Goal: Task Accomplishment & Management: Manage account settings

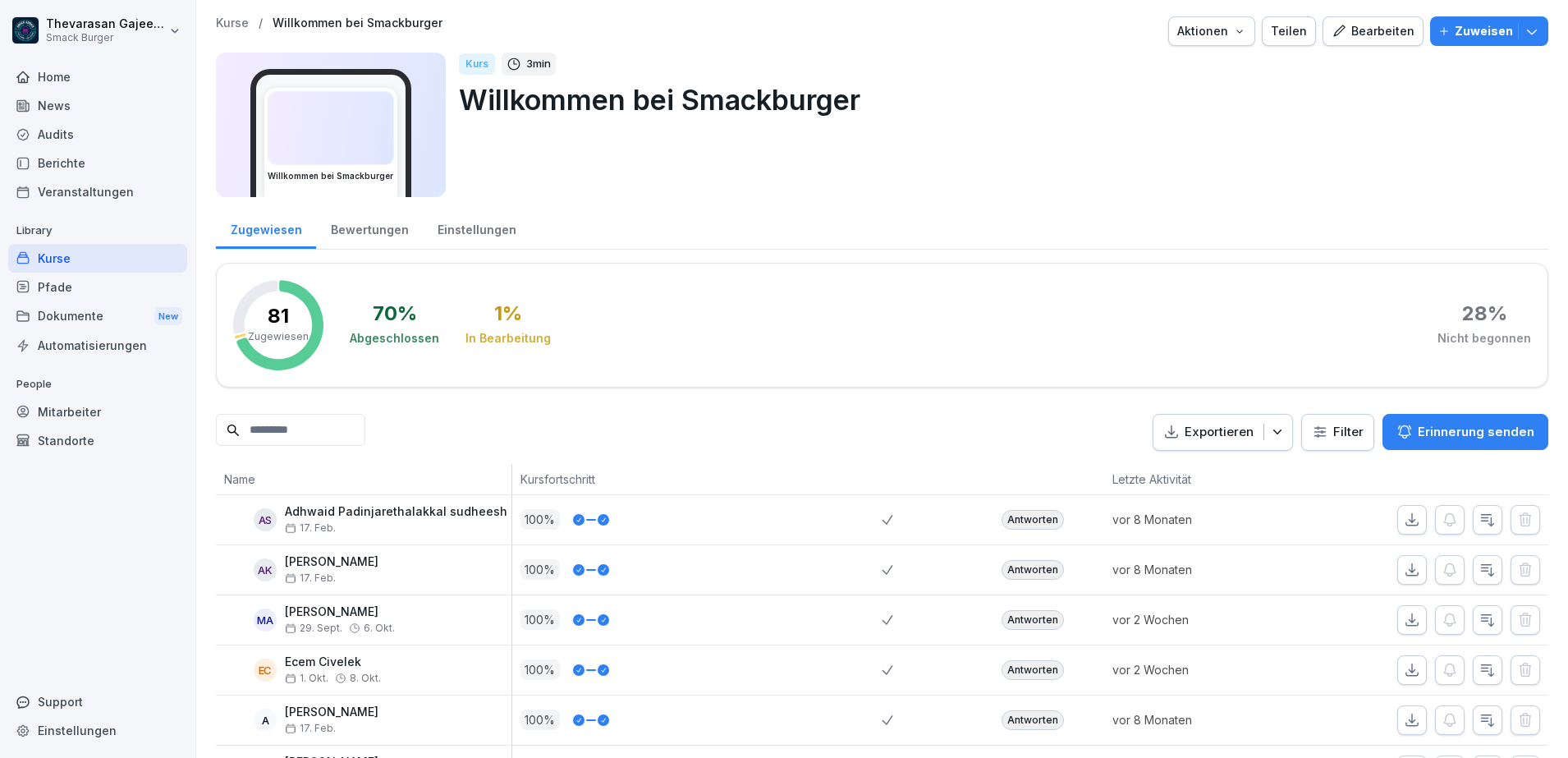
click at [1243, 31] on button "Aktionen" at bounding box center [1212, 32] width 87 height 30
click at [1455, 140] on html "Thevarasan Gajeendran Smack Burger Home News Audits Berichte Veranstaltungen Li…" at bounding box center [784, 379] width 1568 height 758
click at [387, 225] on div "Bewertungen" at bounding box center [368, 228] width 106 height 42
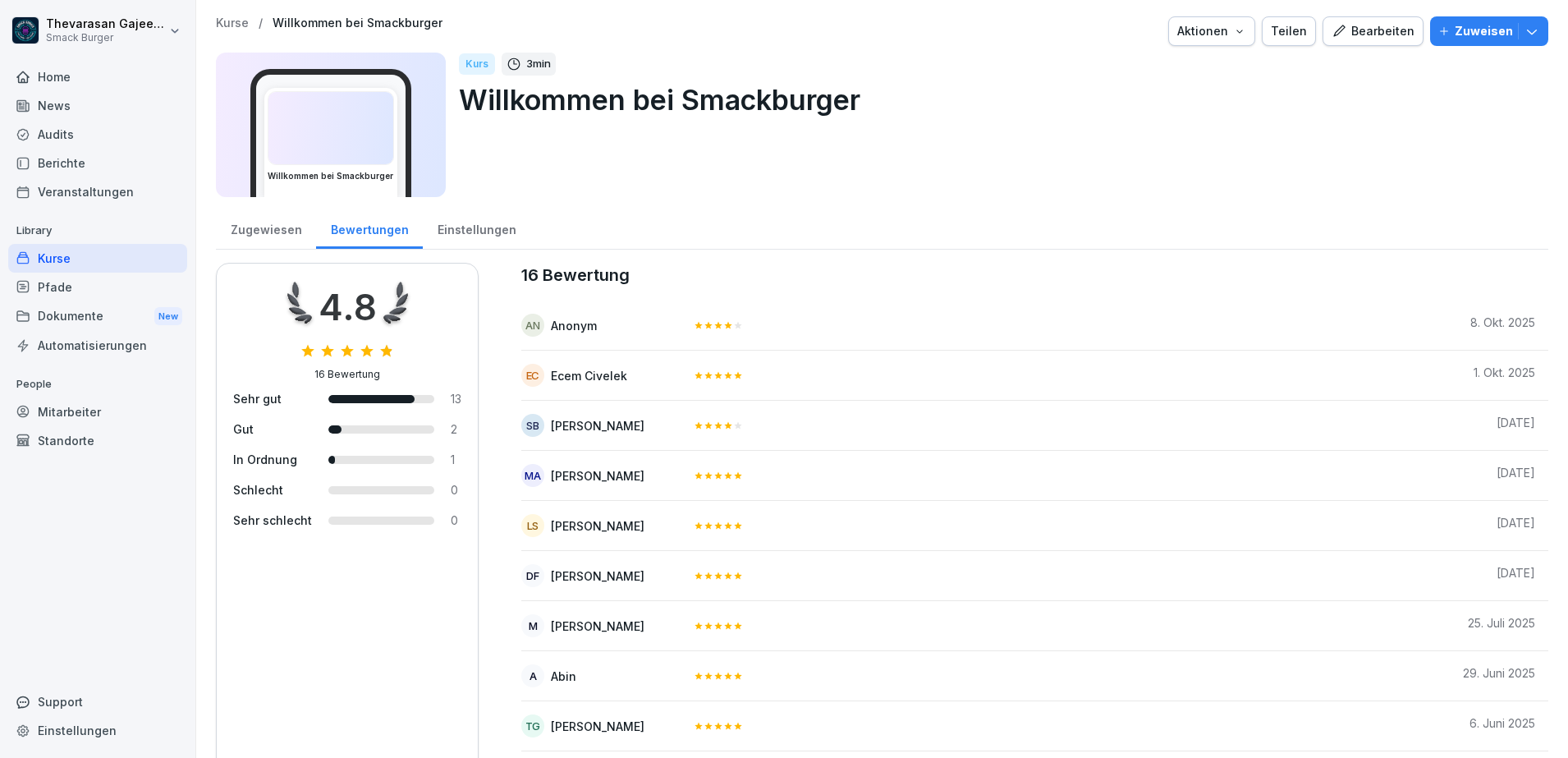
click at [455, 228] on div "Einstellungen" at bounding box center [477, 228] width 107 height 42
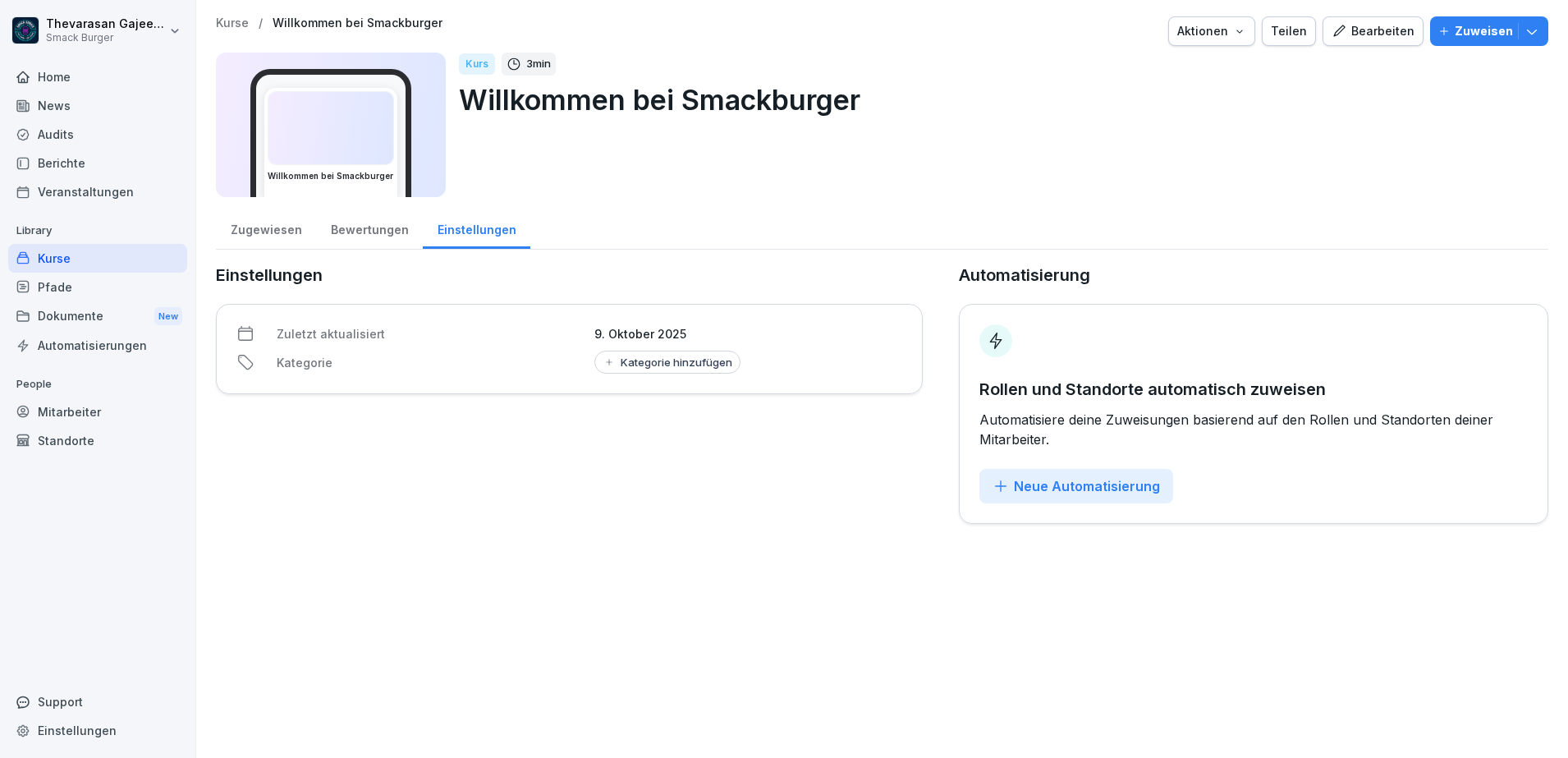
click at [1236, 44] on button "Aktionen" at bounding box center [1212, 32] width 87 height 30
click at [1182, 121] on p "Zertifikatseinstellungen" at bounding box center [1162, 125] width 126 height 15
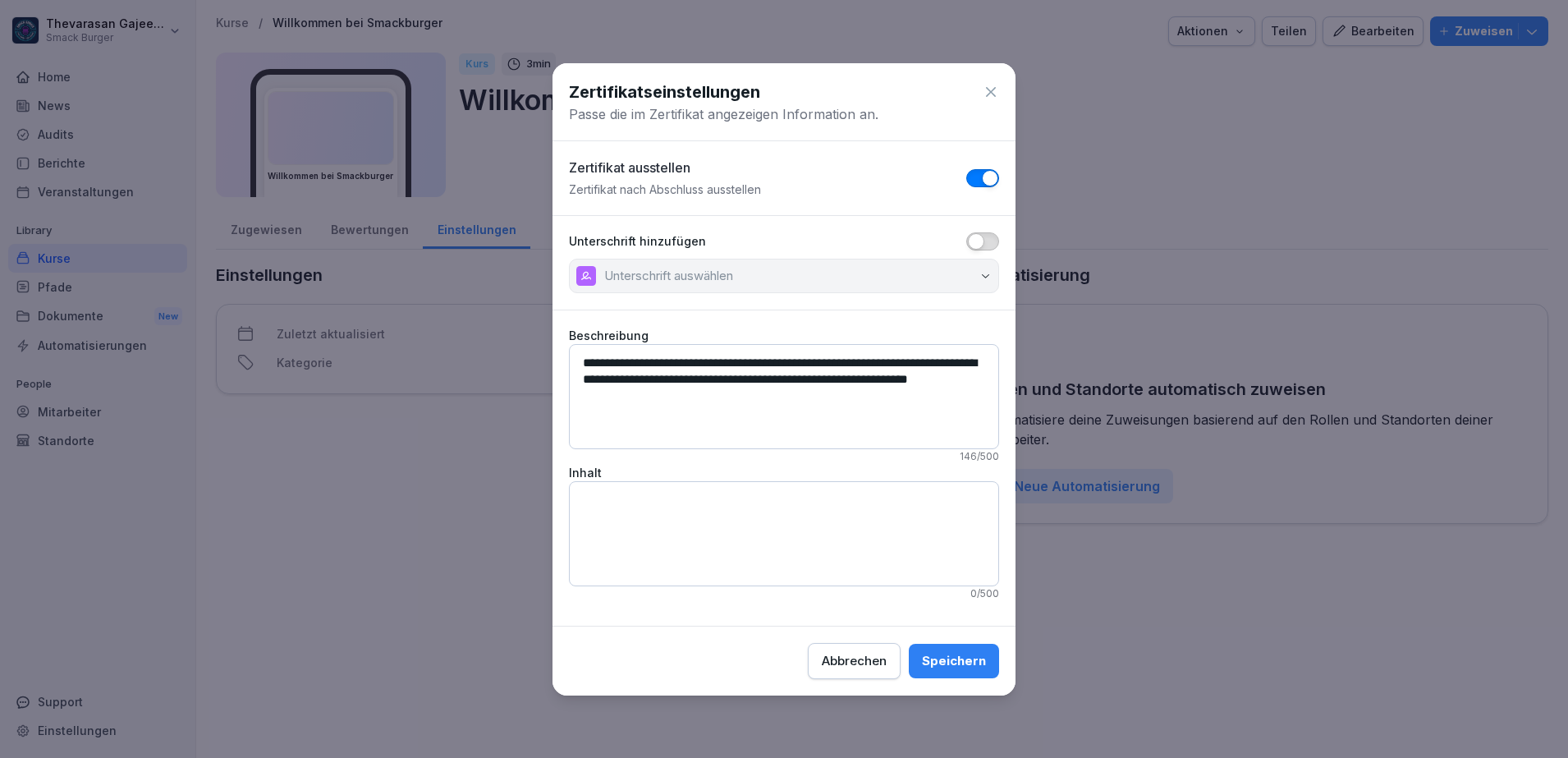
click at [984, 245] on button "button" at bounding box center [982, 241] width 33 height 18
click at [974, 266] on button "Unterschrift auswählen" at bounding box center [784, 275] width 430 height 34
click at [973, 244] on button "button" at bounding box center [982, 241] width 33 height 18
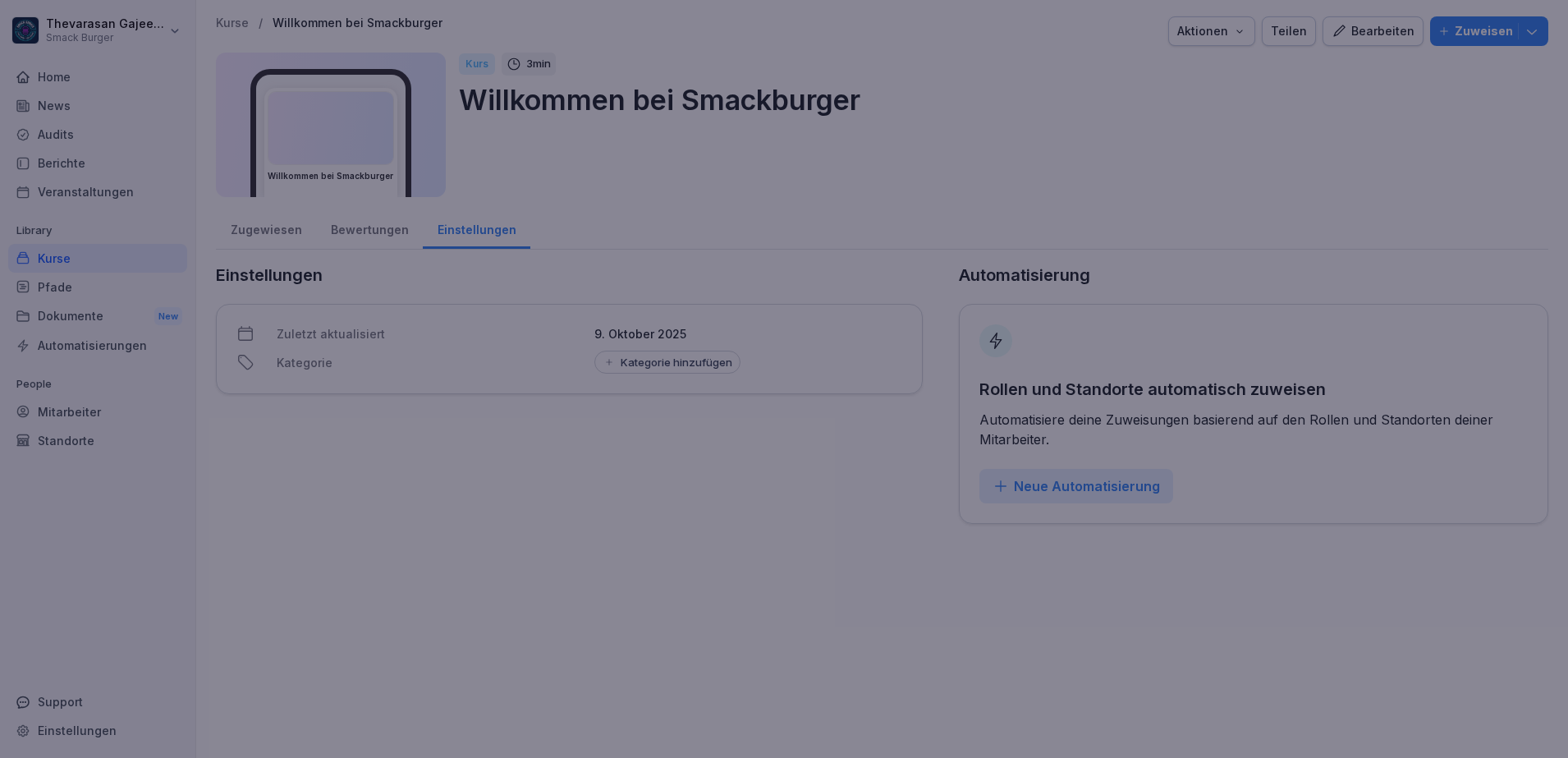
click at [1256, 189] on div at bounding box center [784, 379] width 1568 height 758
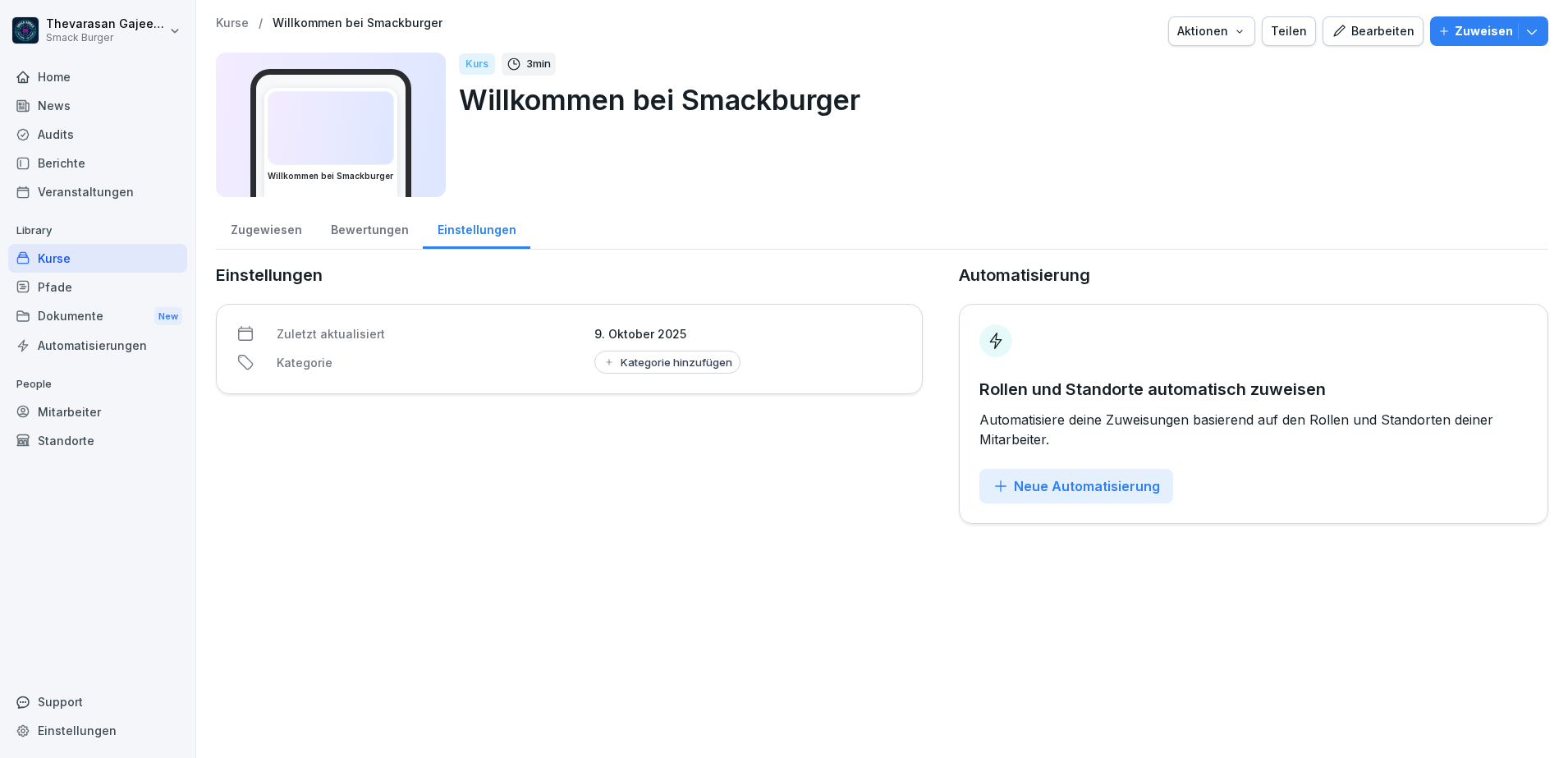
click at [1386, 34] on div "Bearbeiten" at bounding box center [1373, 31] width 83 height 18
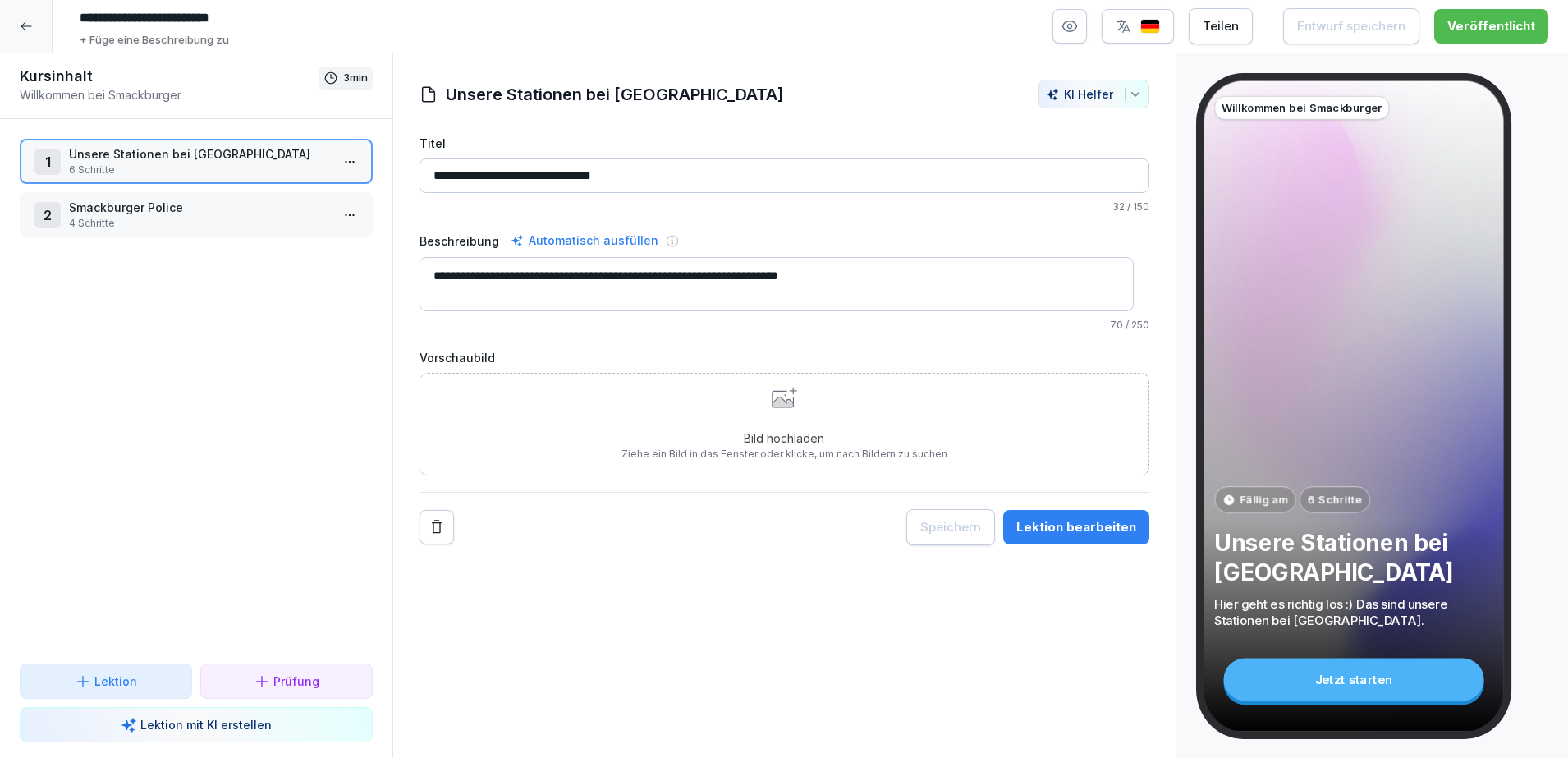
click at [1050, 533] on div "Lektion bearbeiten" at bounding box center [1076, 527] width 120 height 18
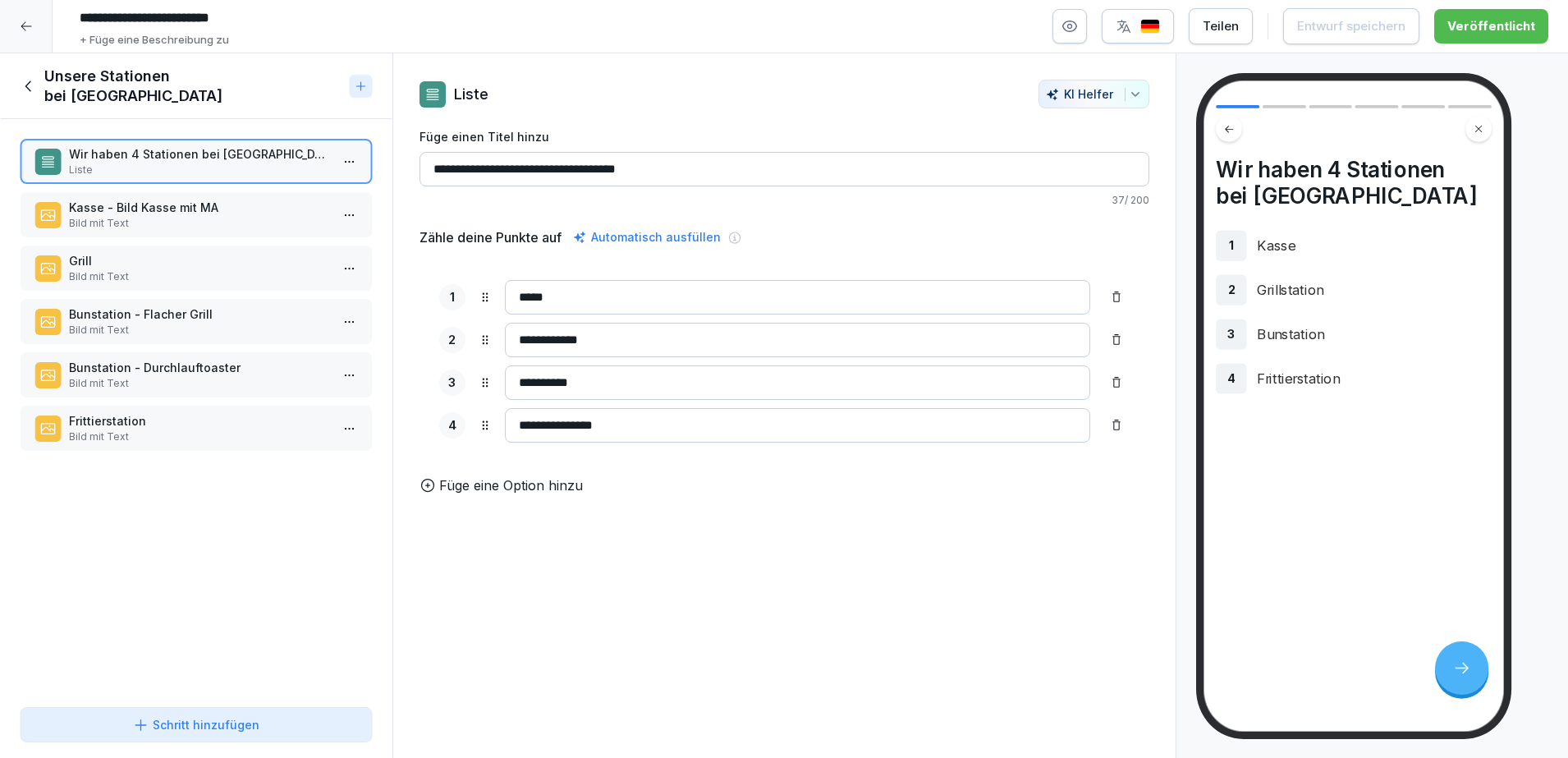
click at [1465, 666] on icon at bounding box center [1462, 667] width 18 height 18
click at [1129, 91] on icon "button" at bounding box center [1135, 94] width 13 height 13
click at [717, 98] on html "**********" at bounding box center [784, 379] width 1568 height 758
click at [42, 26] on div at bounding box center [26, 26] width 53 height 53
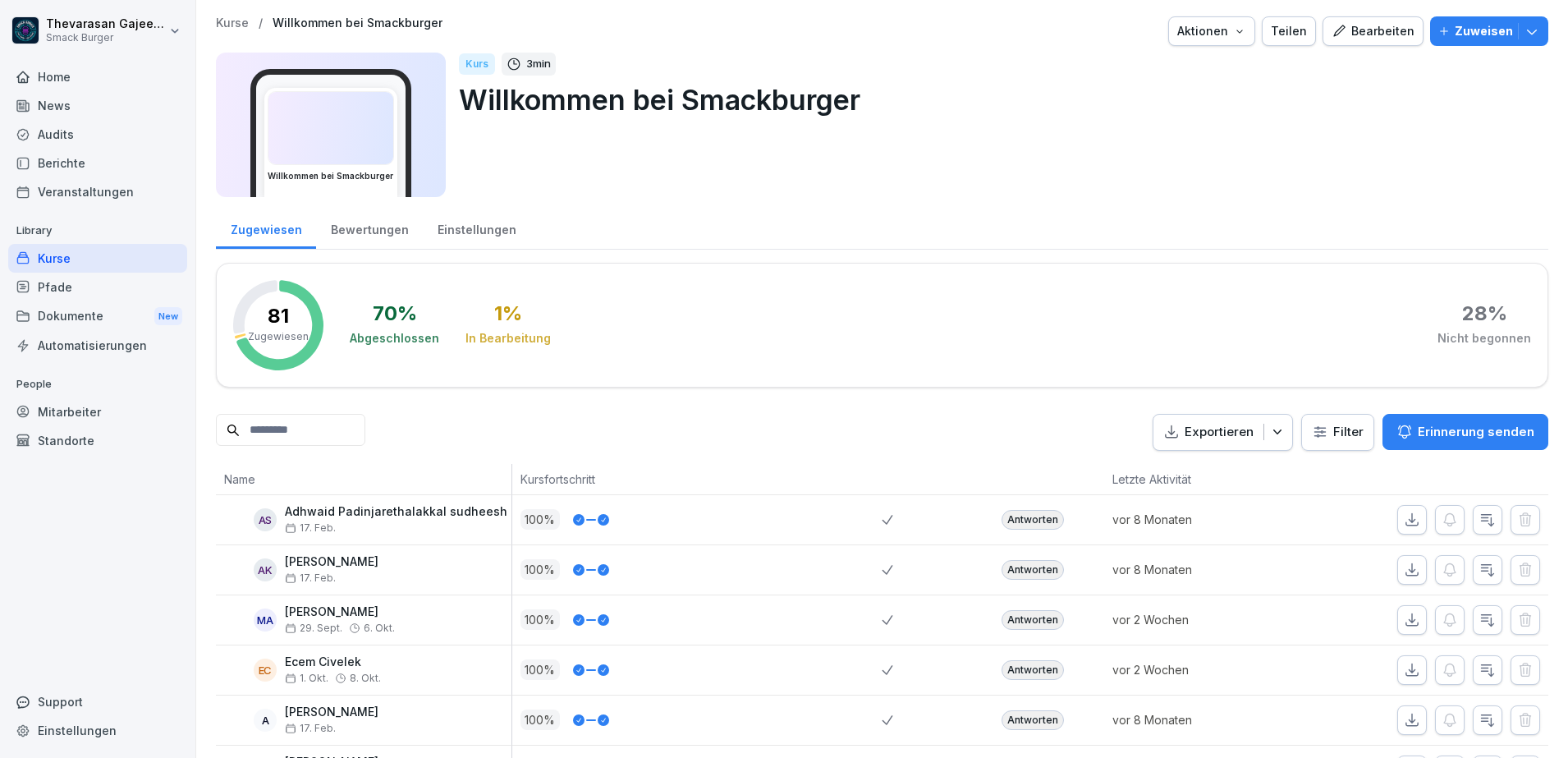
click at [80, 131] on div "Audits" at bounding box center [98, 134] width 179 height 29
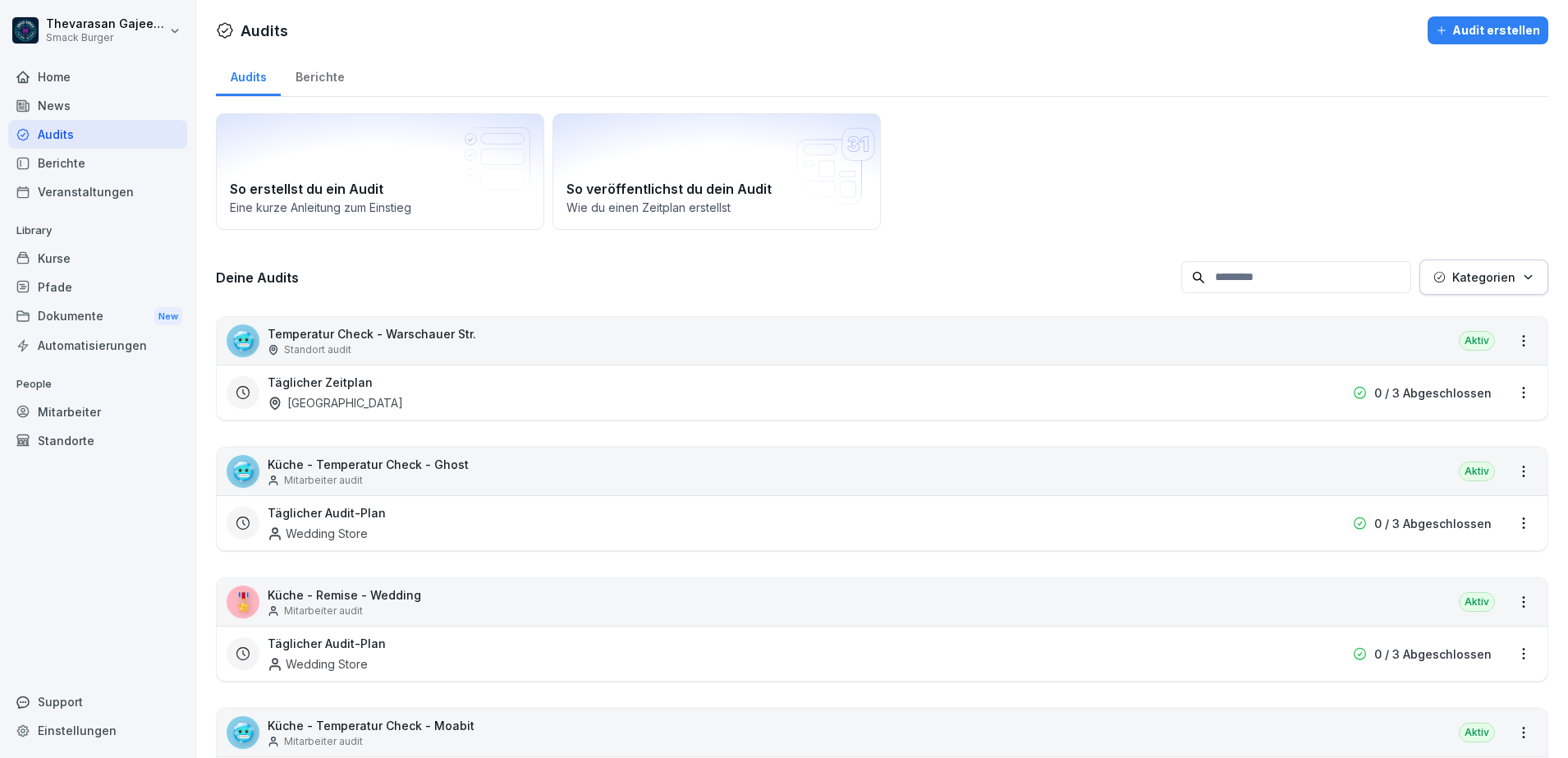
click at [103, 414] on div "Mitarbeiter" at bounding box center [98, 412] width 179 height 29
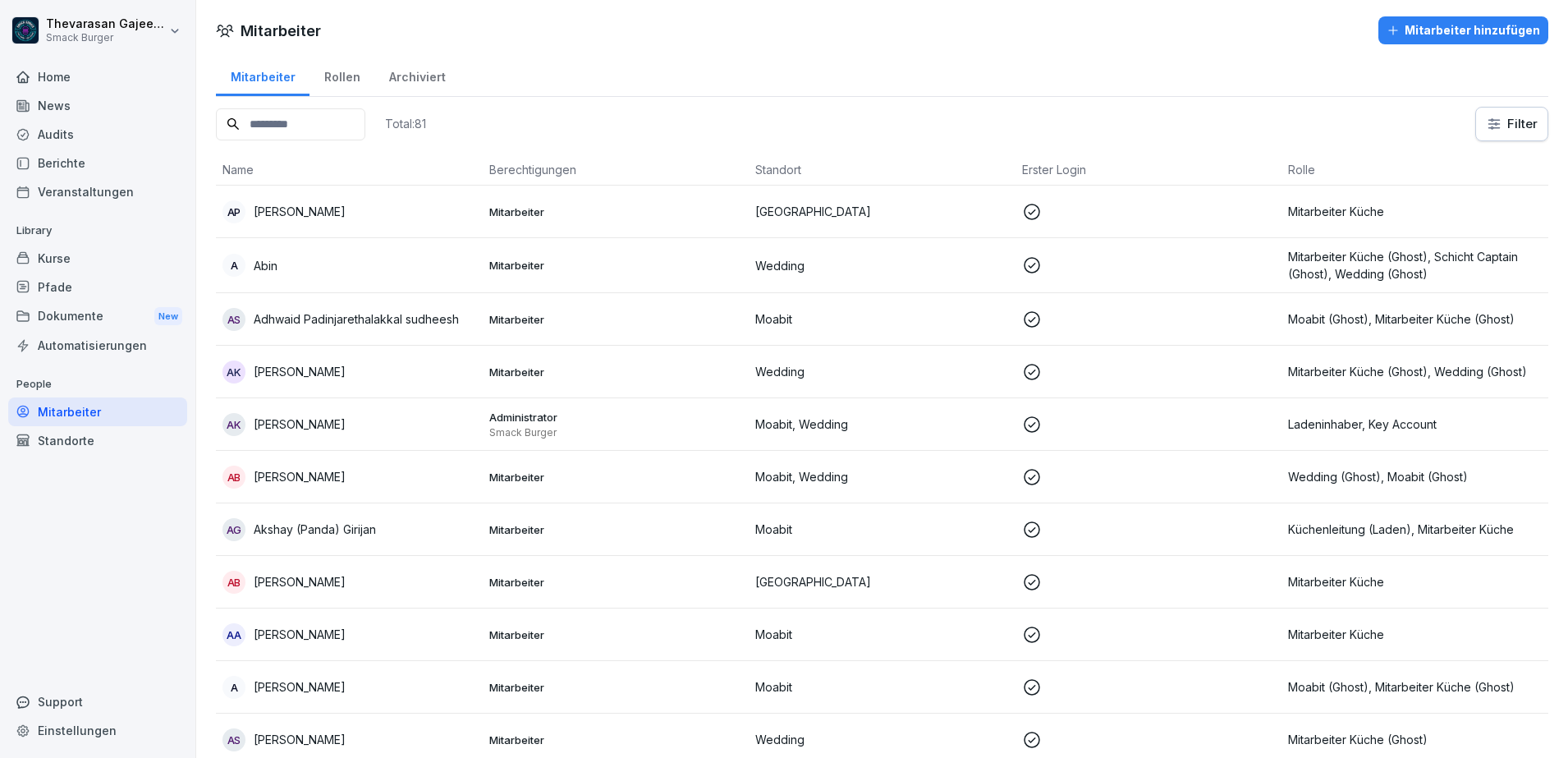
click at [328, 130] on input at bounding box center [291, 124] width 150 height 32
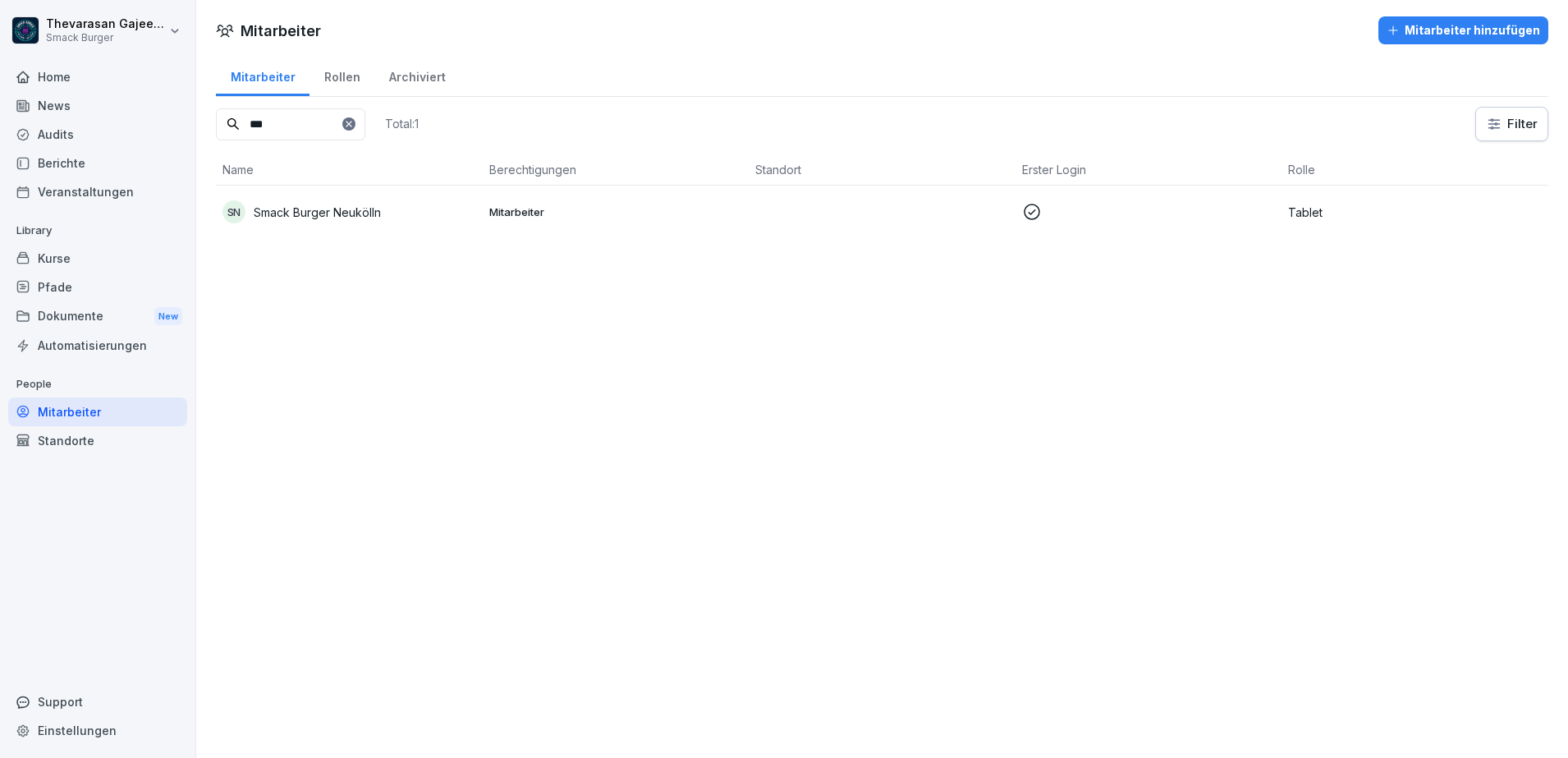
type input "***"
click at [295, 217] on p "Smack Burger Neukölln" at bounding box center [317, 213] width 128 height 18
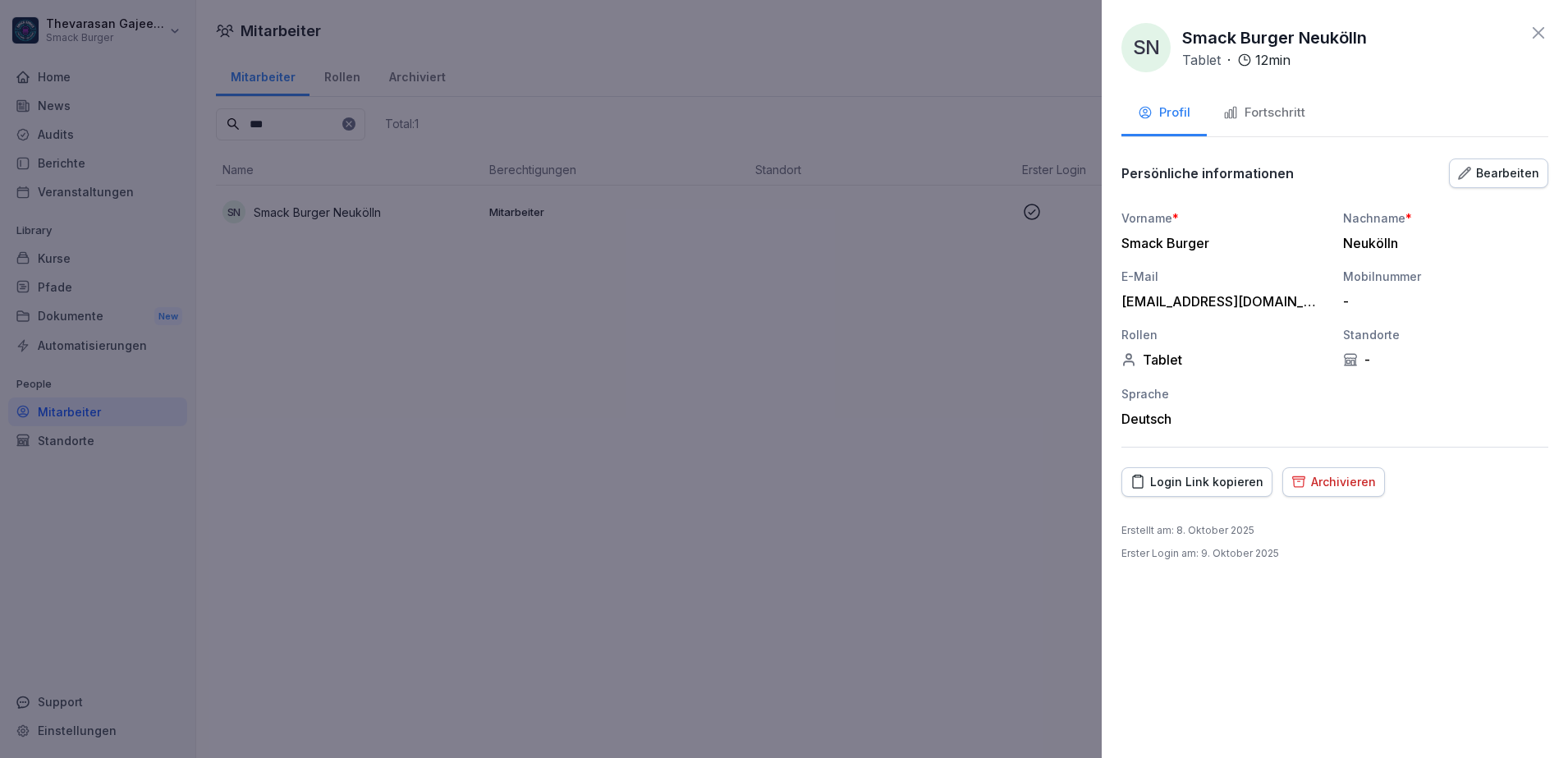
click at [1256, 120] on div "Fortschritt" at bounding box center [1264, 113] width 82 height 18
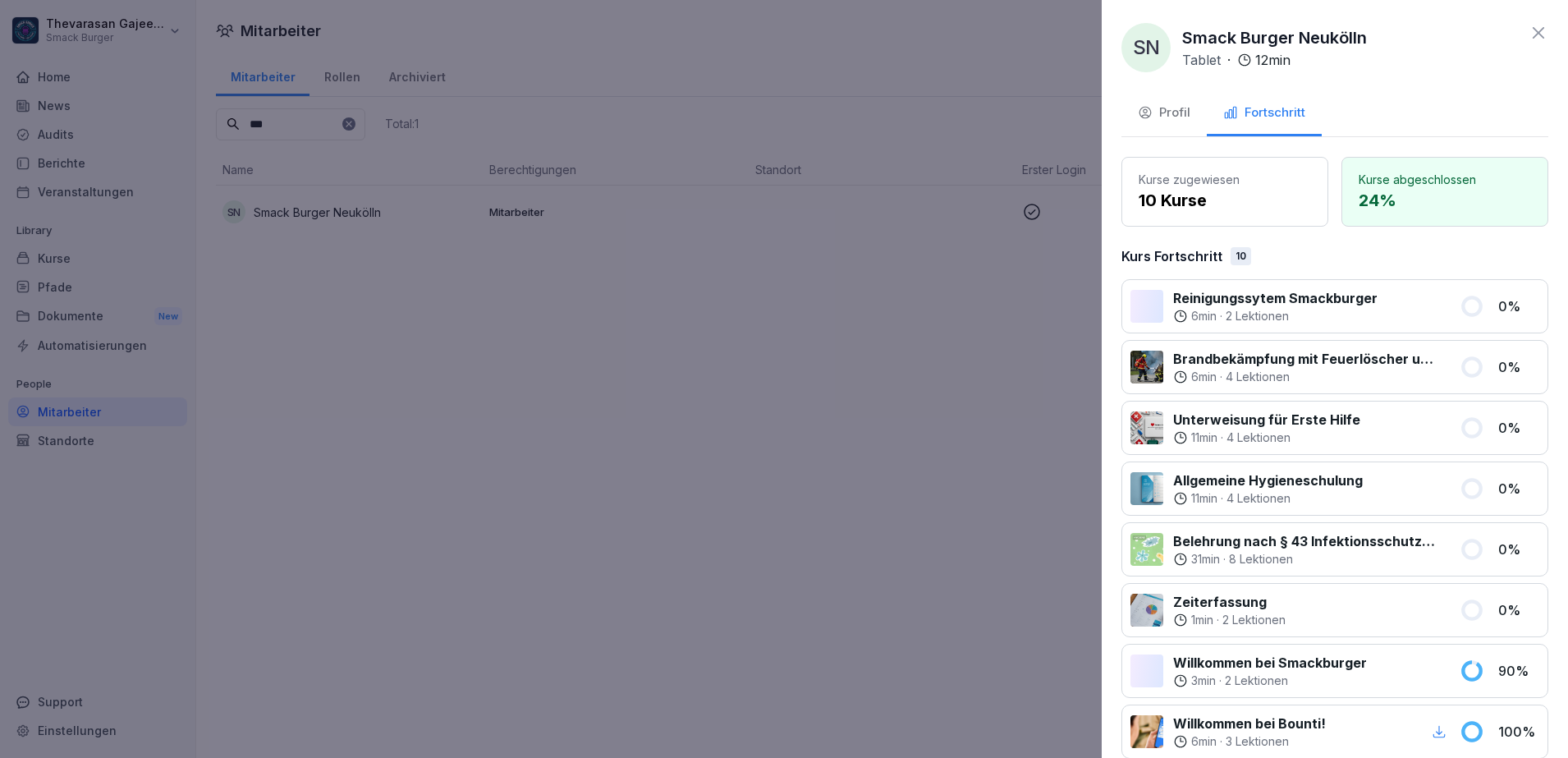
click at [1192, 116] on button "Profil" at bounding box center [1163, 114] width 85 height 44
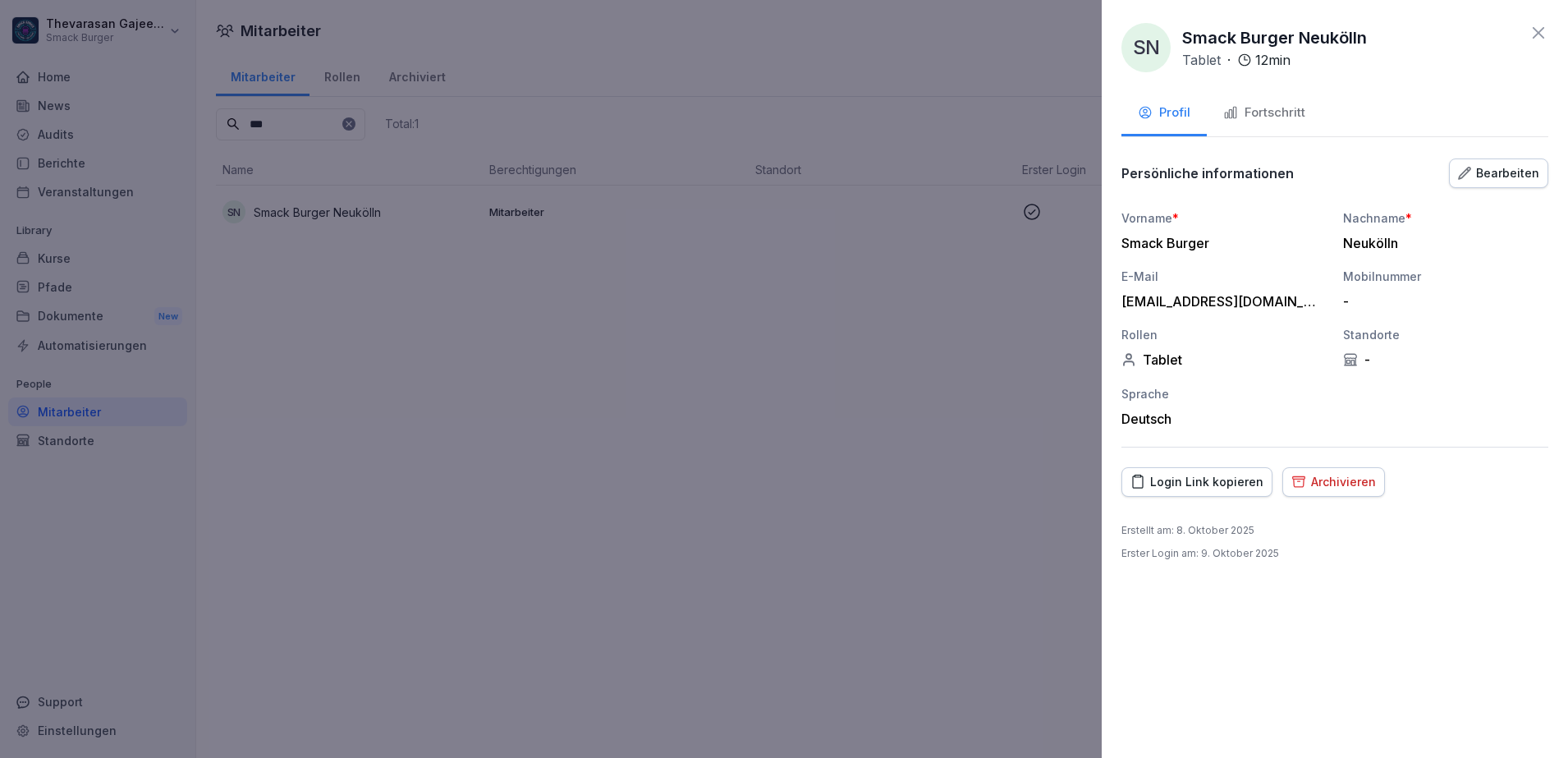
click at [1522, 170] on div "Bearbeiten" at bounding box center [1499, 173] width 81 height 18
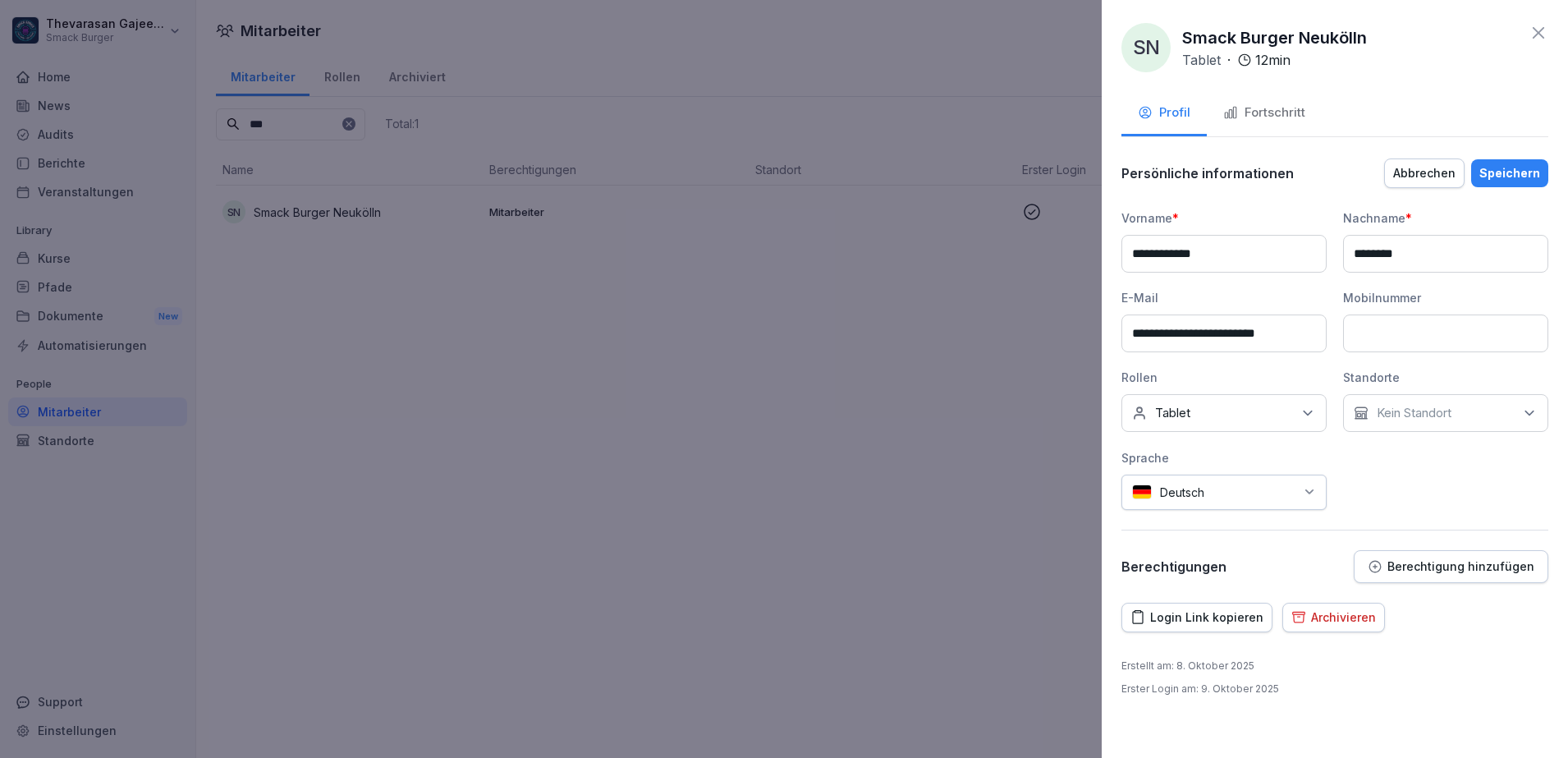
click at [1319, 413] on div "Keine Rollen Tablet" at bounding box center [1223, 412] width 205 height 38
click at [1467, 519] on div "**********" at bounding box center [1335, 369] width 427 height 426
click at [692, 343] on div at bounding box center [784, 379] width 1568 height 758
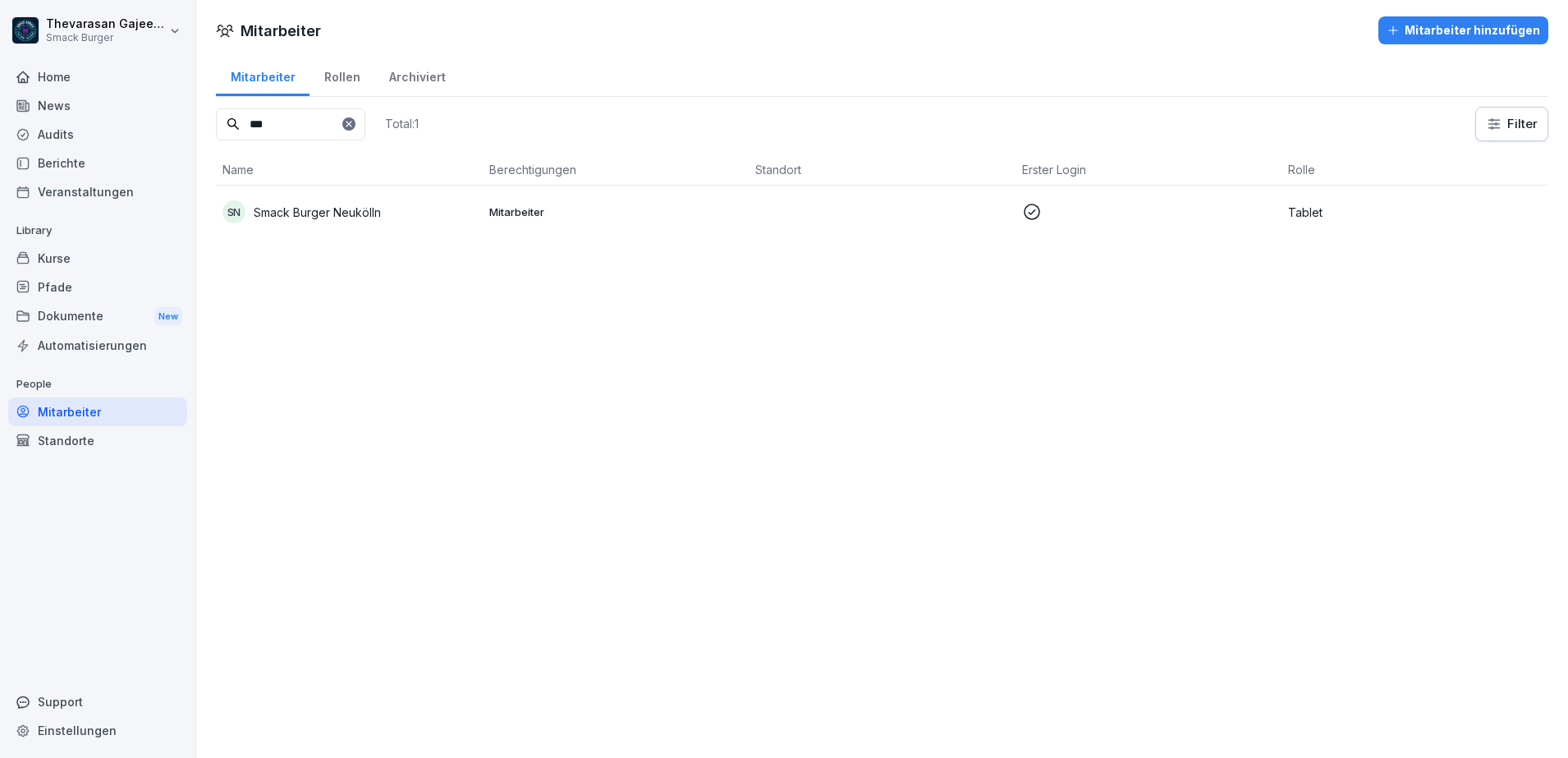
click at [86, 257] on div "Kurse" at bounding box center [98, 258] width 179 height 29
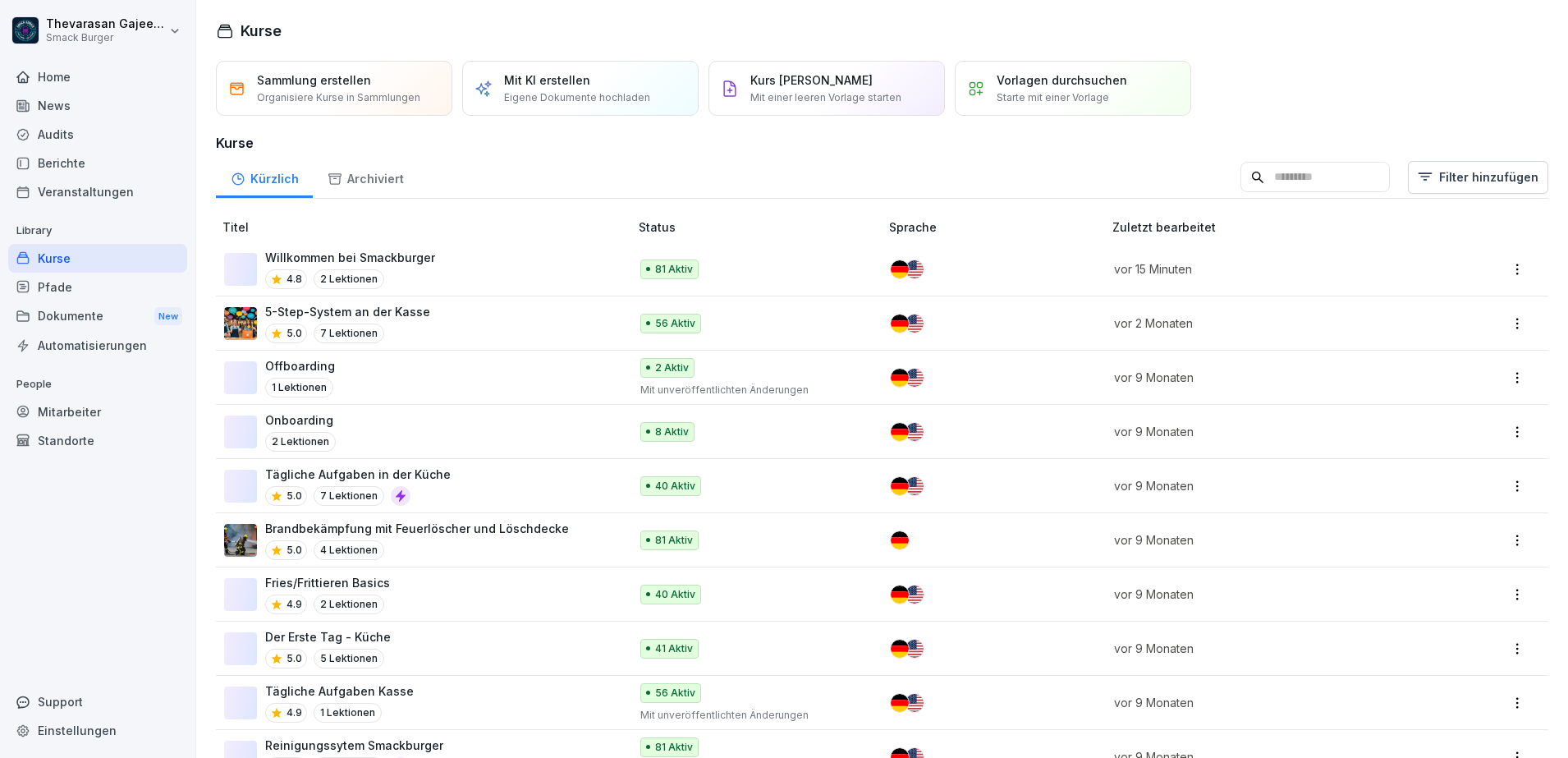
click at [371, 181] on div "Archiviert" at bounding box center [366, 177] width 106 height 42
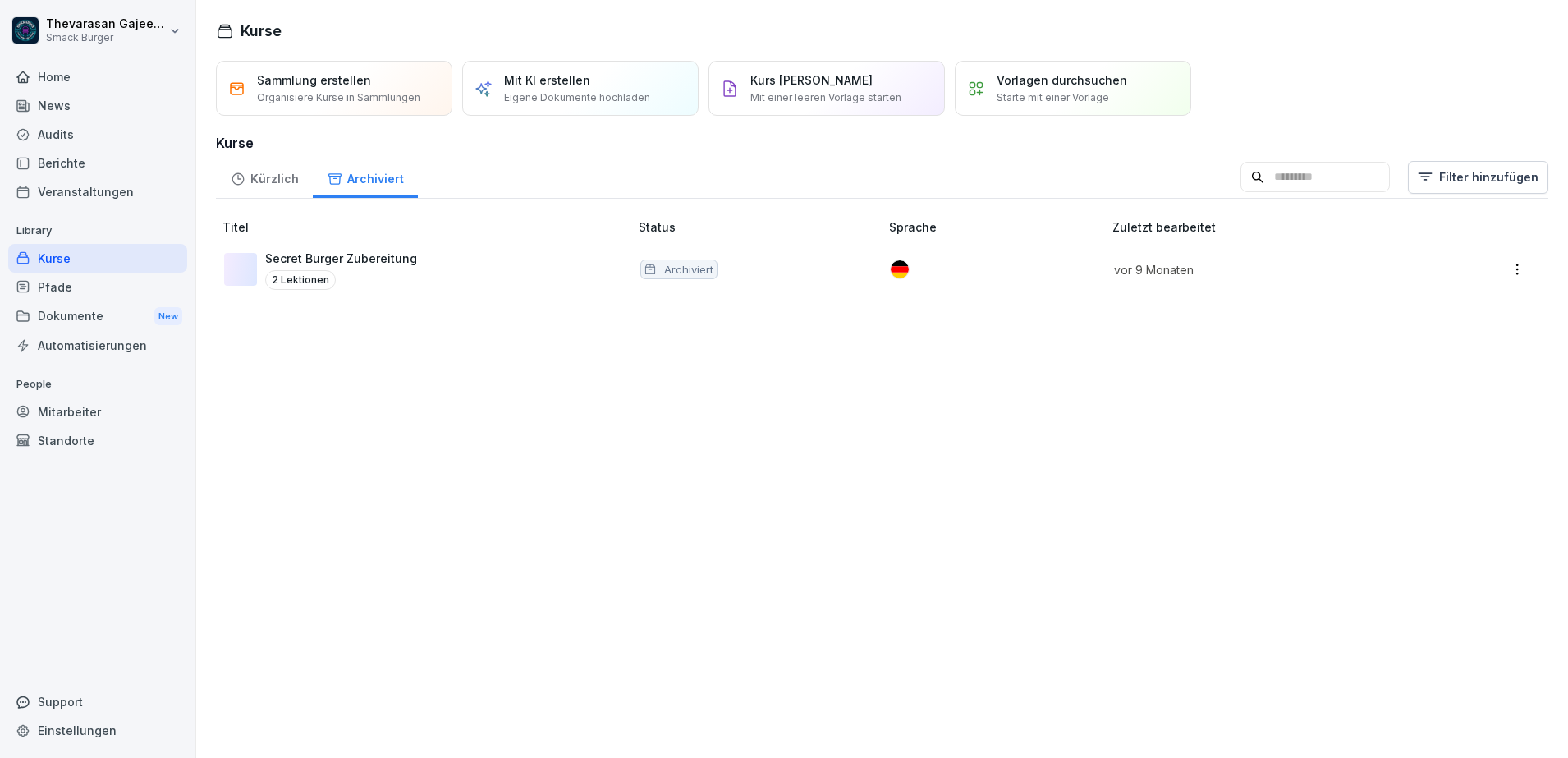
click at [237, 177] on icon at bounding box center [237, 179] width 15 height 15
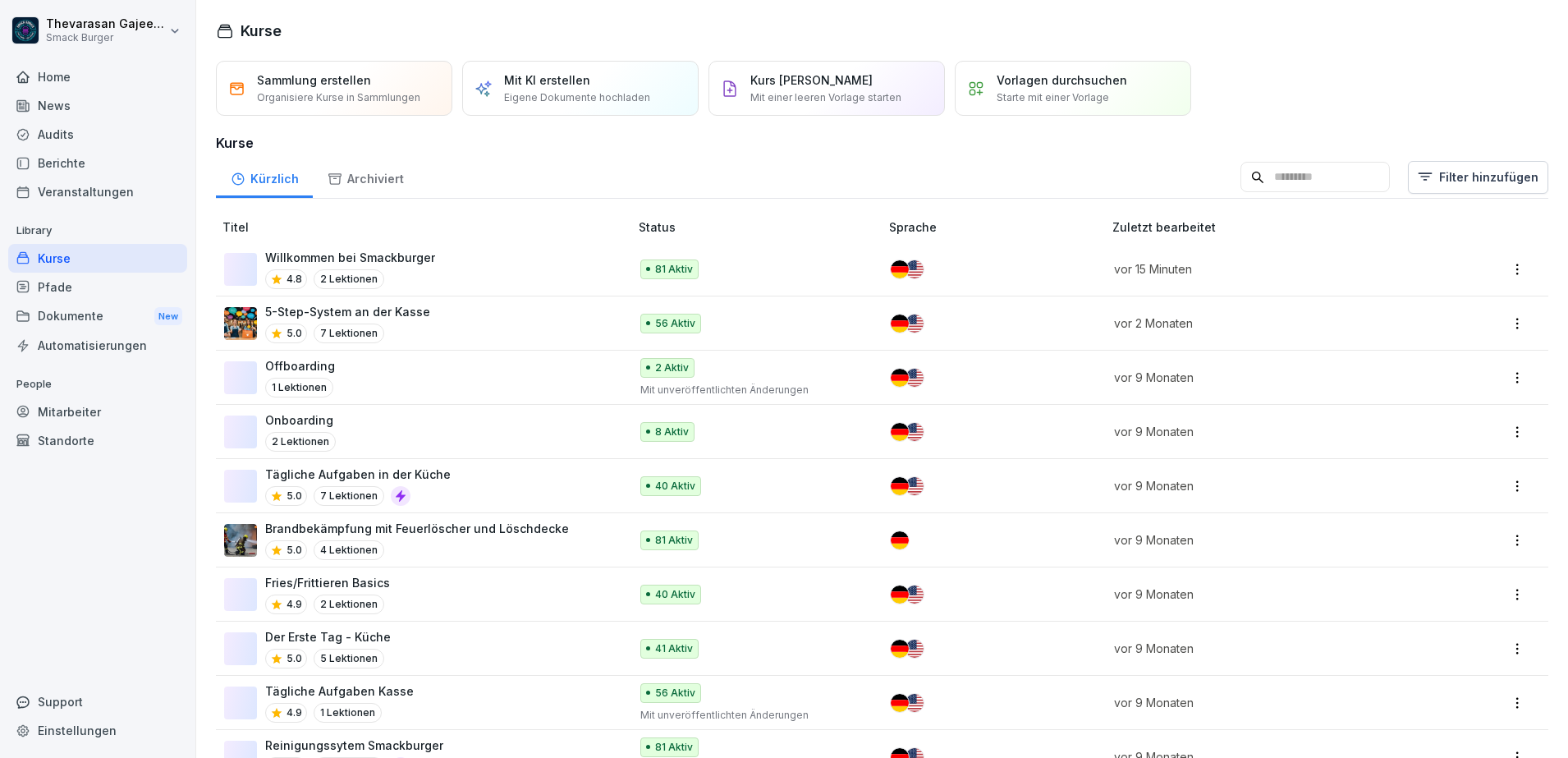
click at [404, 253] on p "Willkommen bei Smackburger" at bounding box center [350, 258] width 170 height 18
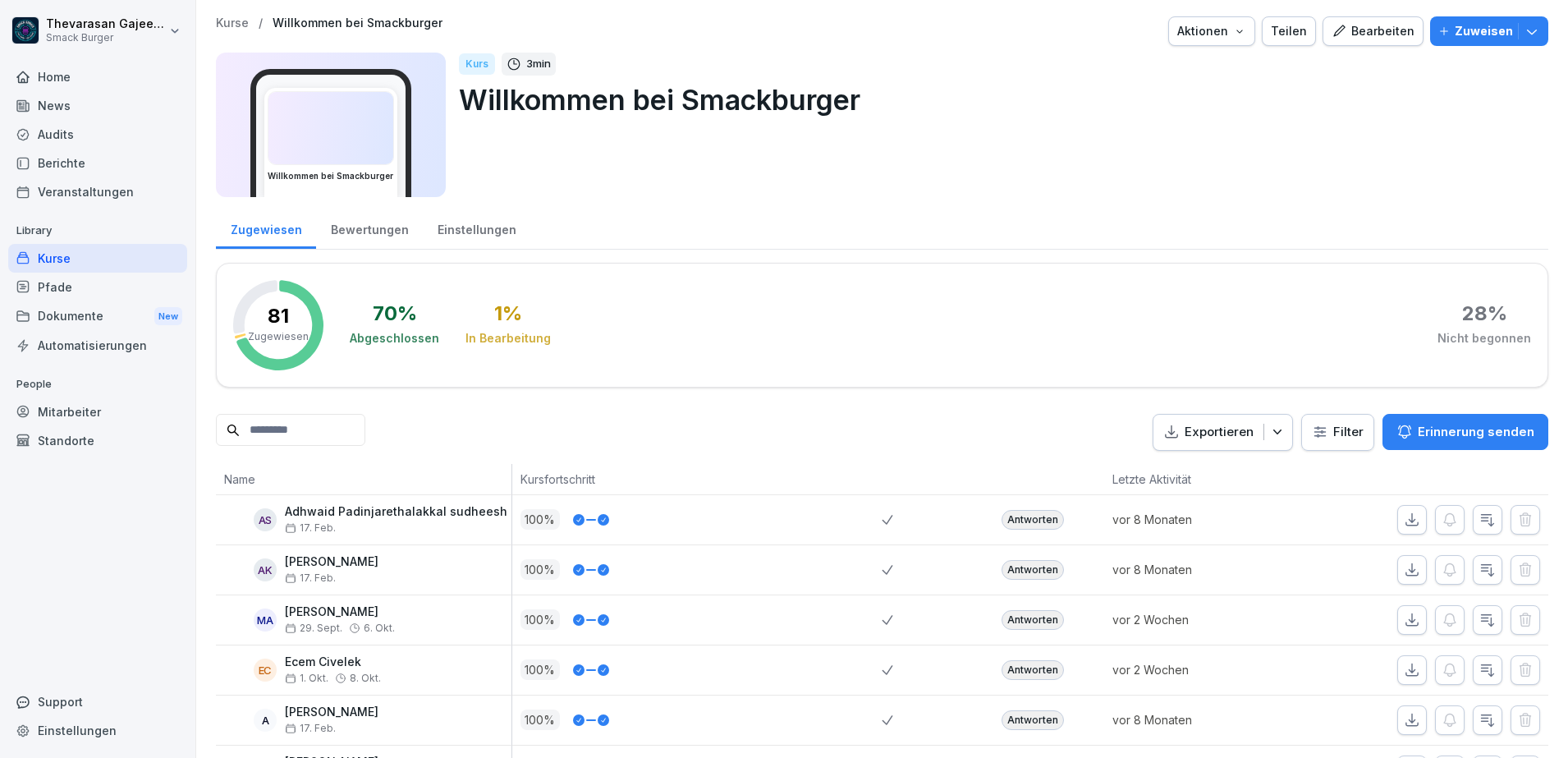
click at [176, 36] on html "Thevarasan Gajeendran Smack Burger Home News Audits Berichte Veranstaltungen Li…" at bounding box center [784, 379] width 1568 height 758
click at [105, 80] on div "Einstellungen" at bounding box center [105, 73] width 163 height 31
select select "**"
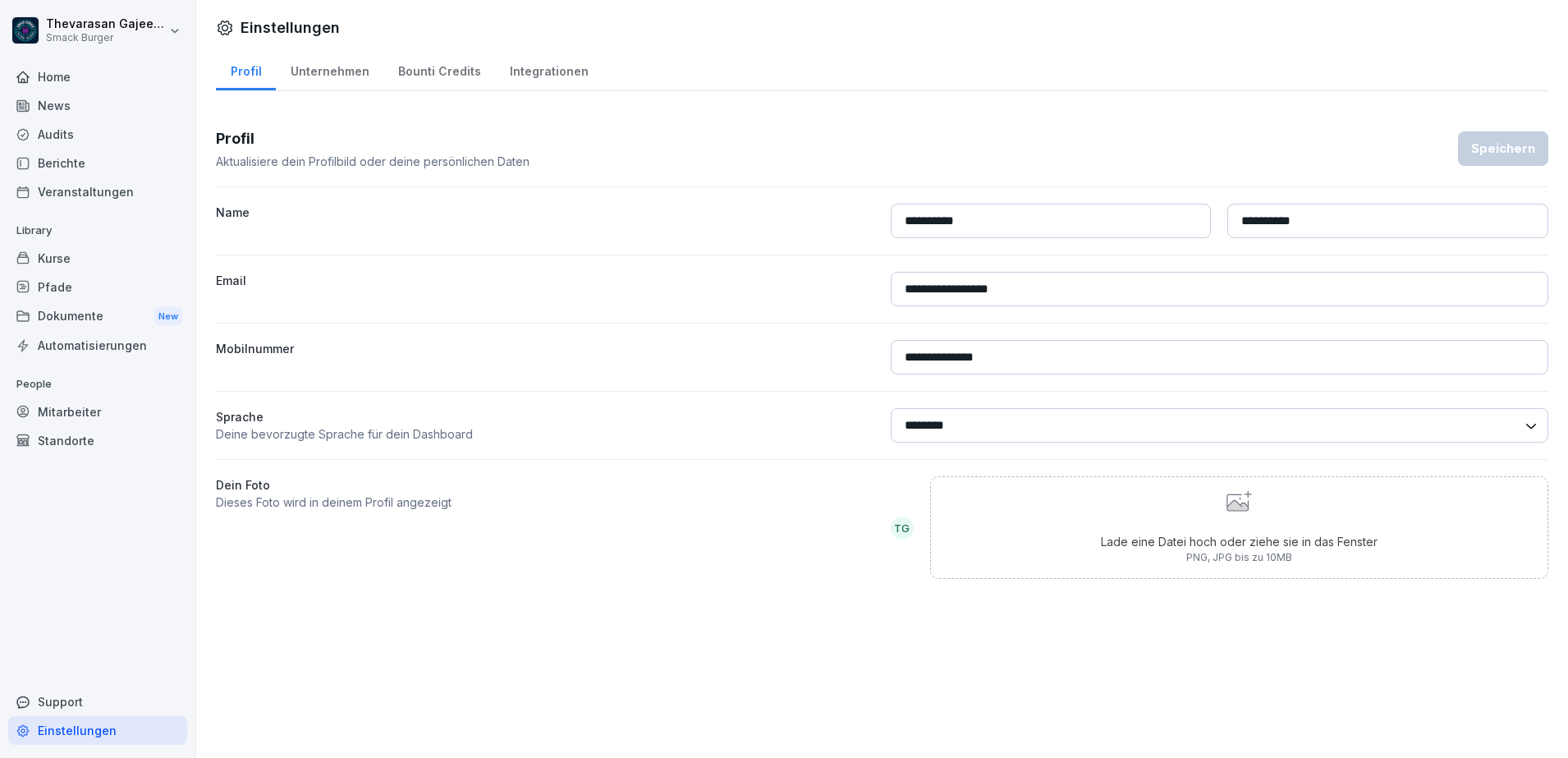
click at [365, 74] on div "Unternehmen" at bounding box center [330, 69] width 107 height 42
select select "**"
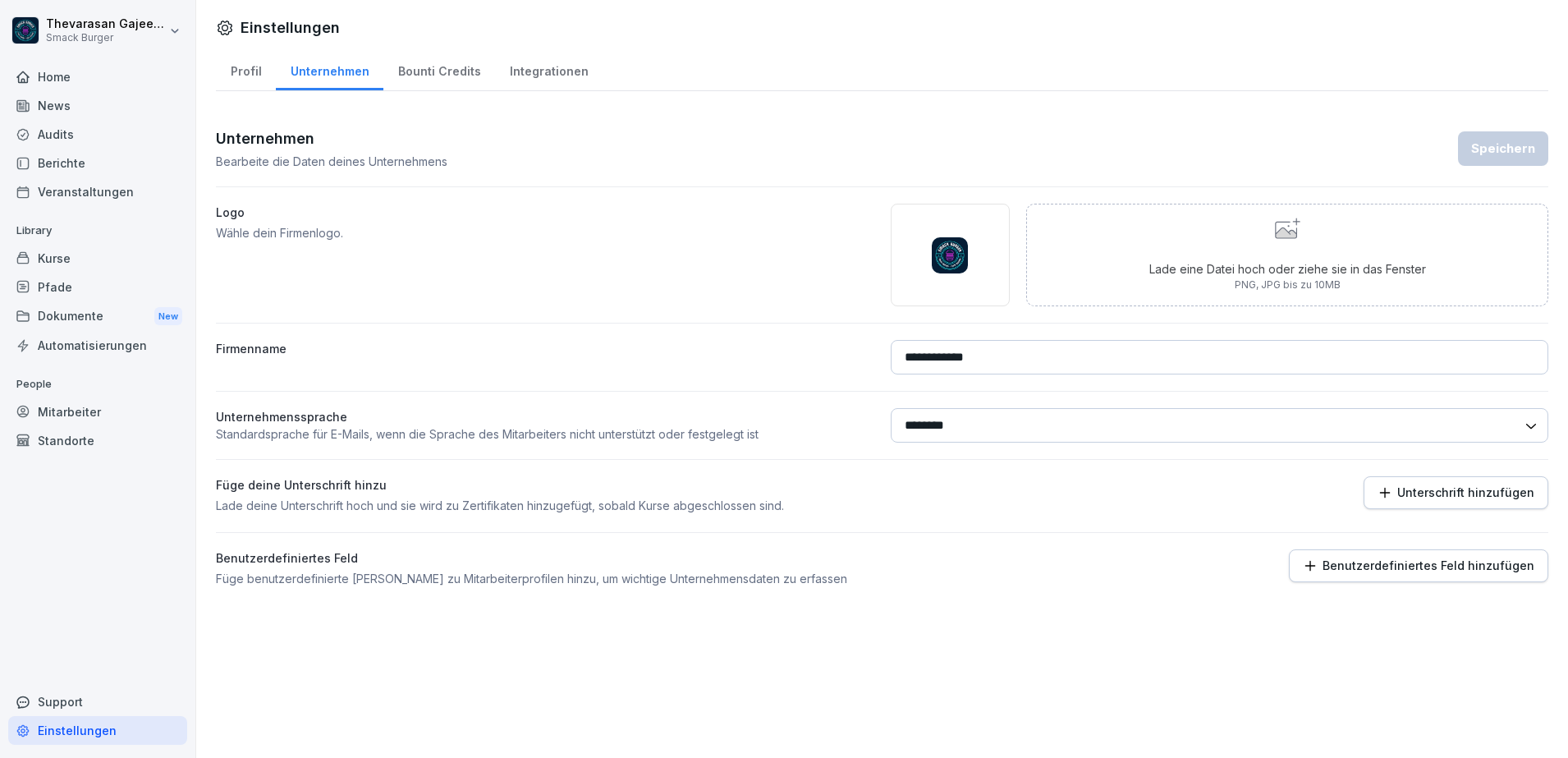
click at [418, 71] on div "Bounti Credits" at bounding box center [439, 69] width 112 height 42
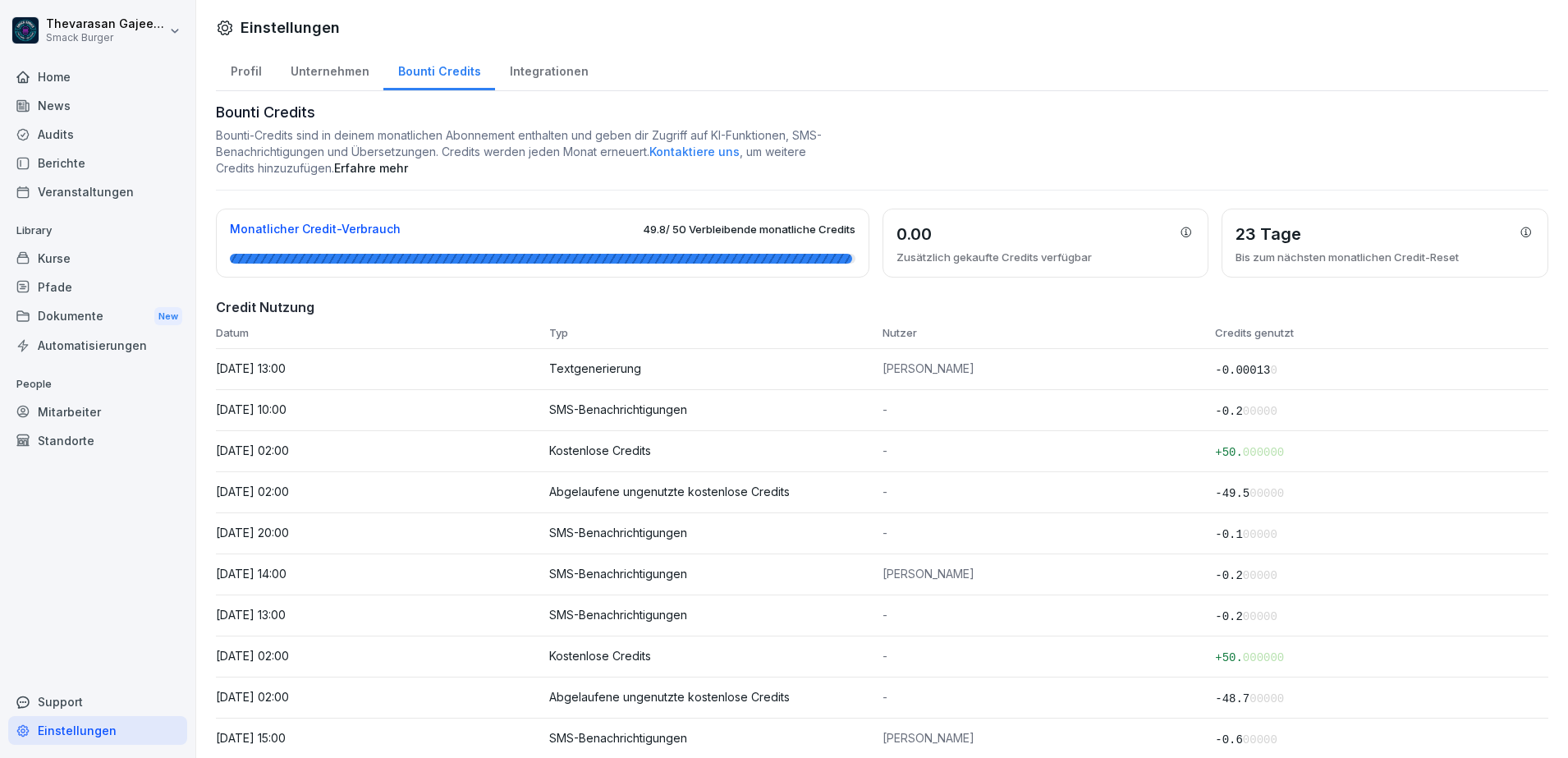
click at [522, 68] on div "Integrationen" at bounding box center [549, 69] width 107 height 42
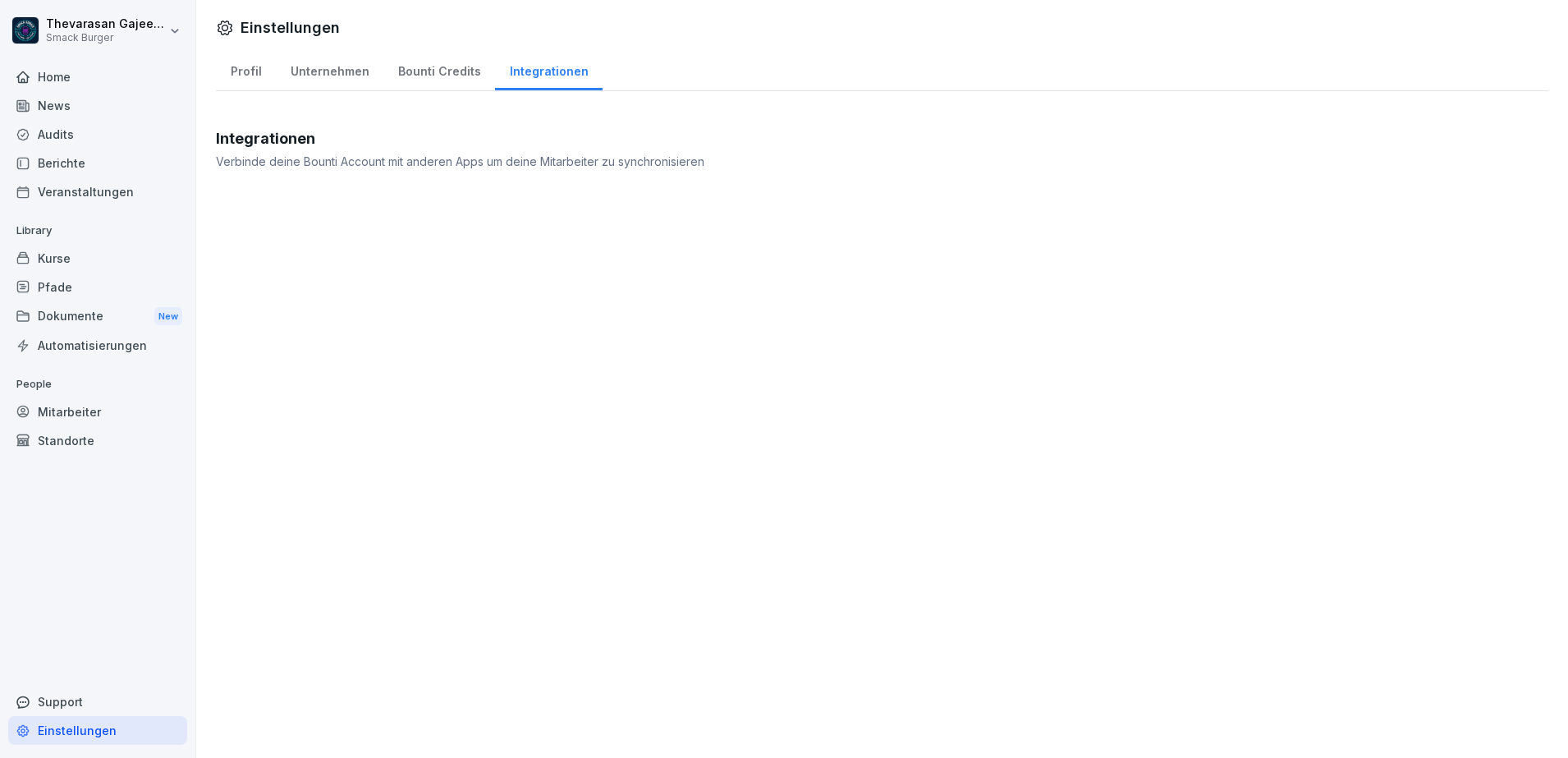
click at [452, 71] on div "Bounti Credits" at bounding box center [439, 69] width 112 height 42
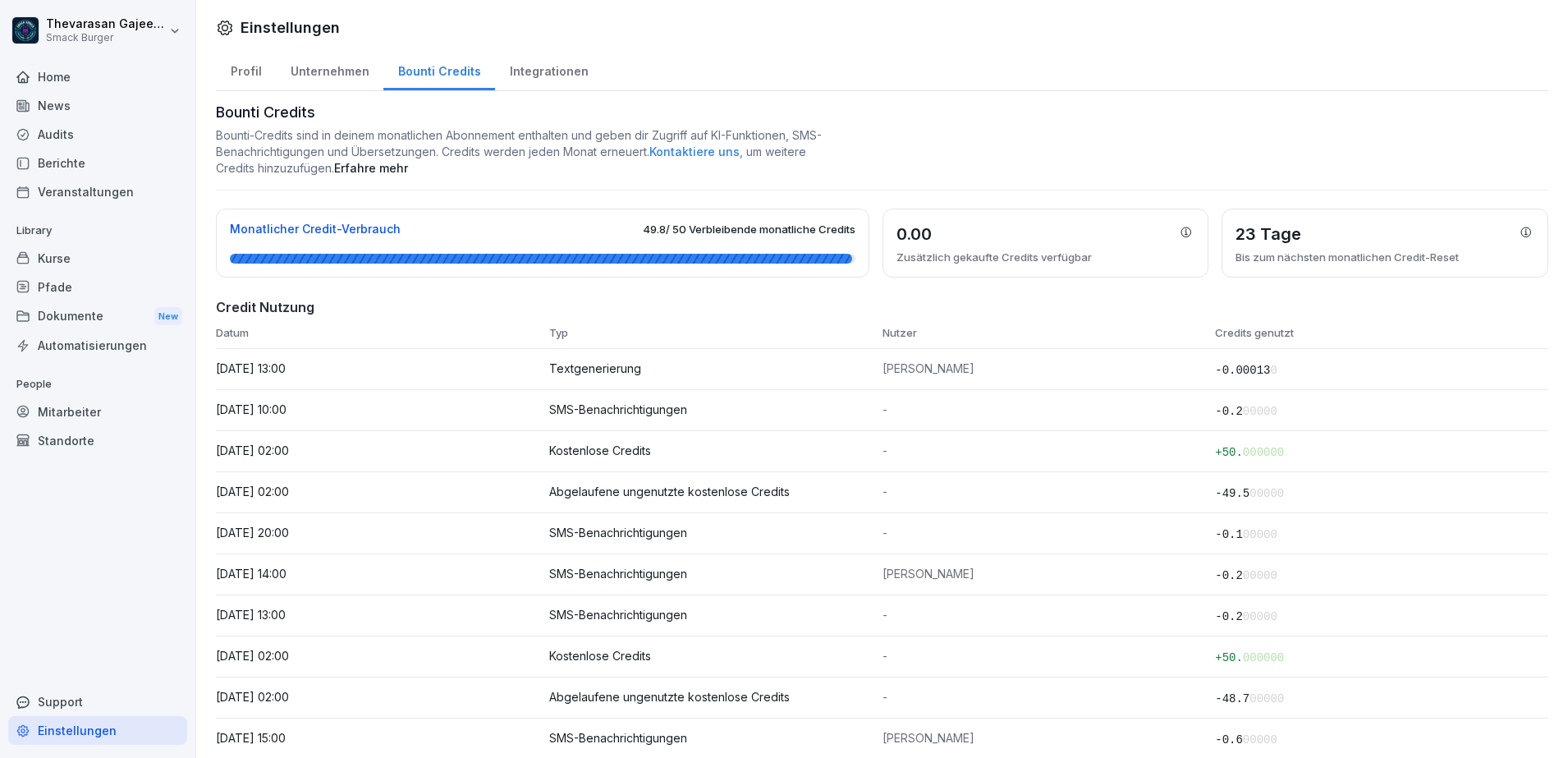
click at [69, 144] on div "Audits" at bounding box center [98, 134] width 179 height 29
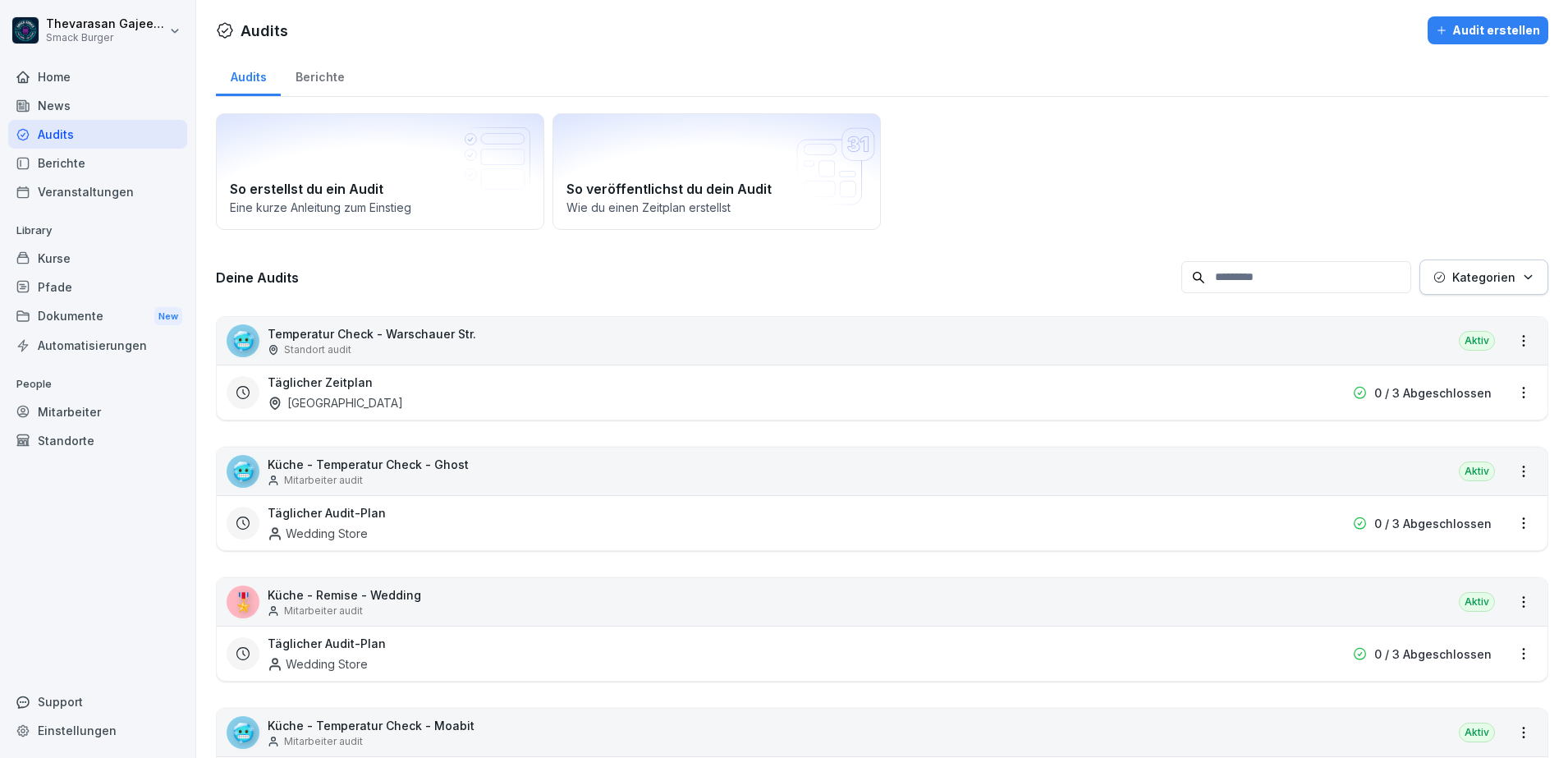
click at [64, 171] on div "Berichte" at bounding box center [98, 163] width 179 height 29
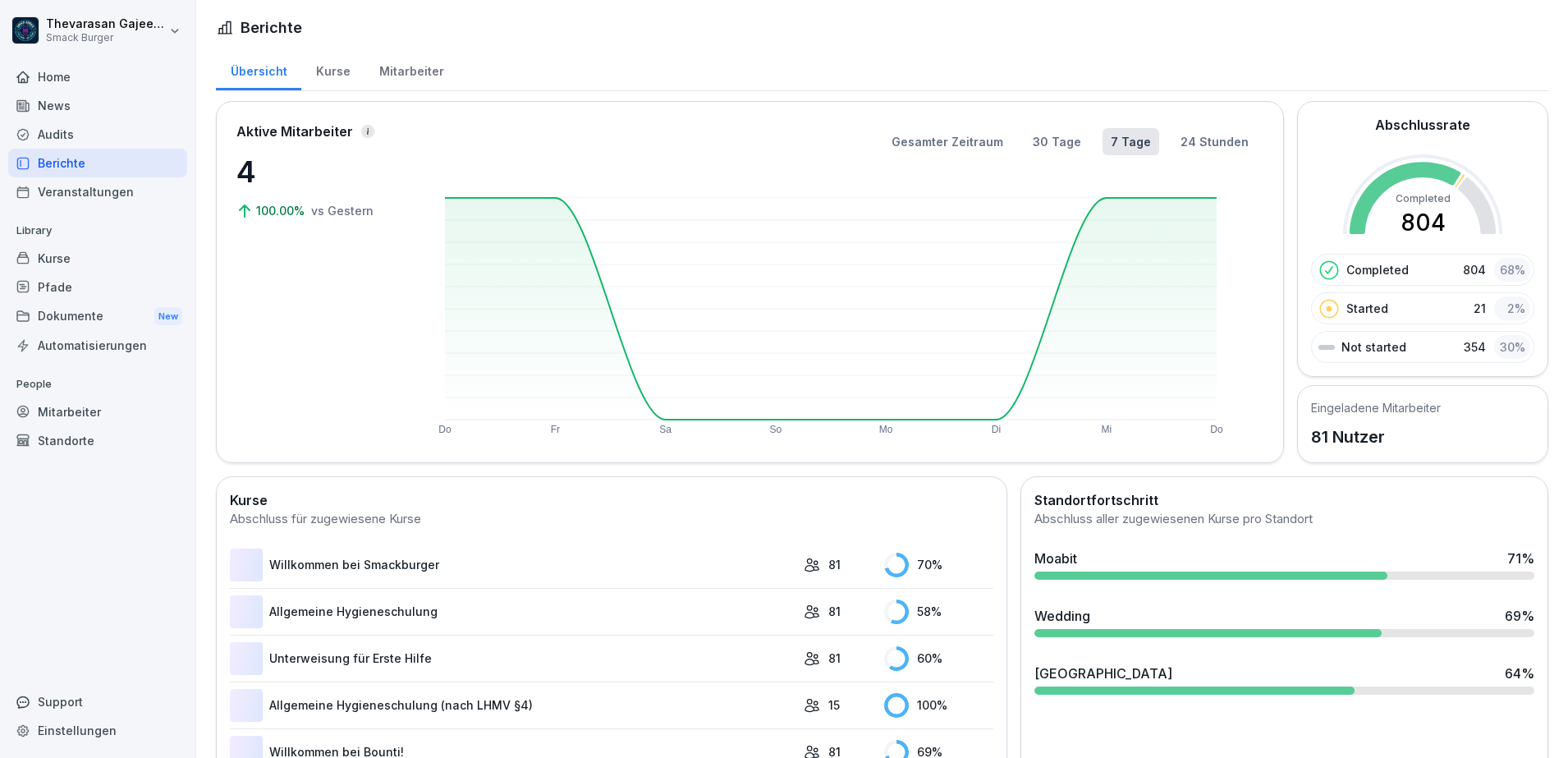
click at [64, 196] on div "Veranstaltungen" at bounding box center [98, 192] width 179 height 29
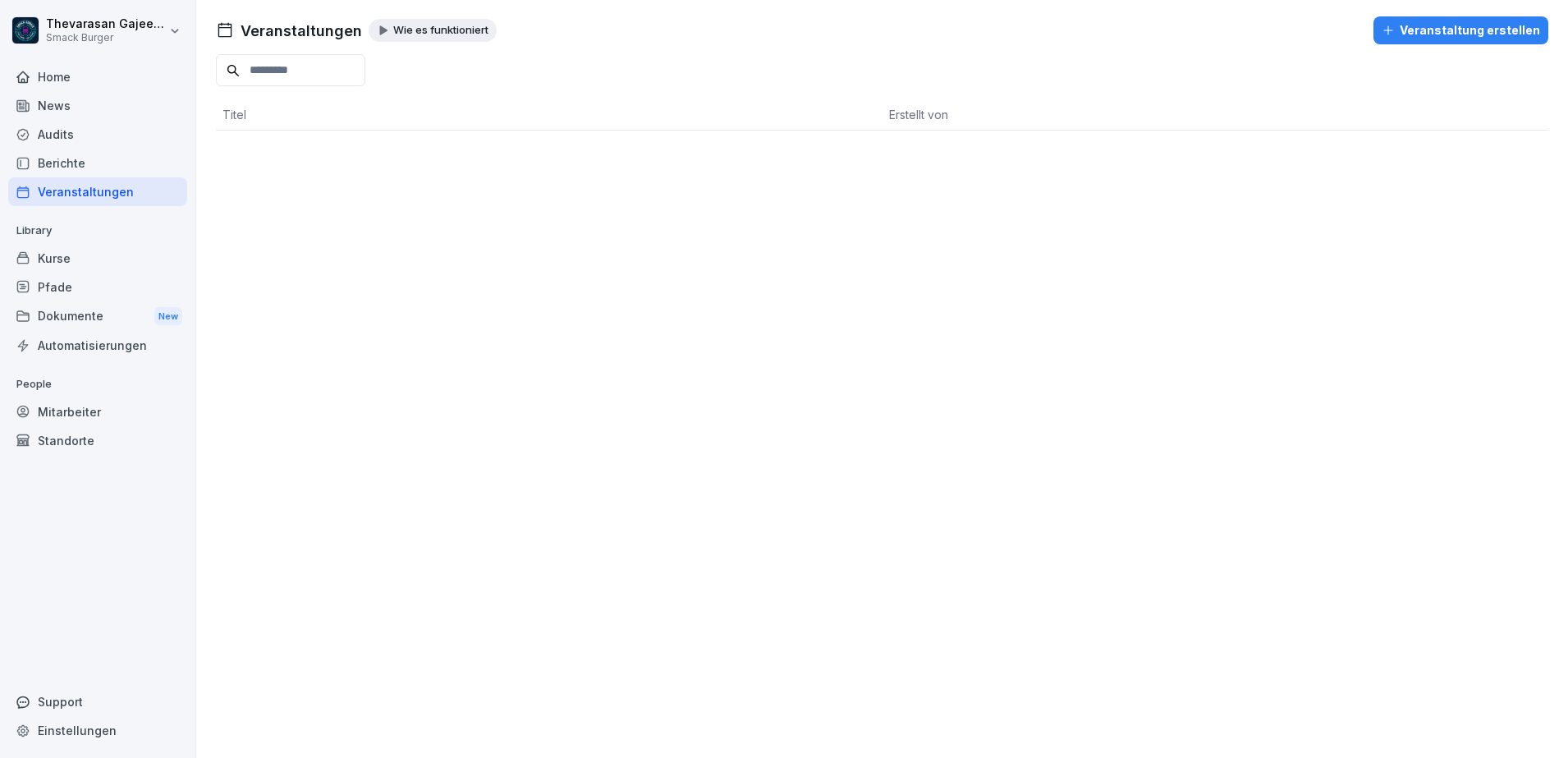
click at [65, 258] on div "Kurse" at bounding box center [98, 258] width 179 height 29
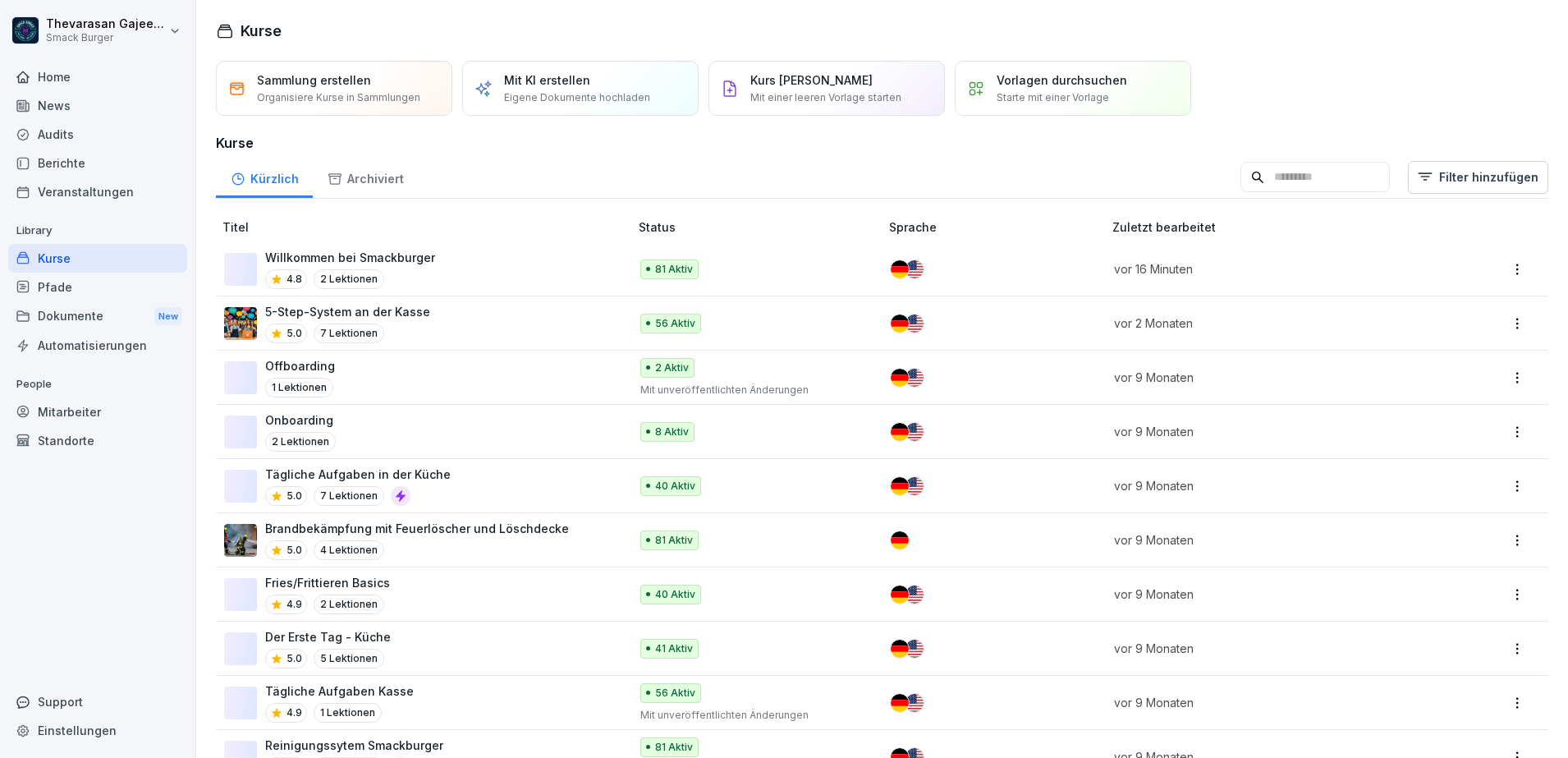
click at [81, 434] on div "Standorte" at bounding box center [98, 441] width 179 height 29
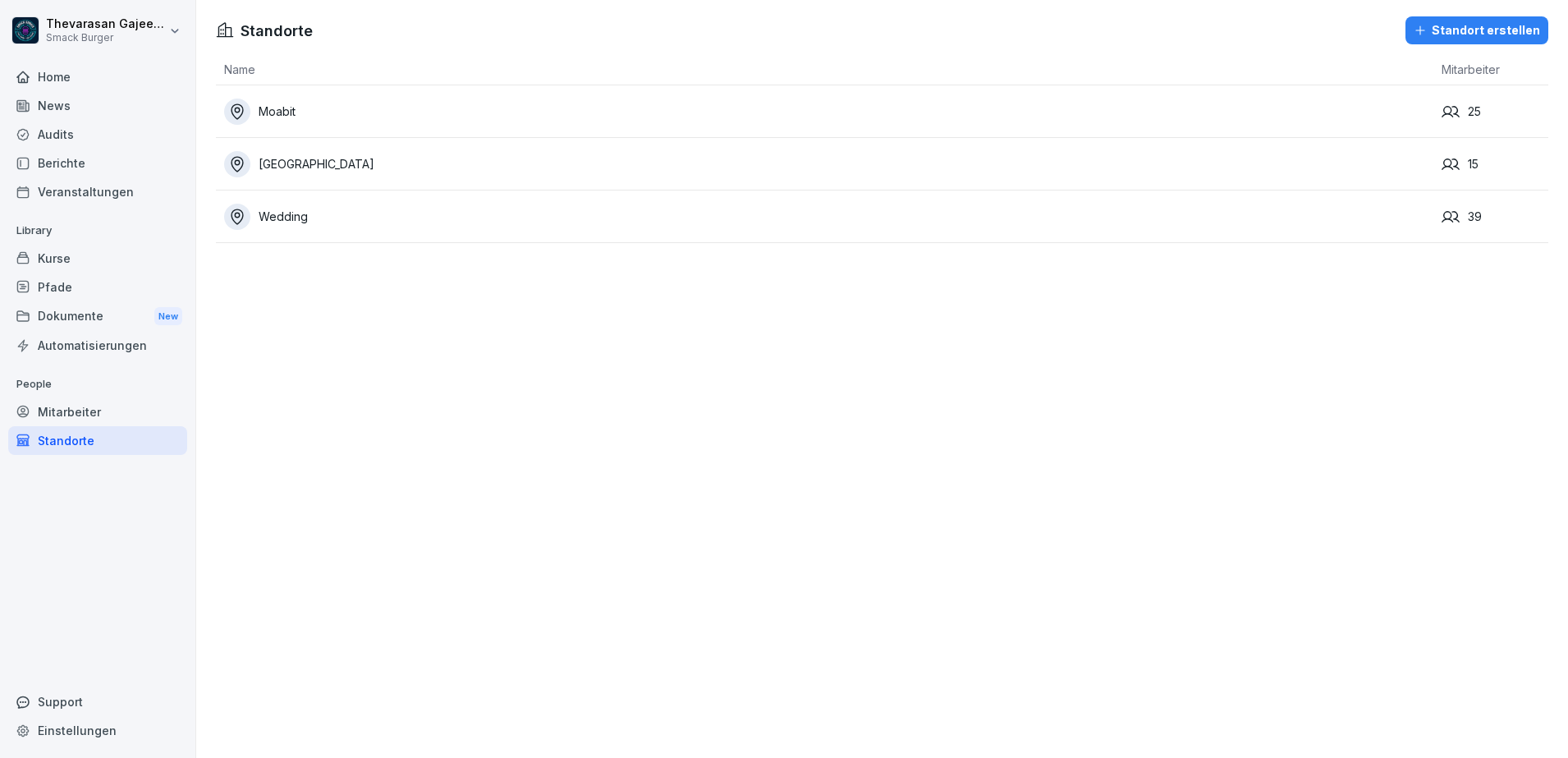
click at [475, 106] on div "Moabit" at bounding box center [828, 112] width 1209 height 26
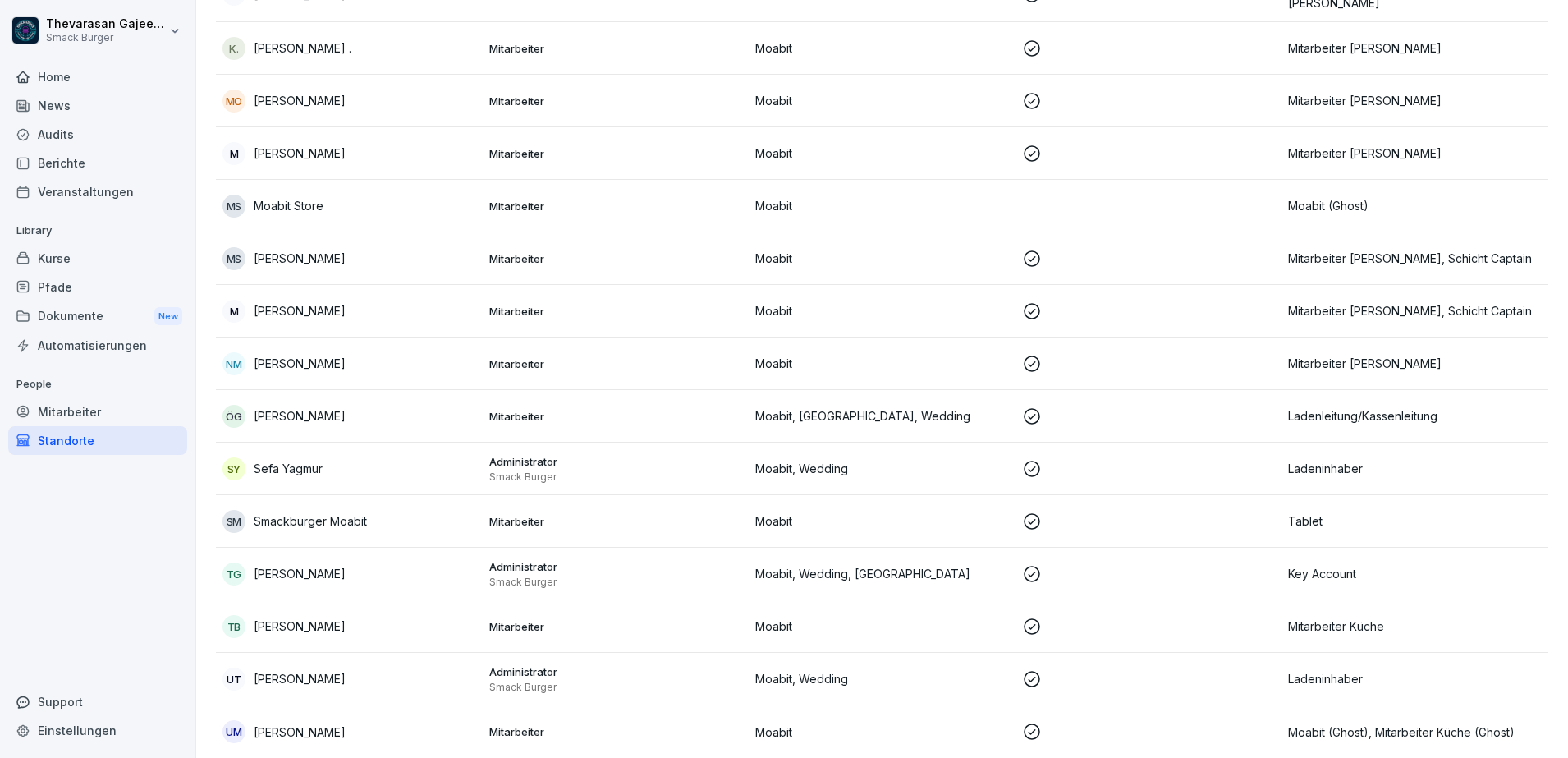
scroll to position [783, 0]
click at [63, 73] on div "Home" at bounding box center [98, 77] width 179 height 29
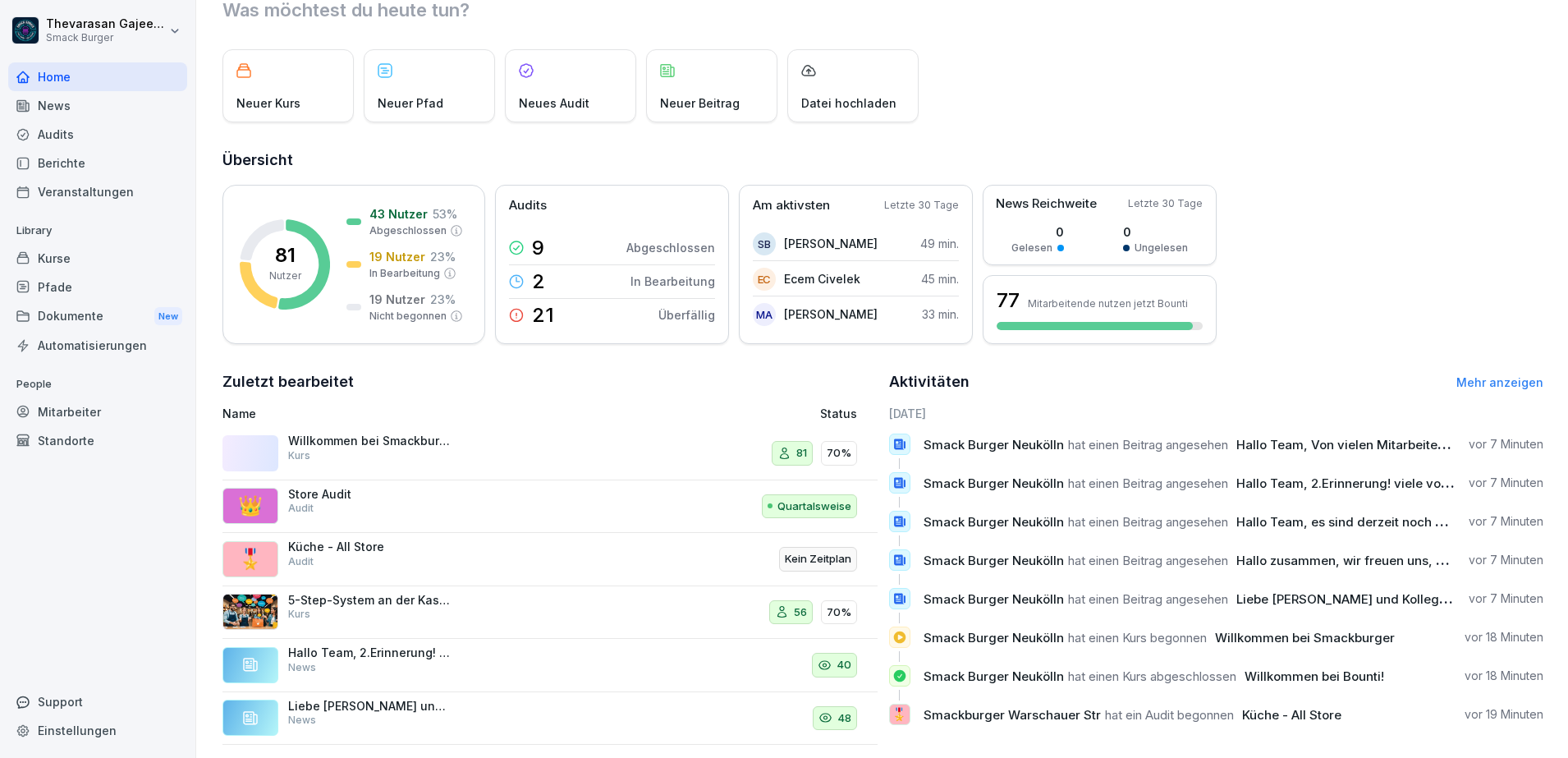
scroll to position [91, 0]
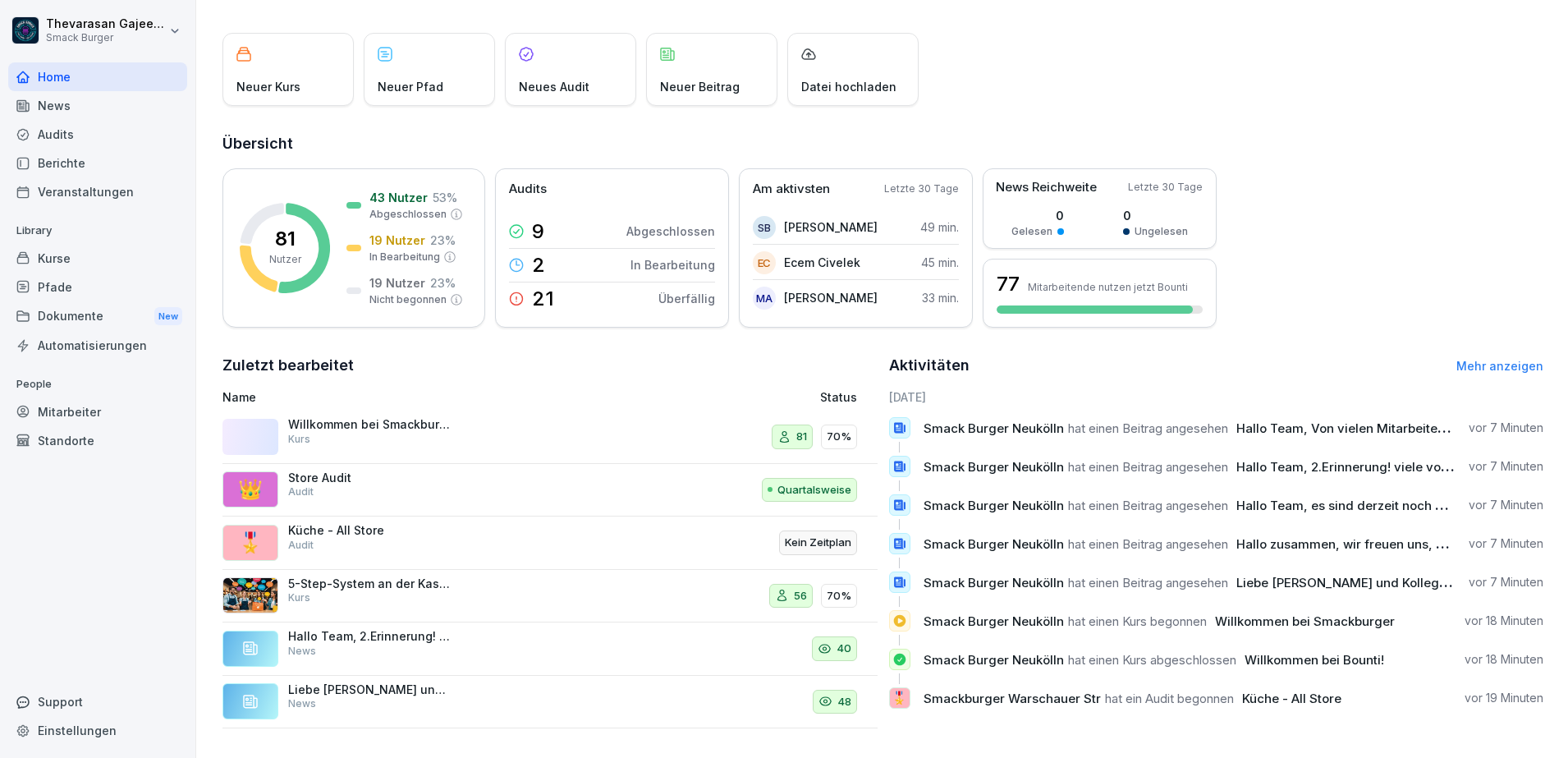
click at [827, 535] on p "Kein Zeitplan" at bounding box center [819, 543] width 67 height 17
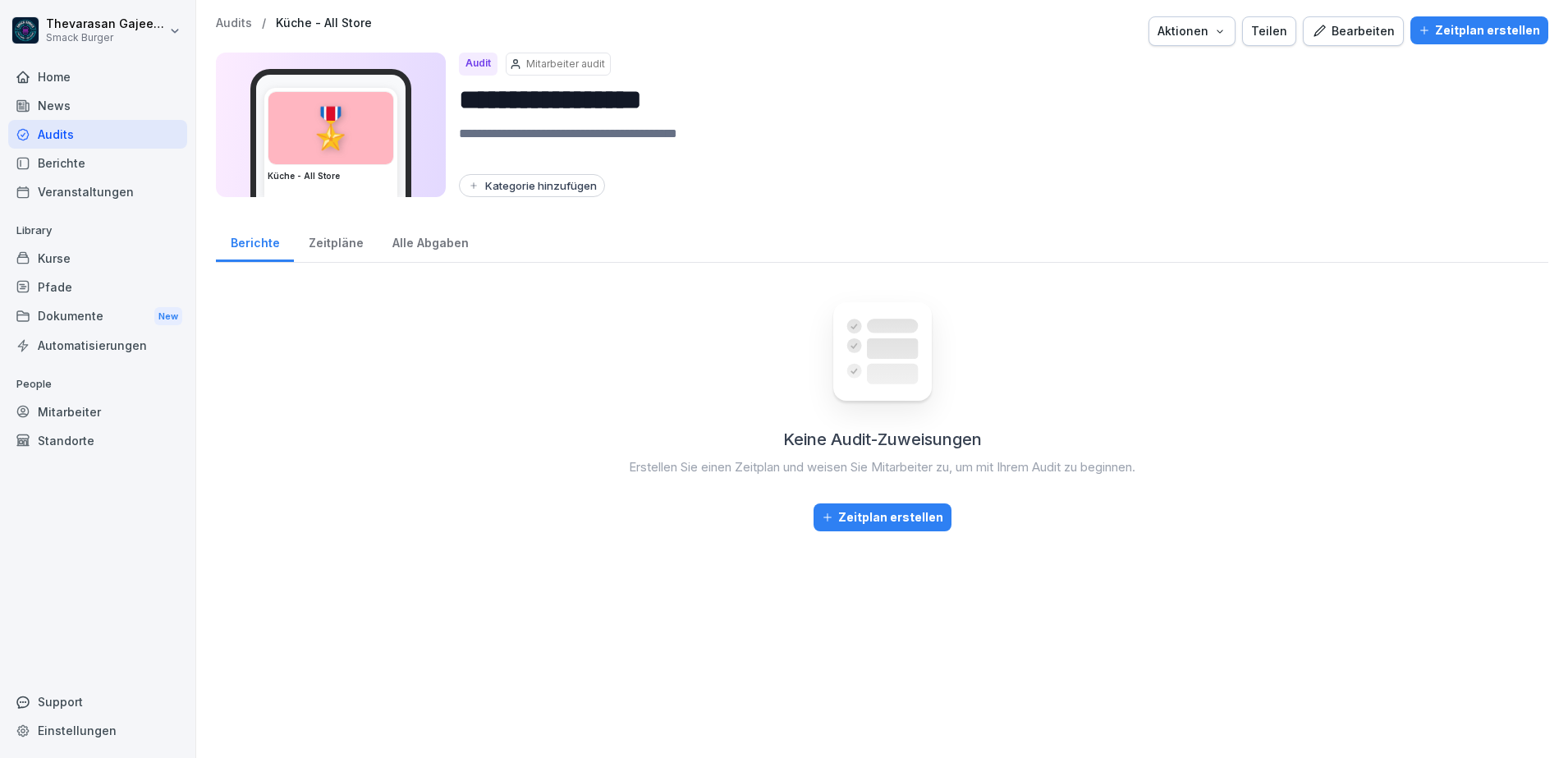
click at [329, 230] on div "Zeitpläne" at bounding box center [335, 241] width 84 height 42
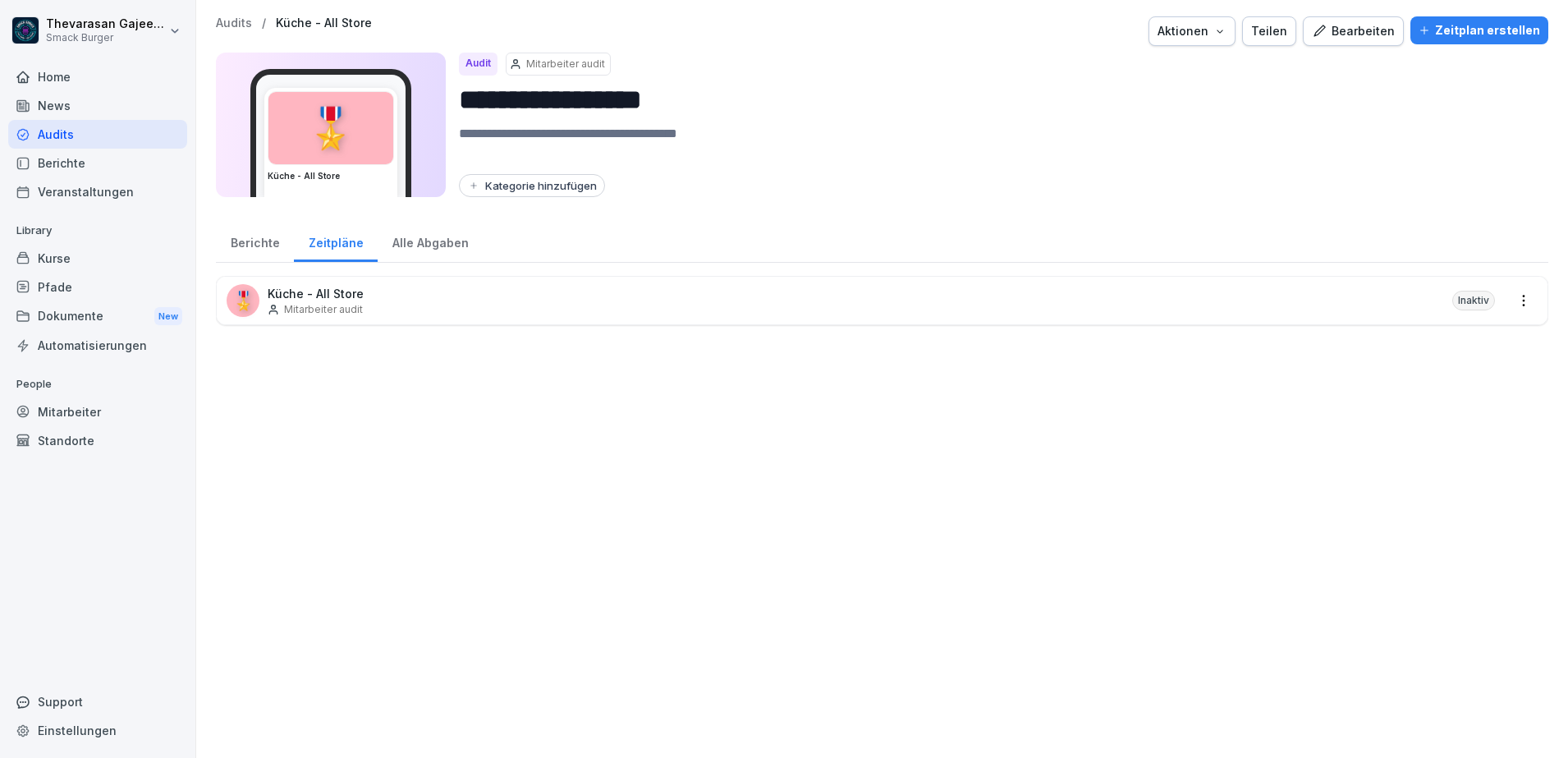
click at [420, 244] on div "Alle Abgaben" at bounding box center [430, 241] width 106 height 42
click at [326, 243] on div "Zeitpläne" at bounding box center [335, 241] width 84 height 42
click at [397, 294] on div "🎖️ Küche - All Store Mitarbeiter audit Inaktiv" at bounding box center [881, 301] width 1331 height 47
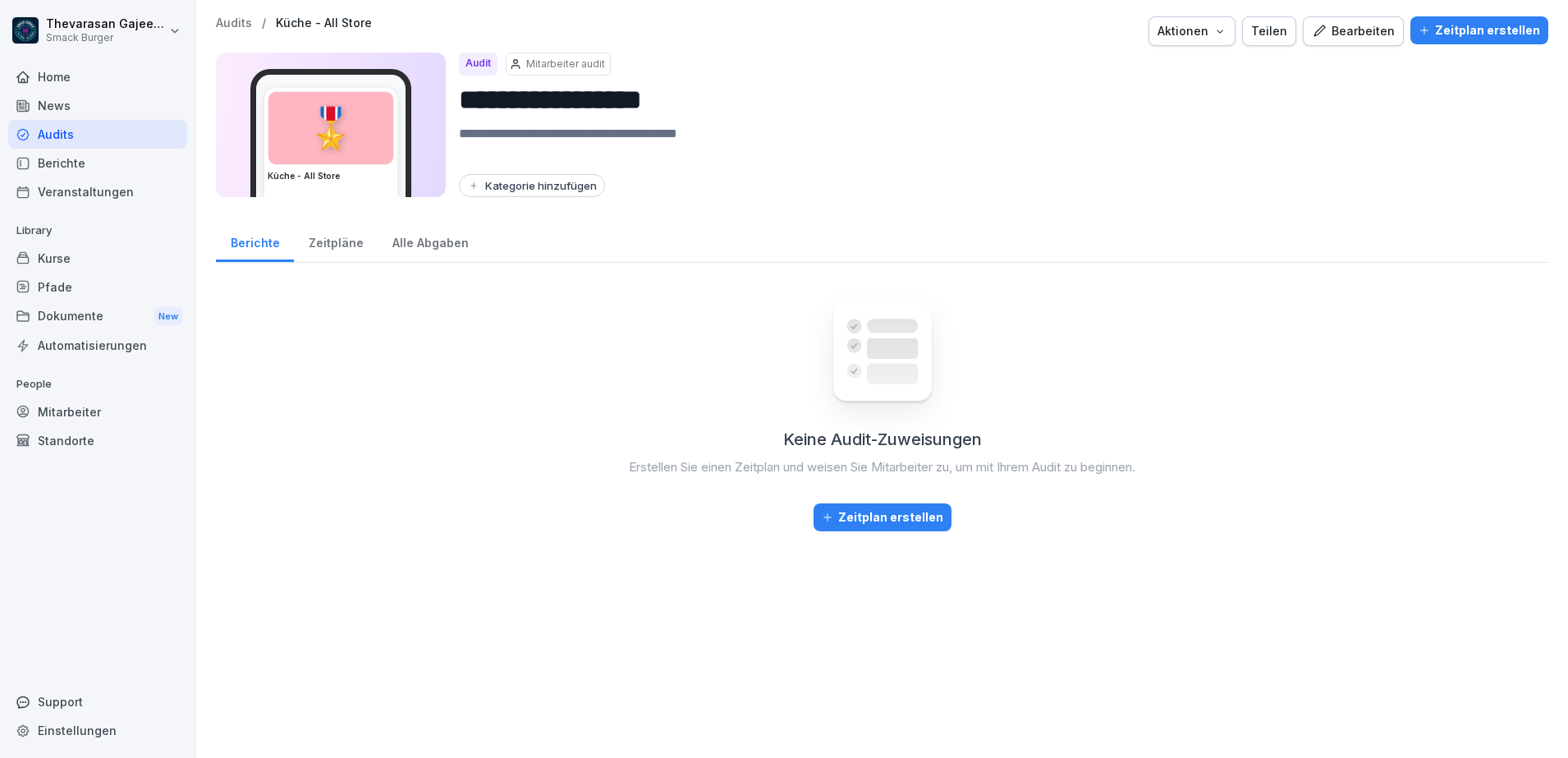
click at [321, 232] on div "Zeitpläne" at bounding box center [335, 241] width 84 height 42
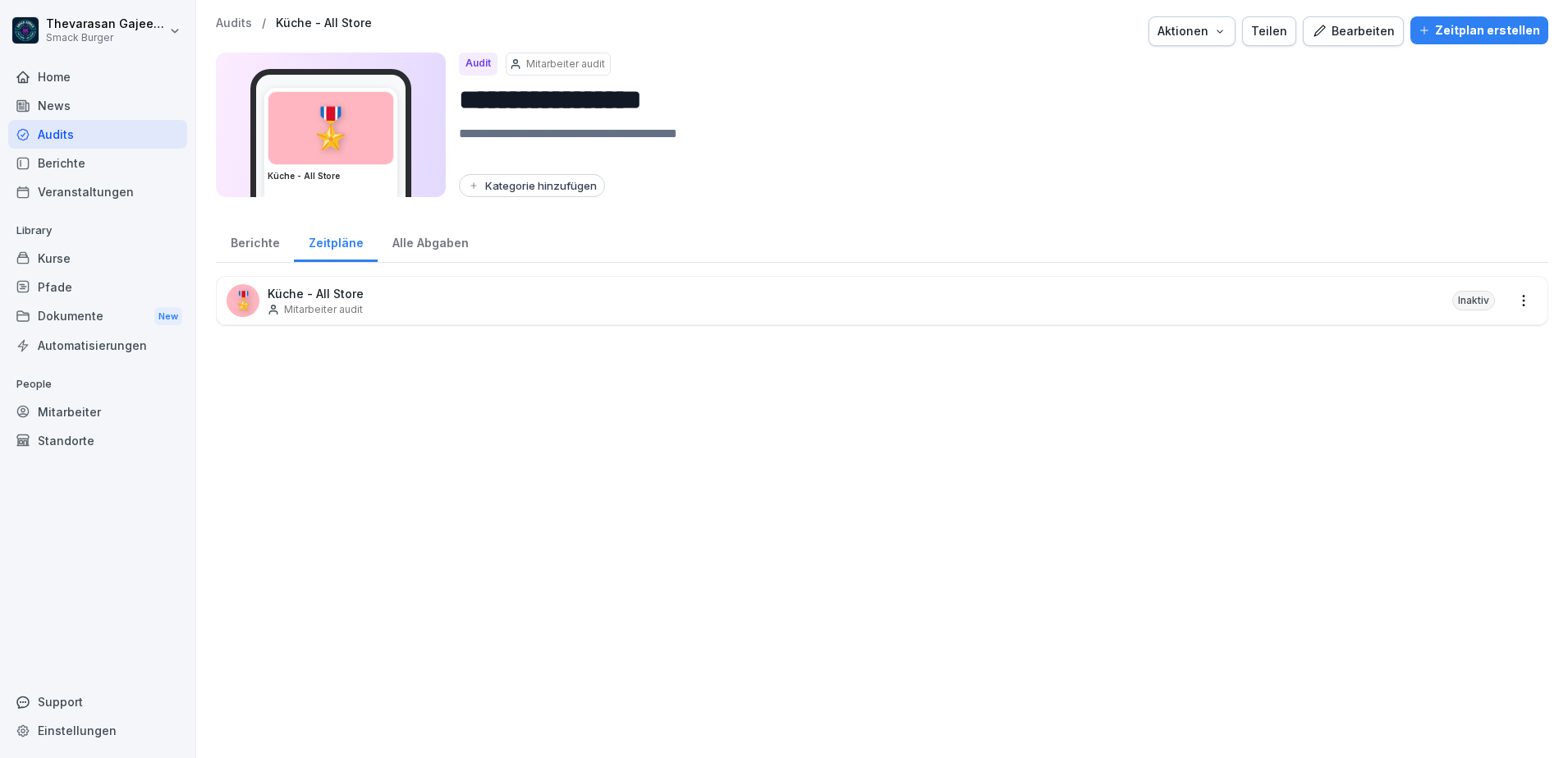
click at [1512, 297] on html "**********" at bounding box center [784, 379] width 1568 height 758
click at [0, 0] on link "Zeitplan erstellen" at bounding box center [0, 0] width 0 height 0
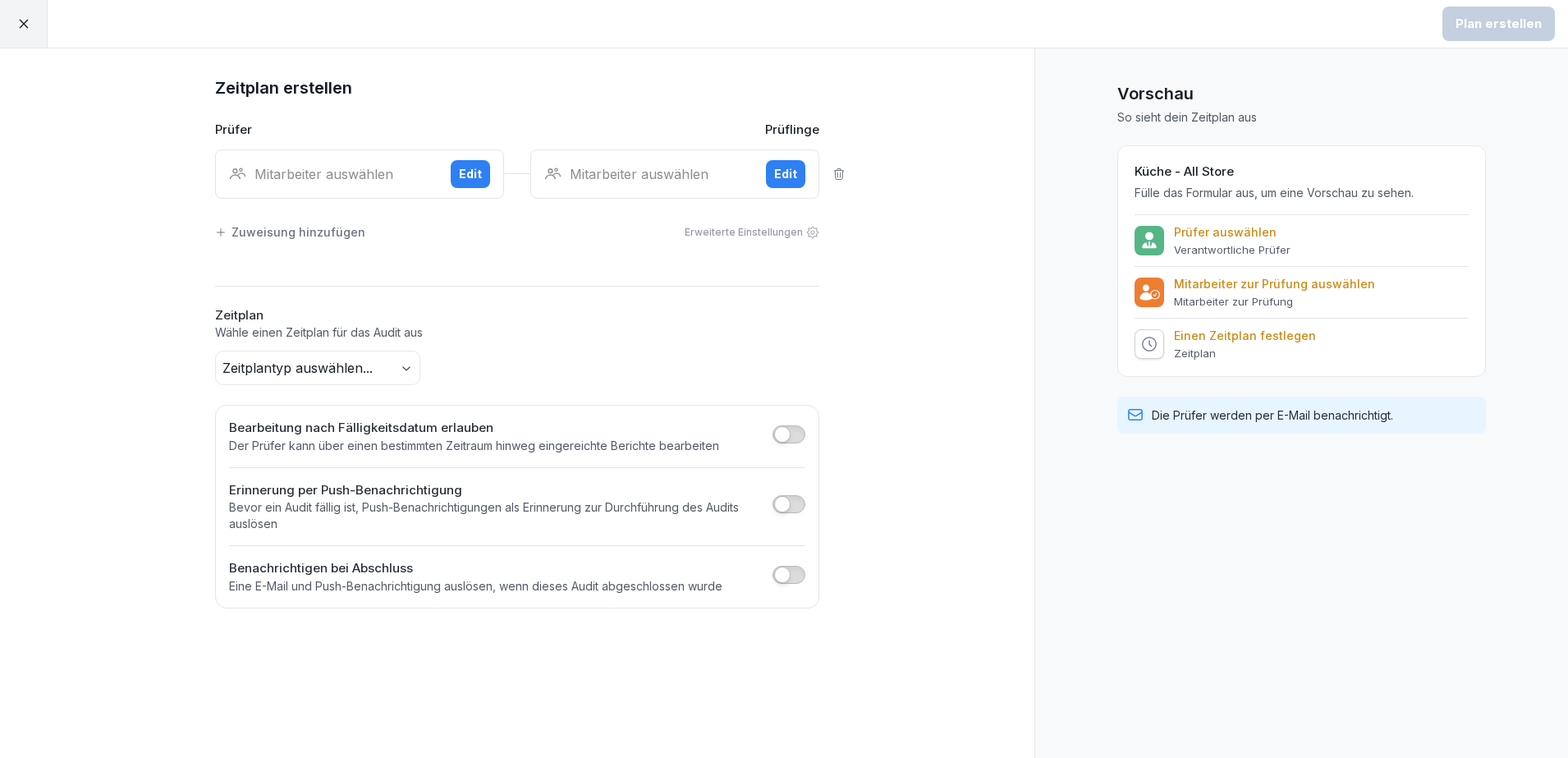
click at [26, 35] on div at bounding box center [24, 24] width 47 height 47
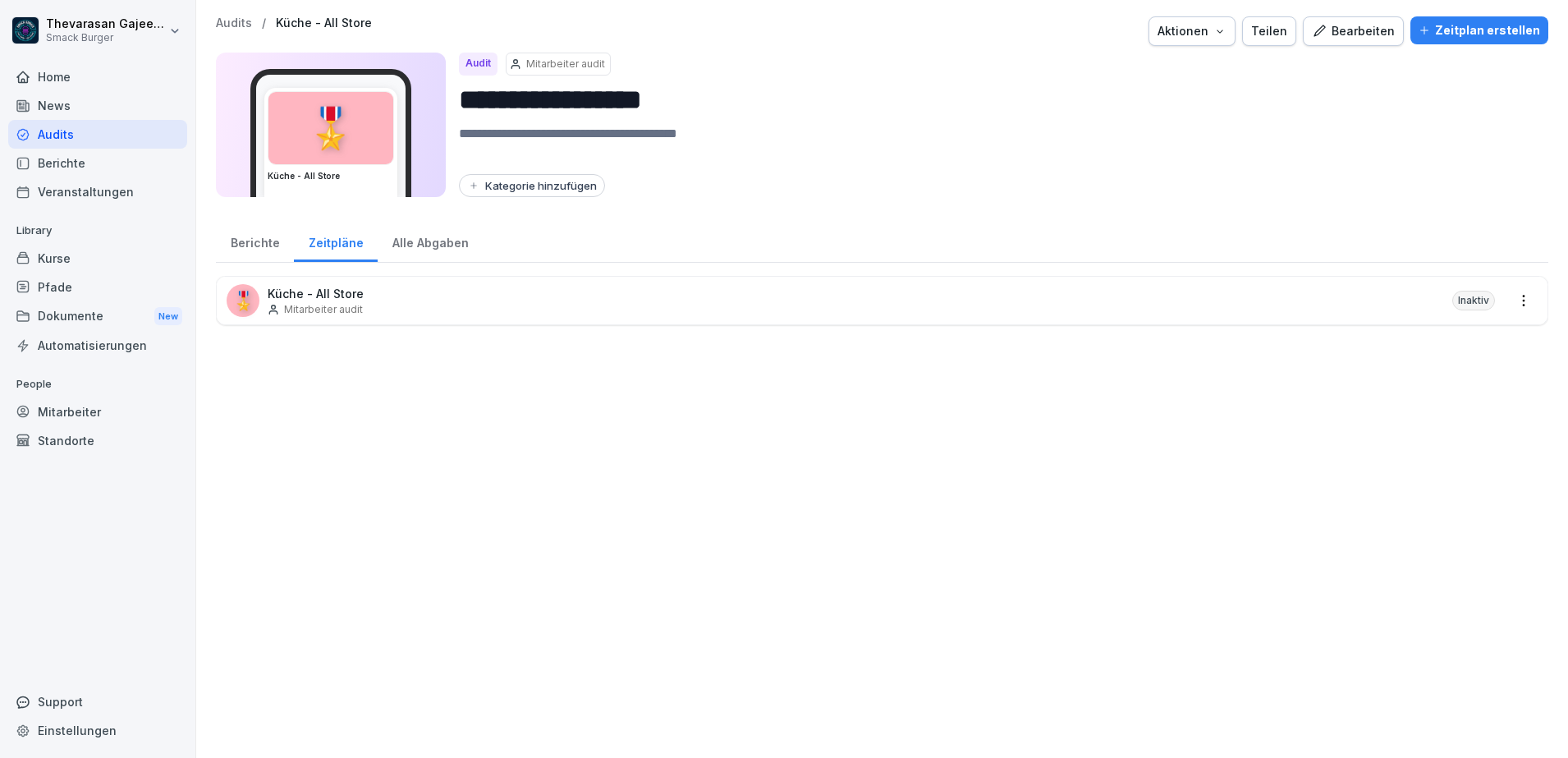
click at [250, 18] on p "Audits" at bounding box center [234, 24] width 36 height 14
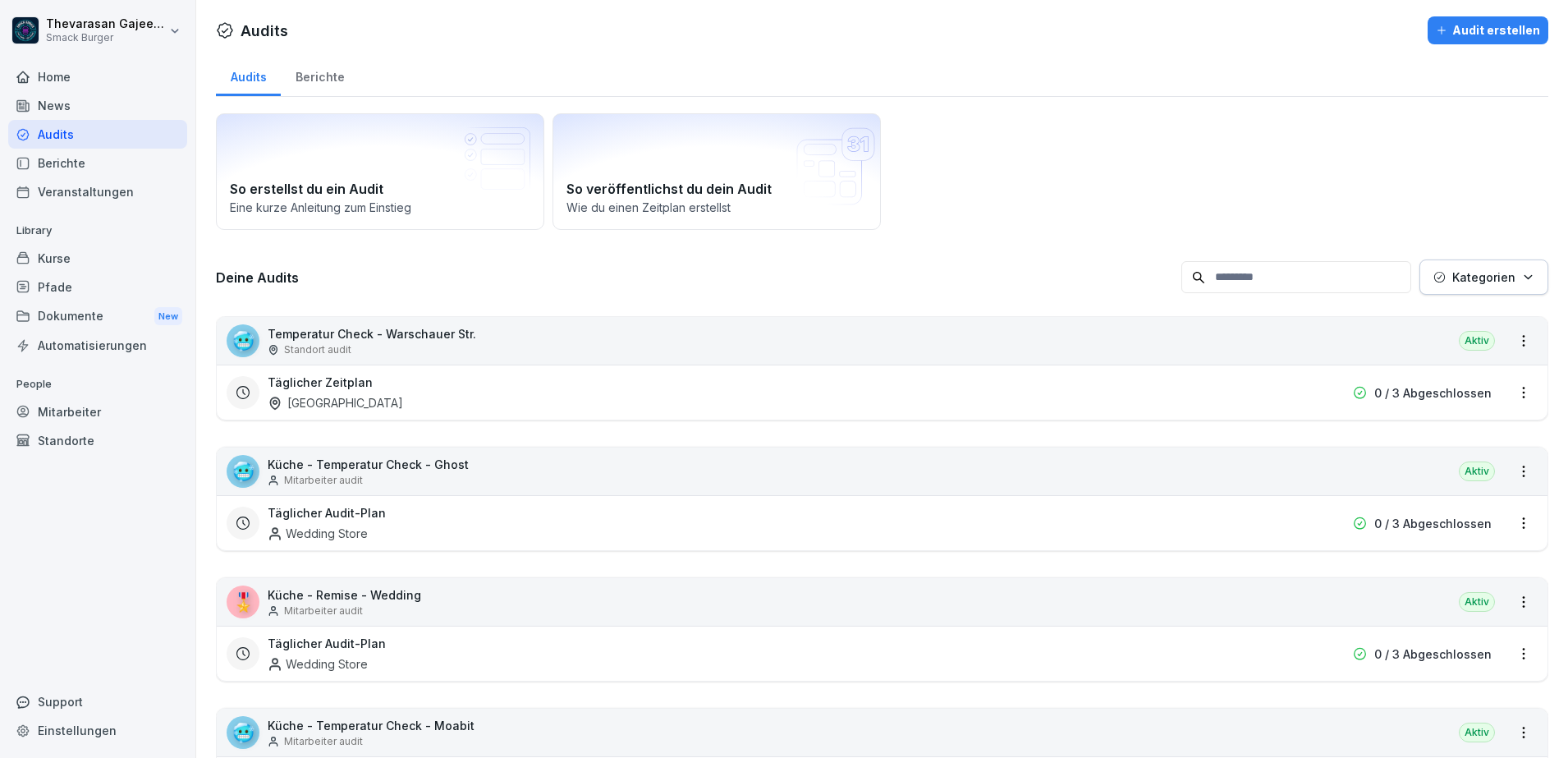
click at [53, 127] on div "Audits" at bounding box center [98, 134] width 179 height 29
click at [50, 321] on div "Dokumente New" at bounding box center [98, 317] width 179 height 31
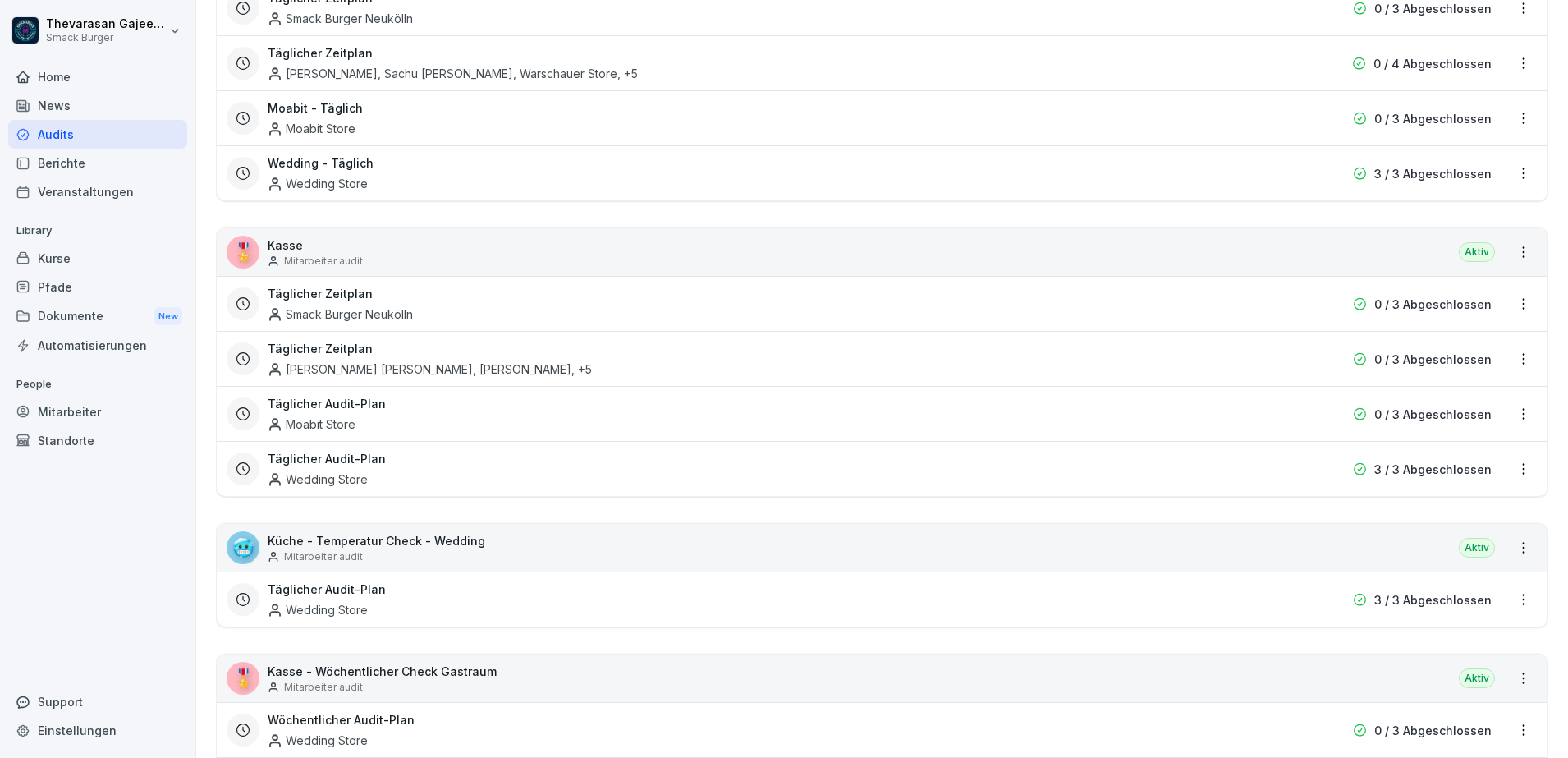
scroll to position [1231, 0]
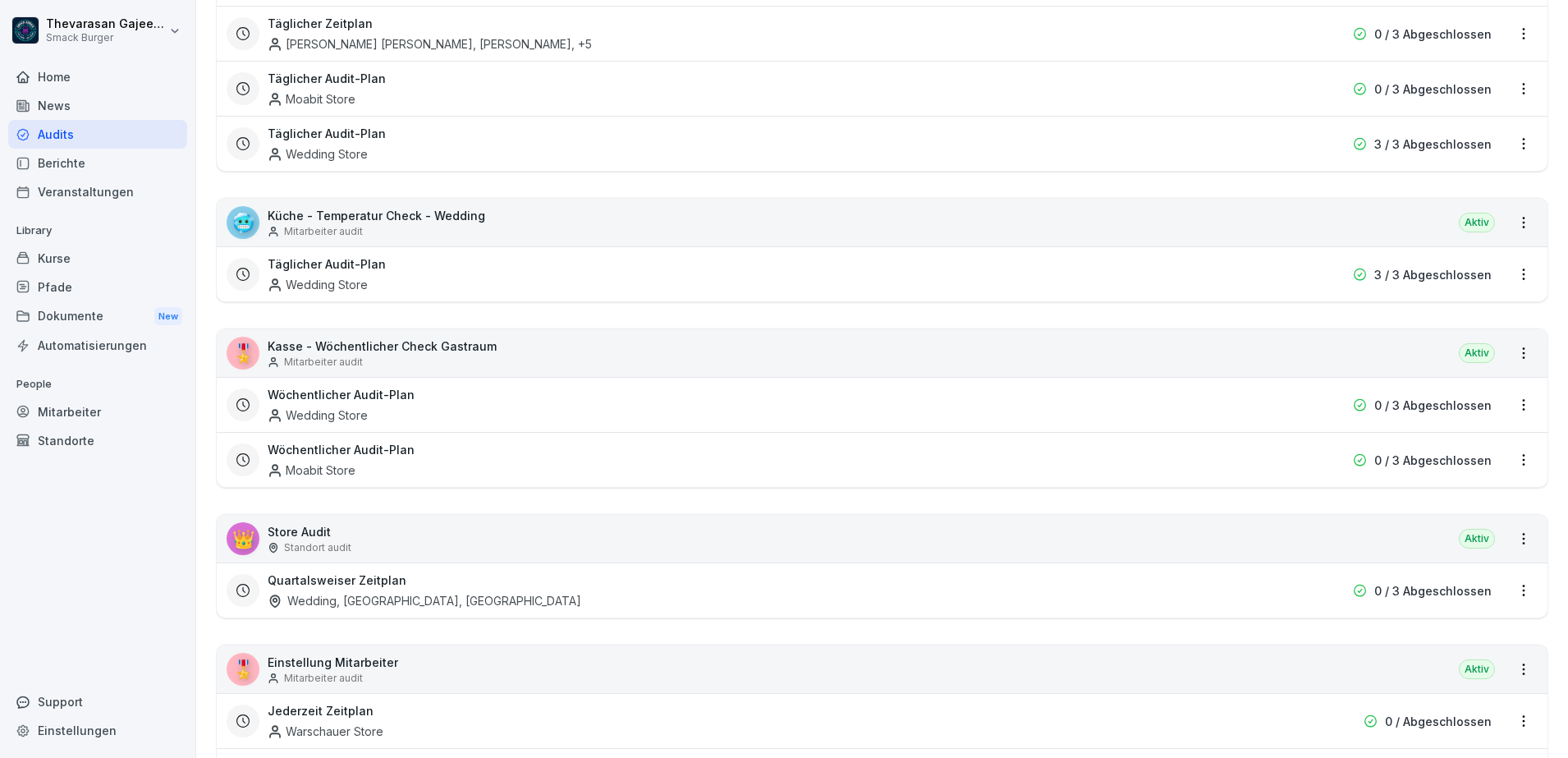
click at [578, 541] on div "👑 Store Audit Standort audit Aktiv" at bounding box center [881, 538] width 1331 height 47
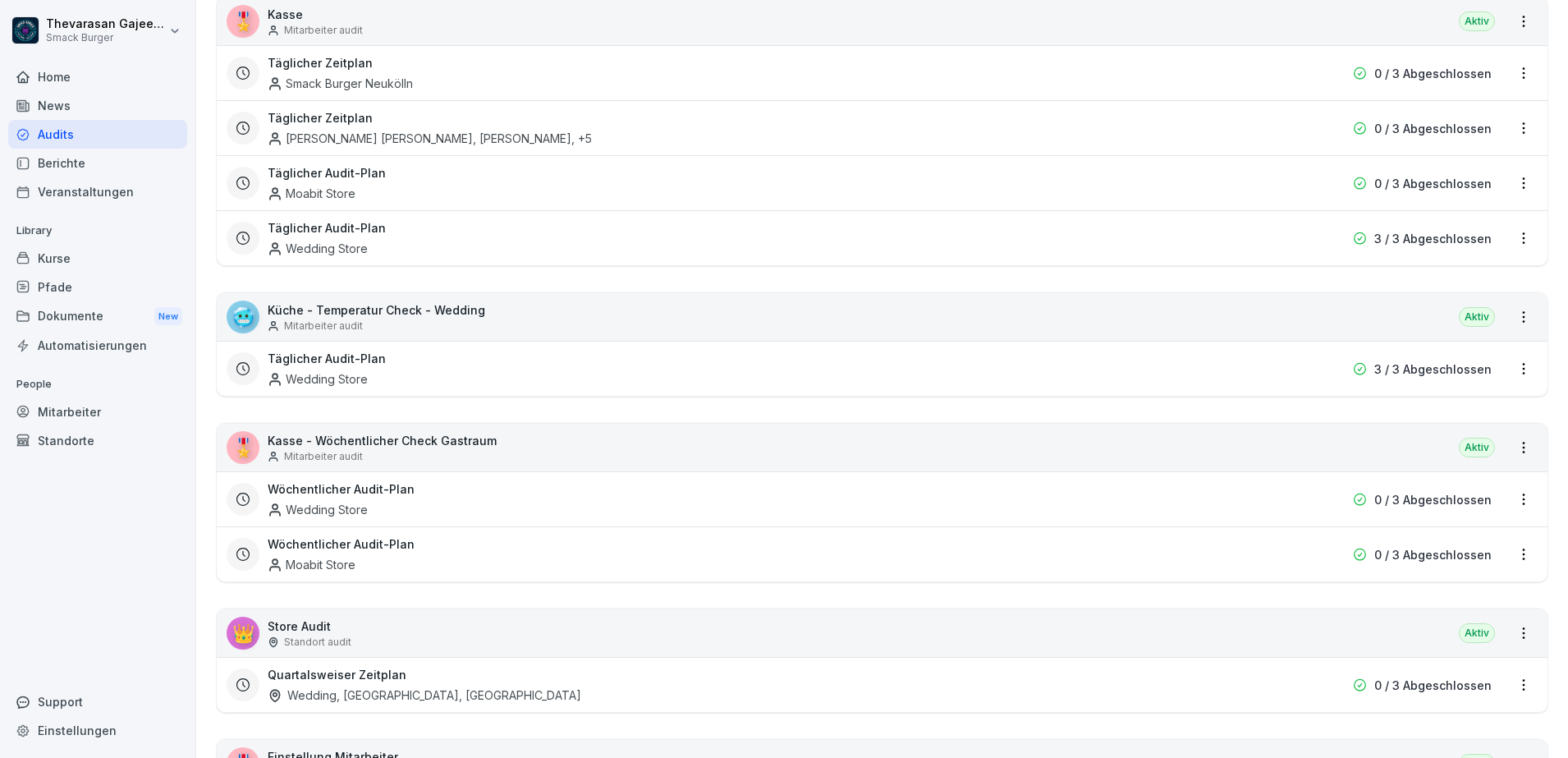
scroll to position [1240, 0]
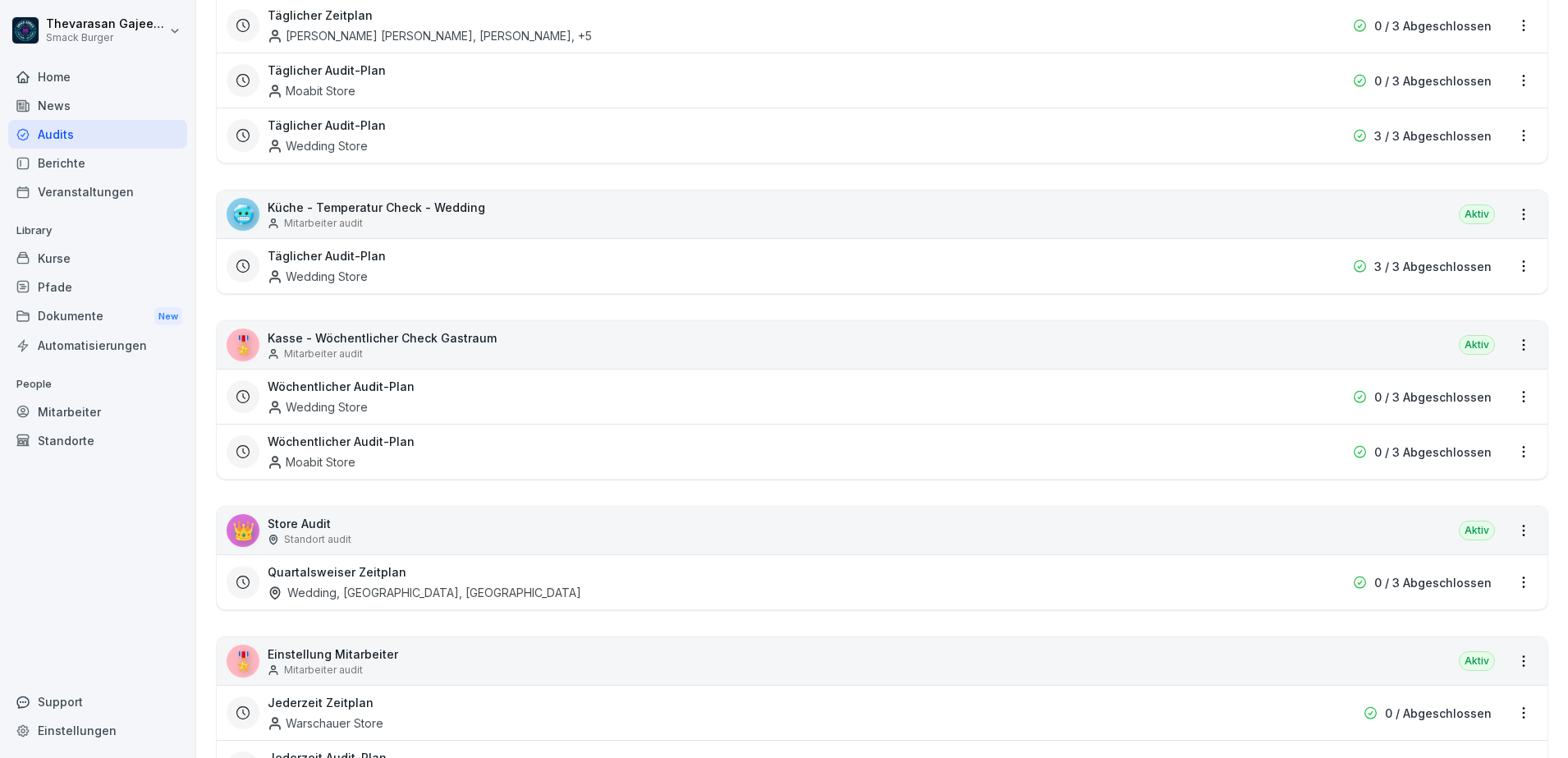
click at [1511, 525] on html "Thevarasan Gajeendran Smack Burger Home News Audits Berichte Veranstaltungen Li…" at bounding box center [784, 379] width 1568 height 758
click at [0, 0] on link "Alle Berichte ansehen" at bounding box center [0, 0] width 0 height 0
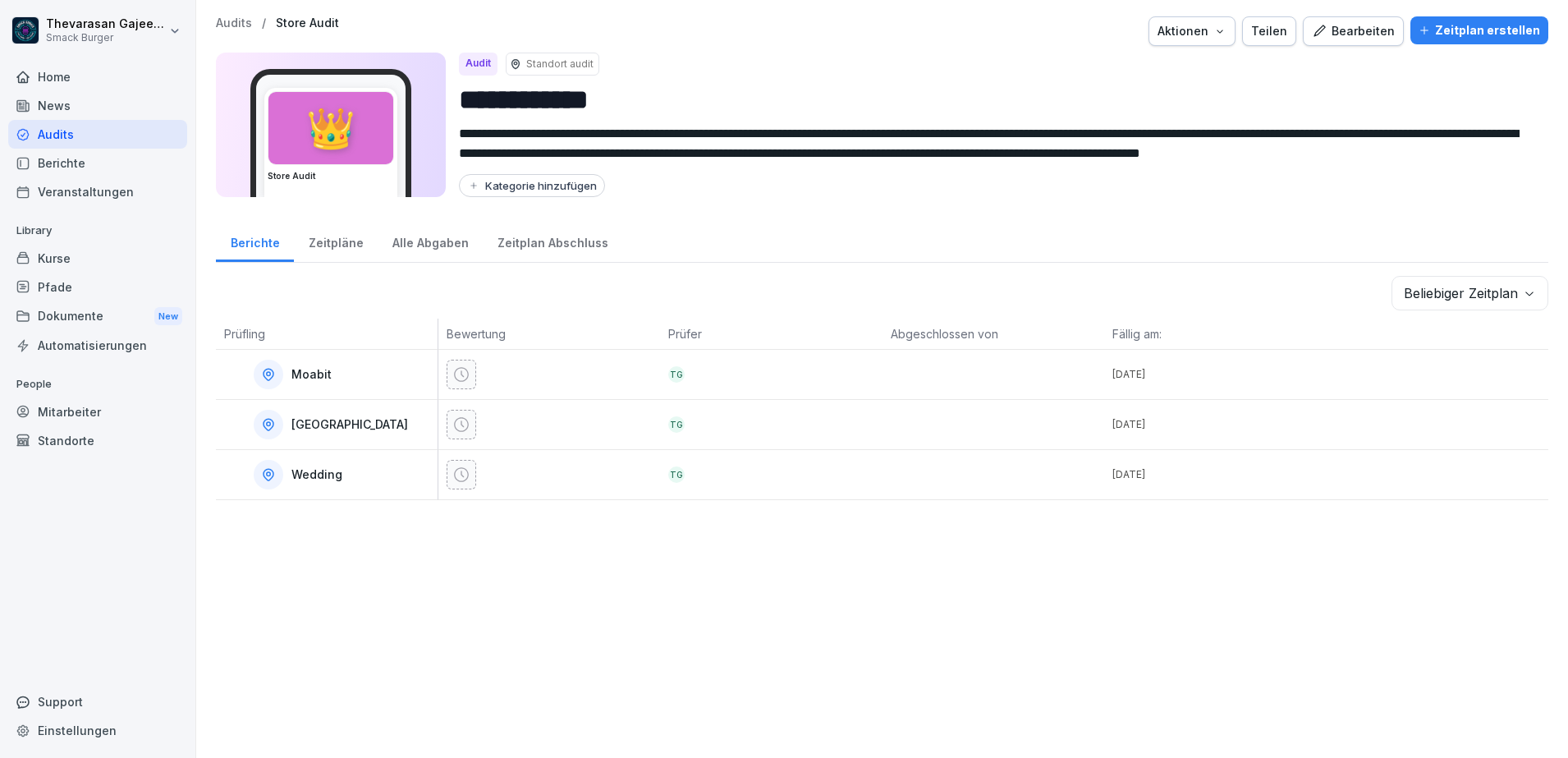
click at [355, 246] on div "Zeitpläne" at bounding box center [335, 241] width 84 height 42
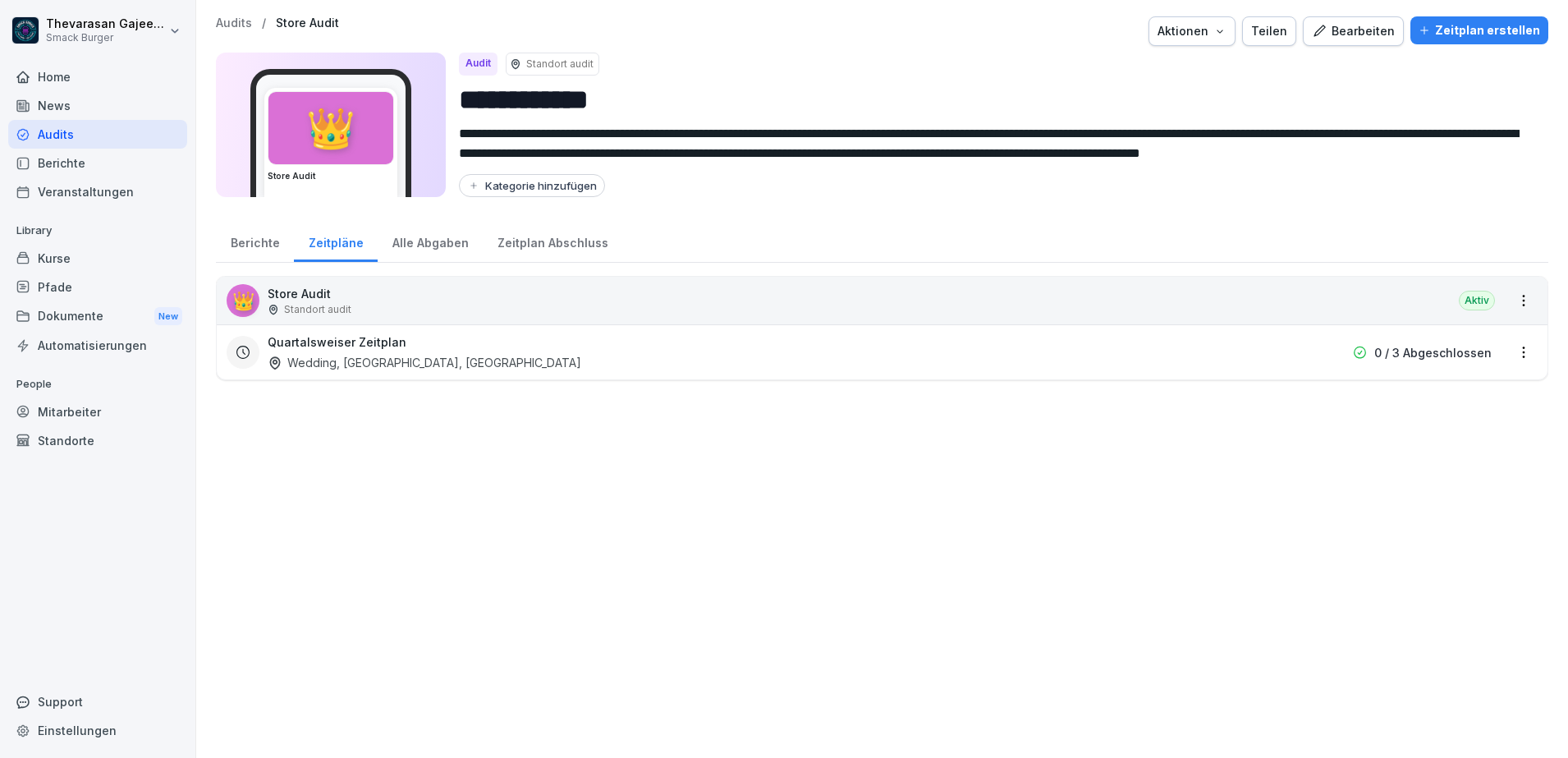
click at [537, 365] on div "Quartalsweiser Zeitplan Wedding, Moabit, Warschauer Straße" at bounding box center [777, 352] width 1019 height 38
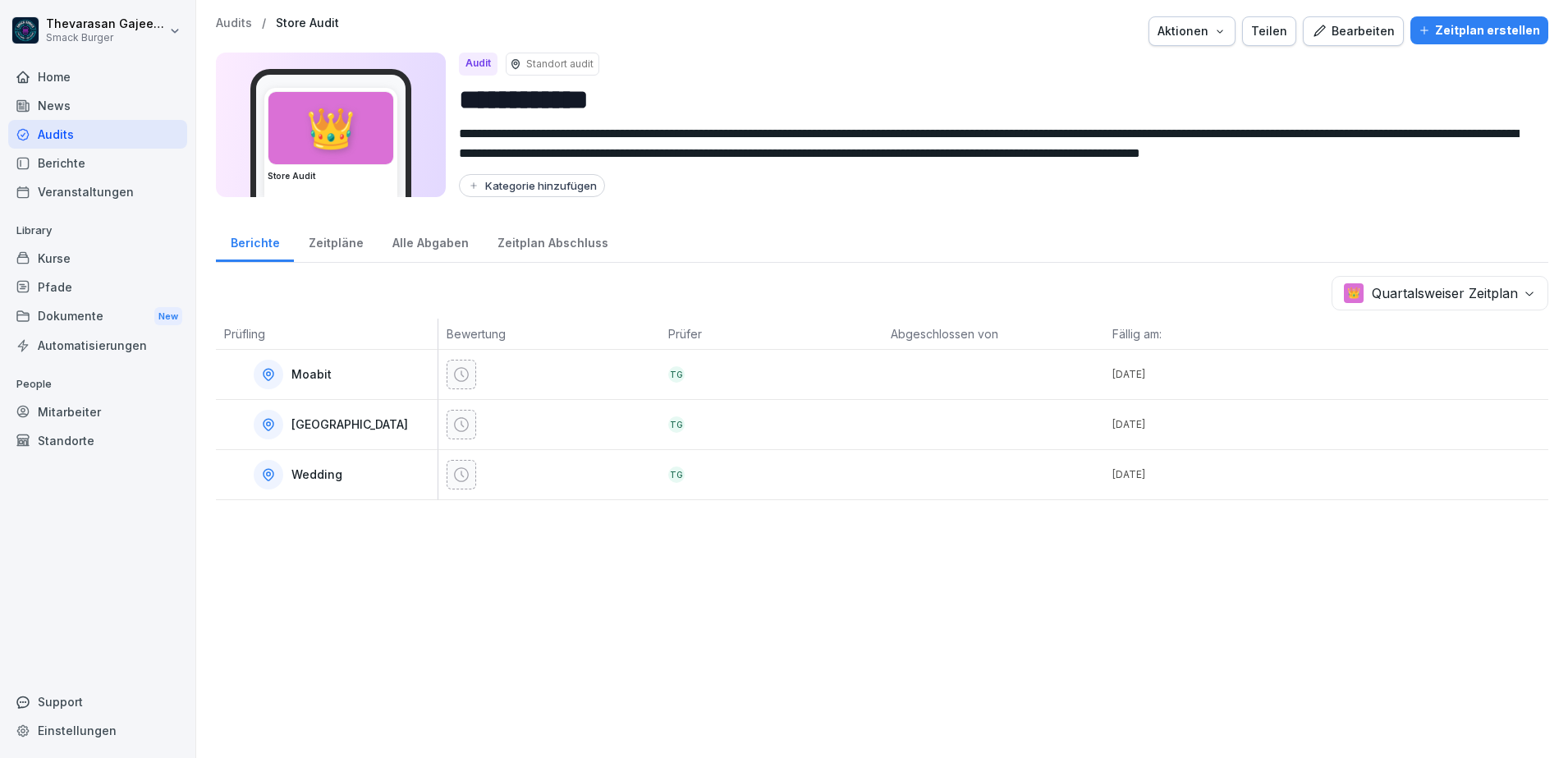
click at [332, 241] on div "Zeitpläne" at bounding box center [335, 241] width 84 height 42
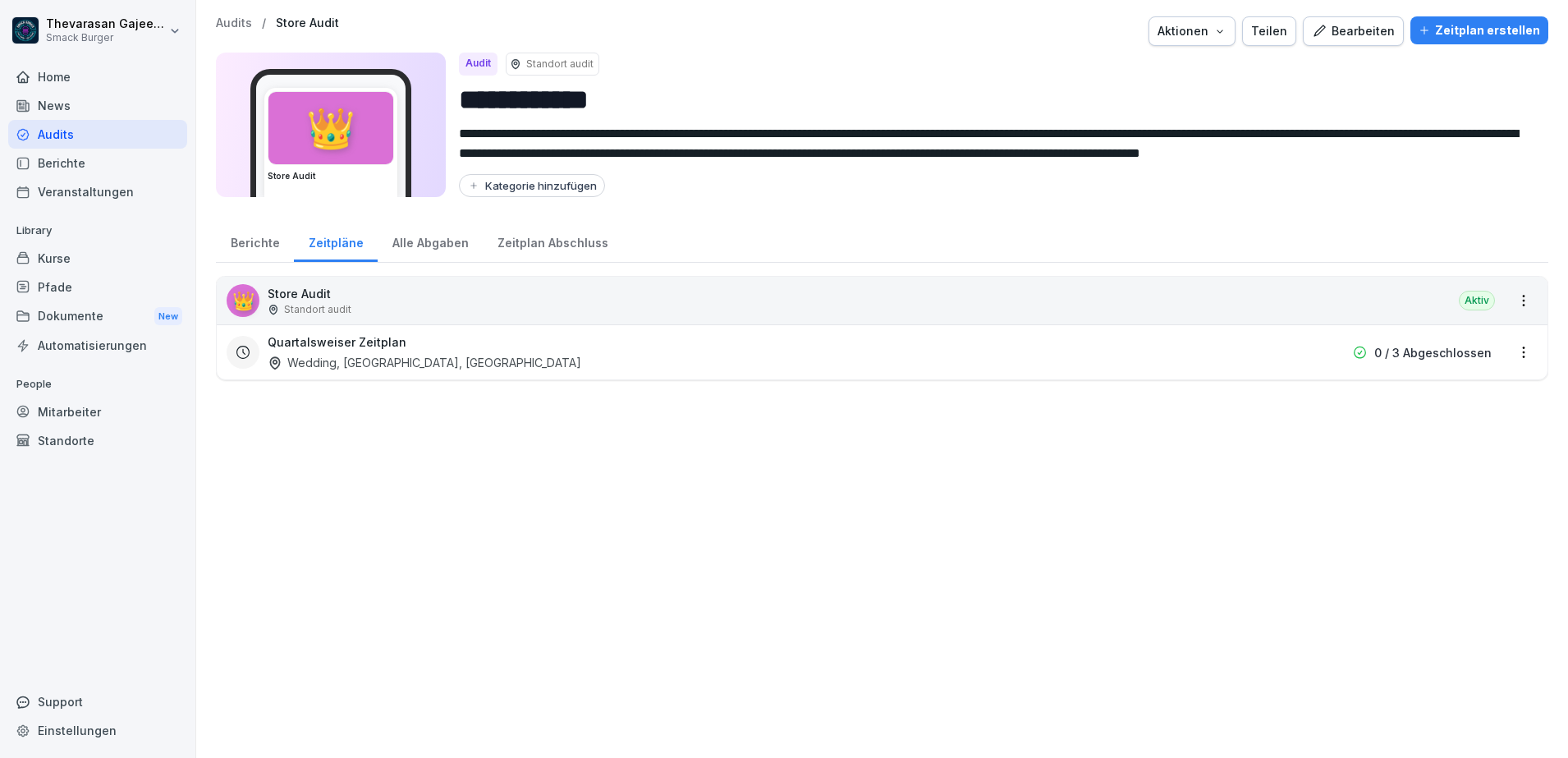
click at [441, 237] on div "Alle Abgaben" at bounding box center [430, 241] width 106 height 42
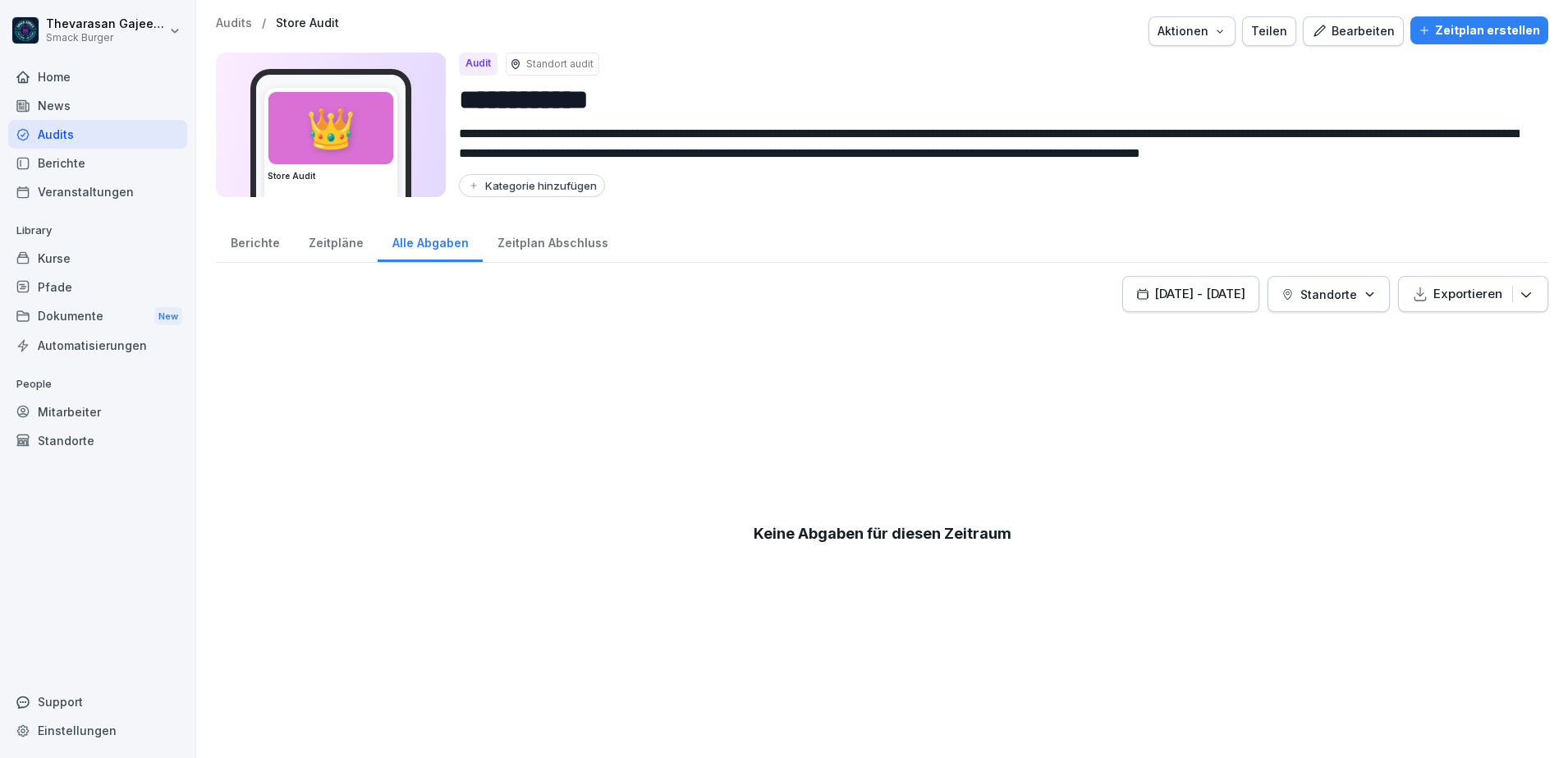
click at [563, 242] on div "Zeitplan Abschluss" at bounding box center [552, 241] width 140 height 42
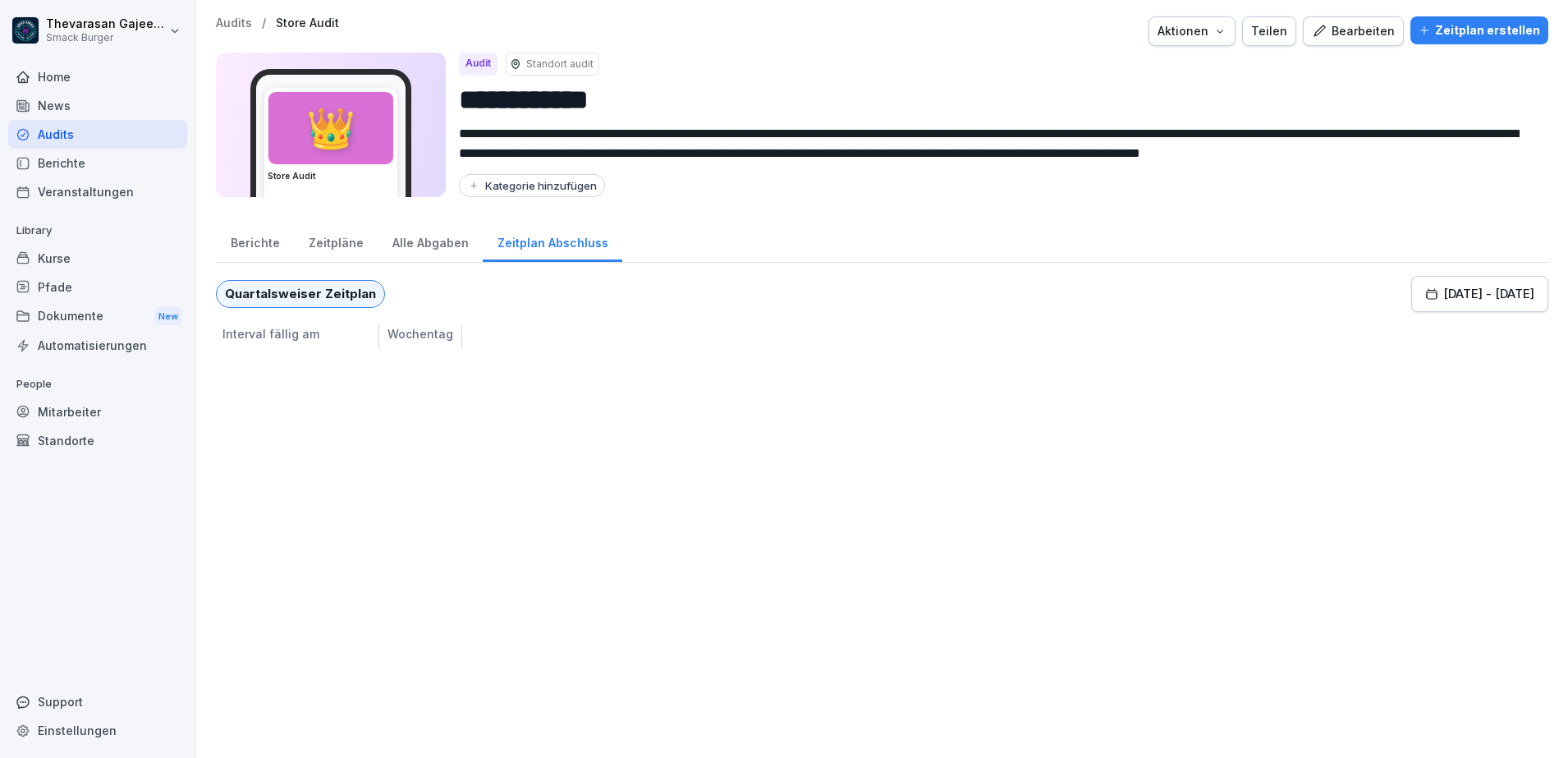
click at [339, 250] on div "Zeitpläne" at bounding box center [335, 241] width 84 height 42
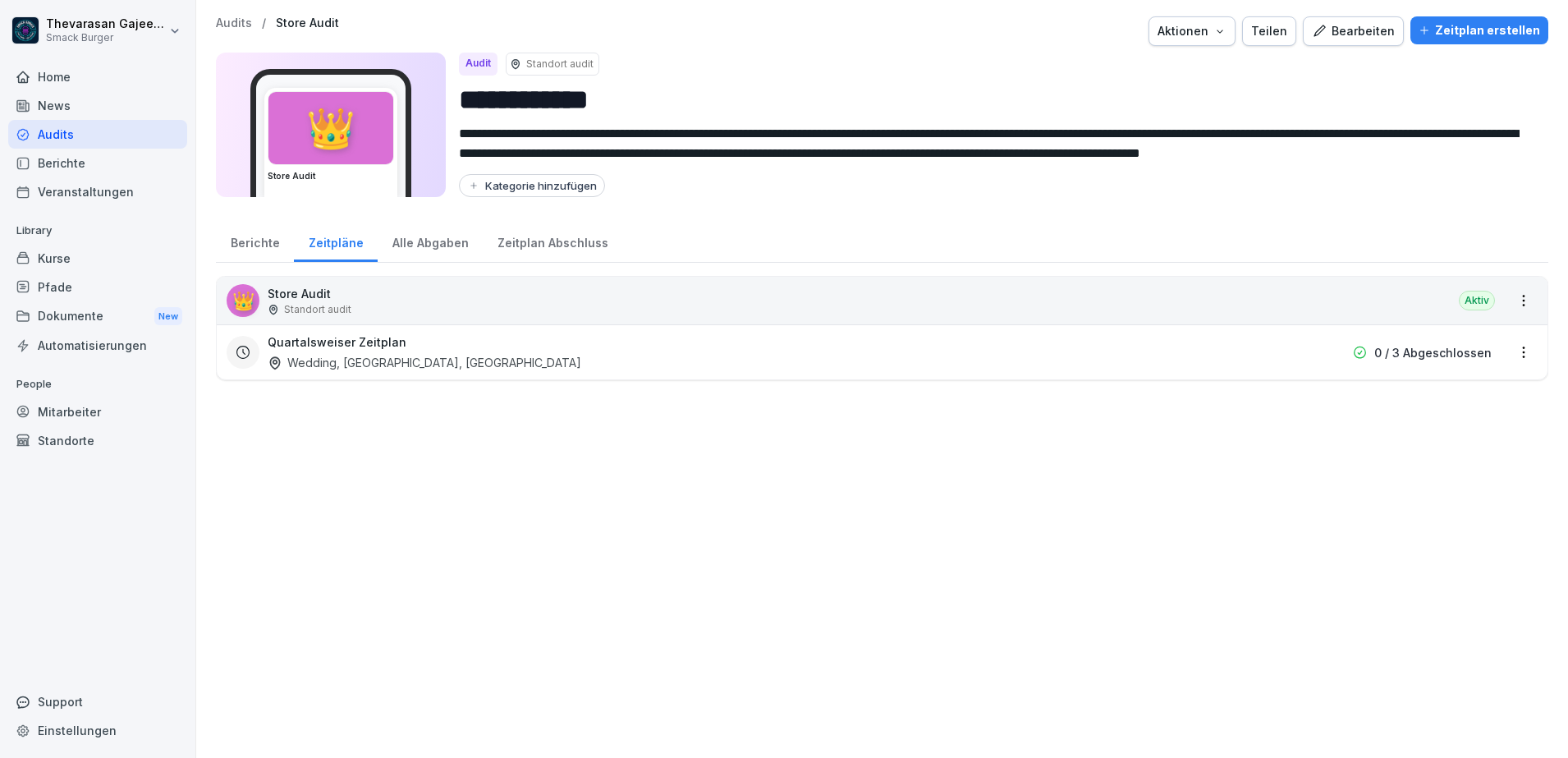
click at [1503, 353] on html "**********" at bounding box center [784, 379] width 1568 height 758
click at [0, 0] on link "Zeitplan bearbeiten" at bounding box center [0, 0] width 0 height 0
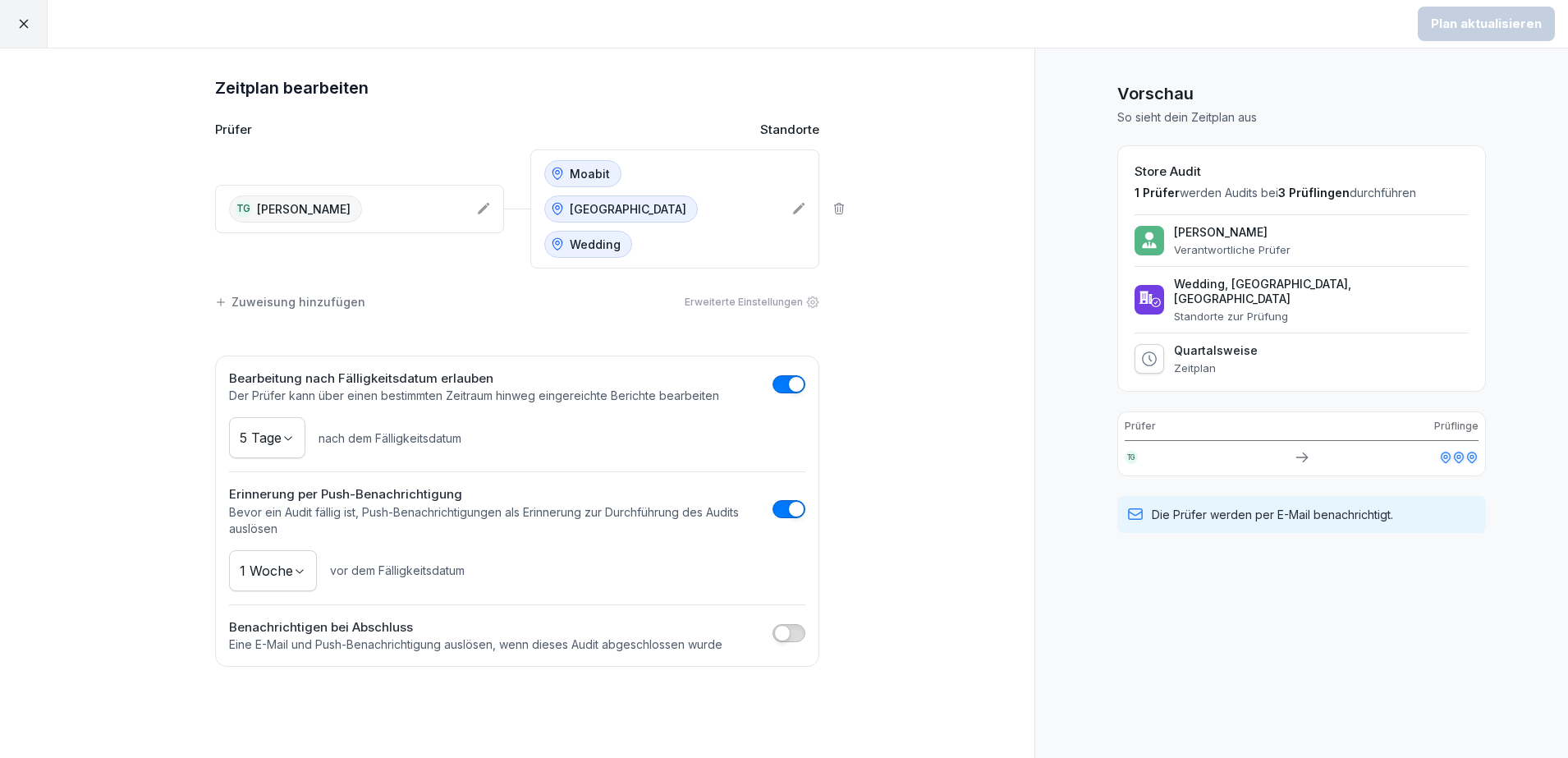
click at [760, 192] on div "Moabit Warschauer Straße Wedding" at bounding box center [661, 208] width 235 height 98
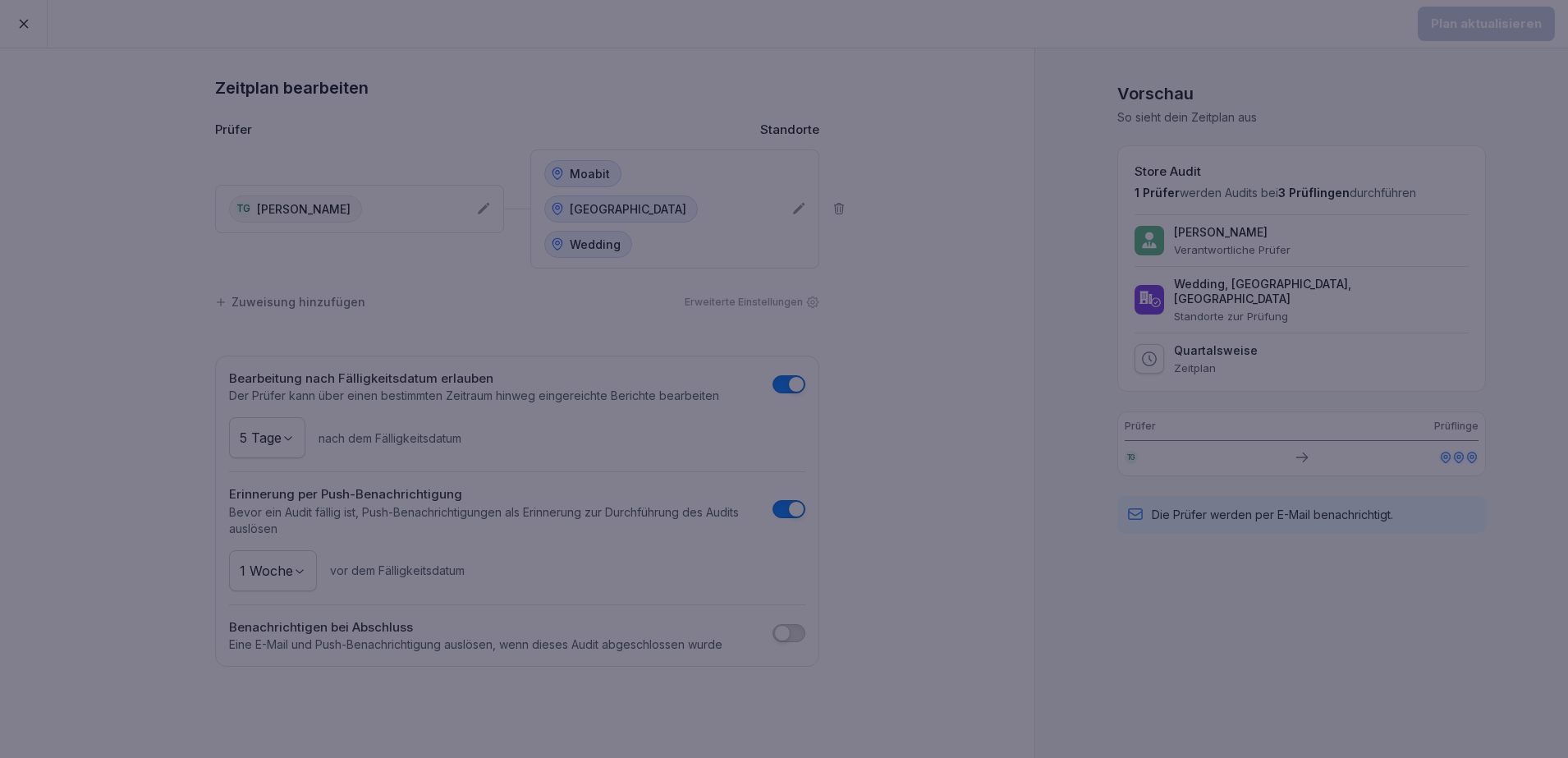
click at [923, 153] on div at bounding box center [784, 379] width 1568 height 758
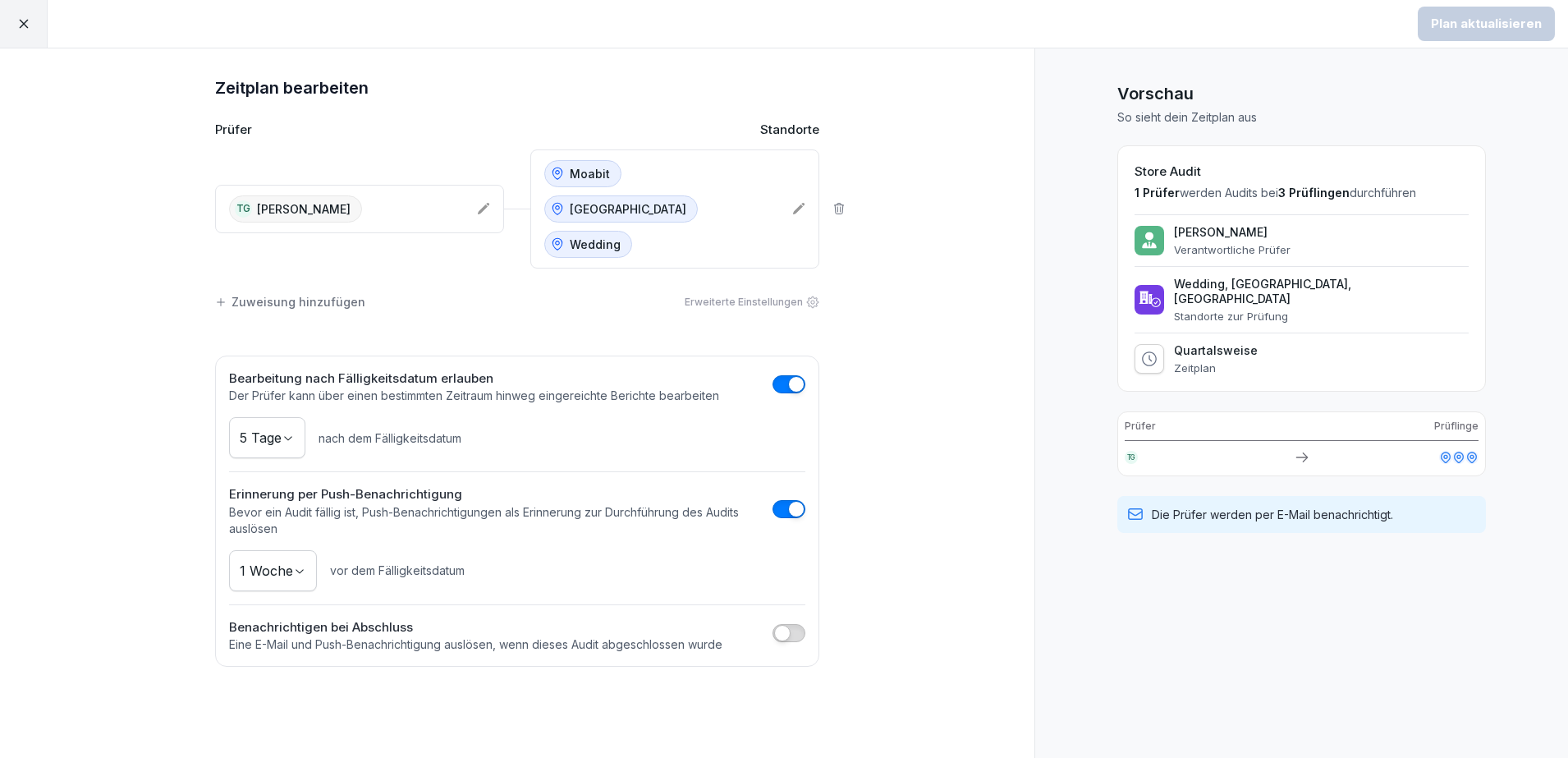
click at [38, 19] on div at bounding box center [24, 24] width 47 height 47
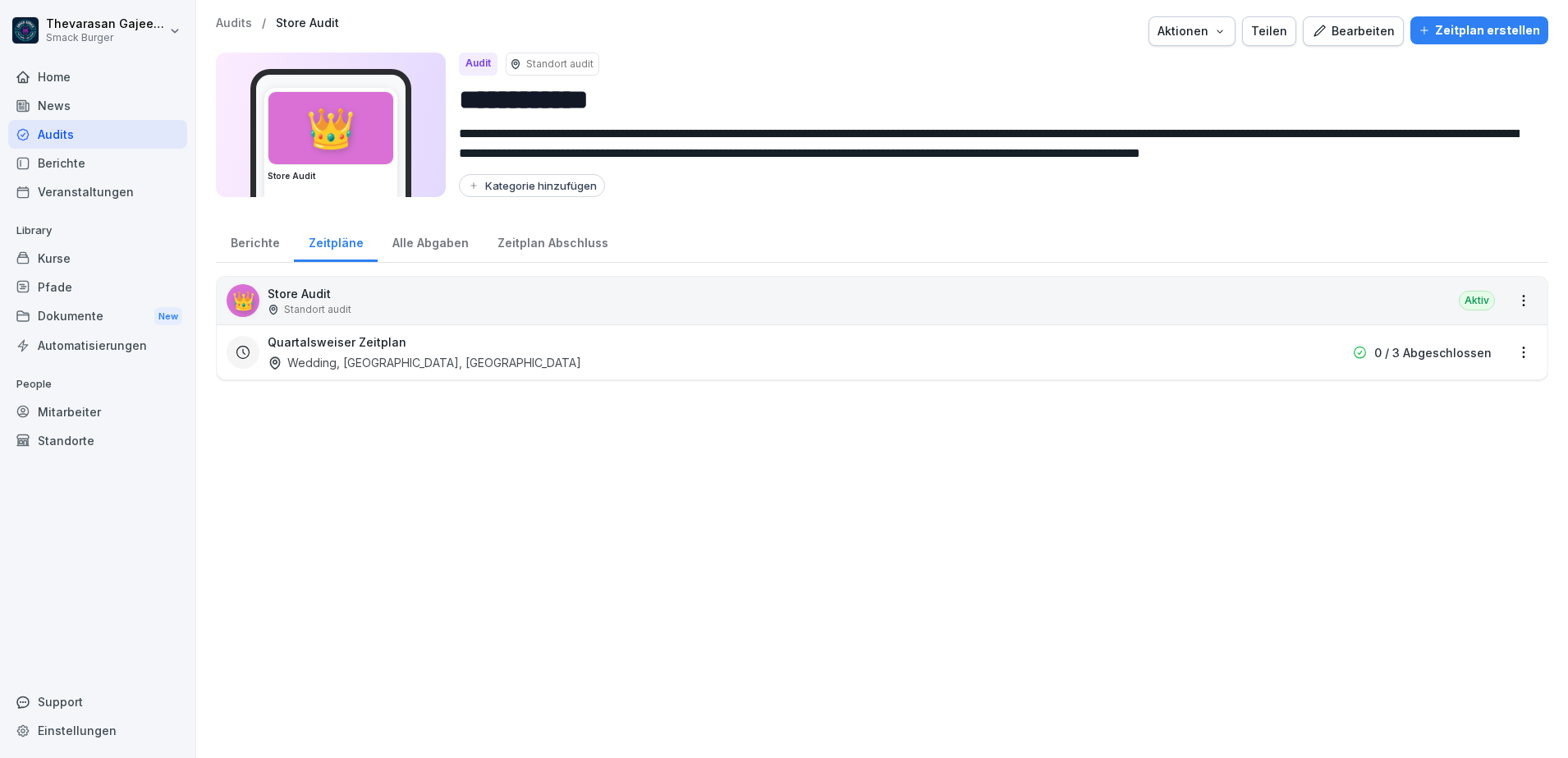
click at [237, 21] on p "Audits" at bounding box center [234, 24] width 36 height 14
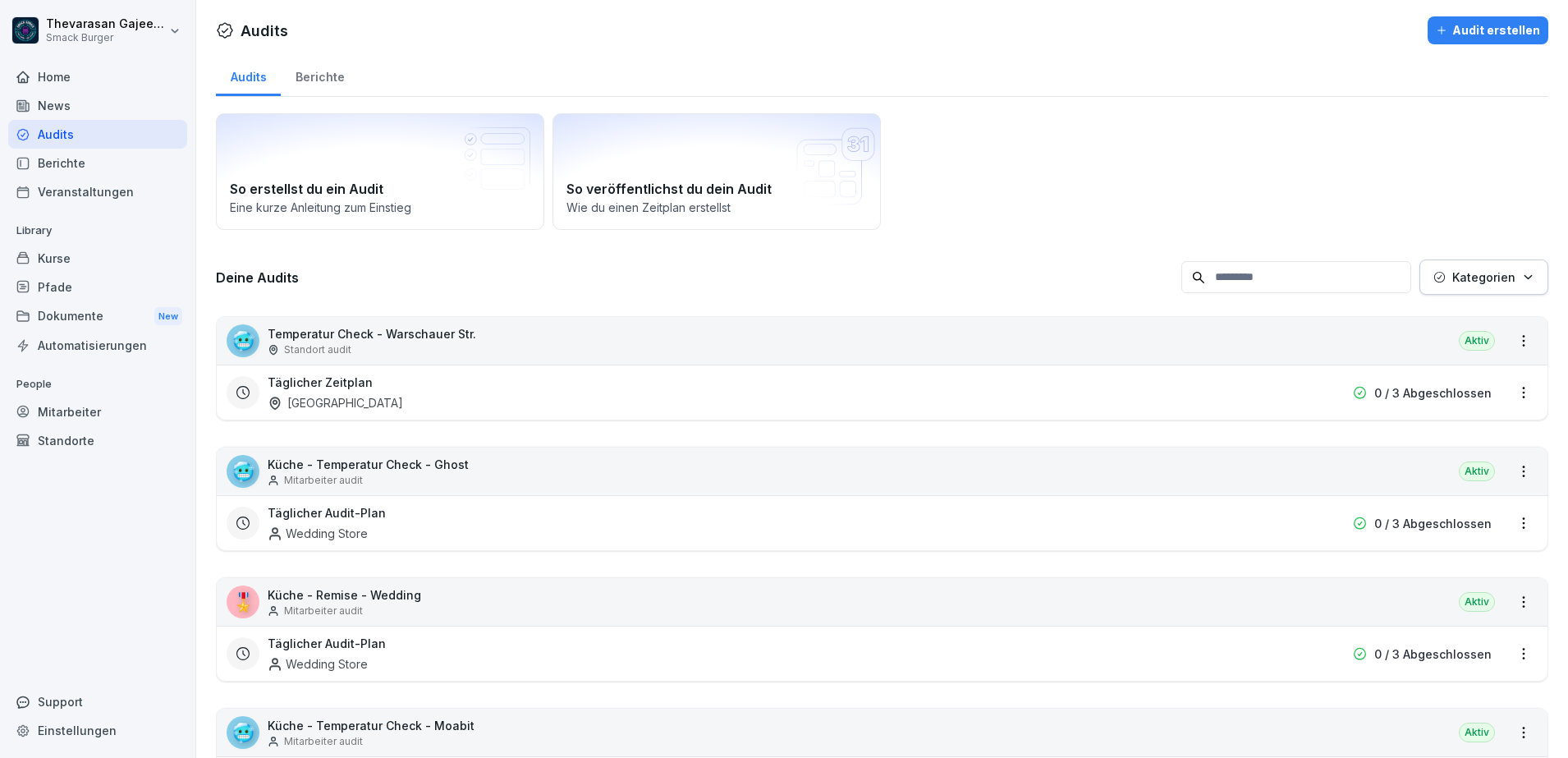
click at [1454, 34] on div "Audit erstellen" at bounding box center [1488, 30] width 105 height 18
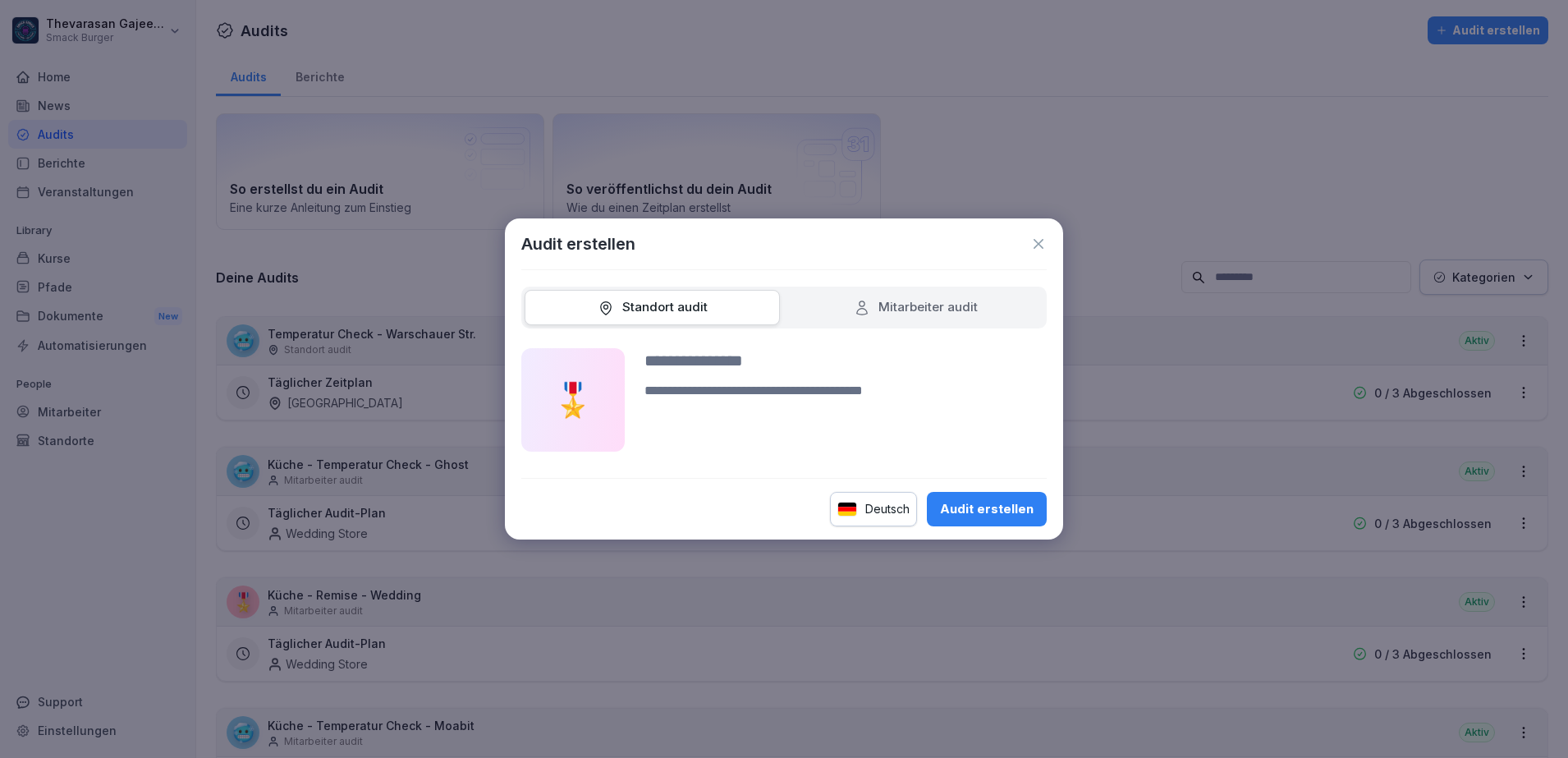
click at [904, 310] on div "Mitarbeiter audit" at bounding box center [915, 307] width 124 height 18
click at [733, 353] on input at bounding box center [845, 361] width 402 height 25
click at [717, 298] on div "Standort audit" at bounding box center [653, 308] width 255 height 35
click at [729, 305] on div "Standort audit" at bounding box center [653, 308] width 255 height 35
click at [679, 316] on div "Standort audit" at bounding box center [653, 307] width 110 height 18
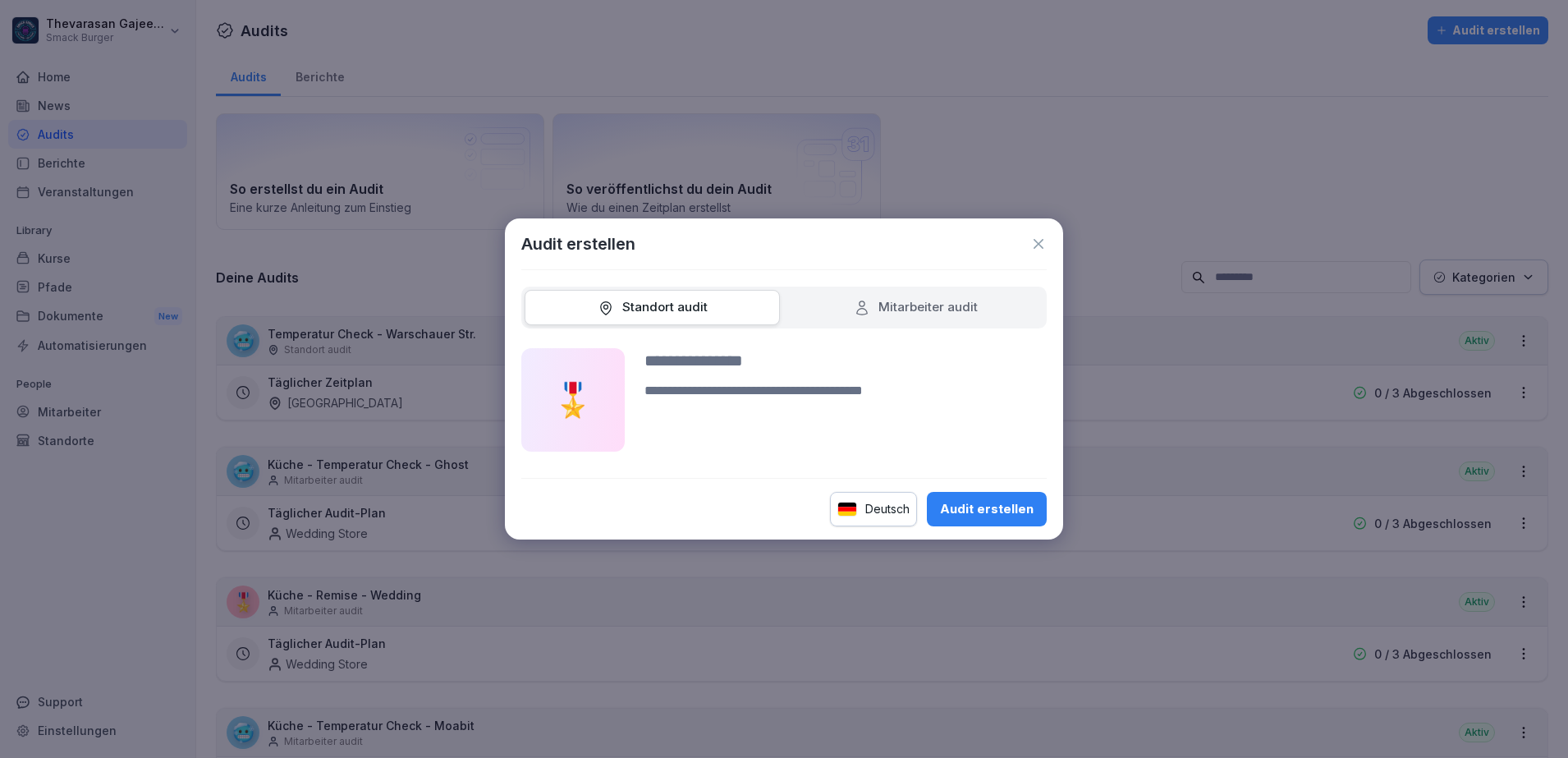
click at [887, 312] on div "Mitarbeiter audit" at bounding box center [915, 307] width 124 height 18
click at [1036, 240] on icon at bounding box center [1039, 244] width 17 height 17
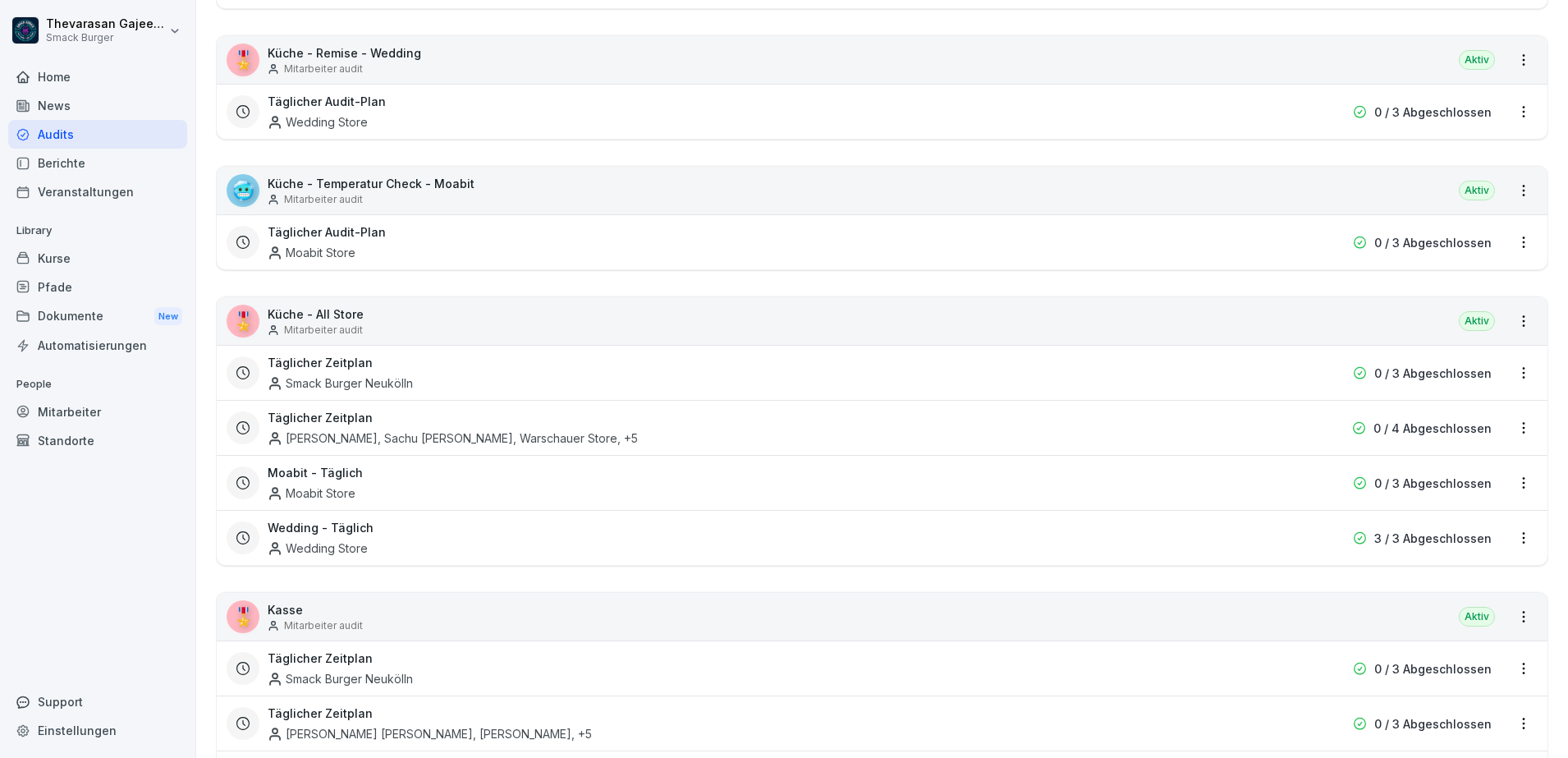
scroll to position [616, 0]
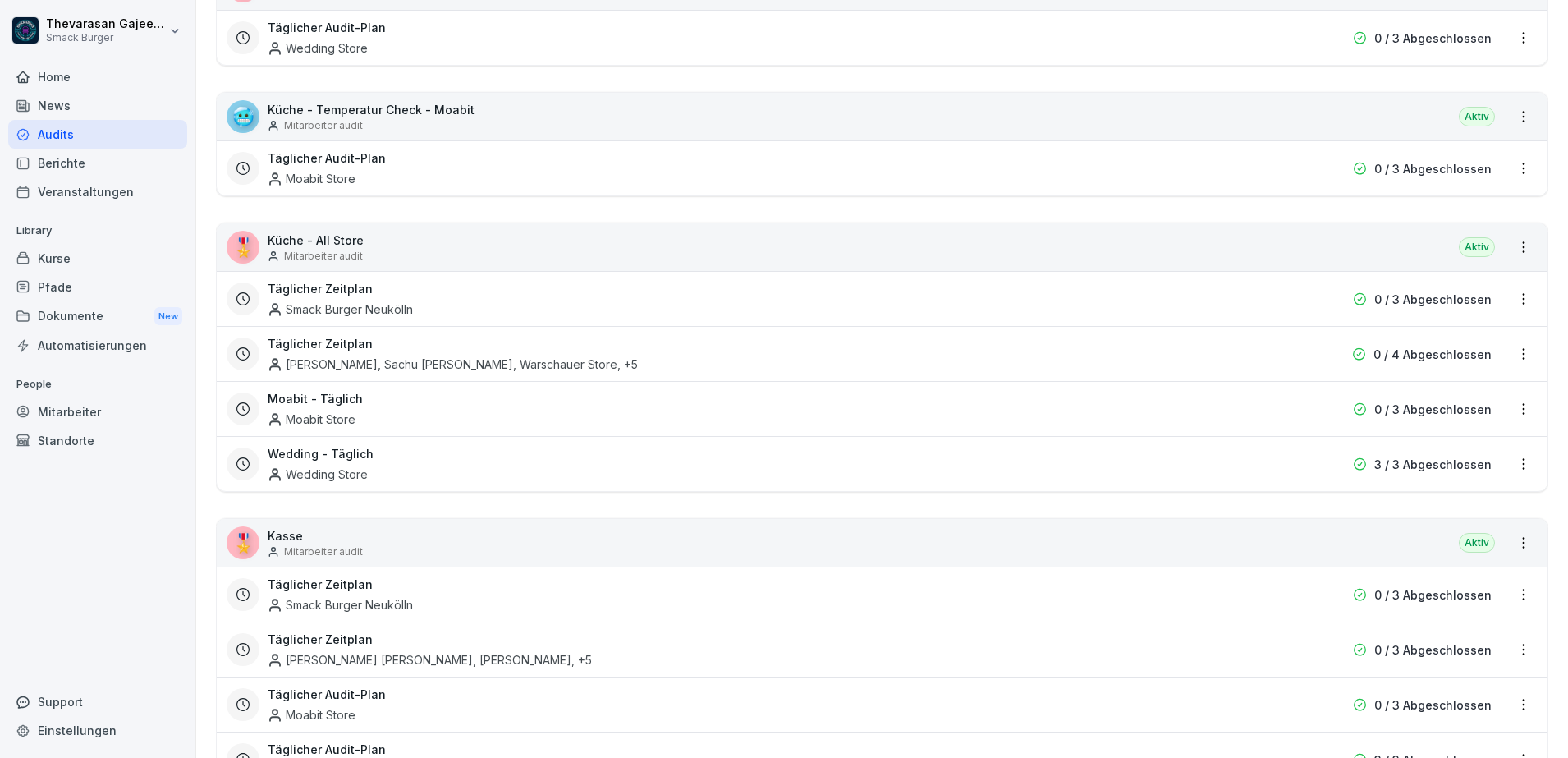
click at [1506, 301] on html "Thevarasan Gajeendran Smack Burger Home News Audits Berichte Veranstaltungen Li…" at bounding box center [784, 379] width 1568 height 758
click at [0, 0] on link "Zeitplan bearbeiten" at bounding box center [0, 0] width 0 height 0
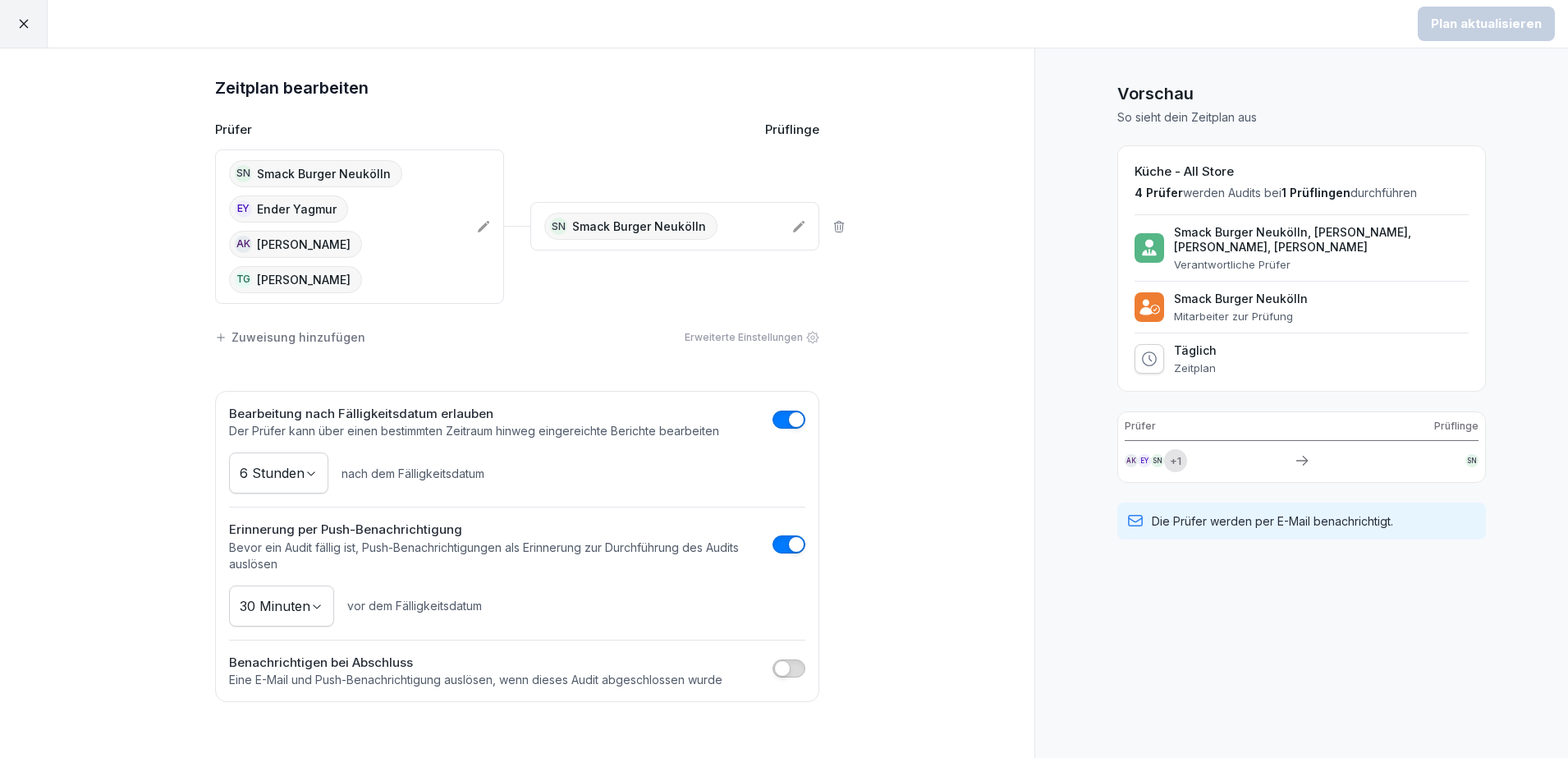
click at [405, 164] on div "SN Smack Burger Neukölln EY Ender Yagmur AK Ahmet Kaya TG Thevarasan Gajeendran" at bounding box center [346, 226] width 235 height 133
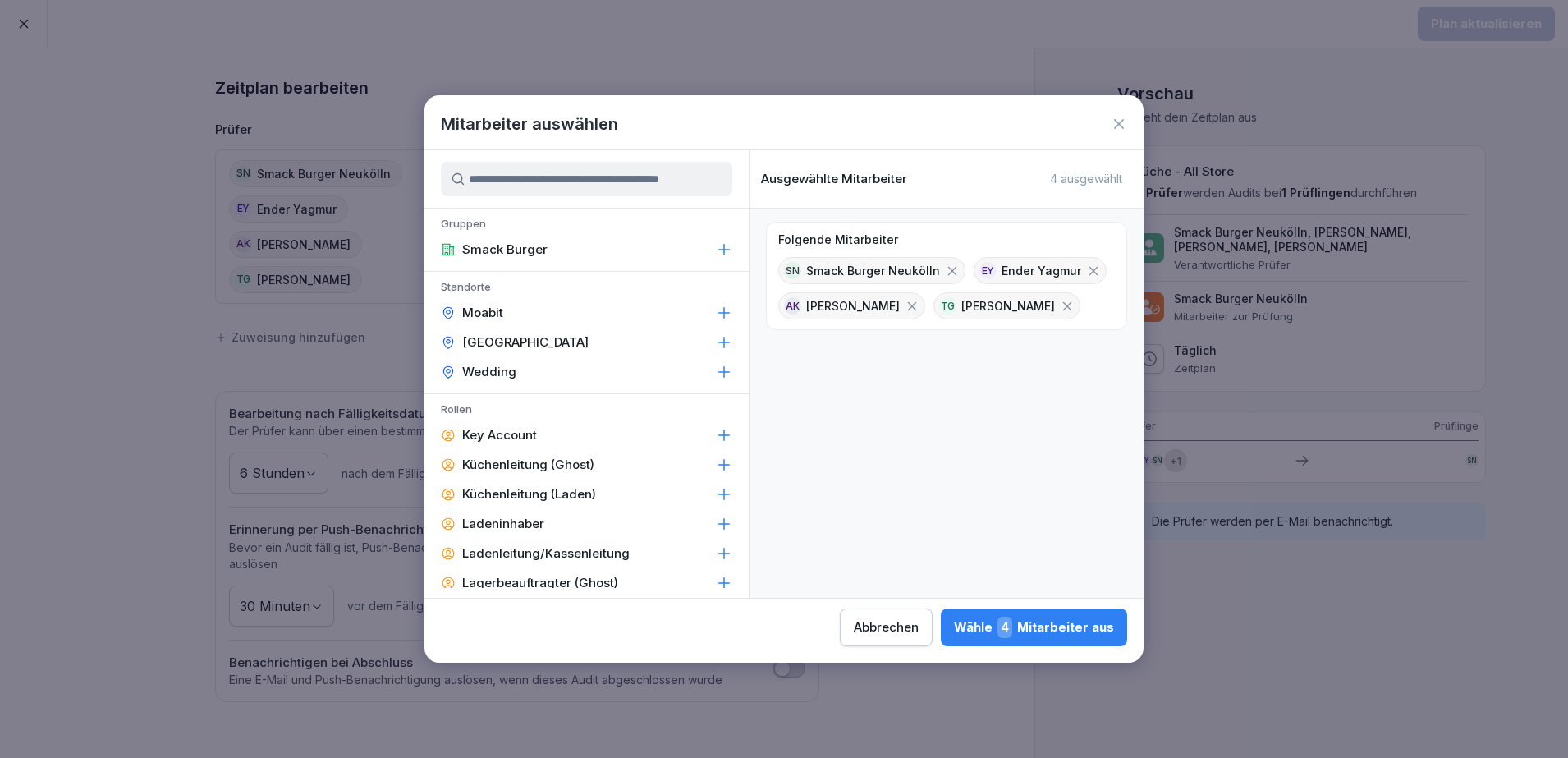
click at [948, 271] on icon at bounding box center [952, 271] width 9 height 9
click at [1070, 630] on div "Wähle 3 Mitarbeiter aus" at bounding box center [1034, 627] width 159 height 21
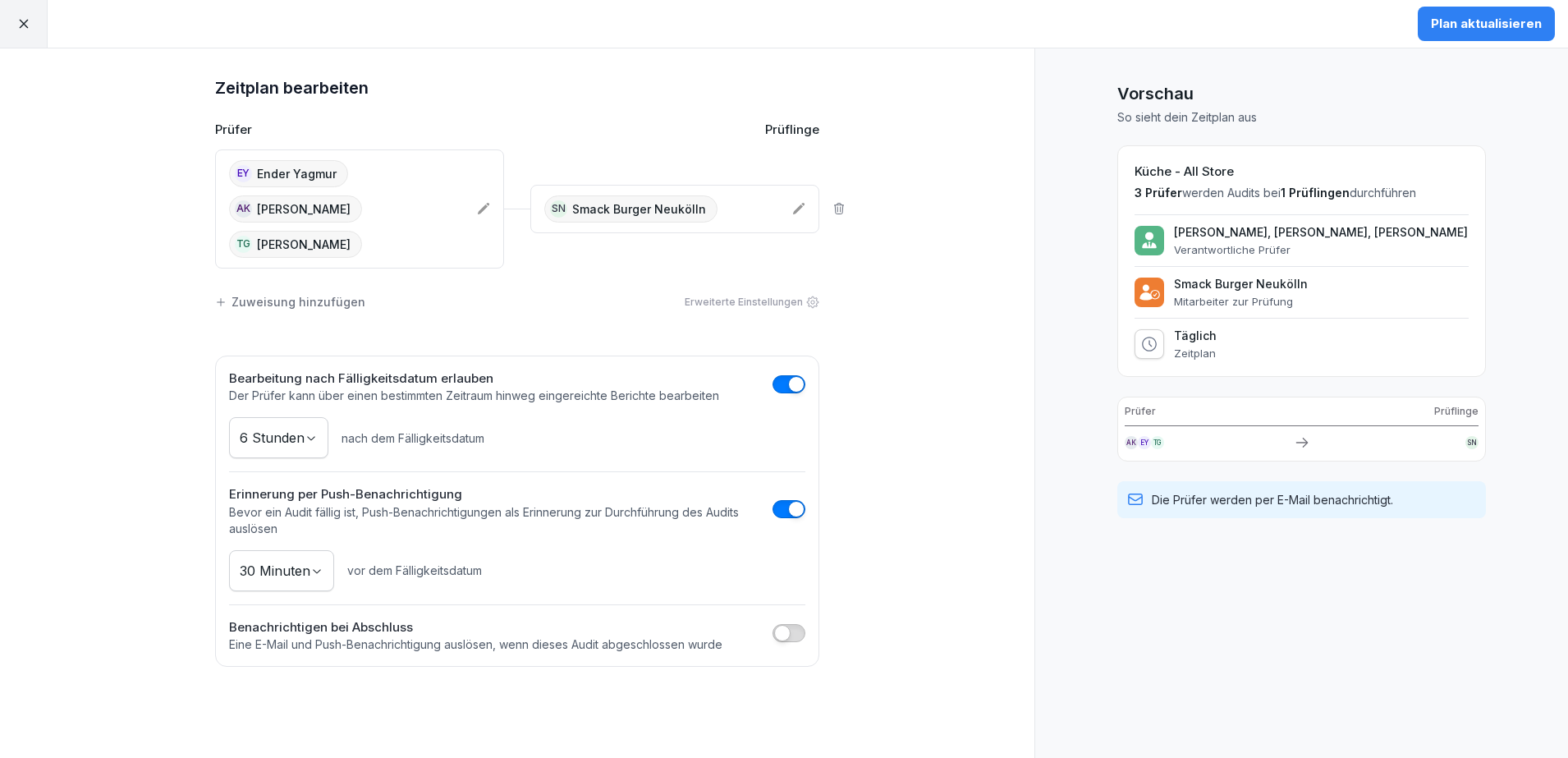
click at [28, 26] on icon at bounding box center [24, 24] width 15 height 15
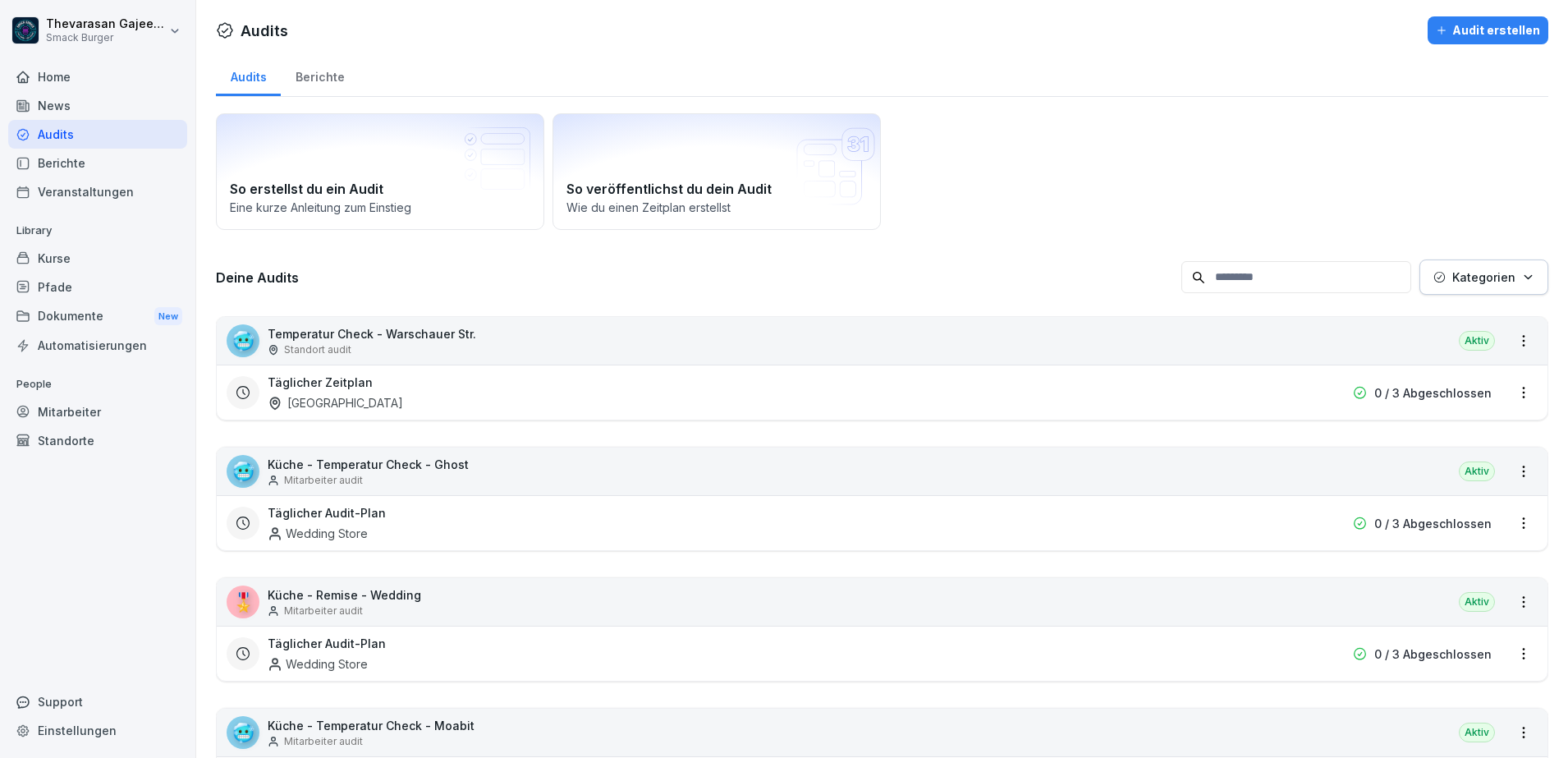
click at [71, 417] on div "Mitarbeiter" at bounding box center [98, 412] width 179 height 29
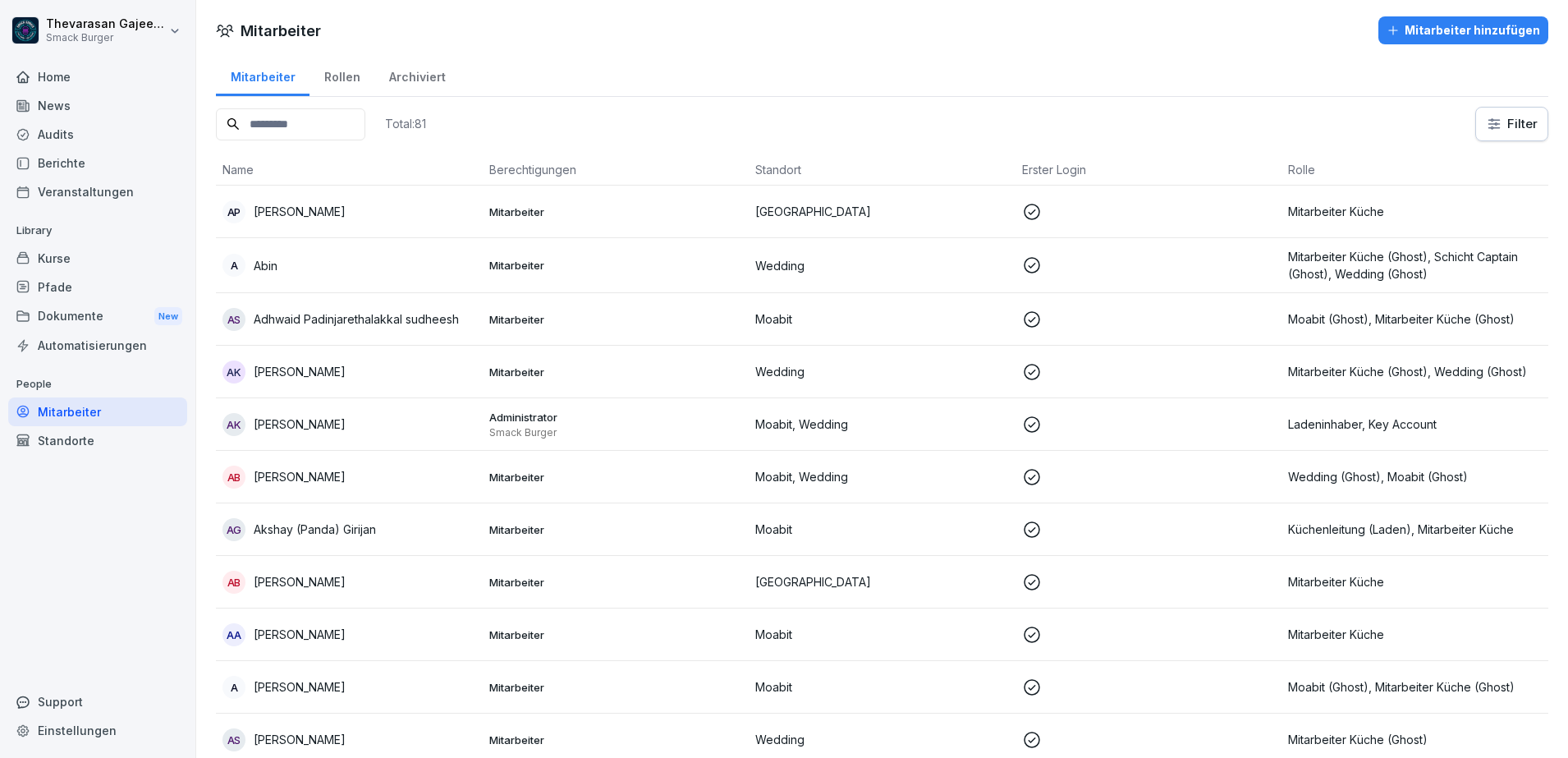
click at [339, 86] on div "Rollen" at bounding box center [342, 76] width 65 height 42
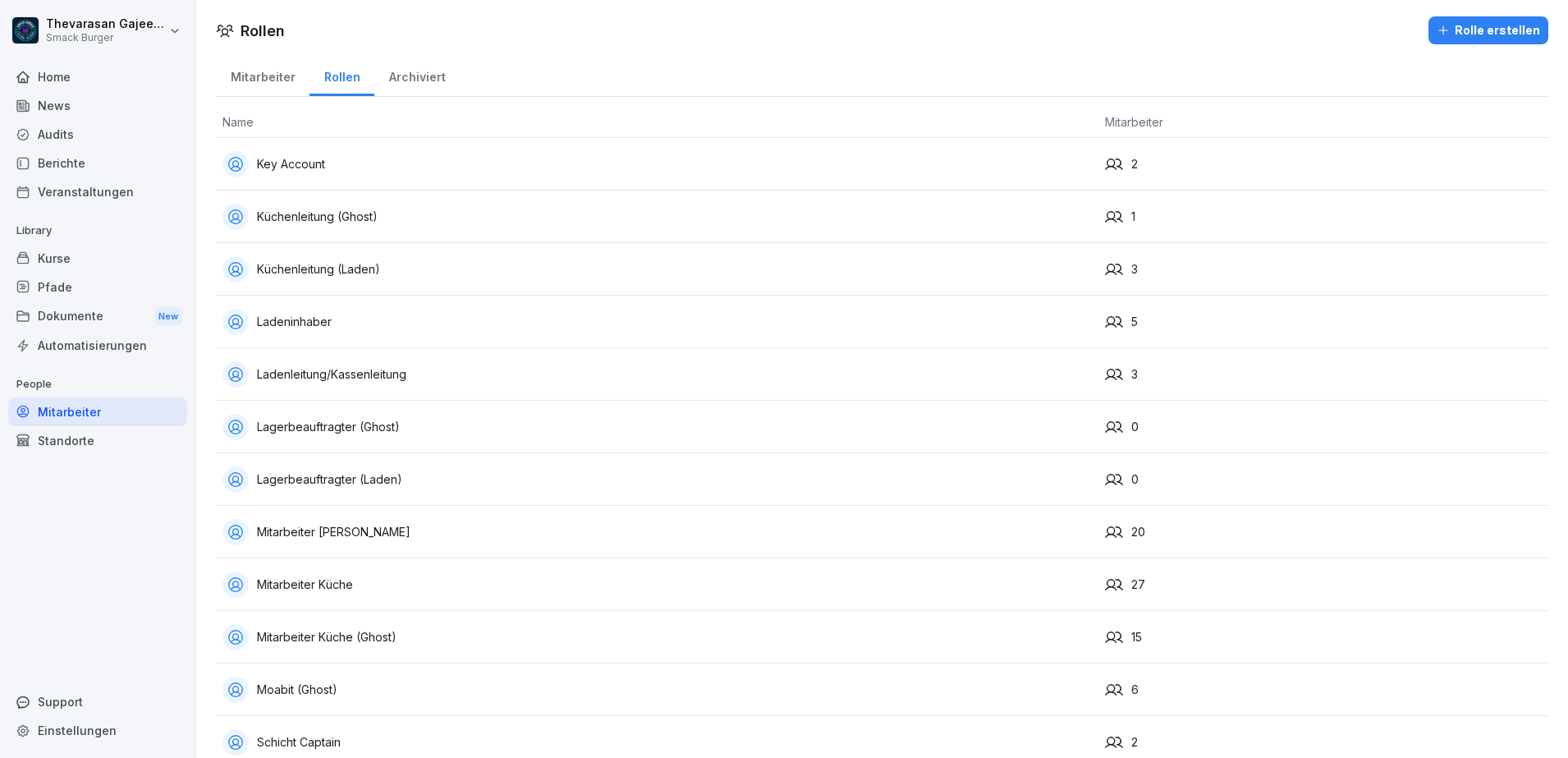
click at [399, 66] on div "Archiviert" at bounding box center [417, 76] width 85 height 42
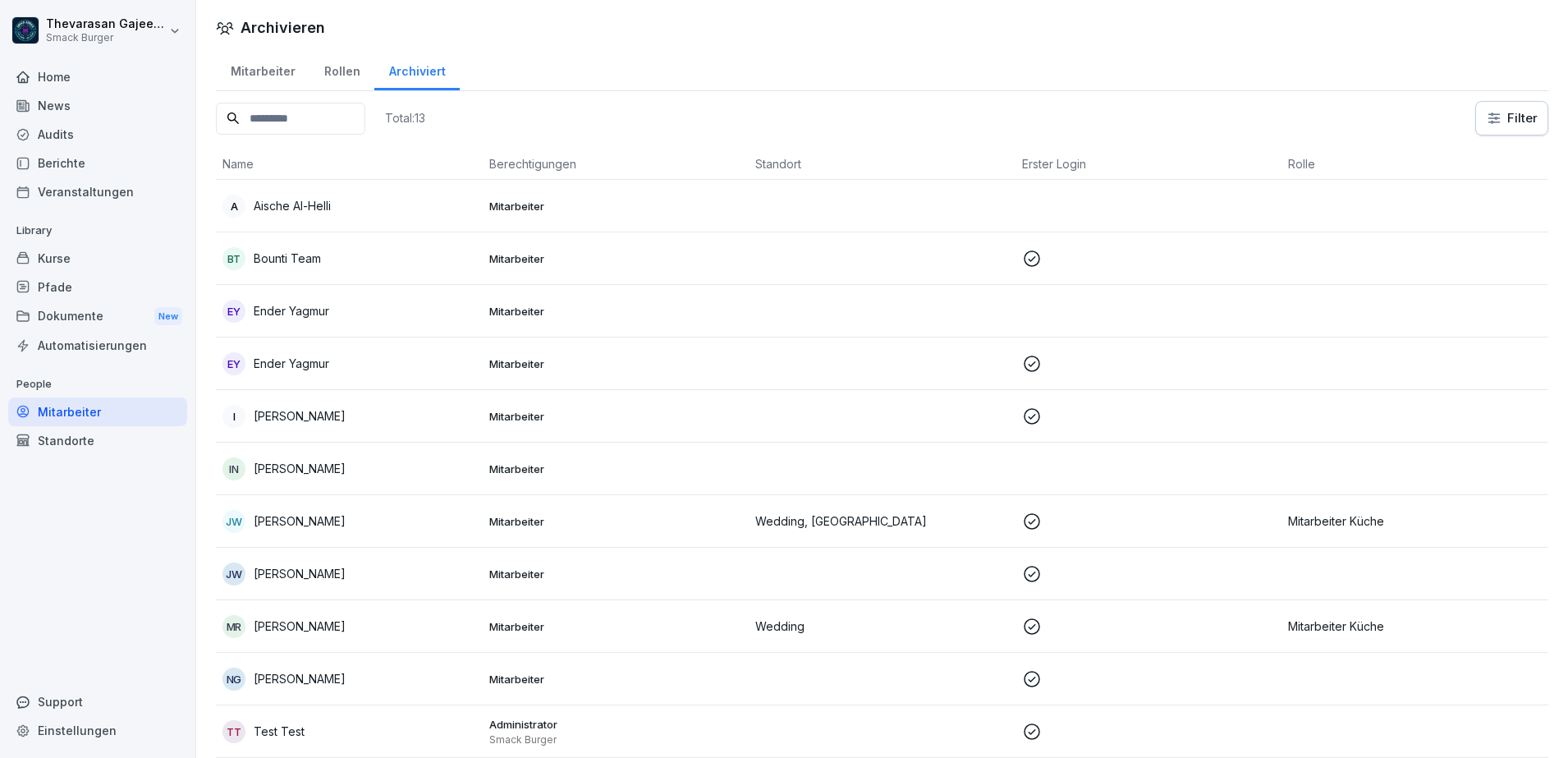
click at [342, 74] on div "Rollen" at bounding box center [342, 69] width 65 height 42
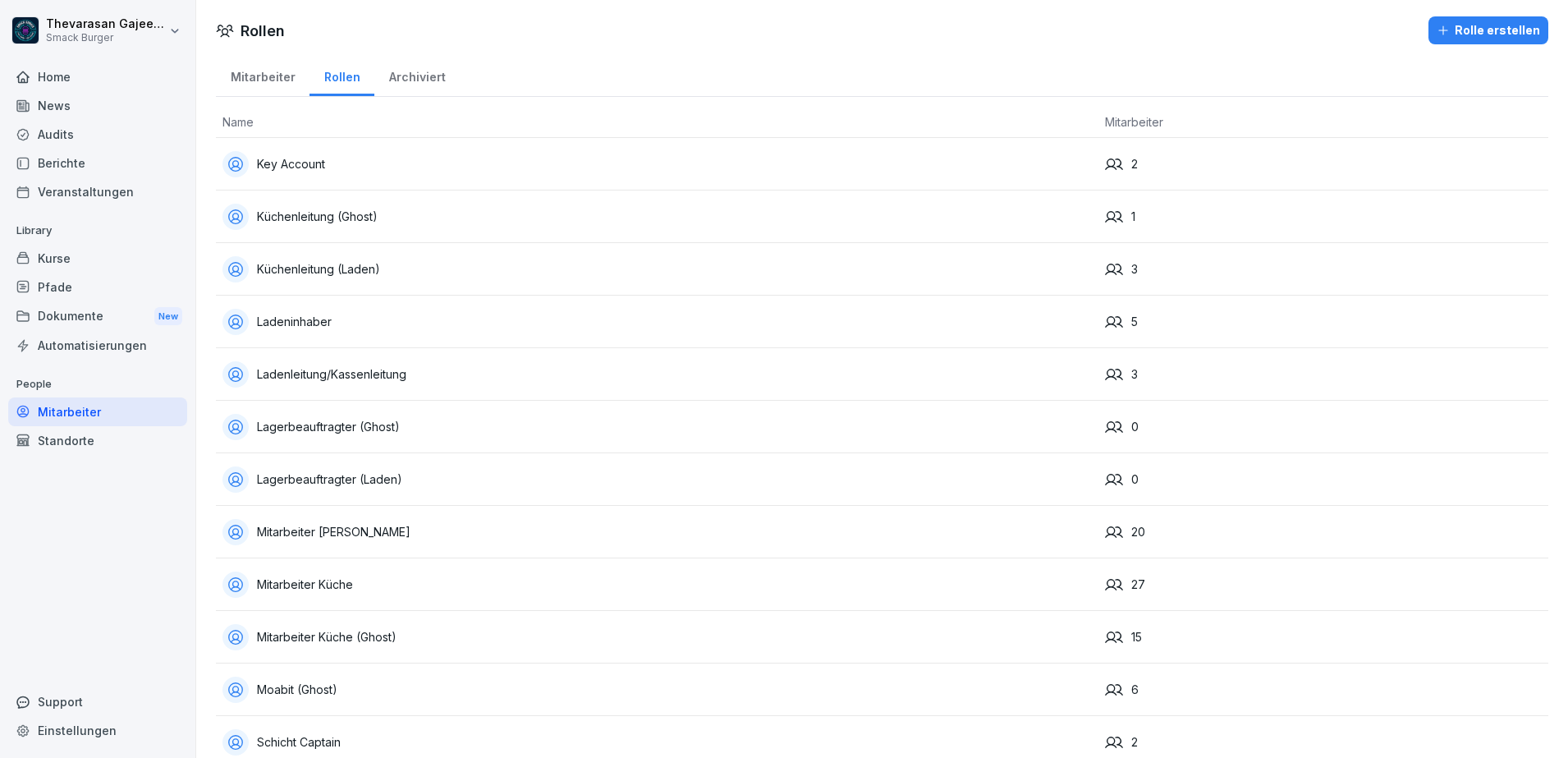
click at [281, 161] on div "Key Account" at bounding box center [657, 164] width 870 height 26
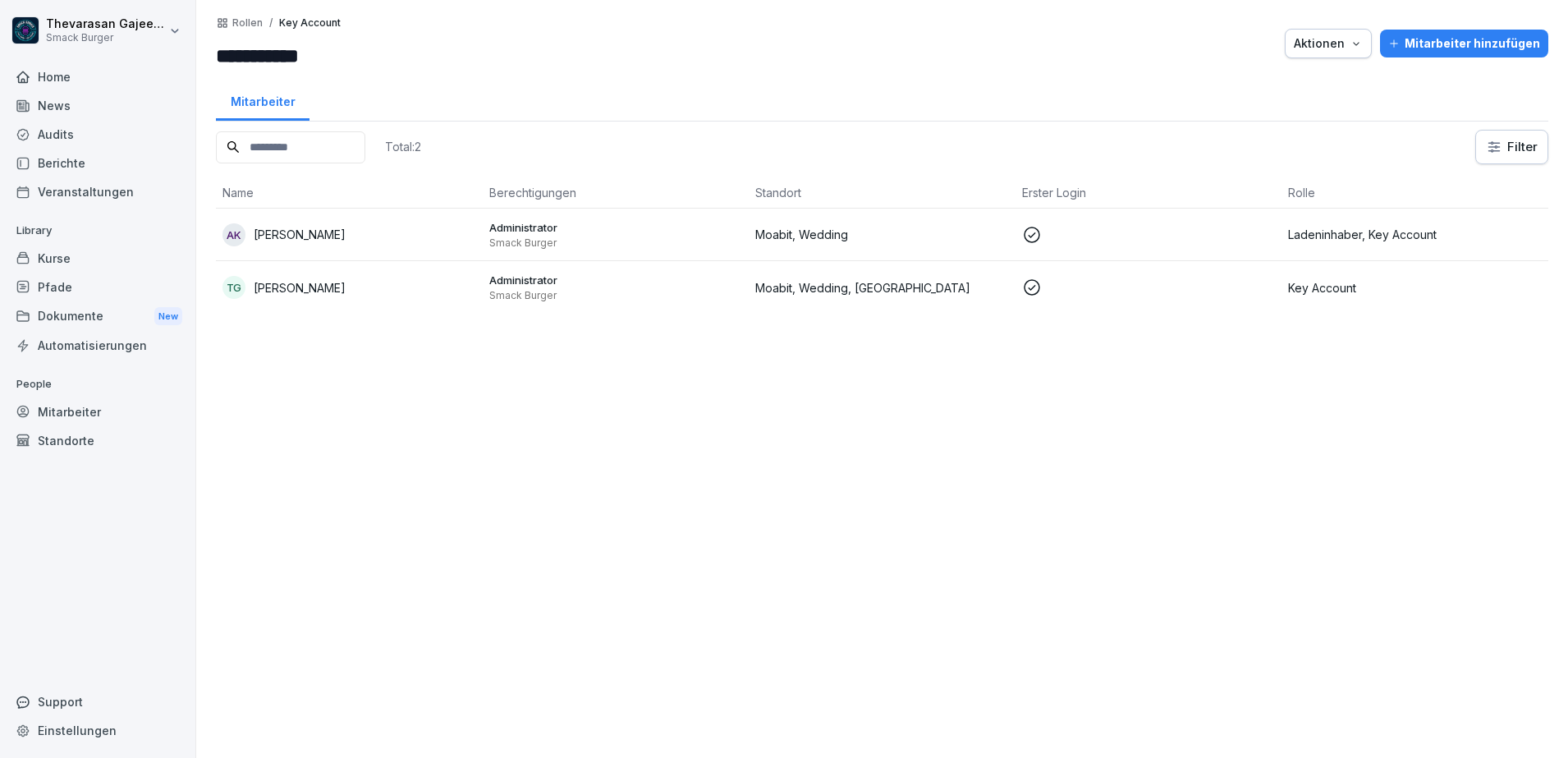
click at [237, 30] on div "**********" at bounding box center [315, 44] width 197 height 55
click at [241, 23] on p "Rollen" at bounding box center [247, 23] width 31 height 11
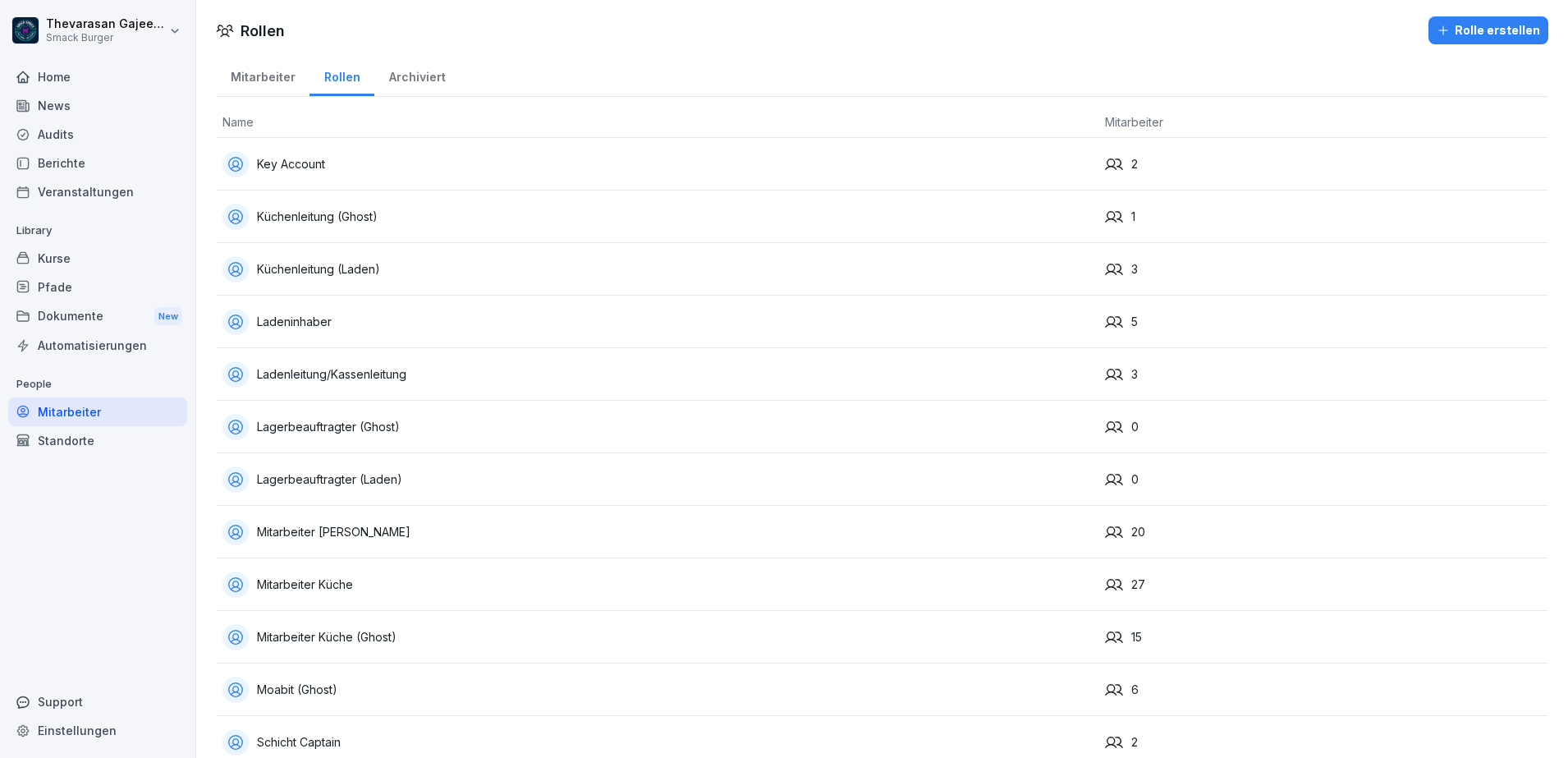
click at [310, 219] on div "Küchenleitung (Ghost)" at bounding box center [657, 217] width 870 height 26
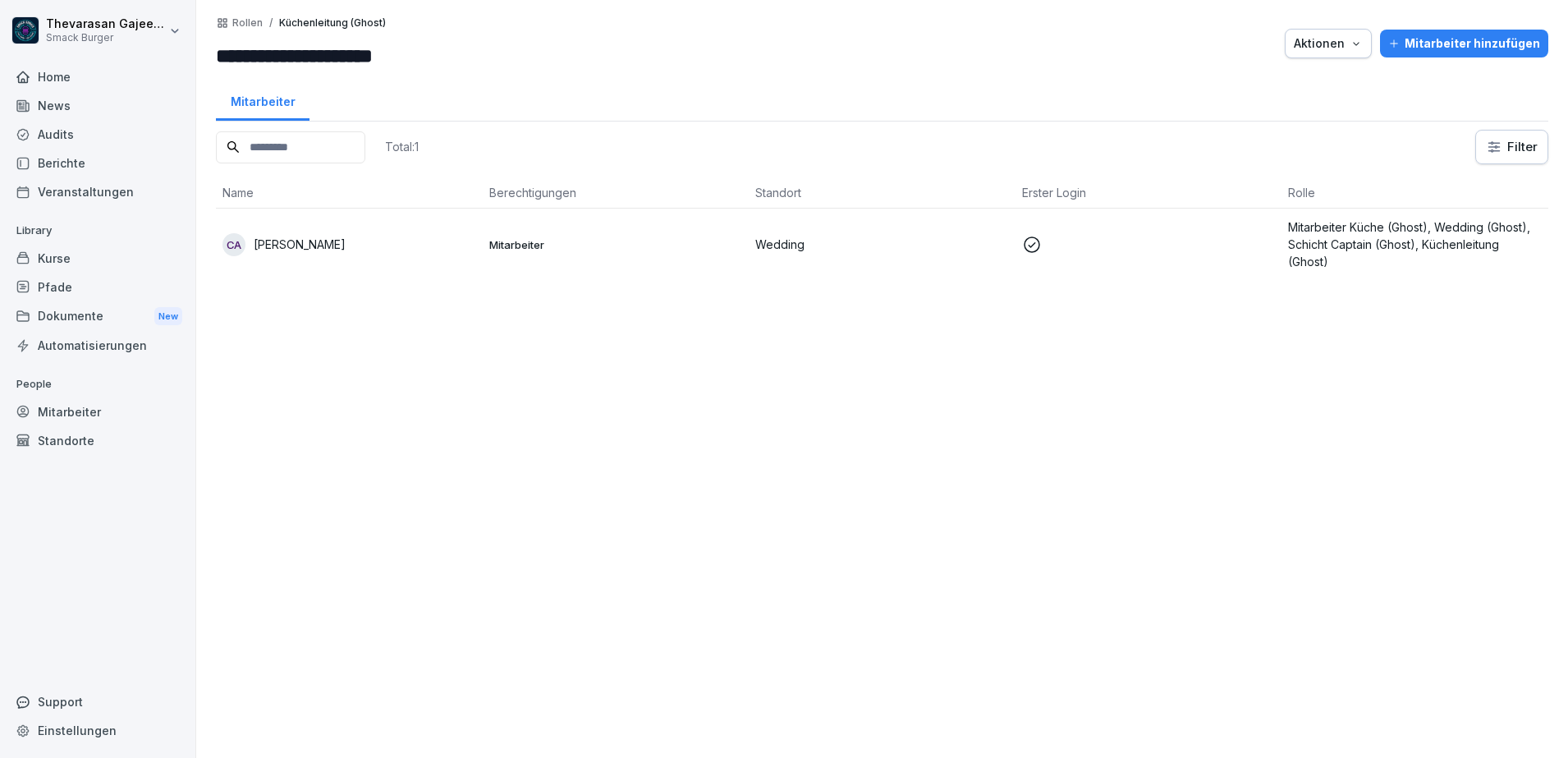
click at [296, 237] on p "[PERSON_NAME]" at bounding box center [299, 244] width 92 height 18
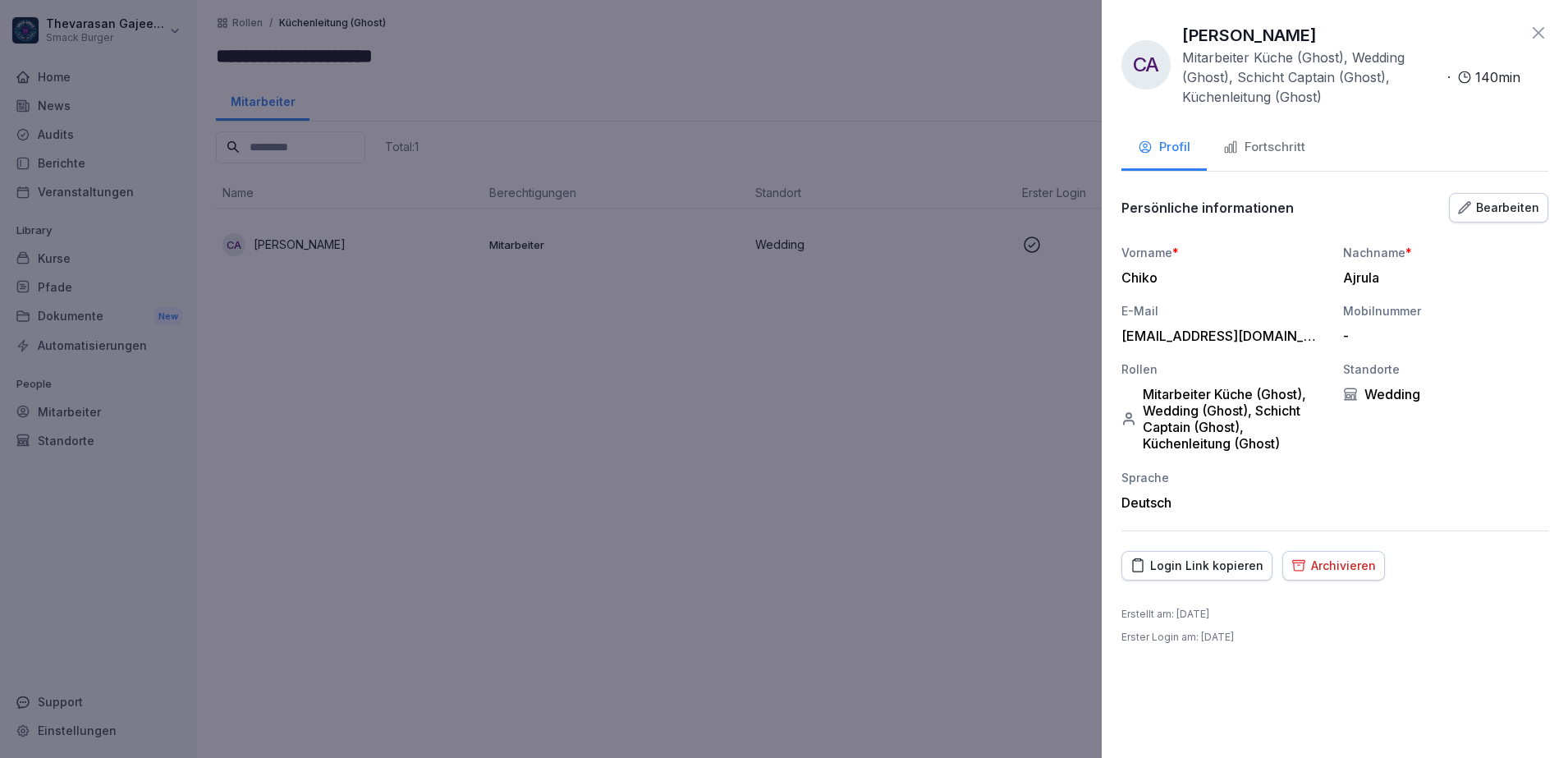
click at [1176, 403] on div "Mitarbeiter Küche (Ghost), Wedding (Ghost), Schicht Captain (Ghost), Küchenleit…" at bounding box center [1223, 419] width 205 height 66
click at [1495, 204] on div "Bearbeiten" at bounding box center [1499, 208] width 81 height 18
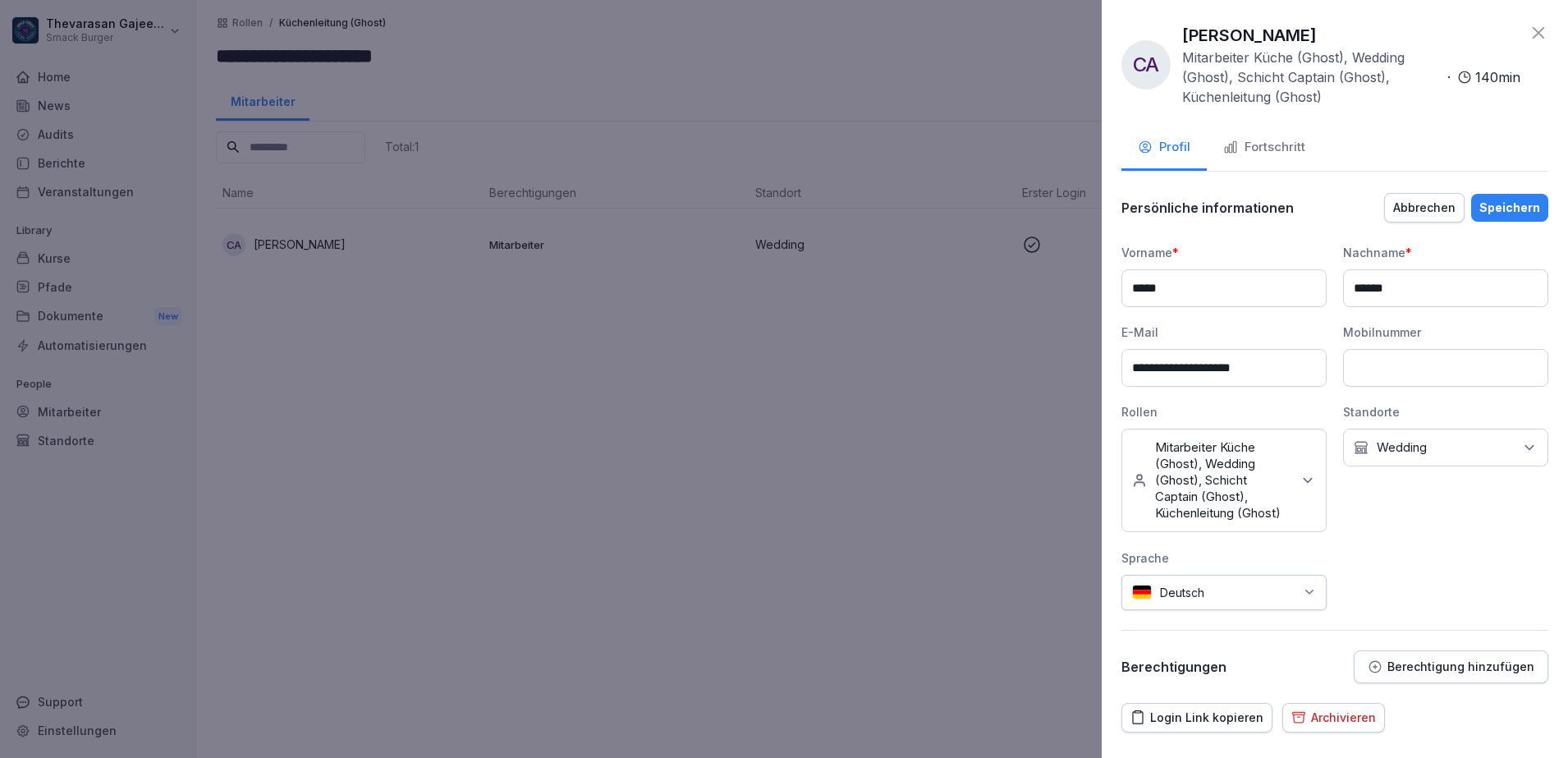
click at [1300, 487] on icon at bounding box center [1308, 480] width 17 height 17
click at [1143, 691] on button "Wedding (Ghost)" at bounding box center [1140, 698] width 15 height 15
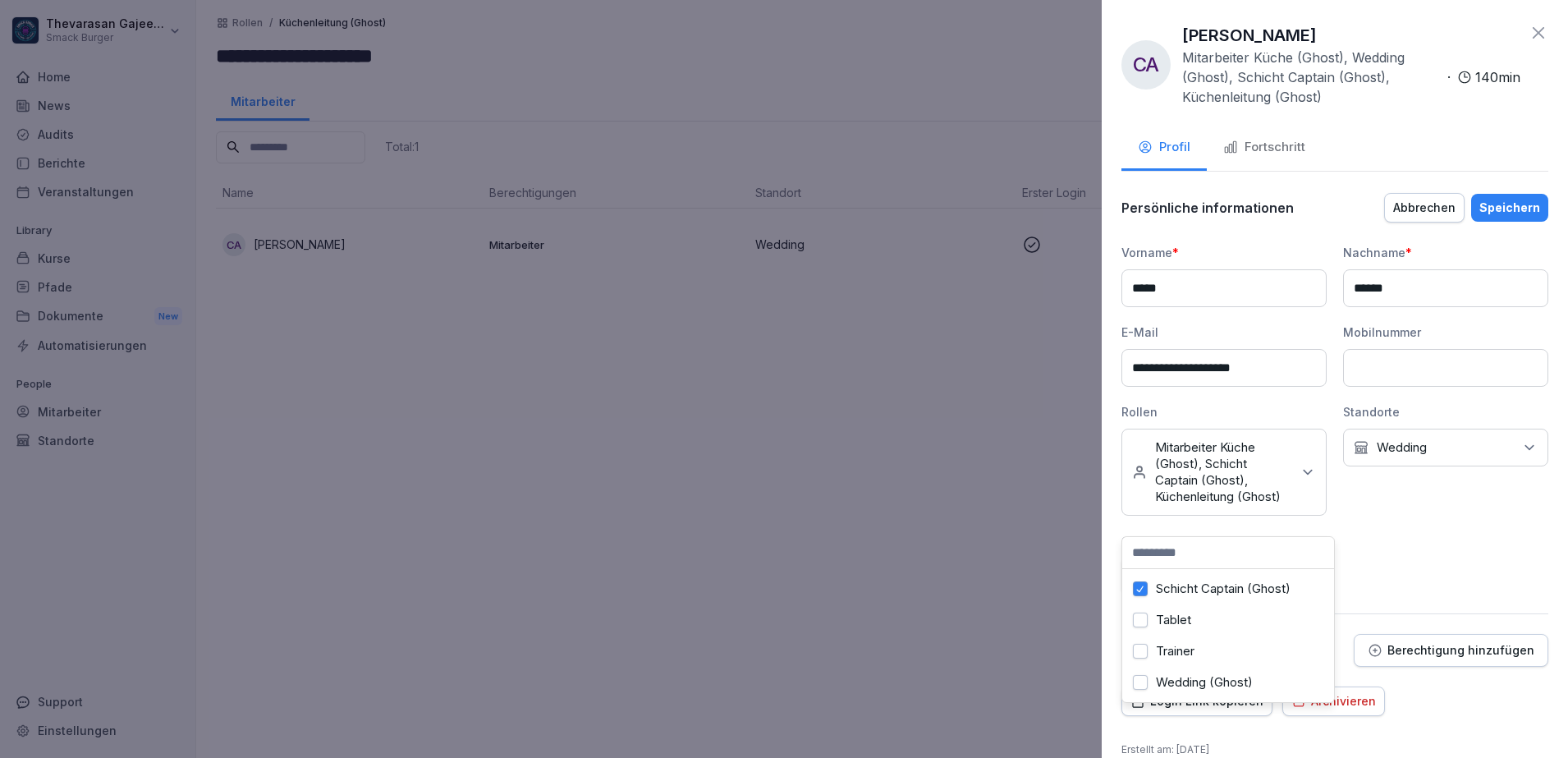
click at [1138, 581] on button "Schicht Captain (Ghost)" at bounding box center [1140, 588] width 15 height 15
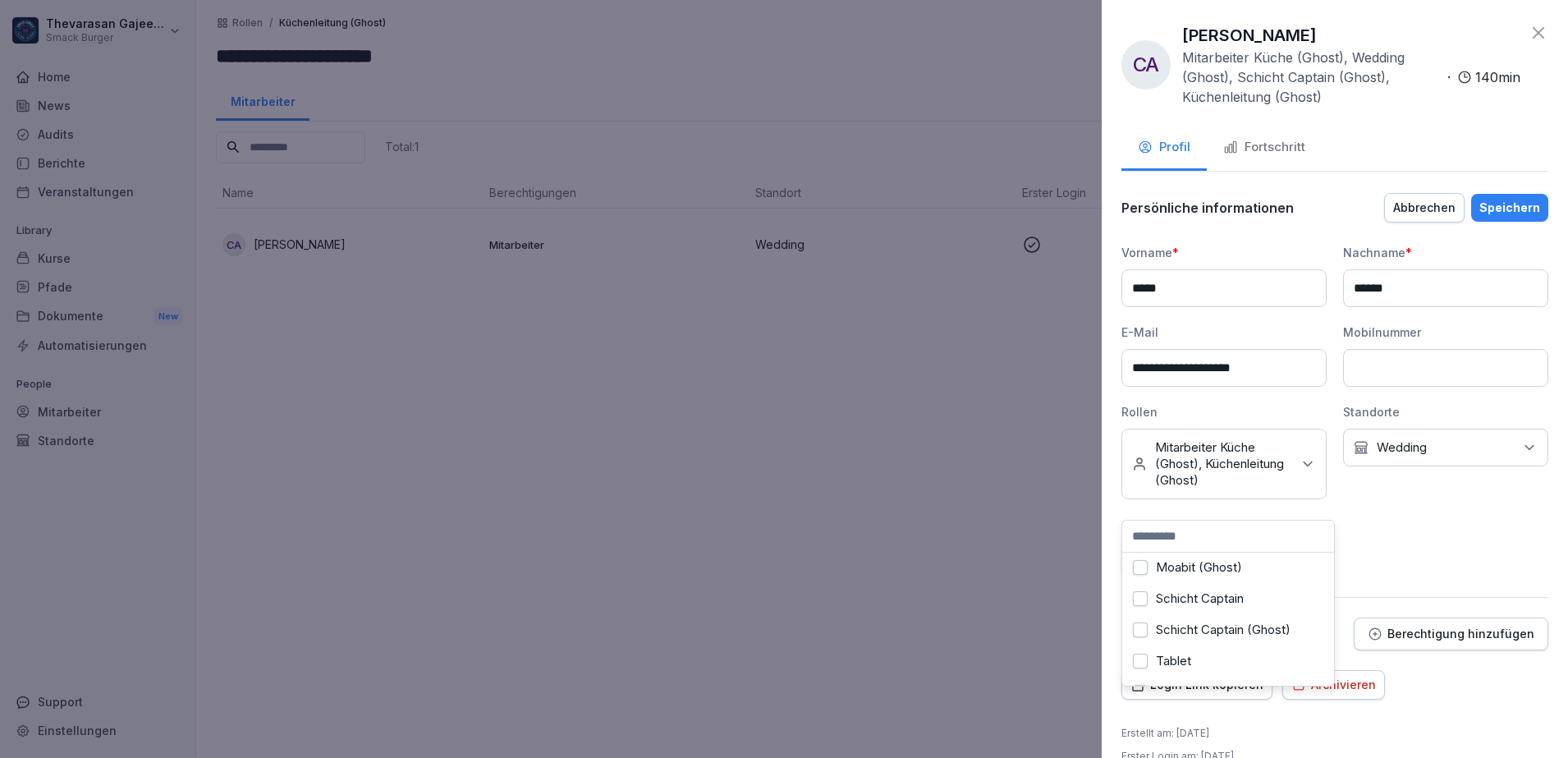
scroll to position [215, 0]
click at [1143, 646] on button "Mitarbeiter Küche (Ghost)" at bounding box center [1140, 638] width 15 height 15
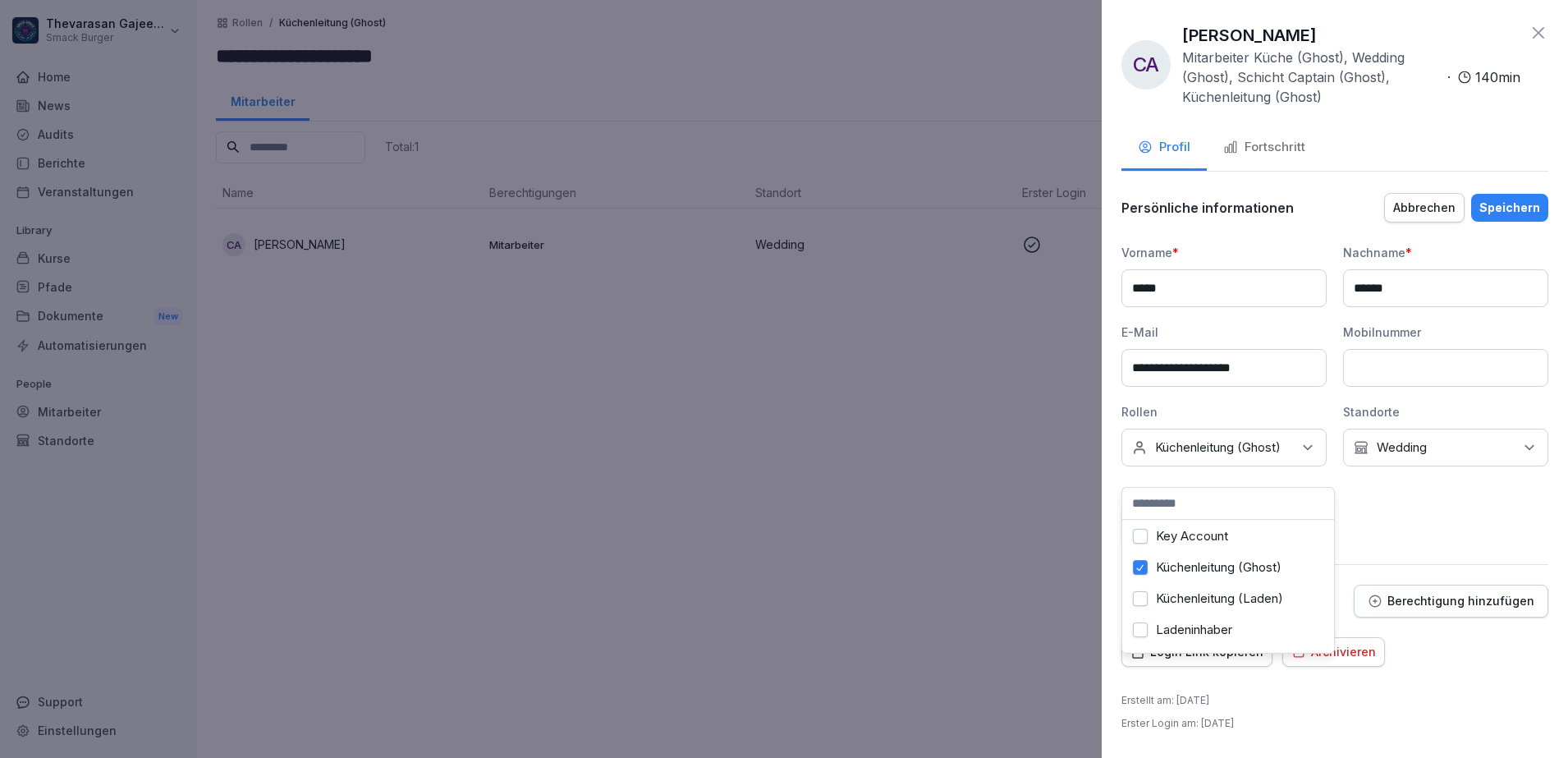
scroll to position [0, 0]
click at [1454, 544] on div "**********" at bounding box center [1335, 394] width 427 height 301
click at [1478, 458] on div "Kein Standort Wedding" at bounding box center [1445, 447] width 205 height 38
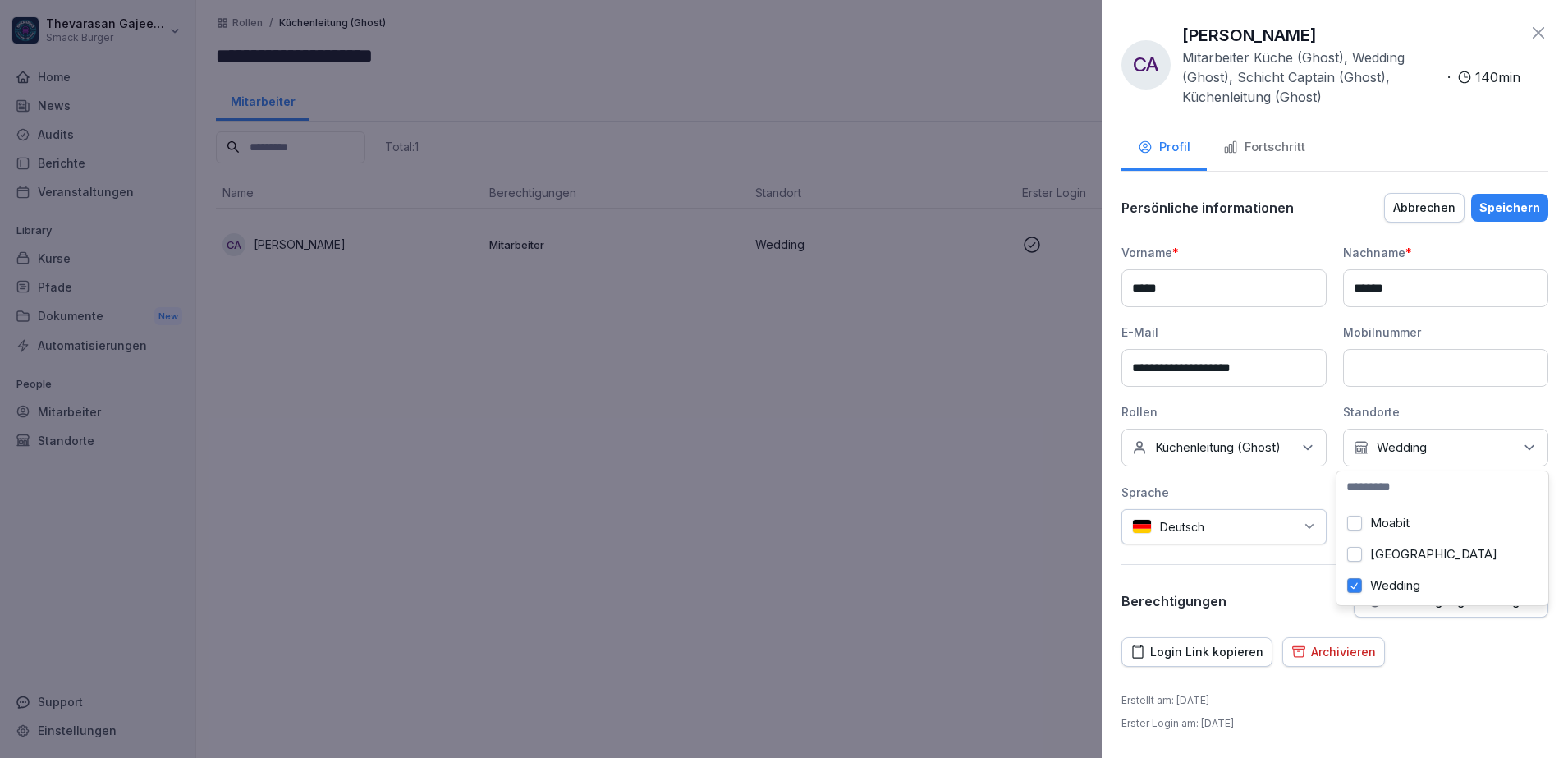
click at [1355, 586] on button "Wedding" at bounding box center [1354, 585] width 15 height 15
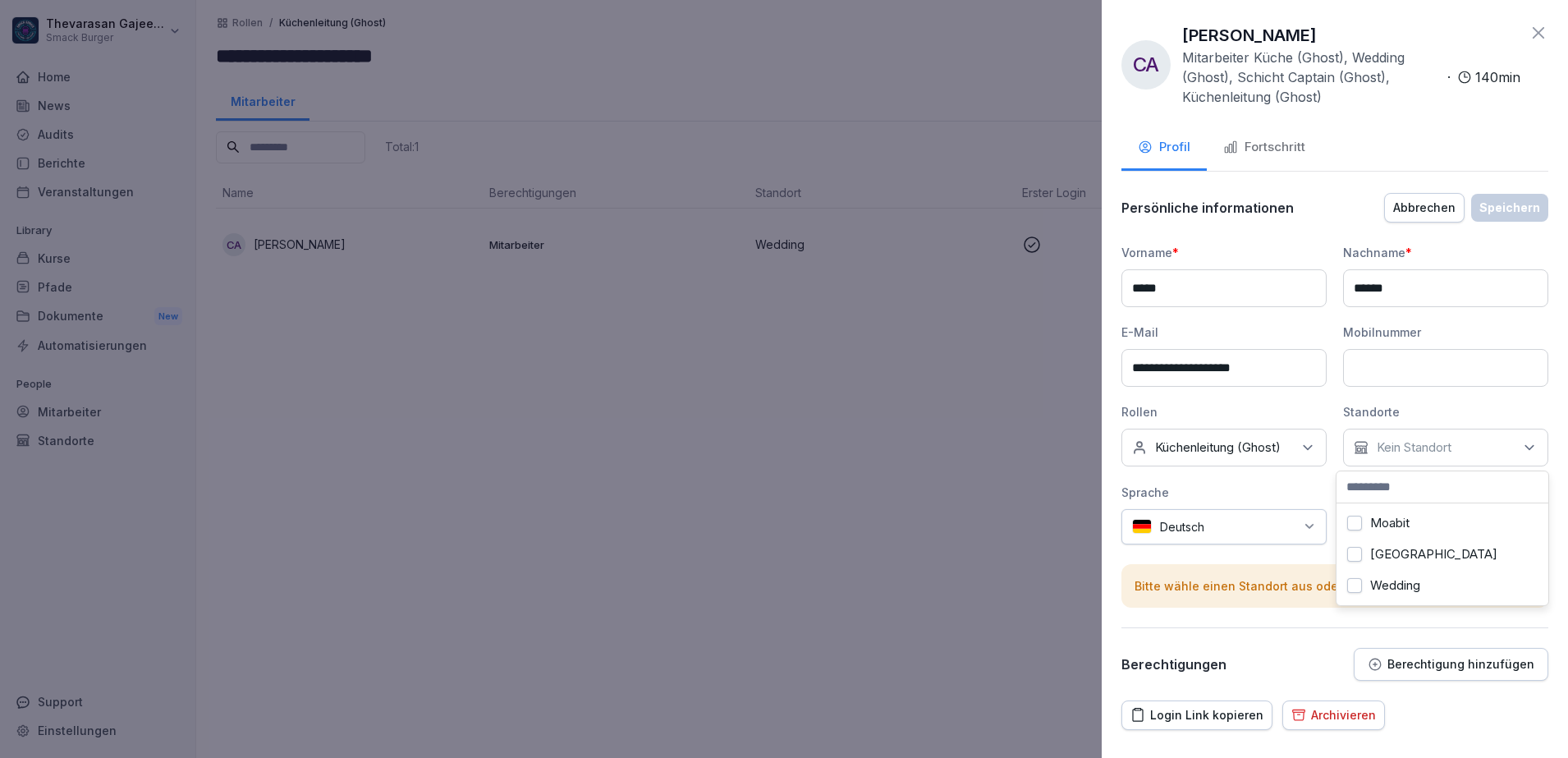
click at [1313, 539] on div "Deutsch" at bounding box center [1223, 527] width 205 height 35
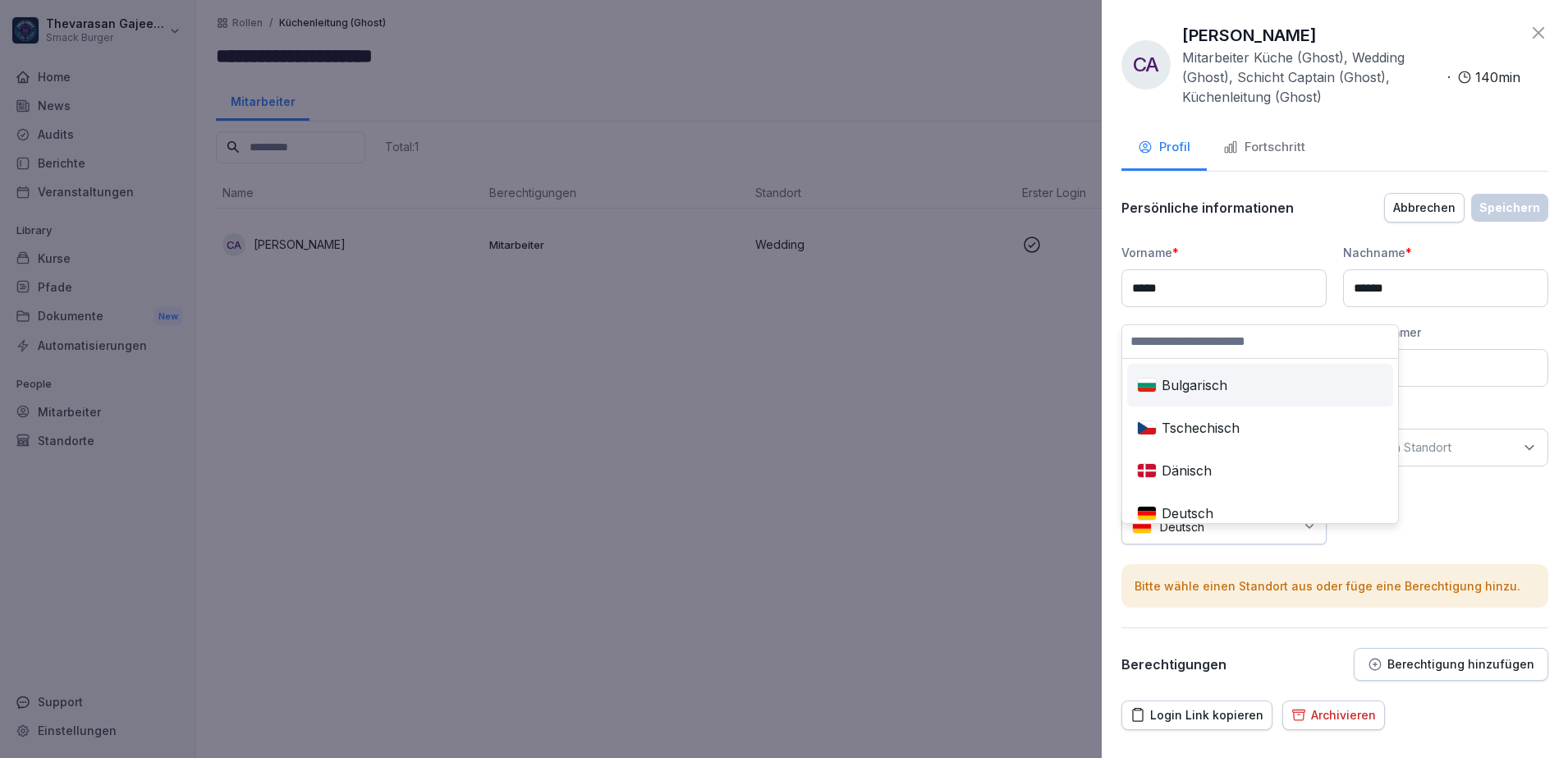
click at [1413, 533] on div "**********" at bounding box center [1335, 394] width 427 height 301
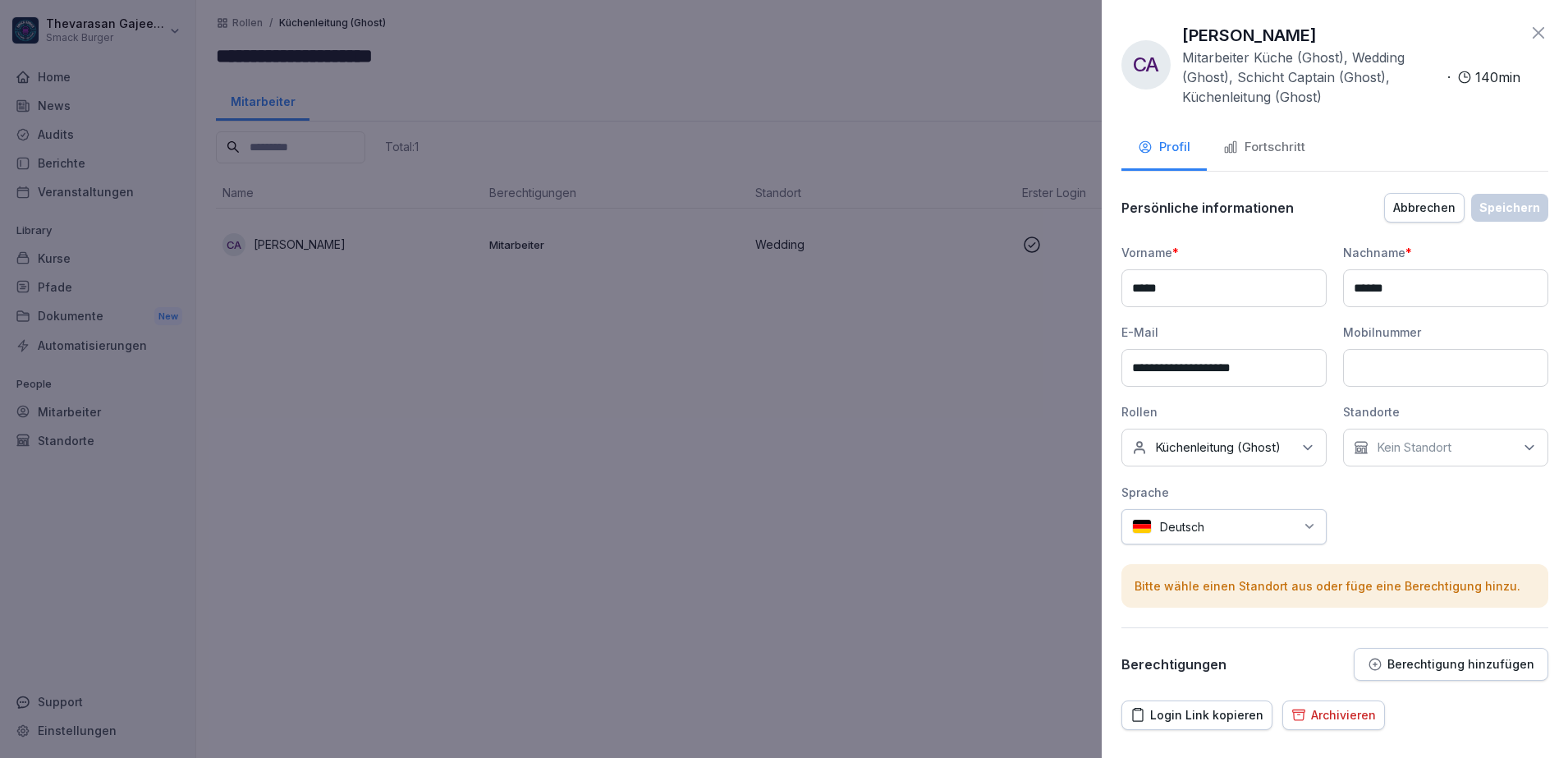
click at [1400, 449] on p "Kein Standort" at bounding box center [1414, 448] width 75 height 17
click at [1355, 525] on button "Moabit" at bounding box center [1354, 522] width 15 height 15
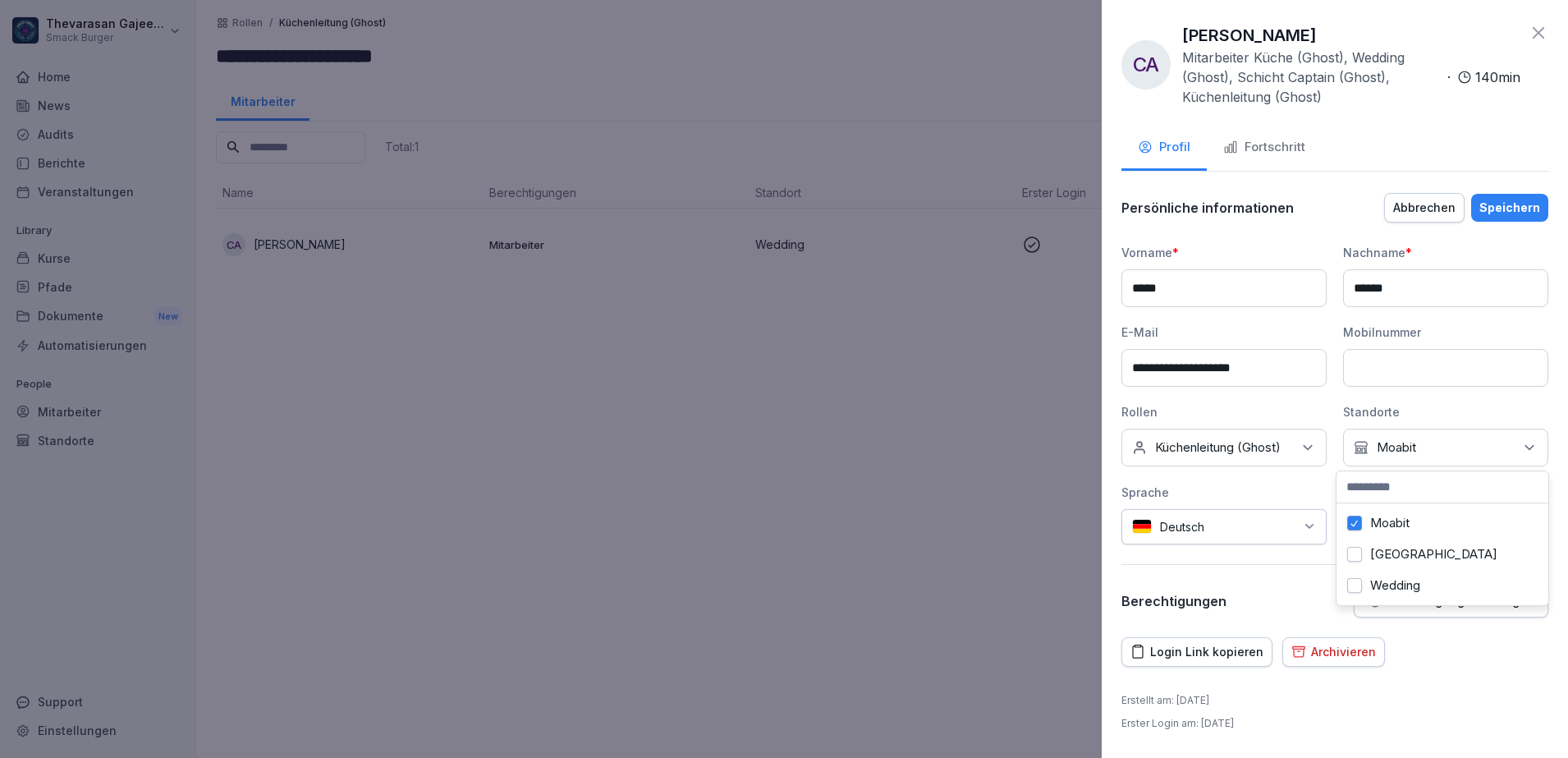
click at [1355, 525] on button "Moabit" at bounding box center [1354, 522] width 15 height 15
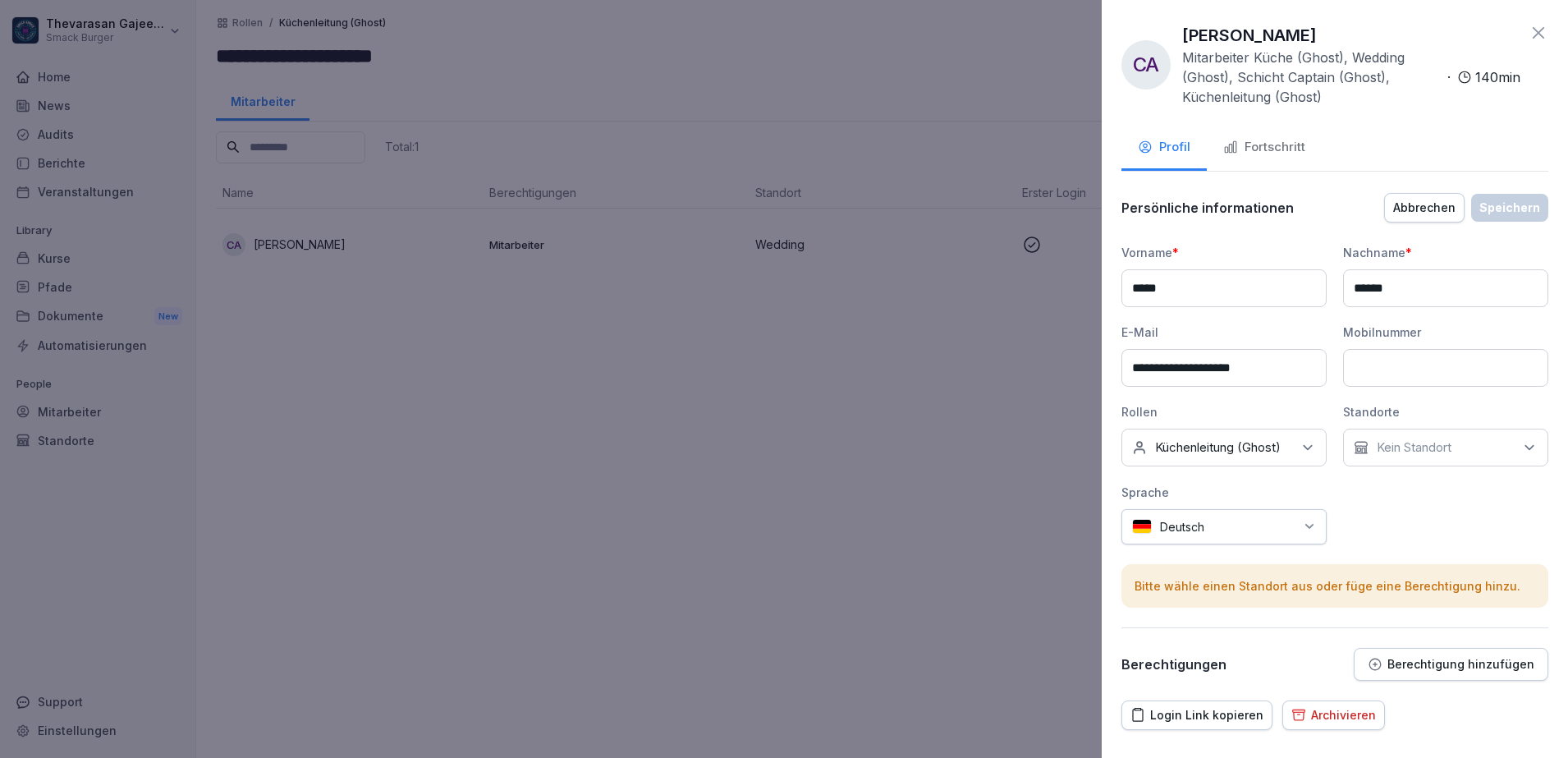
click at [1324, 501] on div "**********" at bounding box center [1335, 394] width 427 height 301
click at [1402, 453] on p "Kein Standort" at bounding box center [1414, 448] width 75 height 17
click at [1357, 524] on button "Moabit" at bounding box center [1354, 522] width 15 height 15
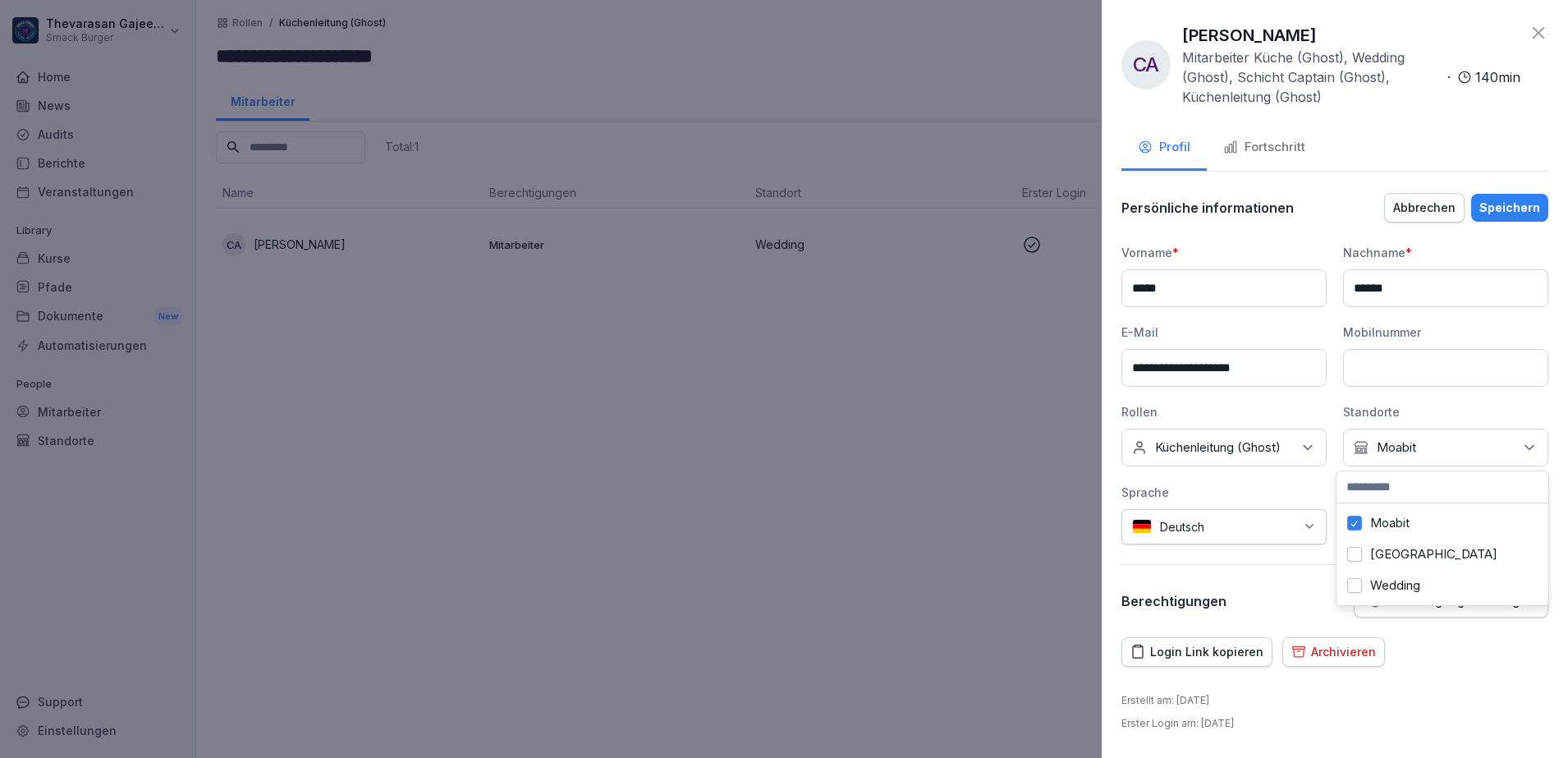
click at [1357, 524] on button "Moabit" at bounding box center [1354, 522] width 15 height 15
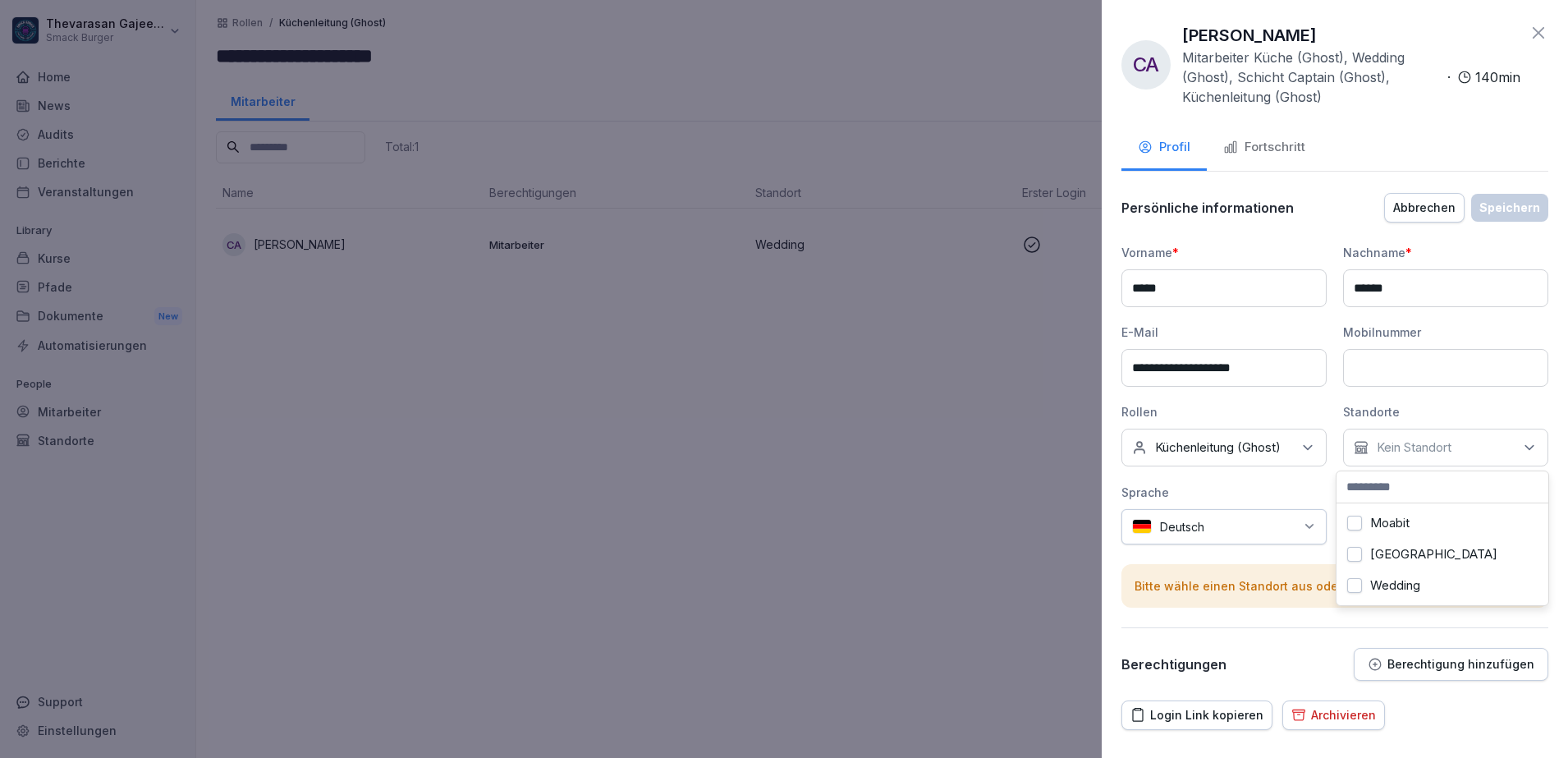
click at [1295, 464] on div "Keine Rollen Küchenleitung (Ghost)" at bounding box center [1223, 447] width 205 height 38
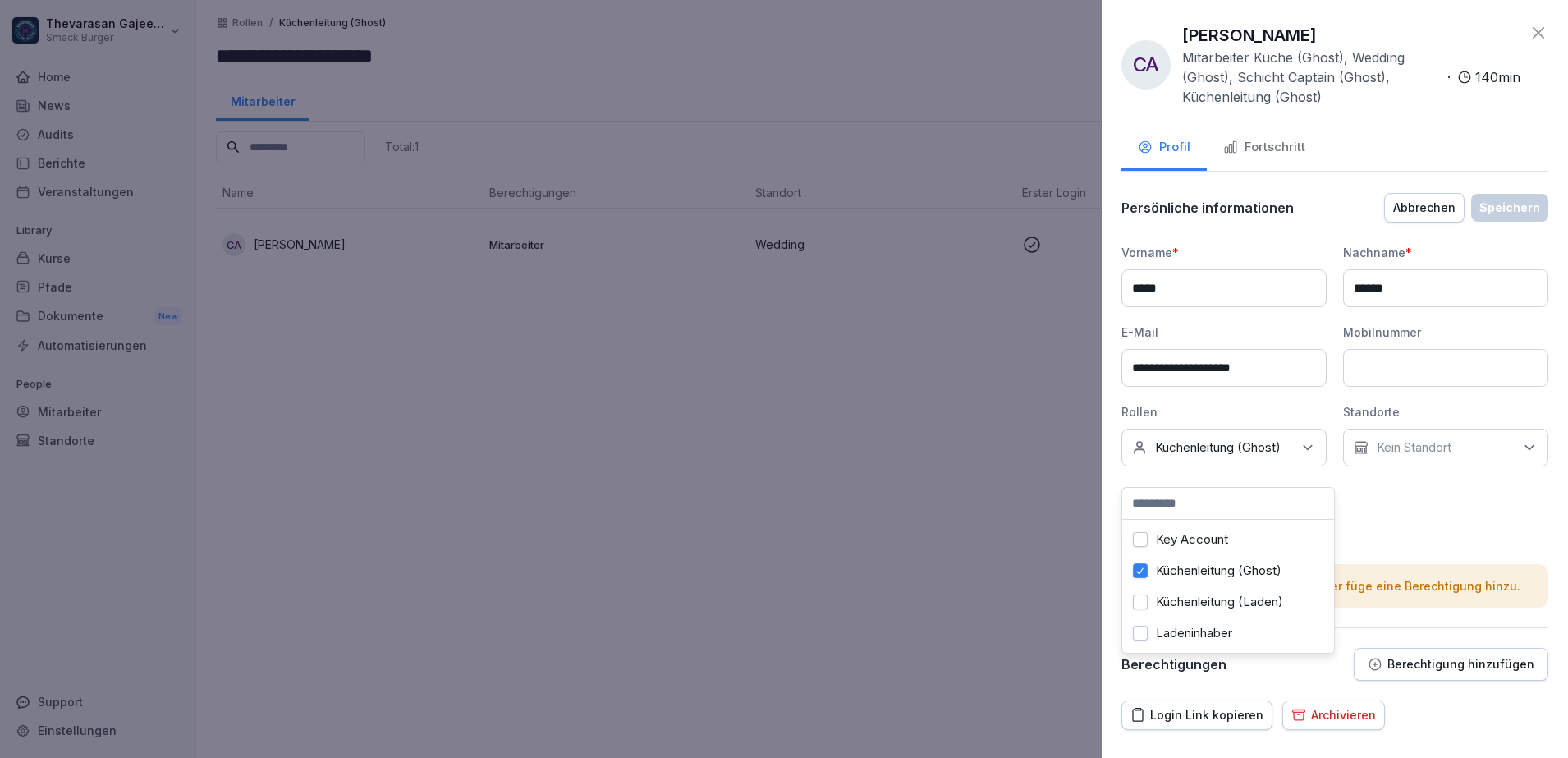
click at [1210, 542] on label "Key Account" at bounding box center [1192, 539] width 72 height 15
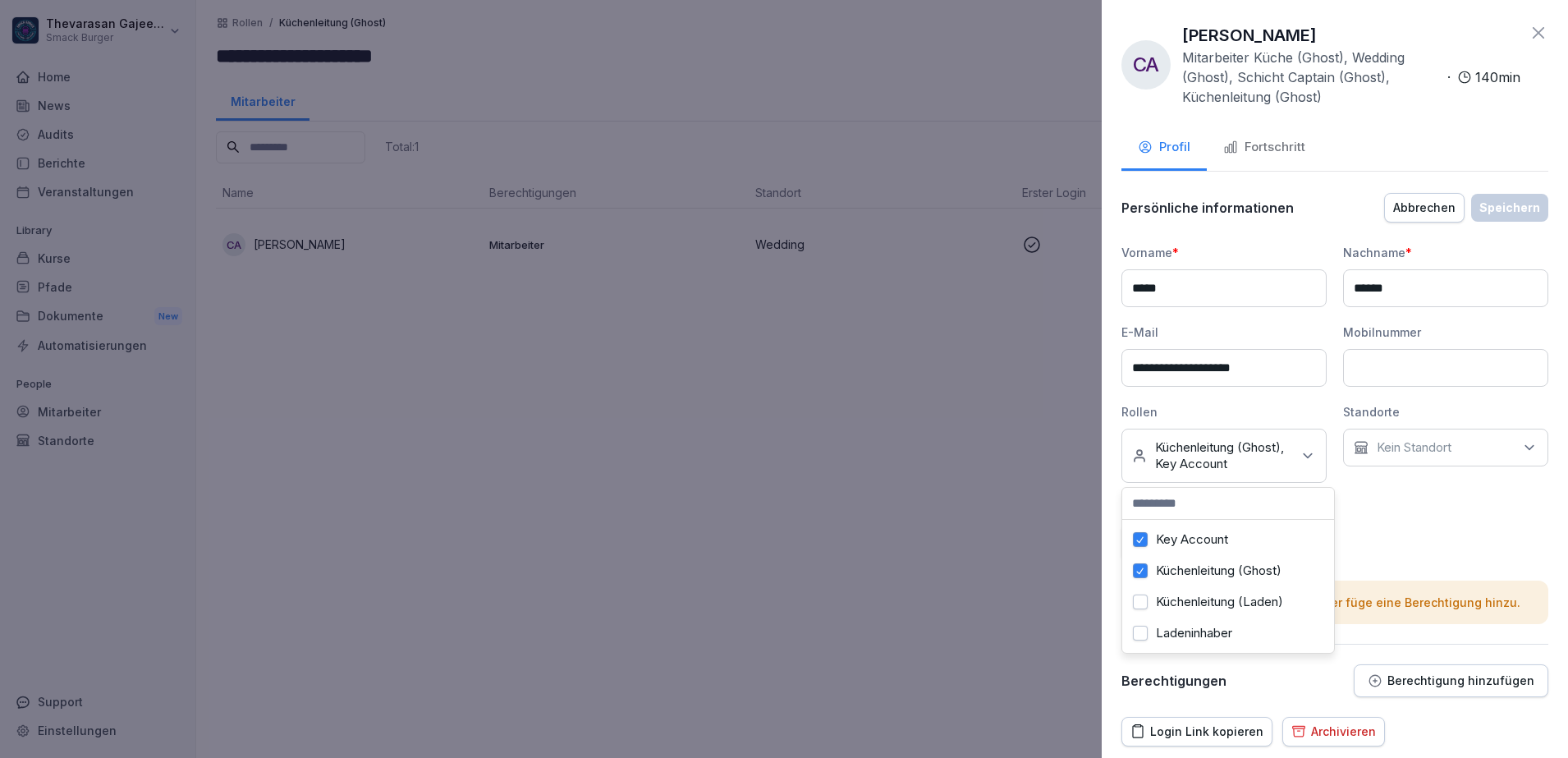
click at [1185, 559] on div "Küchenleitung (Ghost)" at bounding box center [1229, 570] width 204 height 31
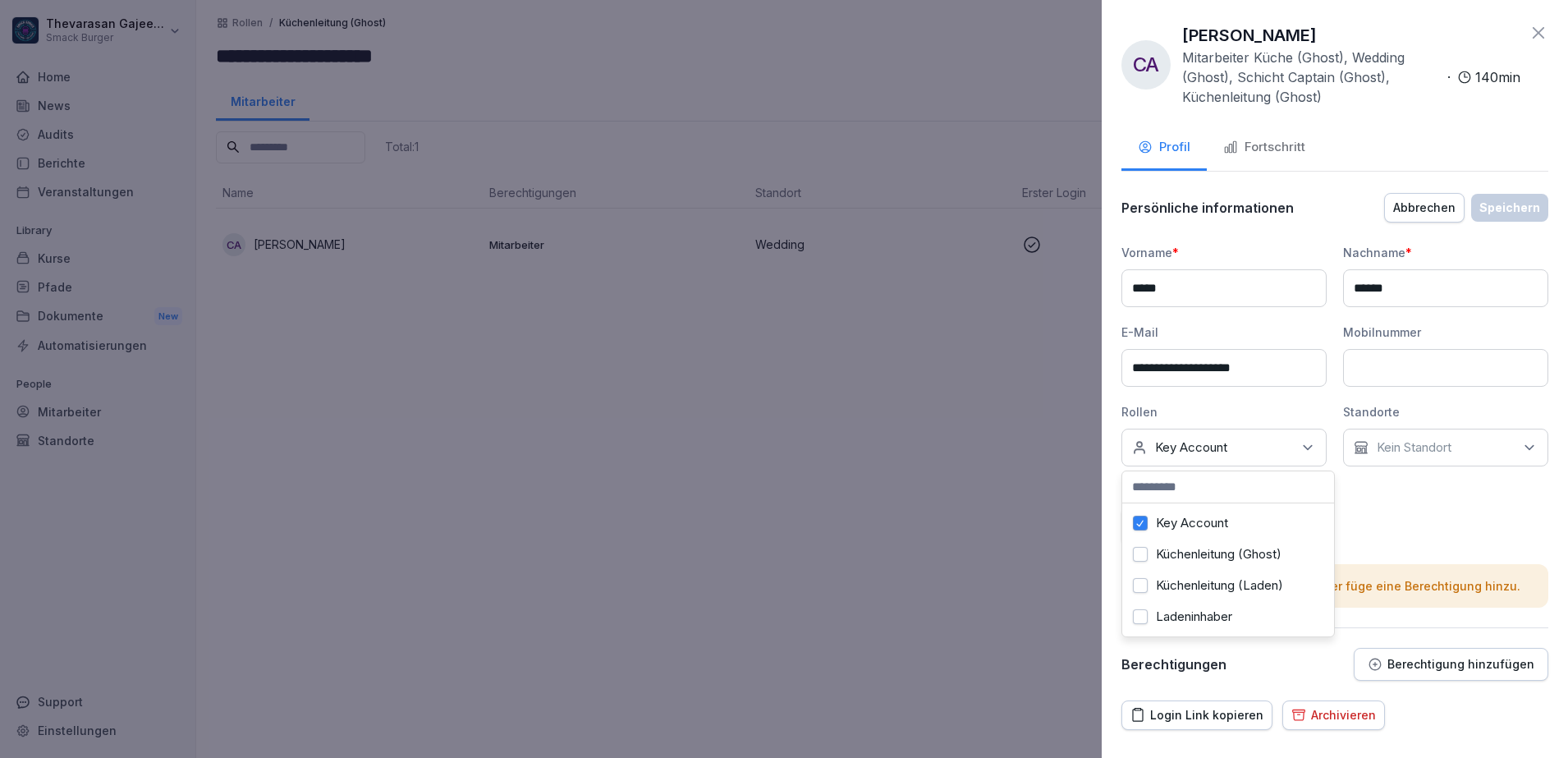
click at [1385, 514] on div "**********" at bounding box center [1335, 394] width 427 height 301
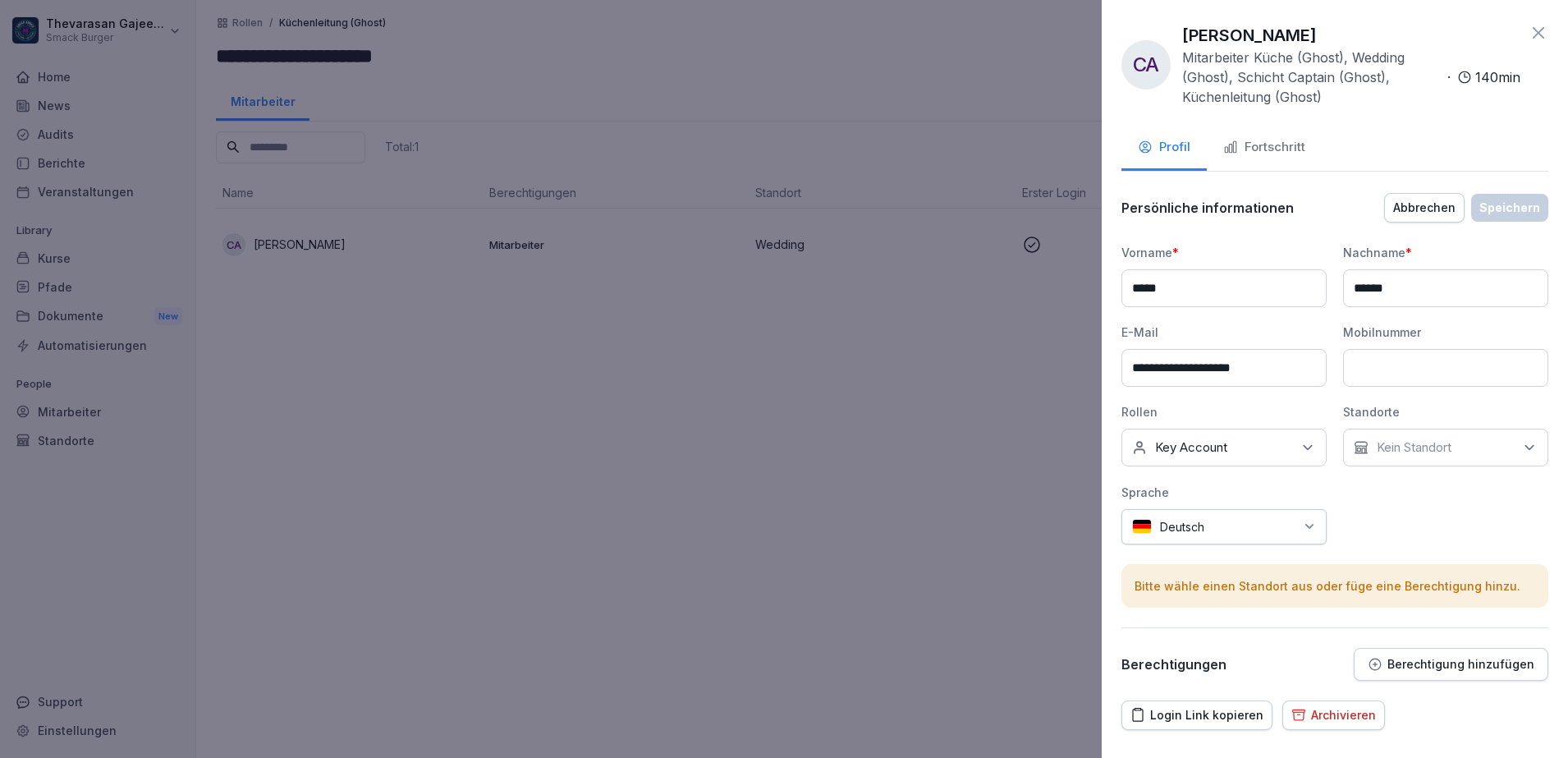
click at [1211, 440] on p "Key Account" at bounding box center [1192, 448] width 72 height 17
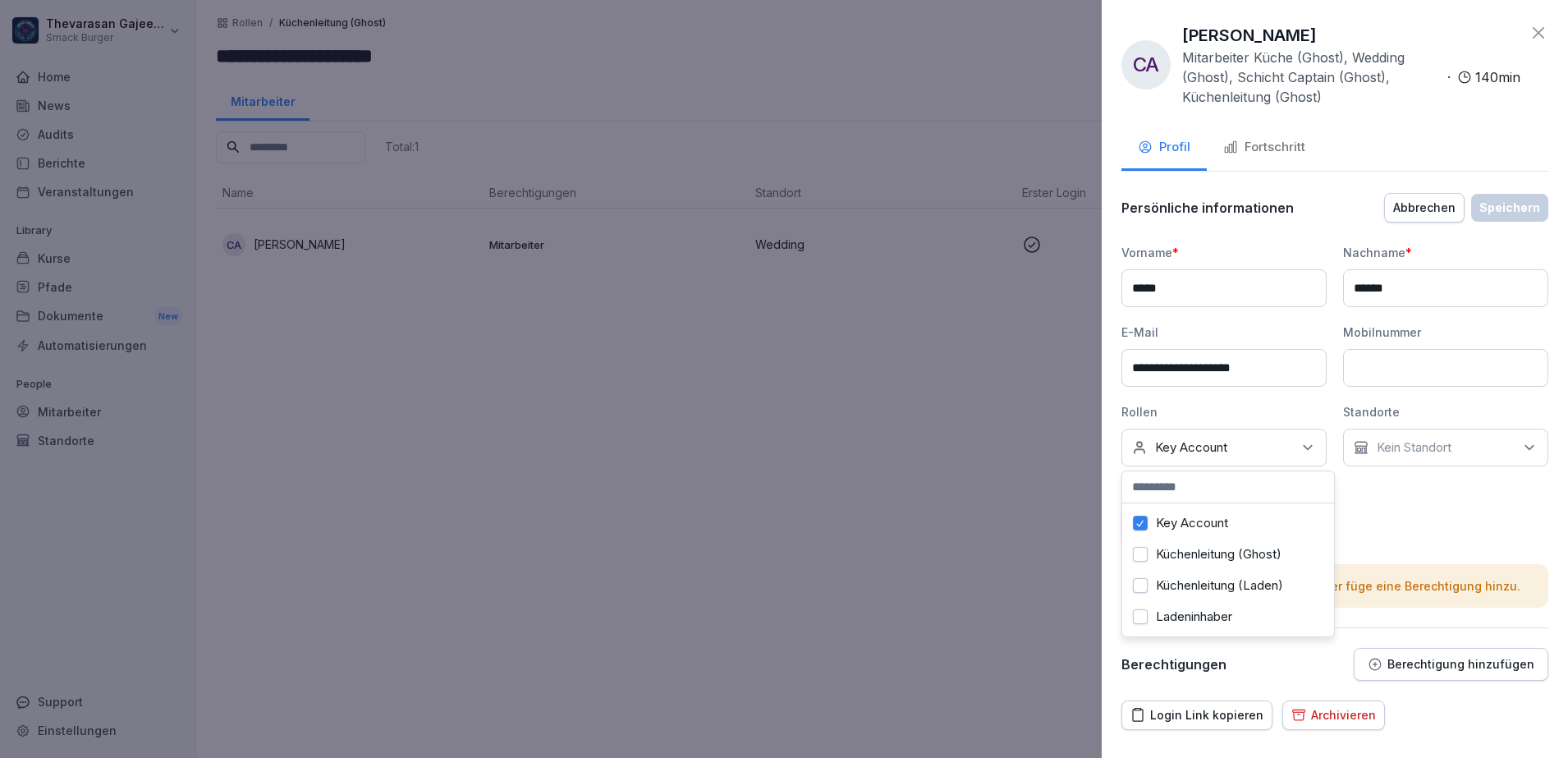
click at [1146, 523] on button "Key Account" at bounding box center [1140, 522] width 15 height 15
click at [1185, 565] on label "Schicht Captain" at bounding box center [1200, 558] width 88 height 15
click at [1384, 544] on div "**********" at bounding box center [1335, 436] width 427 height 489
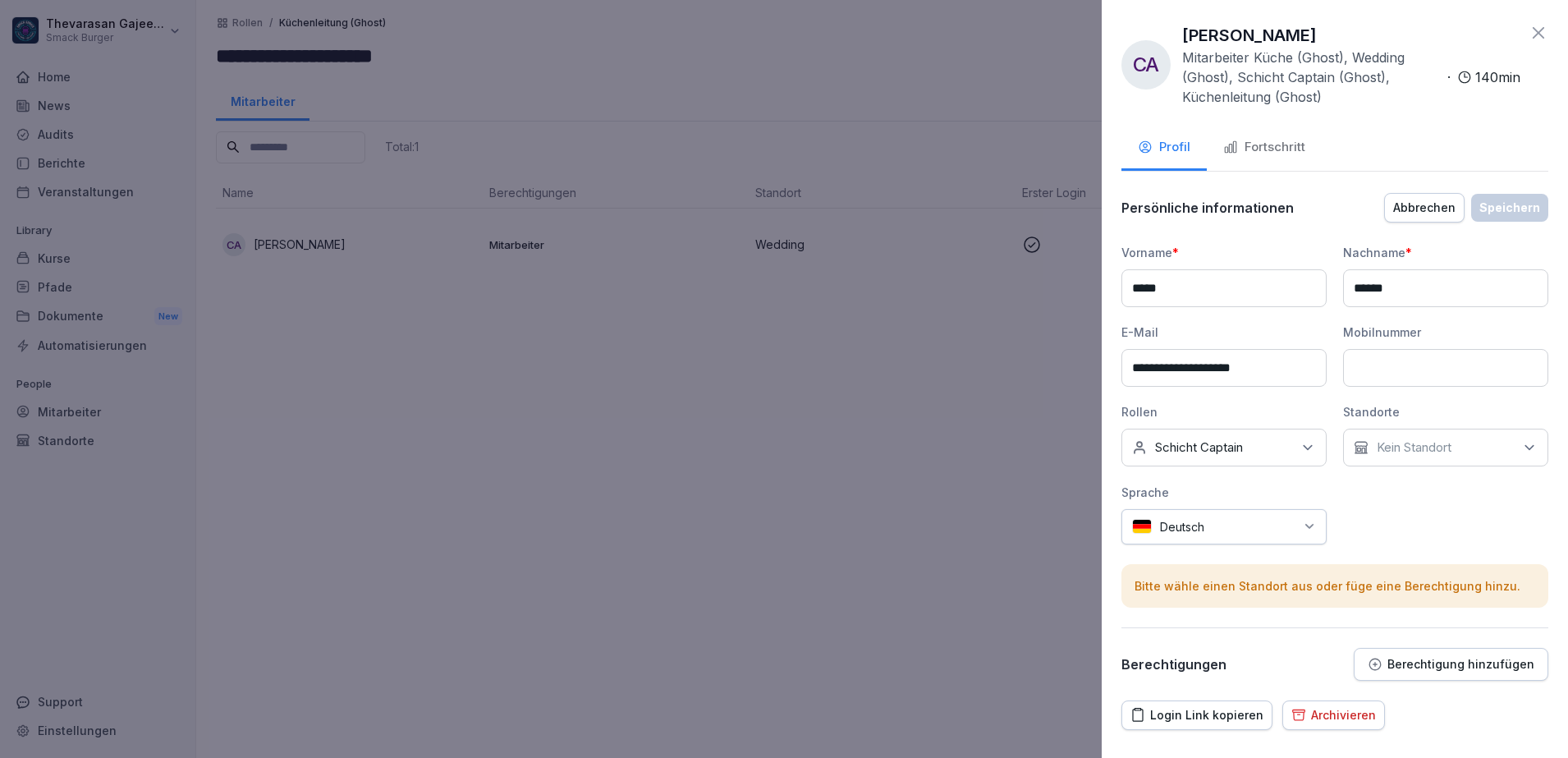
click at [1476, 228] on div "**********" at bounding box center [1335, 436] width 427 height 489
click at [1433, 432] on div "Kein Standort" at bounding box center [1445, 447] width 205 height 38
click at [1134, 252] on div "Vorname *" at bounding box center [1223, 252] width 205 height 18
click at [1015, 322] on div at bounding box center [784, 379] width 1568 height 758
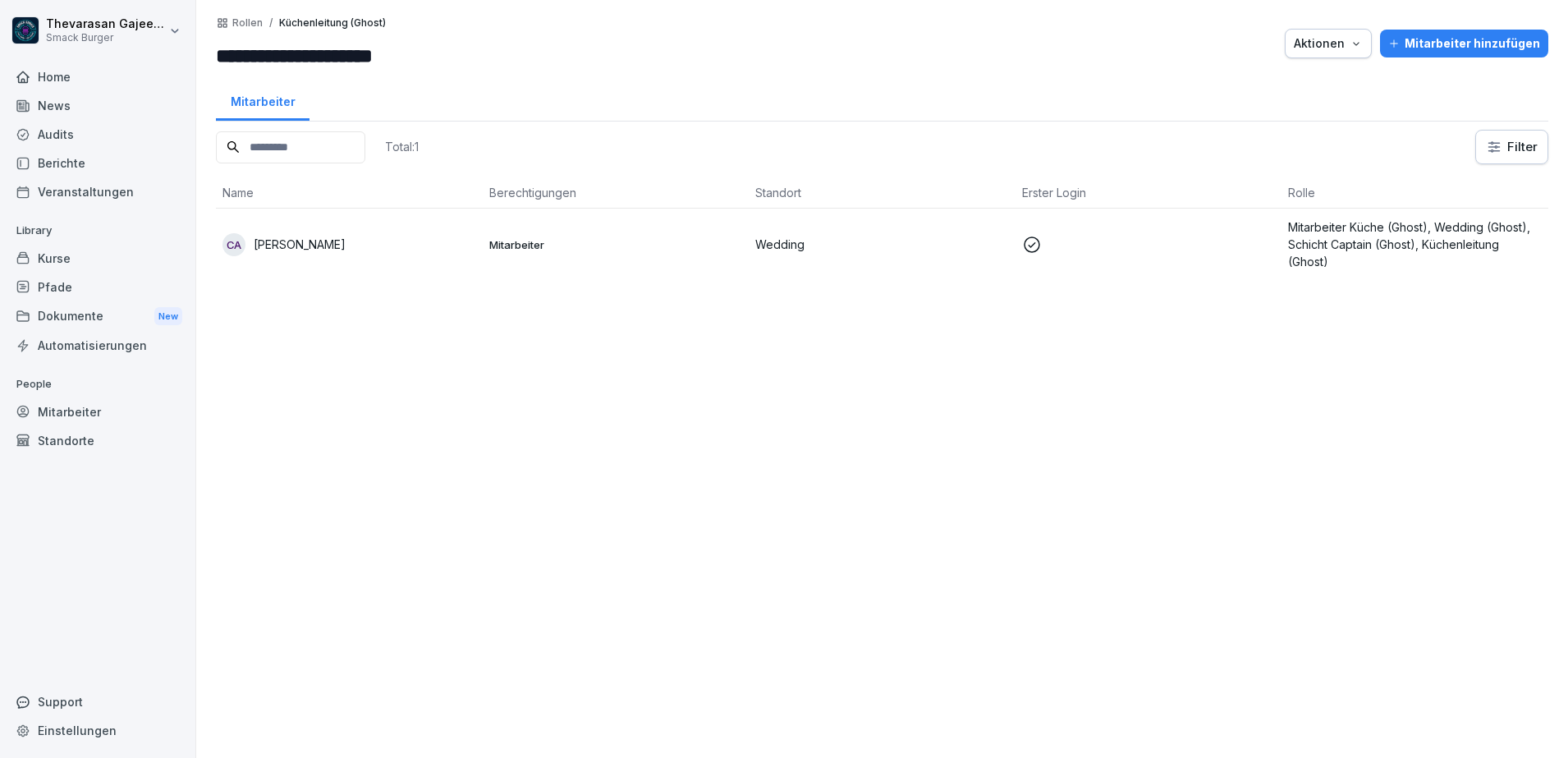
click at [77, 734] on div "Einstellungen" at bounding box center [98, 730] width 179 height 29
select select "**"
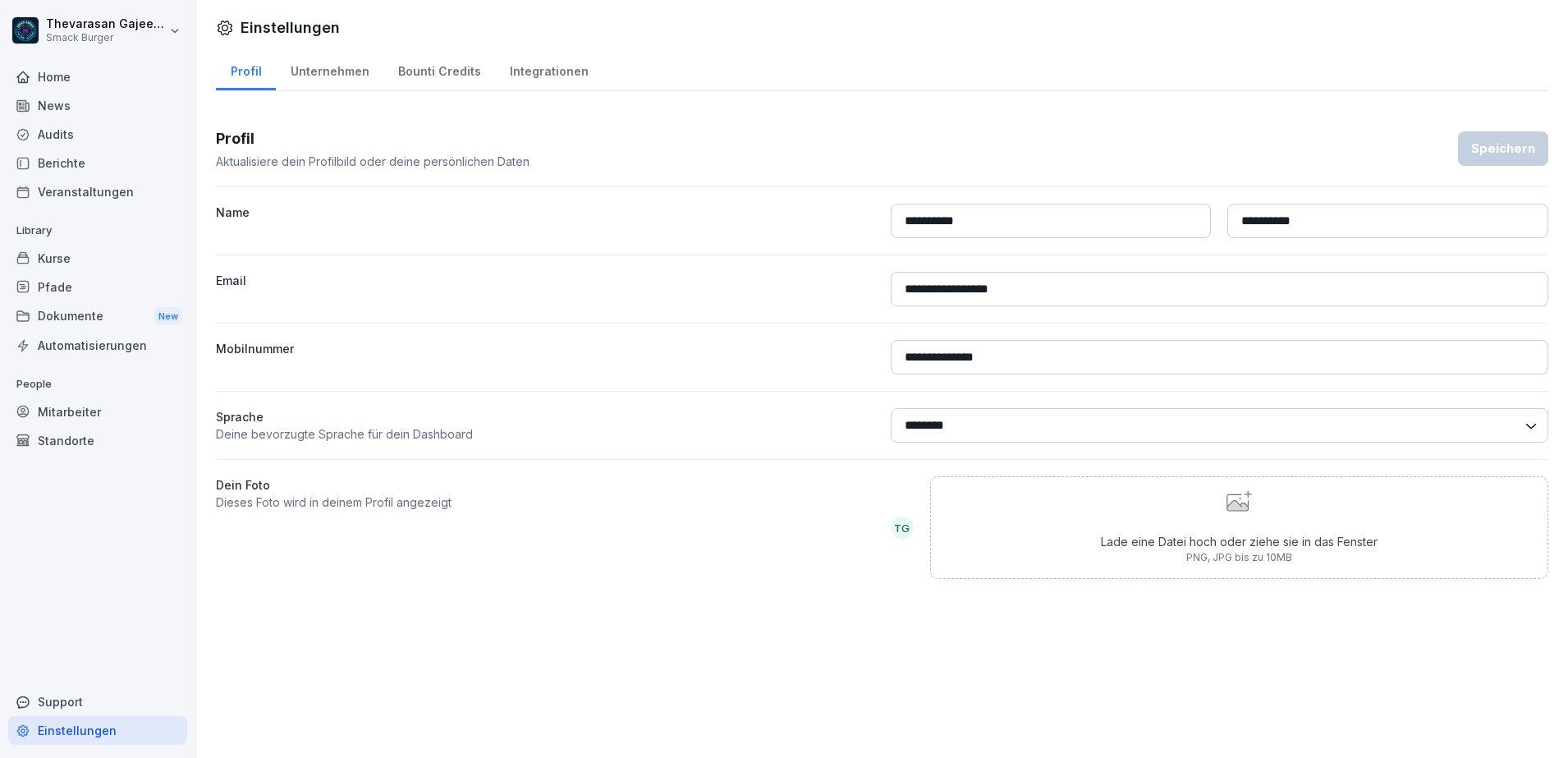
click at [179, 29] on html "**********" at bounding box center [784, 379] width 1568 height 758
click at [560, 35] on html "**********" at bounding box center [784, 379] width 1568 height 758
click at [303, 655] on div "**********" at bounding box center [882, 379] width 1372 height 758
click at [130, 627] on div "Home News Audits Berichte Veranstaltungen Library Kurse Pfade Dokumente New Aut…" at bounding box center [98, 401] width 179 height 697
click at [81, 352] on div "Automatisierungen" at bounding box center [98, 345] width 179 height 29
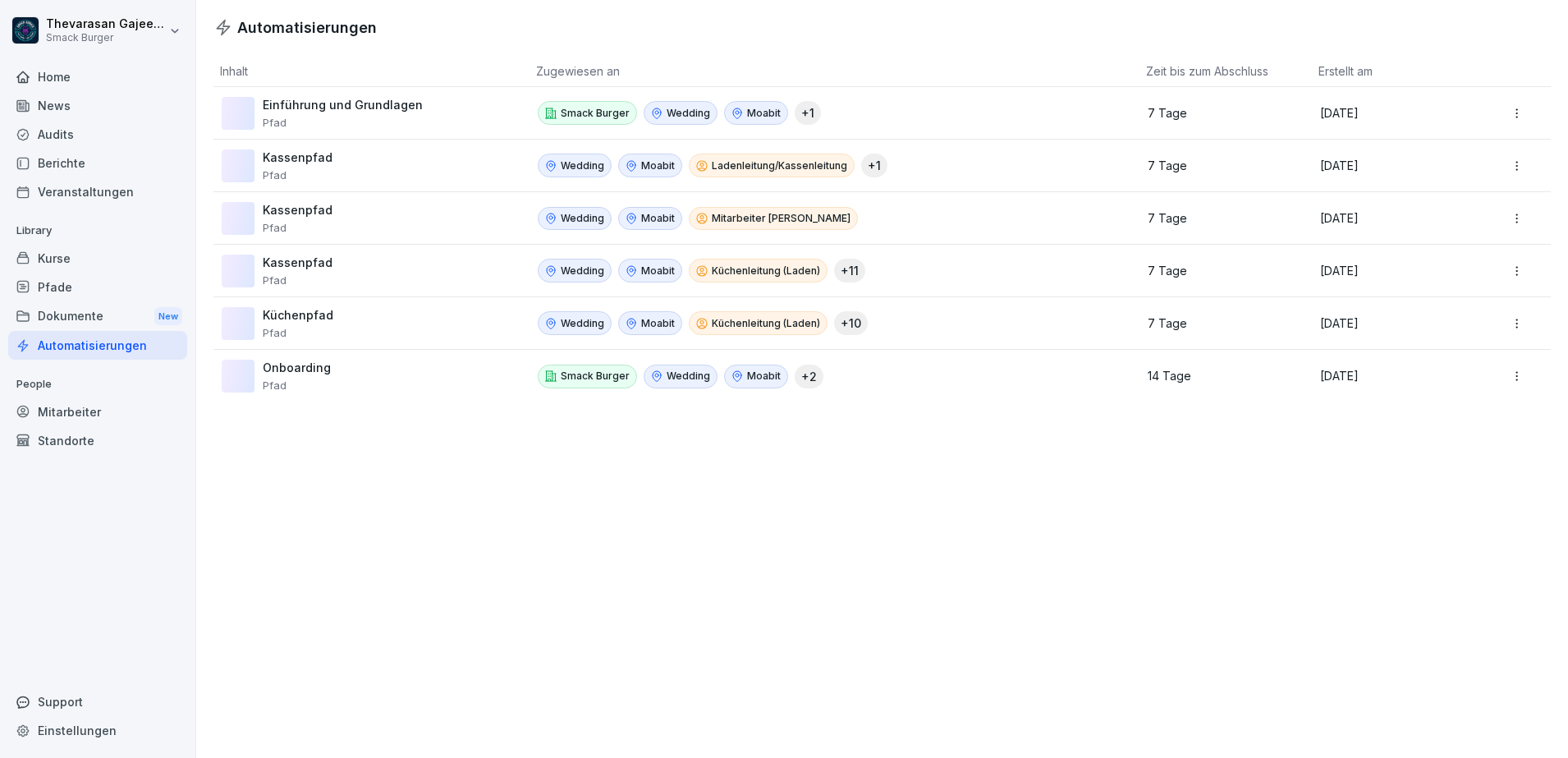
click at [390, 98] on p "Einführung und Grundlagen" at bounding box center [343, 105] width 160 height 15
click at [801, 373] on p "+ 2" at bounding box center [809, 376] width 16 height 18
click at [1502, 106] on html "Thevarasan Gajeendran Smack Burger Home News Audits Berichte Veranstaltungen Li…" at bounding box center [784, 379] width 1568 height 758
click at [1481, 142] on div "Bearbeiten" at bounding box center [1493, 149] width 142 height 28
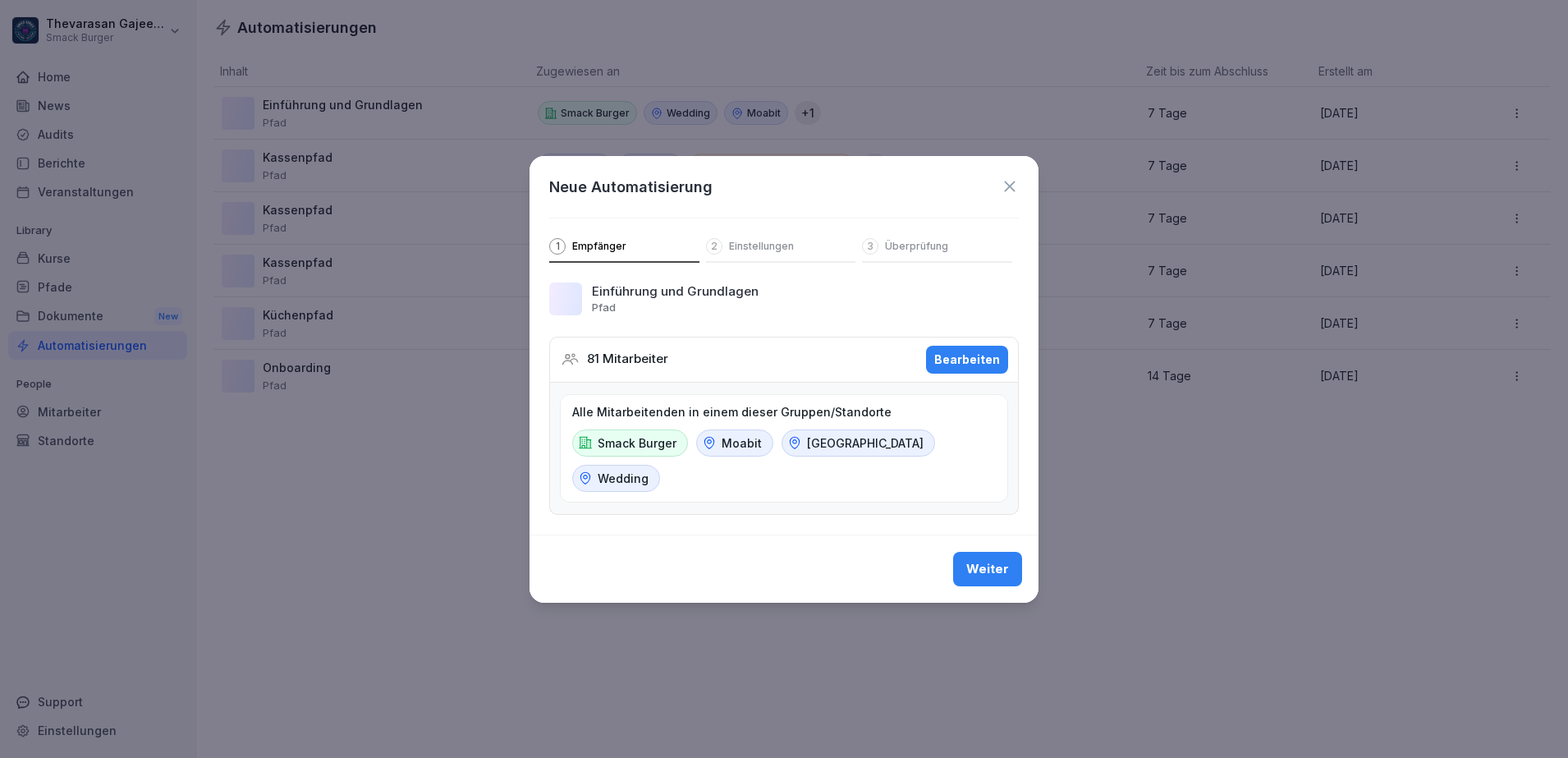
click at [642, 441] on p "Smack Burger" at bounding box center [638, 443] width 79 height 18
click at [766, 246] on p "Einstellungen" at bounding box center [762, 246] width 65 height 13
click at [626, 248] on div "1 Empfänger" at bounding box center [624, 251] width 150 height 25
click at [1011, 185] on icon at bounding box center [1010, 186] width 18 height 18
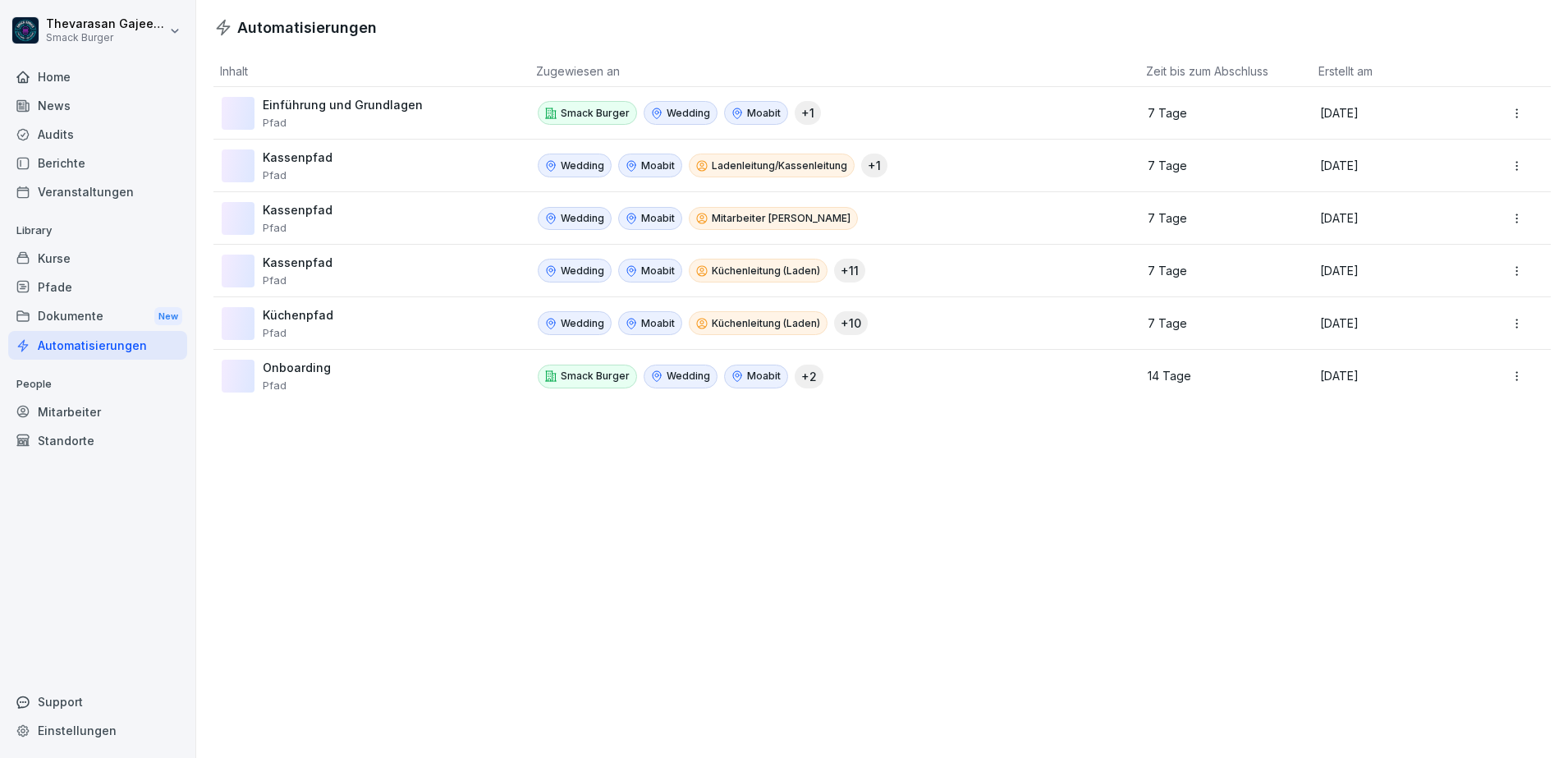
click at [1506, 323] on html "Thevarasan Gajeendran Smack Burger Home News Audits Berichte Veranstaltungen Li…" at bounding box center [784, 379] width 1568 height 758
click at [1473, 363] on div "Bearbeiten" at bounding box center [1493, 359] width 142 height 28
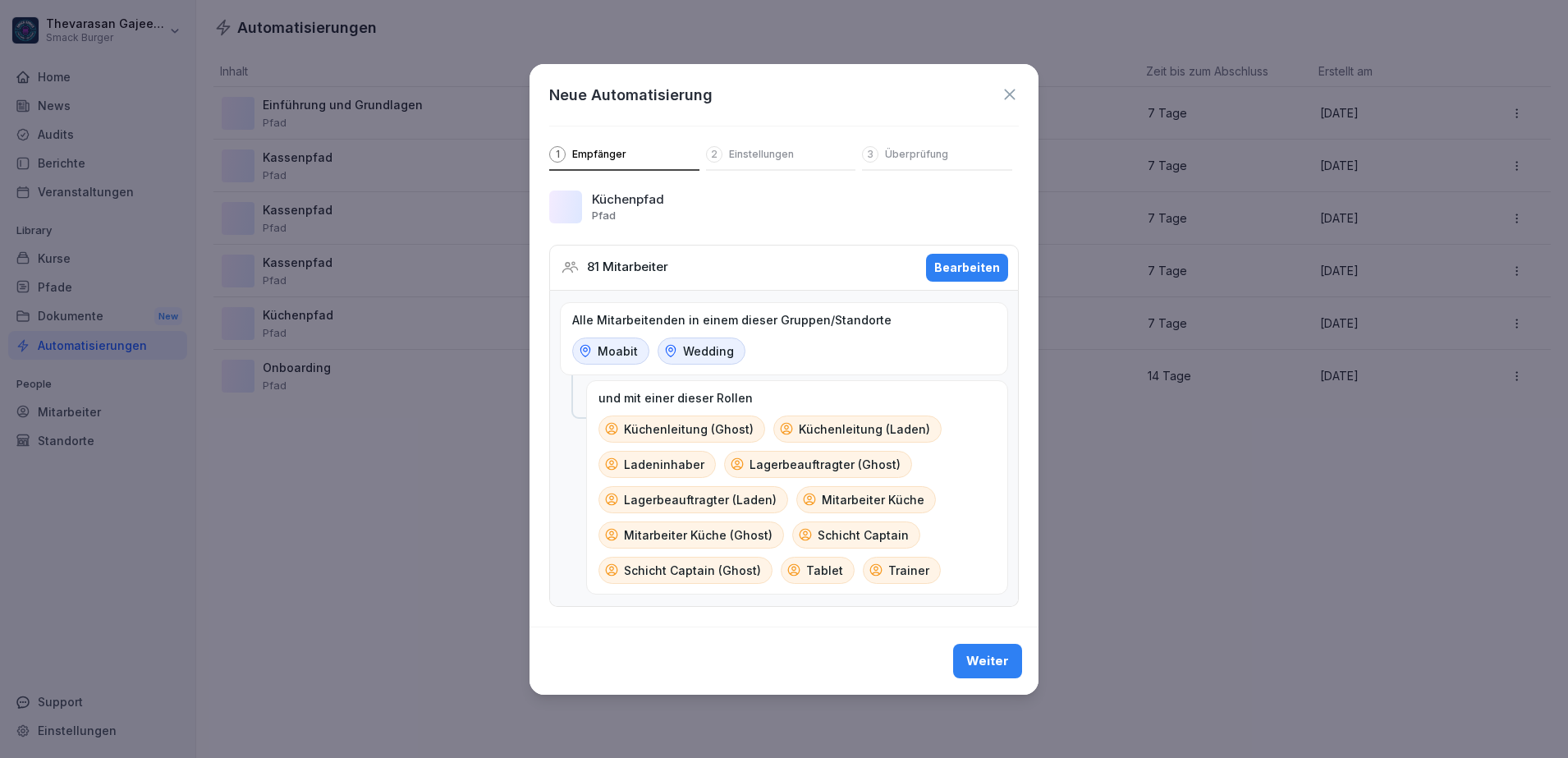
click at [809, 563] on p "Tablet" at bounding box center [825, 571] width 37 height 18
click at [965, 259] on div "Bearbeiten" at bounding box center [967, 267] width 66 height 18
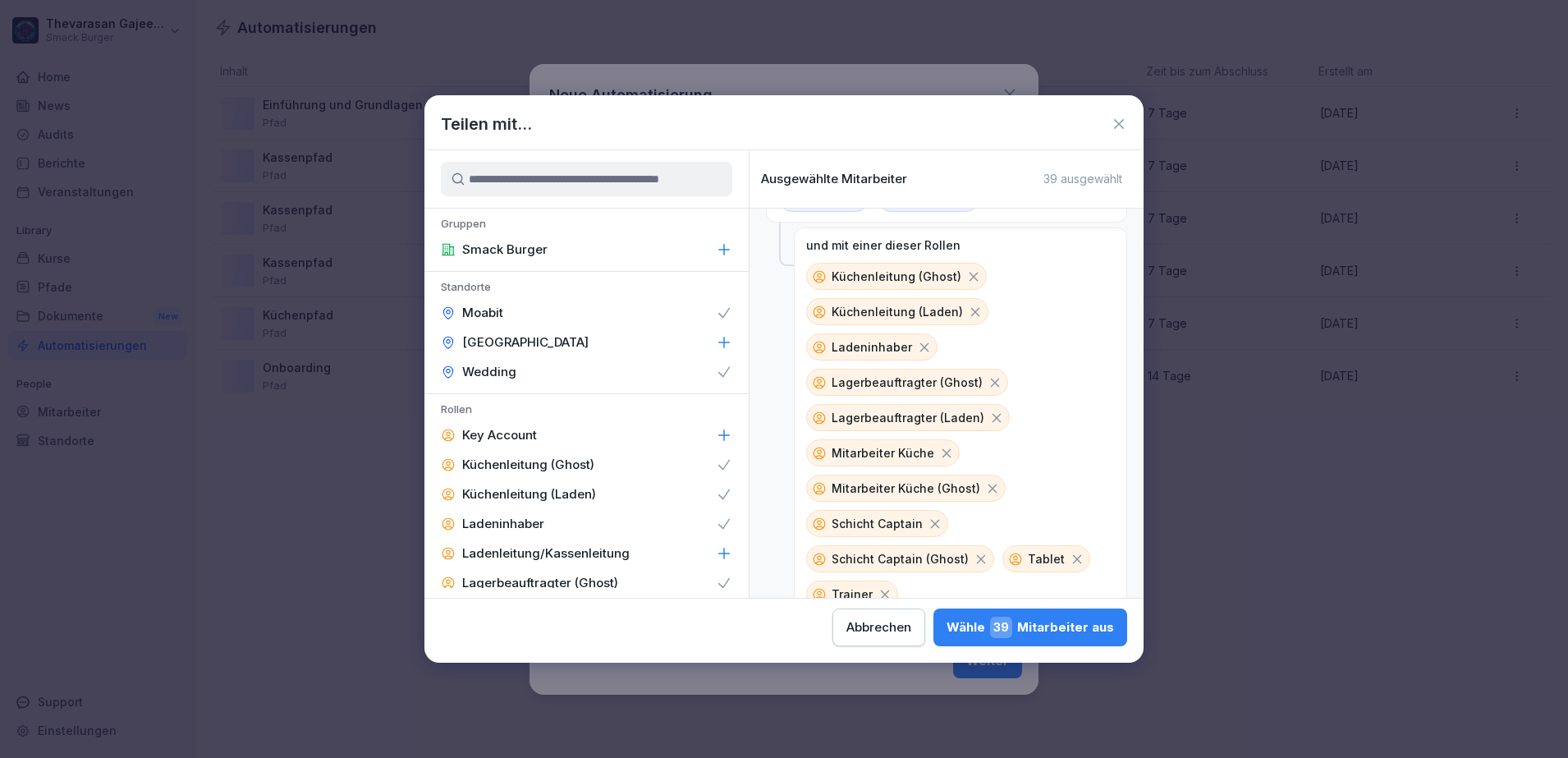
scroll to position [106, 0]
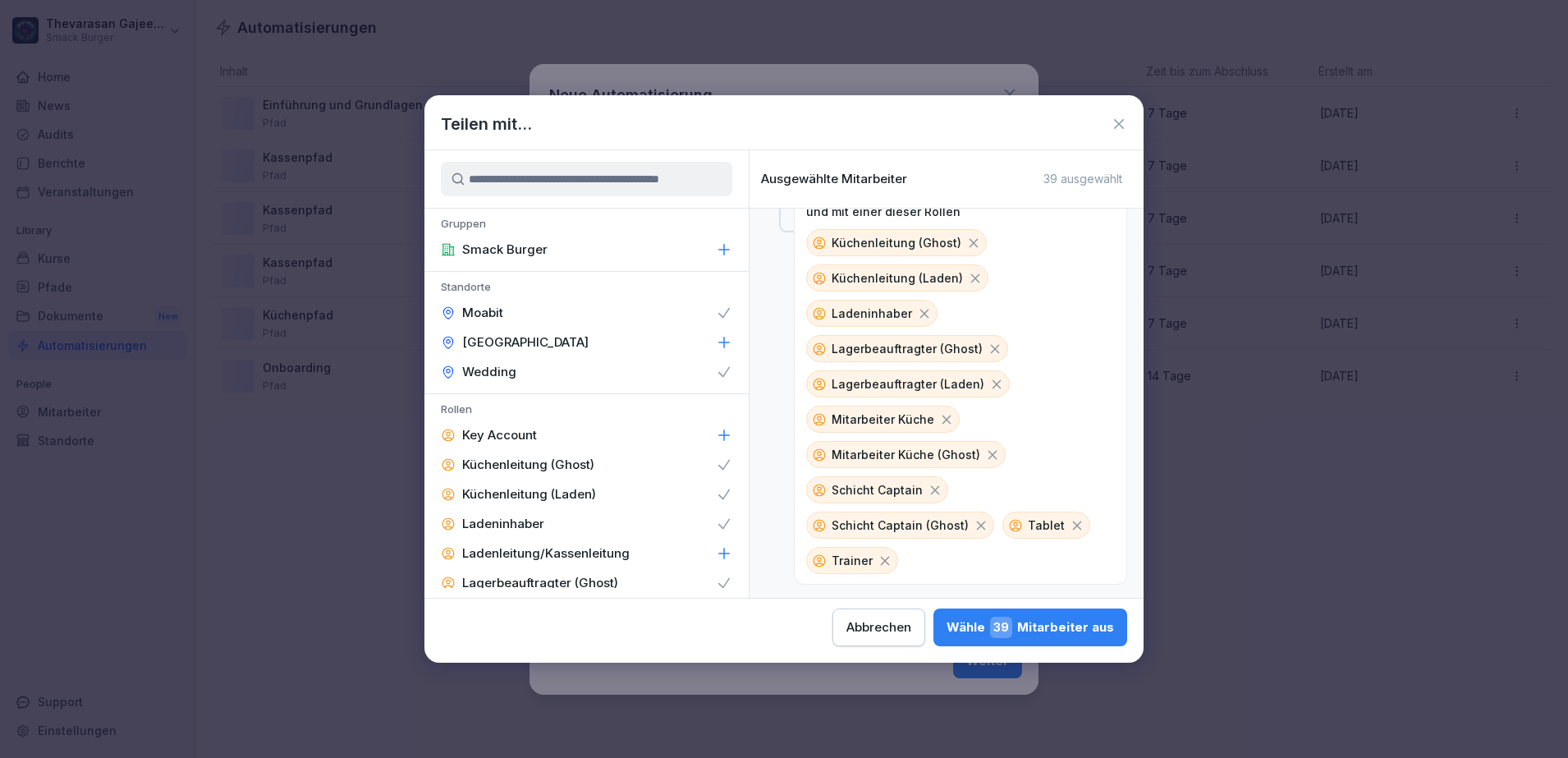
click at [1070, 527] on icon at bounding box center [1077, 525] width 15 height 15
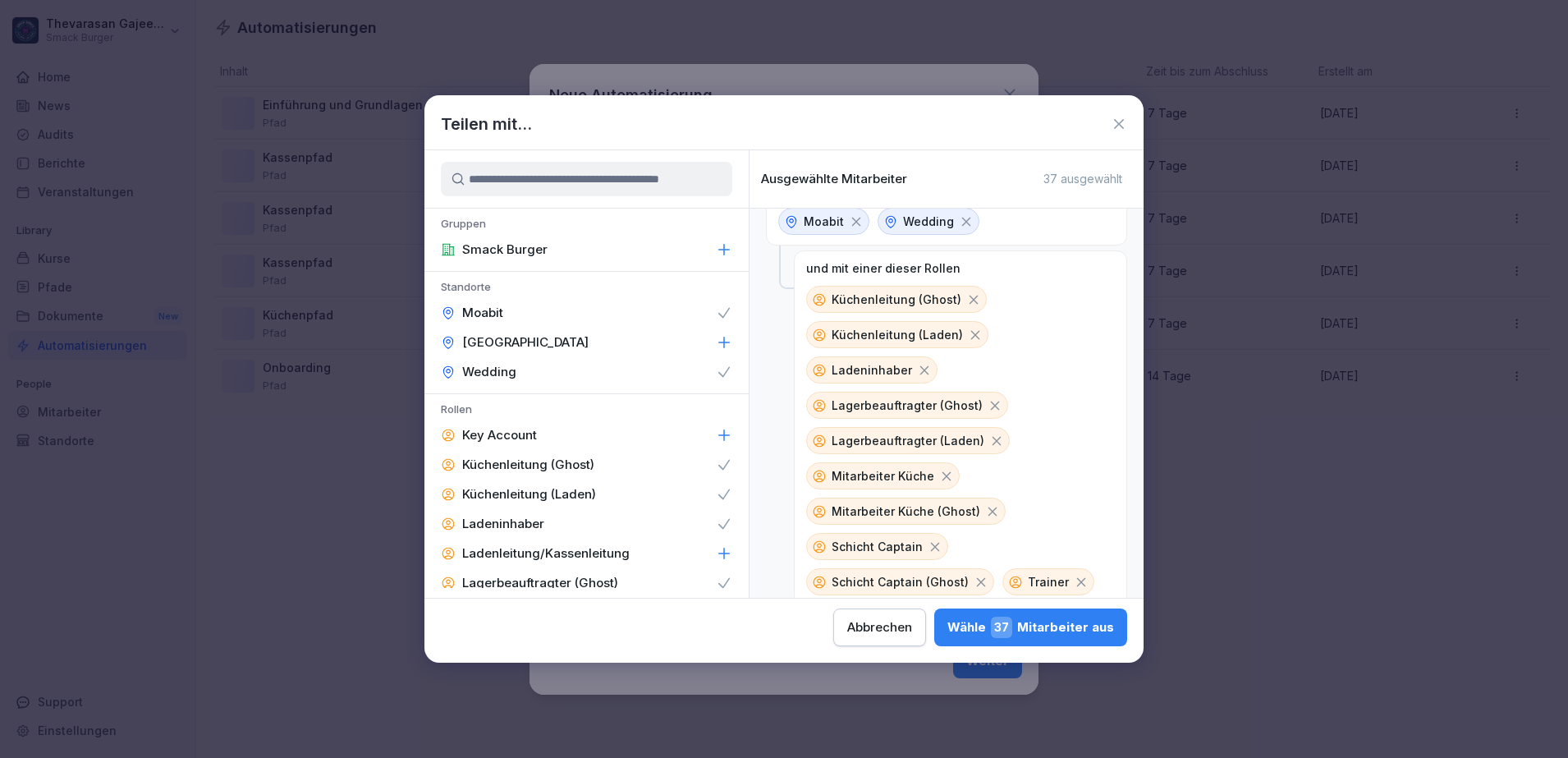
scroll to position [70, 0]
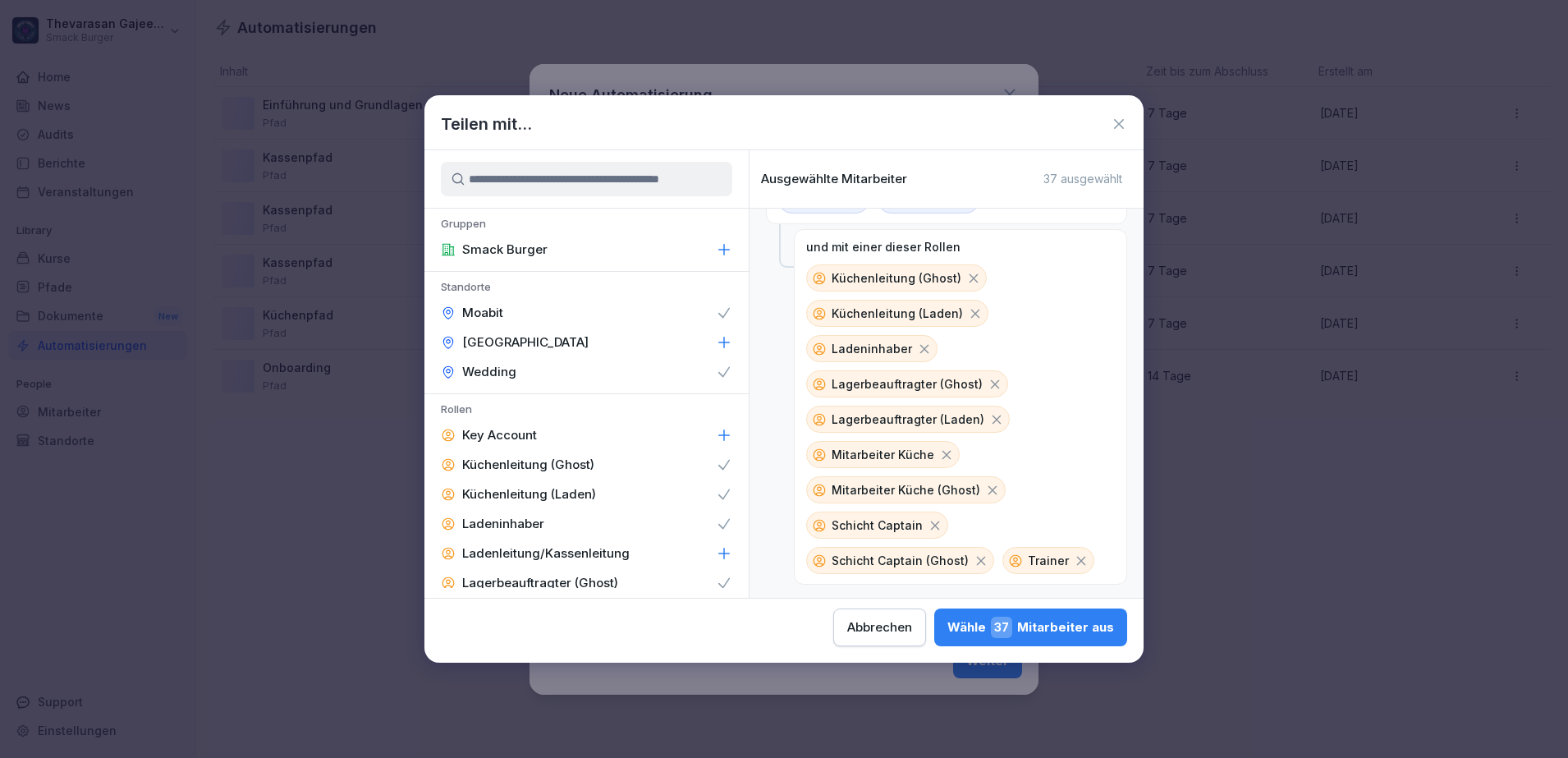
click at [1047, 626] on div "Wähle 37 Mitarbeiter aus" at bounding box center [1031, 627] width 167 height 21
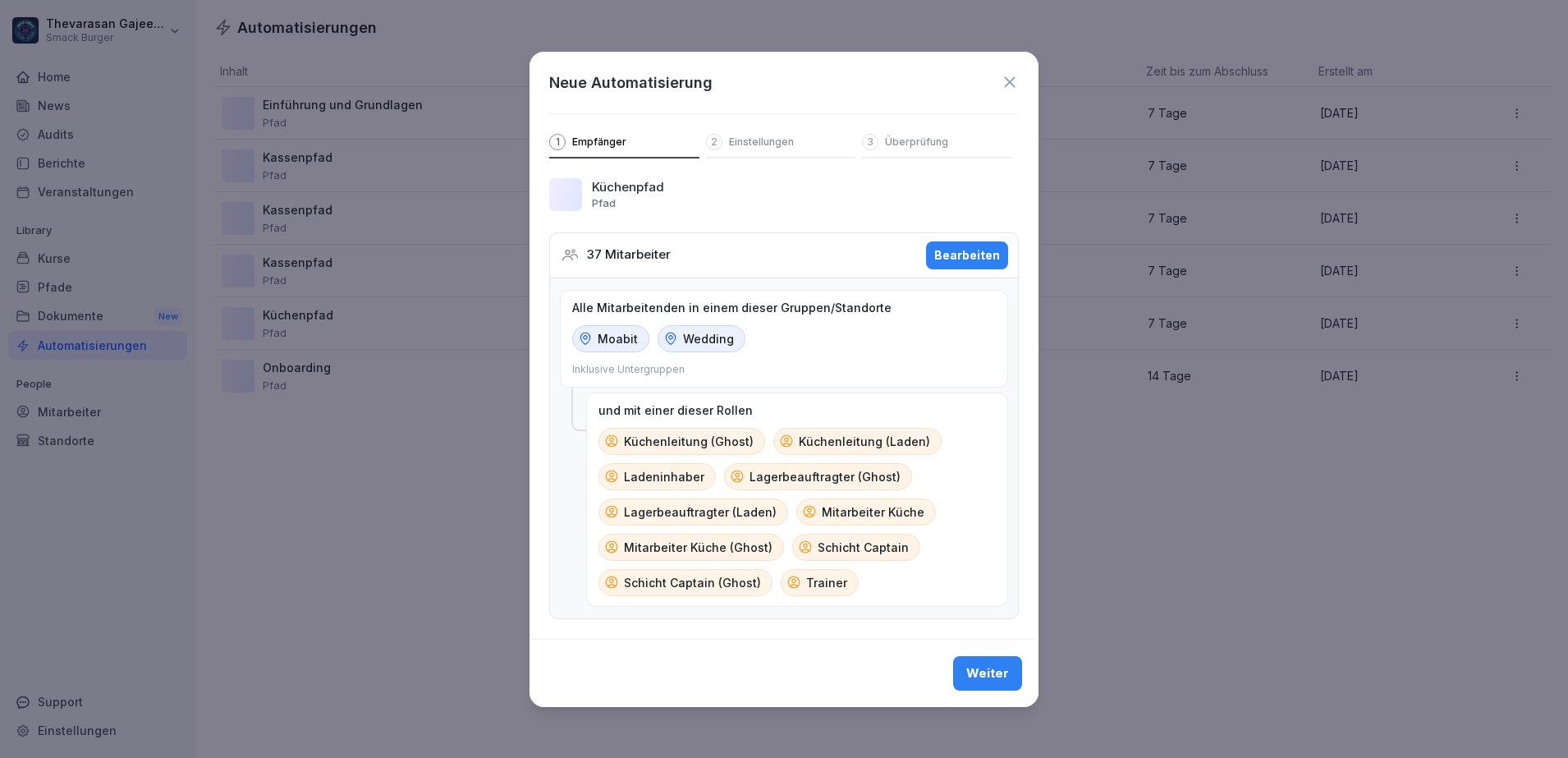
click at [1007, 682] on div "Weiter" at bounding box center [988, 673] width 43 height 18
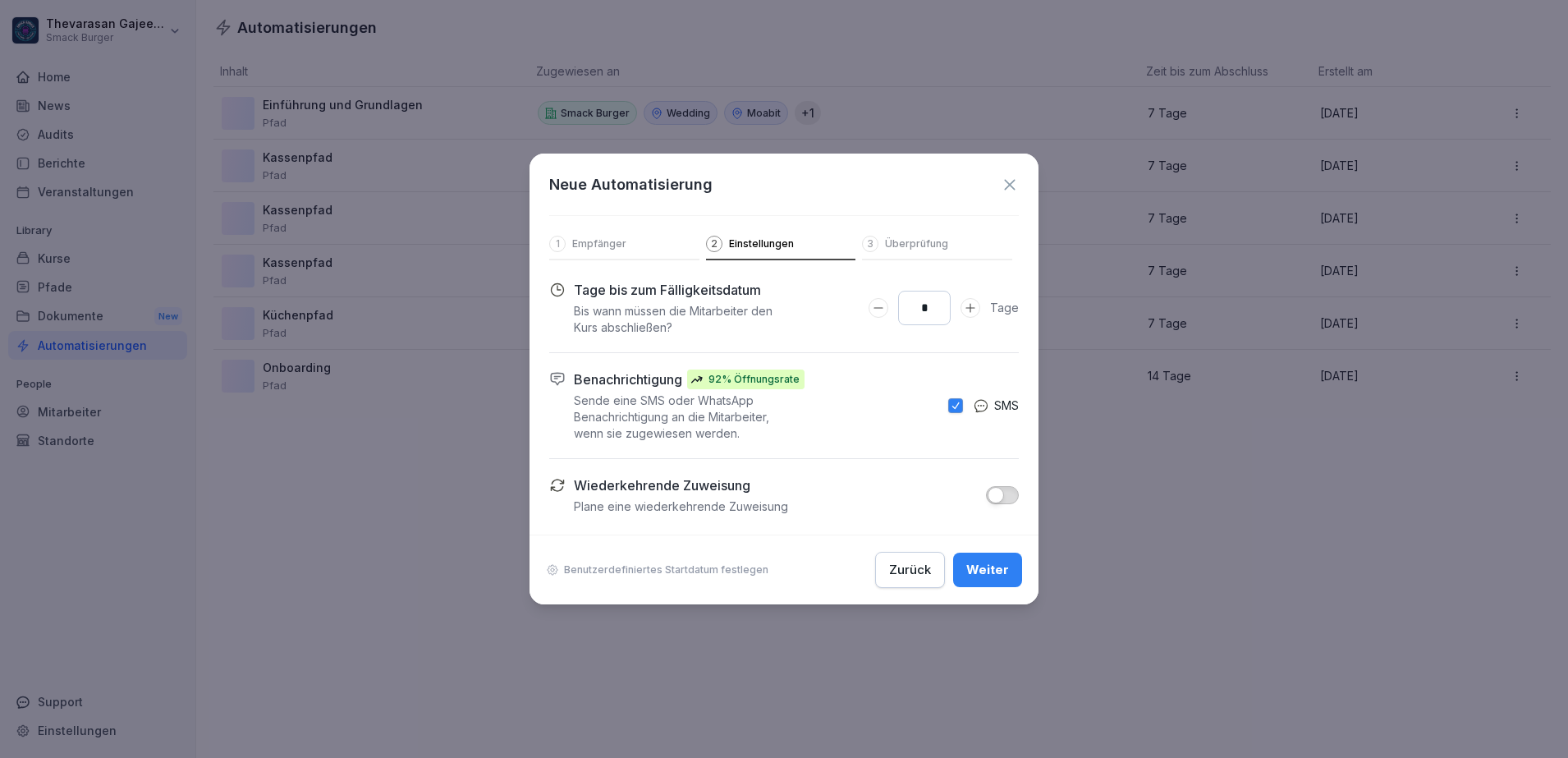
click at [992, 572] on div "Weiter" at bounding box center [988, 570] width 43 height 18
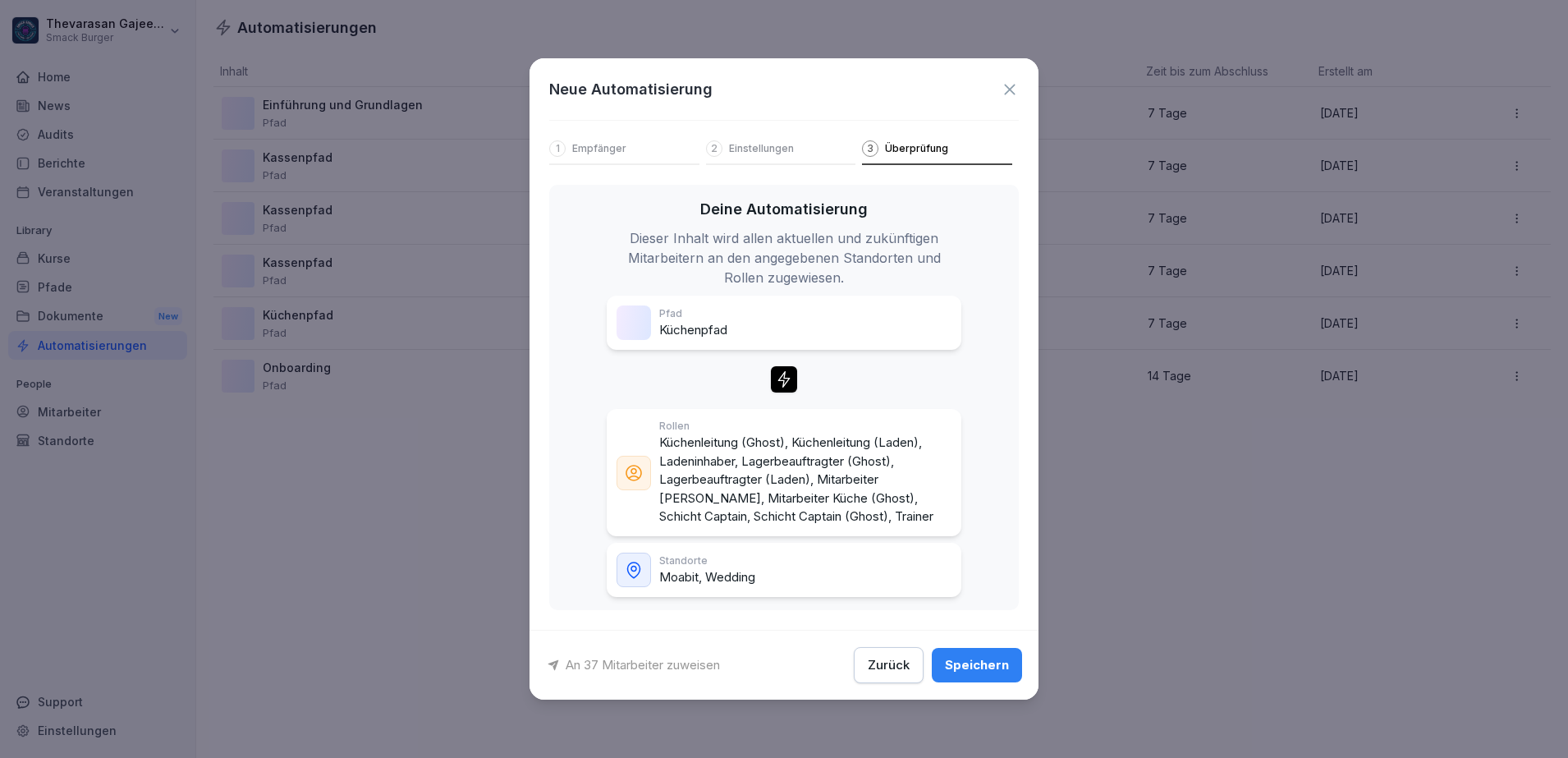
click at [987, 661] on div "Speichern" at bounding box center [977, 665] width 64 height 18
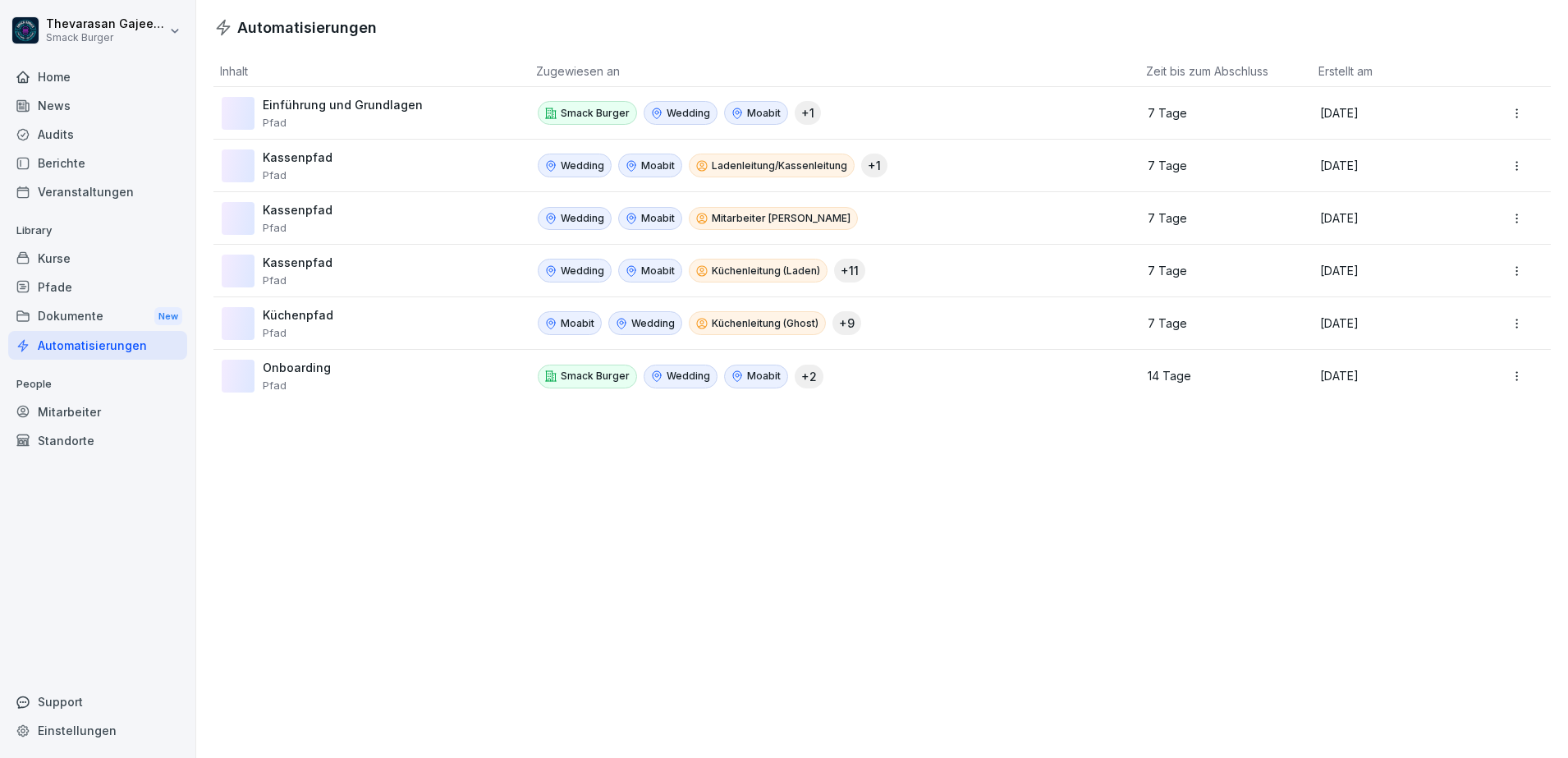
click at [972, 579] on div "Automatisierungen Inhalt Zugewiesen an Zeit bis zum Abschluss Erstellt am Einfü…" at bounding box center [882, 379] width 1372 height 758
click at [1499, 275] on html "Thevarasan Gajeendran Smack Burger Home News Audits Berichte Veranstaltungen Li…" at bounding box center [784, 379] width 1568 height 758
click at [1477, 302] on div "Bearbeiten" at bounding box center [1493, 306] width 142 height 28
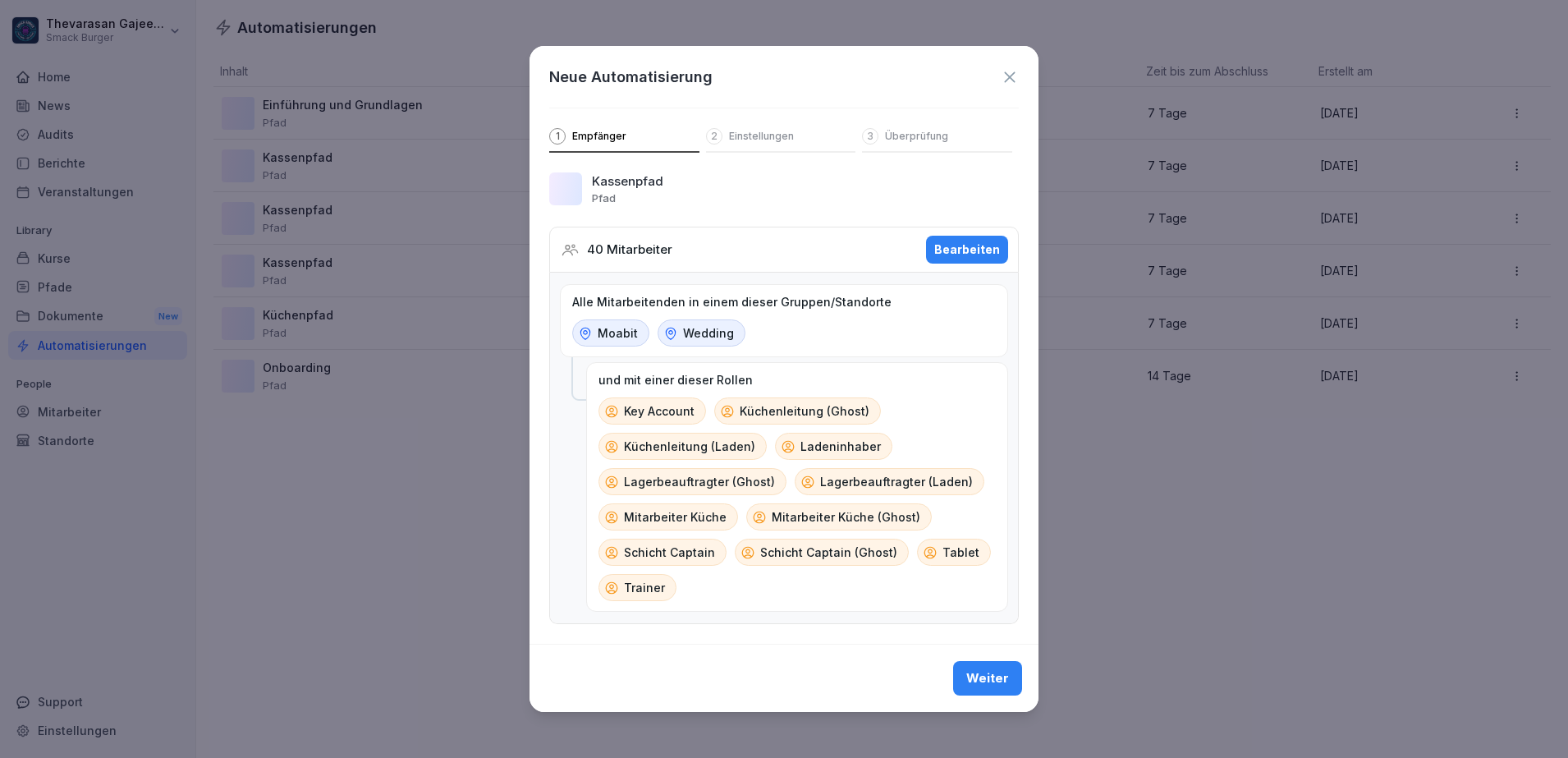
click at [955, 549] on p "Tablet" at bounding box center [961, 552] width 37 height 18
click at [959, 241] on div "Bearbeiten" at bounding box center [967, 250] width 66 height 18
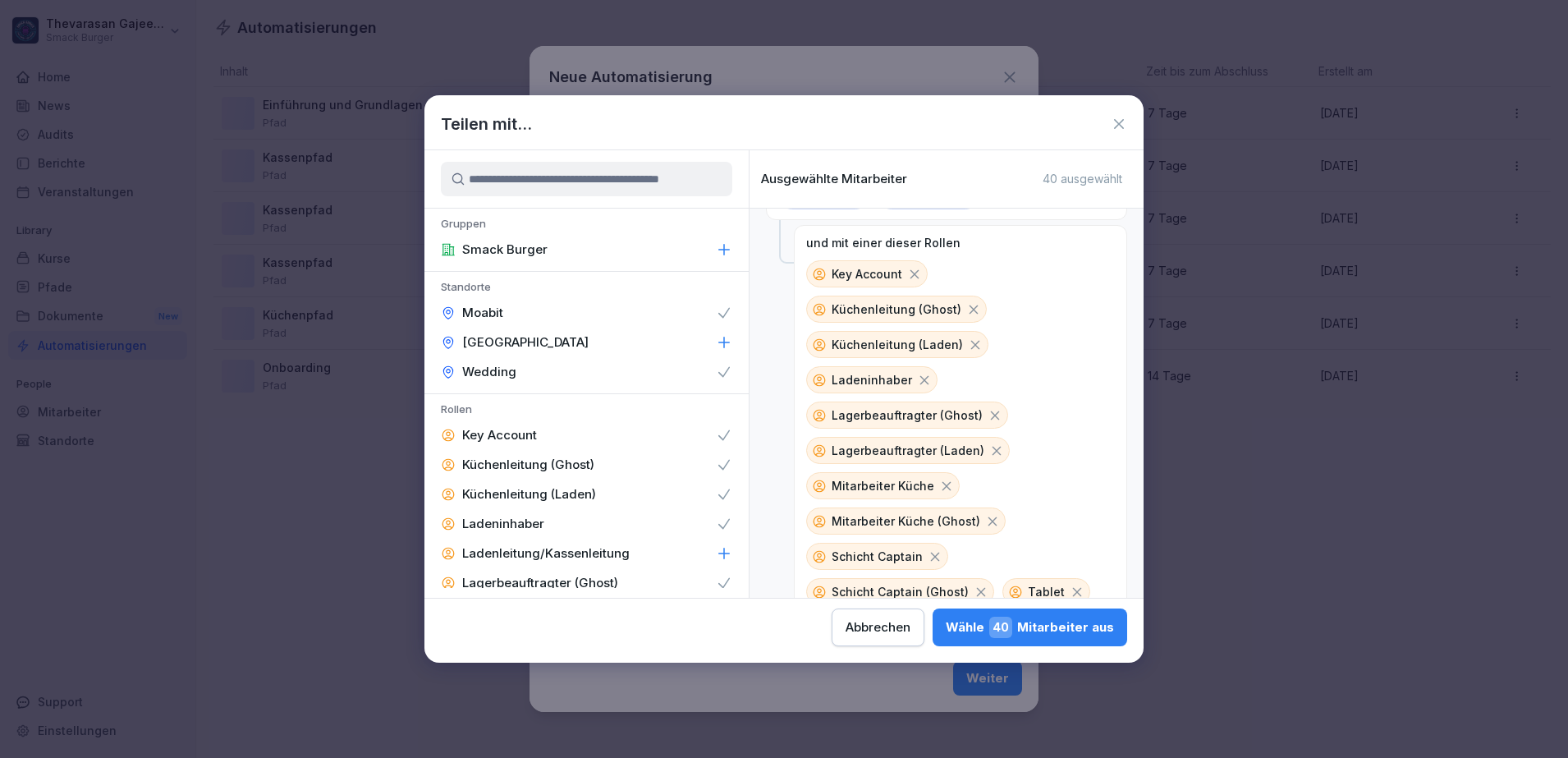
scroll to position [106, 0]
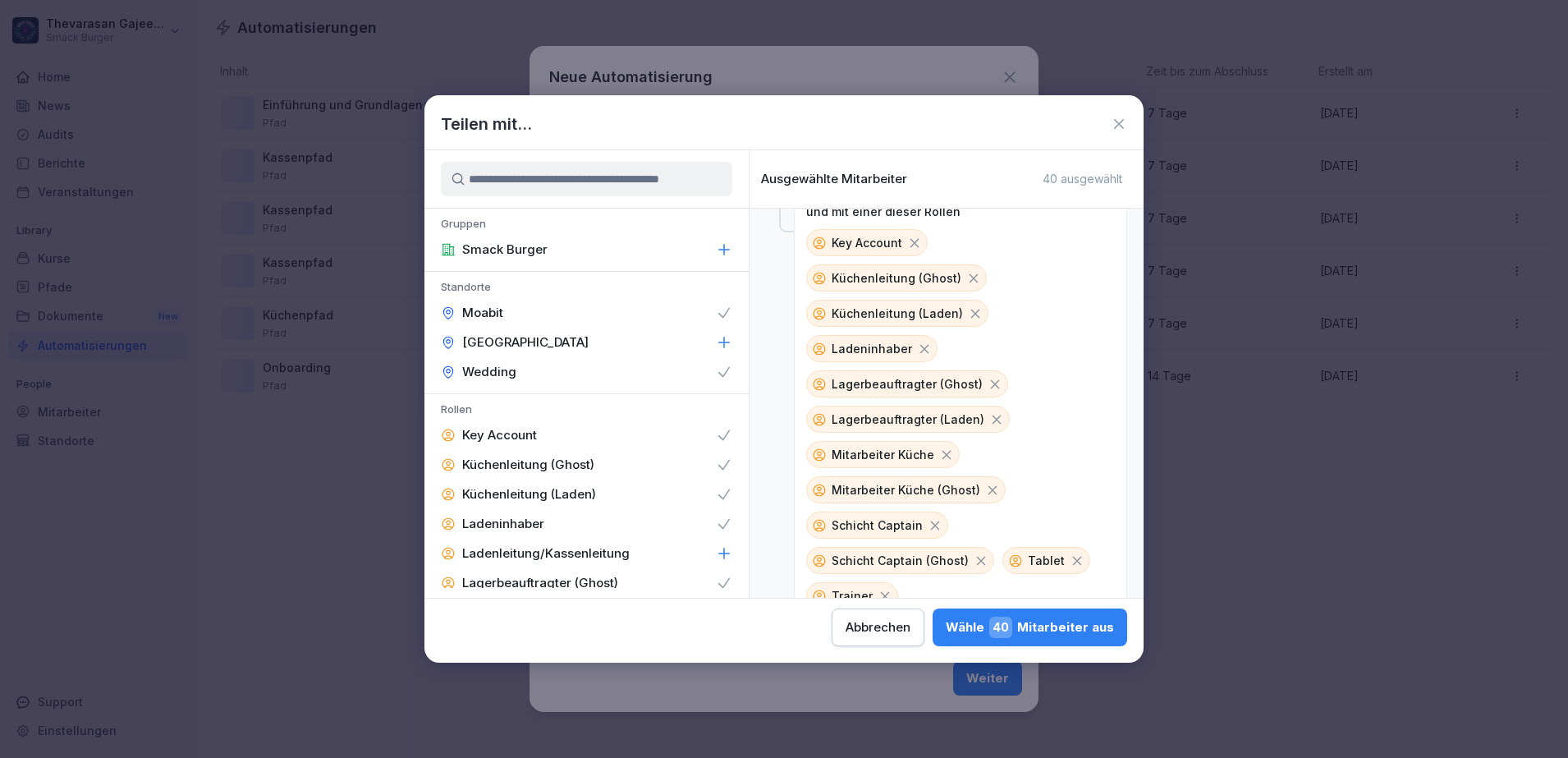
click at [1070, 553] on icon at bounding box center [1077, 560] width 15 height 15
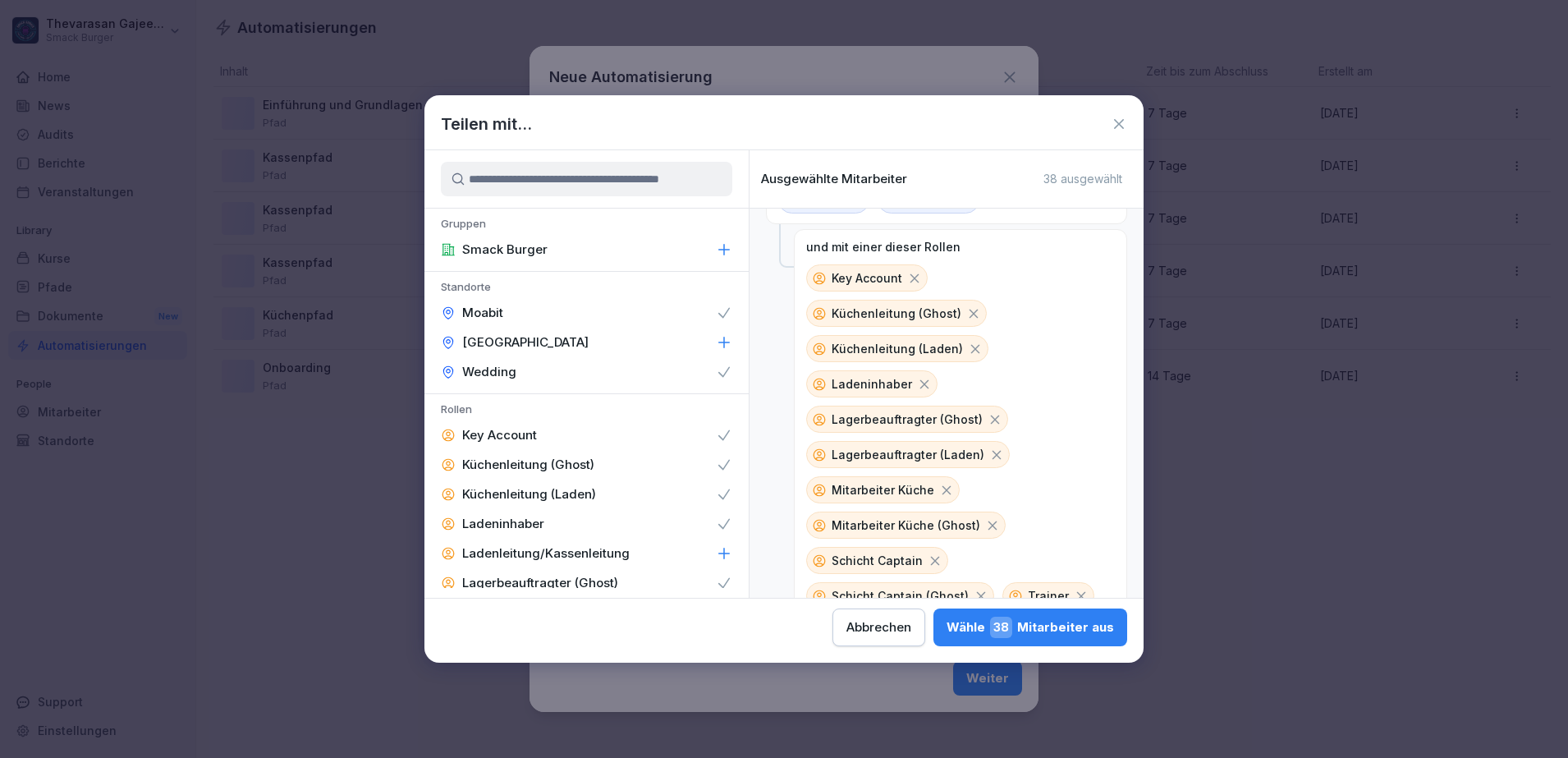
click at [1061, 621] on div "Wähle 38 Mitarbeiter aus" at bounding box center [1031, 627] width 167 height 21
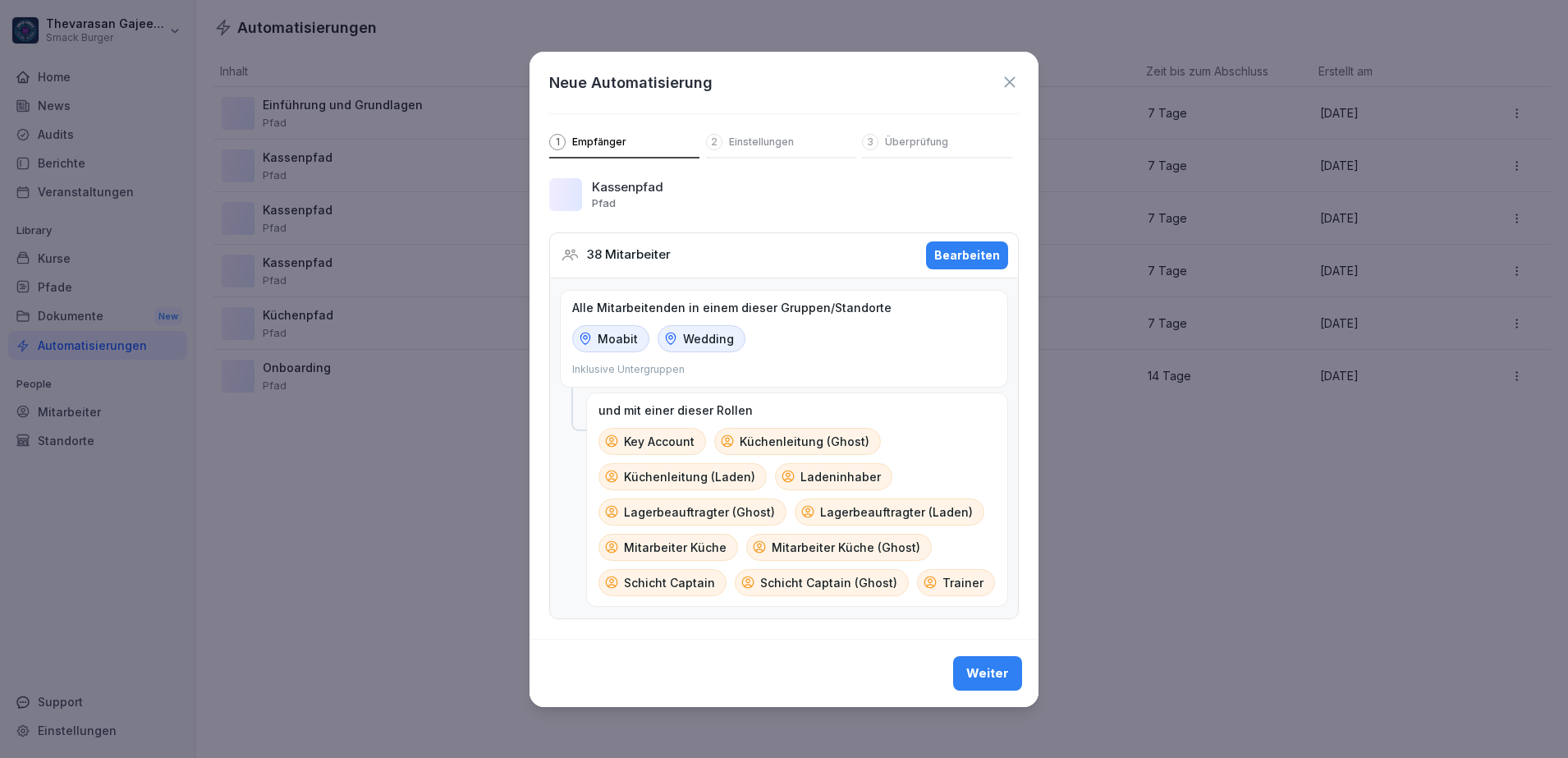
click at [1017, 671] on button "Weiter" at bounding box center [988, 673] width 69 height 34
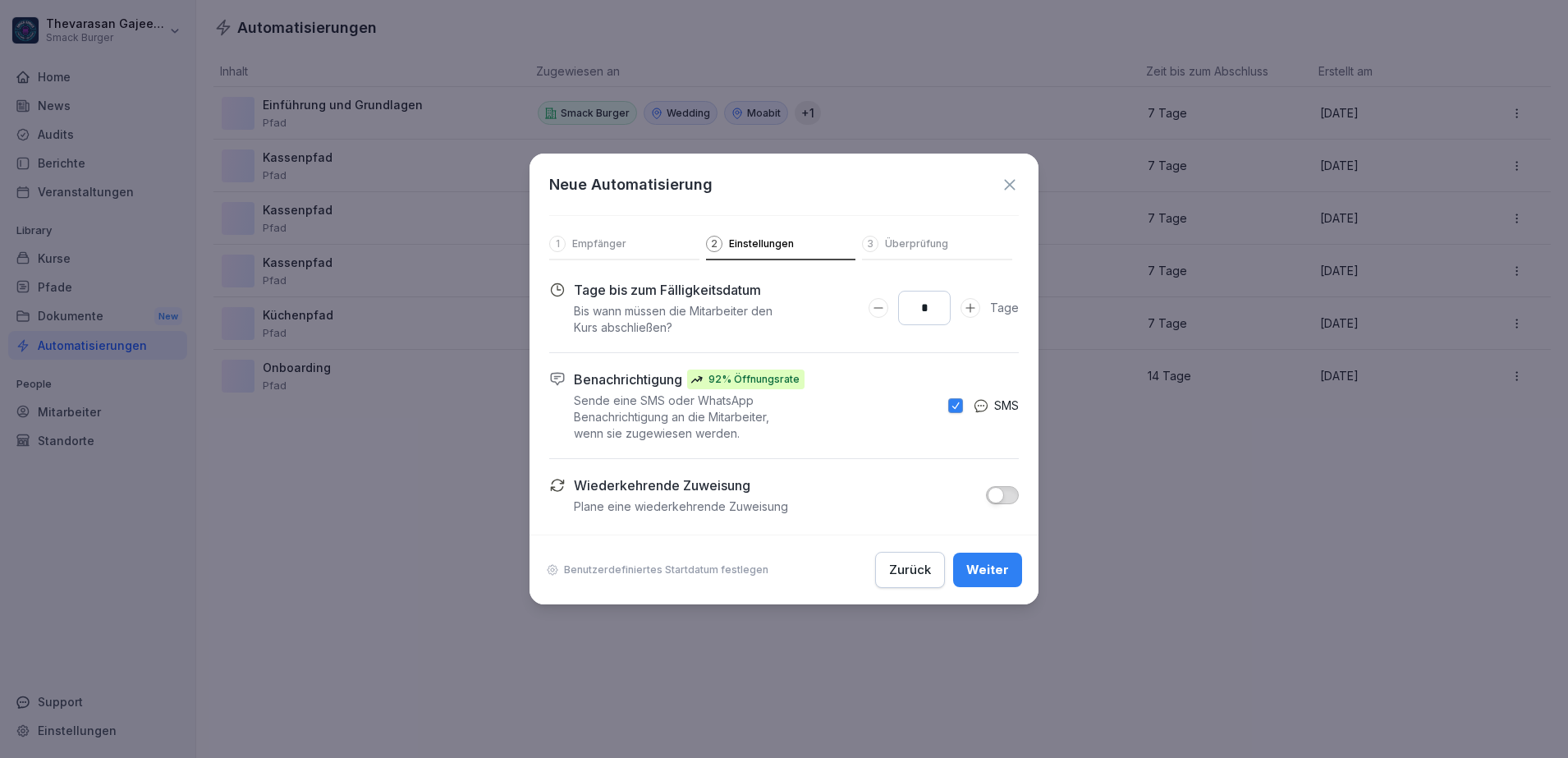
click at [1003, 580] on button "Weiter" at bounding box center [988, 569] width 69 height 34
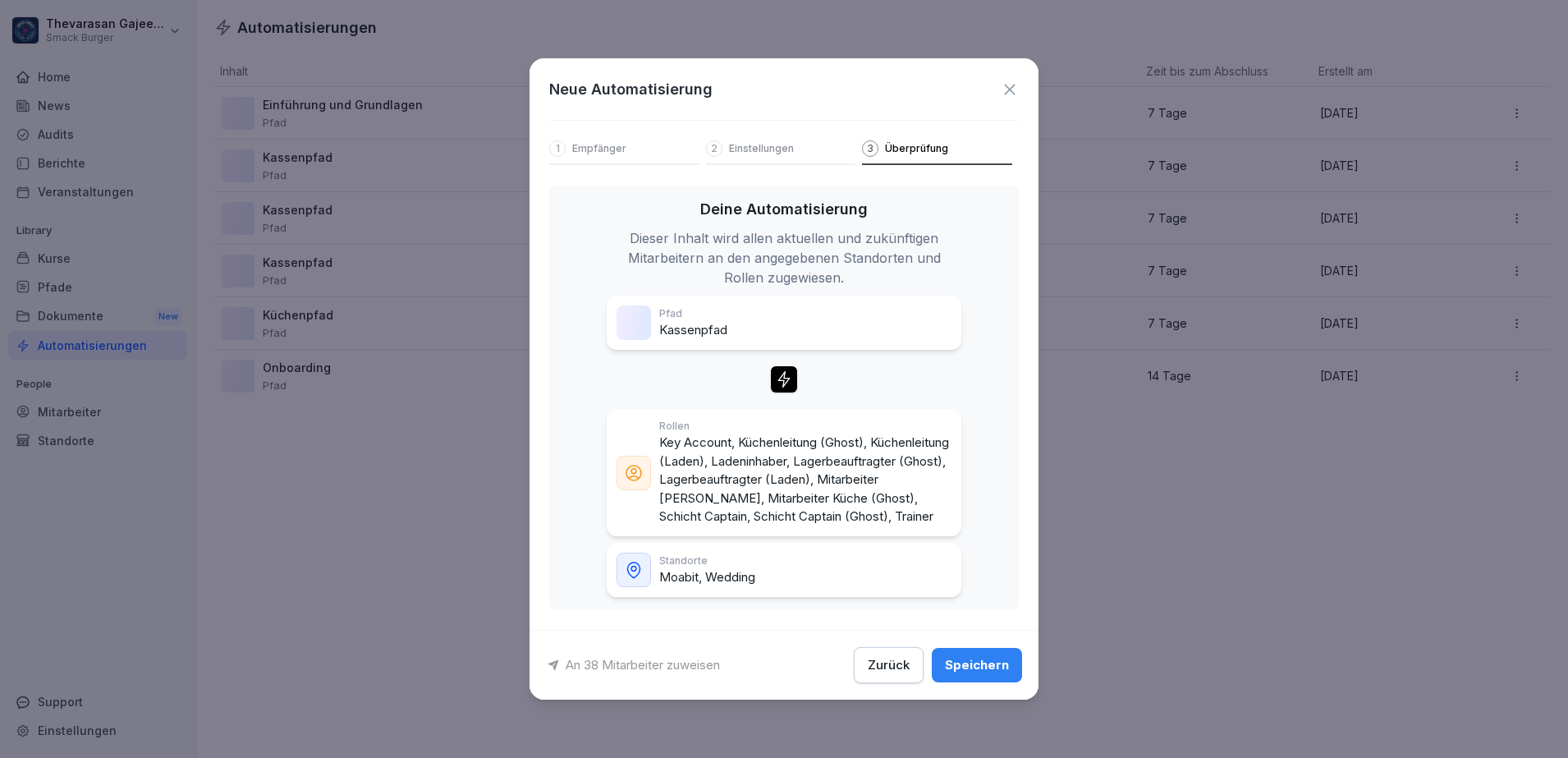
click at [994, 664] on button "Speichern" at bounding box center [977, 665] width 91 height 34
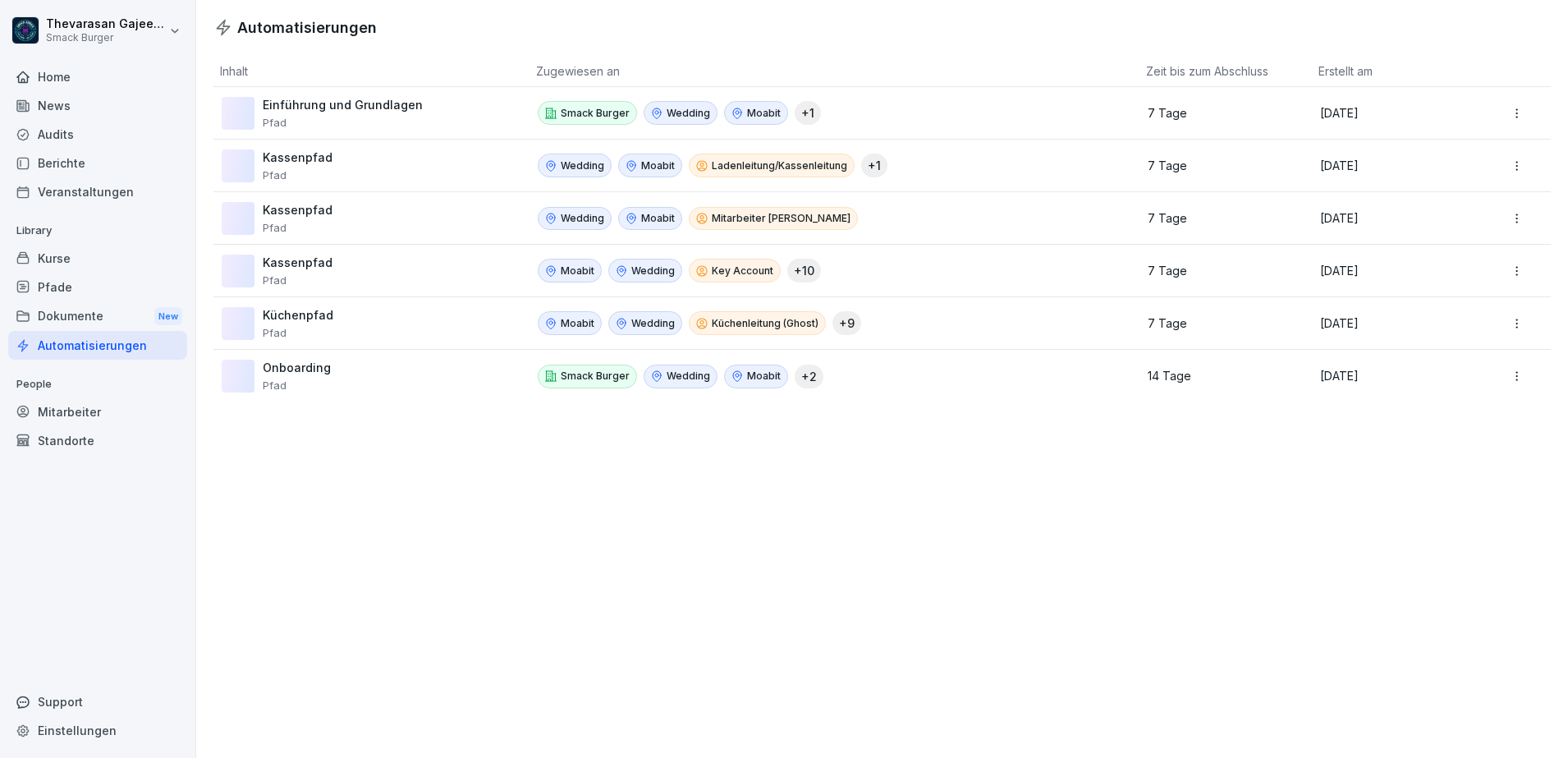
click at [1042, 573] on div "Automatisierungen Inhalt Zugewiesen an Zeit bis zum Abschluss Erstellt am Einfü…" at bounding box center [882, 379] width 1372 height 758
click at [1509, 117] on html "Thevarasan Gajeendran Smack Burger Home News Audits Berichte Veranstaltungen Li…" at bounding box center [784, 379] width 1568 height 758
click at [1477, 145] on div "Bearbeiten" at bounding box center [1493, 149] width 142 height 28
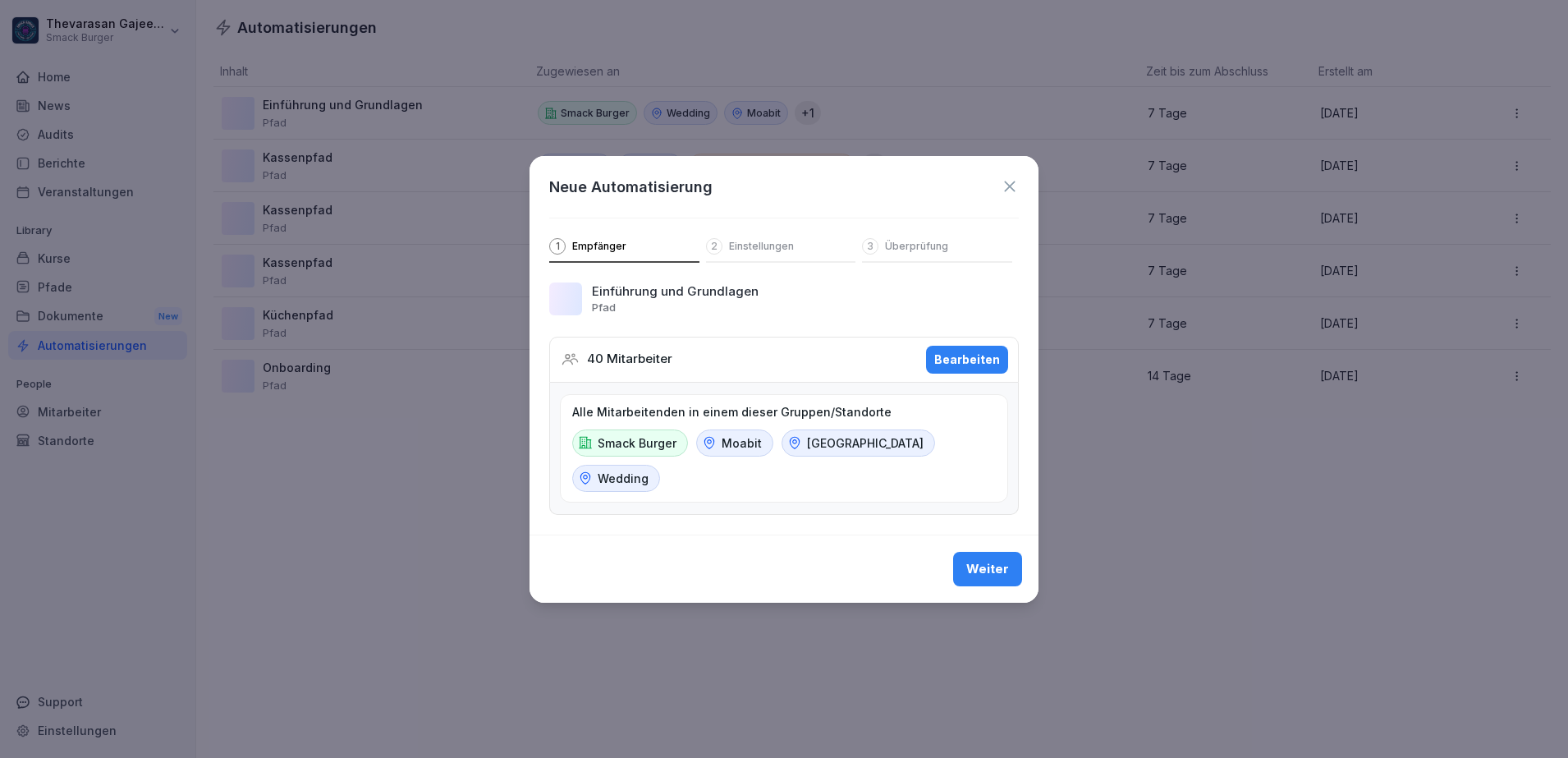
click at [610, 443] on p "Smack Burger" at bounding box center [638, 443] width 79 height 18
click at [1007, 186] on icon at bounding box center [1010, 186] width 18 height 18
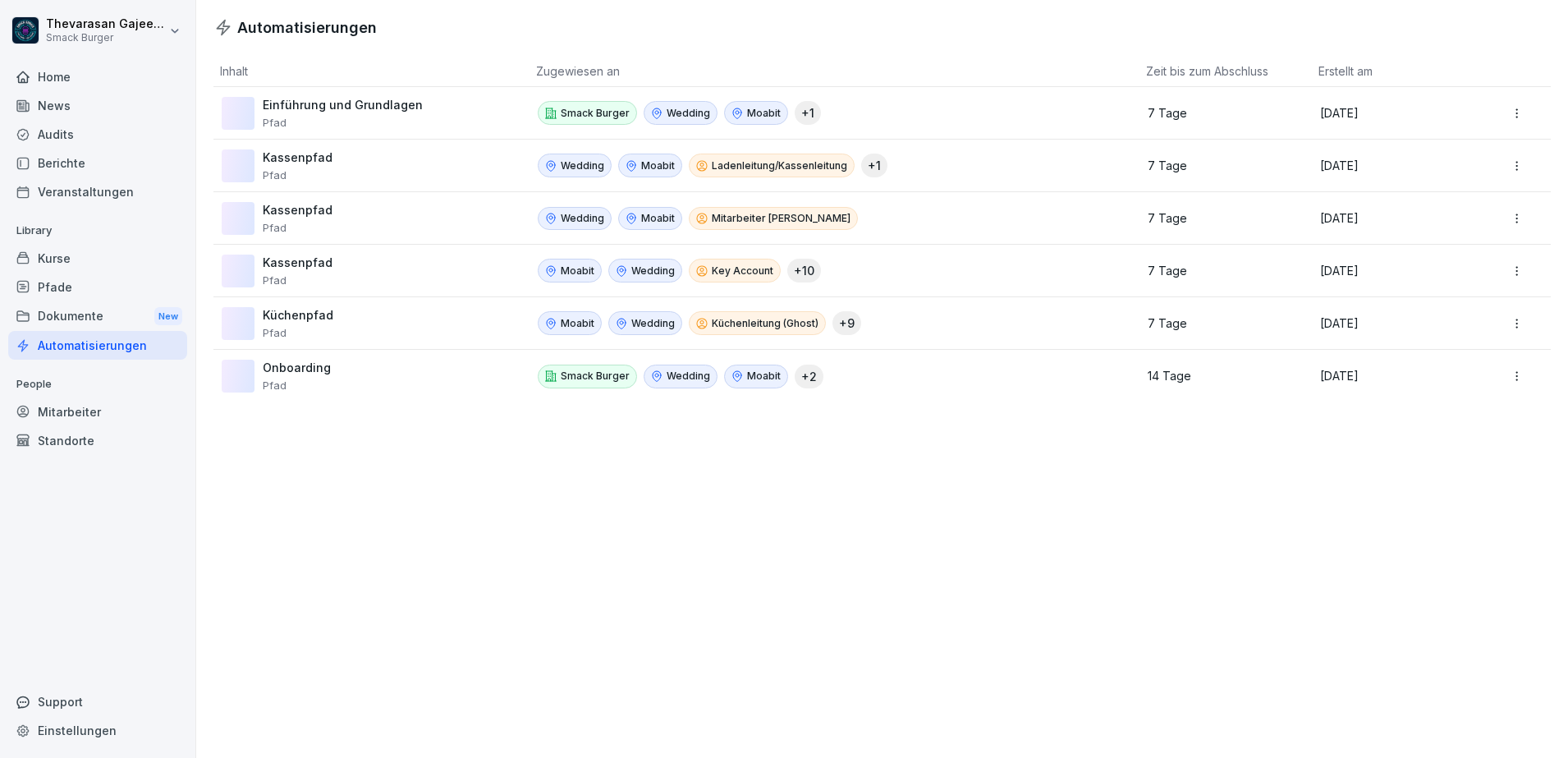
click at [1104, 527] on div "Automatisierungen Inhalt Zugewiesen an Zeit bis zum Abschluss Erstellt am Einfü…" at bounding box center [882, 379] width 1372 height 758
click at [56, 417] on div "Mitarbeiter" at bounding box center [98, 412] width 179 height 29
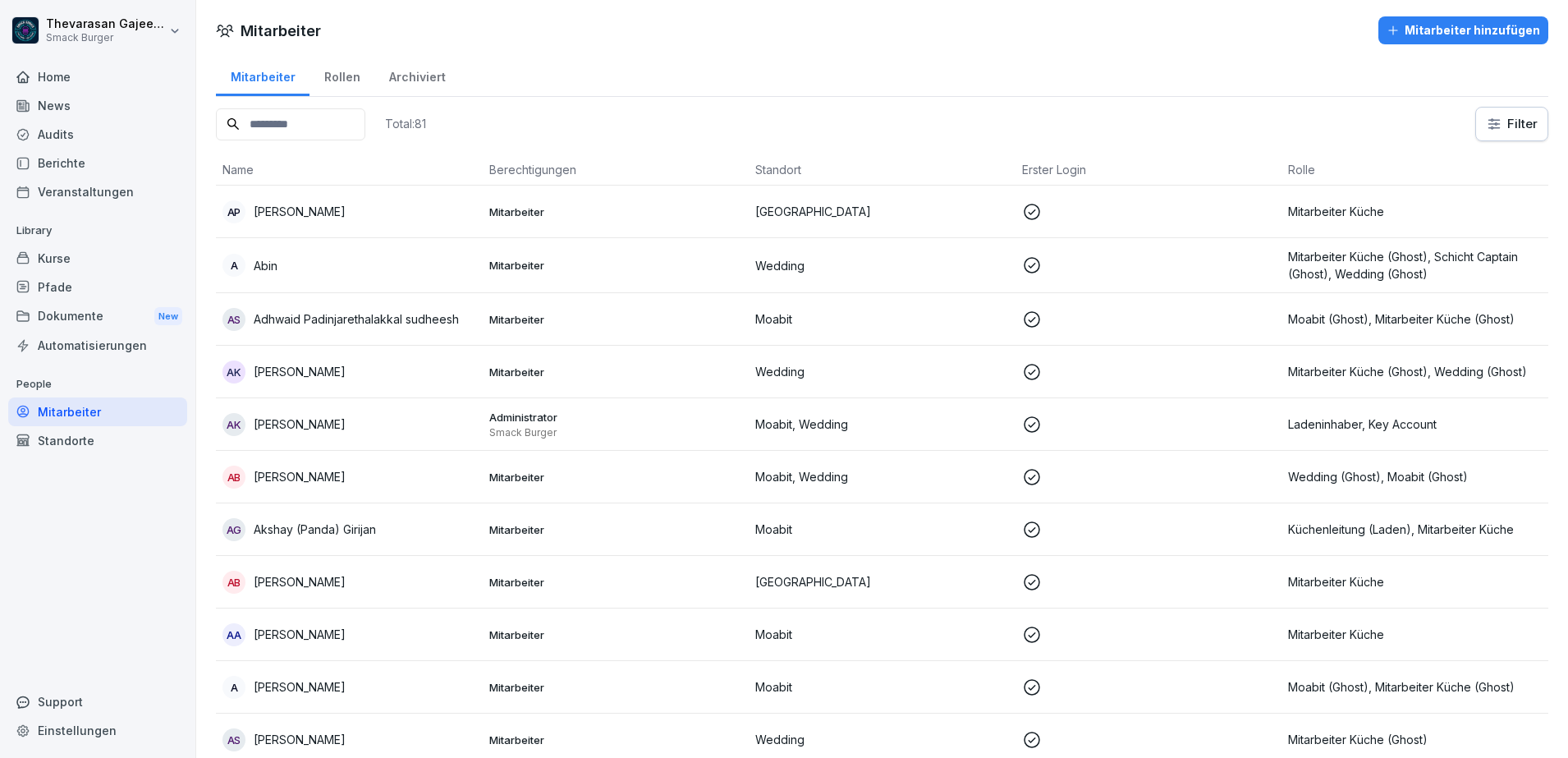
click at [317, 124] on input at bounding box center [291, 124] width 150 height 32
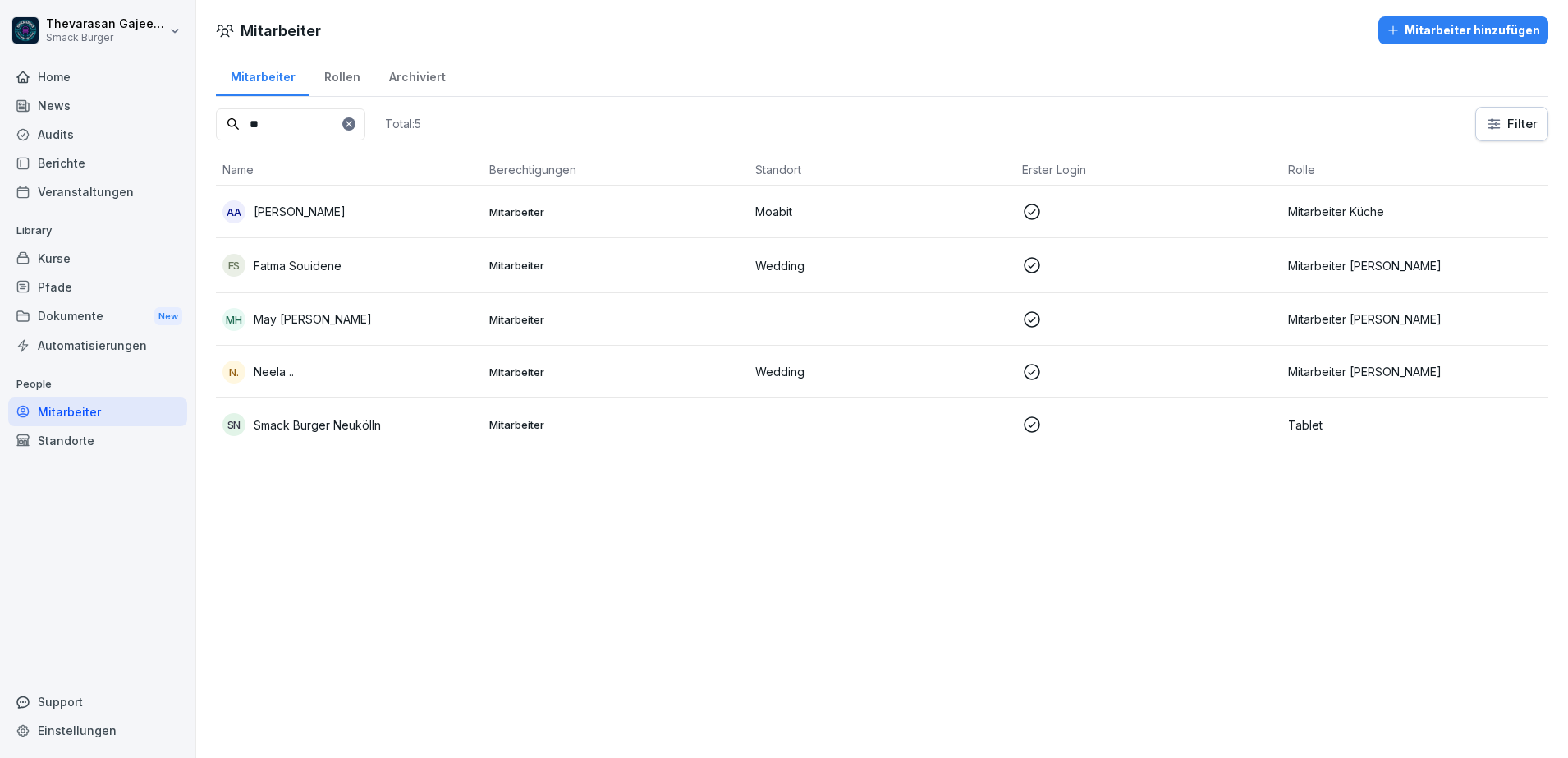
type input "**"
click at [338, 427] on p "Smack Burger Neukölln" at bounding box center [317, 425] width 128 height 18
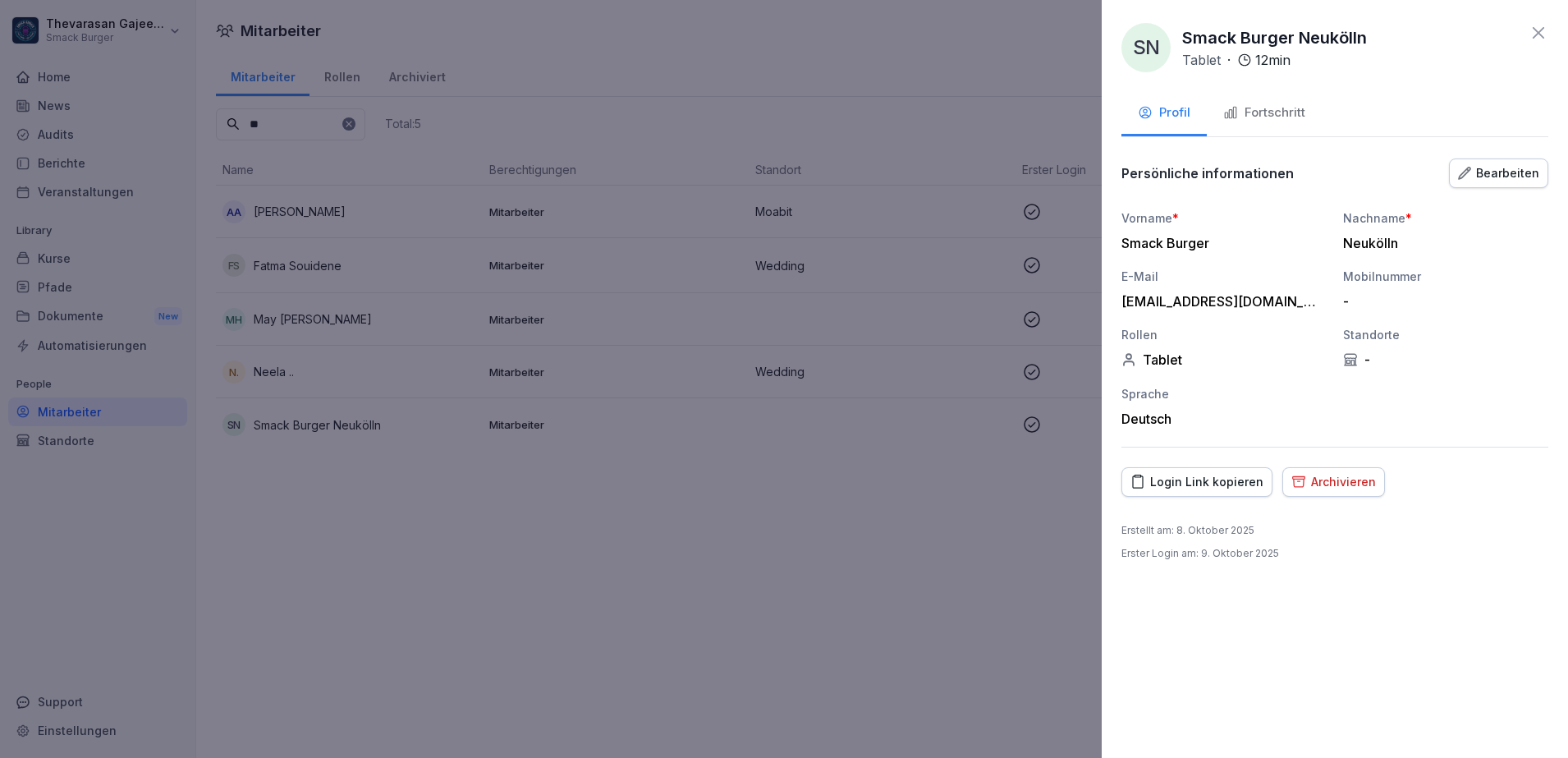
click at [1290, 115] on div "Fortschritt" at bounding box center [1264, 113] width 82 height 18
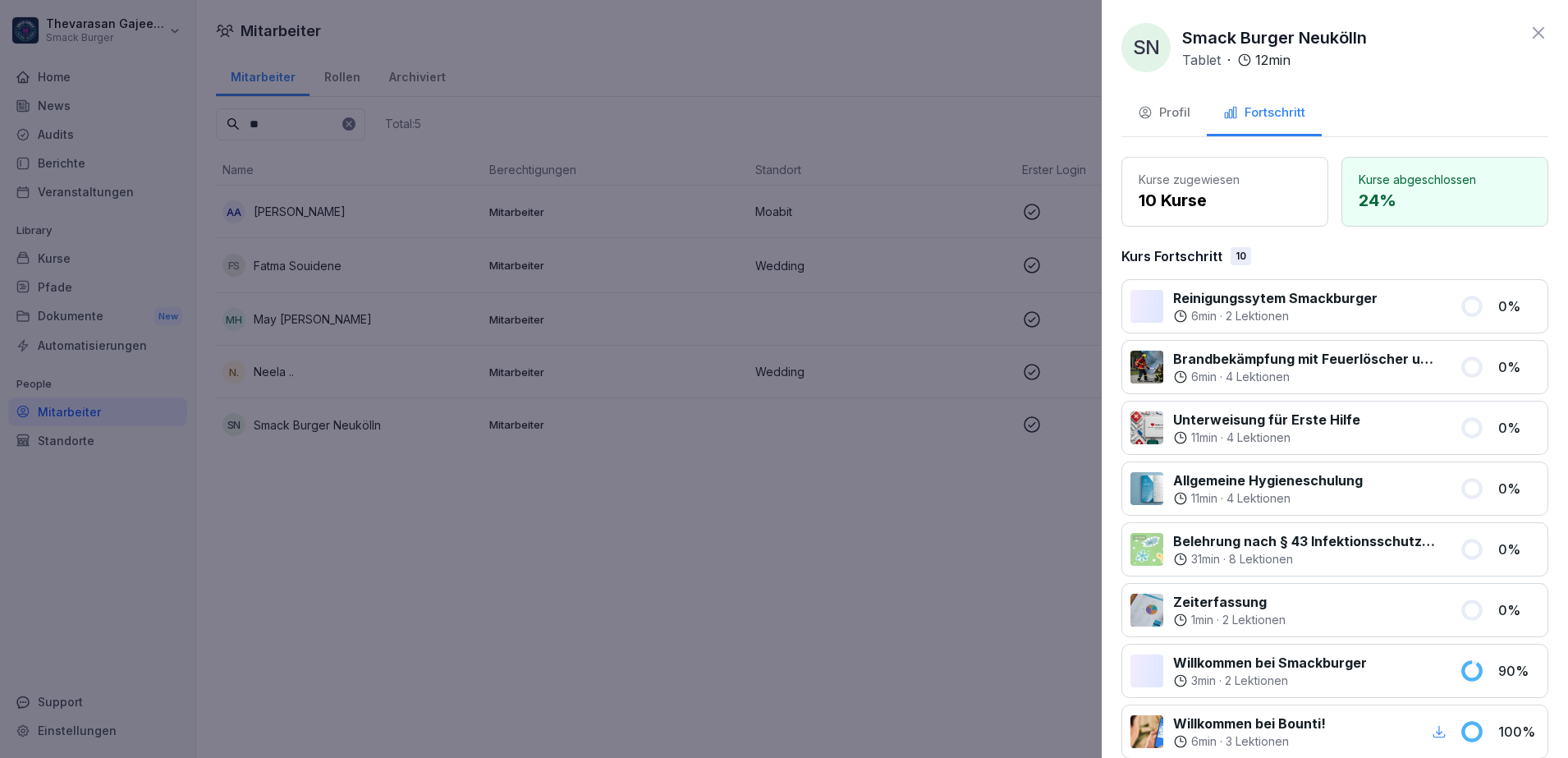
click at [1149, 94] on button "Profil" at bounding box center [1163, 114] width 85 height 44
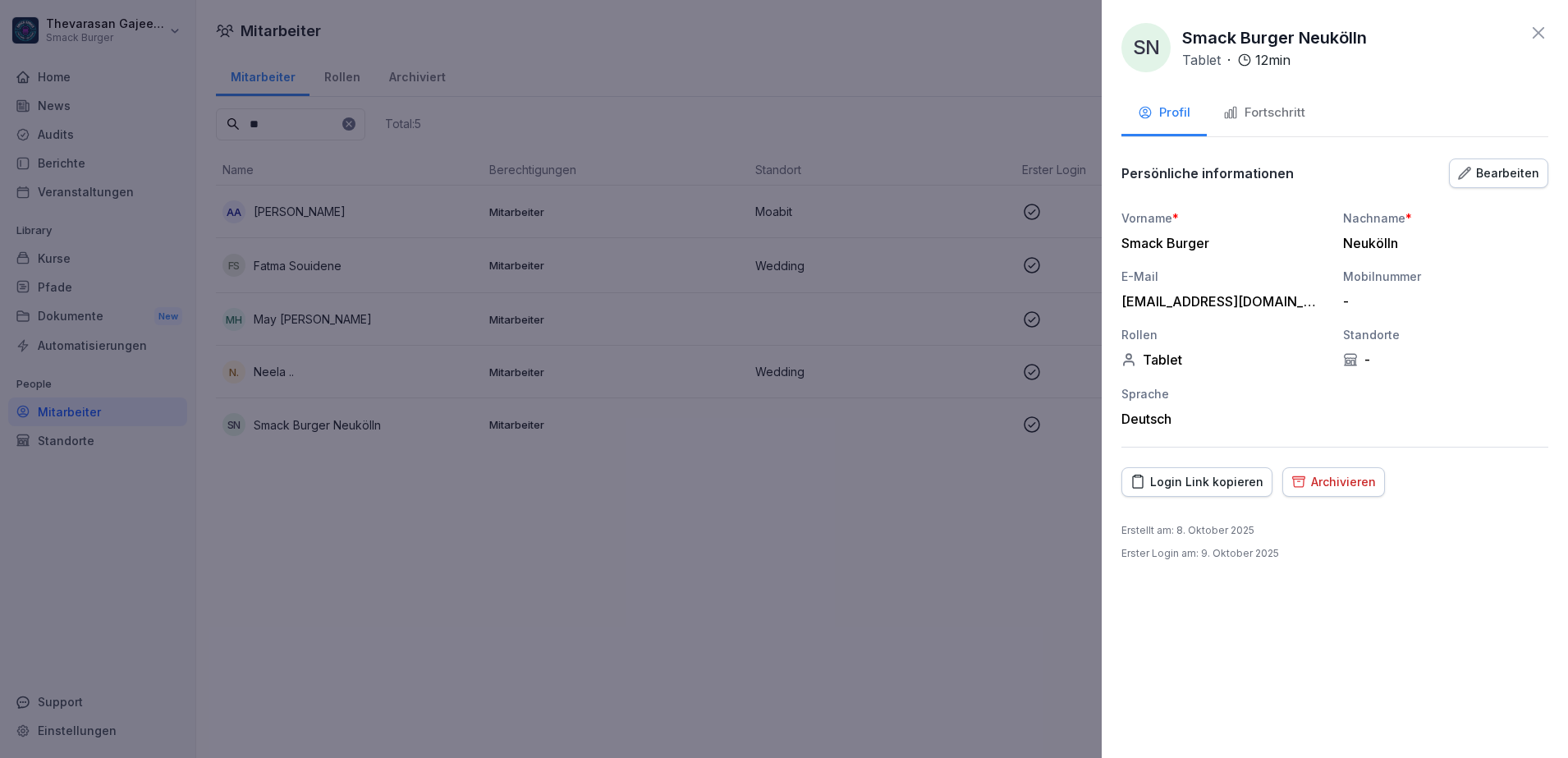
click at [1265, 119] on div "Fortschritt" at bounding box center [1264, 113] width 82 height 18
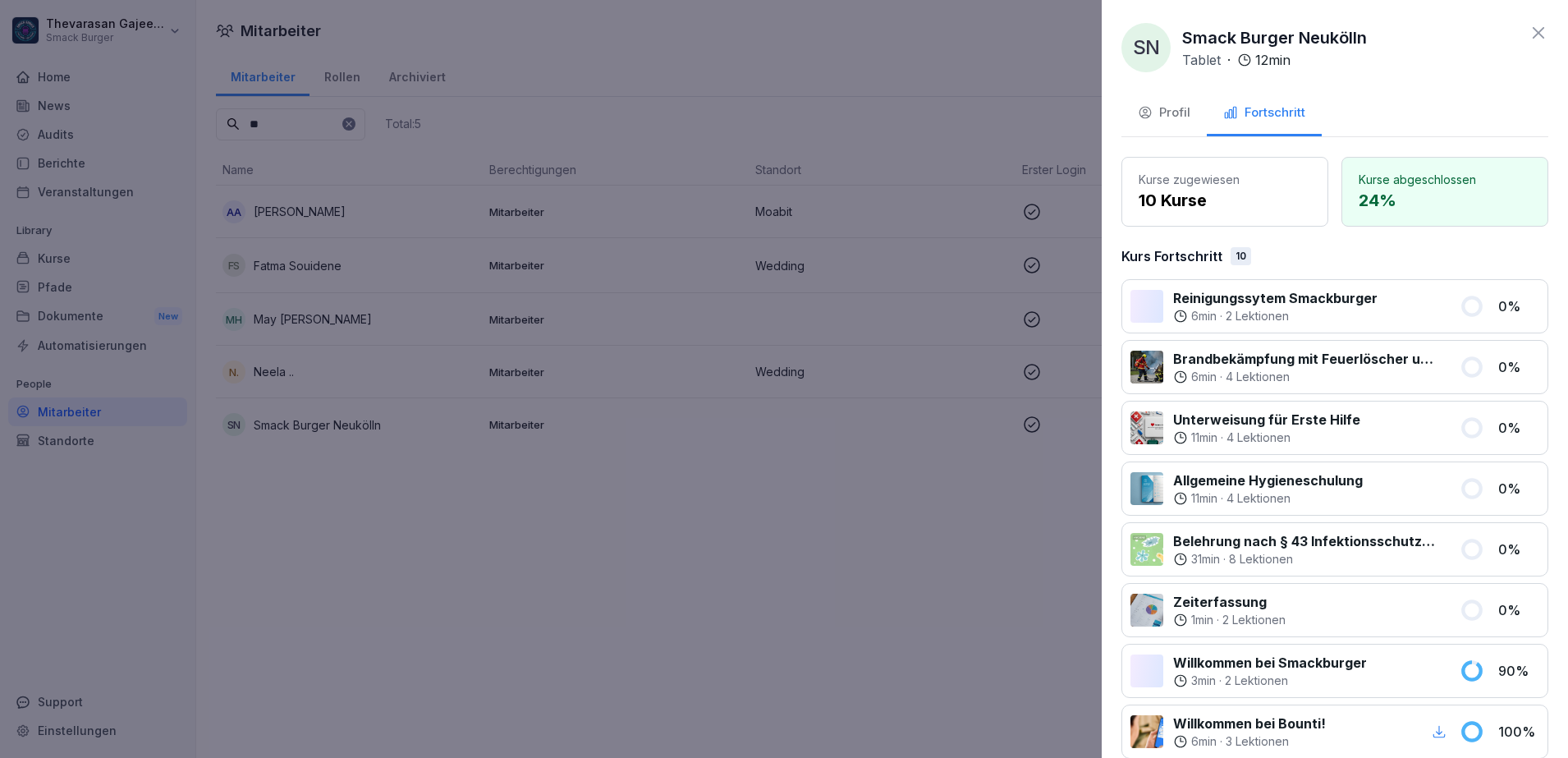
click at [1166, 110] on div "Profil" at bounding box center [1164, 113] width 53 height 18
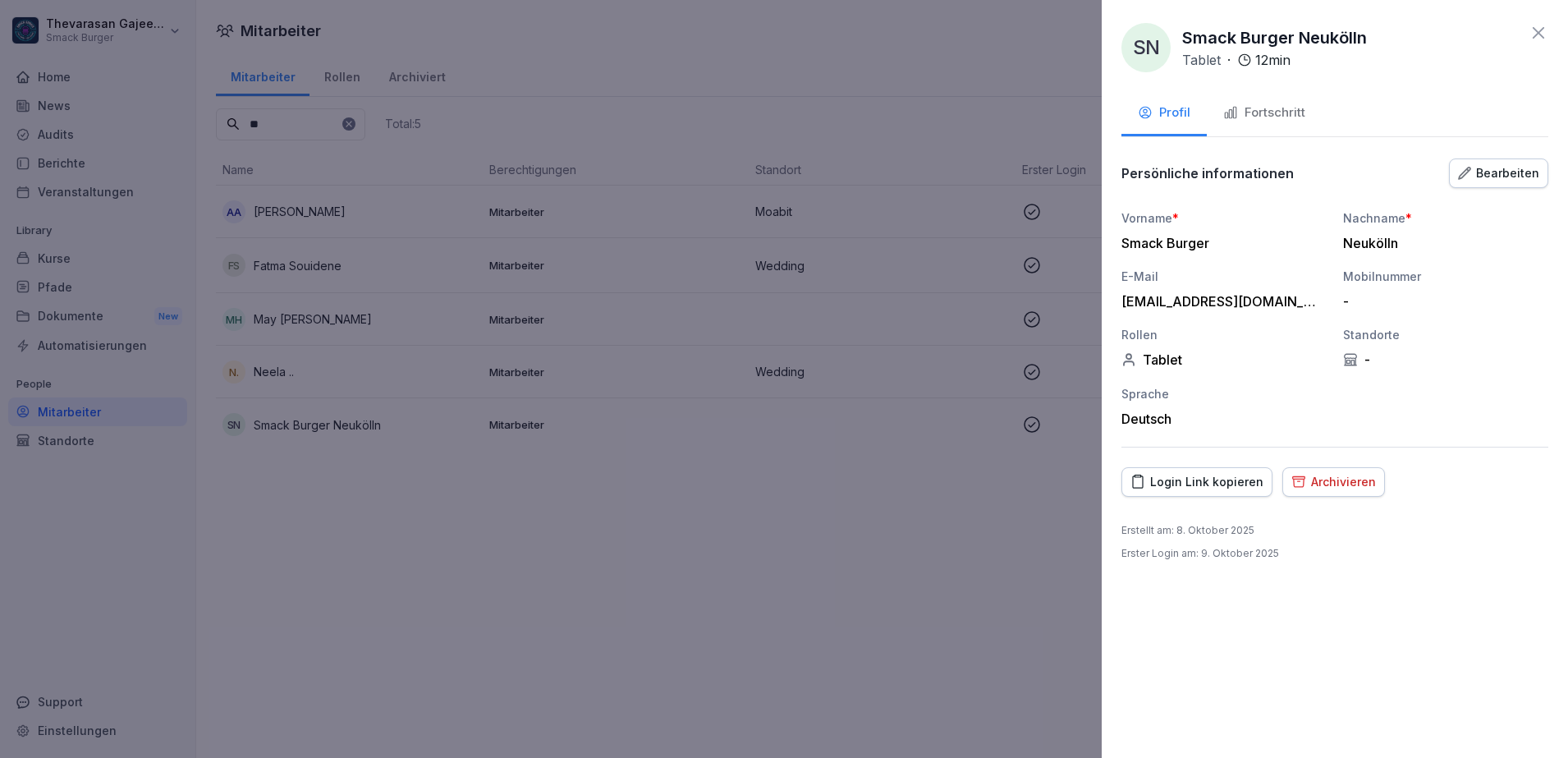
click at [1404, 369] on div "Vorname * Smack Burger Nachname * Neukölln E-Mail smackburger2025@gmail.com Mob…" at bounding box center [1335, 317] width 427 height 217
click at [1281, 111] on div "Fortschritt" at bounding box center [1264, 113] width 82 height 18
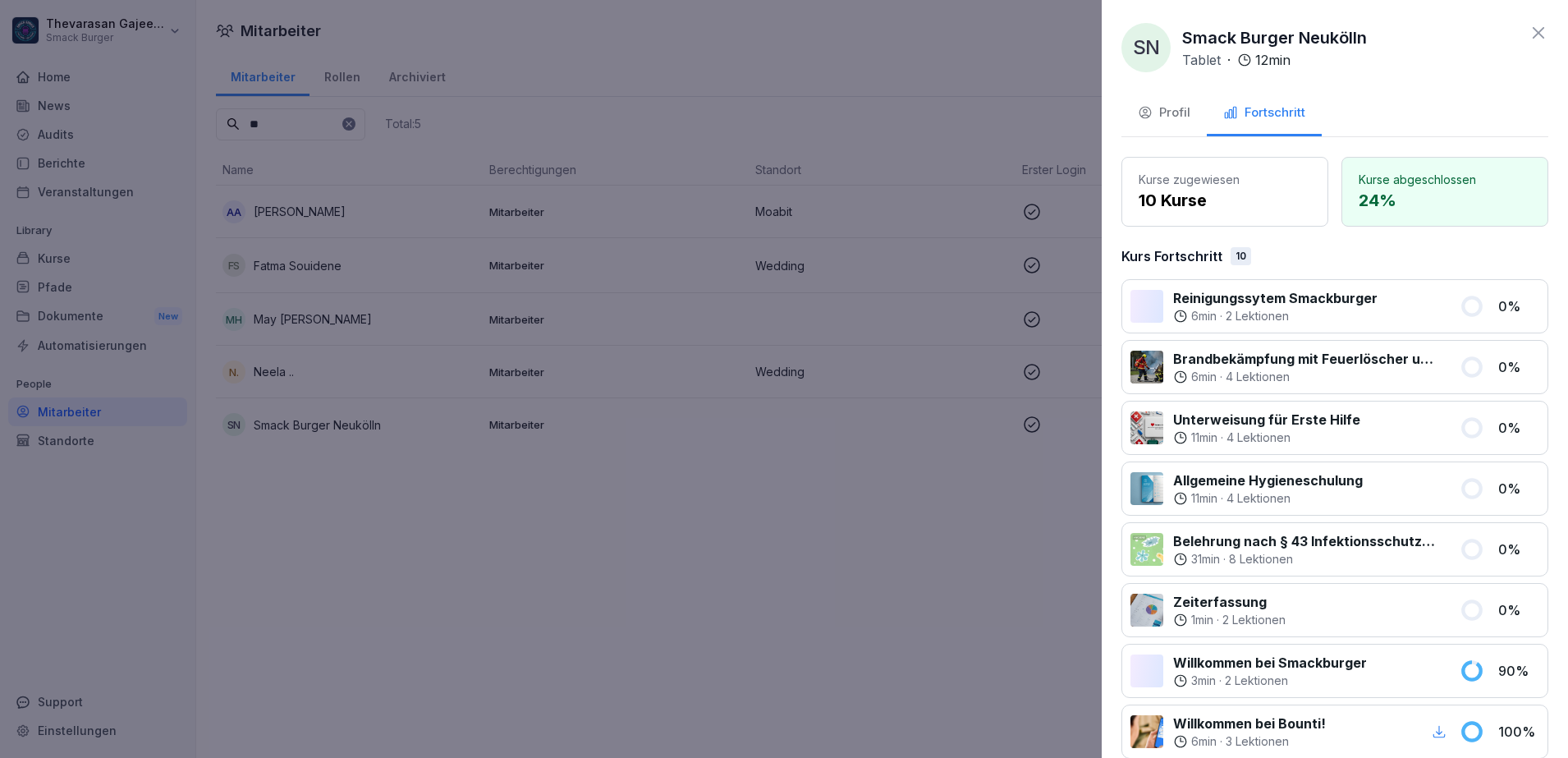
click at [1164, 115] on div "Profil" at bounding box center [1164, 113] width 53 height 18
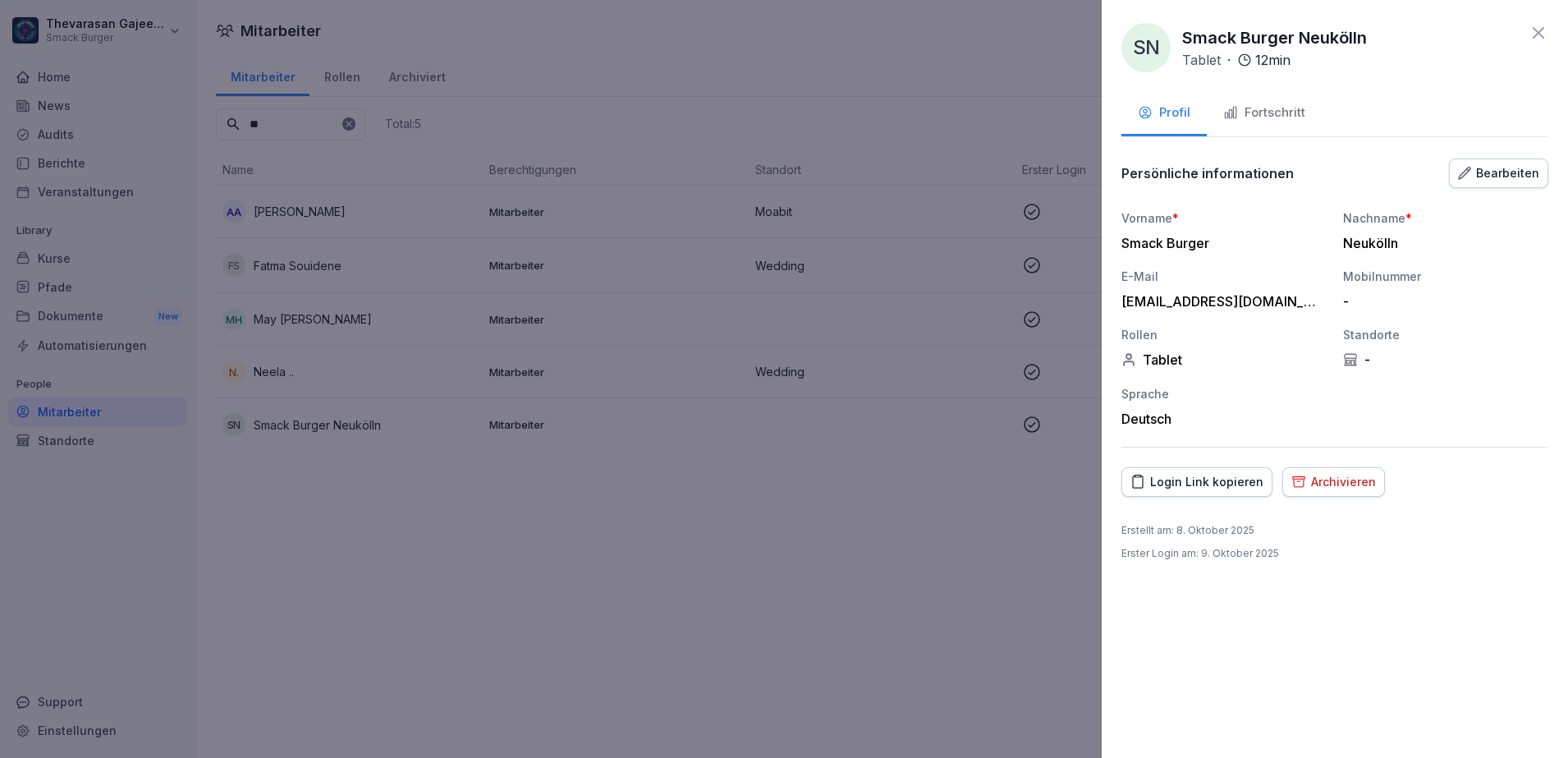
click at [1371, 352] on div "-" at bounding box center [1445, 360] width 205 height 17
click at [1495, 171] on div "Bearbeiten" at bounding box center [1499, 173] width 81 height 18
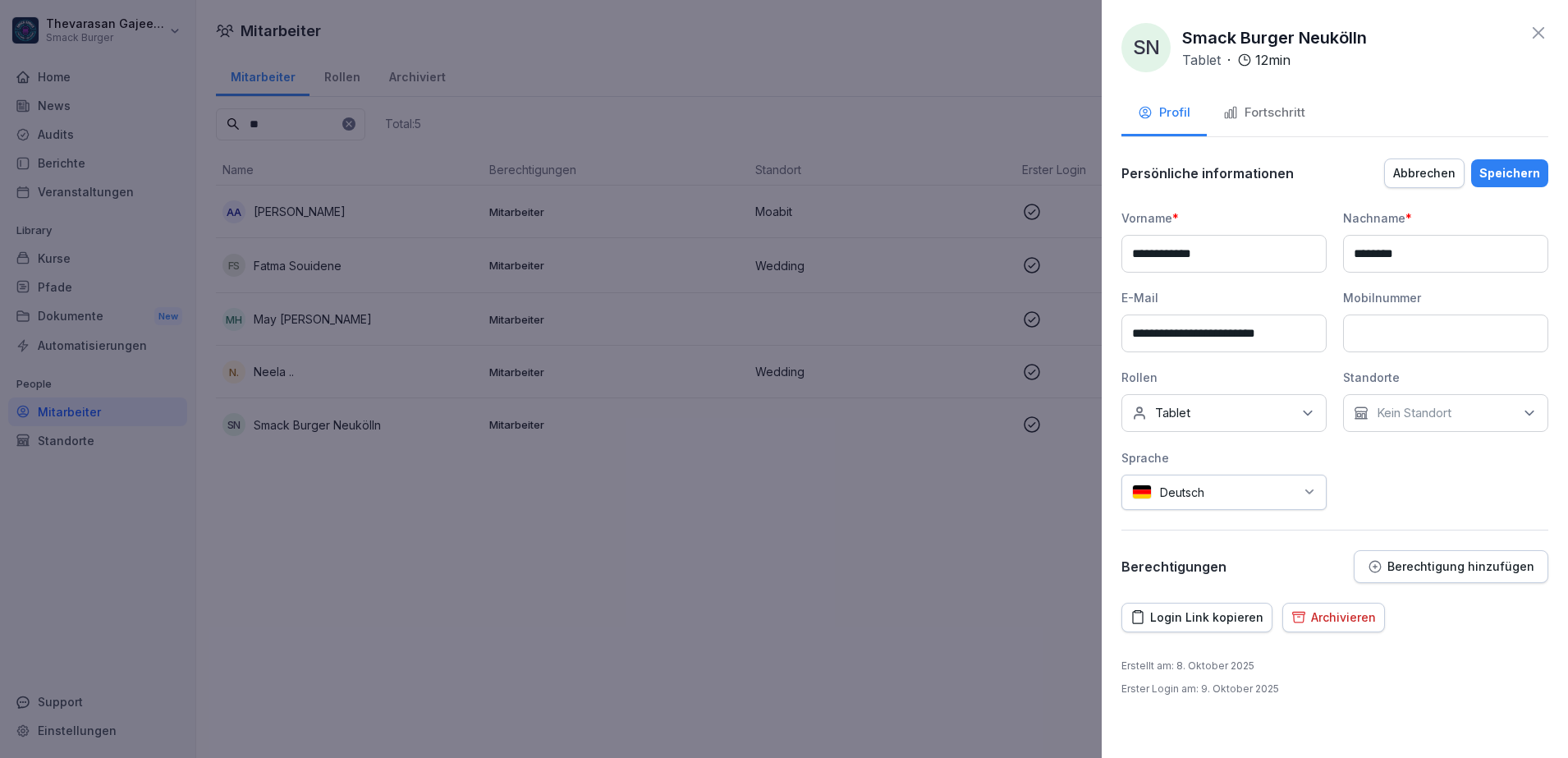
click at [1433, 424] on div "Kein Standort" at bounding box center [1445, 412] width 205 height 38
click at [1484, 651] on div "**********" at bounding box center [1335, 379] width 466 height 758
click at [1418, 179] on div "Abbrechen" at bounding box center [1424, 173] width 62 height 18
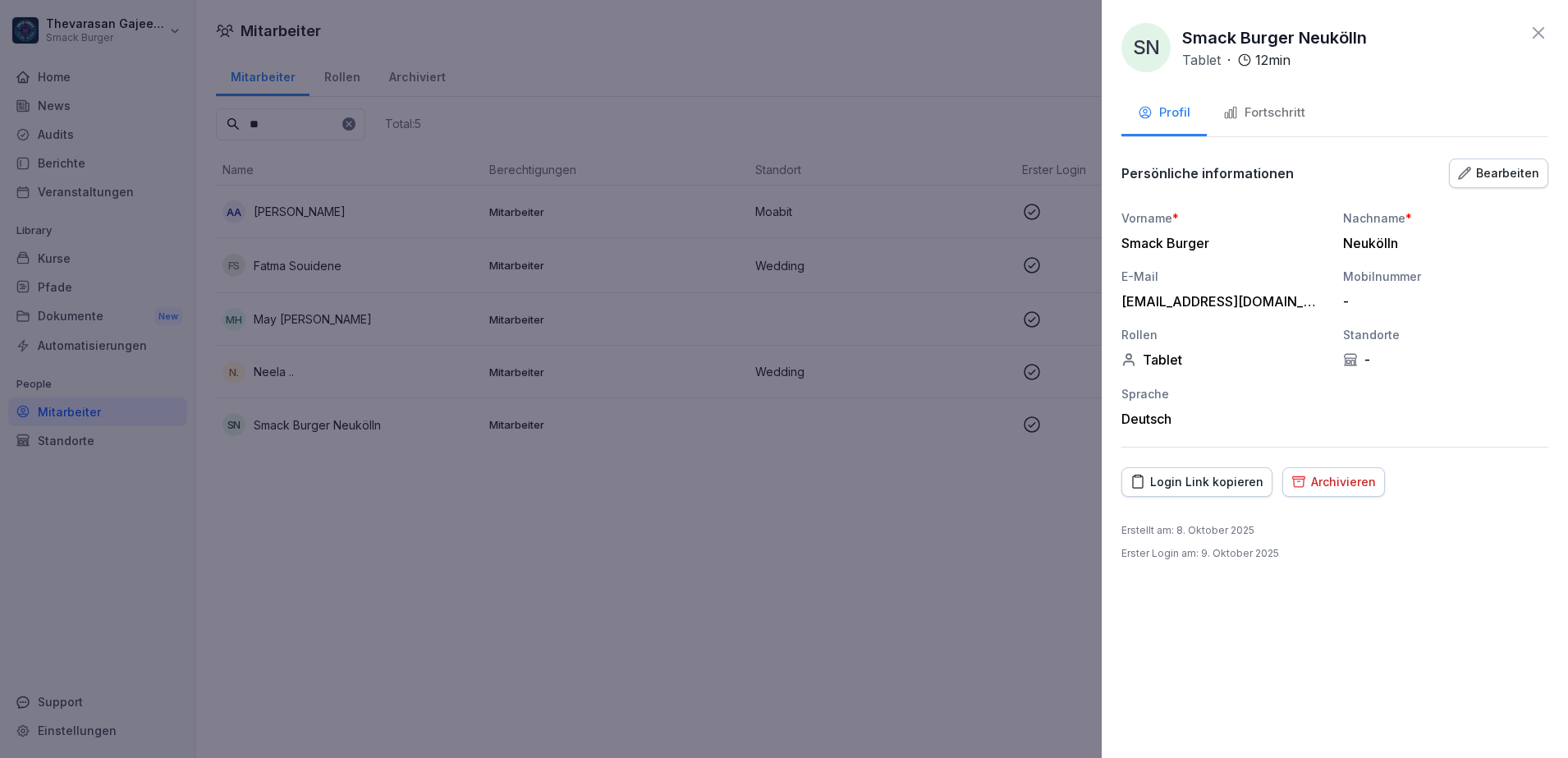
click at [850, 528] on div at bounding box center [784, 379] width 1568 height 758
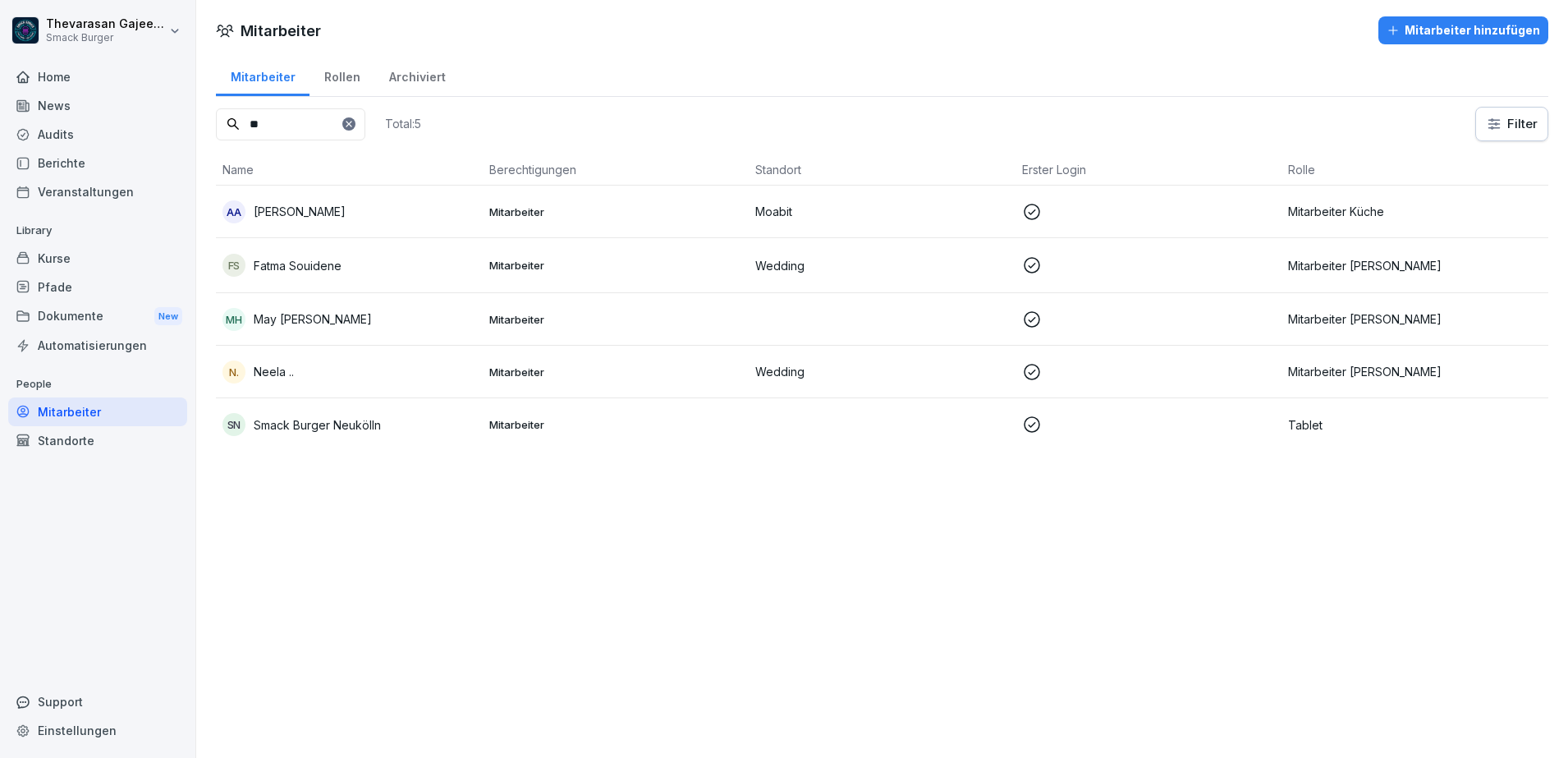
click at [906, 572] on div "Mitarbeiter Mitarbeiter hinzufügen Mitarbeiter Rollen Archiviert ** Total: 5 Fi…" at bounding box center [882, 379] width 1372 height 758
click at [340, 74] on div "Rollen" at bounding box center [342, 76] width 65 height 42
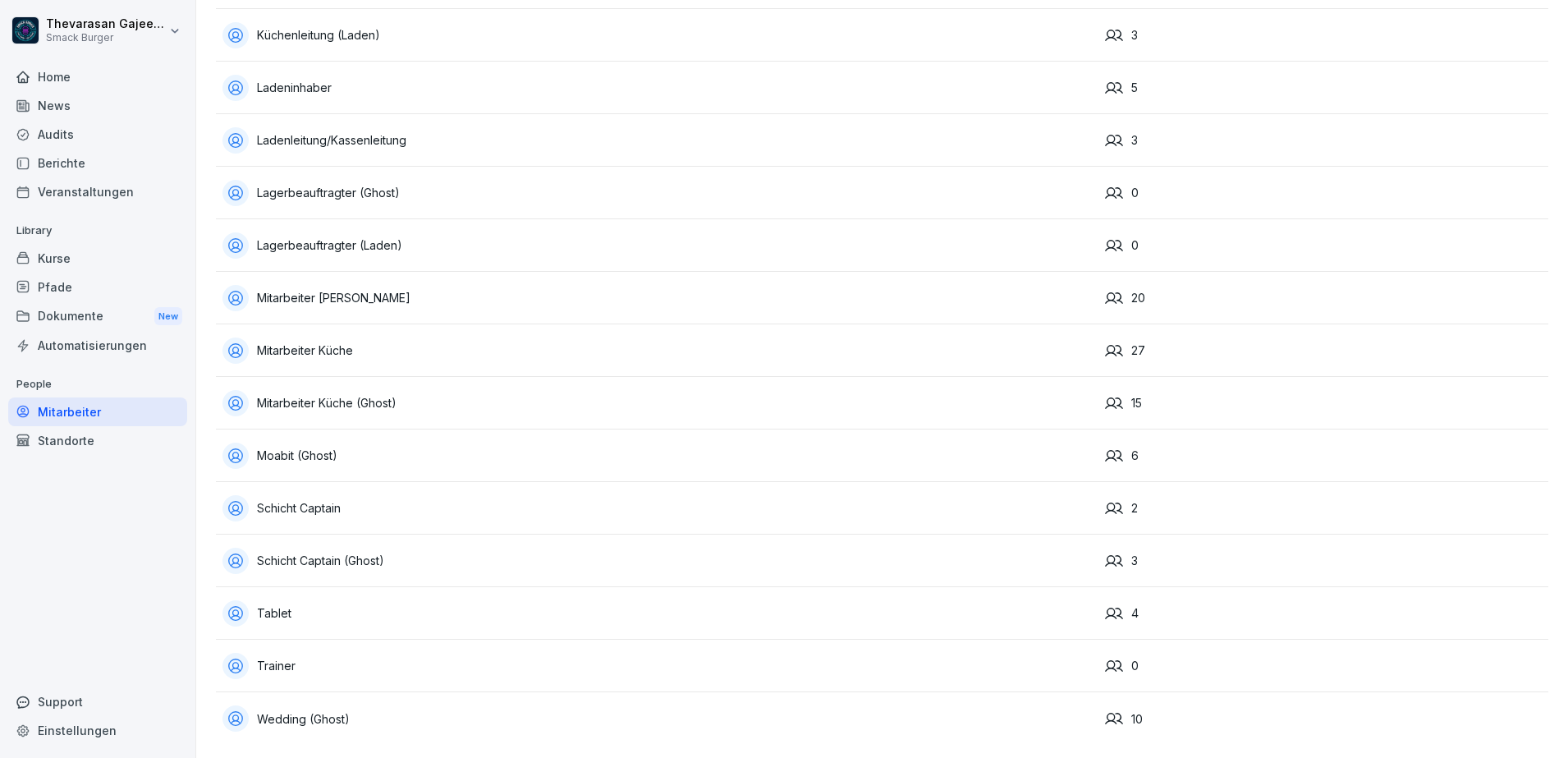
scroll to position [250, 0]
click at [275, 601] on div "Tablet" at bounding box center [657, 614] width 870 height 26
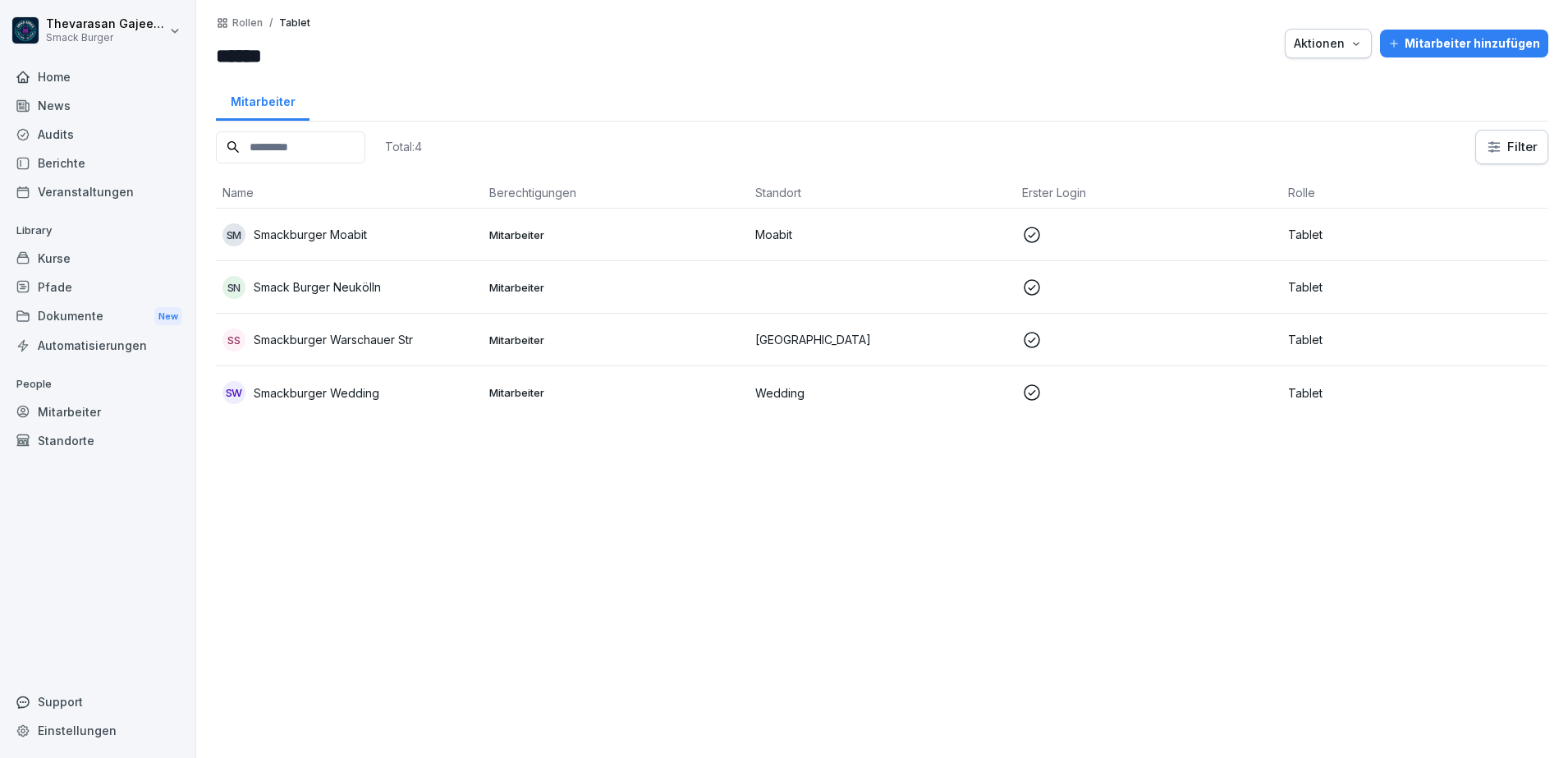
click at [367, 385] on p "Smackburger Wedding" at bounding box center [316, 393] width 126 height 18
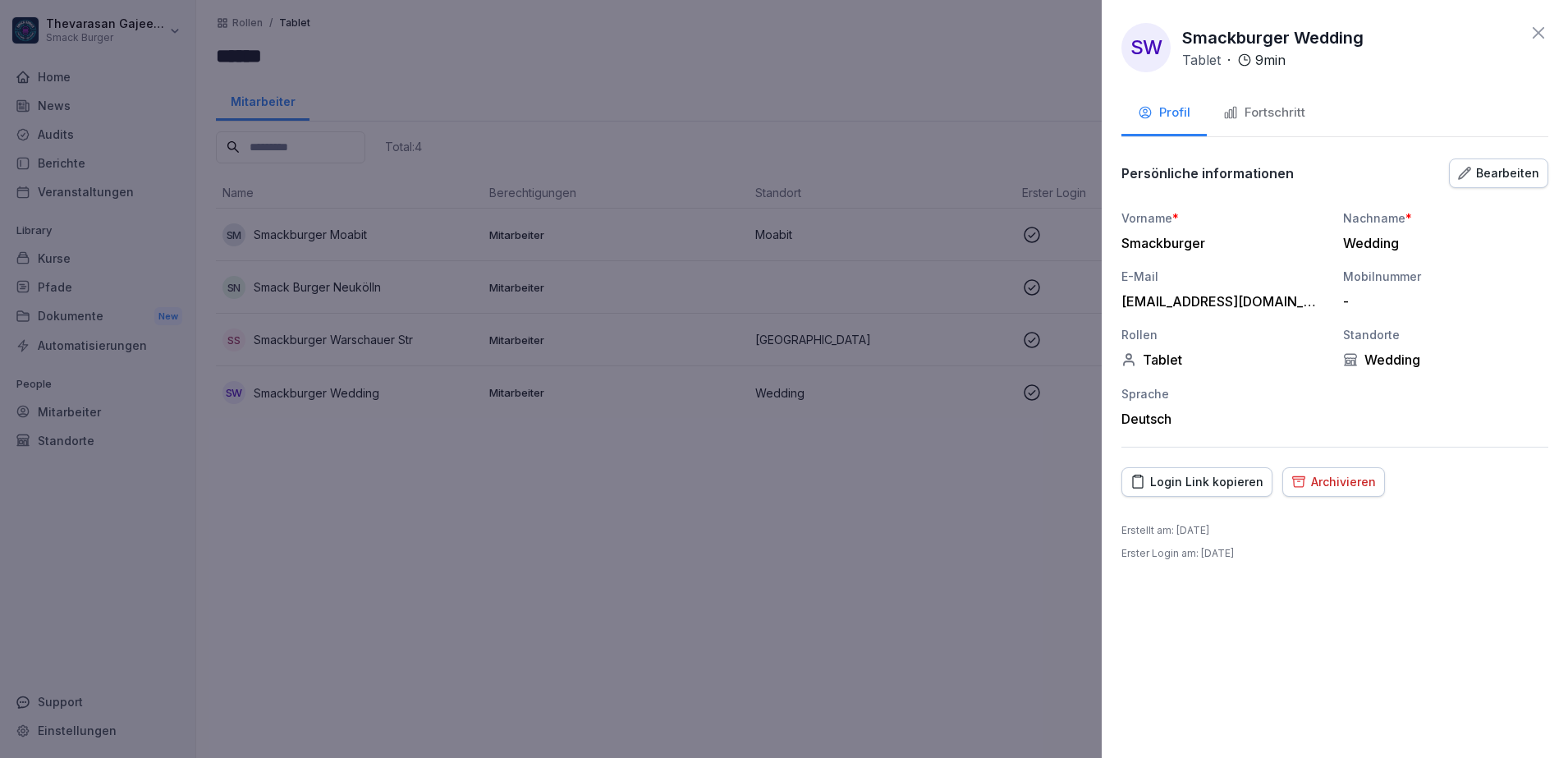
click at [1519, 174] on div "Bearbeiten" at bounding box center [1499, 173] width 81 height 18
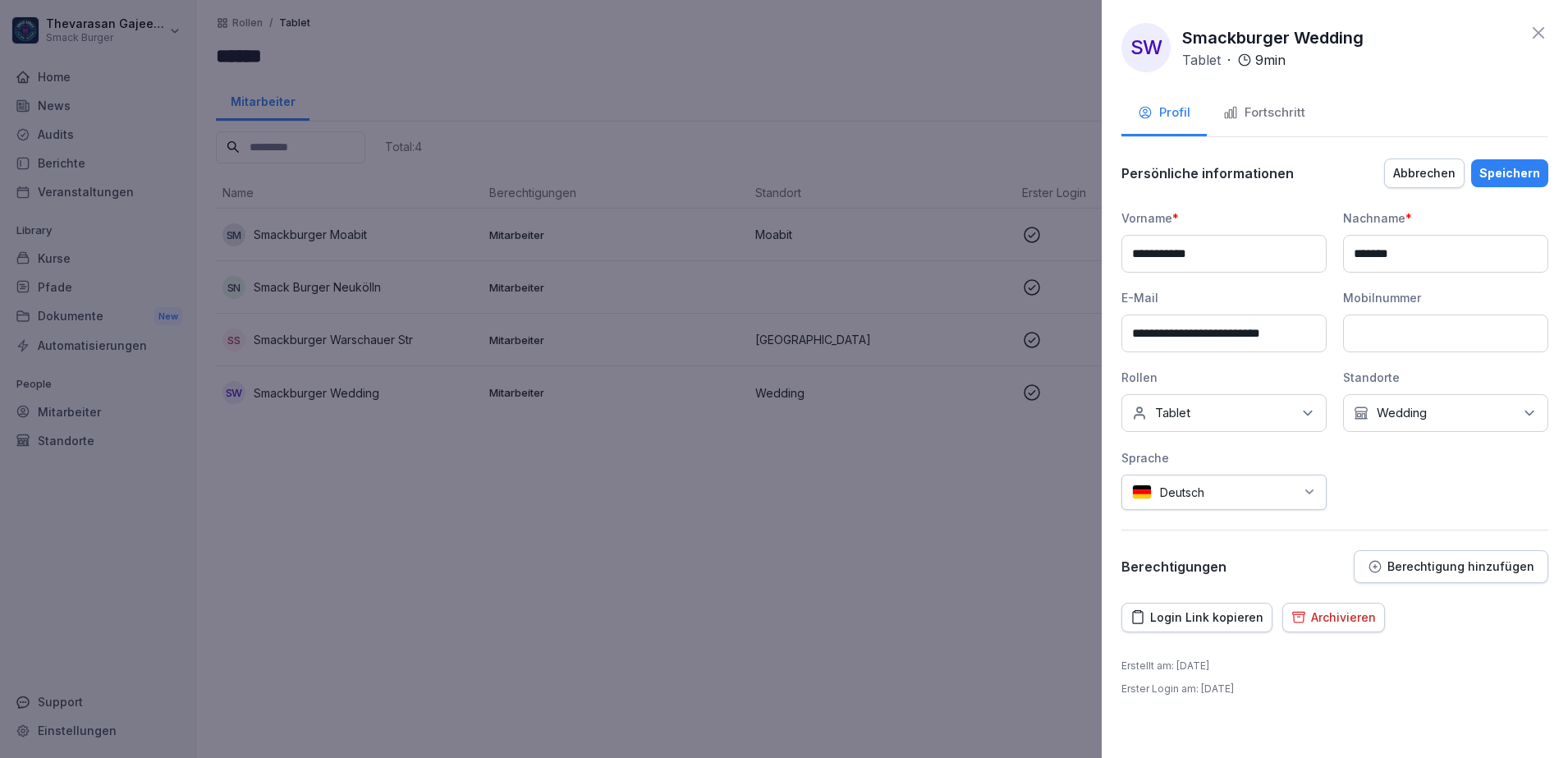
click at [1171, 256] on input "**********" at bounding box center [1223, 253] width 205 height 38
type input "**********"
click at [1318, 203] on div "**********" at bounding box center [1335, 369] width 427 height 426
click at [1506, 175] on div "Speichern" at bounding box center [1509, 173] width 61 height 18
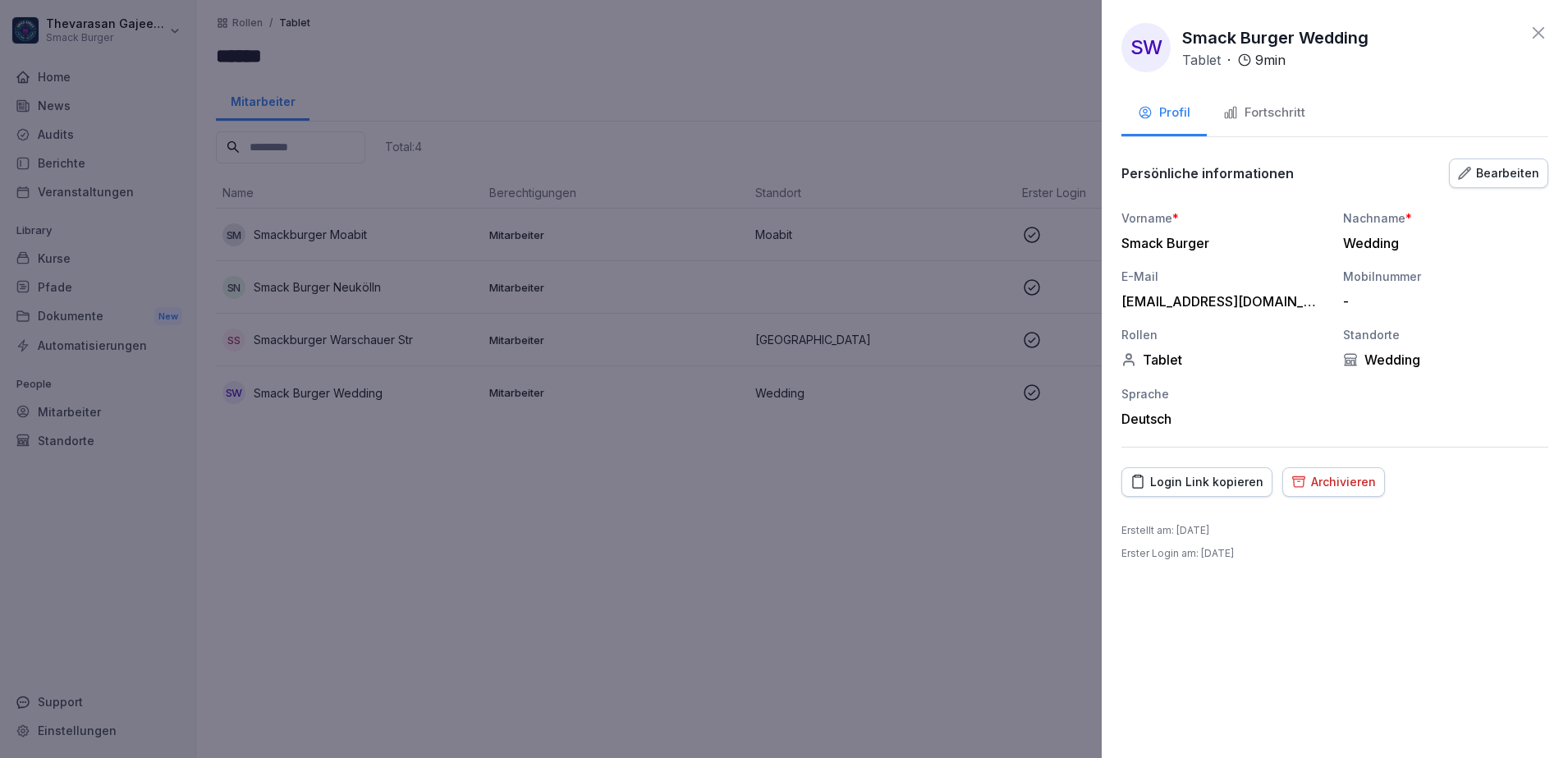
click at [1491, 174] on div "Bearbeiten" at bounding box center [1499, 173] width 81 height 18
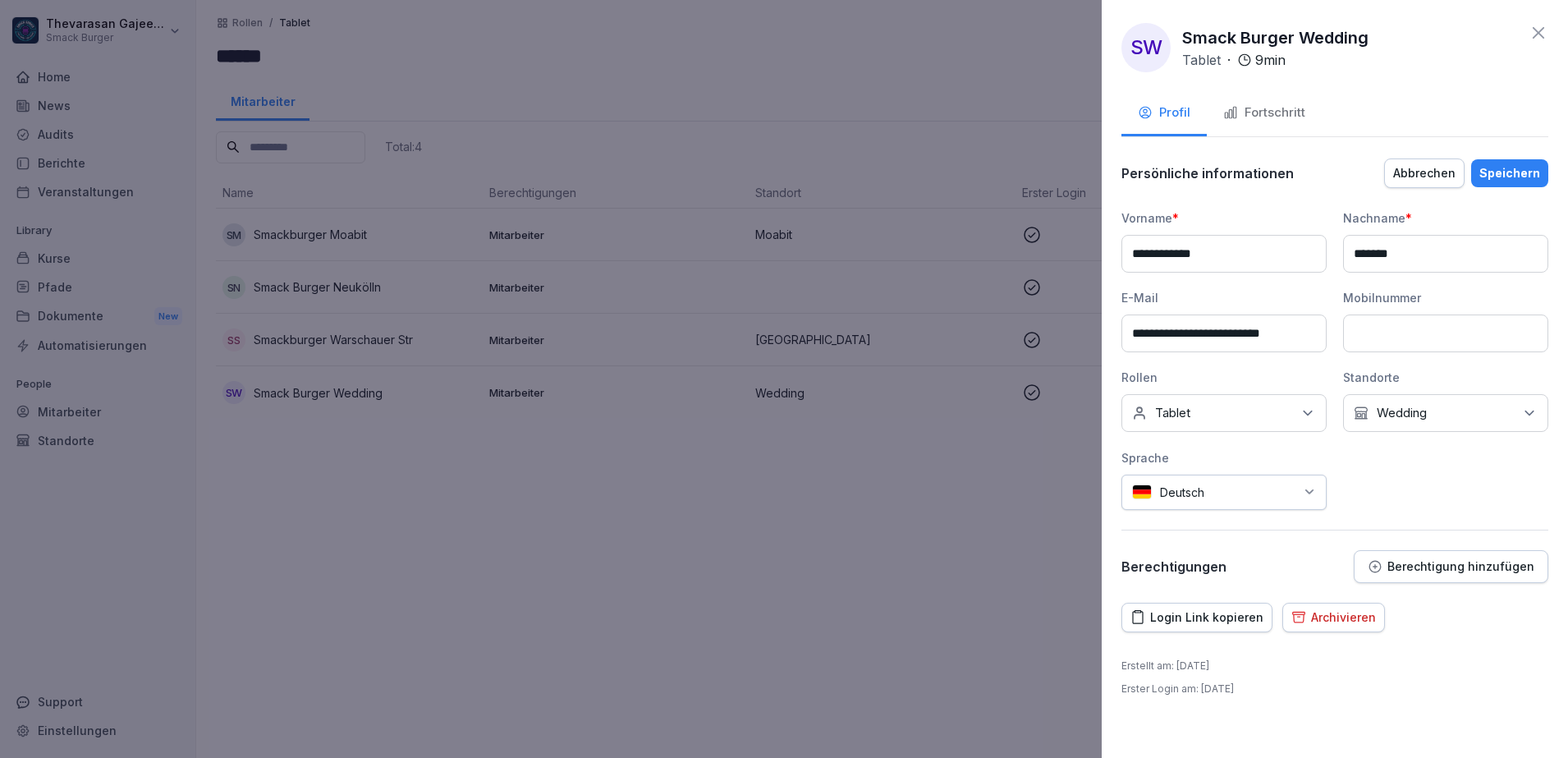
click at [1472, 408] on div "Kein Standort Wedding" at bounding box center [1445, 412] width 205 height 38
click at [1369, 549] on div "Wedding" at bounding box center [1450, 550] width 204 height 31
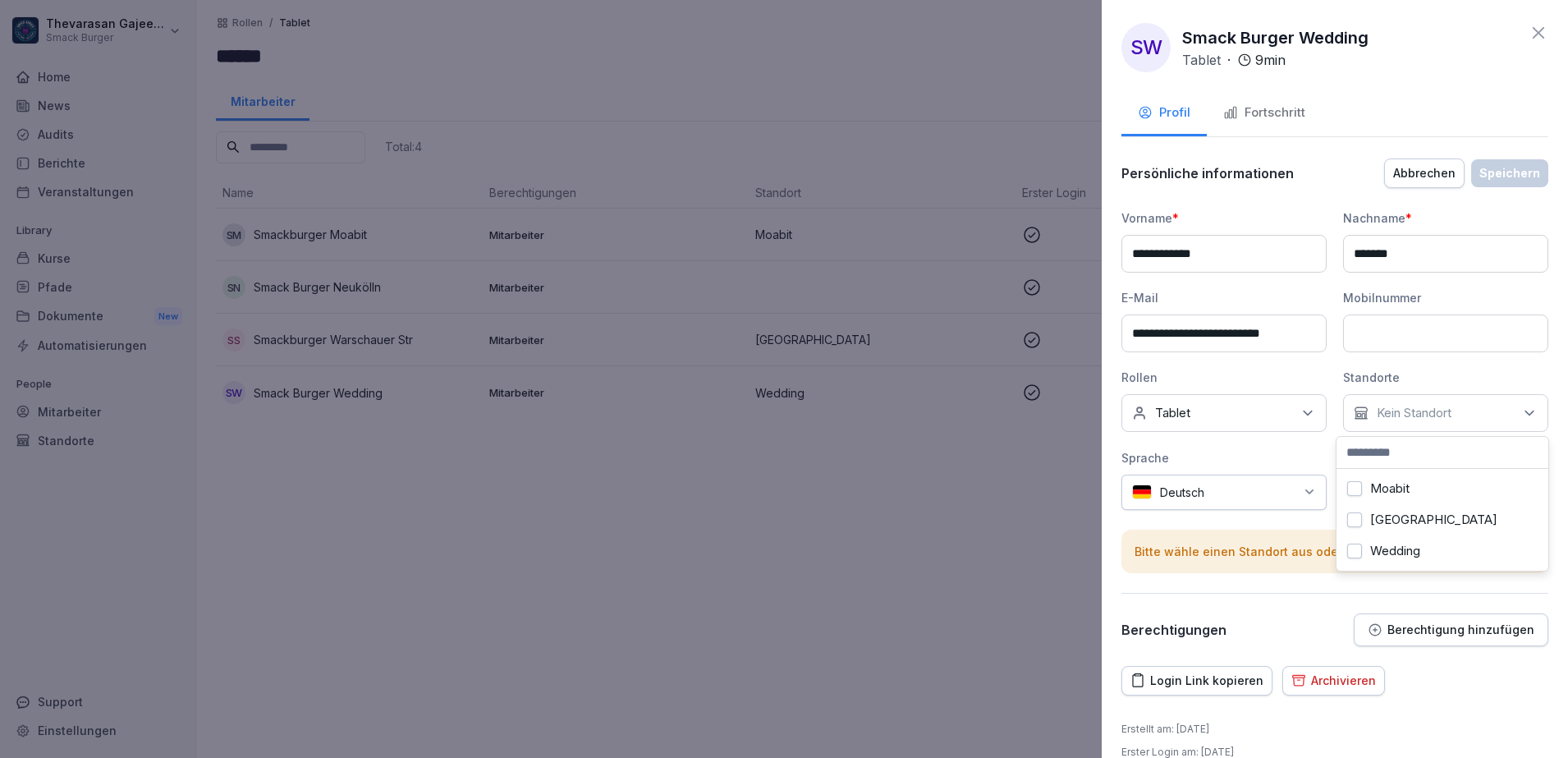
click at [1297, 605] on div "**********" at bounding box center [1335, 401] width 427 height 489
click at [1411, 477] on div "**********" at bounding box center [1335, 360] width 427 height 301
click at [1421, 412] on p "Kein Standort" at bounding box center [1414, 412] width 75 height 17
type input "*"
click at [1292, 456] on div "Sprache" at bounding box center [1223, 458] width 205 height 18
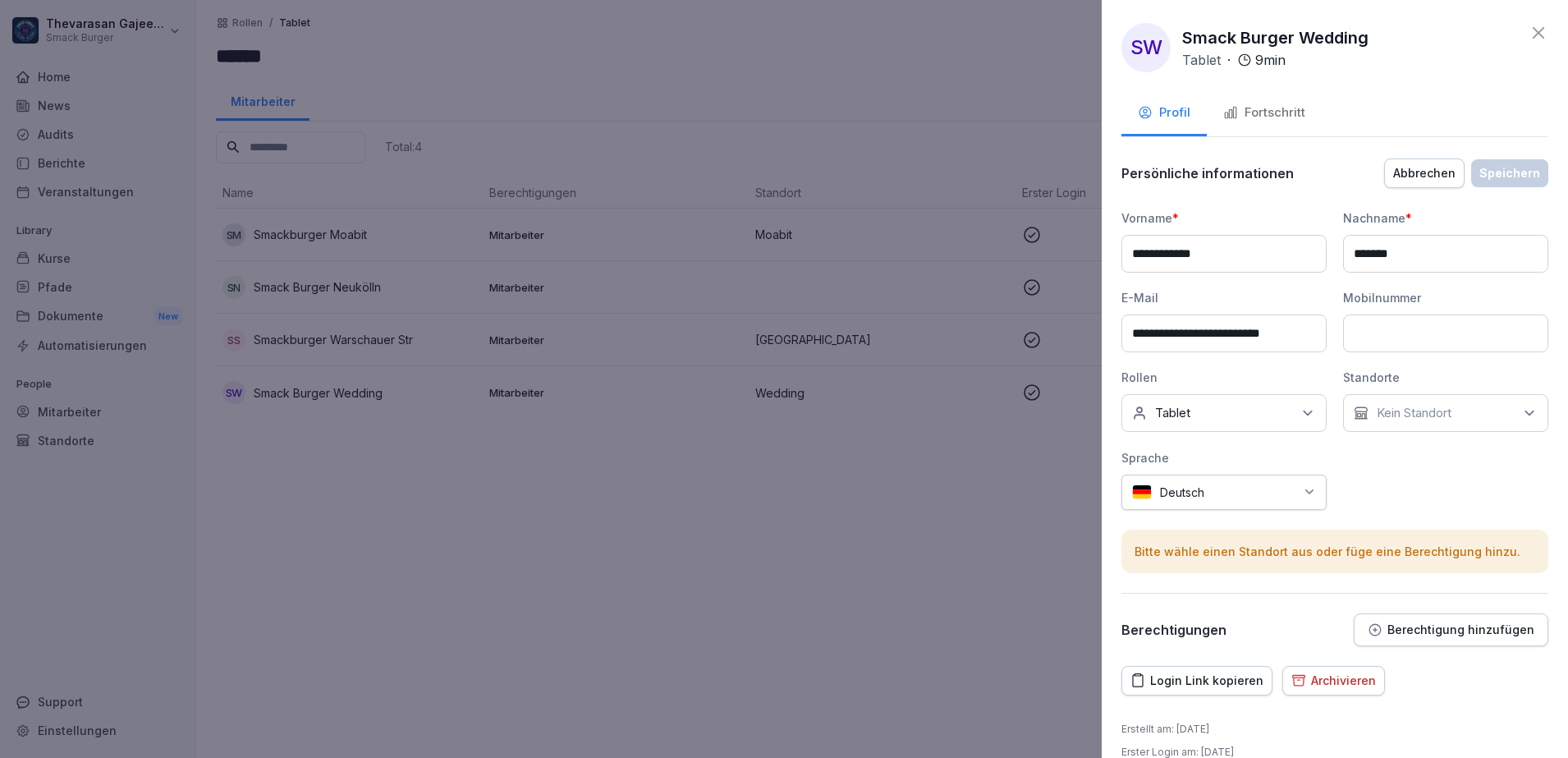
click at [1309, 113] on button "Fortschritt" at bounding box center [1264, 114] width 115 height 44
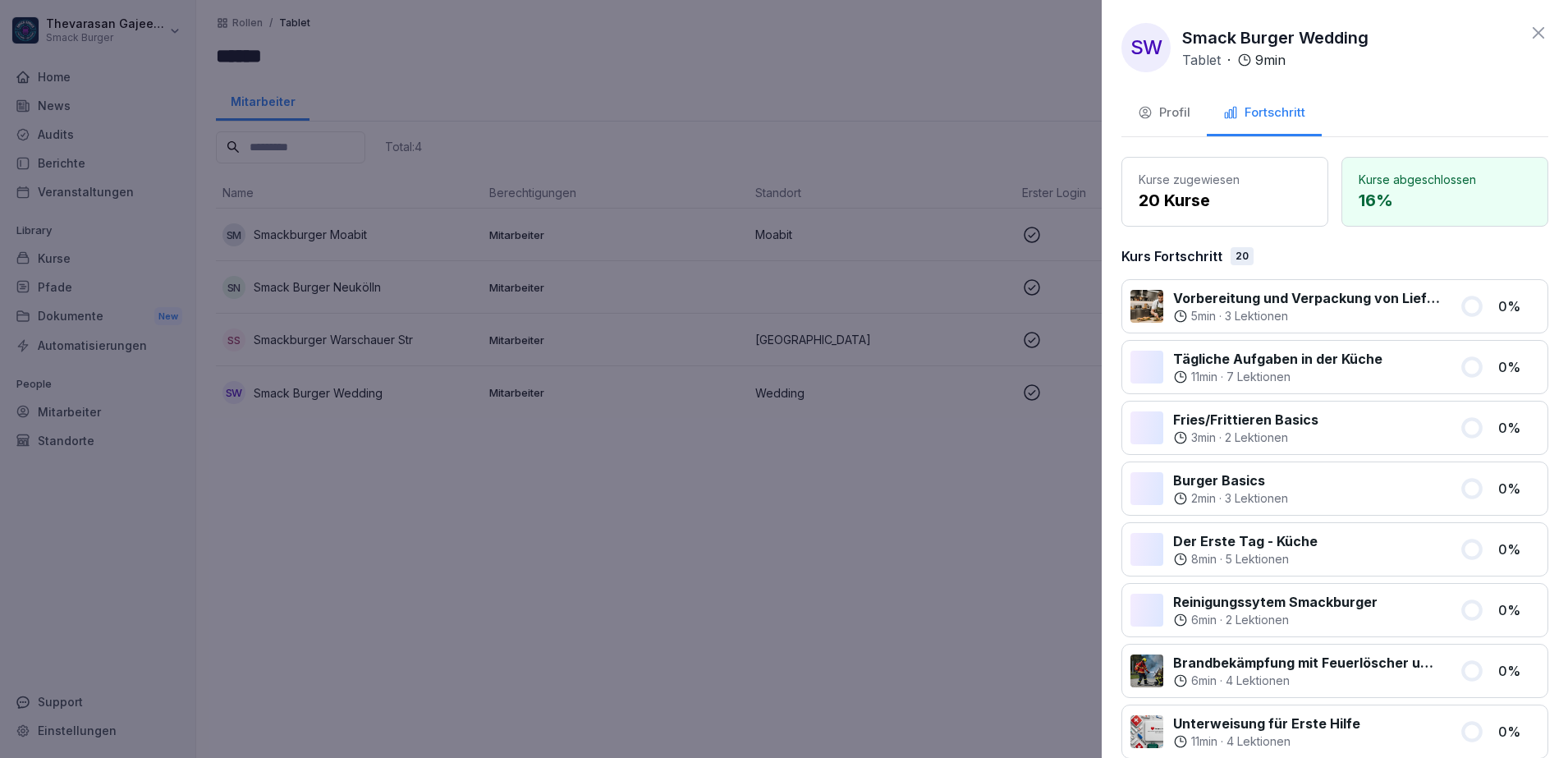
click at [1181, 122] on button "Profil" at bounding box center [1163, 114] width 85 height 44
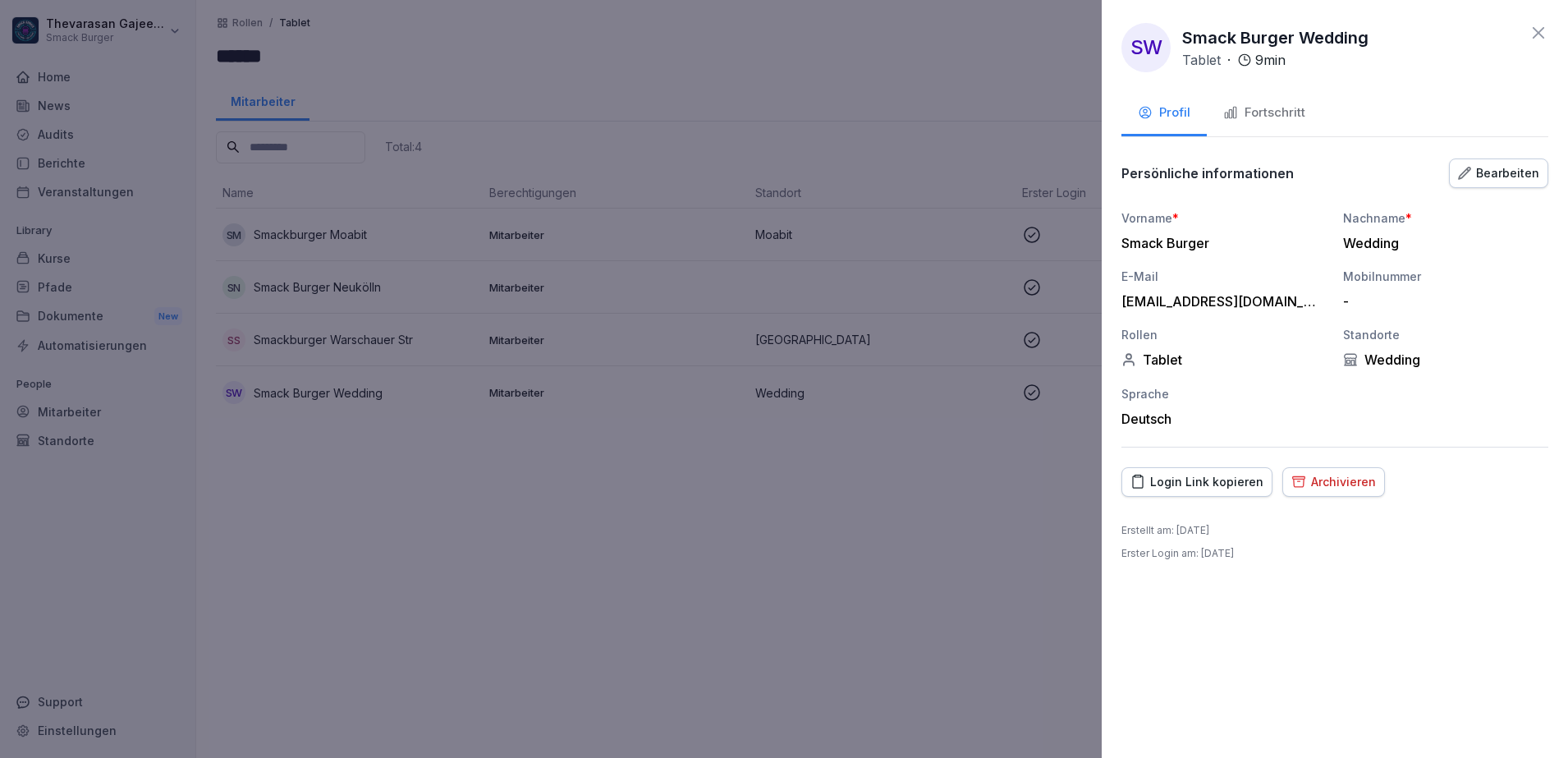
click at [1025, 538] on div at bounding box center [784, 379] width 1568 height 758
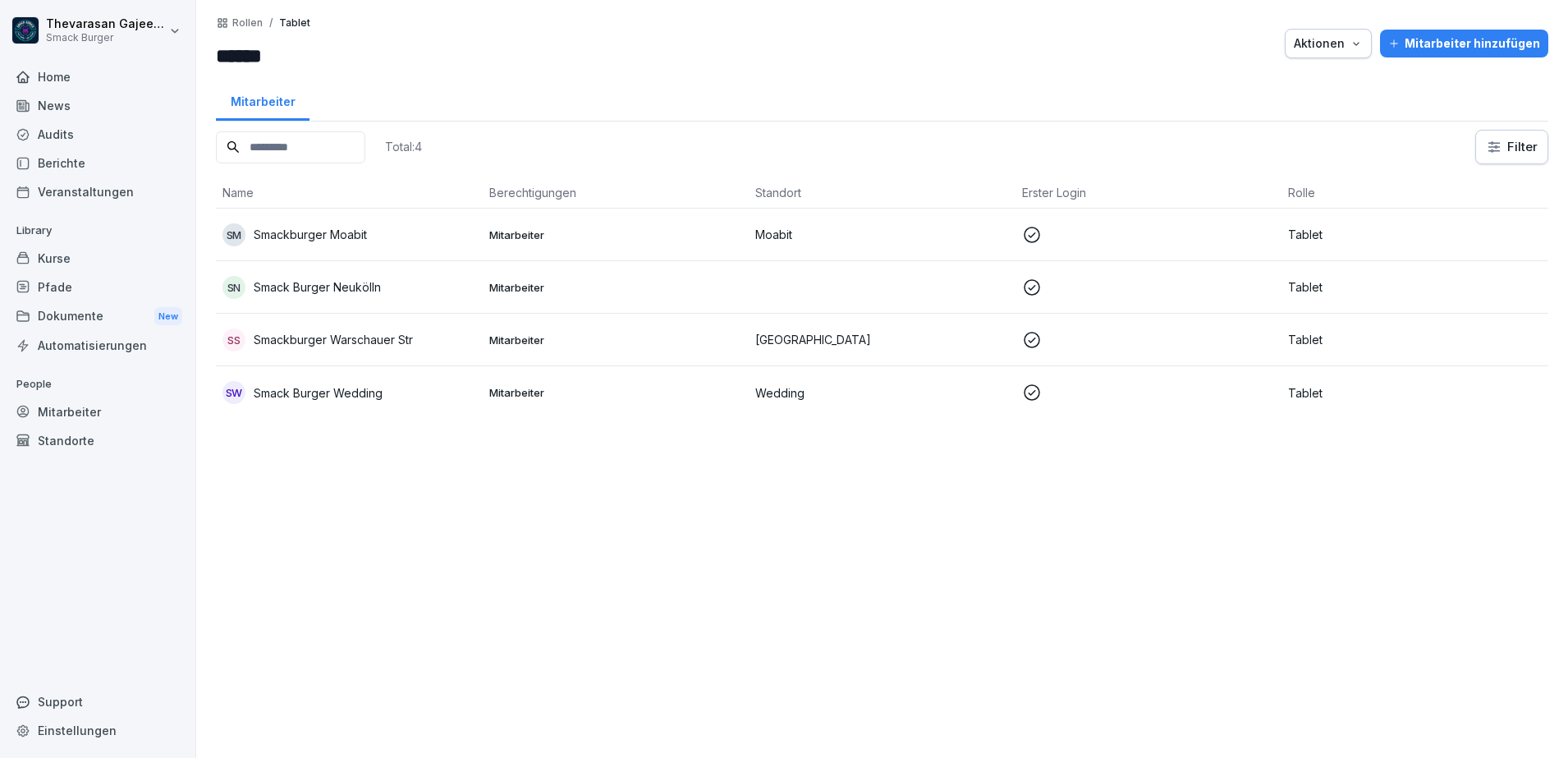
click at [253, 28] on p "Rollen" at bounding box center [247, 23] width 31 height 11
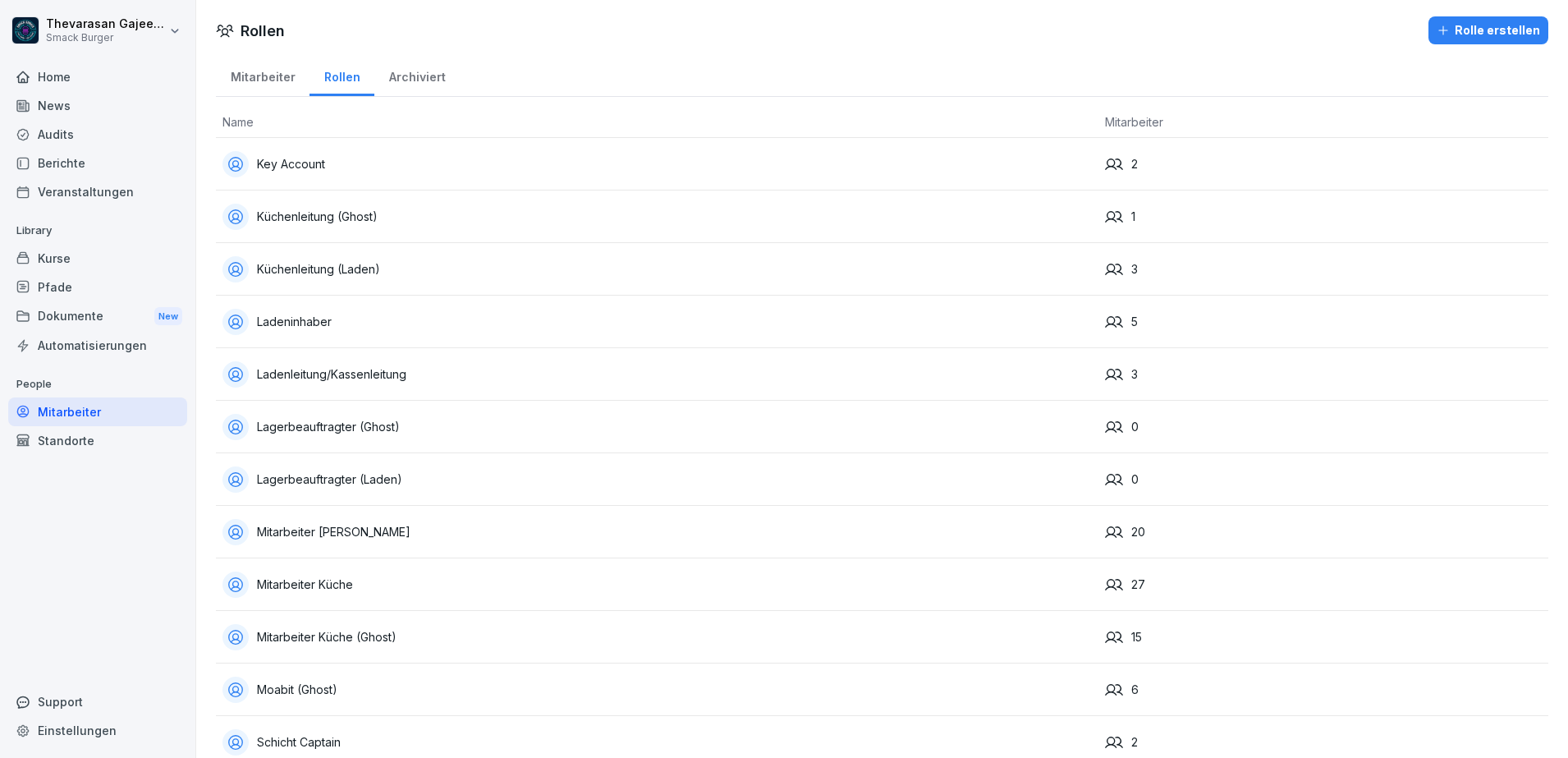
click at [253, 21] on h1 "Rollen" at bounding box center [263, 30] width 44 height 22
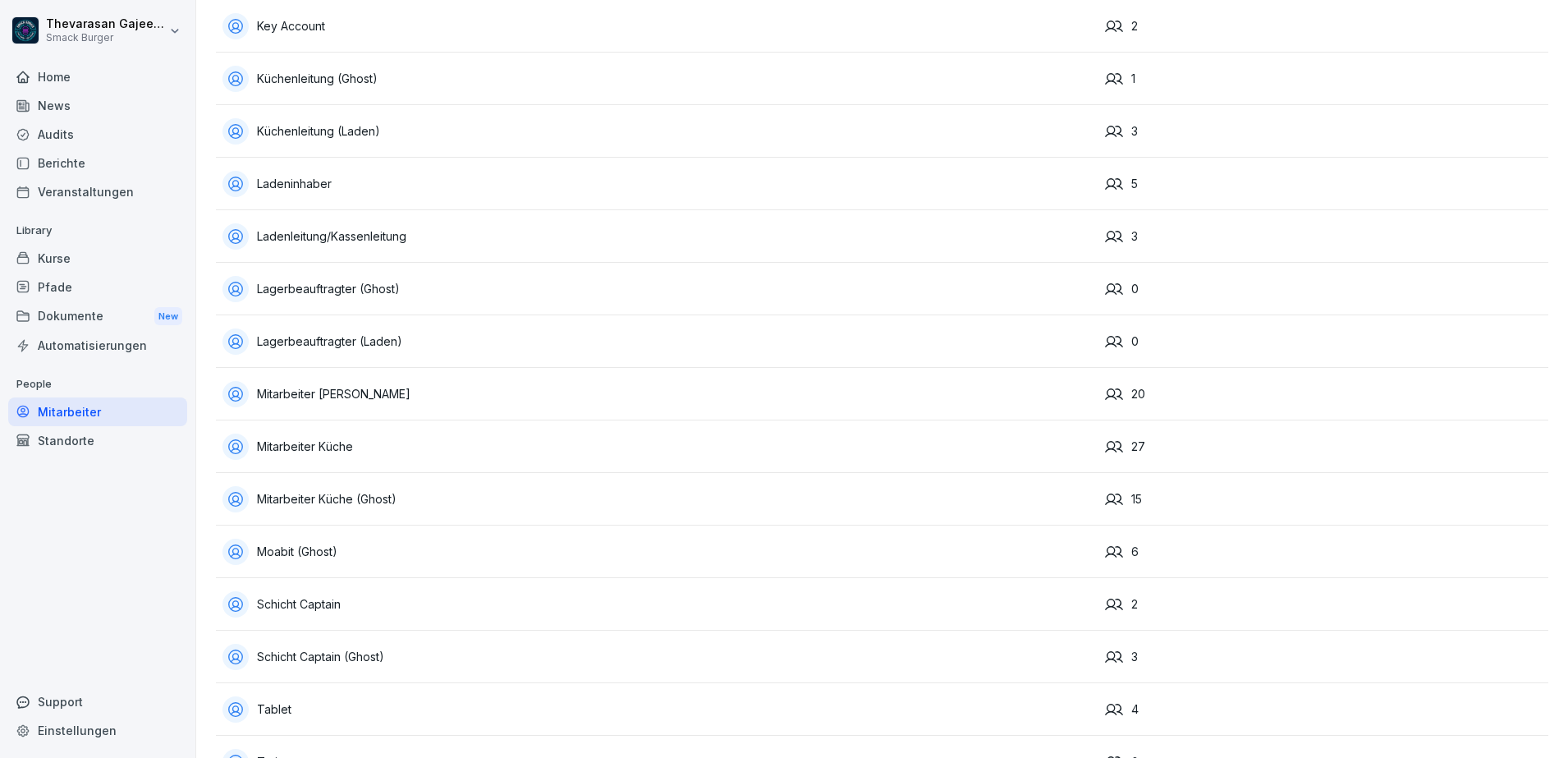
scroll to position [250, 0]
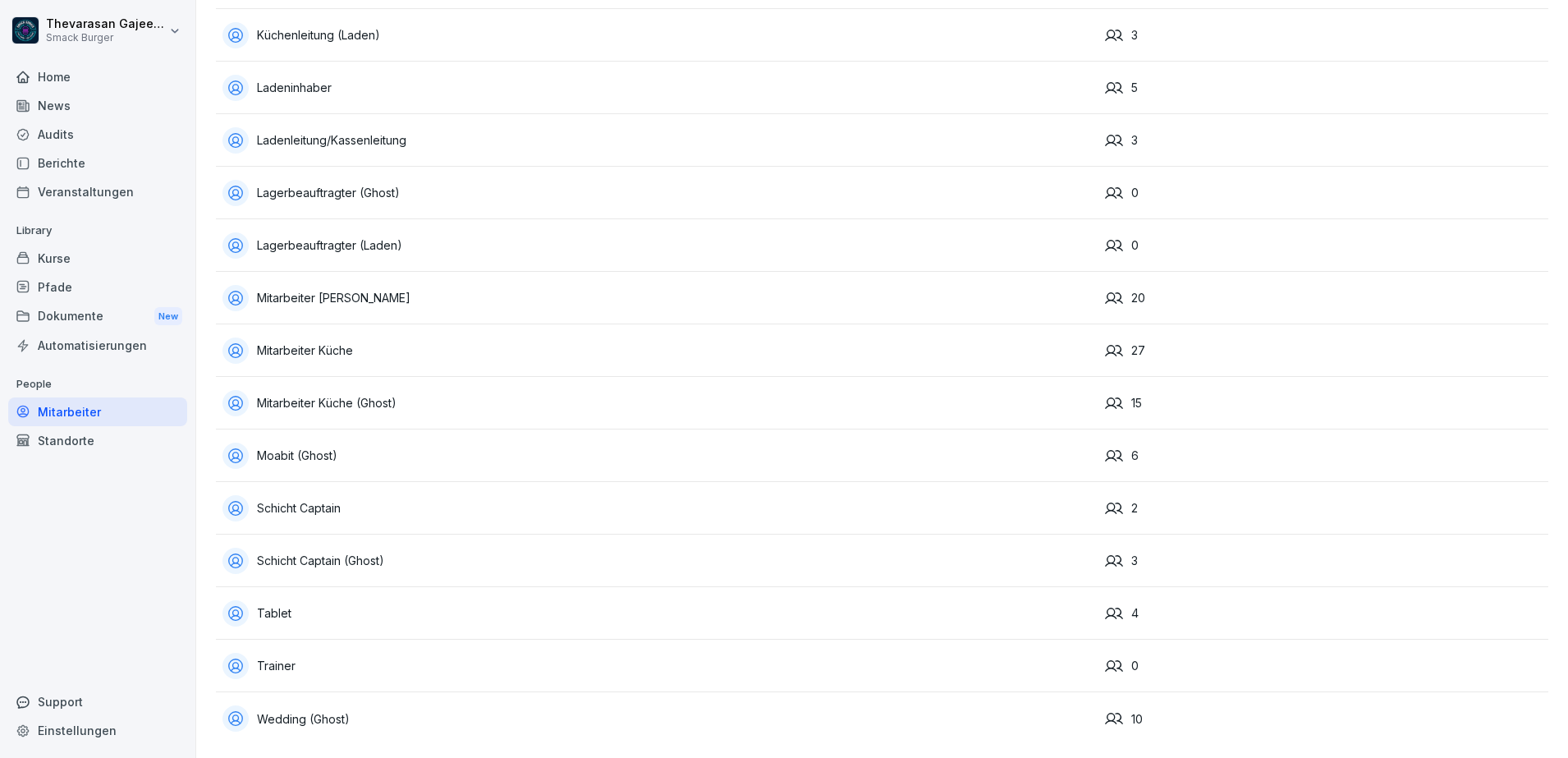
click at [310, 659] on div "Trainer" at bounding box center [657, 666] width 870 height 26
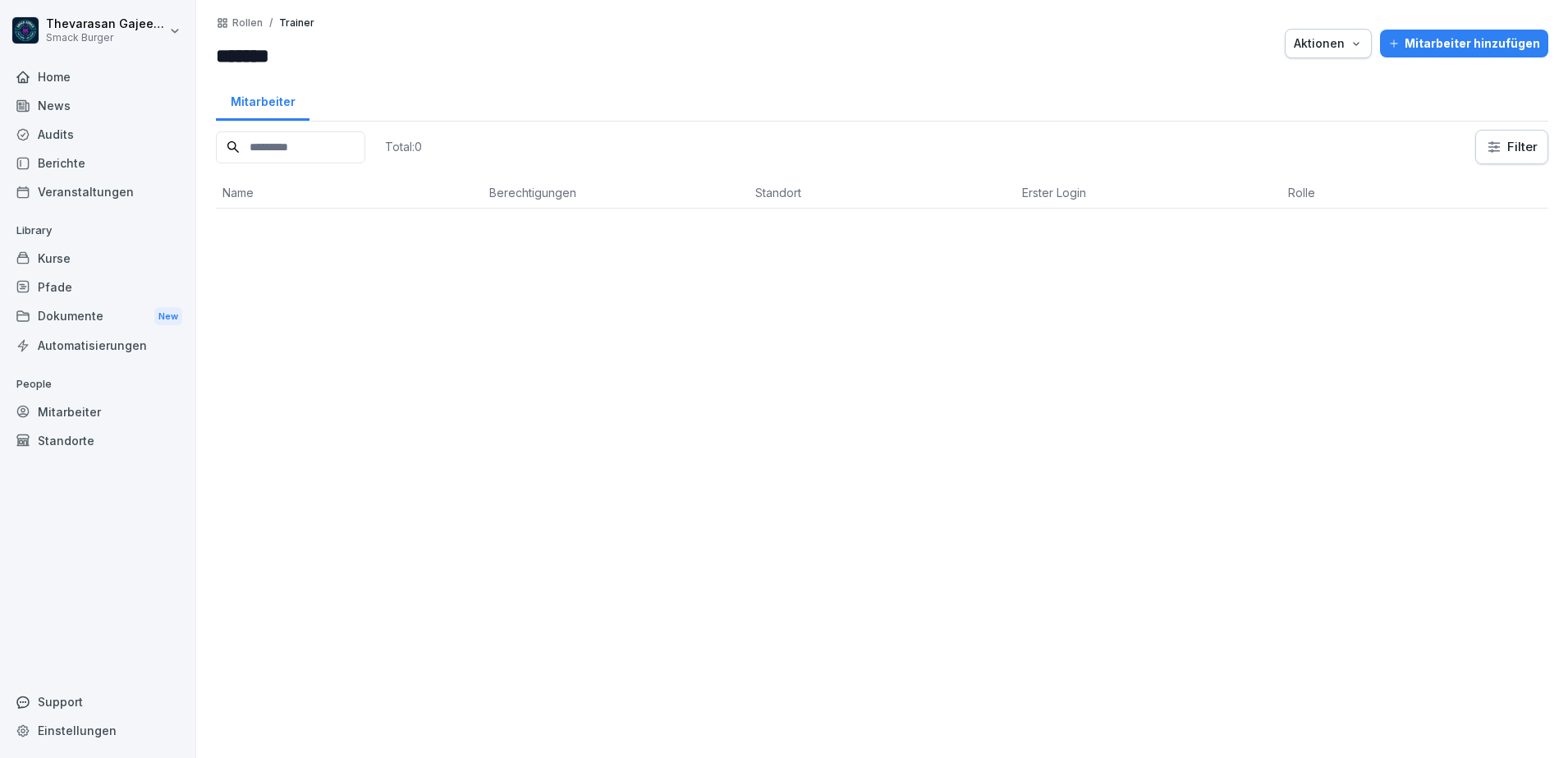
click at [252, 18] on p "Rollen" at bounding box center [247, 23] width 31 height 11
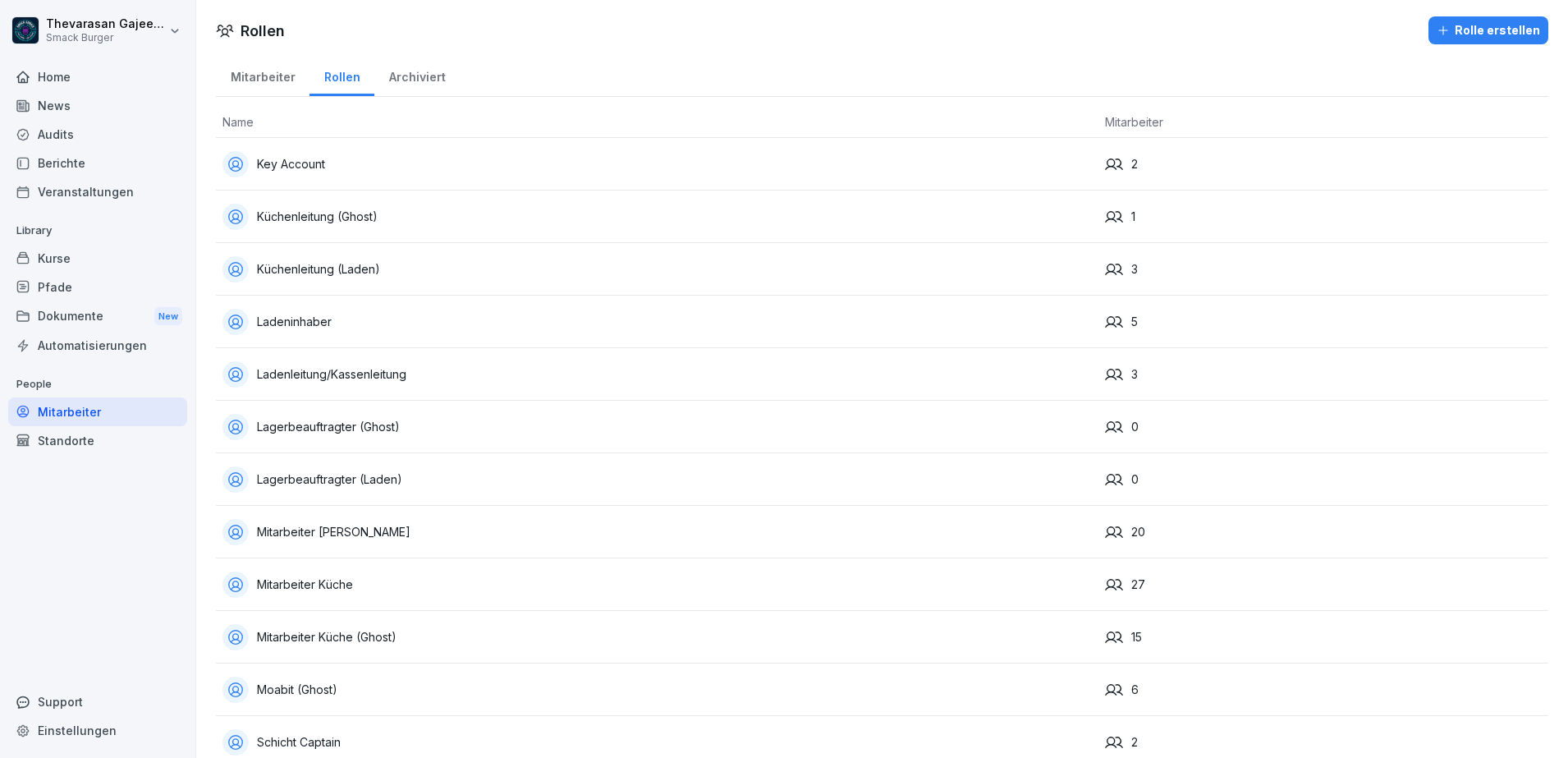
click at [437, 424] on div "Lagerbeauftragter (Ghost)" at bounding box center [657, 427] width 870 height 26
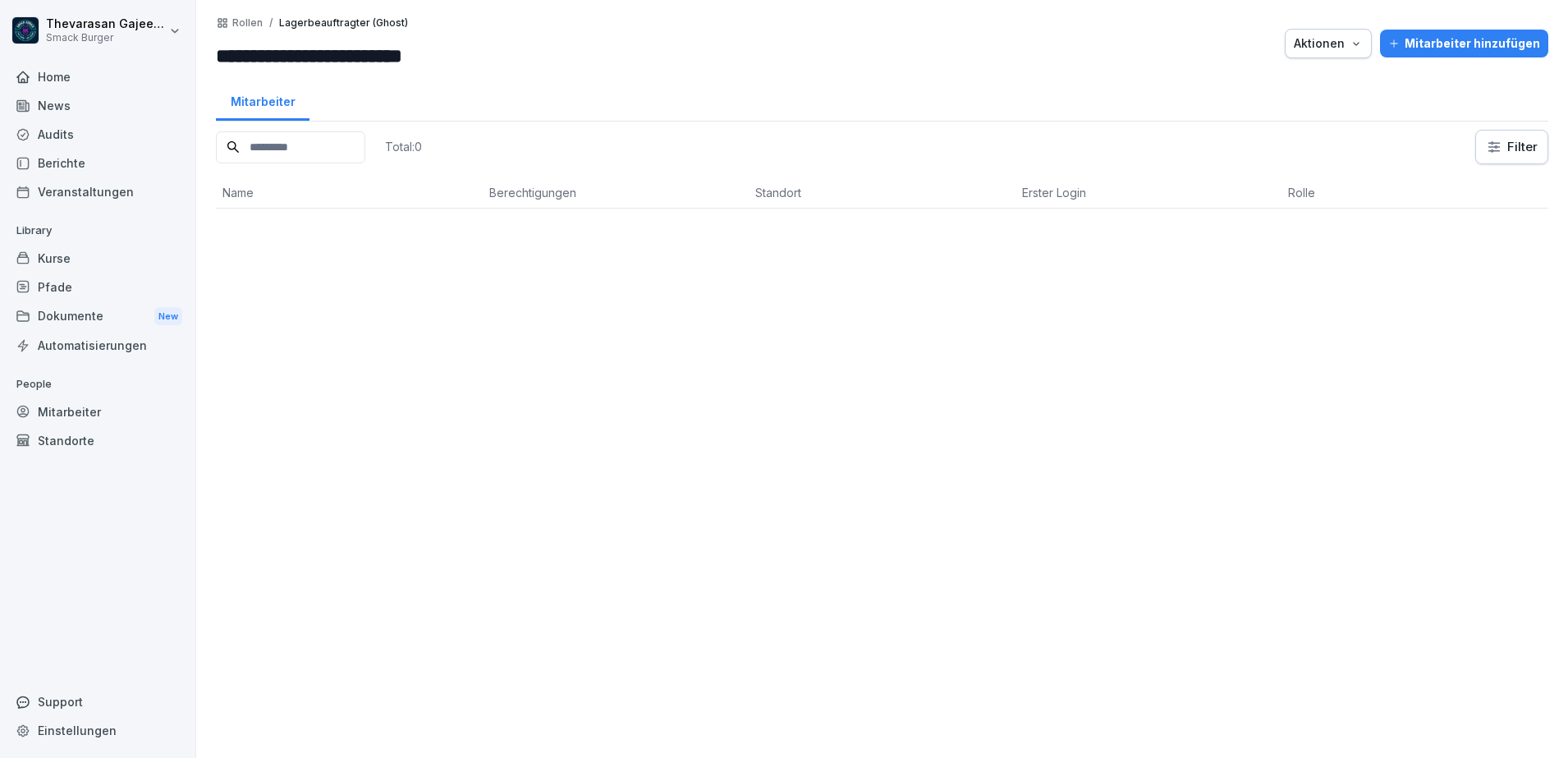
click at [236, 23] on p "Rollen" at bounding box center [247, 23] width 31 height 11
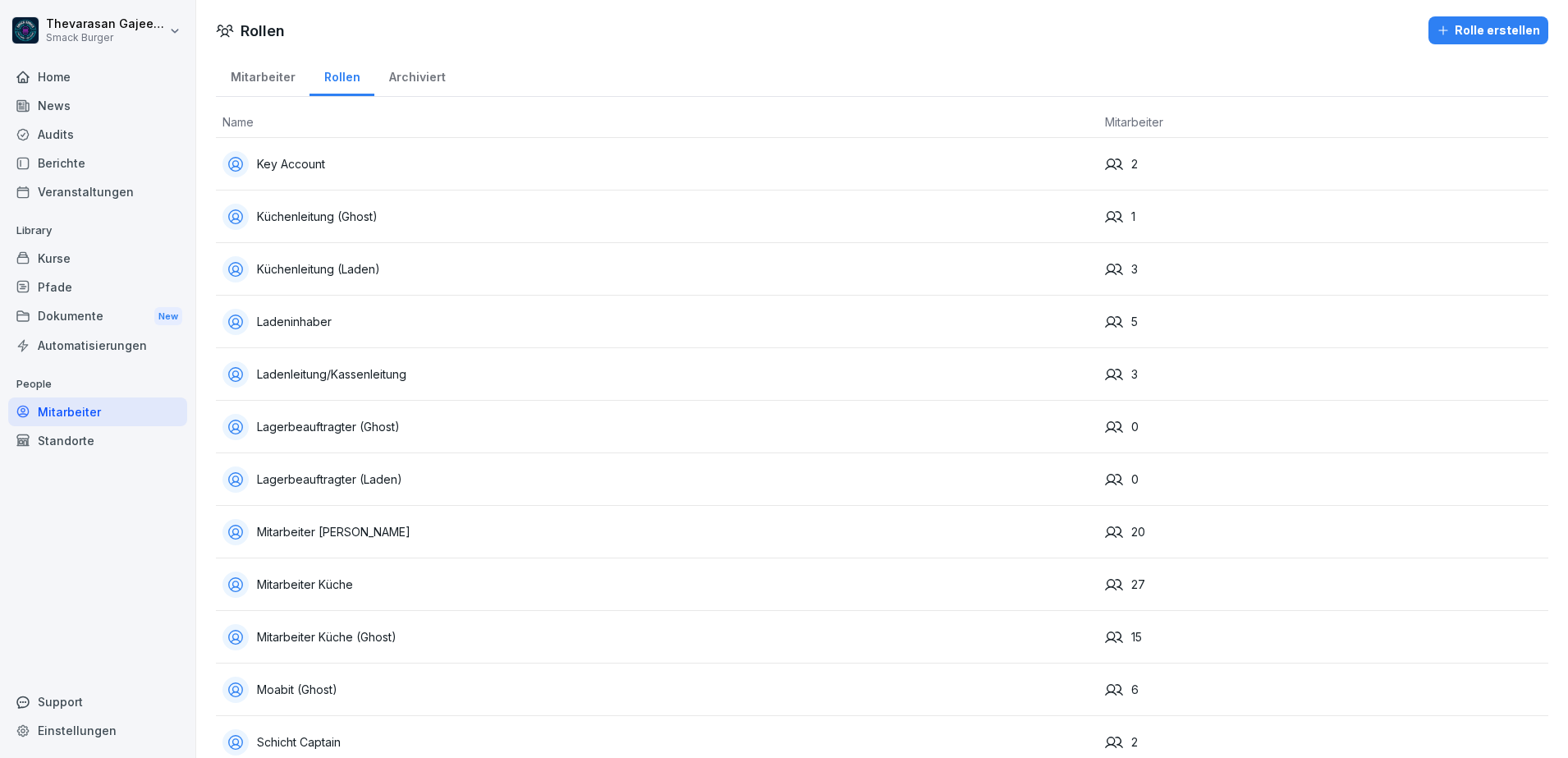
click at [308, 164] on div "Key Account" at bounding box center [657, 164] width 870 height 26
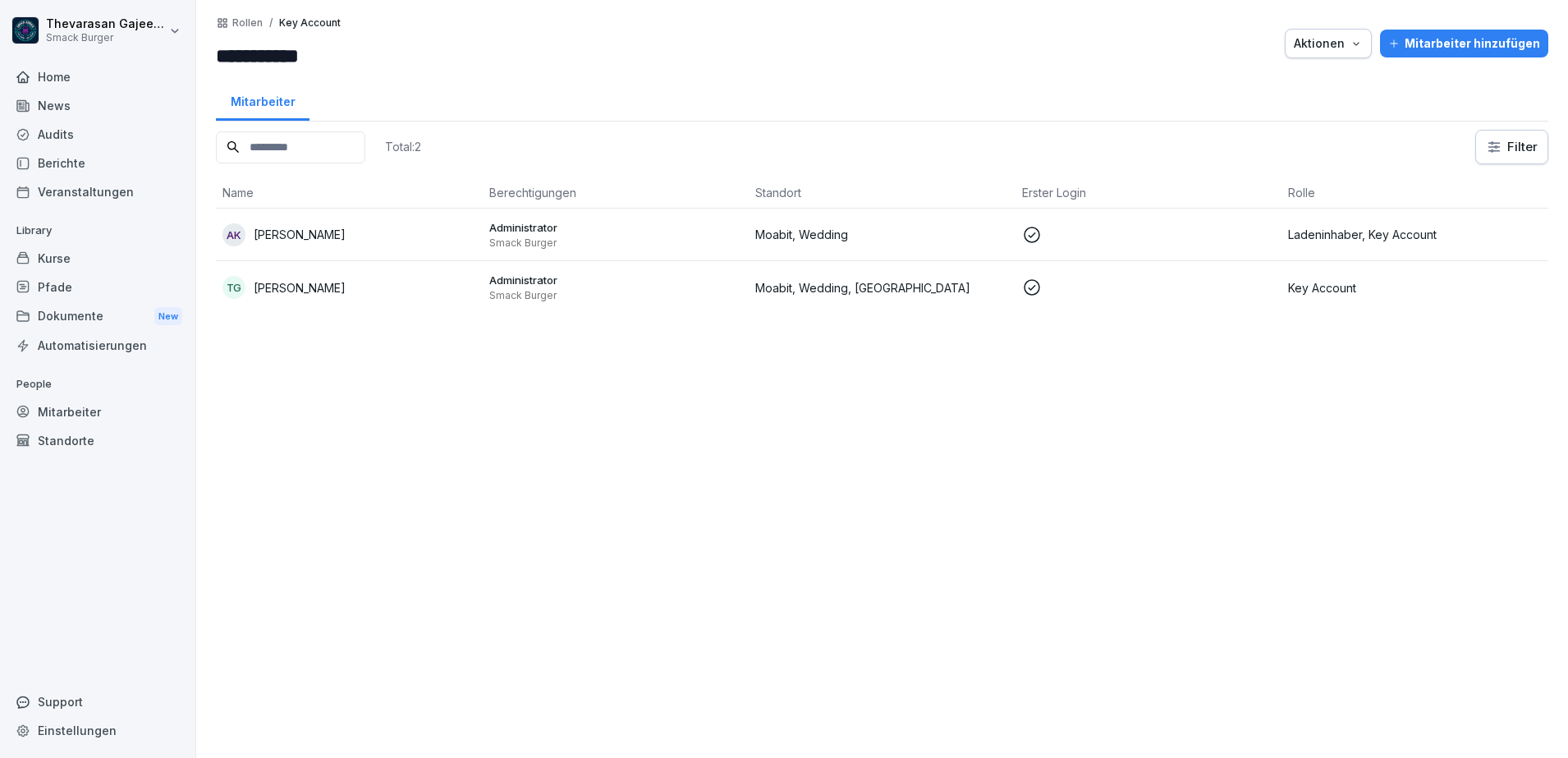
click at [301, 52] on input "**********" at bounding box center [315, 56] width 197 height 30
click at [372, 52] on input "**********" at bounding box center [315, 56] width 197 height 30
click at [241, 26] on p "Rollen" at bounding box center [247, 23] width 31 height 11
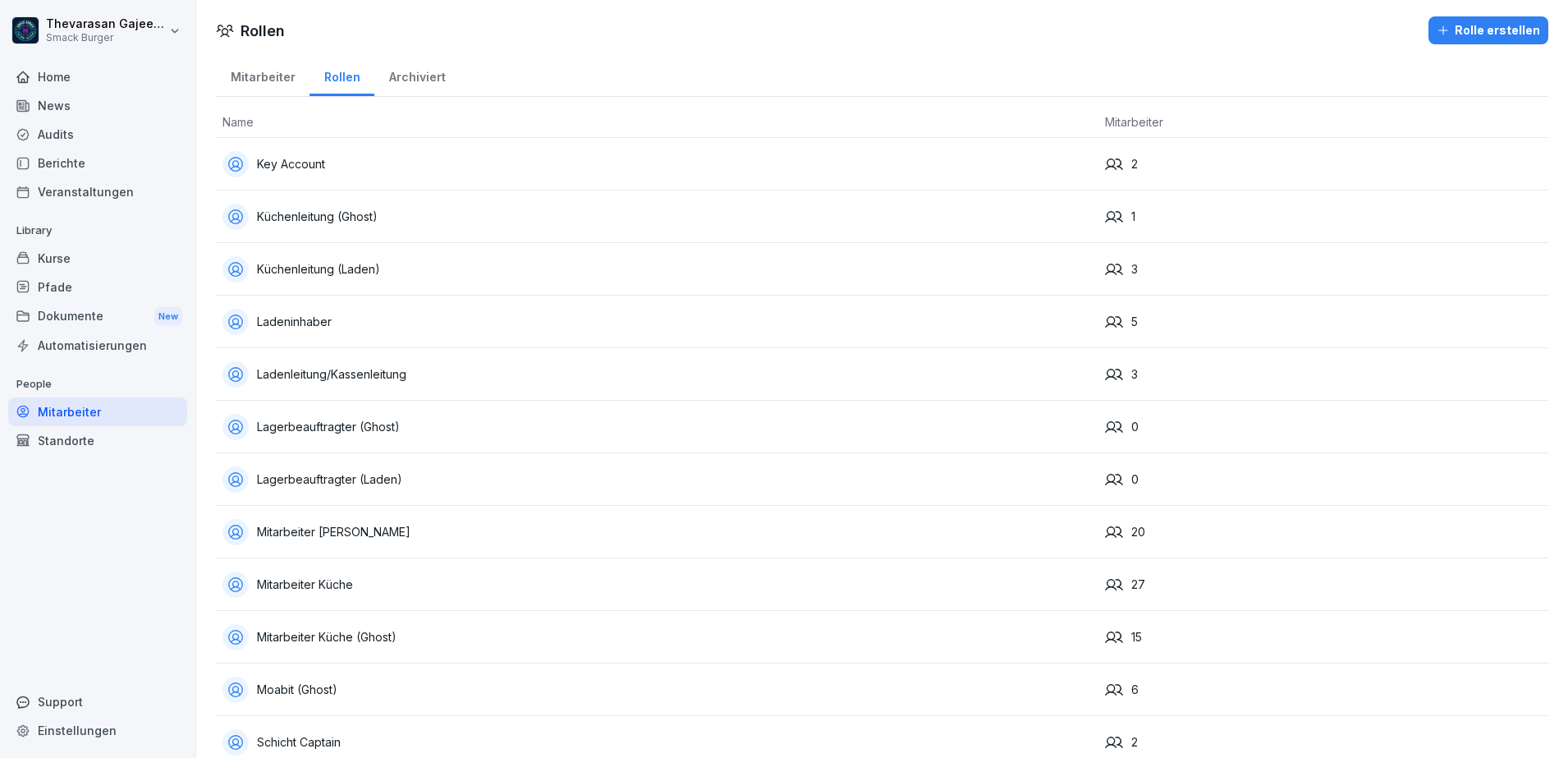
click at [429, 84] on div "Archiviert" at bounding box center [417, 76] width 85 height 42
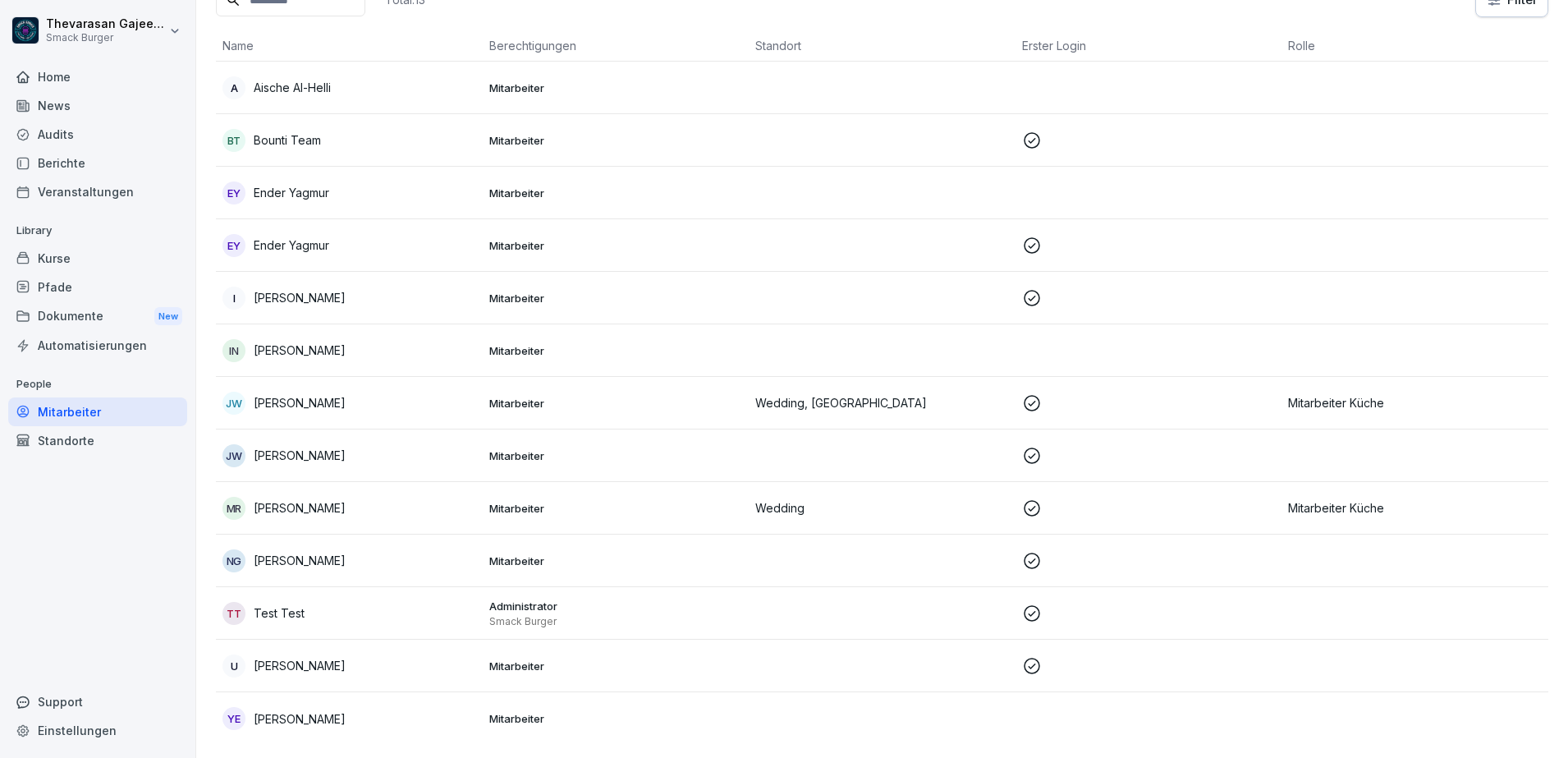
scroll to position [134, 0]
click at [68, 342] on div "Automatisierungen" at bounding box center [98, 345] width 179 height 29
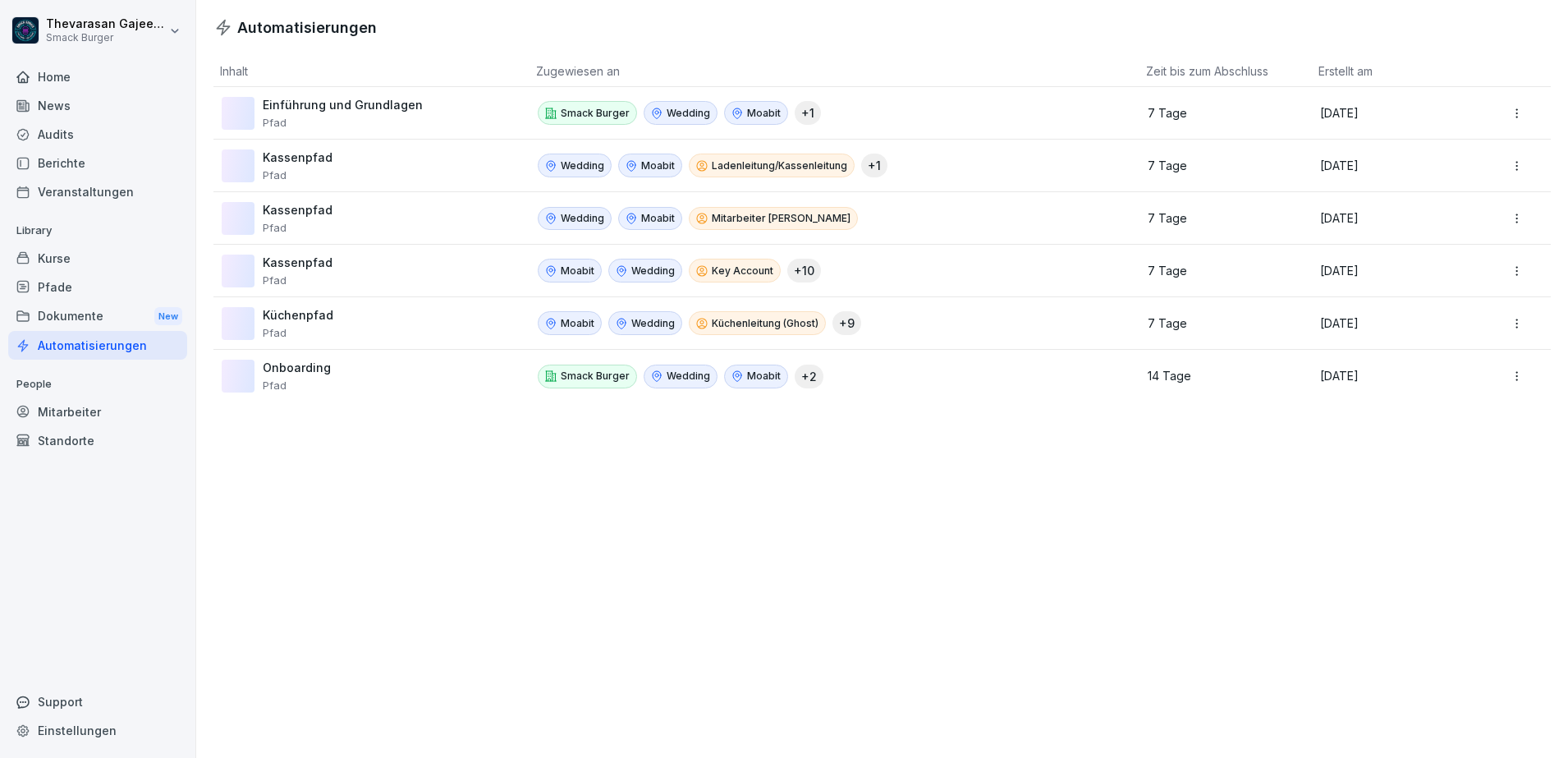
click at [587, 112] on p "Smack Burger" at bounding box center [595, 113] width 69 height 15
click at [1499, 113] on html "Thevarasan Gajeendran Smack Burger Home News Audits Berichte Veranstaltungen Li…" at bounding box center [784, 379] width 1568 height 758
click at [1478, 142] on div "Bearbeiten" at bounding box center [1493, 149] width 142 height 28
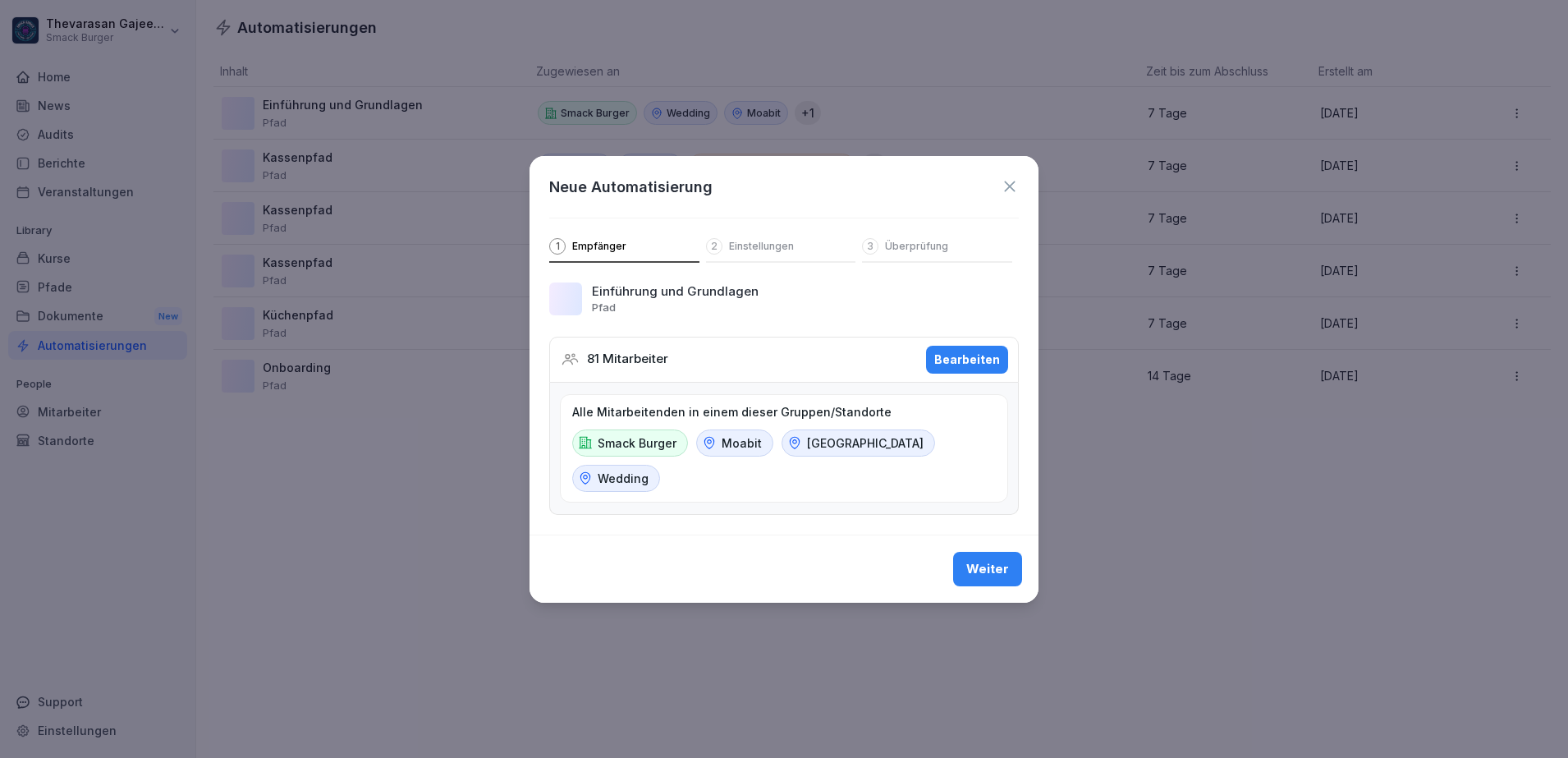
click at [786, 256] on div "2 Einstellungen" at bounding box center [781, 251] width 150 height 25
click at [784, 249] on p "Einstellungen" at bounding box center [762, 246] width 65 height 13
click at [944, 356] on div "Bearbeiten" at bounding box center [967, 360] width 66 height 18
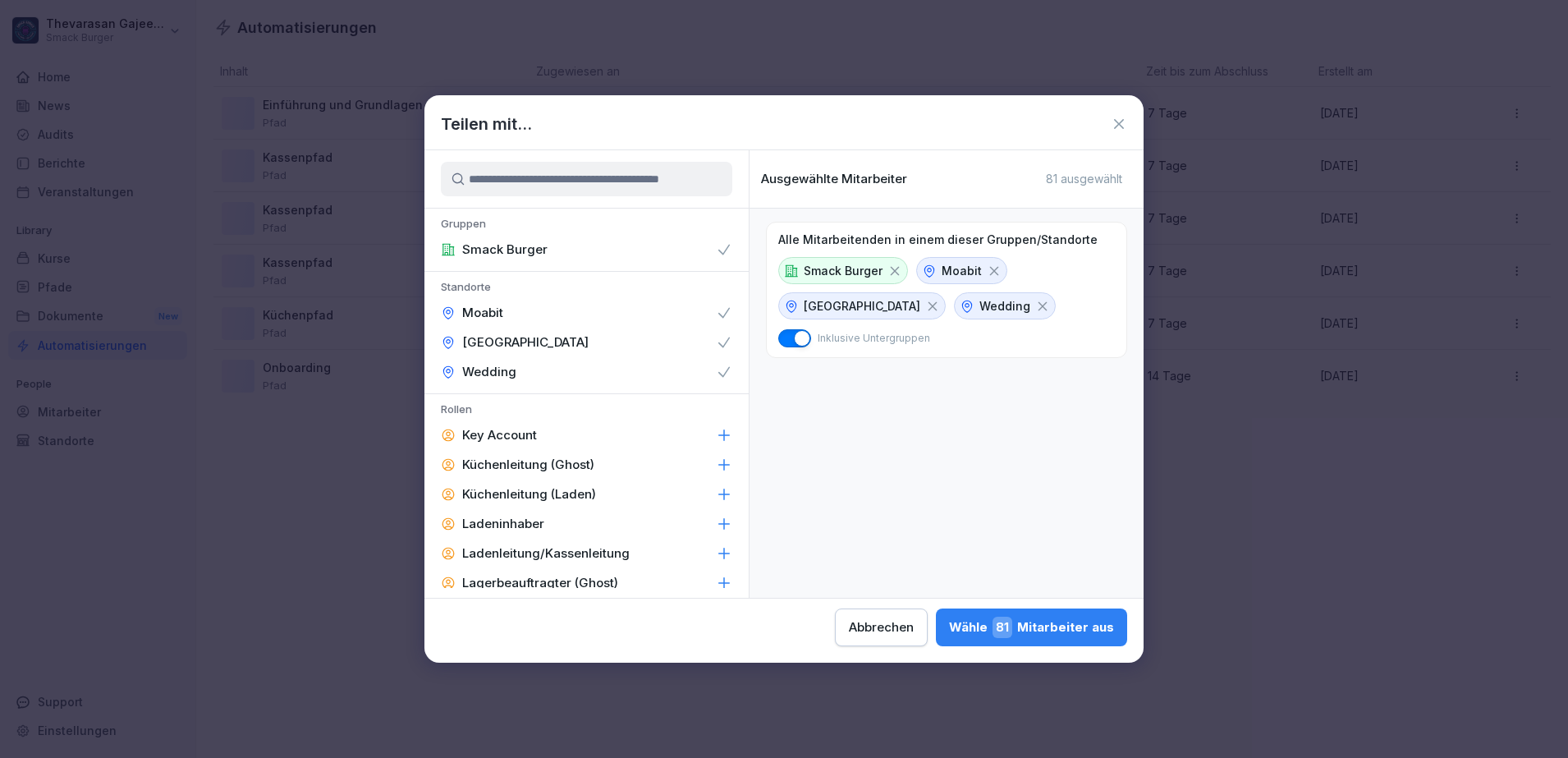
click at [925, 310] on icon at bounding box center [932, 306] width 15 height 15
click at [992, 272] on icon at bounding box center [995, 271] width 9 height 9
click at [1002, 271] on icon at bounding box center [1005, 271] width 9 height 9
click at [1052, 626] on div "Wähle 81 Mitarbeiter aus" at bounding box center [1032, 627] width 165 height 21
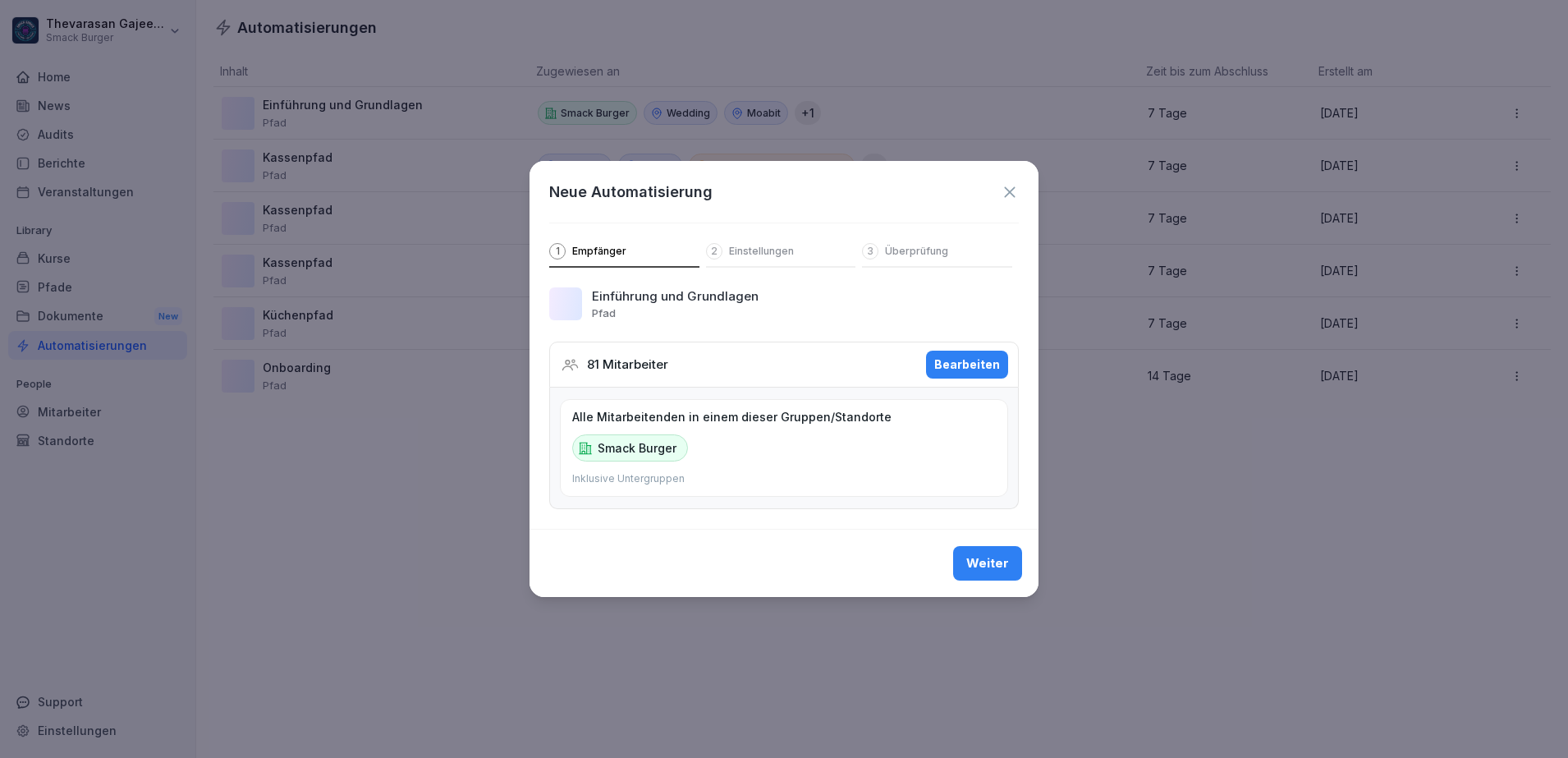
click at [1003, 569] on div "Weiter" at bounding box center [988, 563] width 43 height 18
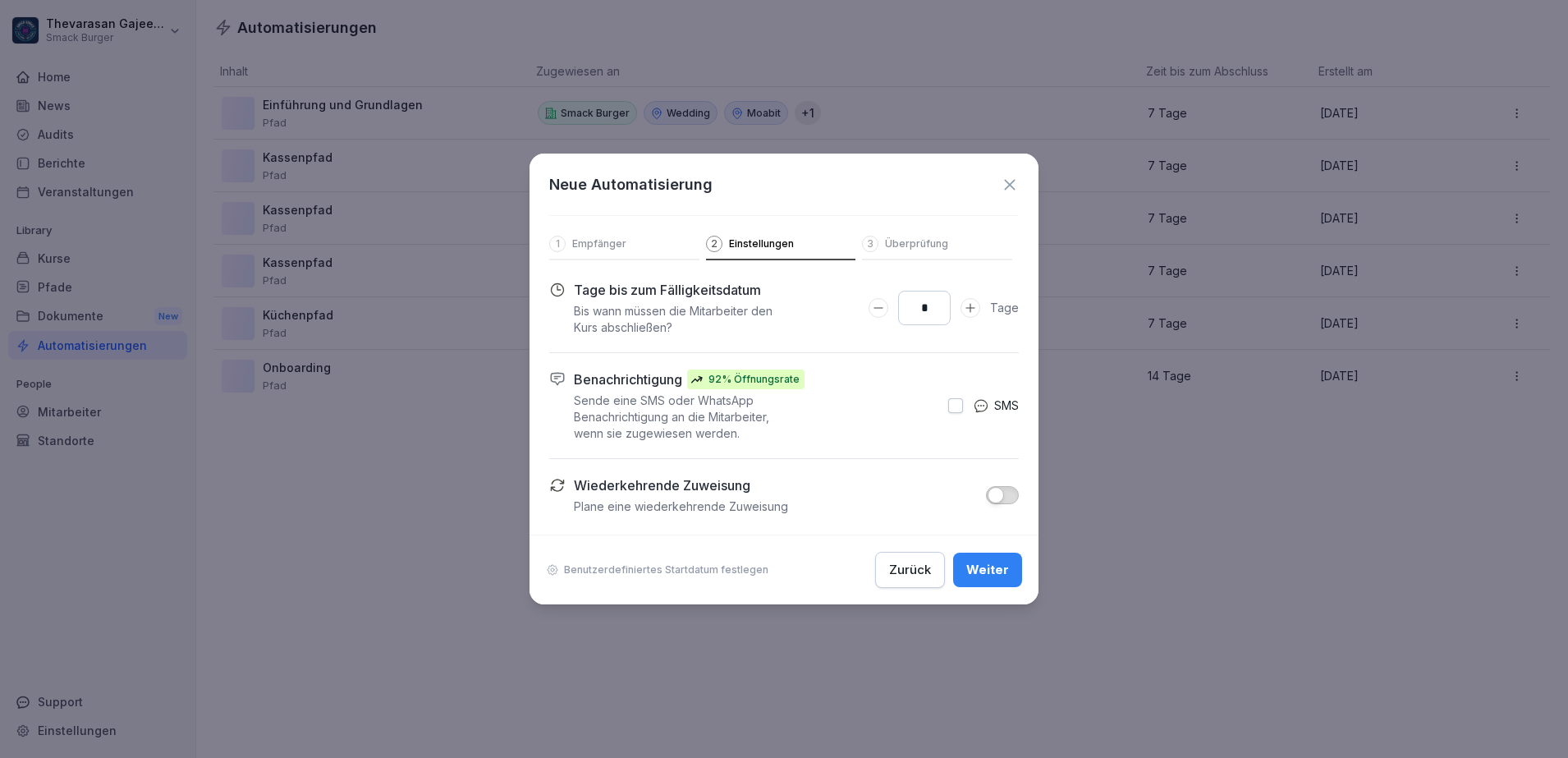
click at [994, 569] on div "Weiter" at bounding box center [988, 570] width 43 height 18
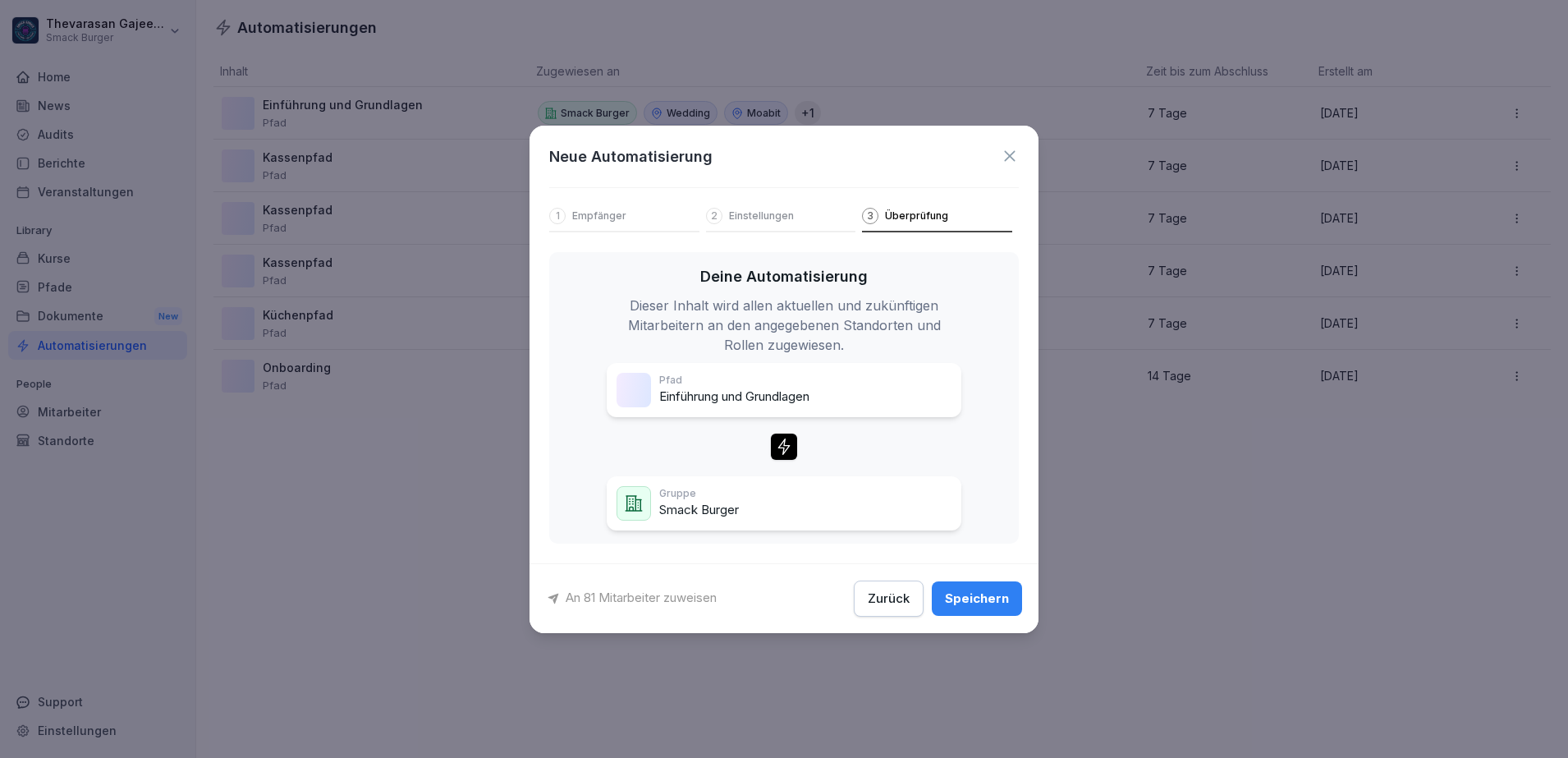
click at [986, 596] on div "Speichern" at bounding box center [977, 598] width 64 height 18
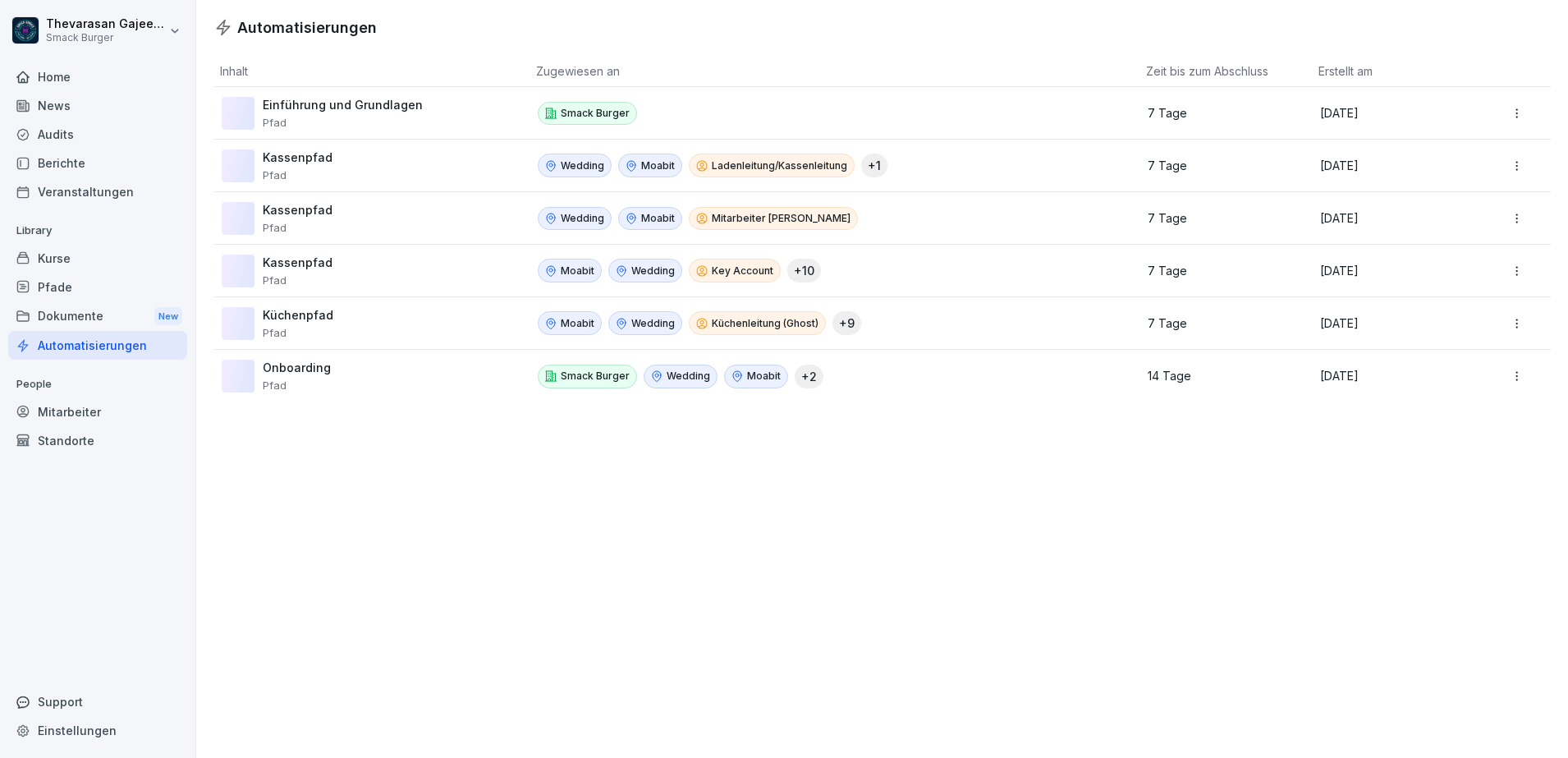
click at [1506, 108] on html "Thevarasan Gajeendran Smack Burger Home News Audits Berichte Veranstaltungen Li…" at bounding box center [784, 379] width 1568 height 758
click at [1470, 147] on div "Bearbeiten" at bounding box center [1493, 149] width 142 height 28
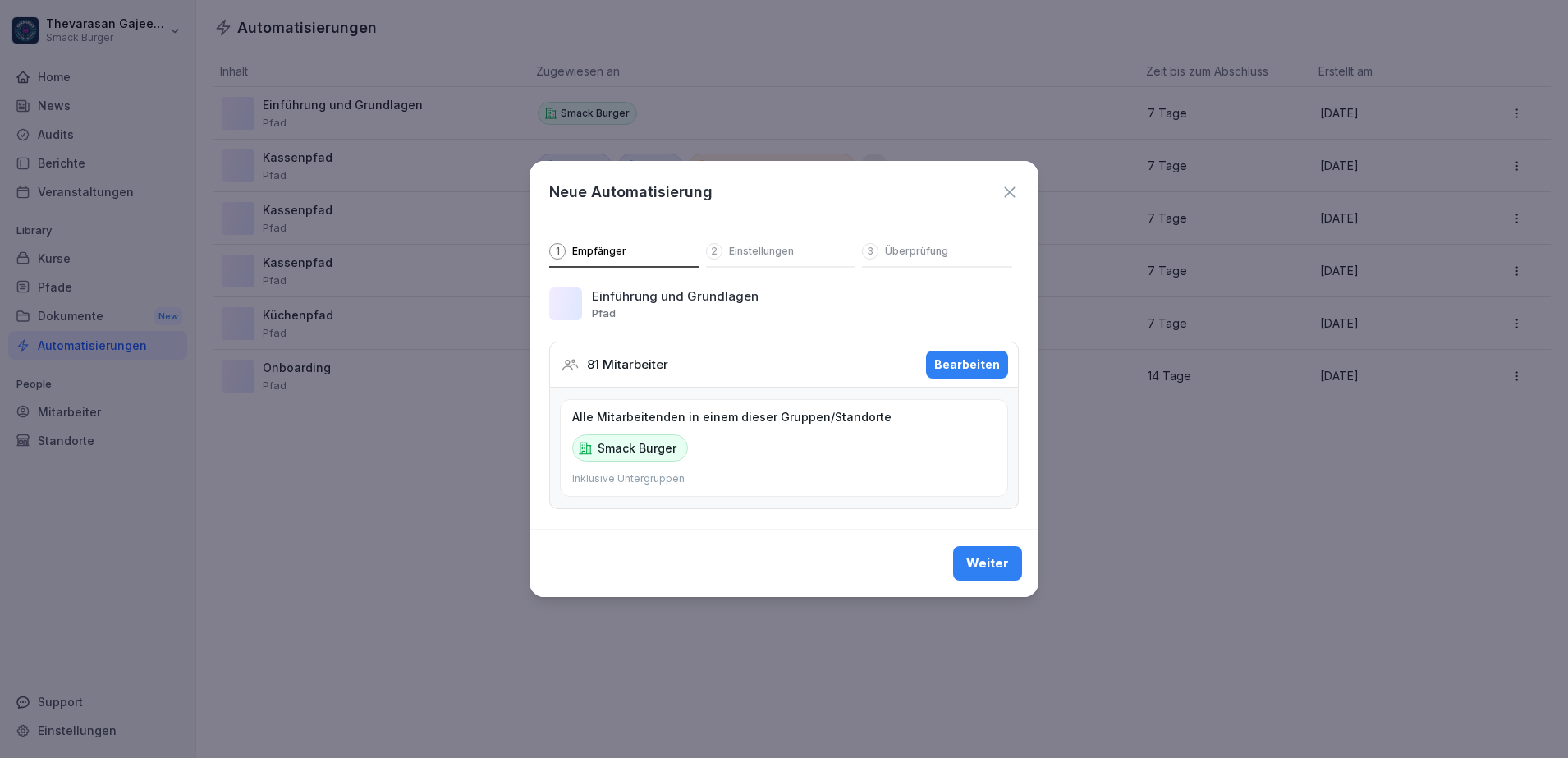
click at [1010, 191] on icon at bounding box center [1010, 192] width 11 height 11
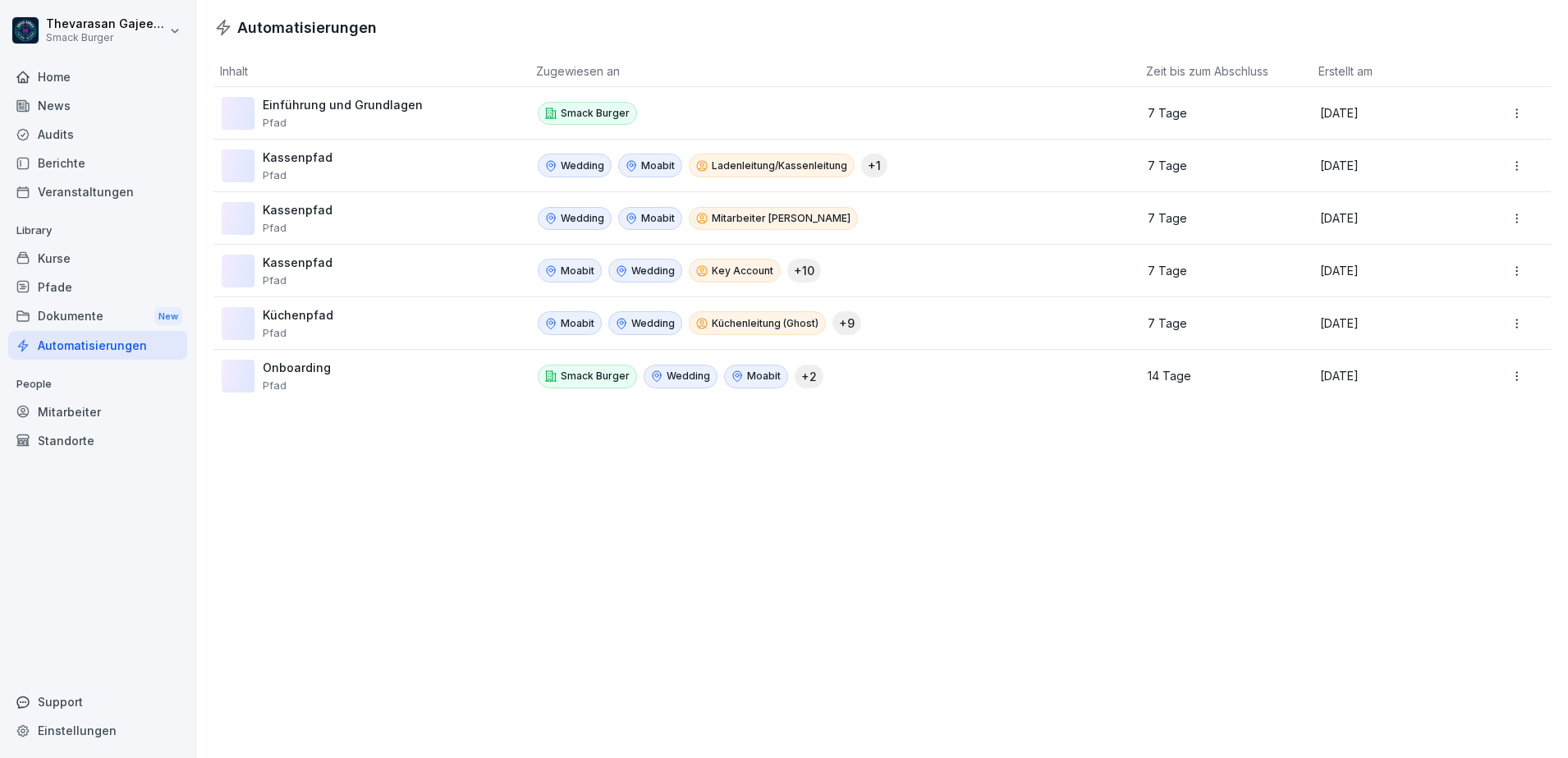
click at [403, 179] on div "Kassenpfad Pfad" at bounding box center [366, 165] width 288 height 33
click at [1505, 169] on html "Thevarasan Gajeendran Smack Burger Home News Audits Berichte Veranstaltungen Li…" at bounding box center [784, 379] width 1568 height 758
click at [1464, 201] on div "Bearbeiten" at bounding box center [1493, 201] width 142 height 28
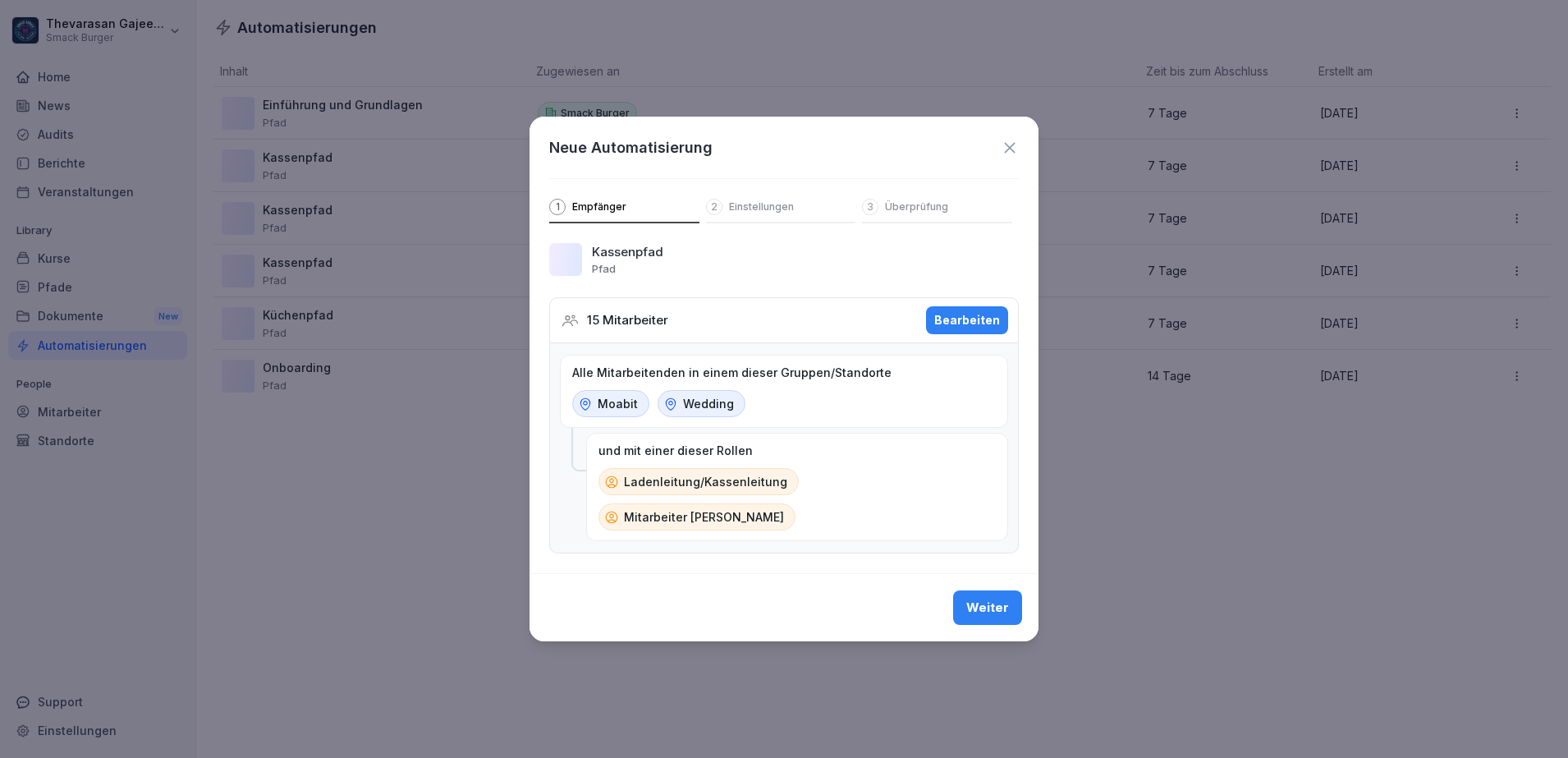
click at [767, 214] on p "Einstellungen" at bounding box center [762, 207] width 65 height 13
click at [897, 211] on p "Überprüfung" at bounding box center [916, 207] width 63 height 13
click at [700, 490] on p "Ladenleitung/Kassenleitung" at bounding box center [706, 482] width 164 height 18
click at [1010, 157] on icon at bounding box center [1010, 148] width 18 height 18
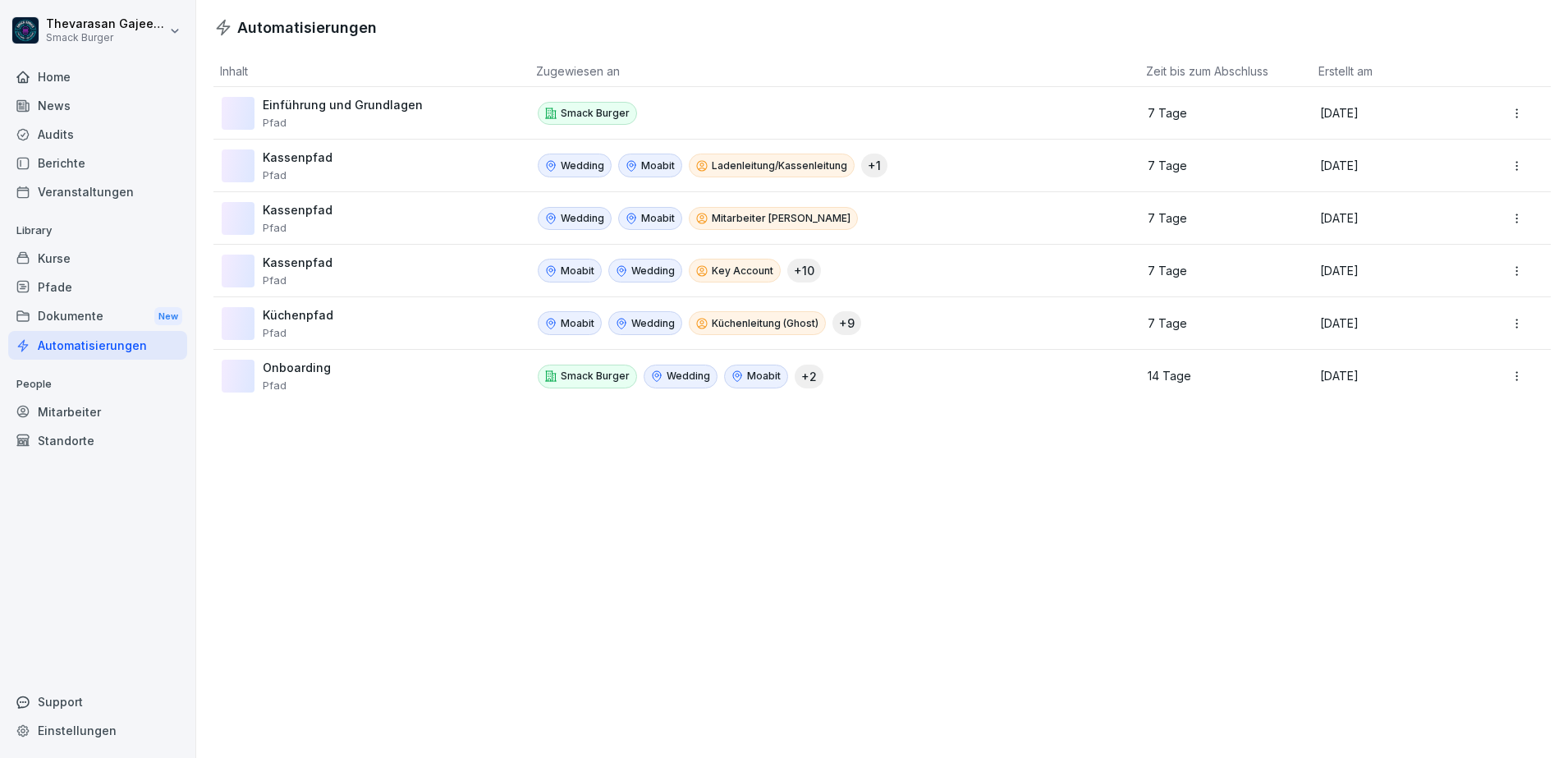
click at [1506, 115] on html "Thevarasan Gajeendran Smack Burger Home News Audits Berichte Veranstaltungen Li…" at bounding box center [784, 379] width 1568 height 758
click at [1478, 144] on div "Bearbeiten" at bounding box center [1493, 149] width 142 height 28
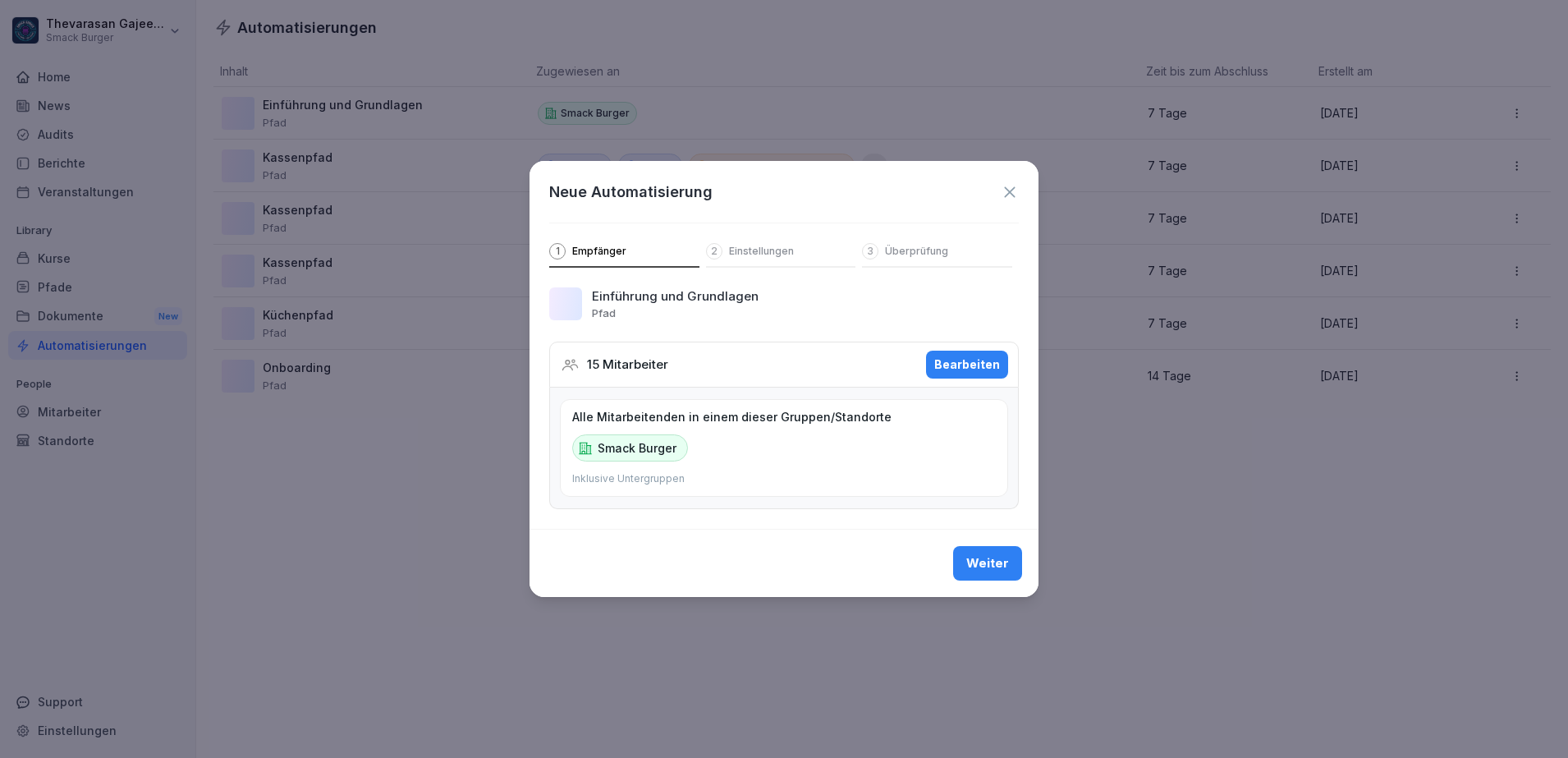
click at [779, 442] on div "Alle Mitarbeitenden in einem dieser Gruppen/Standorte Smack Burger Inklusive Un…" at bounding box center [784, 448] width 449 height 98
click at [705, 457] on div "Alle Mitarbeitenden in einem dieser Gruppen/Standorte Smack Burger Inklusive Un…" at bounding box center [784, 448] width 449 height 98
click at [958, 363] on div "Bearbeiten" at bounding box center [967, 364] width 66 height 18
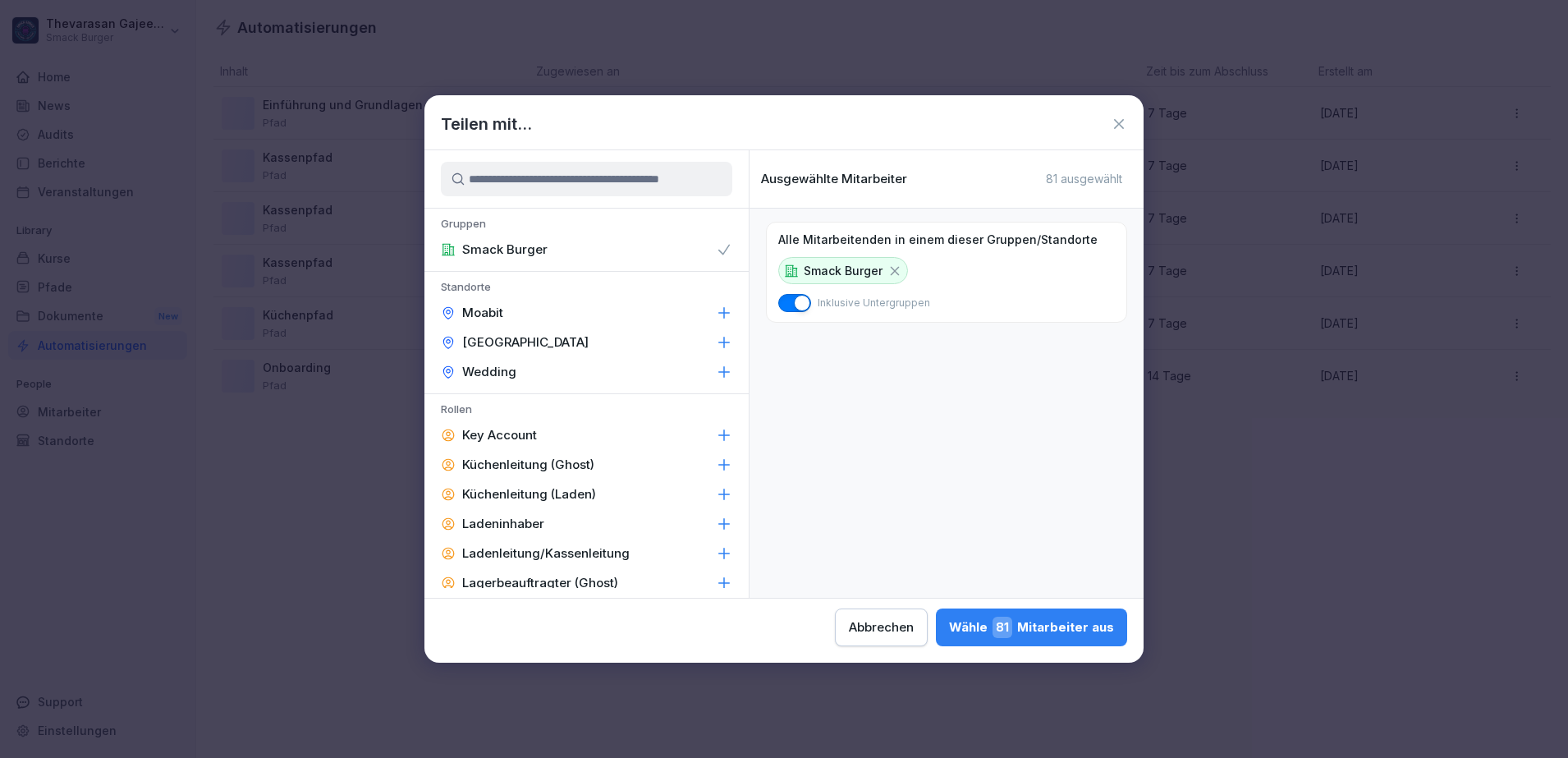
click at [716, 315] on icon at bounding box center [724, 312] width 17 height 17
click at [719, 338] on icon at bounding box center [725, 343] width 11 height 11
click at [716, 370] on icon at bounding box center [724, 372] width 17 height 17
click at [1061, 637] on div "Wähle 81 Mitarbeiter aus" at bounding box center [1032, 627] width 165 height 21
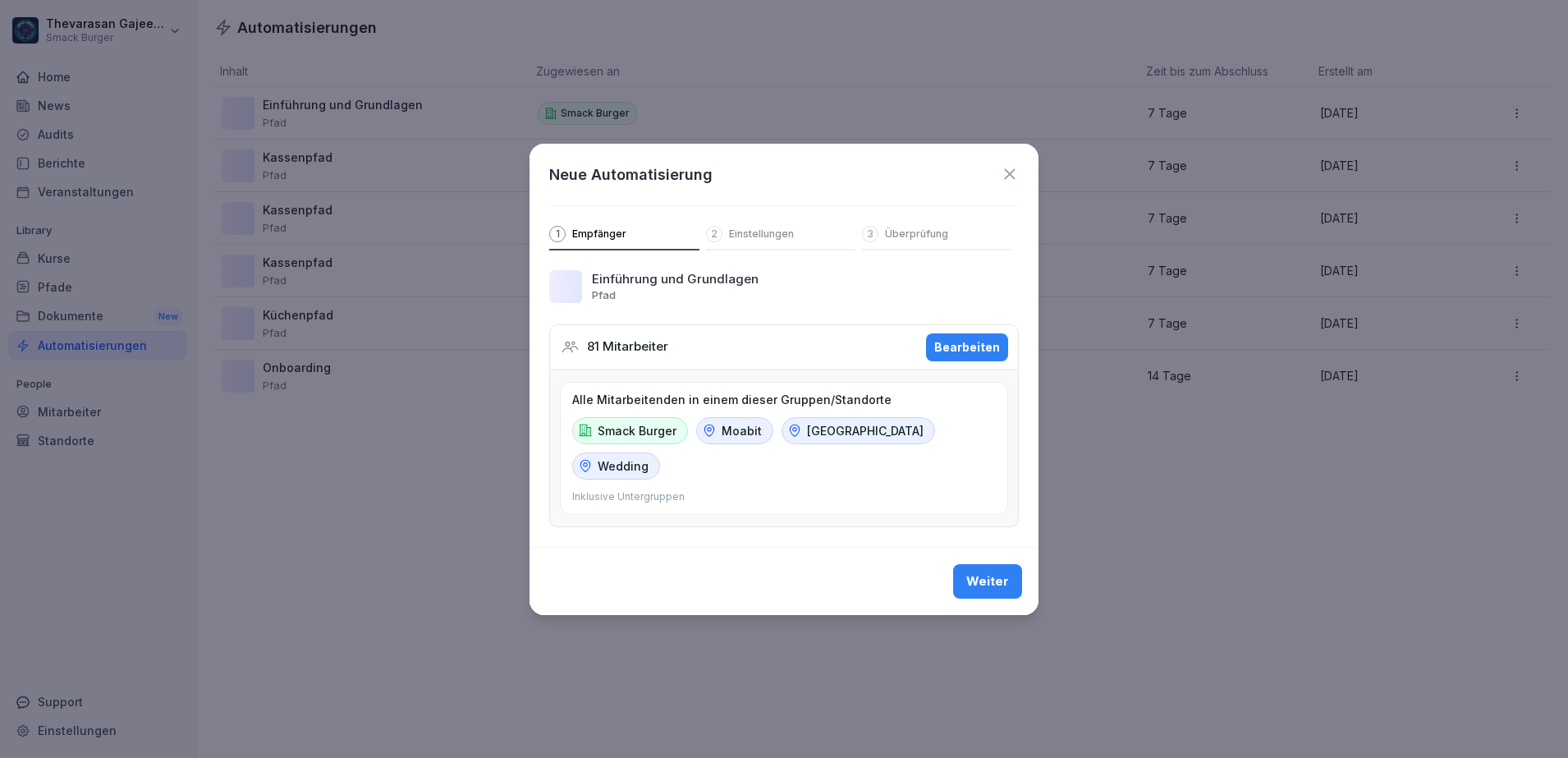
click at [995, 577] on div "Weiter" at bounding box center [988, 581] width 43 height 18
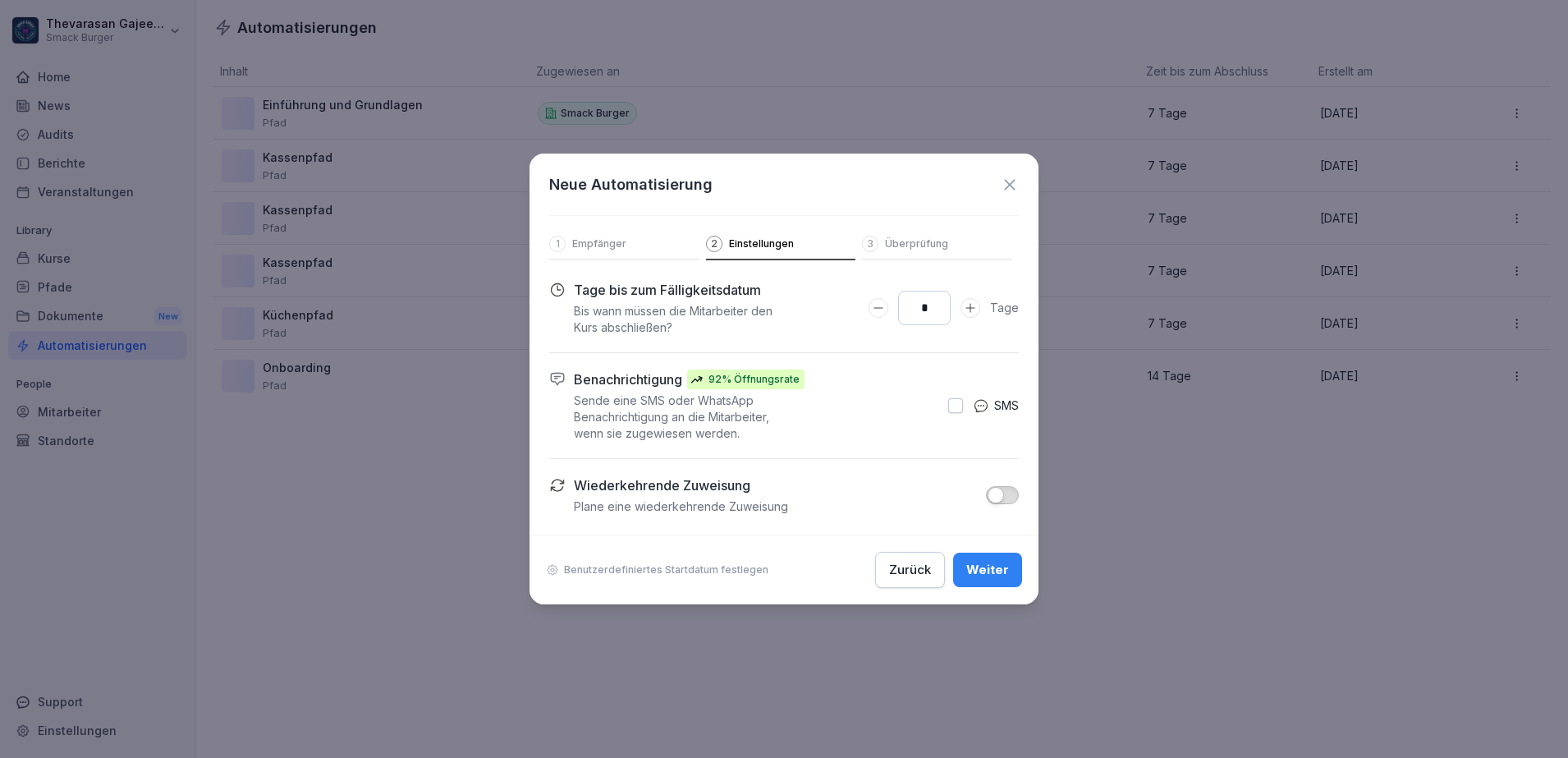
click at [996, 568] on div "Weiter" at bounding box center [988, 570] width 43 height 18
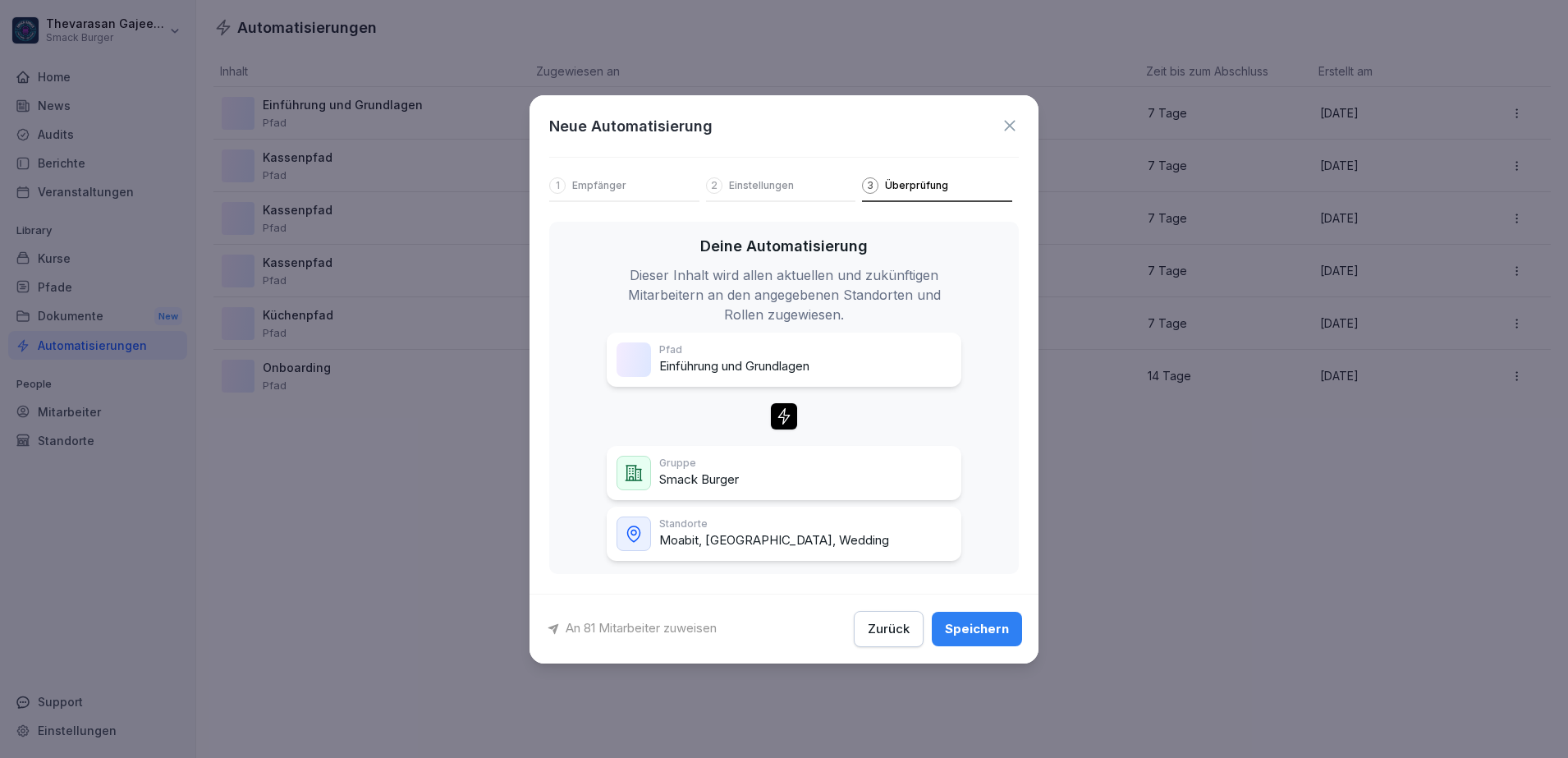
click at [988, 622] on div "Speichern" at bounding box center [977, 629] width 64 height 18
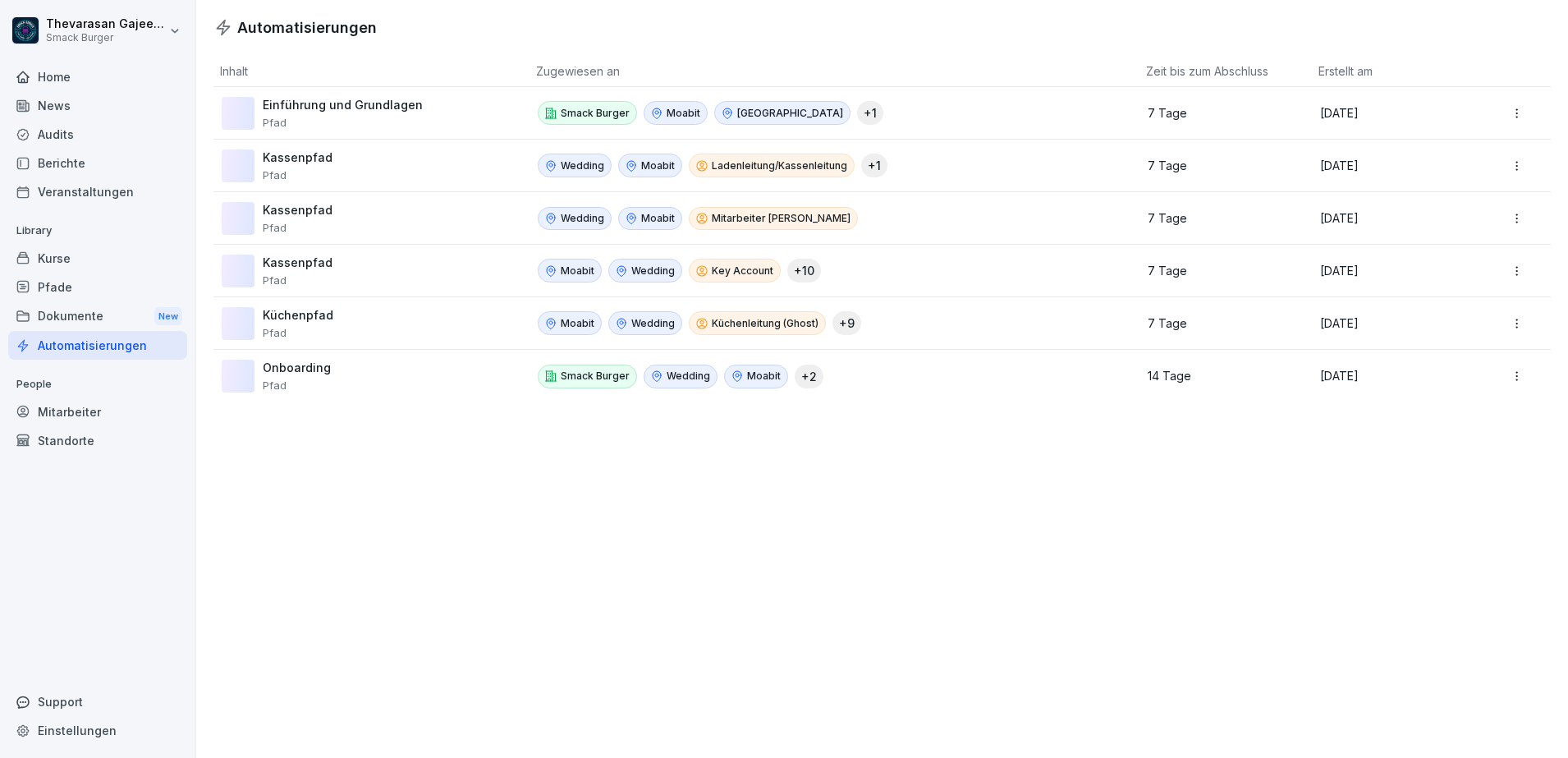
click at [1506, 112] on html "Thevarasan Gajeendran Smack Burger Home News Audits Berichte Veranstaltungen Li…" at bounding box center [784, 379] width 1568 height 758
click at [1471, 150] on div "Bearbeiten" at bounding box center [1493, 149] width 142 height 28
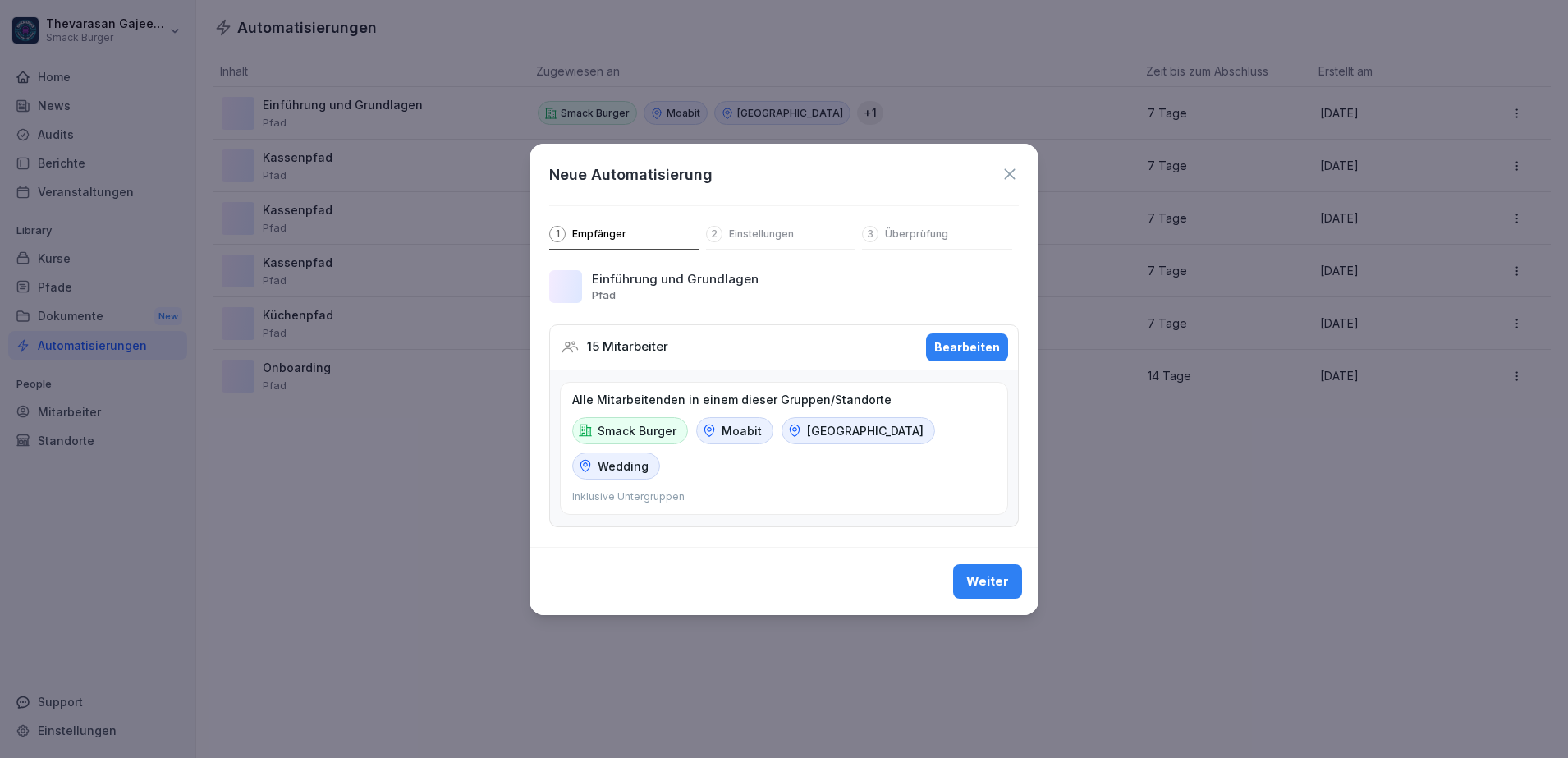
click at [761, 228] on p "Einstellungen" at bounding box center [762, 234] width 65 height 13
click at [1011, 177] on icon at bounding box center [1010, 174] width 18 height 18
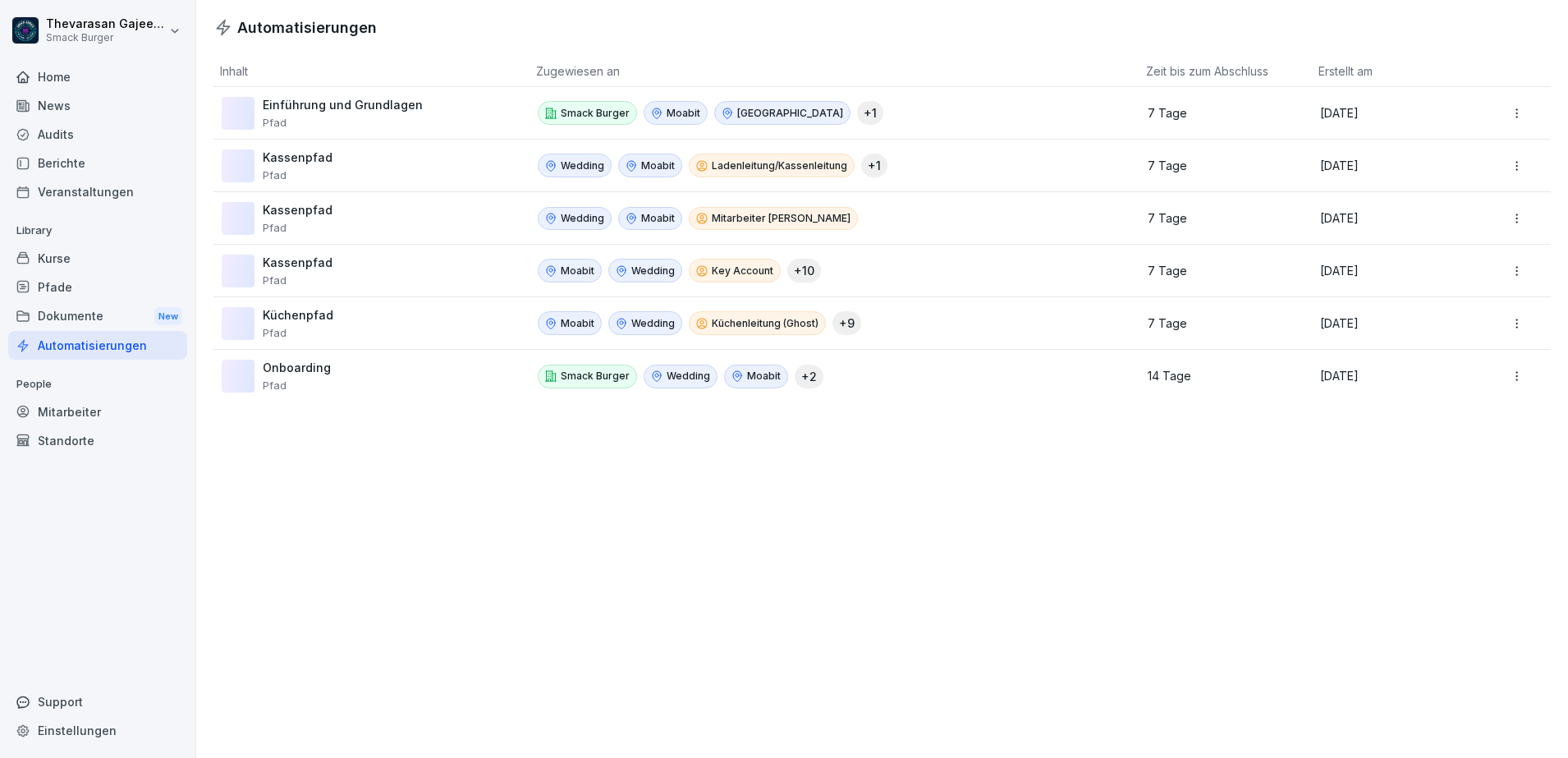
click at [1096, 540] on div "Automatisierungen Inhalt Zugewiesen an Zeit bis zum Abschluss Erstellt am Einfü…" at bounding box center [882, 379] width 1372 height 758
click at [1493, 116] on html "Thevarasan Gajeendran Smack Burger Home News Audits Berichte Veranstaltungen Li…" at bounding box center [784, 379] width 1568 height 758
click at [1048, 110] on html "Thevarasan Gajeendran Smack Burger Home News Audits Berichte Veranstaltungen Li…" at bounding box center [784, 379] width 1568 height 758
click at [1499, 119] on html "Thevarasan Gajeendran Smack Burger Home News Audits Berichte Veranstaltungen Li…" at bounding box center [784, 379] width 1568 height 758
click at [1478, 147] on div "Bearbeiten" at bounding box center [1493, 149] width 142 height 28
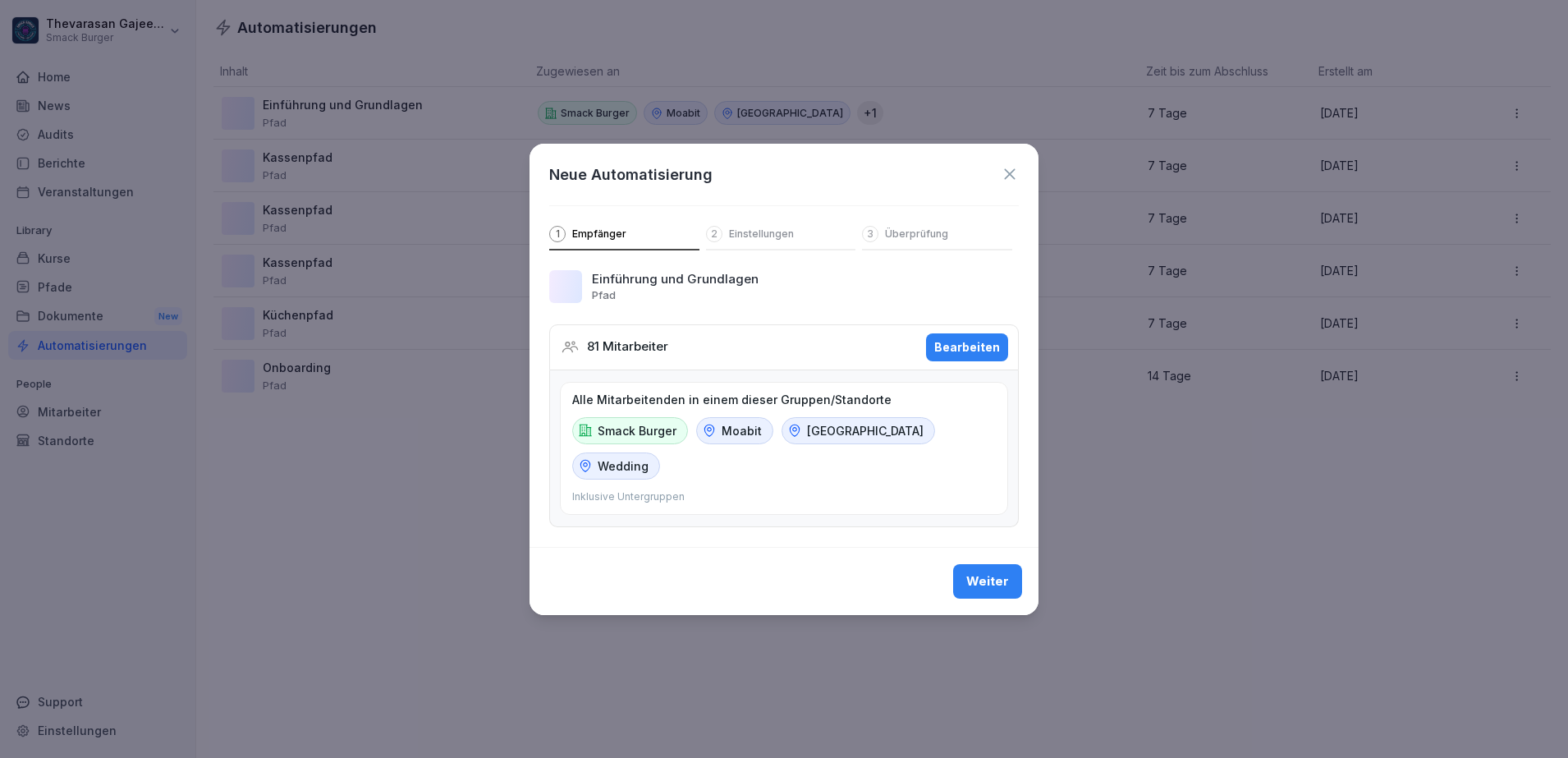
click at [961, 352] on div "Bearbeiten" at bounding box center [967, 347] width 66 height 18
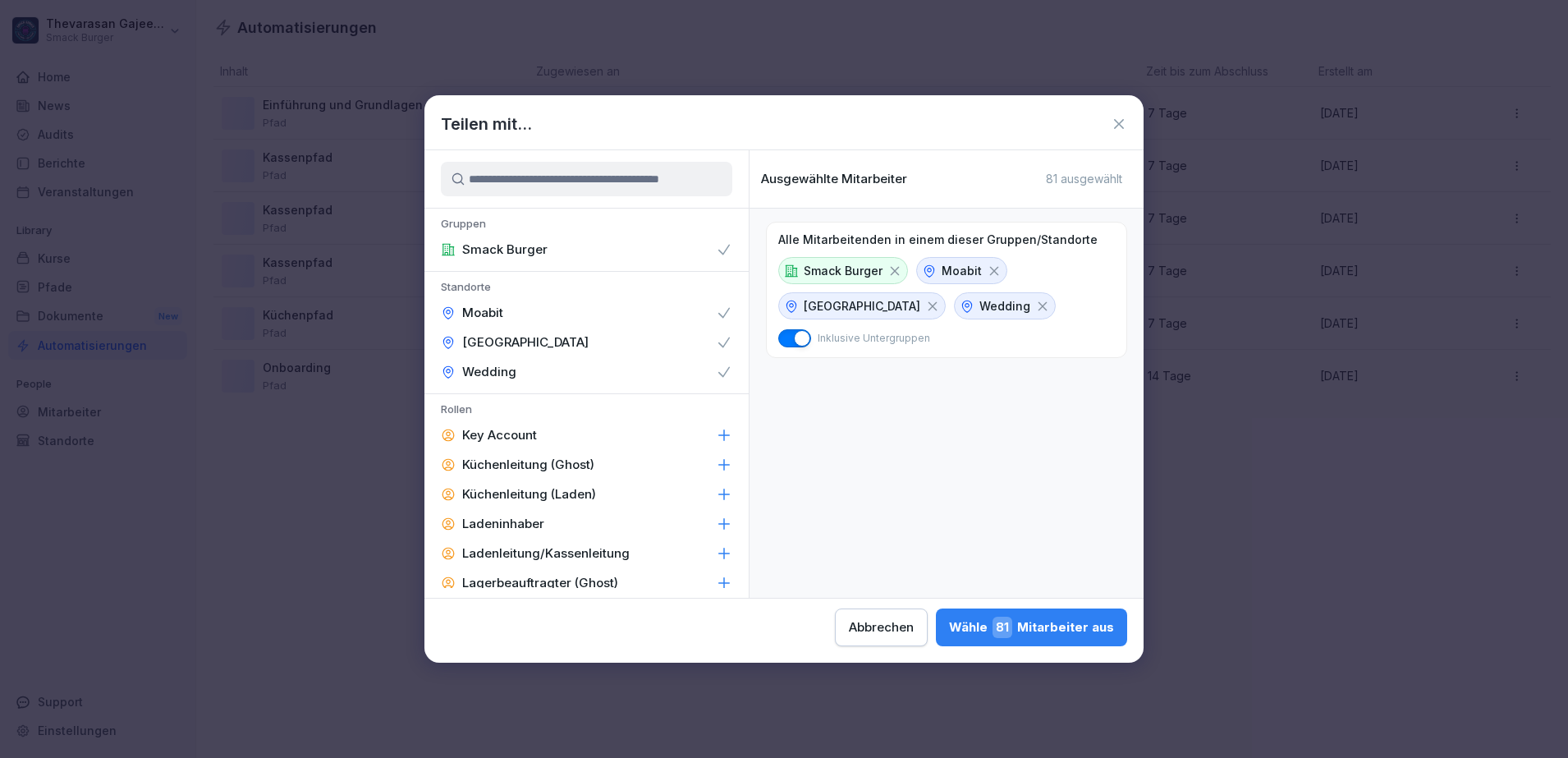
click at [893, 273] on icon at bounding box center [894, 271] width 15 height 15
click at [1040, 624] on div "Wähle 66 Mitarbeiter aus" at bounding box center [1030, 627] width 168 height 21
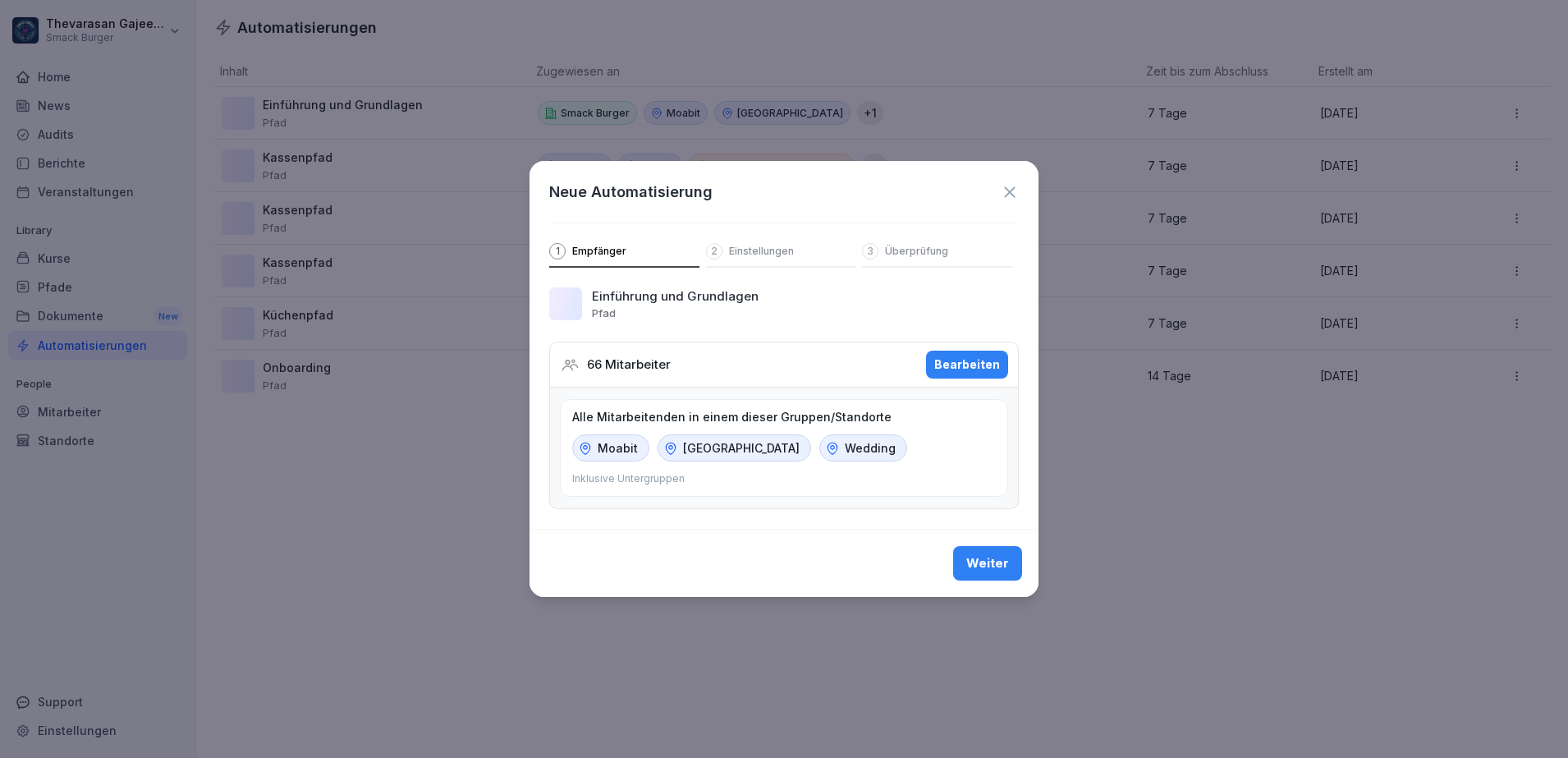
click at [975, 565] on div "Weiter" at bounding box center [988, 563] width 43 height 18
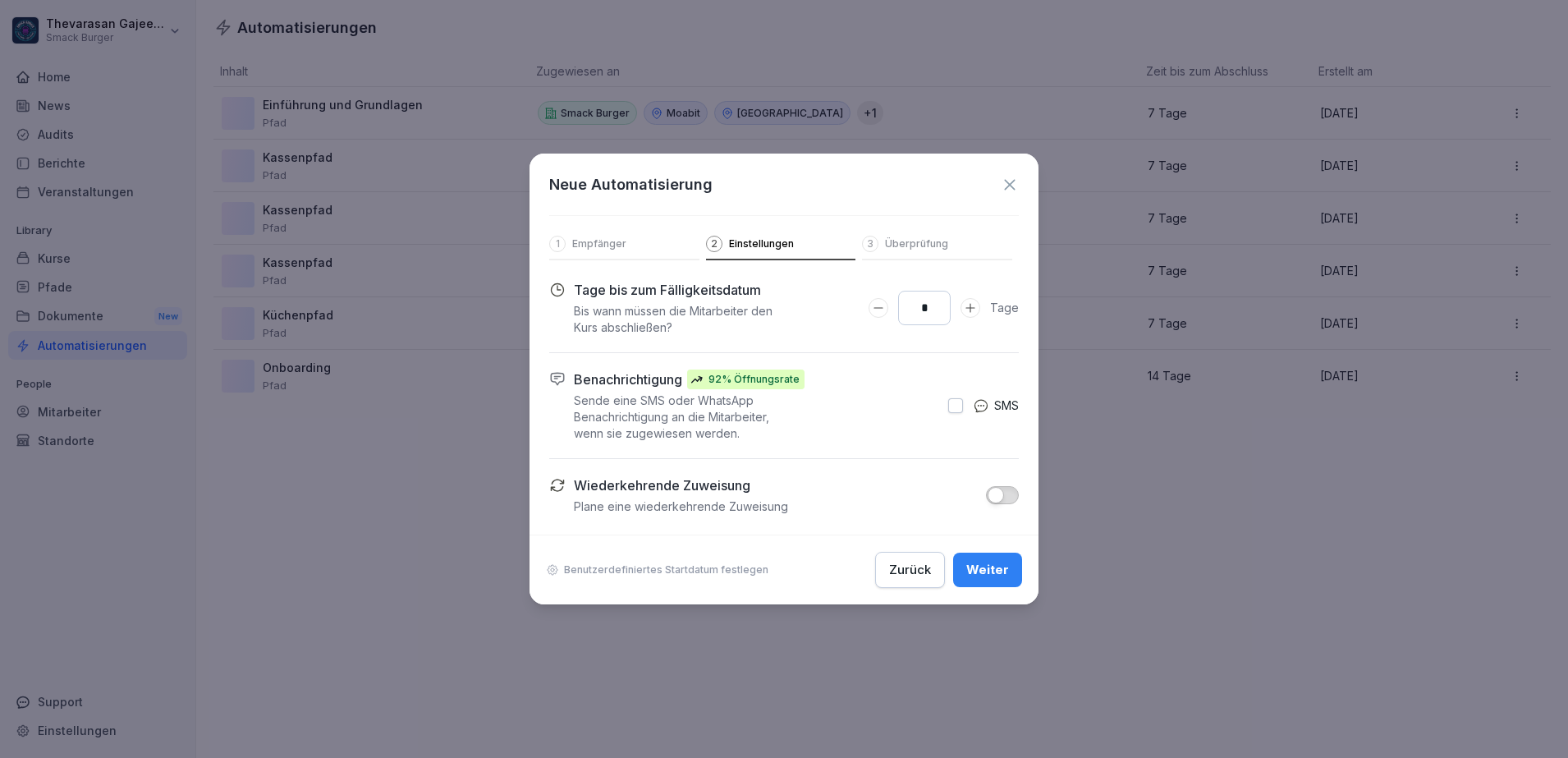
click at [998, 571] on div "Weiter" at bounding box center [988, 570] width 43 height 18
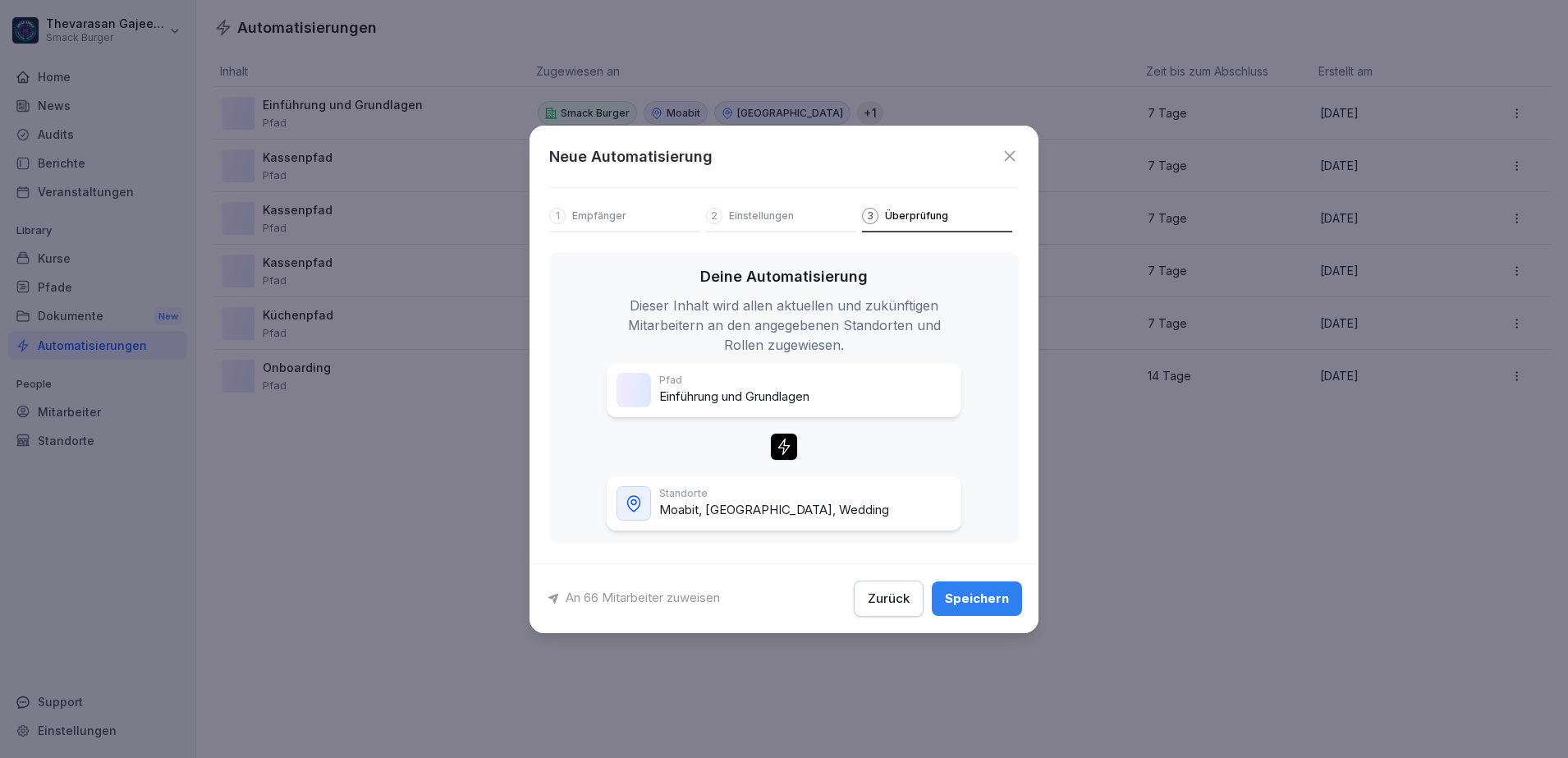
click at [988, 597] on div "Speichern" at bounding box center [977, 598] width 64 height 18
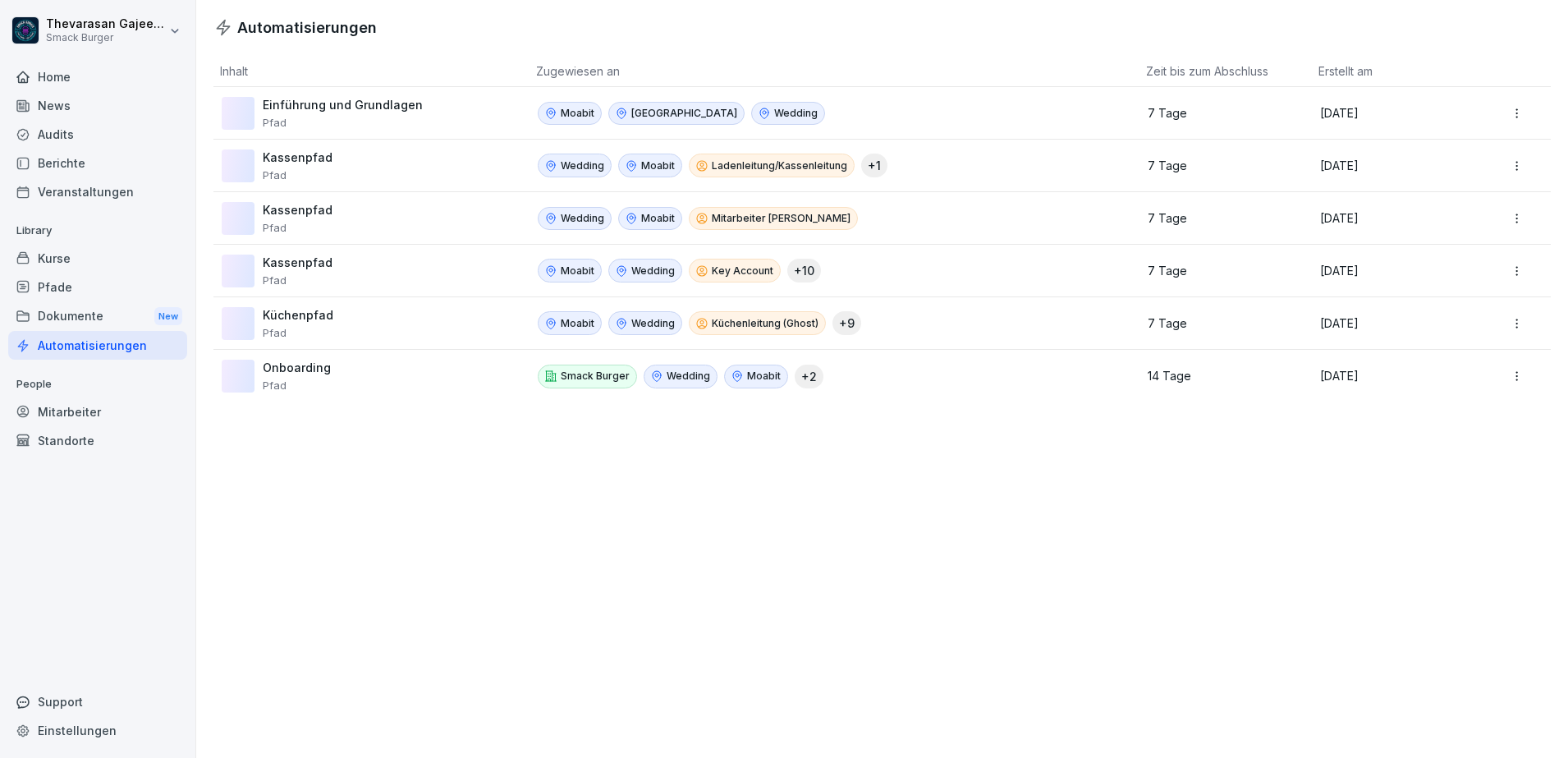
click at [91, 408] on div "Mitarbeiter" at bounding box center [98, 412] width 179 height 29
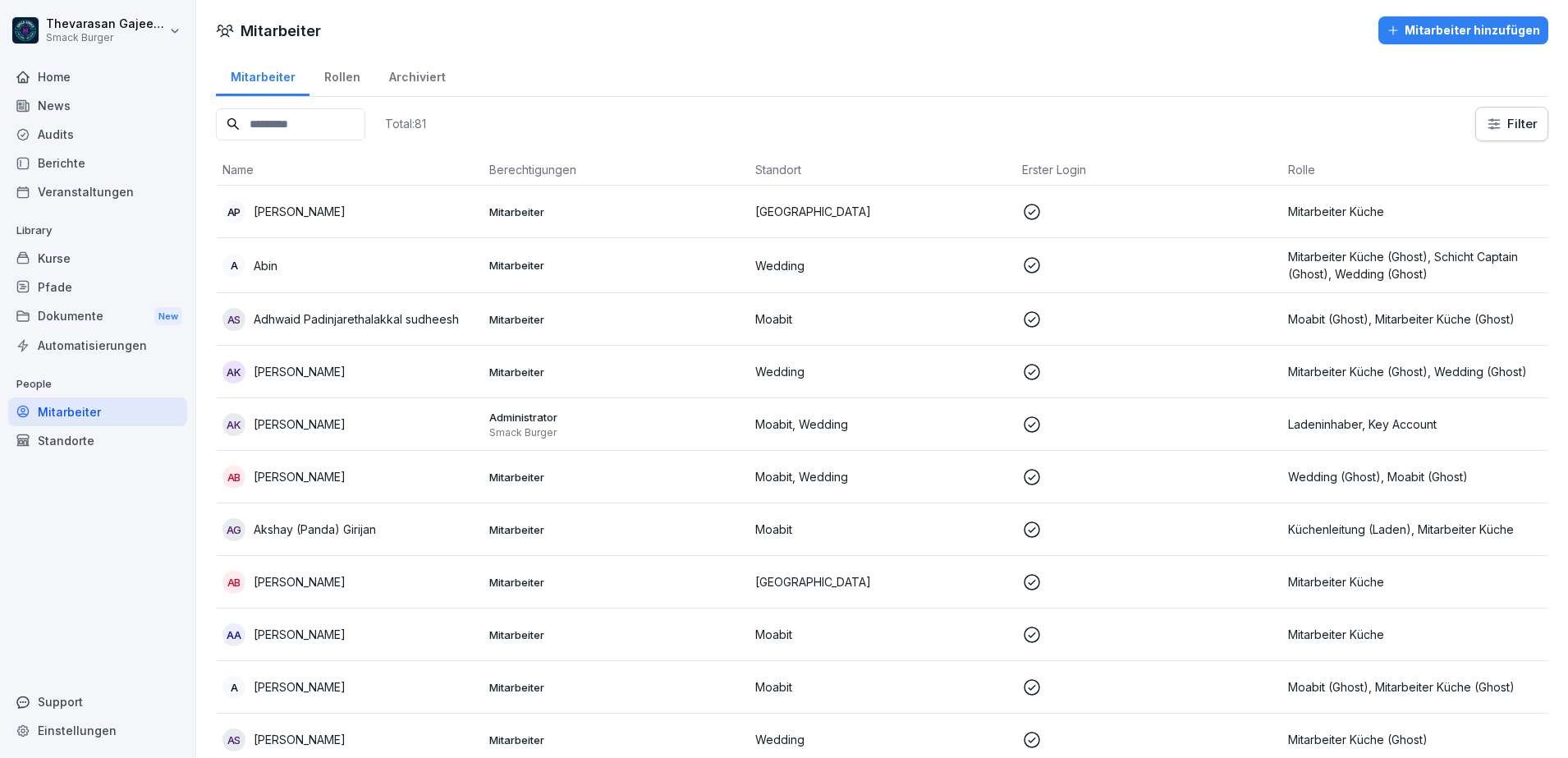
click at [509, 166] on th "Berechtigungen" at bounding box center [616, 170] width 266 height 31
click at [345, 122] on input at bounding box center [291, 124] width 150 height 32
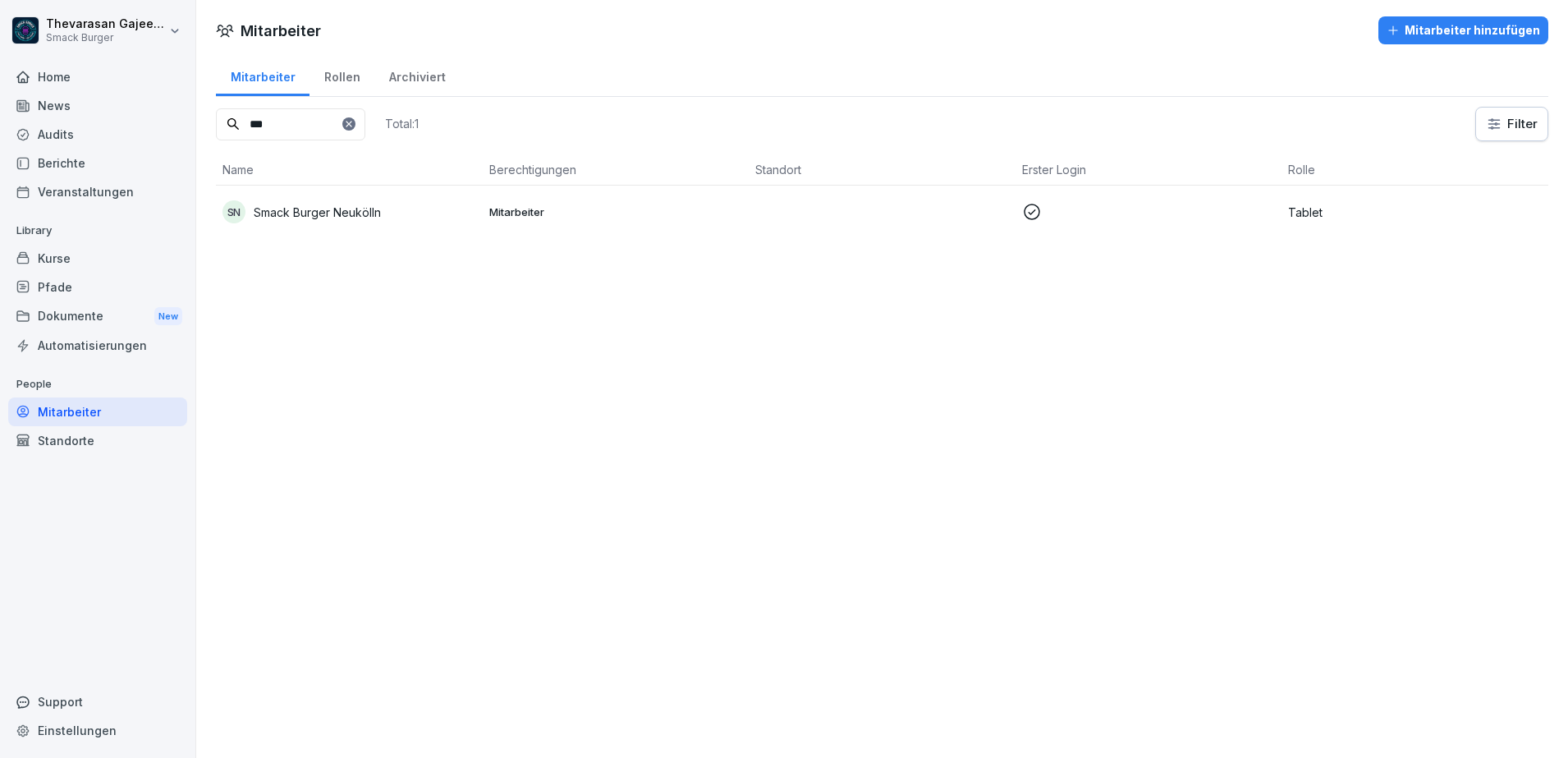
type input "***"
click at [341, 216] on p "Smack Burger Neukölln" at bounding box center [317, 213] width 128 height 18
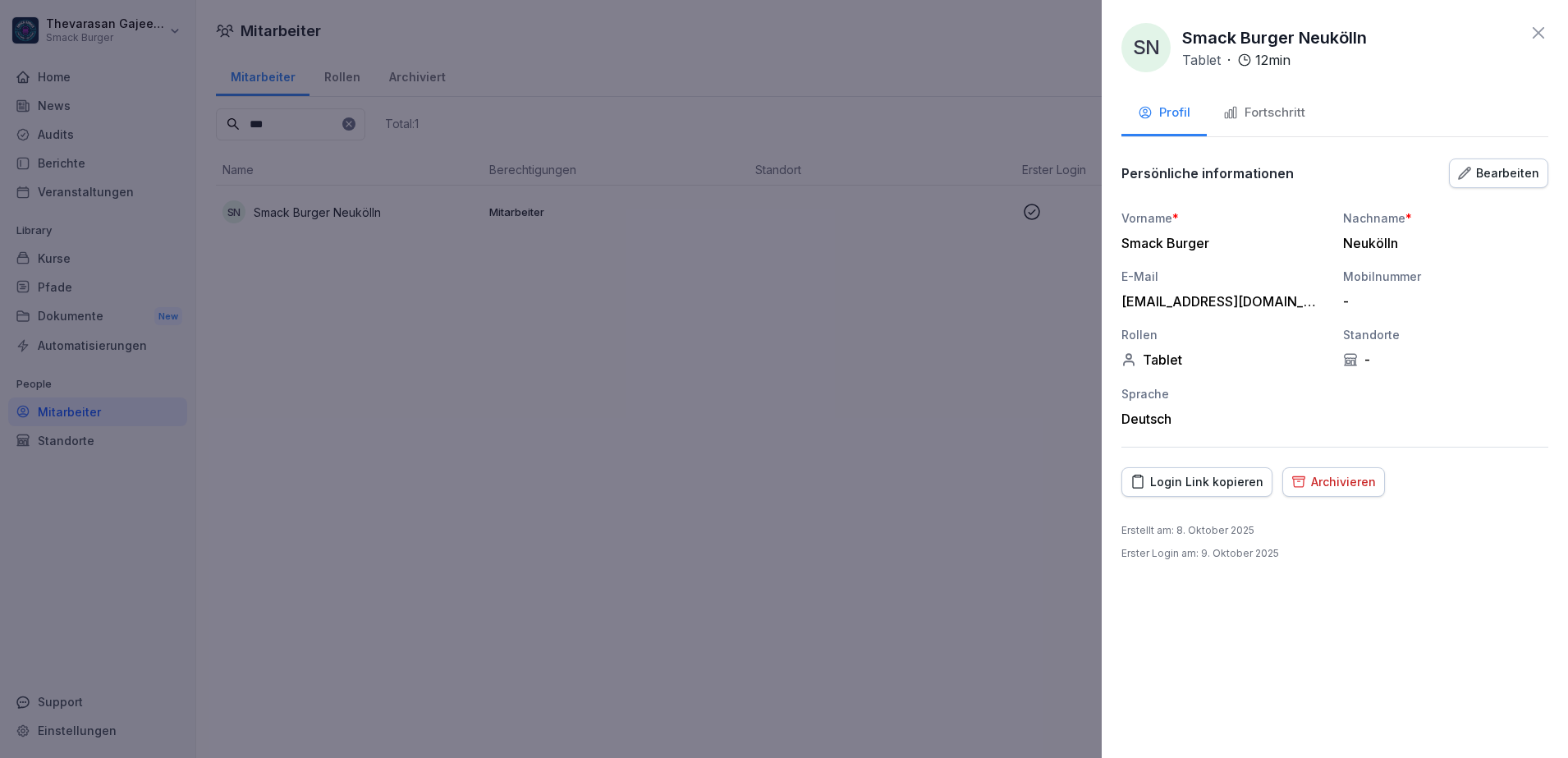
click at [1299, 114] on div "Fortschritt" at bounding box center [1264, 113] width 82 height 18
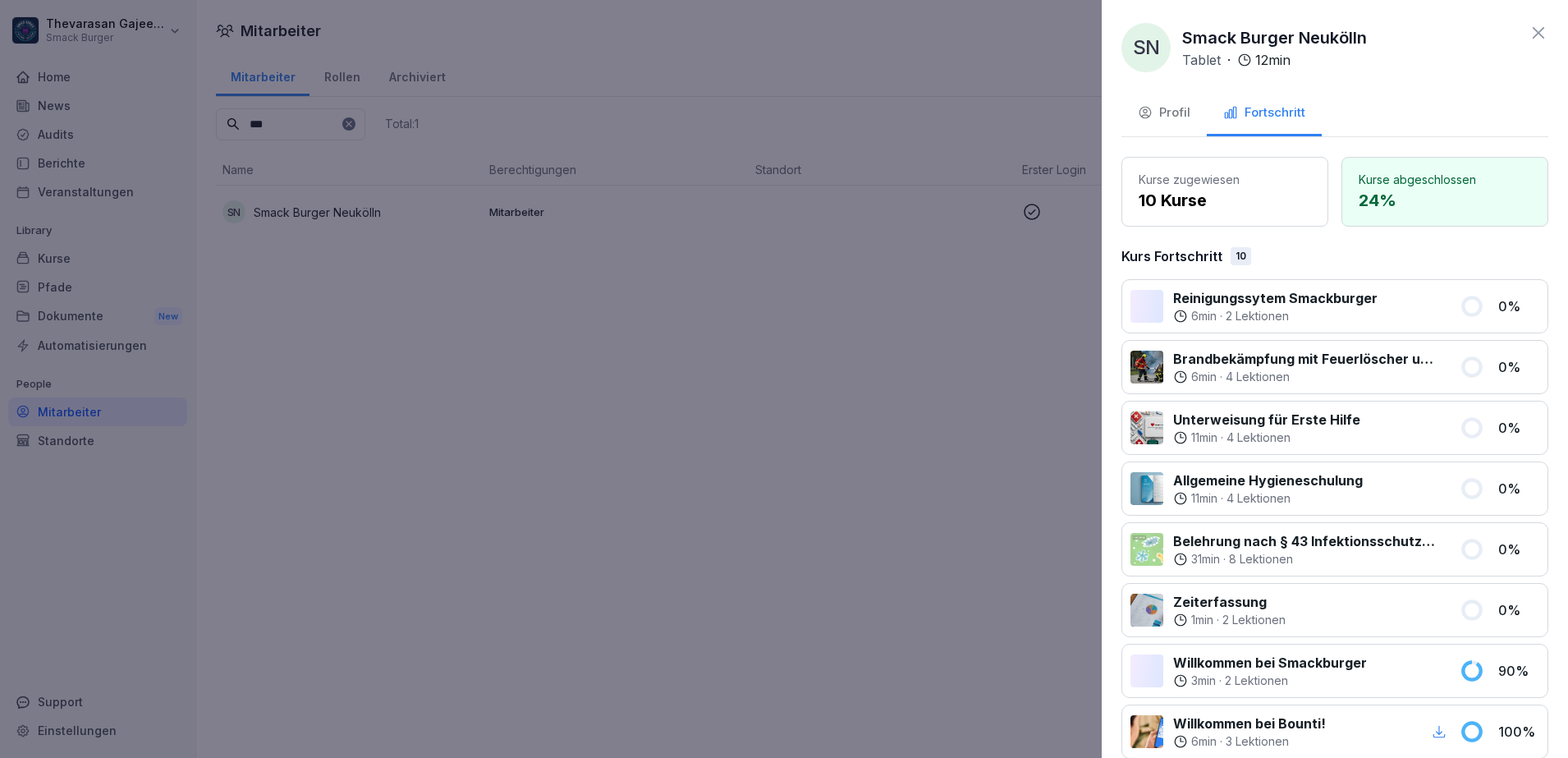
click at [80, 352] on div at bounding box center [784, 379] width 1568 height 758
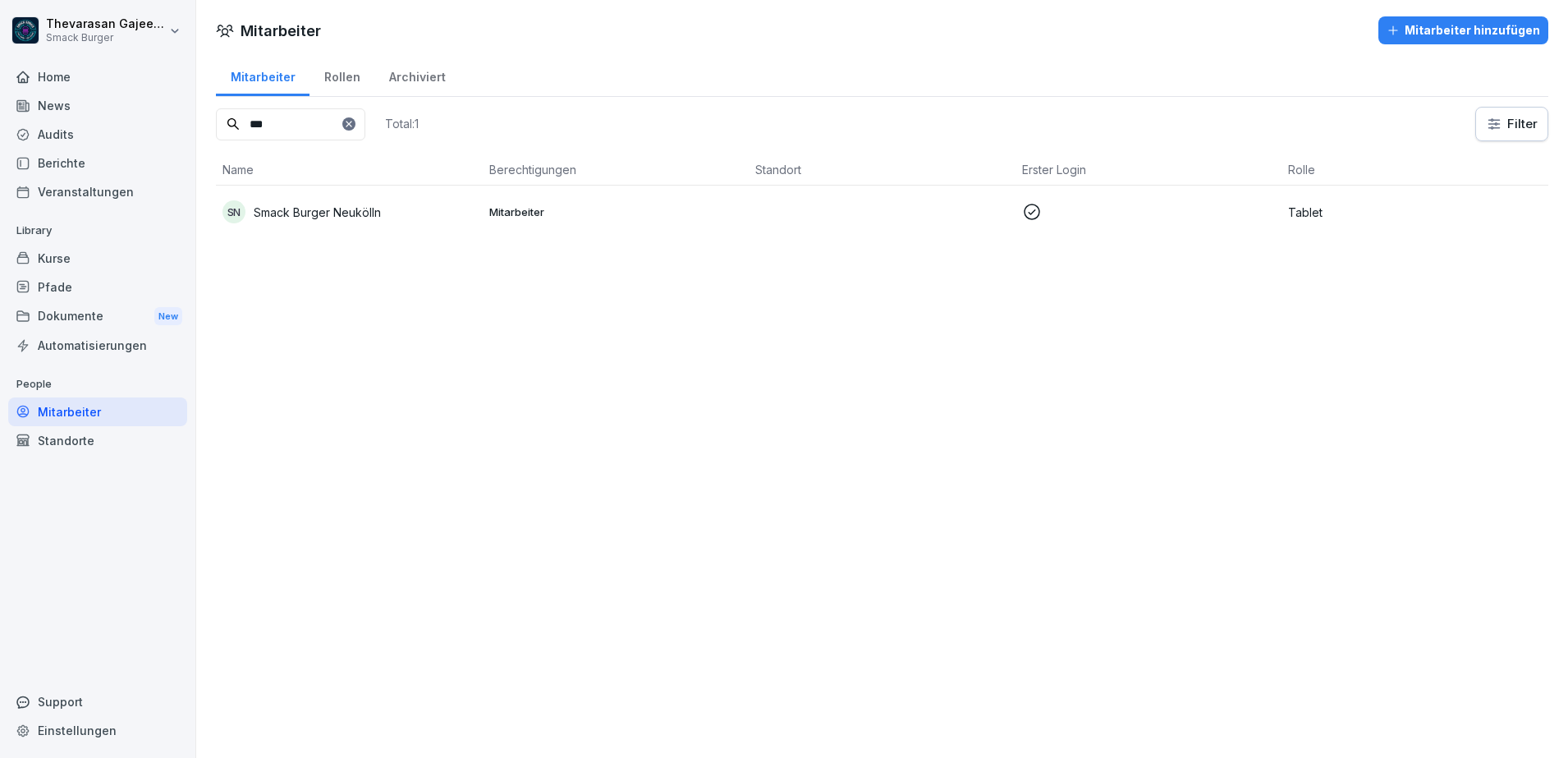
click at [87, 344] on div "Automatisierungen" at bounding box center [98, 345] width 179 height 29
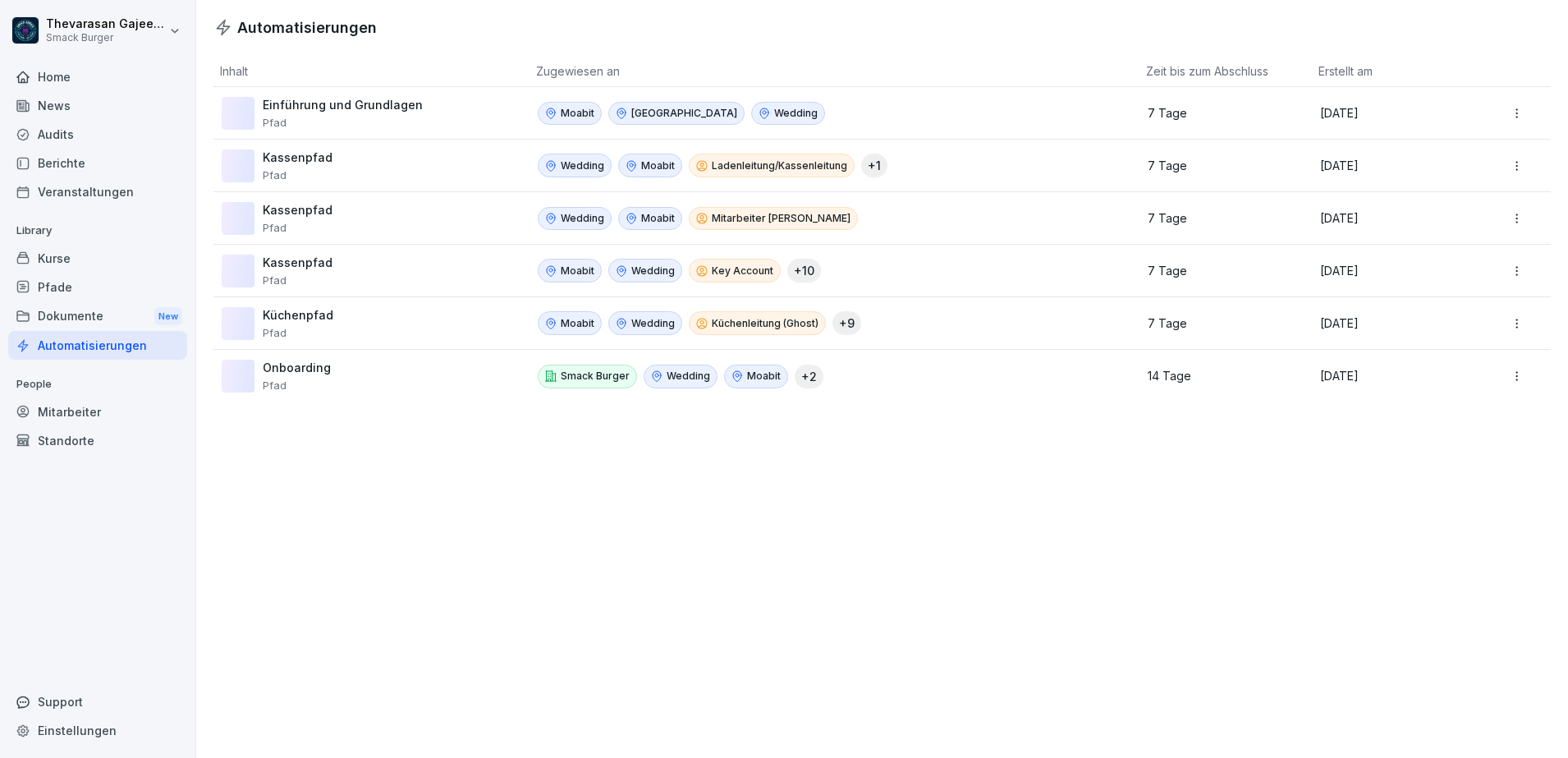
click at [1507, 114] on html "Thevarasan Gajeendran Smack Burger Home News Audits Berichte Veranstaltungen Li…" at bounding box center [784, 379] width 1568 height 758
click at [1489, 143] on div "Bearbeiten" at bounding box center [1493, 149] width 142 height 28
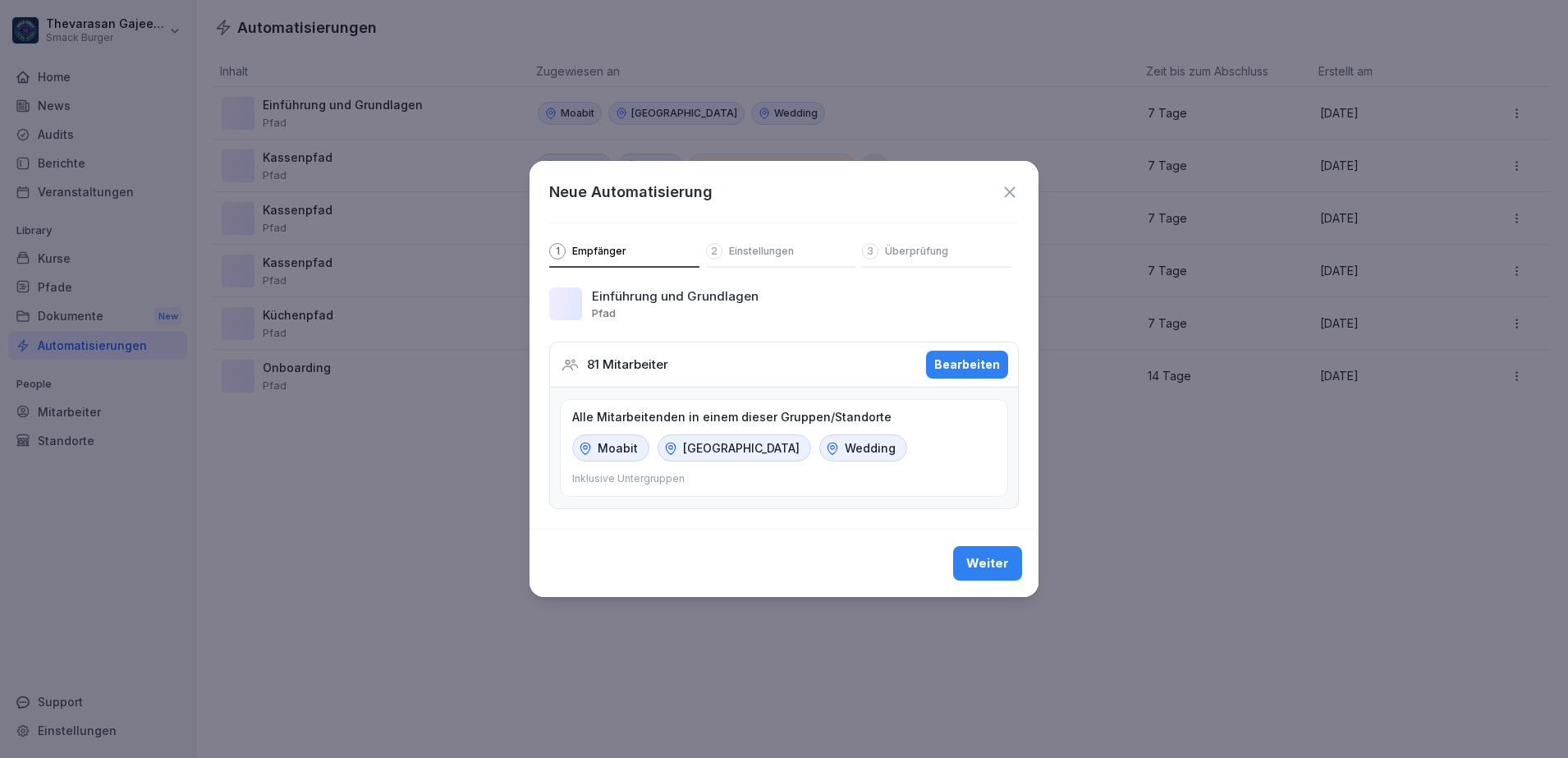
click at [987, 369] on div "Bearbeiten" at bounding box center [967, 364] width 66 height 18
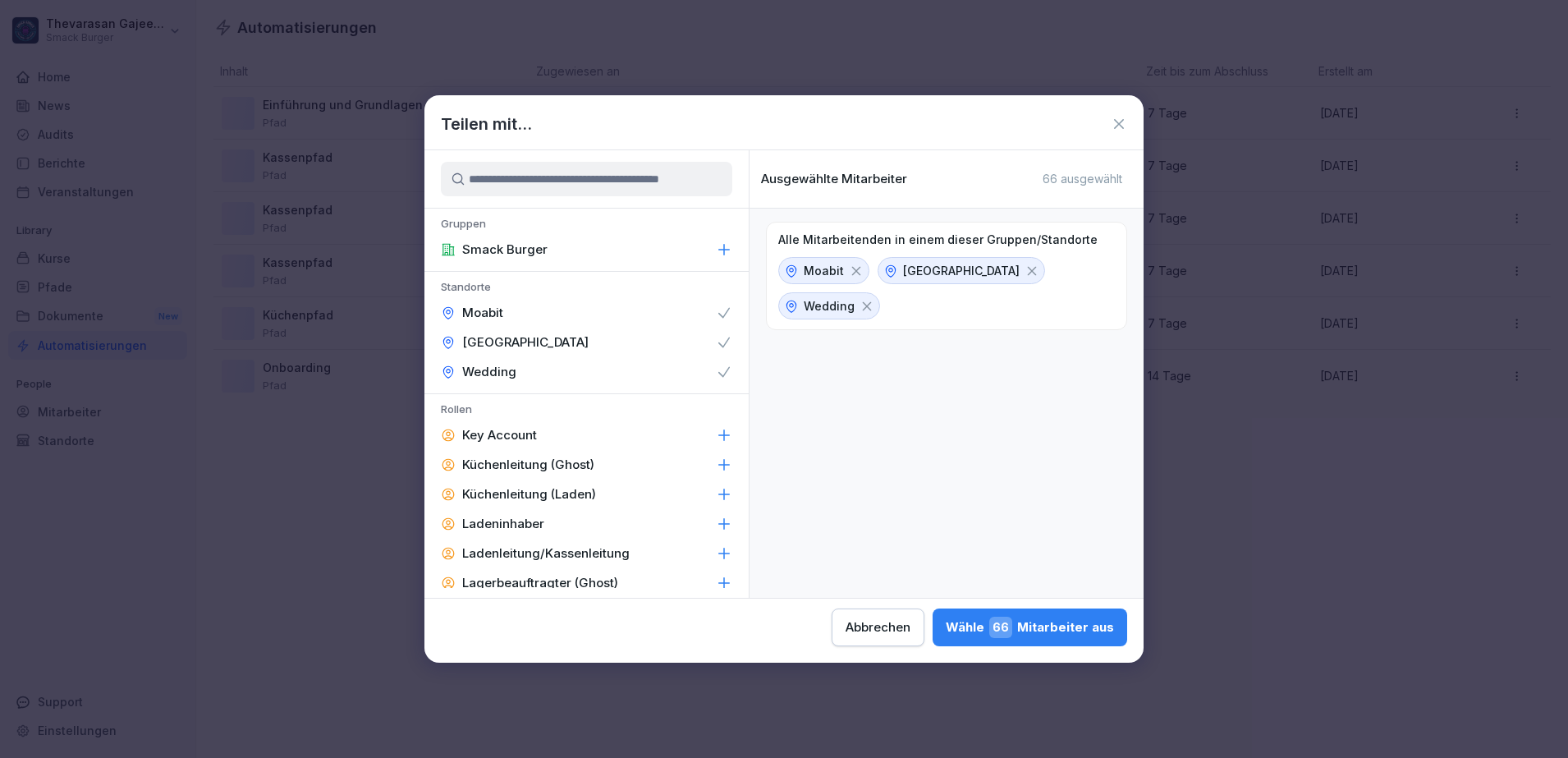
click at [719, 249] on icon at bounding box center [725, 250] width 11 height 11
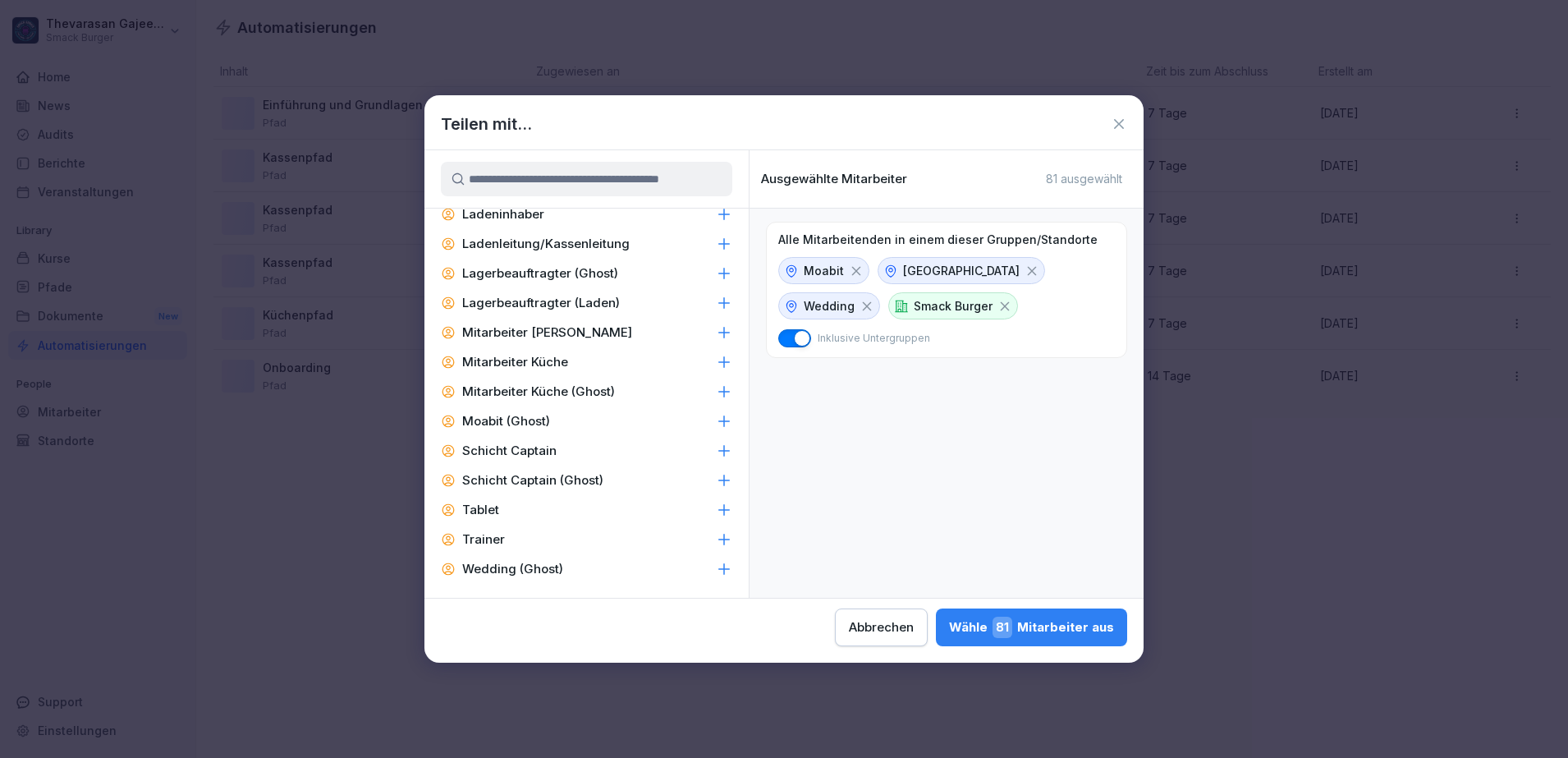
scroll to position [312, 0]
click at [716, 509] on icon at bounding box center [724, 507] width 17 height 17
click at [878, 414] on icon at bounding box center [880, 412] width 15 height 15
click at [802, 337] on span "button" at bounding box center [802, 338] width 17 height 17
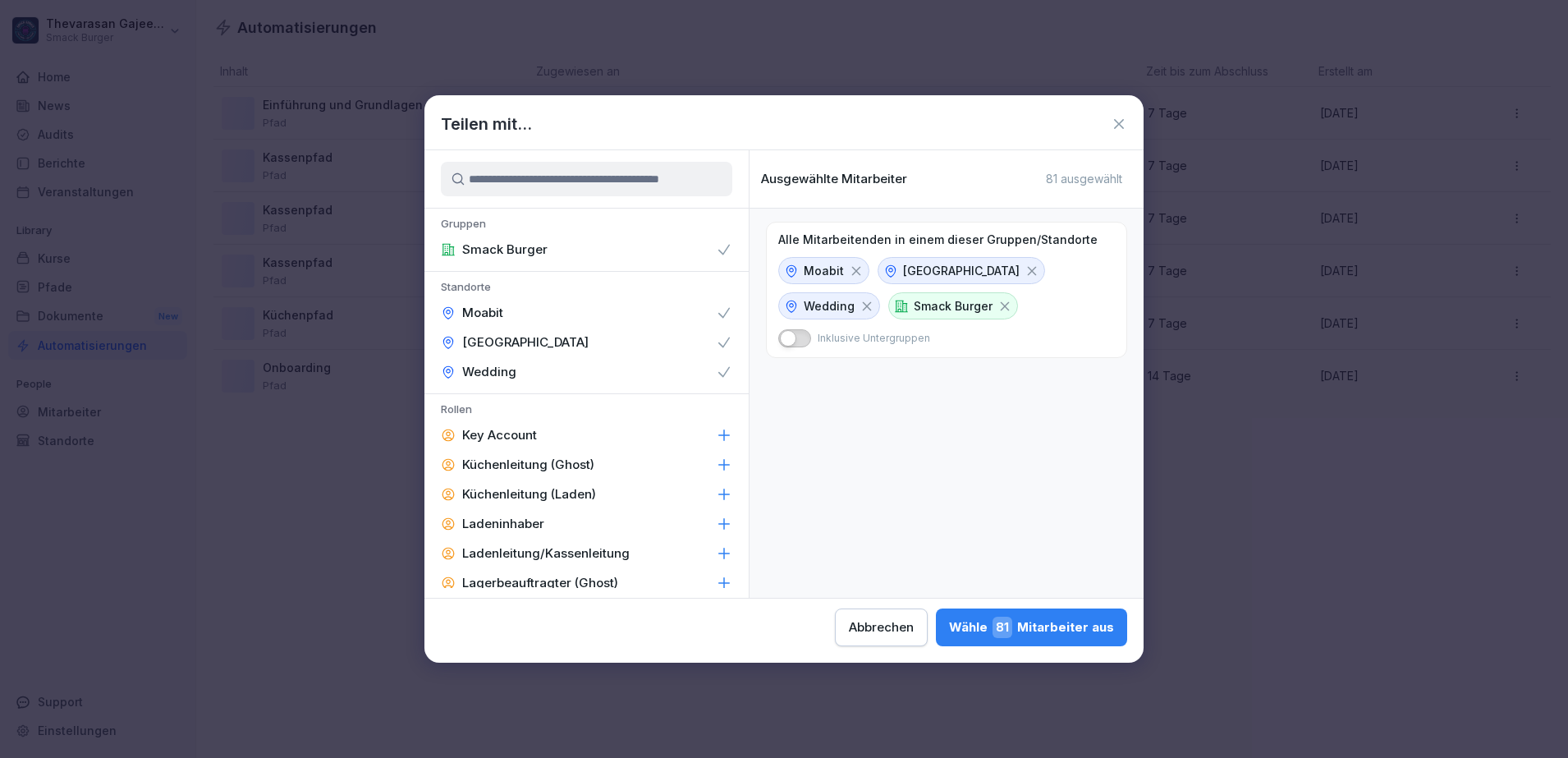
click at [1048, 636] on div "Wähle 81 Mitarbeiter aus" at bounding box center [1032, 627] width 165 height 21
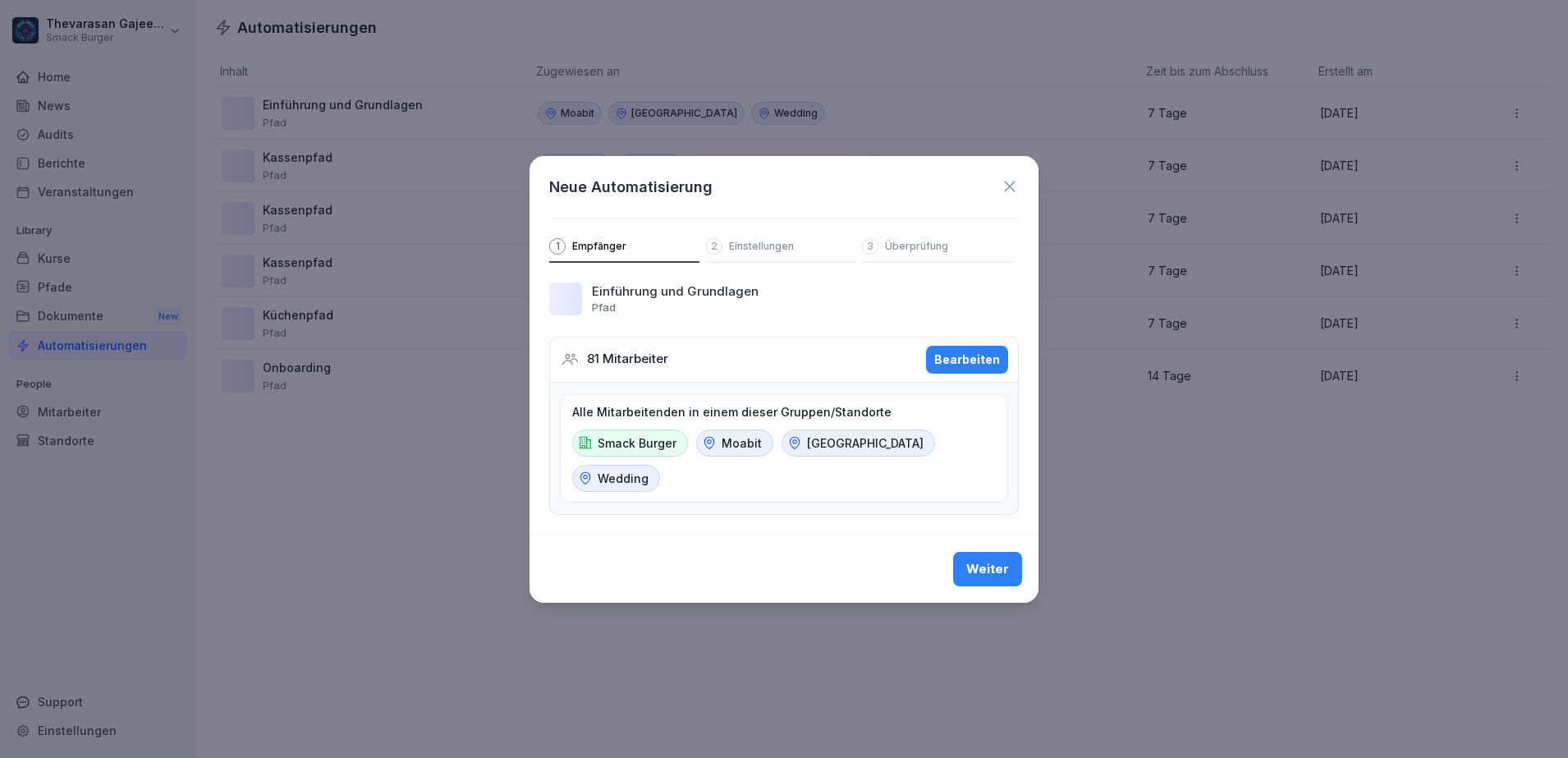
click at [768, 261] on div "2 Einstellungen" at bounding box center [781, 251] width 150 height 25
click at [767, 252] on div "2 Einstellungen" at bounding box center [781, 251] width 150 height 25
click at [767, 248] on p "Einstellungen" at bounding box center [762, 246] width 65 height 13
click at [769, 244] on p "Einstellungen" at bounding box center [762, 246] width 65 height 13
click at [947, 245] on div "3 Überprüfung" at bounding box center [937, 251] width 150 height 25
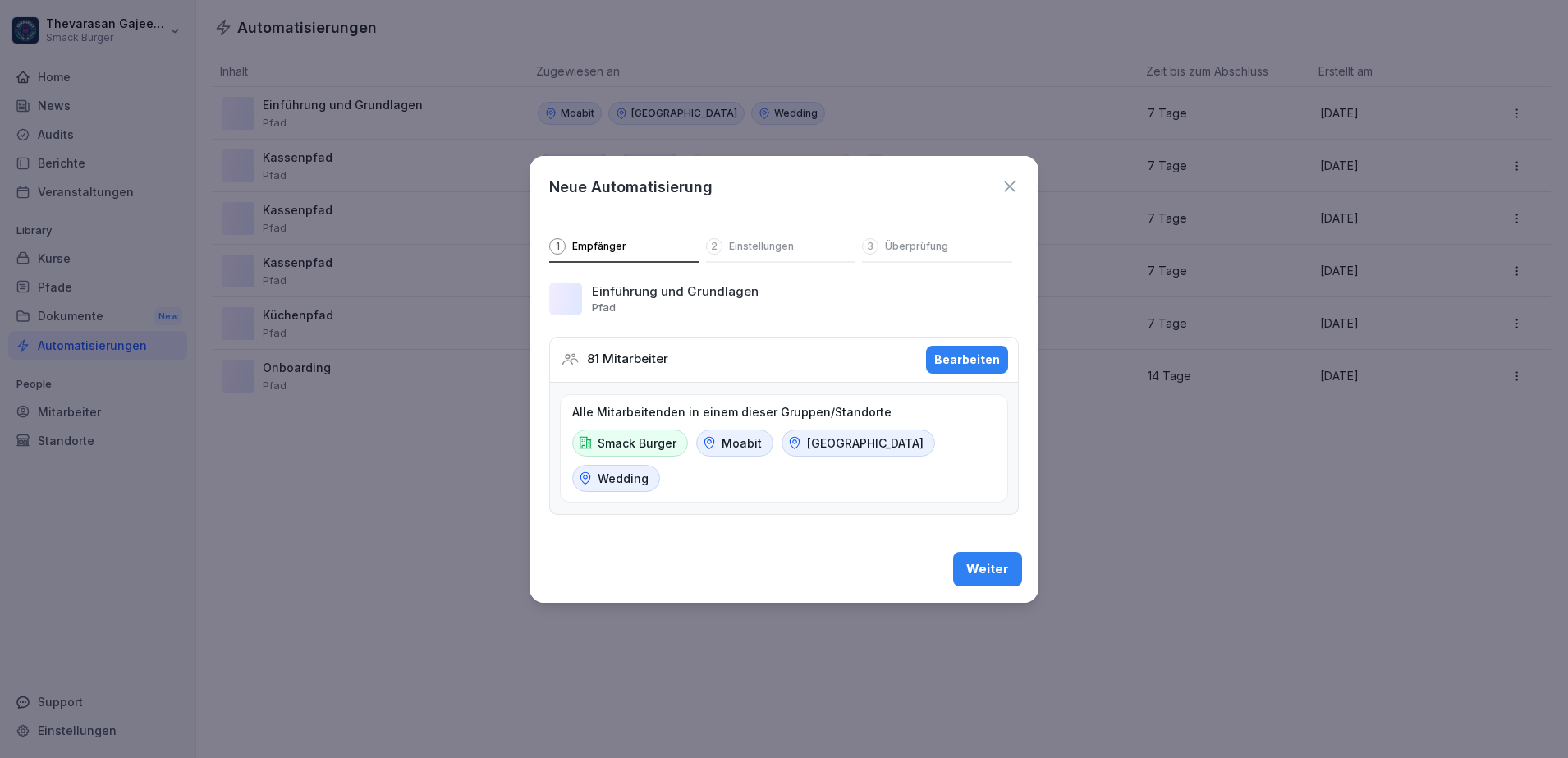
click at [988, 558] on button "Weiter" at bounding box center [988, 568] width 69 height 34
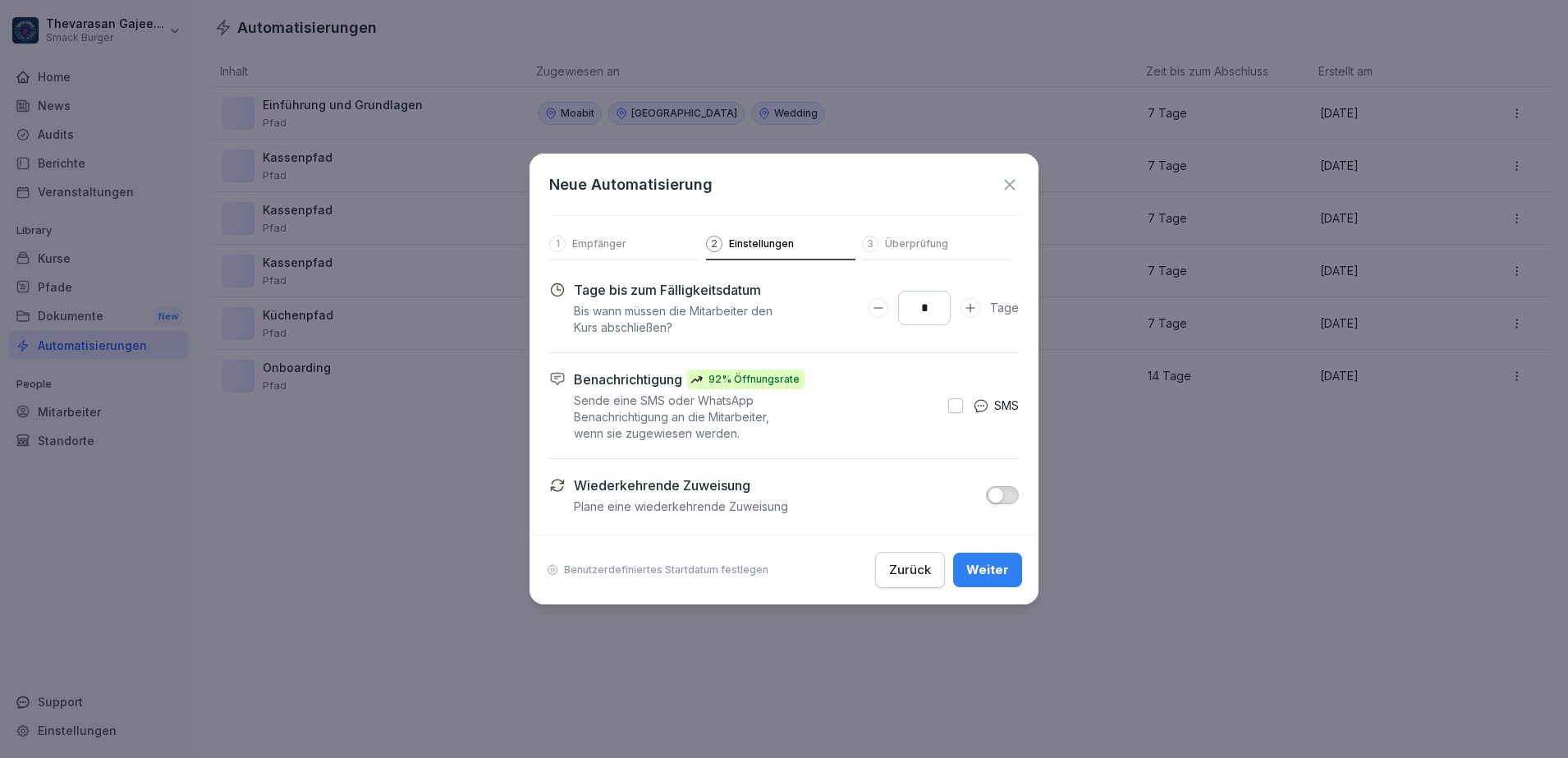
click at [897, 253] on div "3 Überprüfung" at bounding box center [937, 248] width 150 height 25
click at [1010, 562] on button "Weiter" at bounding box center [988, 569] width 69 height 34
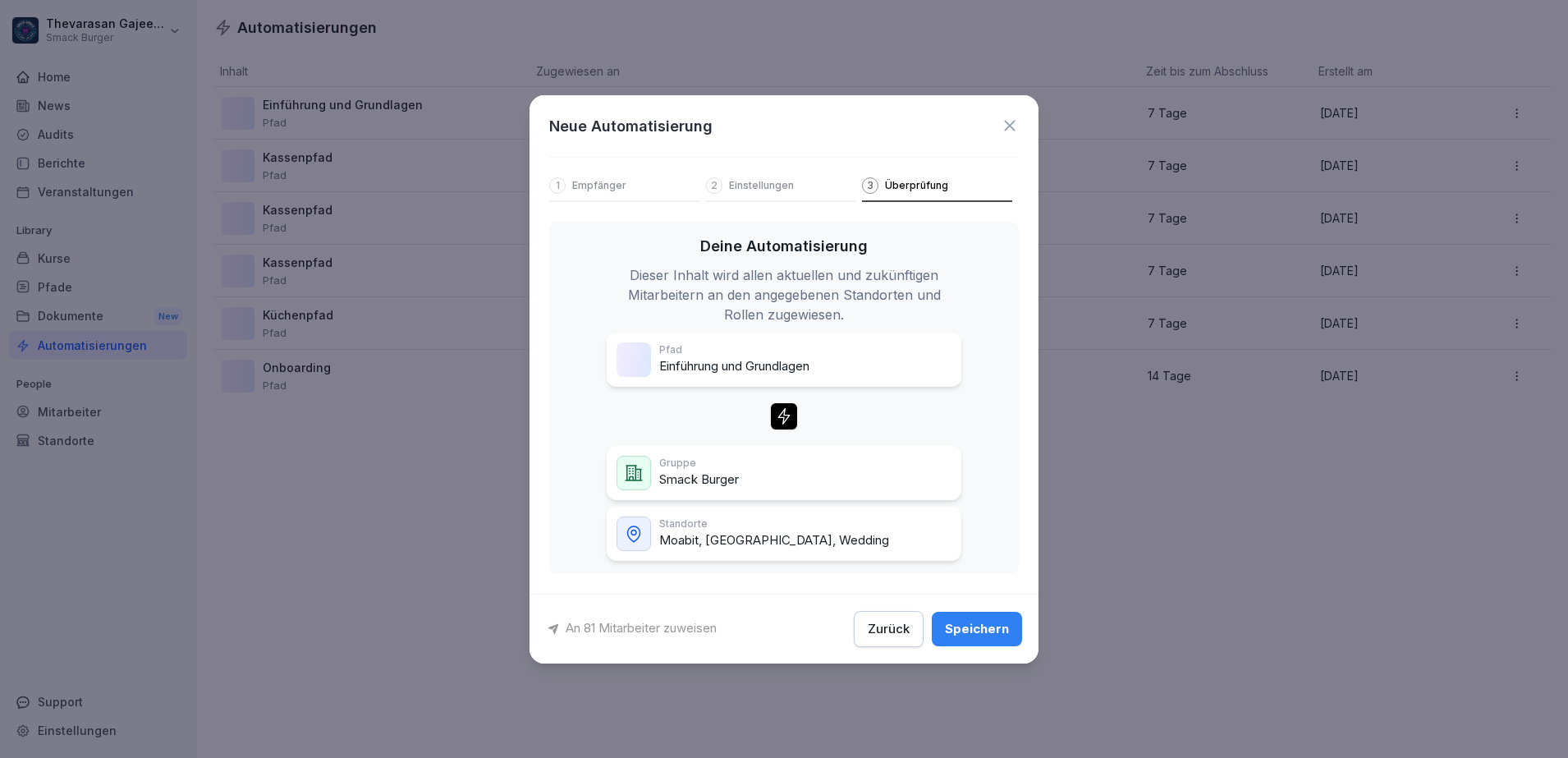
click at [749, 475] on div "Gruppe Smack Burger" at bounding box center [784, 472] width 335 height 34
click at [948, 644] on button "Speichern" at bounding box center [977, 629] width 91 height 34
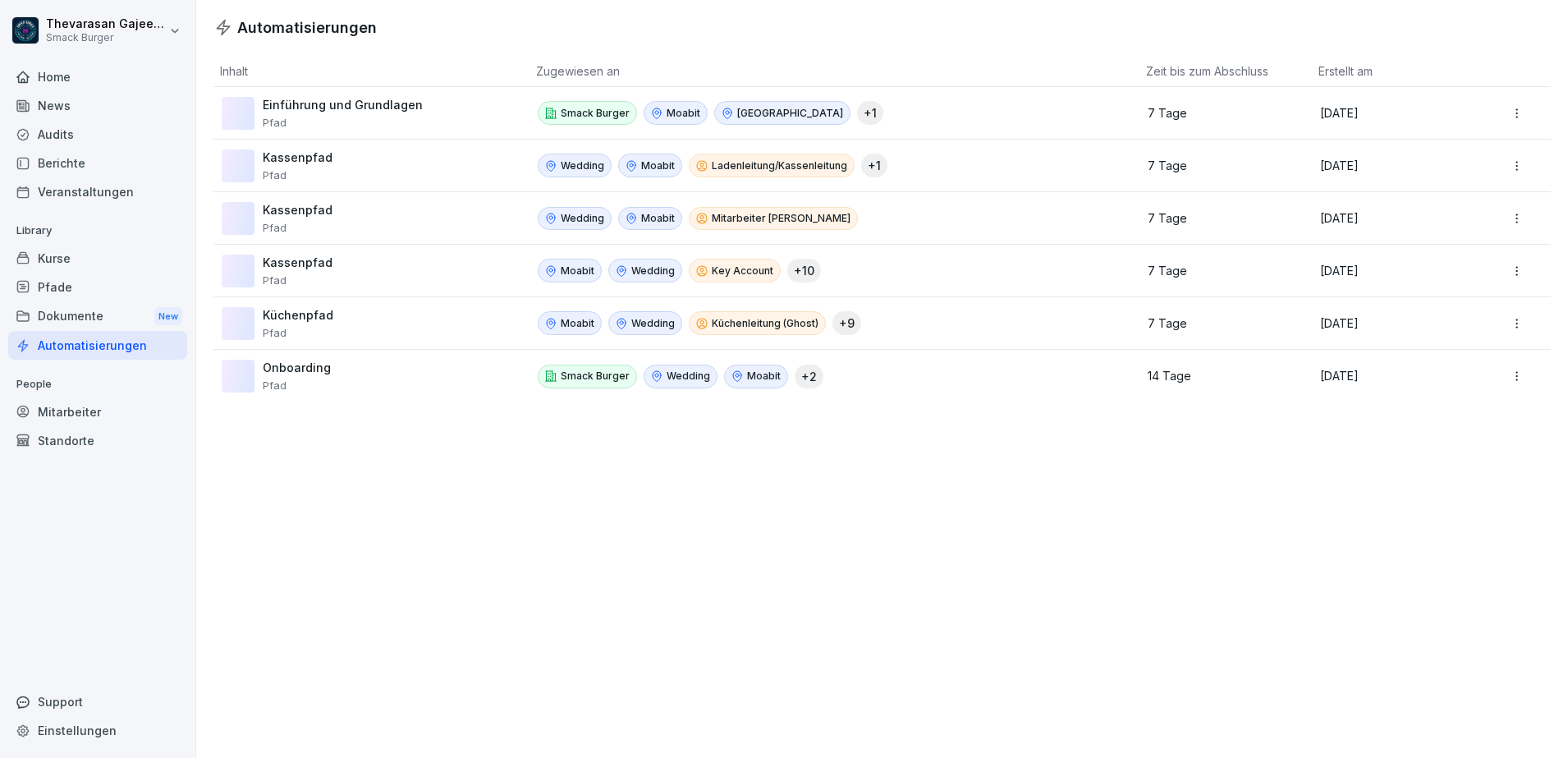
click at [1216, 559] on div "Automatisierungen Inhalt Zugewiesen an Zeit bis zum Abschluss Erstellt am Einfü…" at bounding box center [882, 379] width 1372 height 758
click at [680, 106] on p "Moabit" at bounding box center [683, 113] width 33 height 15
click at [71, 135] on div "Audits" at bounding box center [98, 134] width 179 height 29
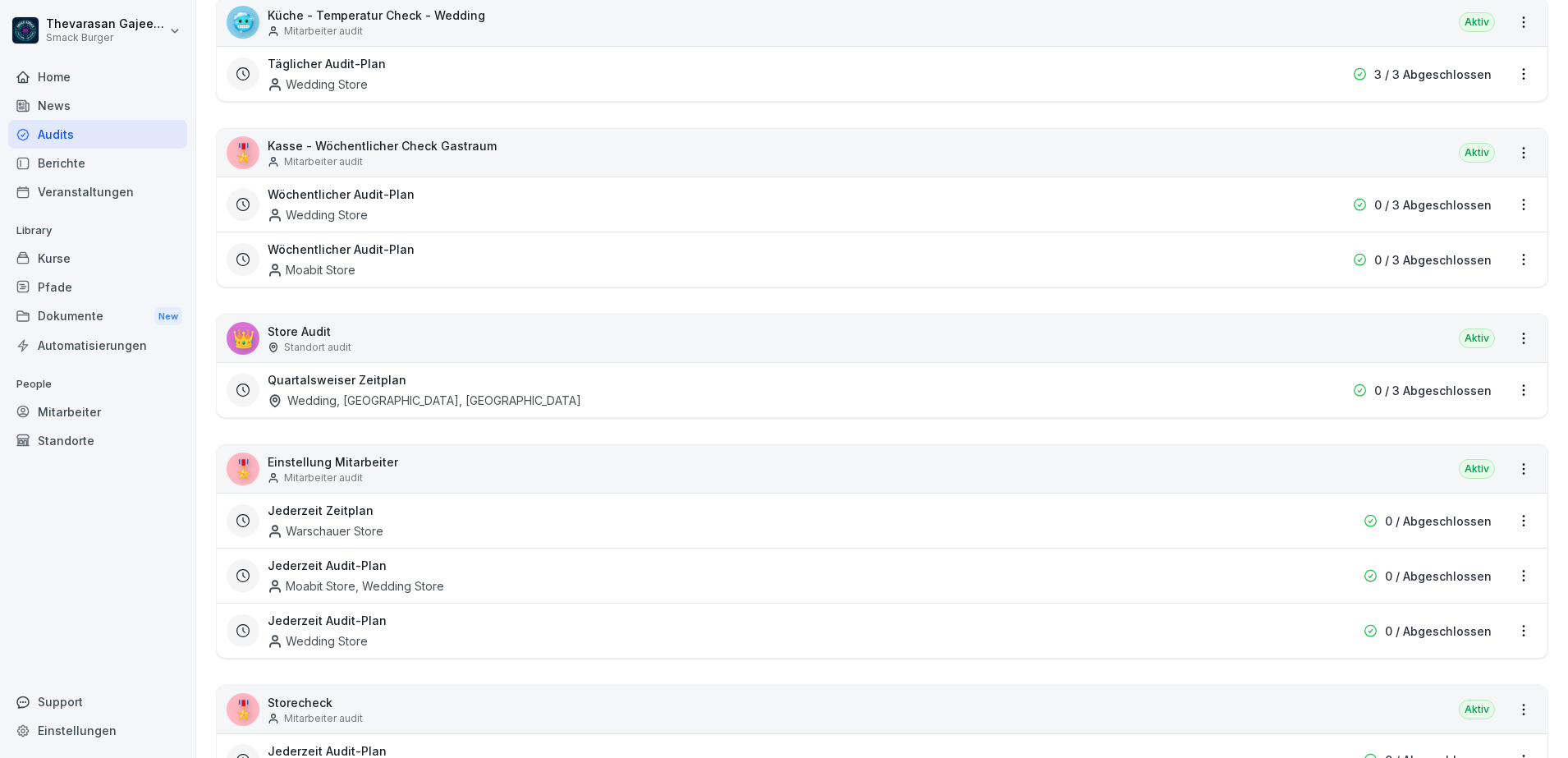
scroll to position [1437, 0]
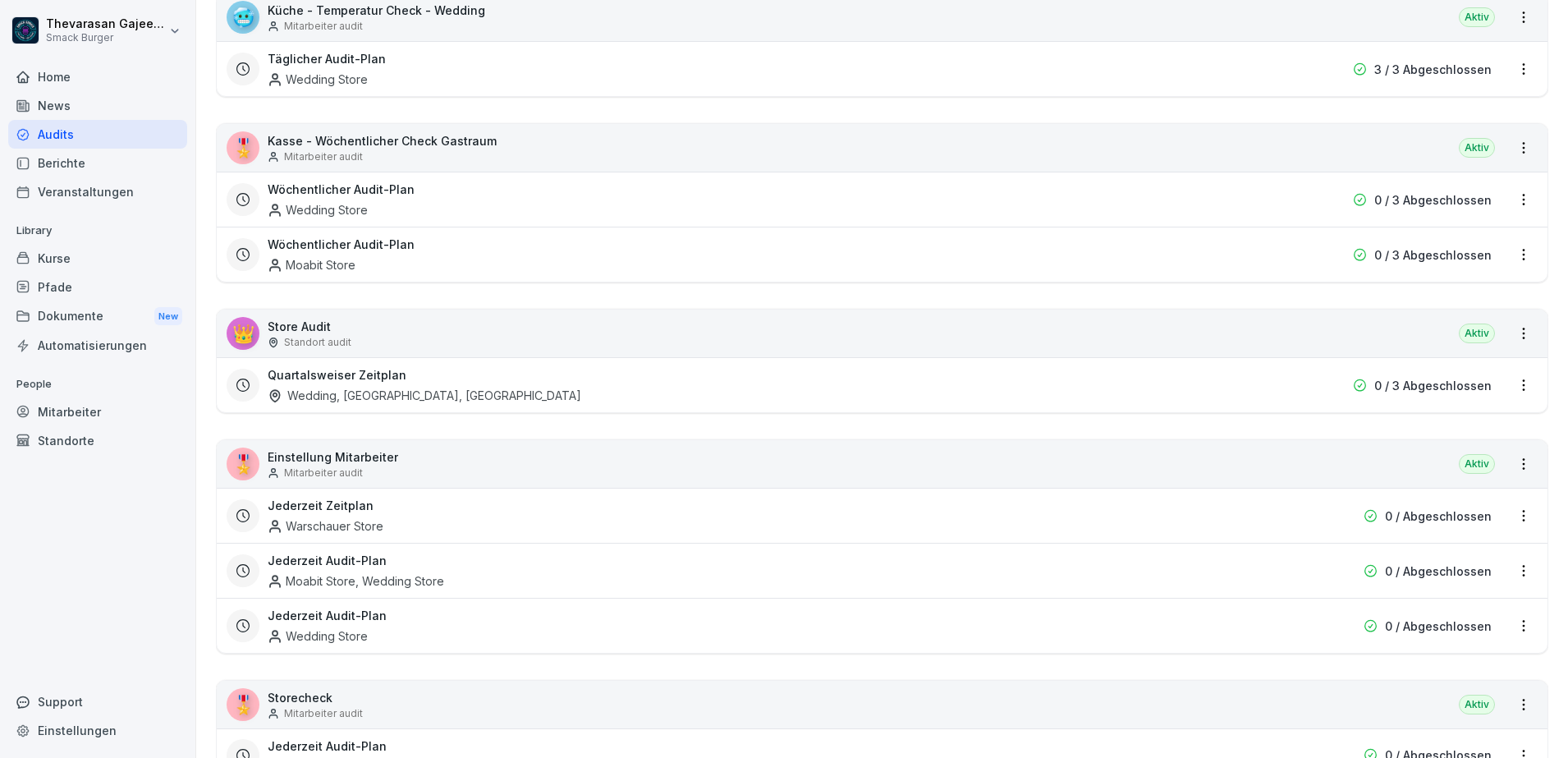
click at [303, 328] on p "Store Audit" at bounding box center [309, 326] width 84 height 18
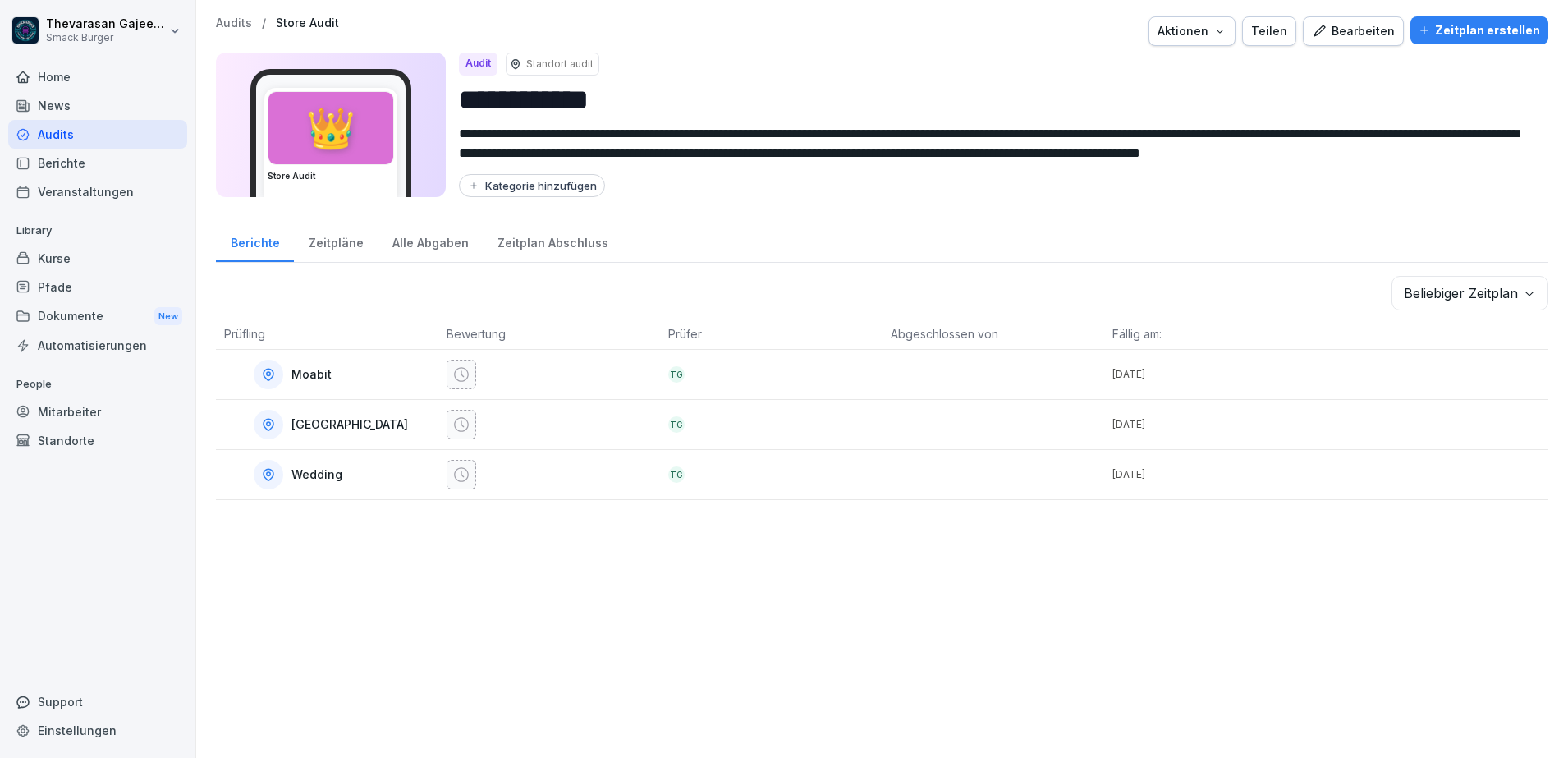
click at [497, 106] on input "**********" at bounding box center [997, 100] width 1076 height 42
click at [496, 106] on input "**********" at bounding box center [997, 100] width 1076 height 42
click at [775, 79] on input "**********" at bounding box center [997, 100] width 1076 height 42
click at [760, 204] on div "**********" at bounding box center [882, 112] width 1332 height 191
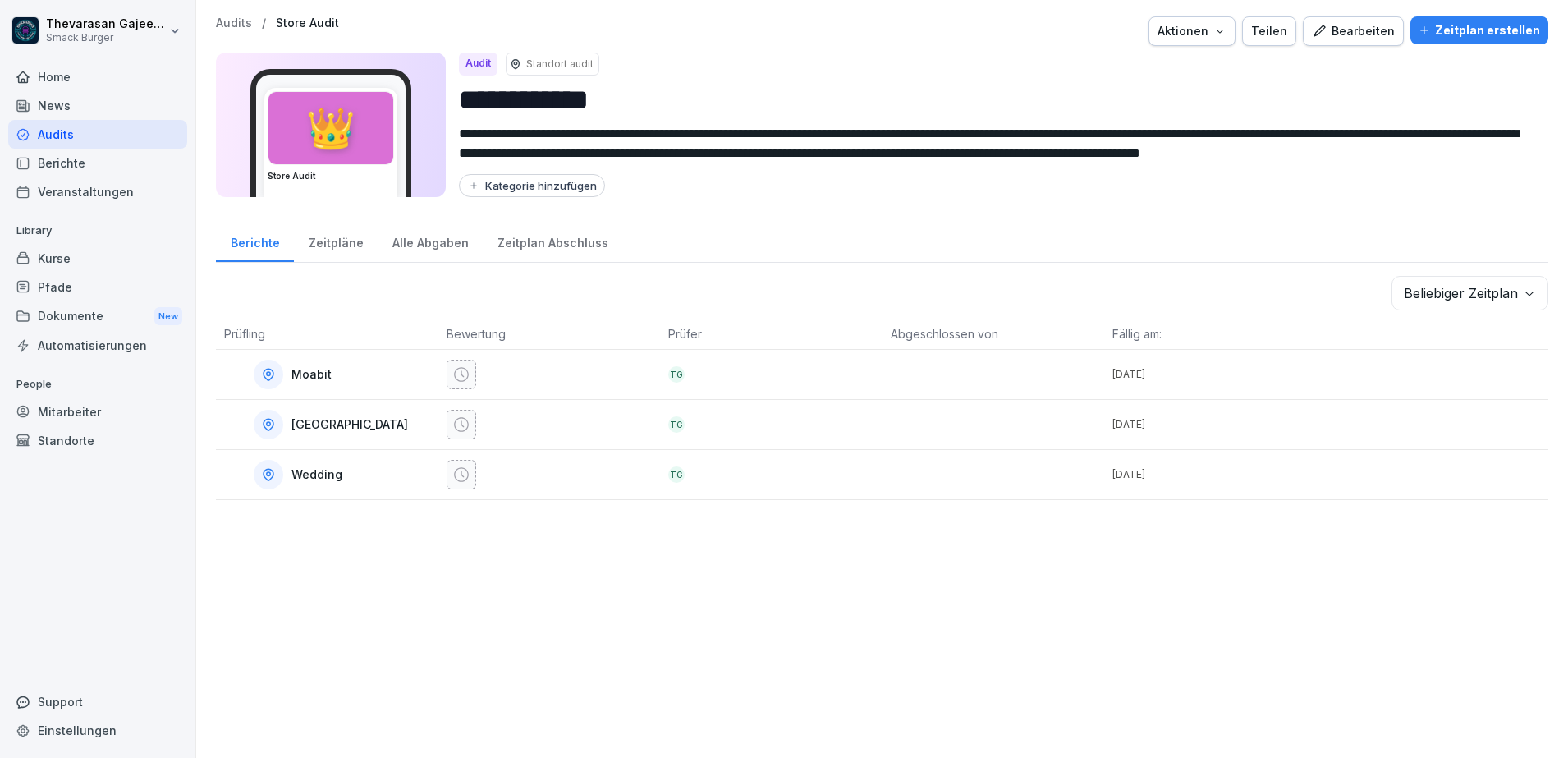
scroll to position [18, 0]
drag, startPoint x: 1332, startPoint y: 162, endPoint x: 1280, endPoint y: 262, distance: 112.7
click at [1309, 269] on div "**********" at bounding box center [882, 379] width 1372 height 758
drag, startPoint x: 985, startPoint y: 235, endPoint x: 965, endPoint y: 235, distance: 20.0
click at [983, 235] on div "Berichte Zeitpläne Alle Abgaben Zeitplan Abschluss" at bounding box center [882, 241] width 1332 height 43
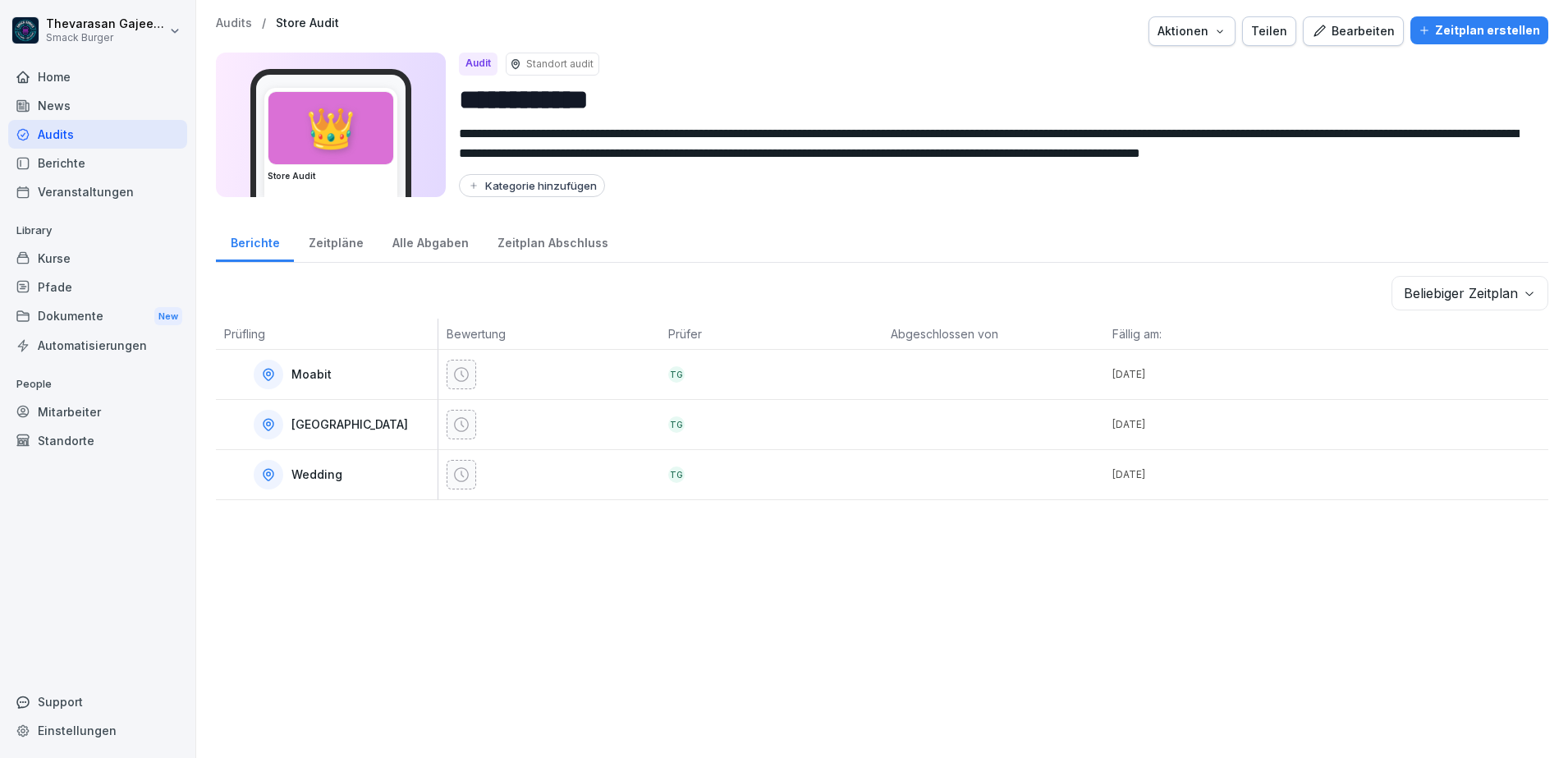
click at [739, 26] on div at bounding box center [744, 32] width 797 height 30
click at [252, 24] on div "Audits / Store Audit" at bounding box center [278, 24] width 123 height 14
click at [242, 25] on p "Audits" at bounding box center [234, 24] width 36 height 14
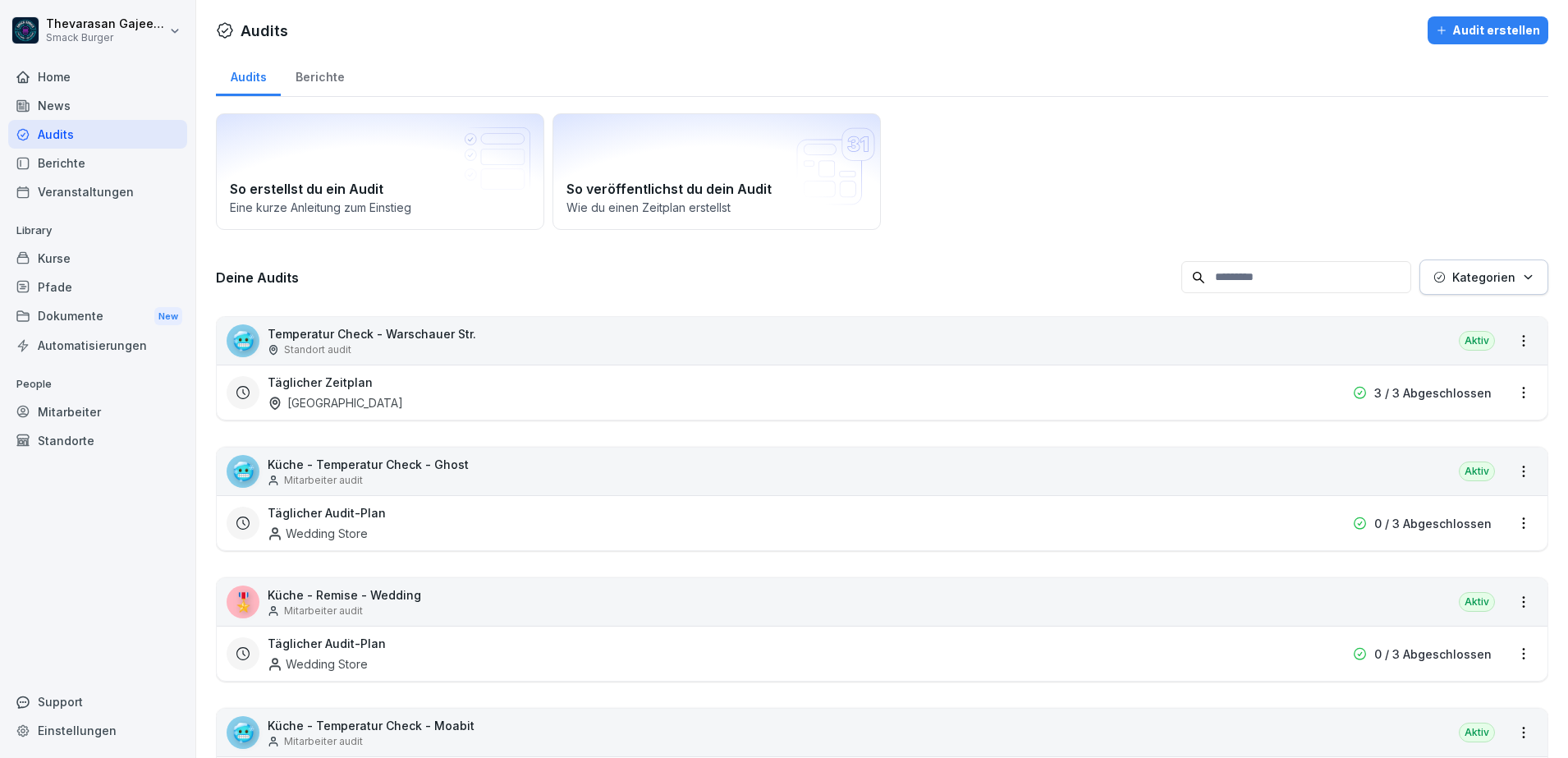
click at [1127, 205] on div "So erstellst du ein Audit Eine kurze Anleitung zum Einstieg So veröffentlichst …" at bounding box center [882, 171] width 1332 height 117
click at [77, 414] on div "Mitarbeiter" at bounding box center [98, 412] width 179 height 29
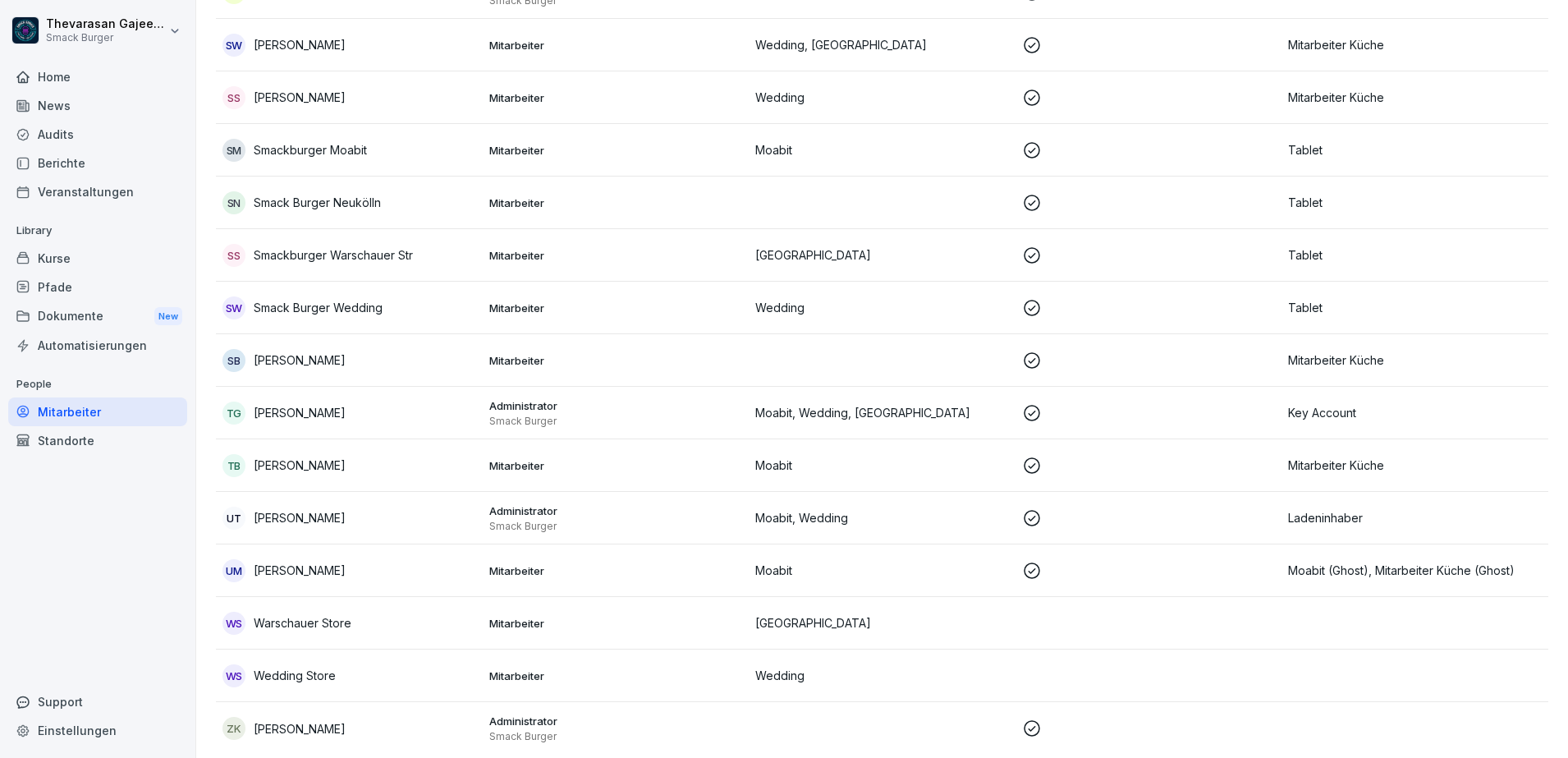
scroll to position [3744, 0]
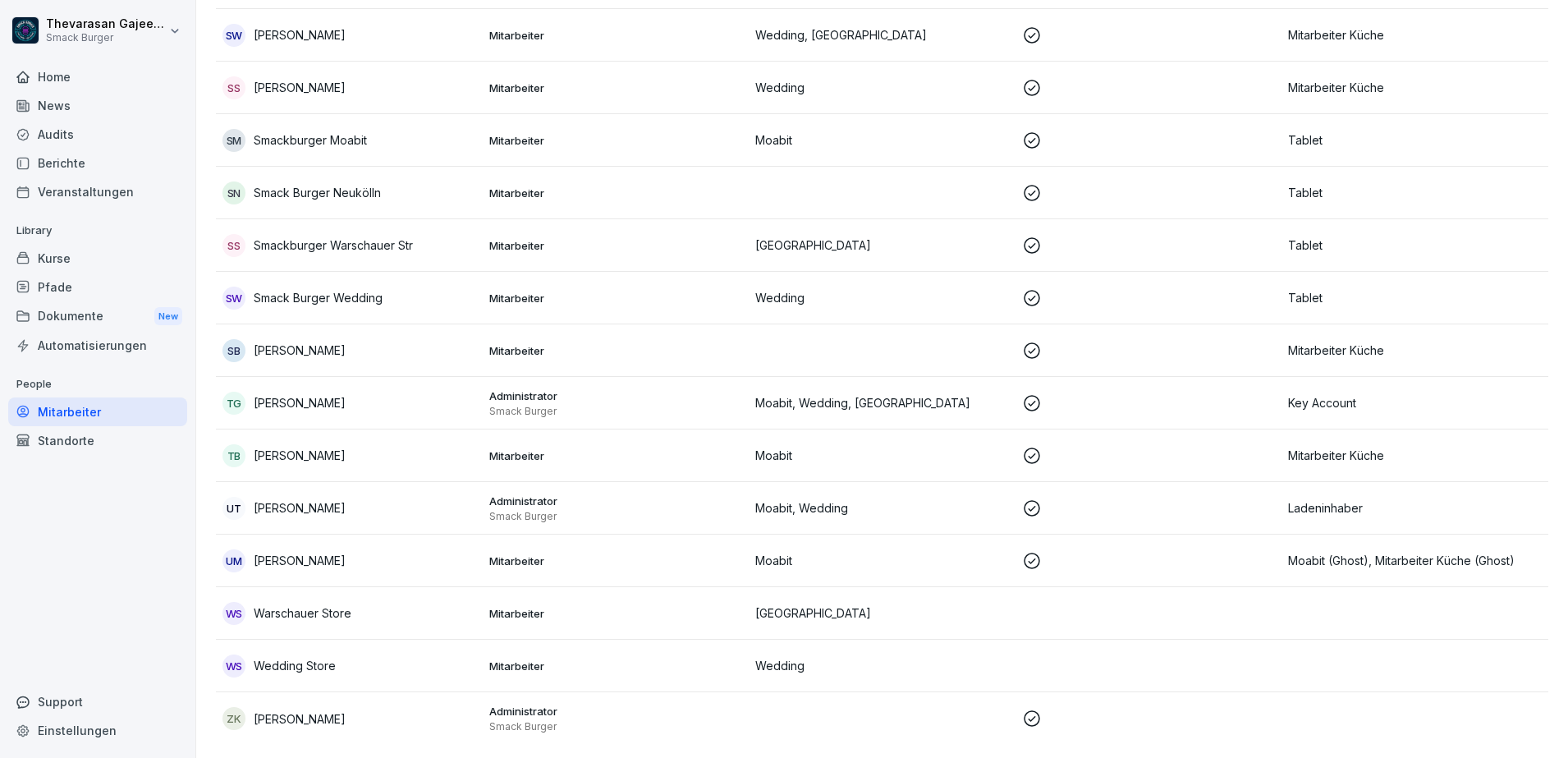
click at [128, 340] on div "Automatisierungen" at bounding box center [98, 345] width 179 height 29
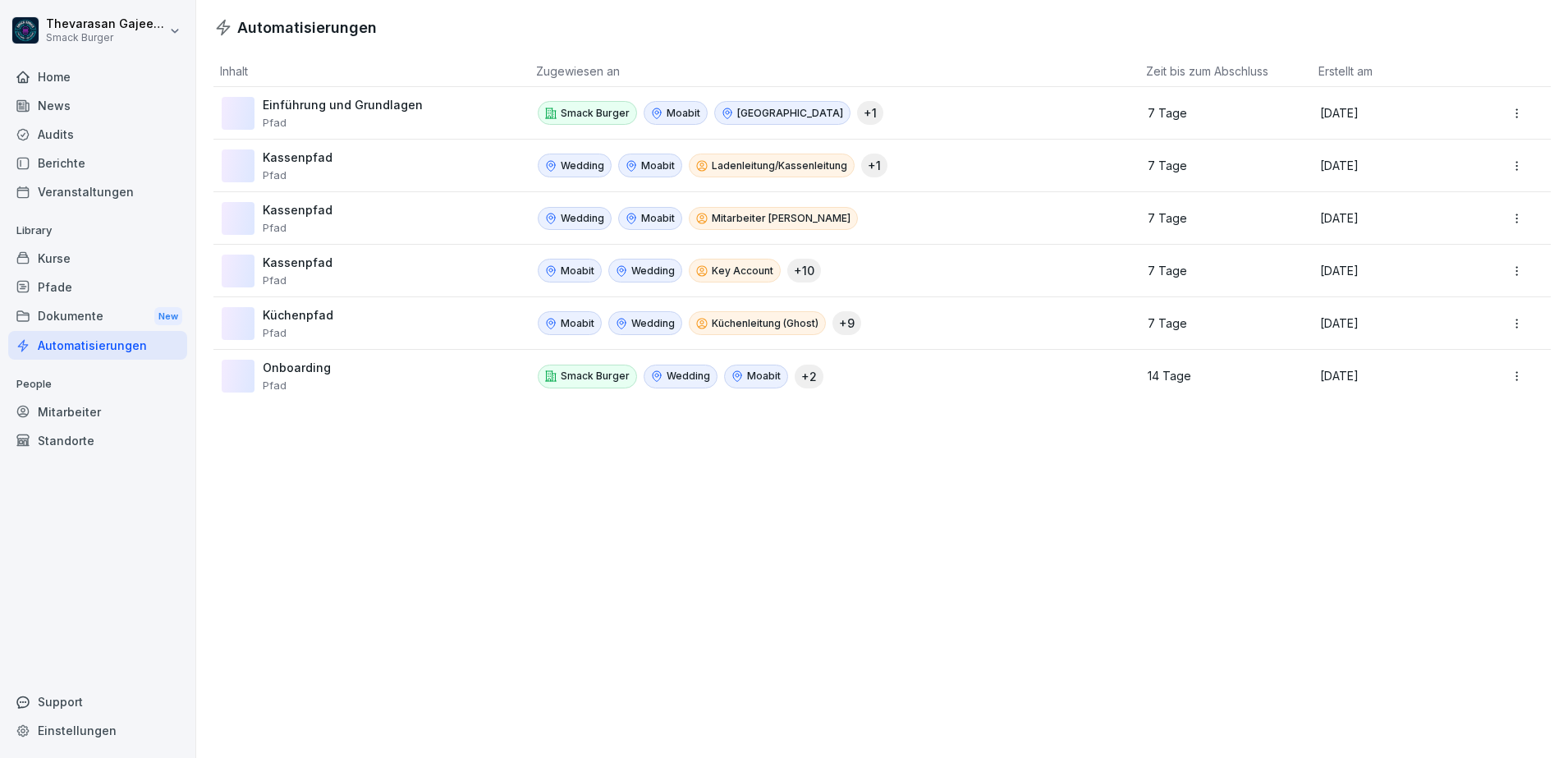
click at [592, 523] on div "Automatisierungen Inhalt Zugewiesen an Zeit bis zum Abschluss Erstellt am Einfü…" at bounding box center [882, 379] width 1372 height 758
click at [42, 266] on div "Kurse" at bounding box center [98, 258] width 179 height 29
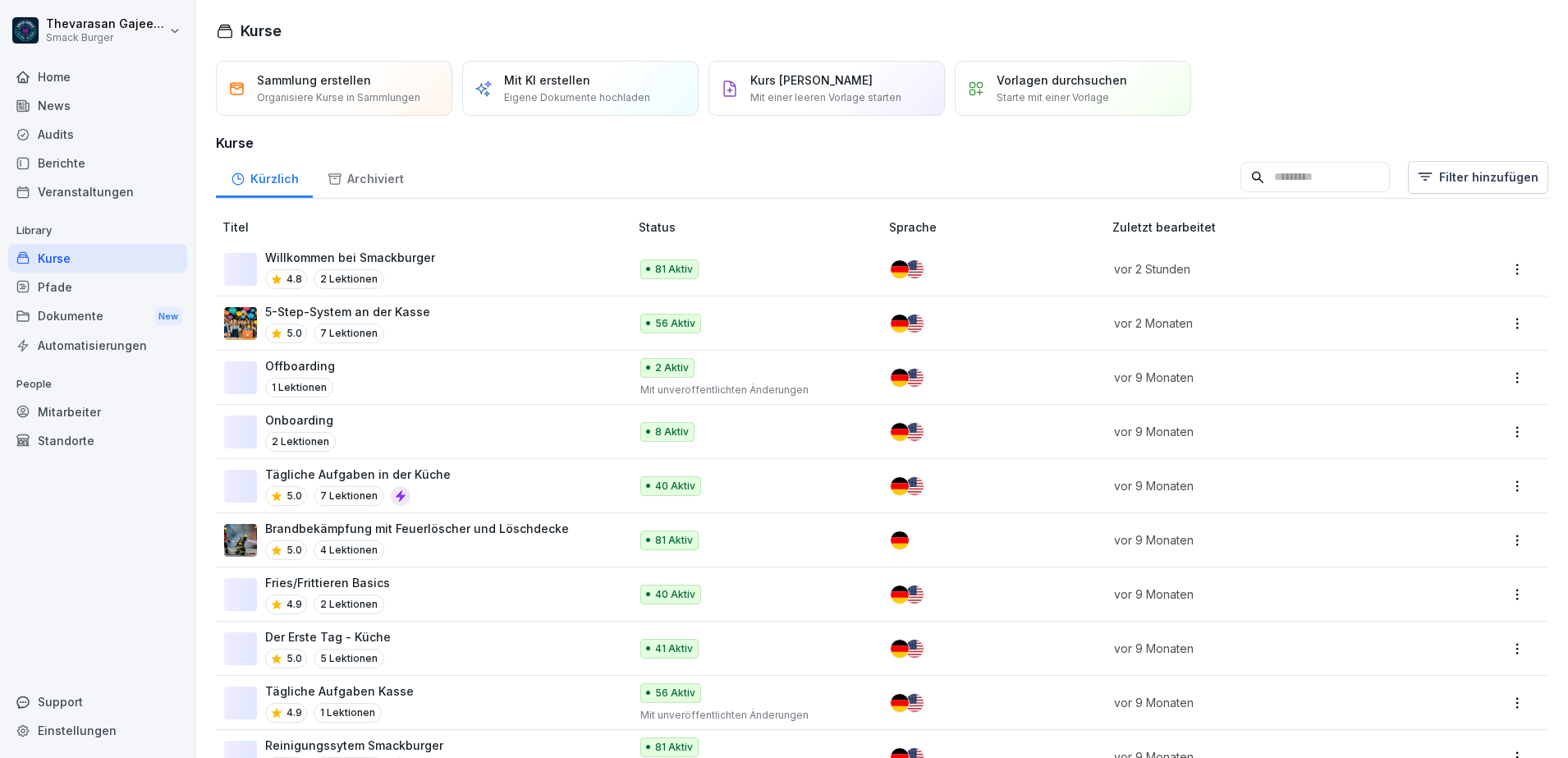
click at [1495, 270] on html "Thevarasan Gajeendran Smack Burger Home News Audits Berichte Veranstaltungen Li…" at bounding box center [784, 379] width 1568 height 758
click at [860, 182] on html "Thevarasan Gajeendran Smack Burger Home News Audits Berichte Veranstaltungen Li…" at bounding box center [784, 379] width 1568 height 758
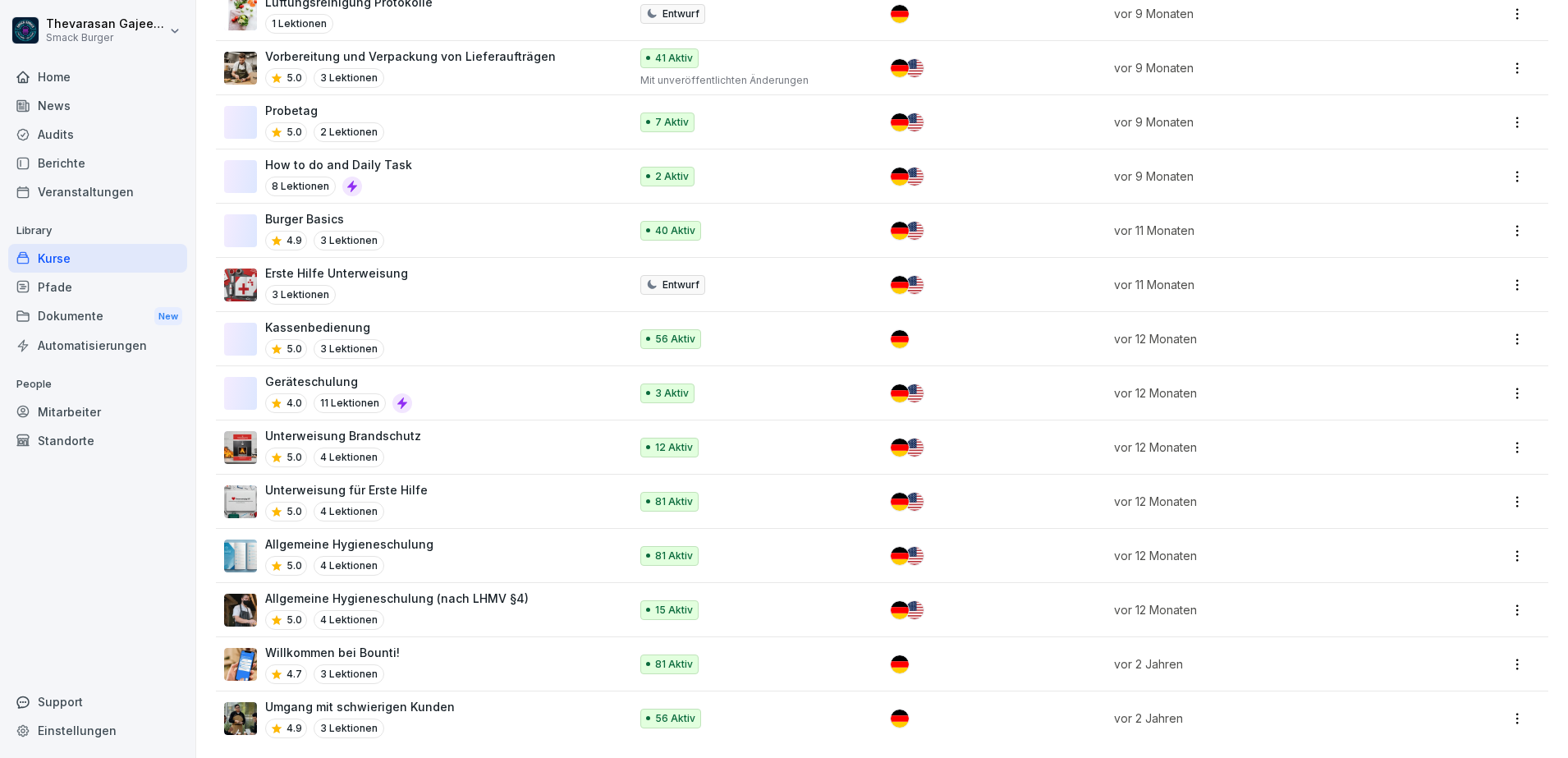
scroll to position [975, 0]
click at [1506, 489] on html "Thevarasan Gajeendran Smack Burger Home News Audits Berichte Veranstaltungen Li…" at bounding box center [784, 379] width 1568 height 758
click at [1433, 520] on div "Bearbeiten" at bounding box center [1422, 518] width 176 height 31
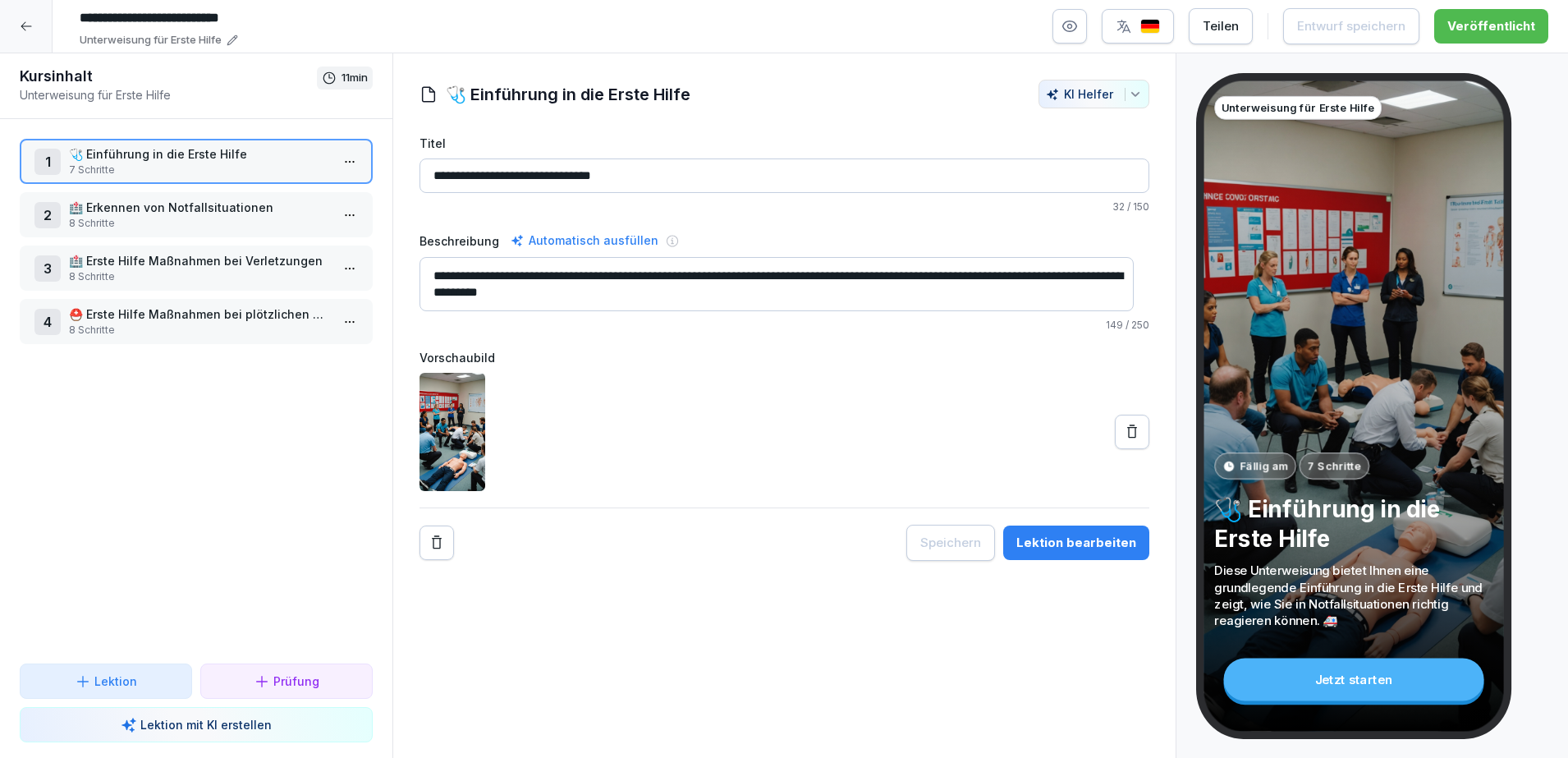
click at [192, 209] on p "🏥 Erkennen von Notfallsituationen" at bounding box center [199, 208] width 261 height 18
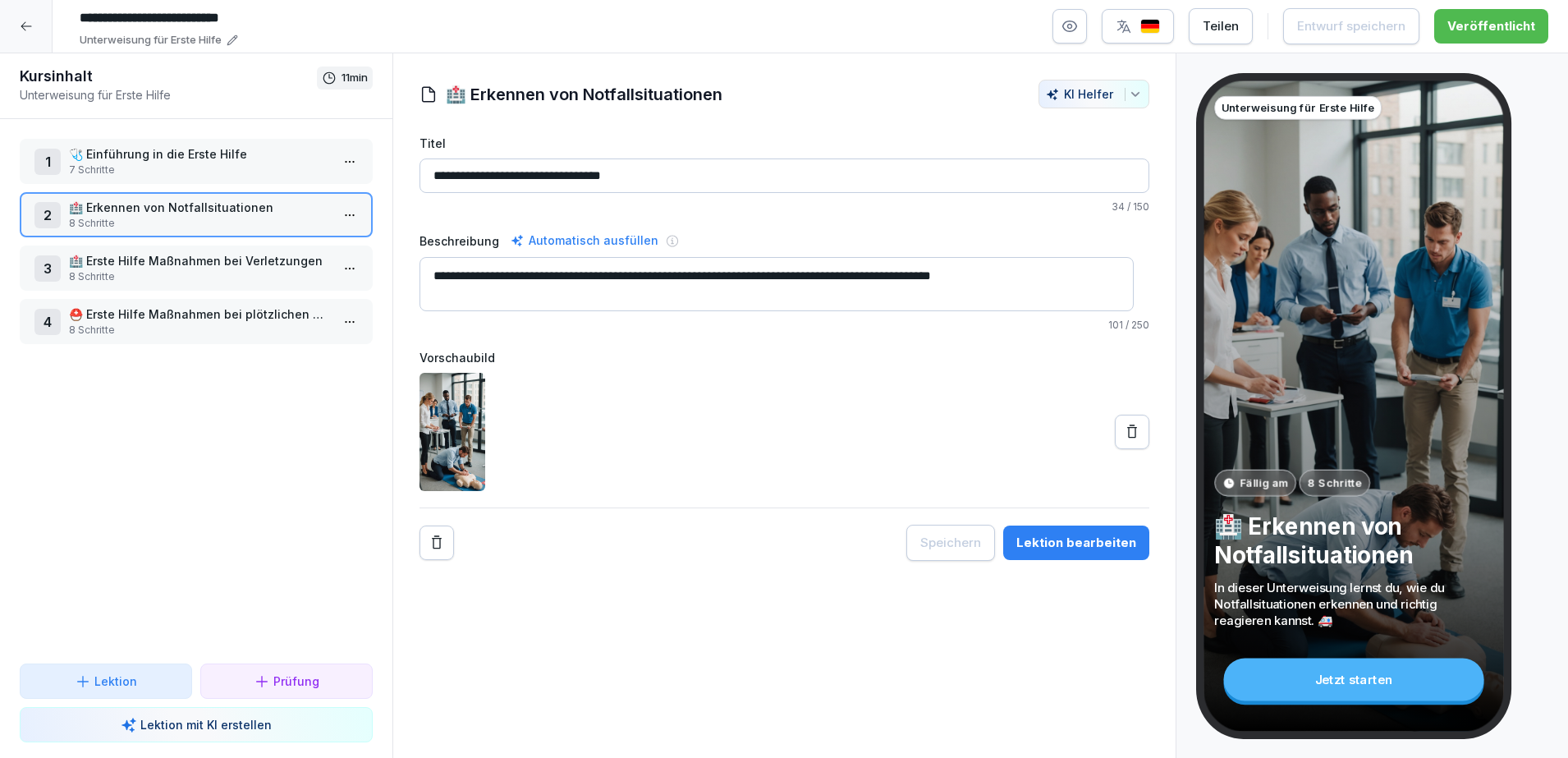
click at [233, 145] on p "🩺 Einführung in die Erste Hilfe" at bounding box center [199, 154] width 261 height 18
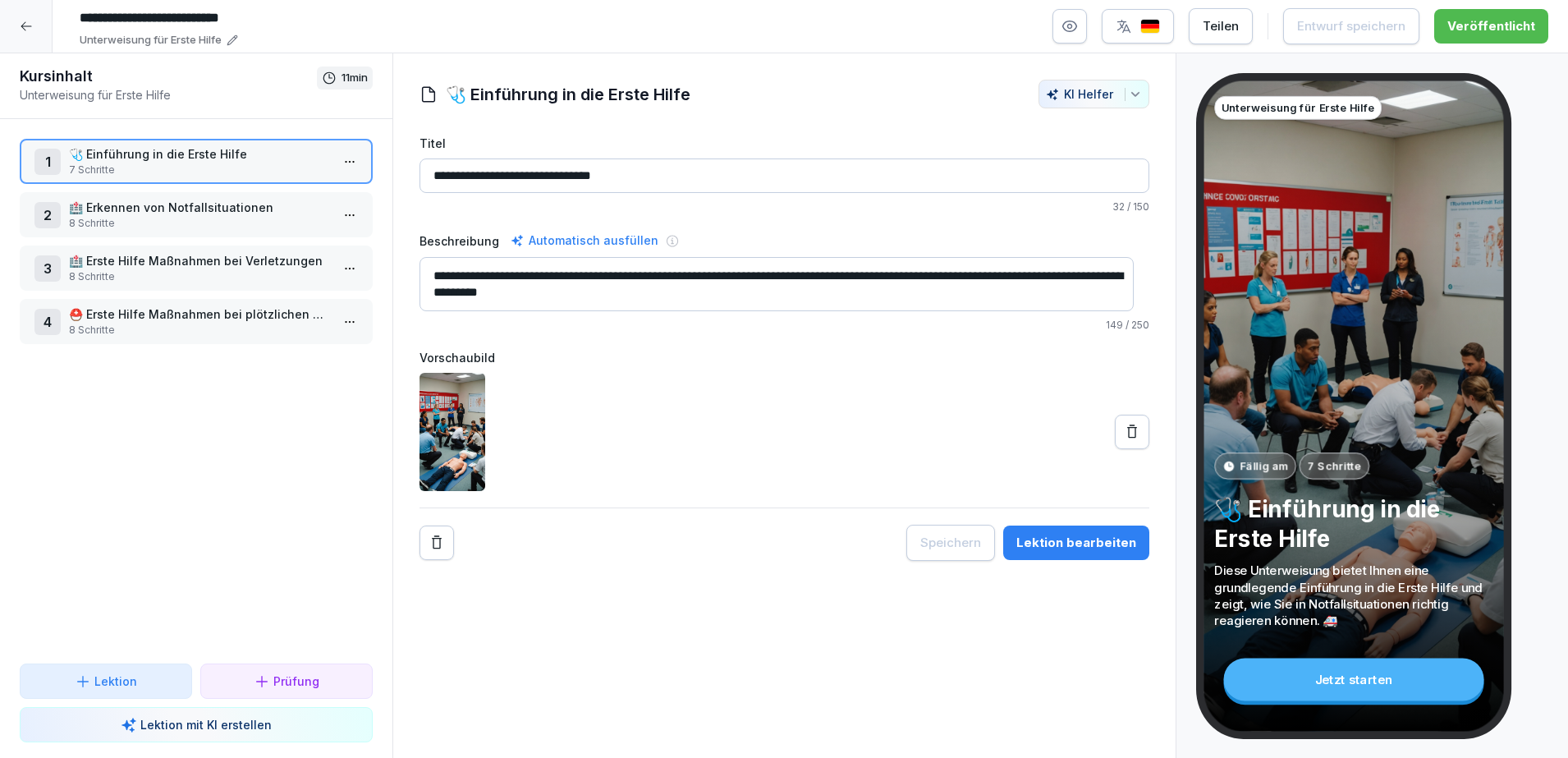
click at [1063, 541] on div "Lektion bearbeiten" at bounding box center [1076, 543] width 120 height 18
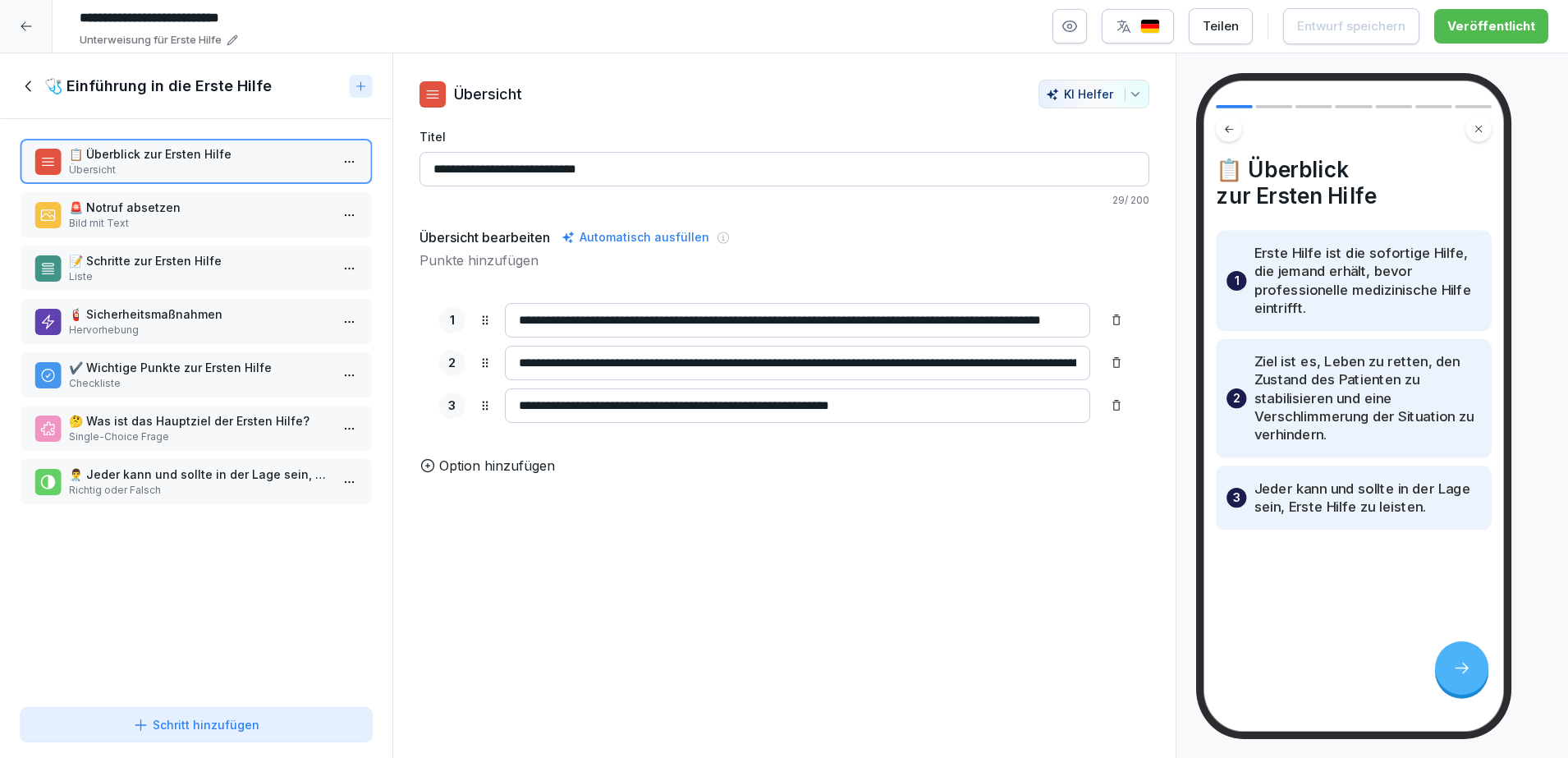
click at [216, 229] on p "Bild mit Text" at bounding box center [199, 223] width 261 height 15
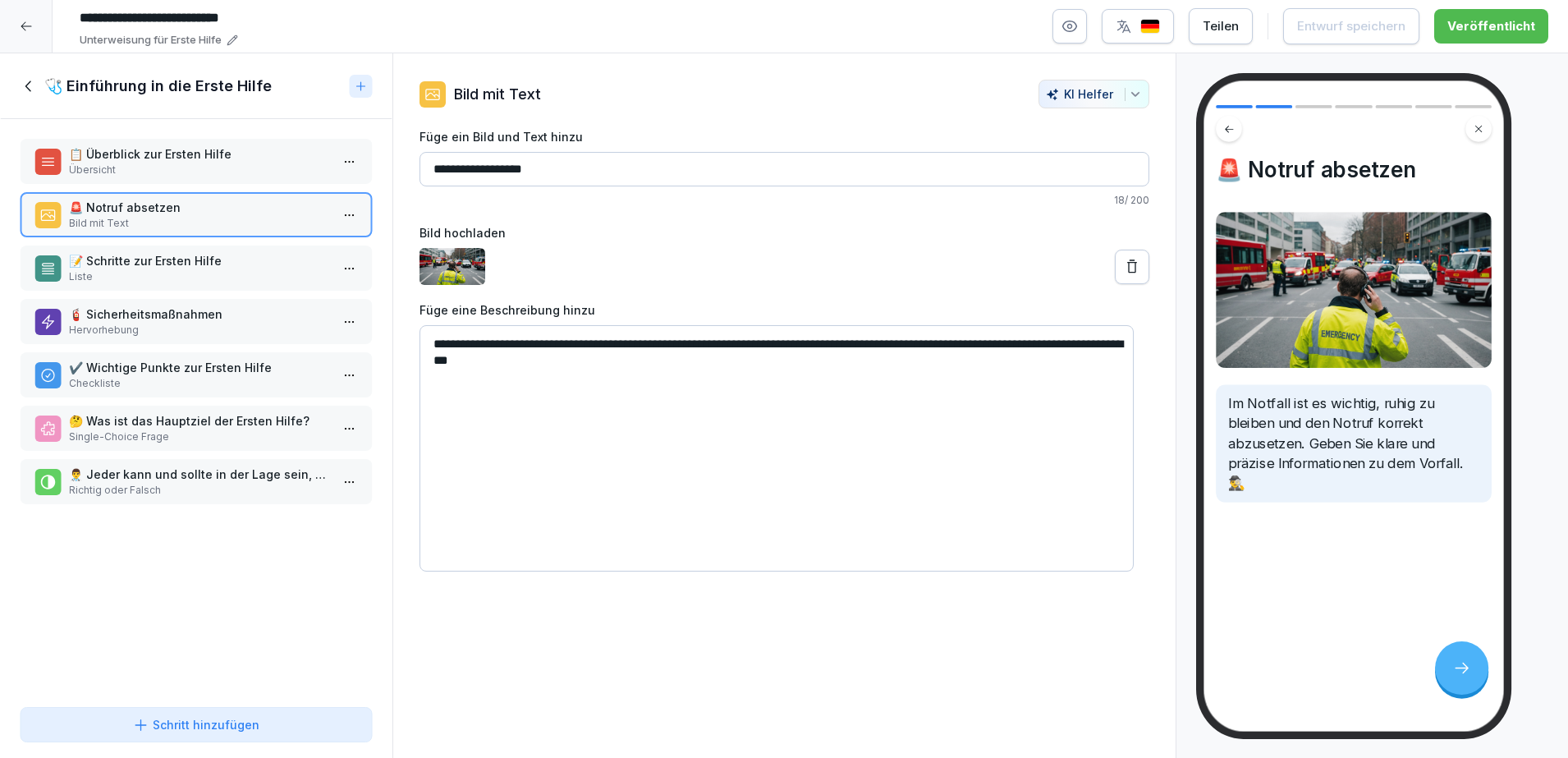
click at [202, 268] on p "📝 Schritte zur Ersten Hilfe" at bounding box center [199, 261] width 261 height 18
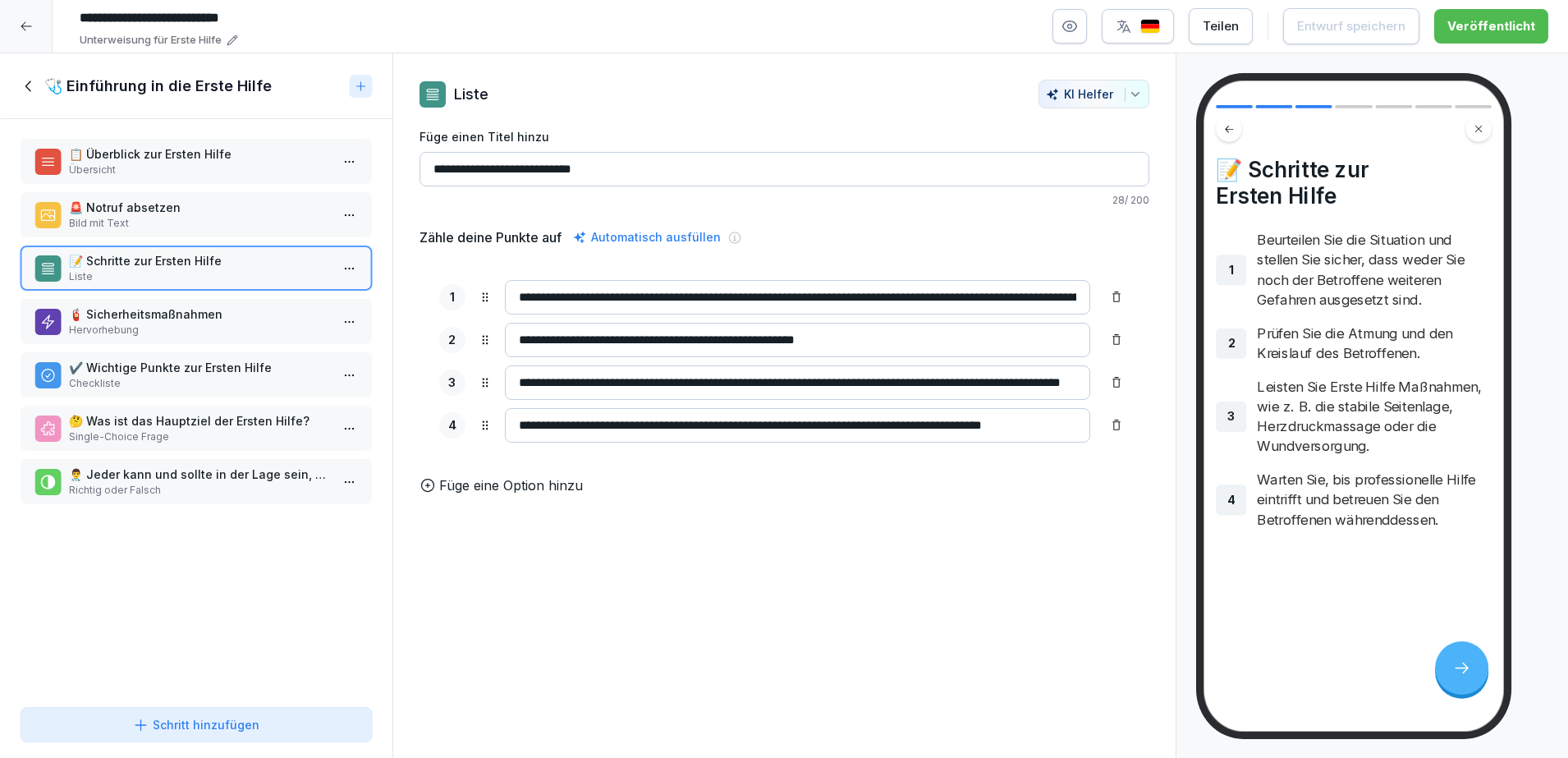
click at [204, 310] on p "🧯 Sicherheitsmaßnahmen" at bounding box center [199, 314] width 261 height 18
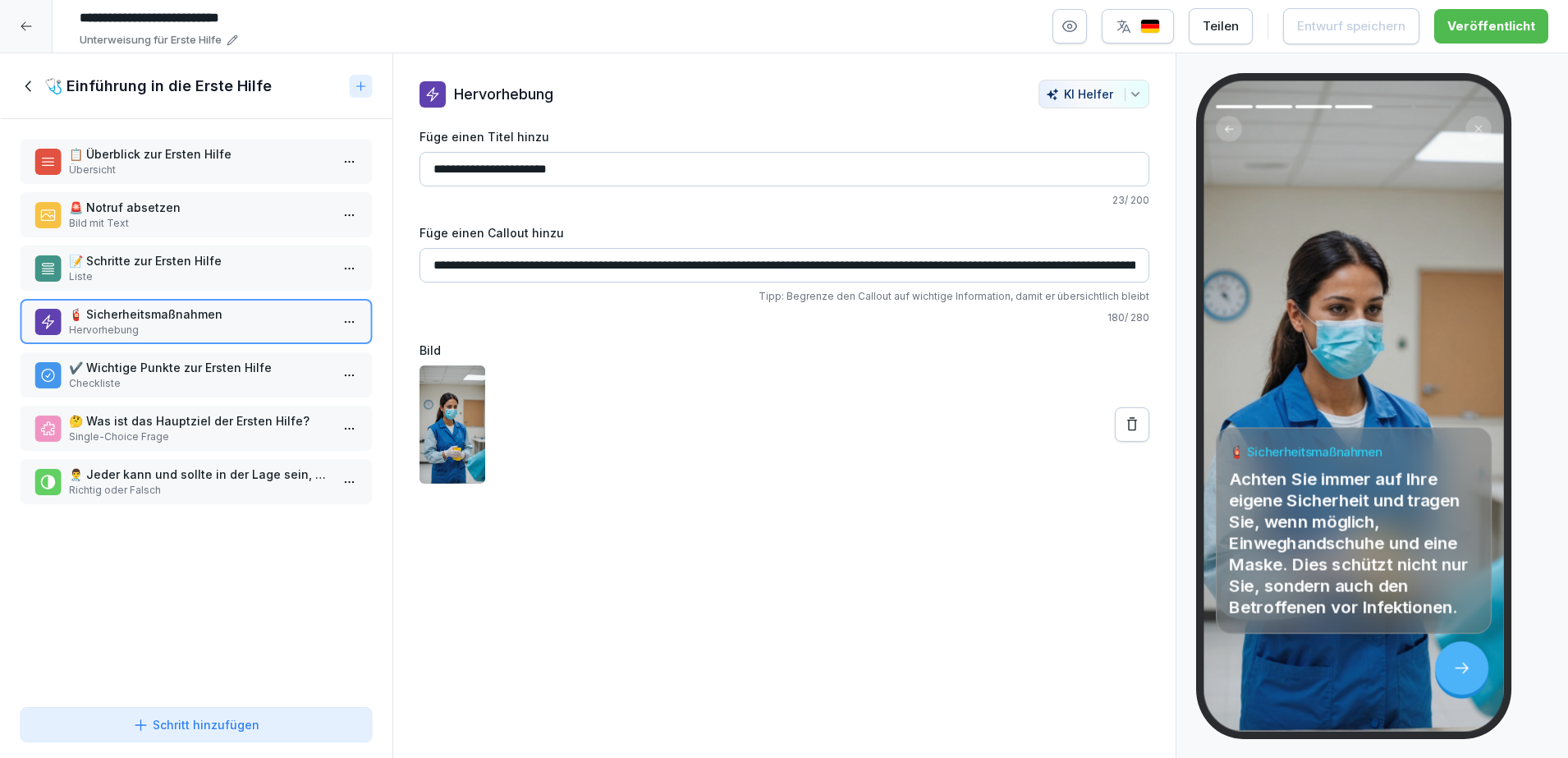
click at [204, 368] on p "✔️ Wichtige Punkte zur Ersten Hilfe" at bounding box center [199, 368] width 261 height 18
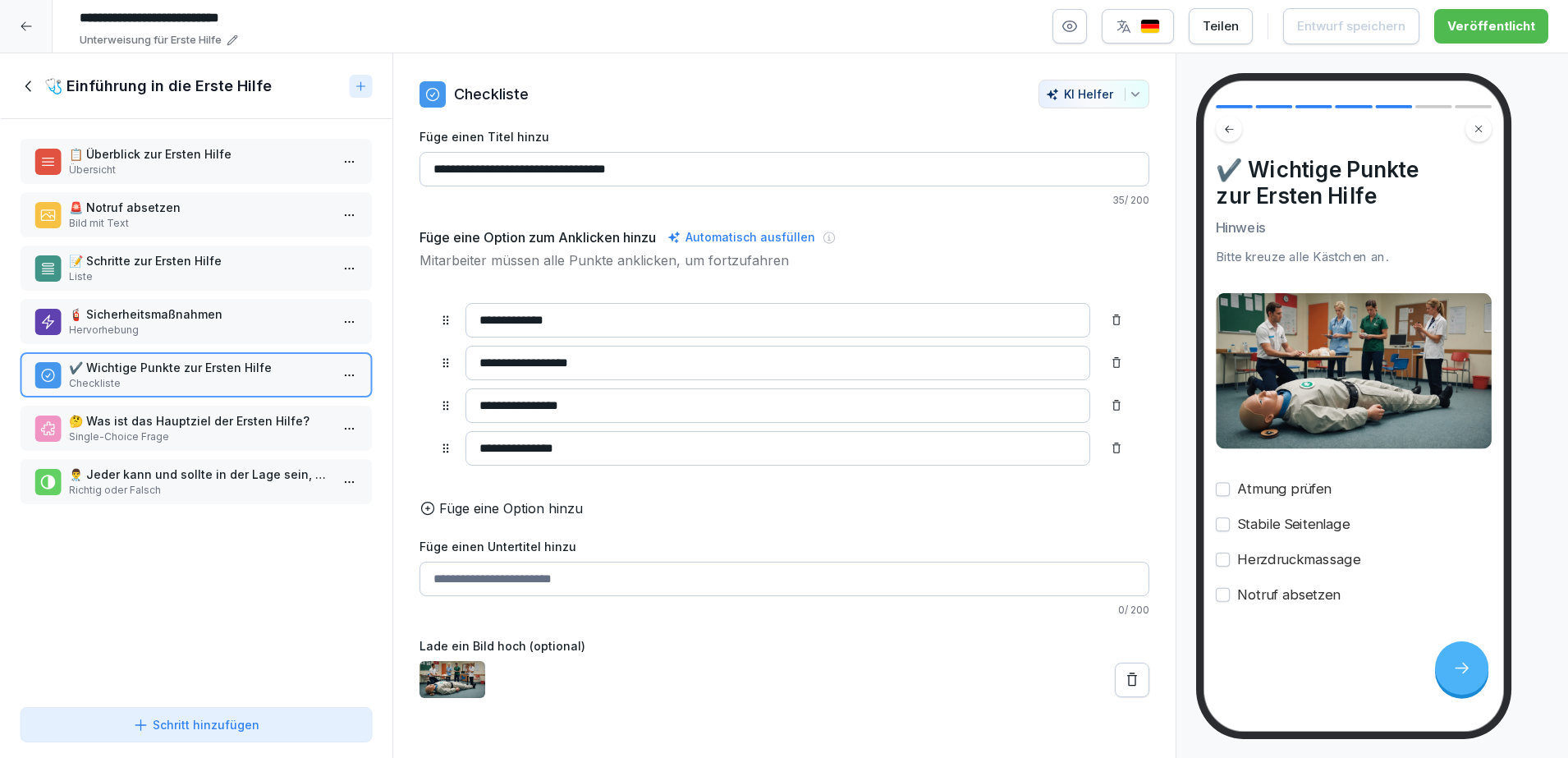
click at [207, 417] on p "🤔 Was ist das Hauptziel der Ersten Hilfe?" at bounding box center [199, 421] width 261 height 18
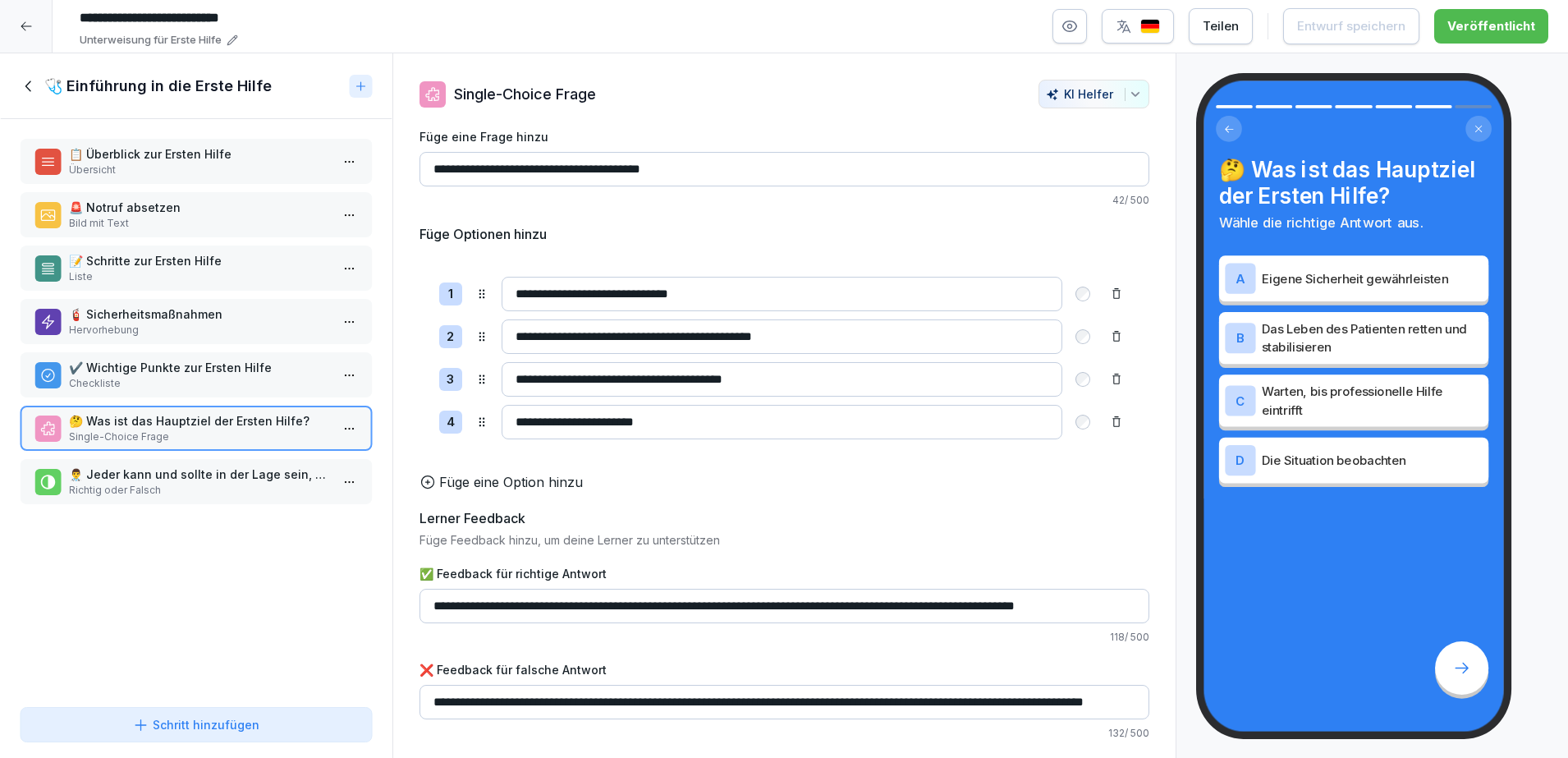
click at [225, 479] on p "👨‍⚕️ Jeder kann und sollte in der Lage sein, Erste Hilfe zu leisten." at bounding box center [199, 474] width 261 height 18
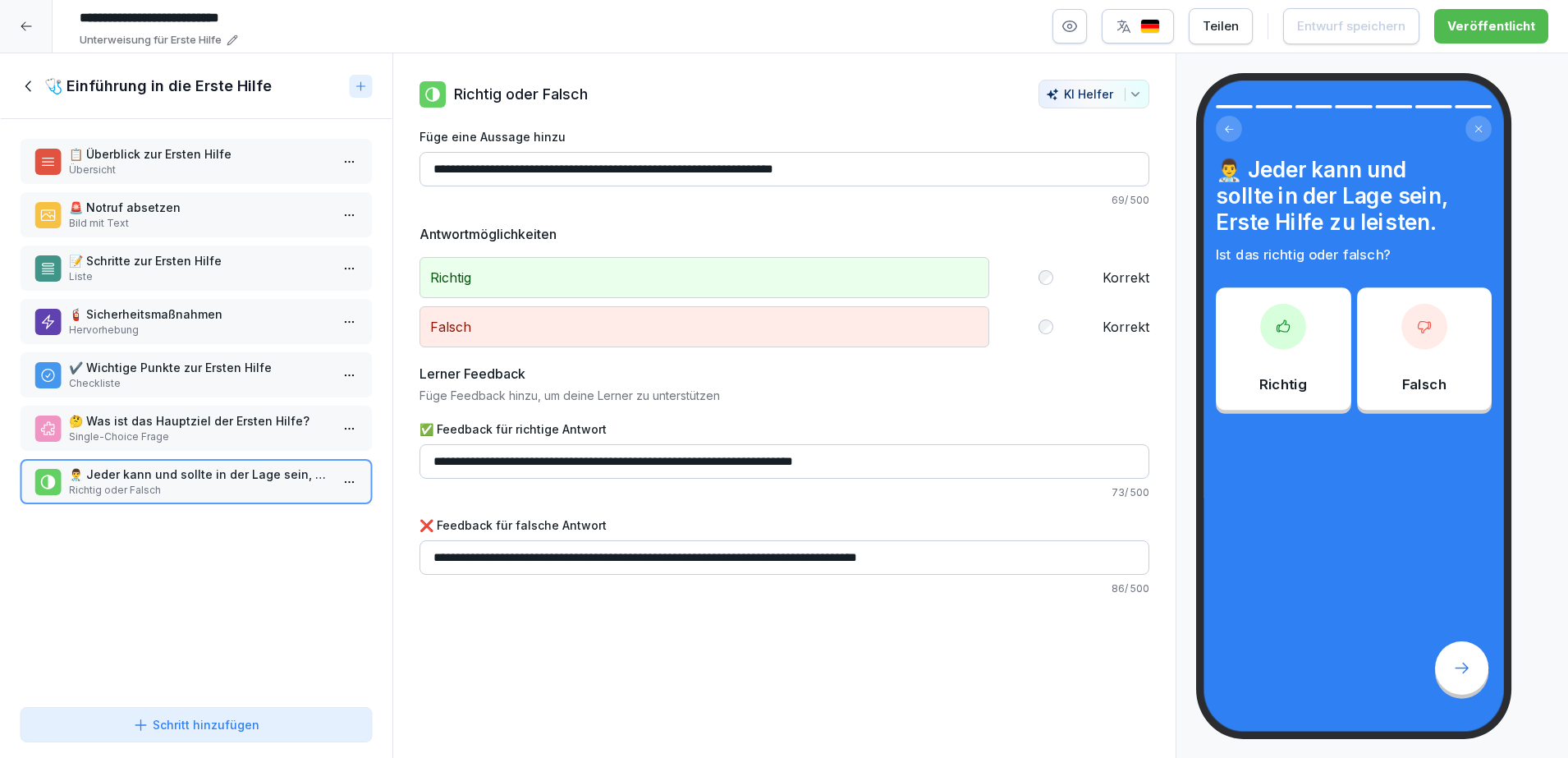
click at [248, 164] on p "Übersicht" at bounding box center [199, 170] width 261 height 15
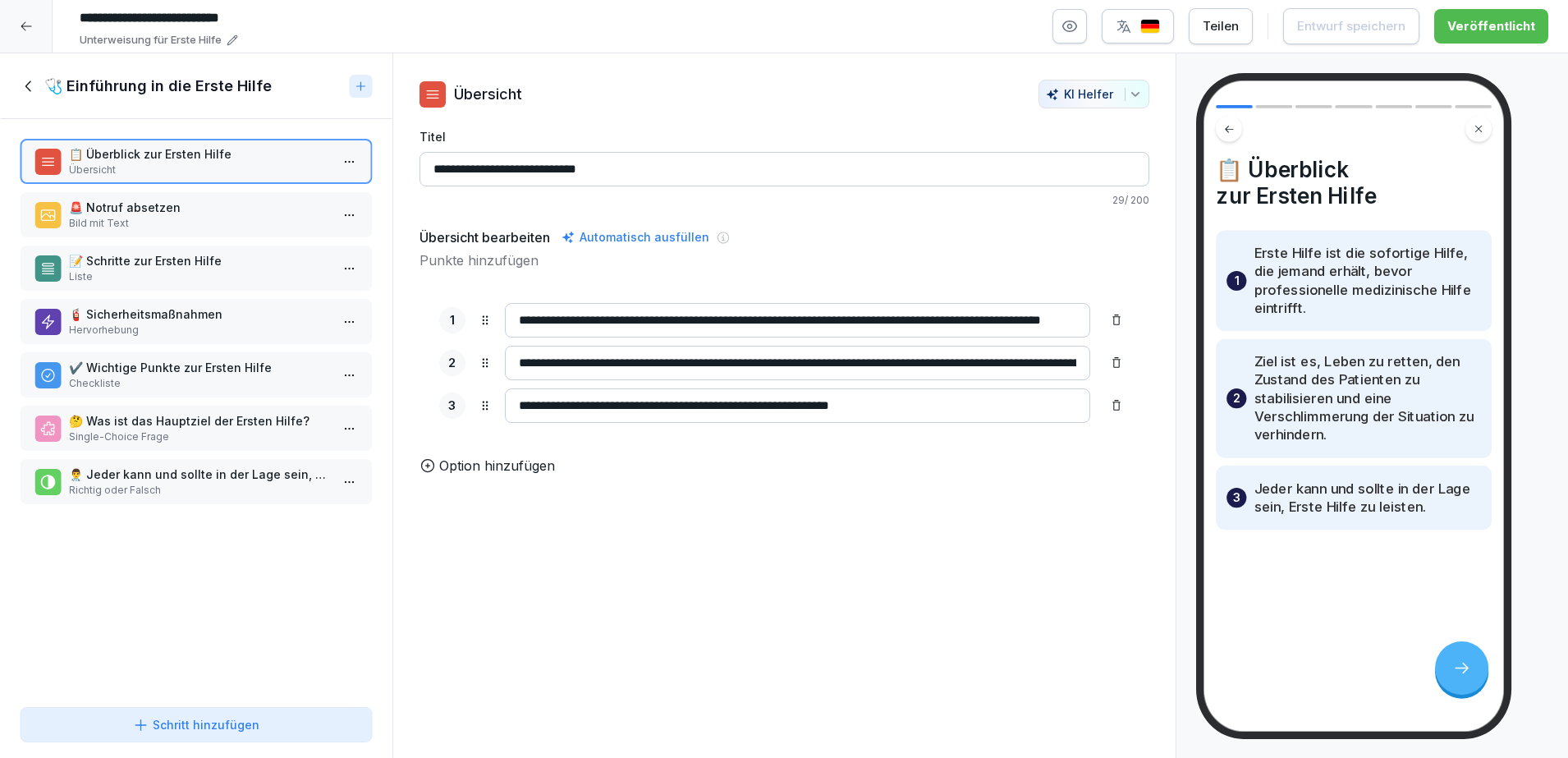
click at [214, 208] on p "🚨 Notruf absetzen" at bounding box center [199, 208] width 261 height 18
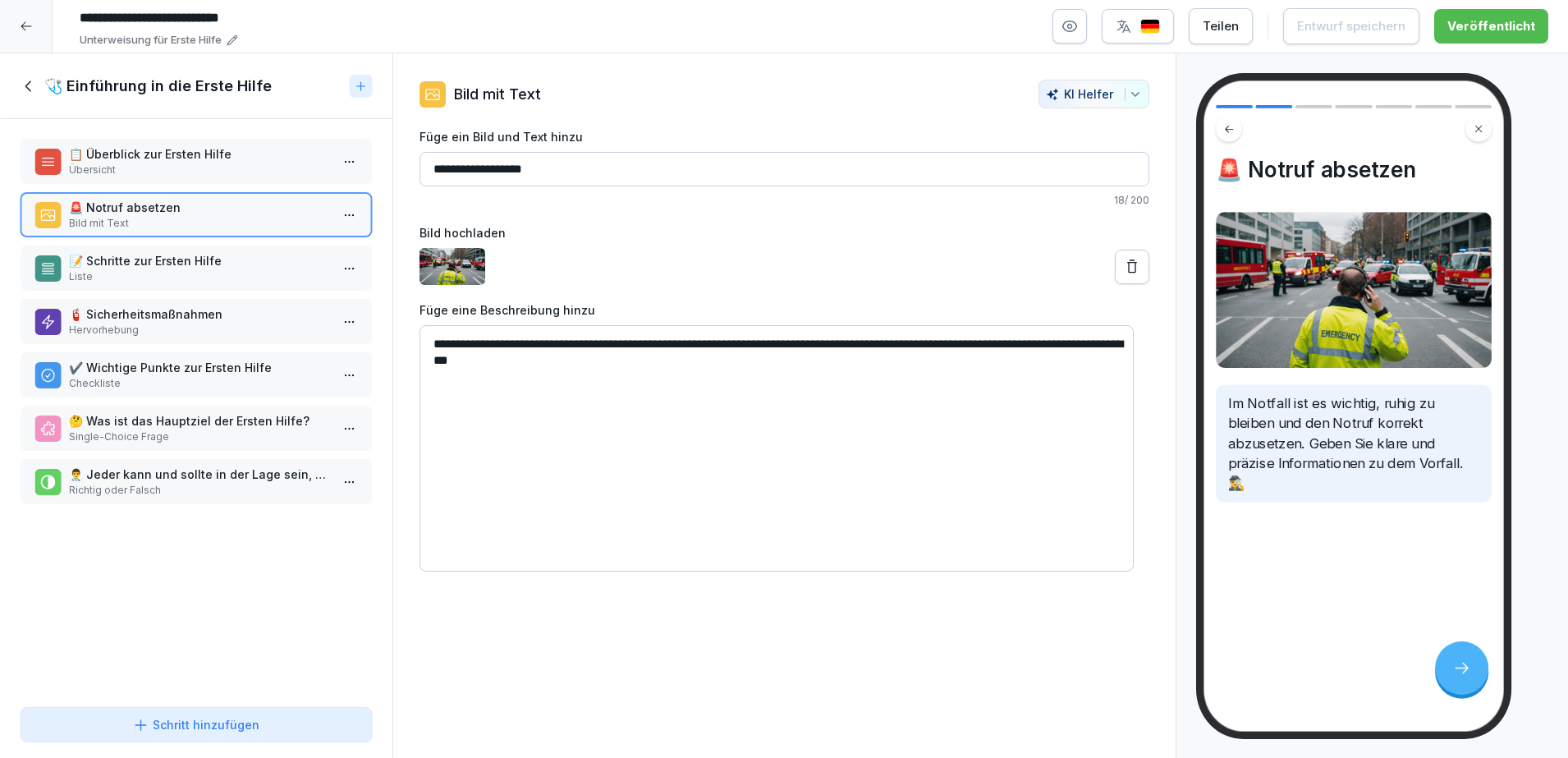
click at [216, 266] on p "📝 Schritte zur Ersten Hilfe" at bounding box center [199, 261] width 261 height 18
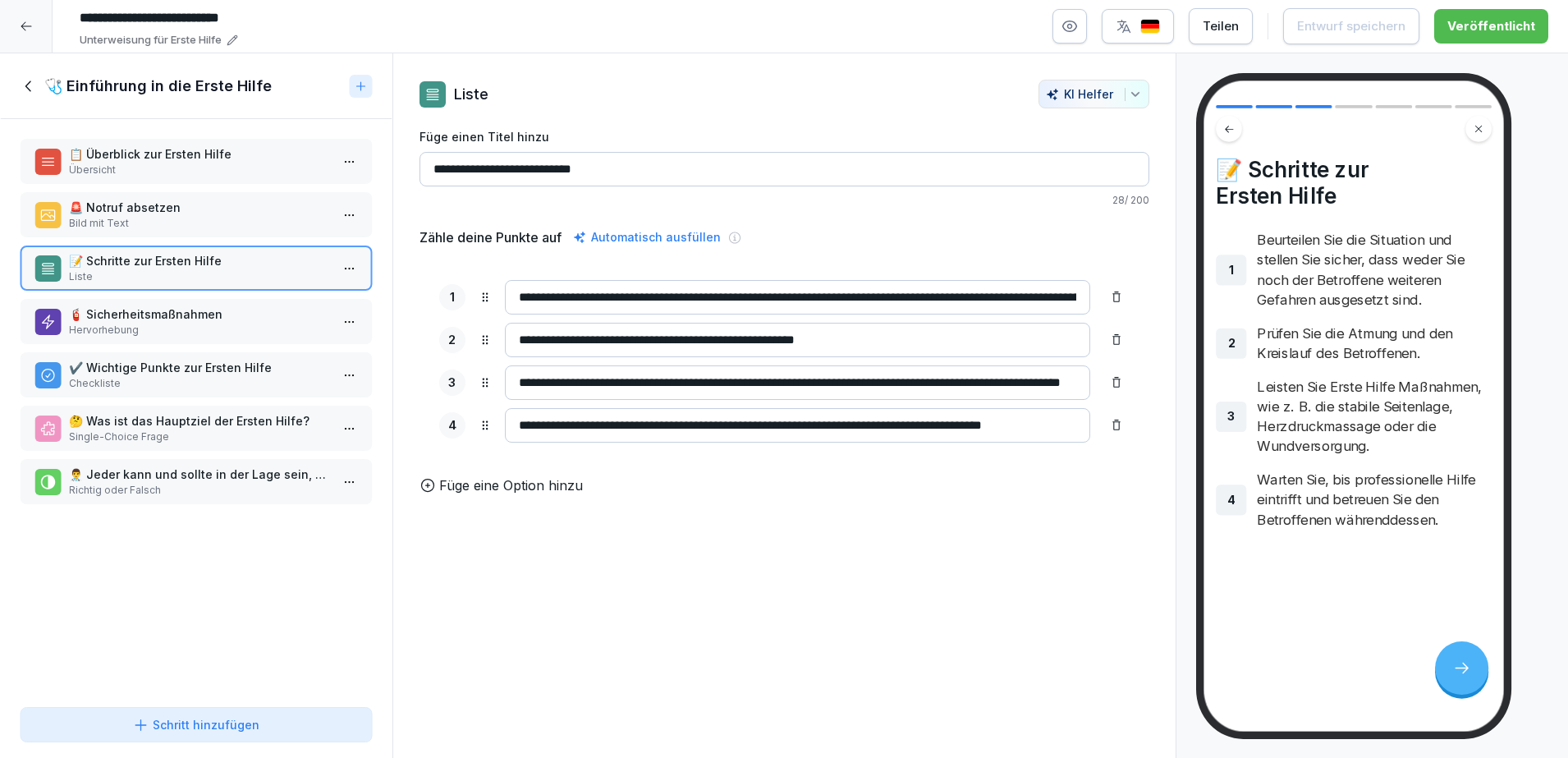
click at [217, 309] on p "🧯 Sicherheitsmaßnahmen" at bounding box center [199, 314] width 261 height 18
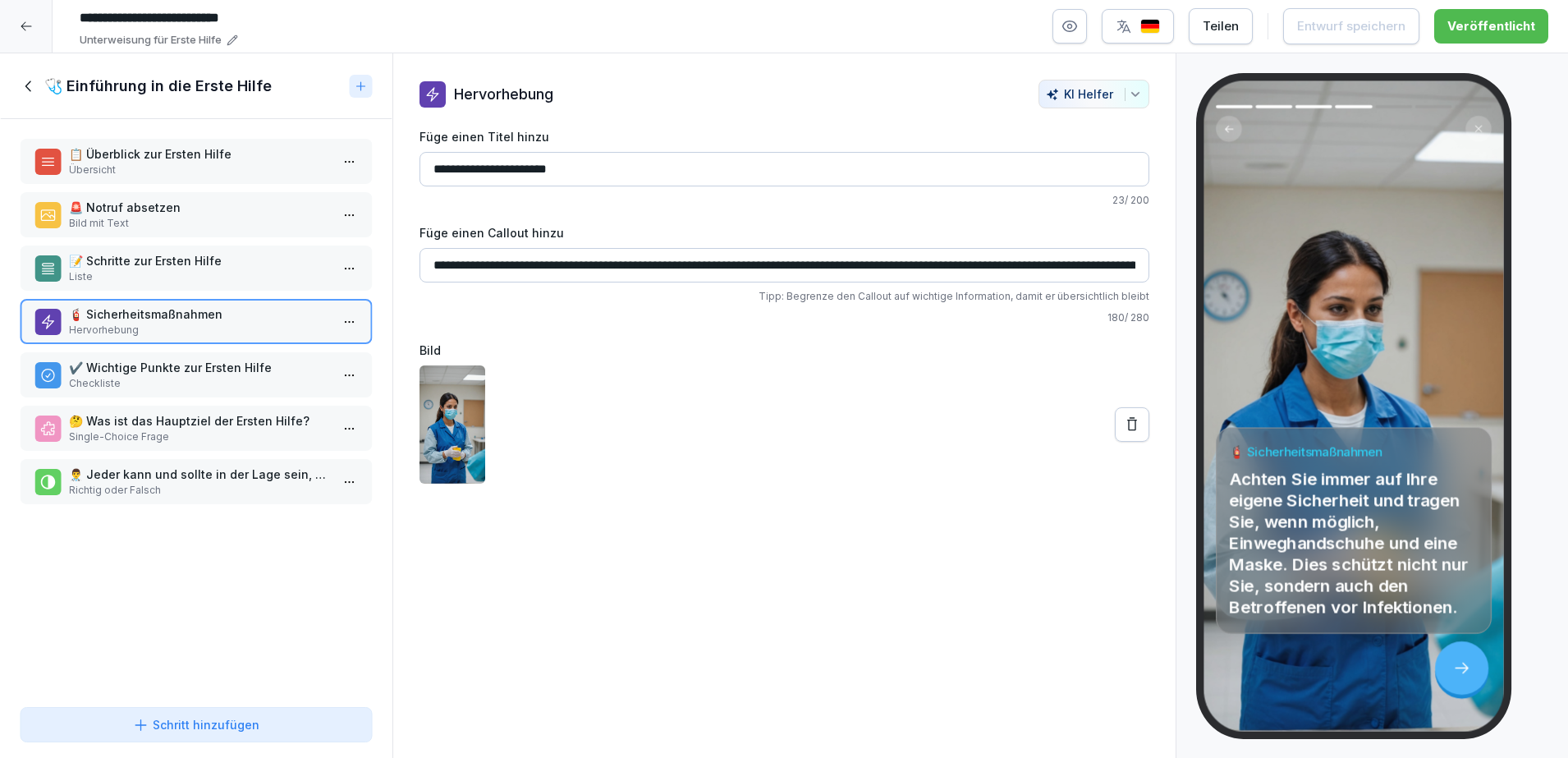
click at [221, 362] on p "✔️ Wichtige Punkte zur Ersten Hilfe" at bounding box center [199, 368] width 261 height 18
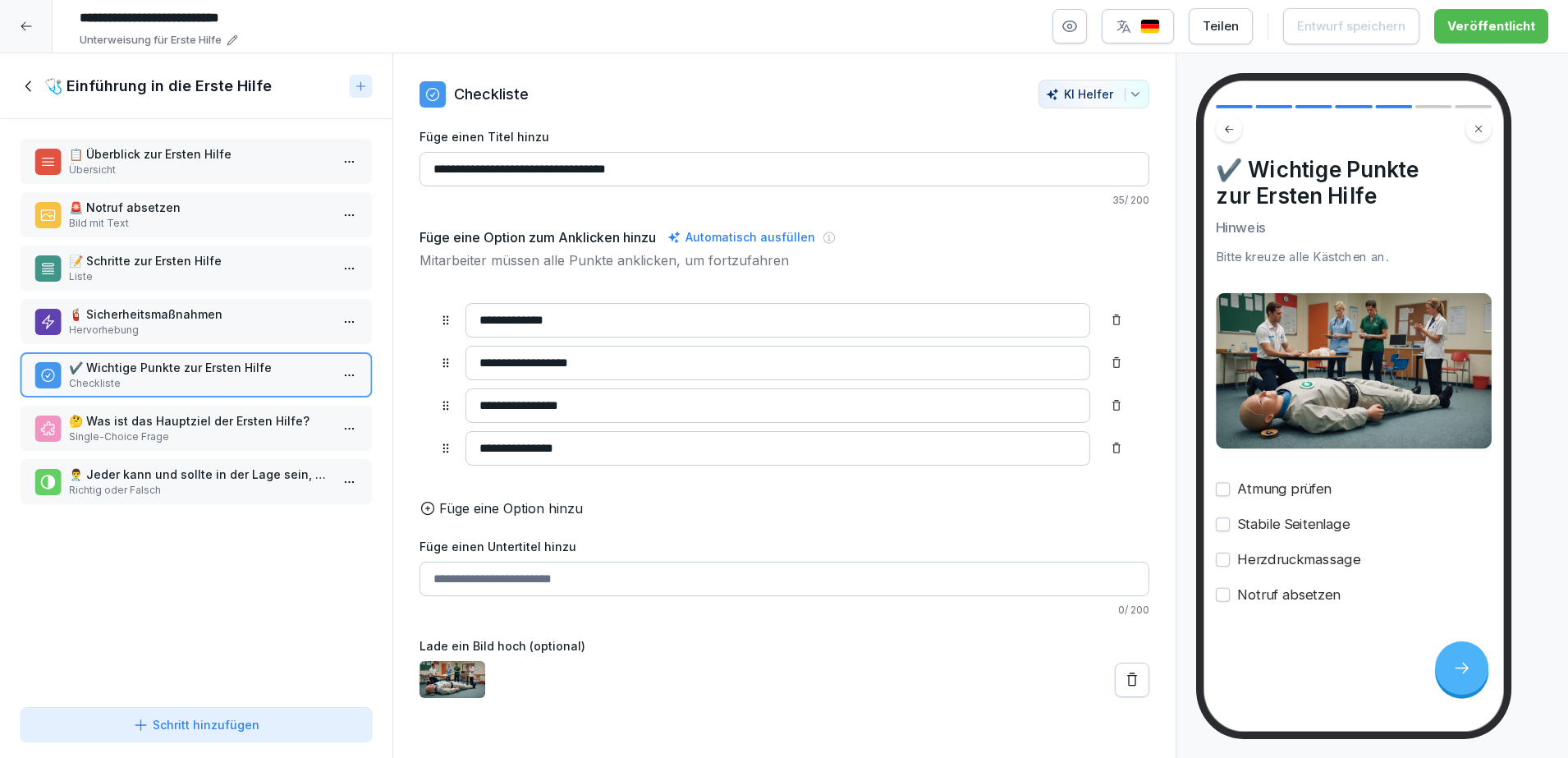
click at [216, 172] on p "Übersicht" at bounding box center [199, 170] width 261 height 15
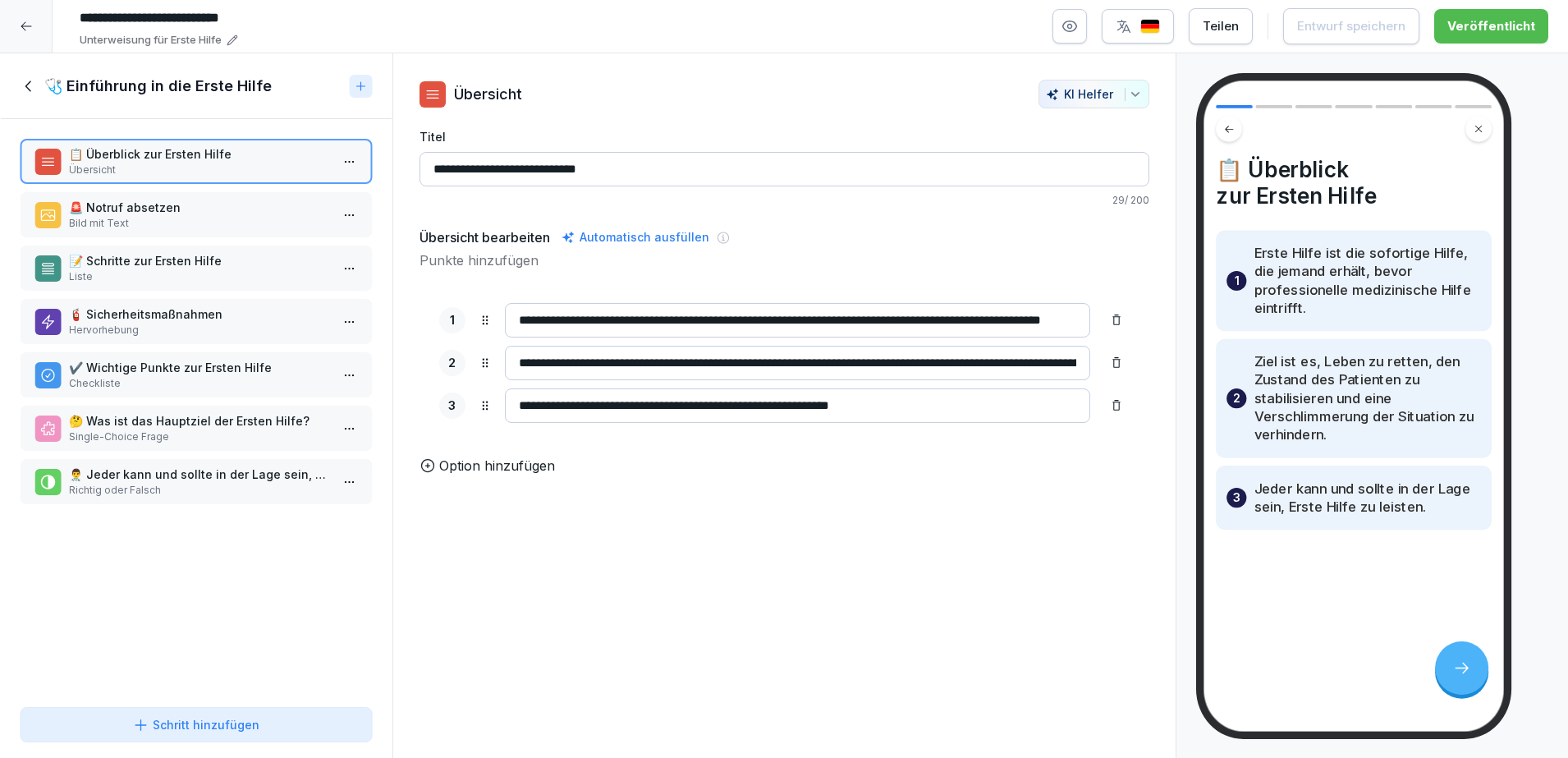
click at [198, 211] on p "🚨 Notruf absetzen" at bounding box center [199, 208] width 261 height 18
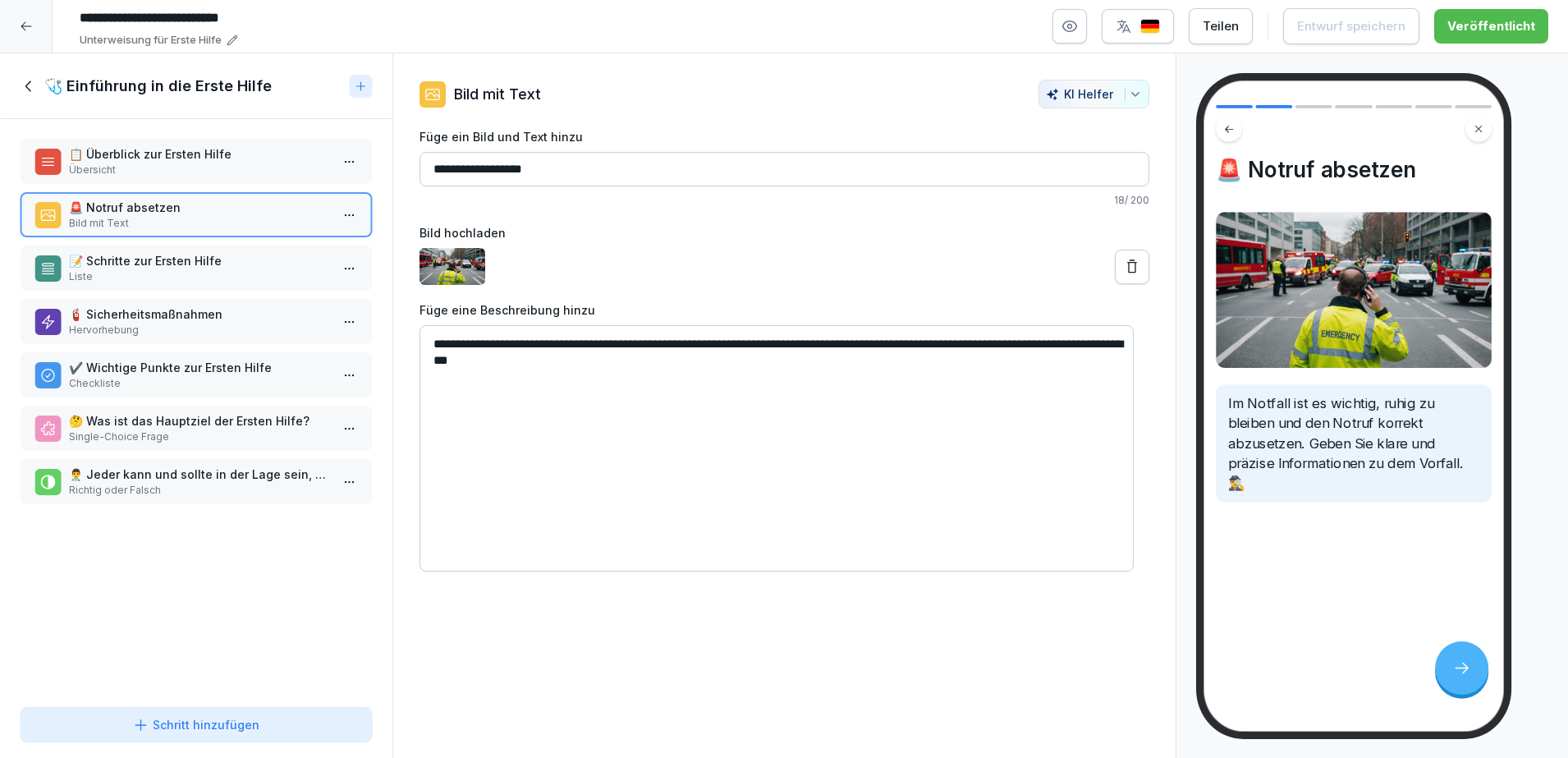
click at [182, 578] on div "📋 Überblick zur Ersten Hilfe Übersicht 🚨 Notruf absetzen Bild mit Text 📝 Schrit…" at bounding box center [196, 409] width 392 height 581
click at [235, 274] on p "Liste" at bounding box center [199, 276] width 261 height 15
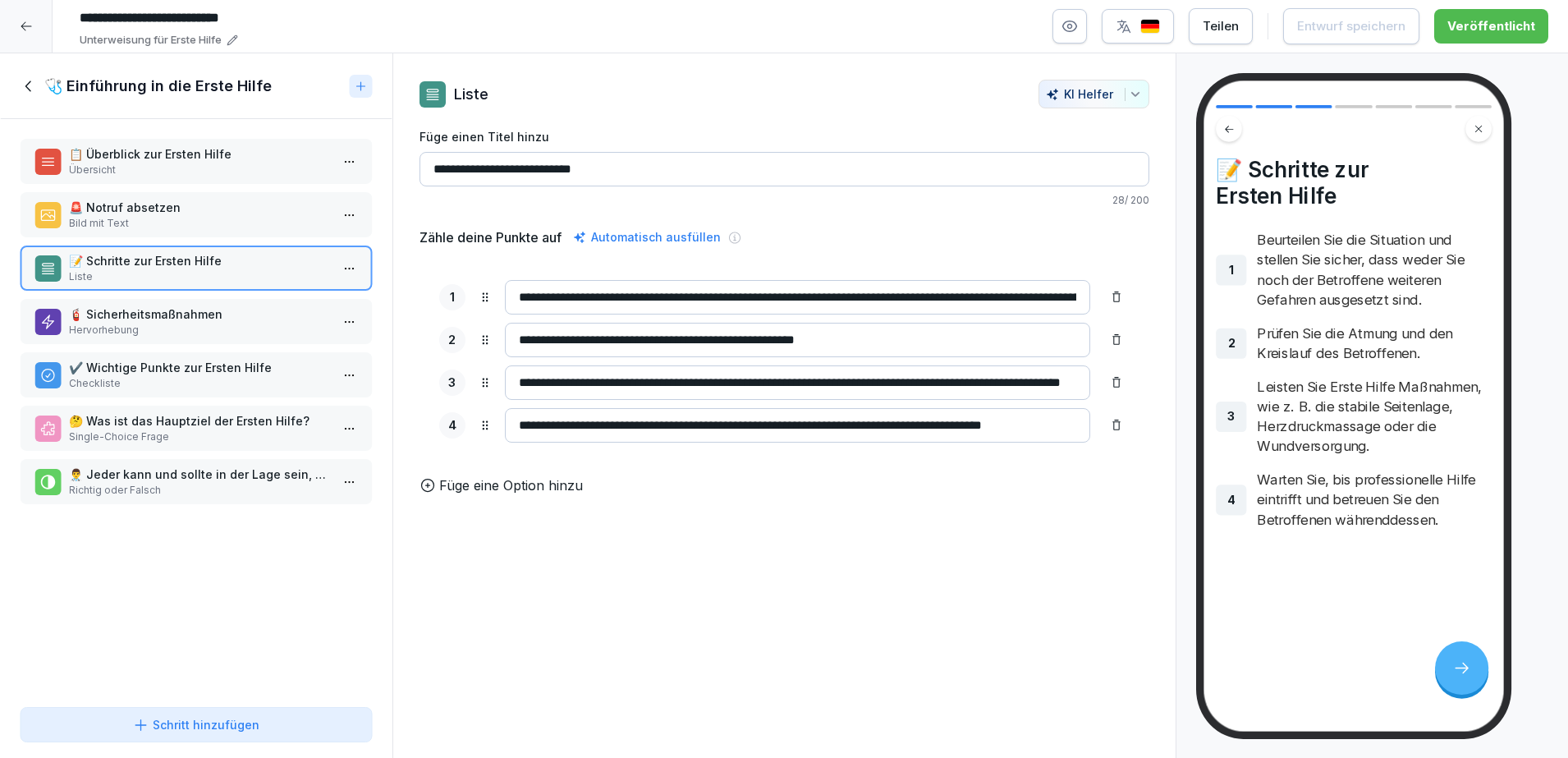
click at [208, 328] on p "Hervorhebung" at bounding box center [199, 330] width 261 height 15
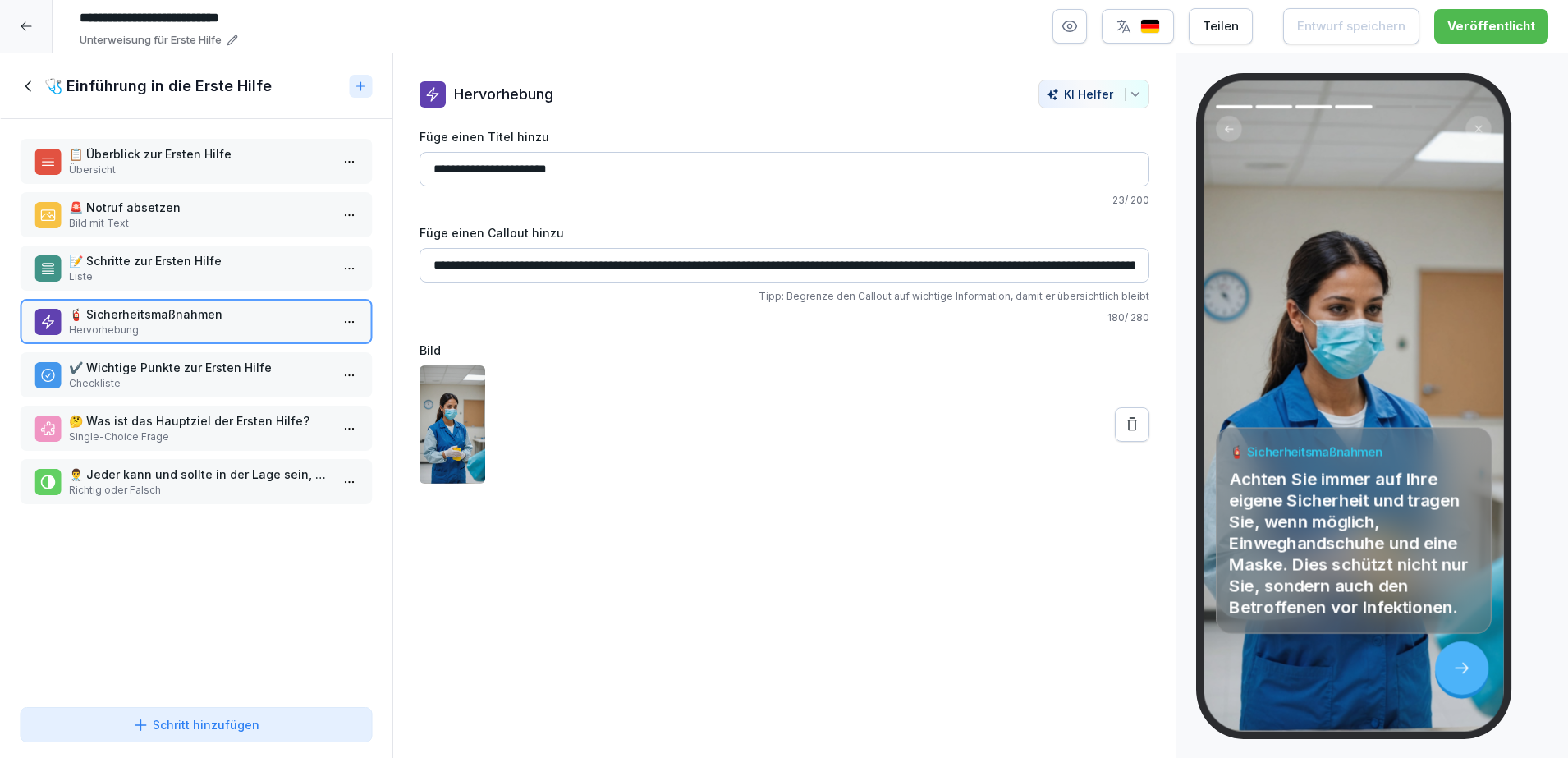
click at [205, 366] on p "✔️ Wichtige Punkte zur Ersten Hilfe" at bounding box center [199, 368] width 261 height 18
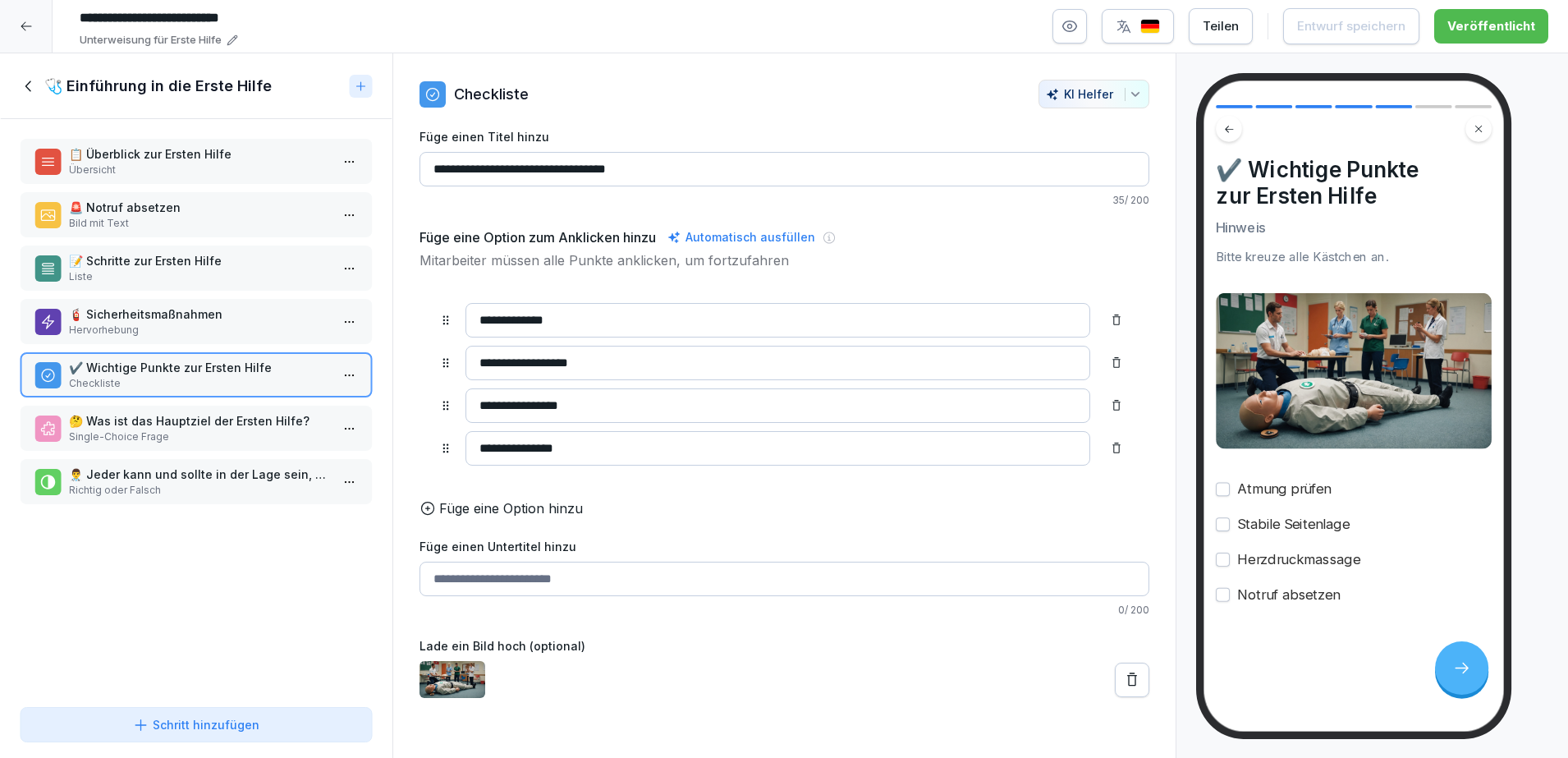
click at [194, 435] on p "Single-Choice Frage" at bounding box center [199, 436] width 261 height 15
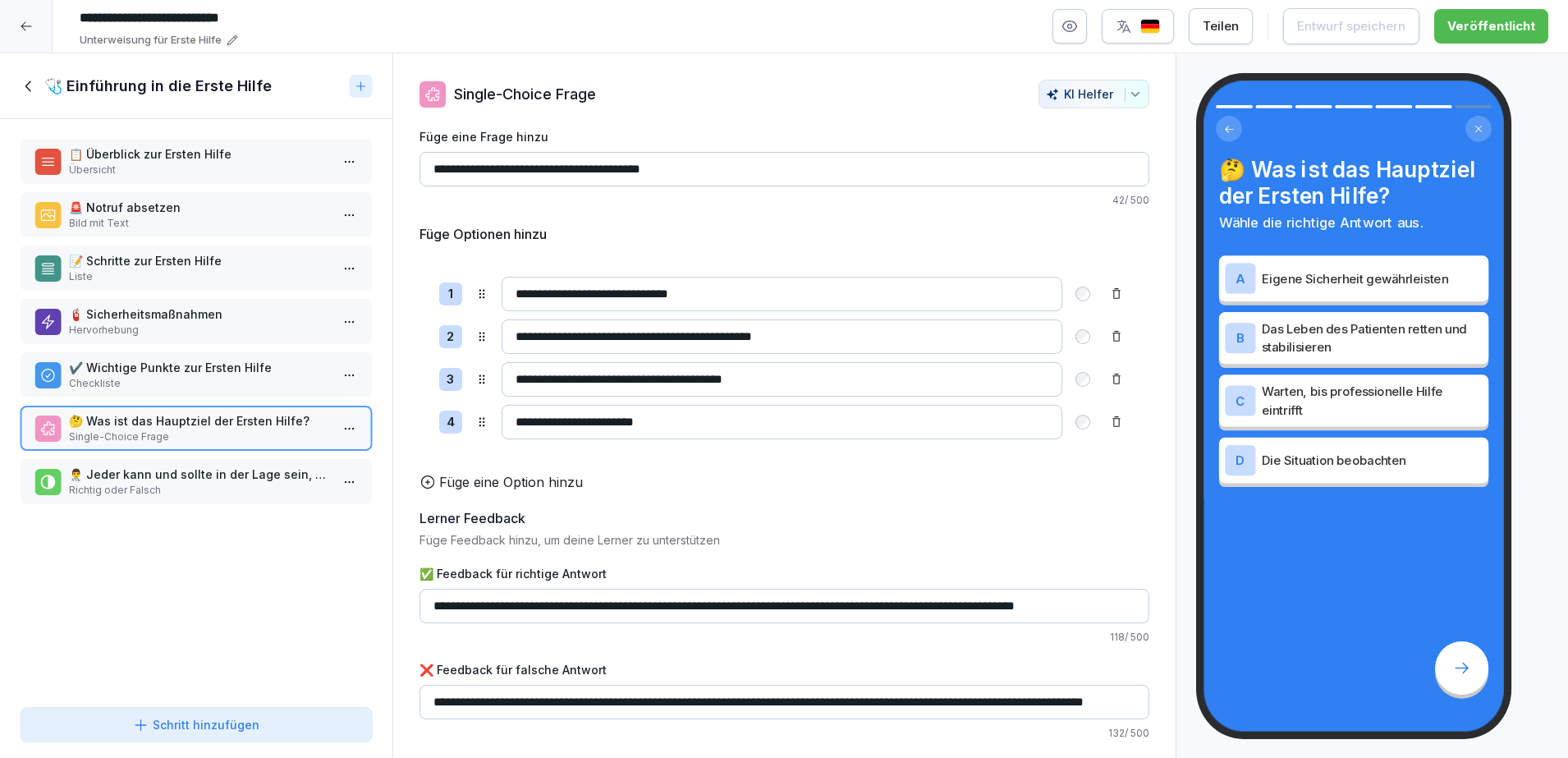
click at [192, 483] on p "Richtig oder Falsch" at bounding box center [199, 490] width 261 height 15
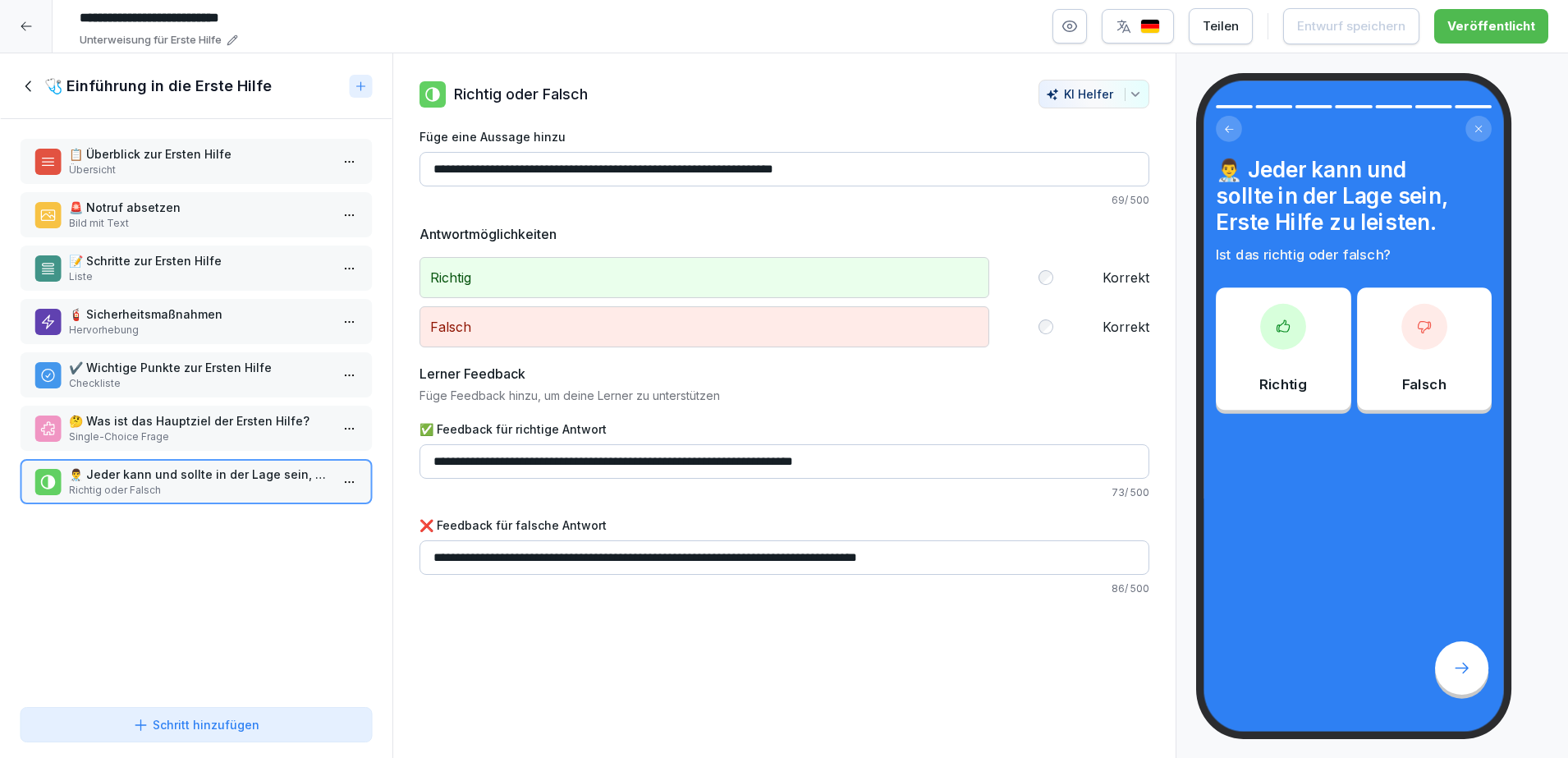
click at [1129, 98] on icon "button" at bounding box center [1135, 94] width 13 height 13
click at [831, 82] on html "**********" at bounding box center [784, 379] width 1568 height 758
click at [351, 84] on div at bounding box center [361, 86] width 23 height 23
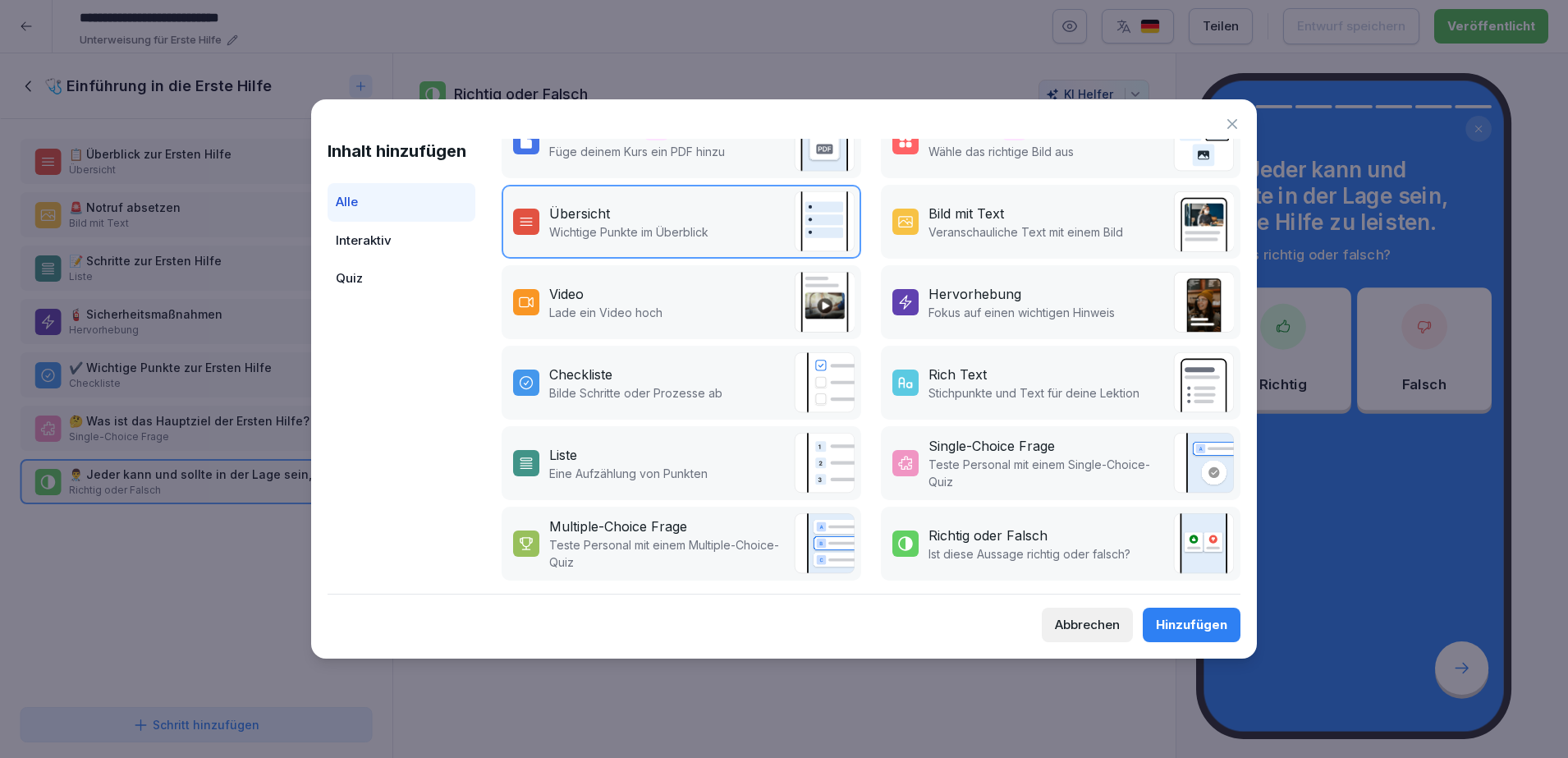
scroll to position [211, 0]
click at [442, 229] on div "Interaktiv" at bounding box center [402, 241] width 148 height 39
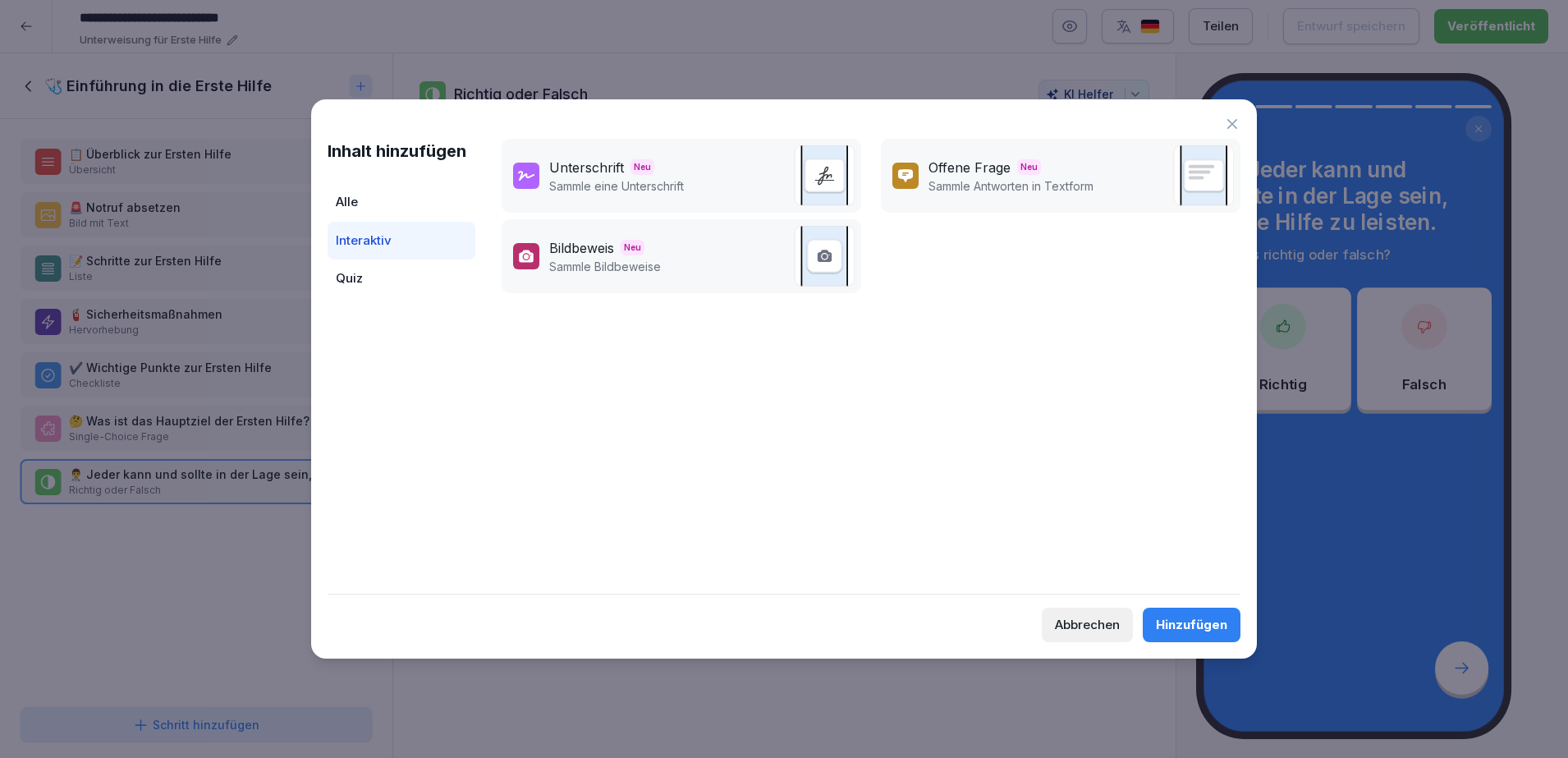
scroll to position [0, 0]
click at [424, 273] on div "Quiz" at bounding box center [402, 279] width 148 height 39
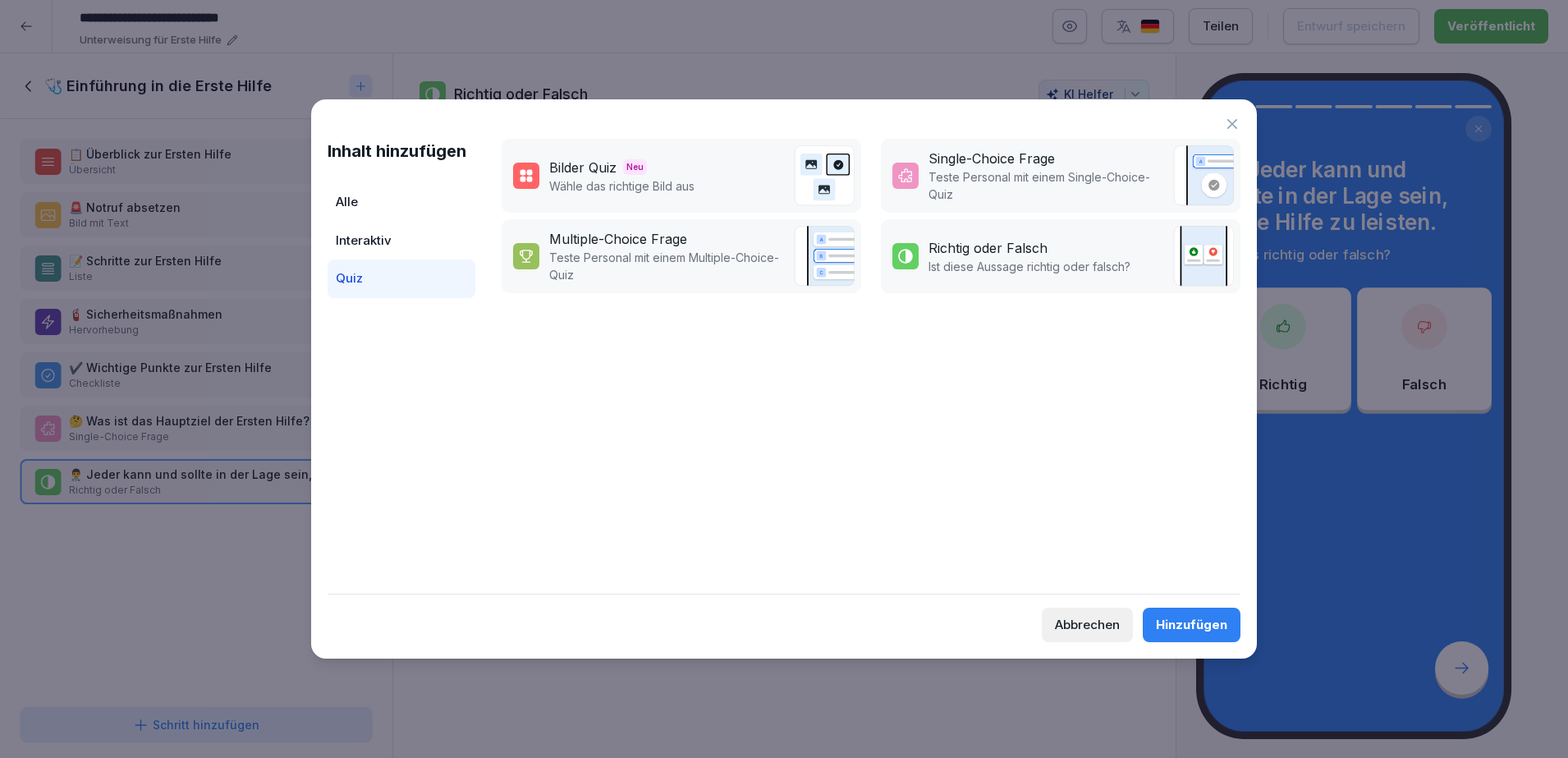
click at [414, 234] on div "Interaktiv" at bounding box center [402, 241] width 148 height 39
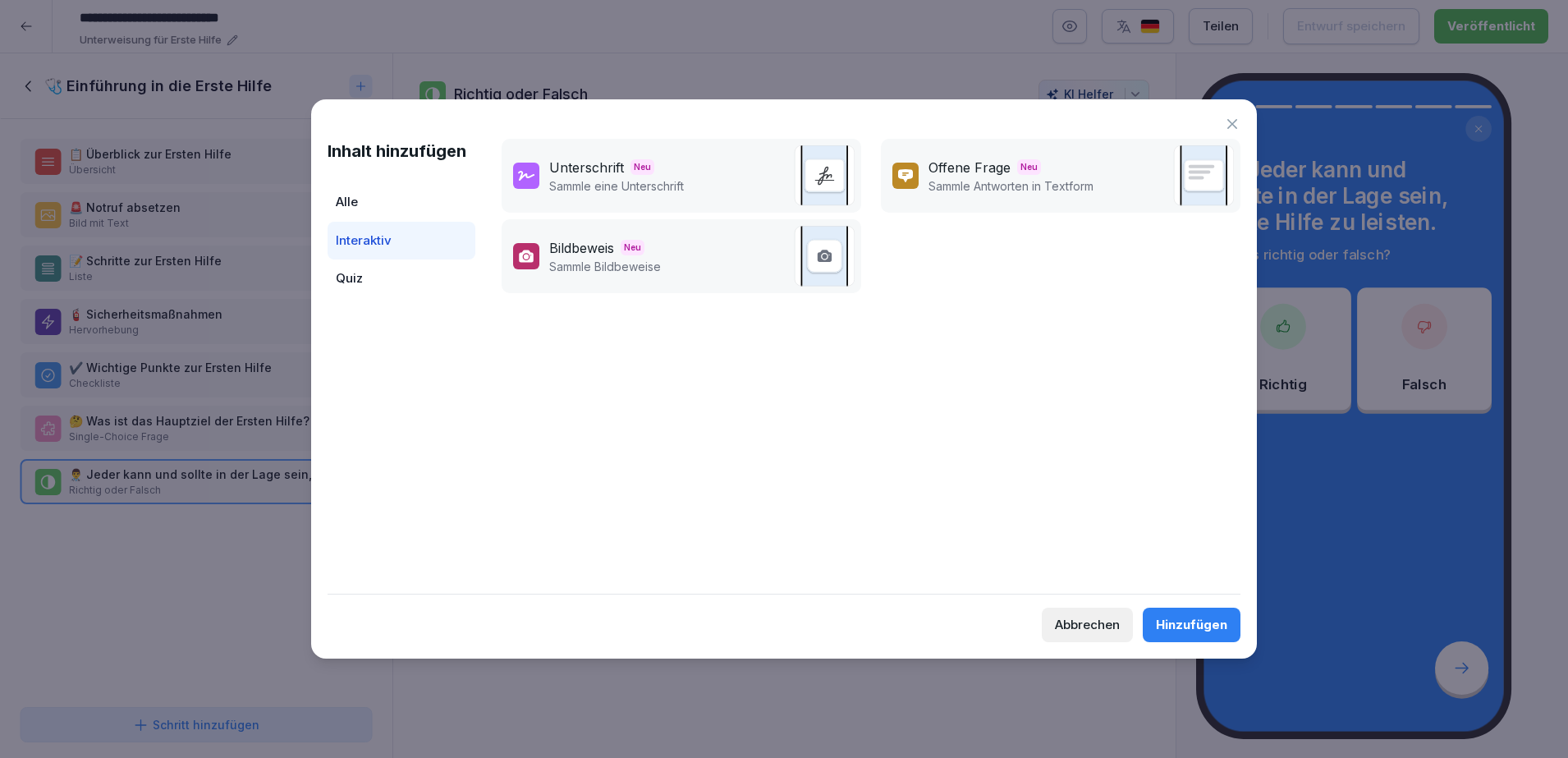
click at [406, 206] on div "Alle" at bounding box center [402, 202] width 148 height 39
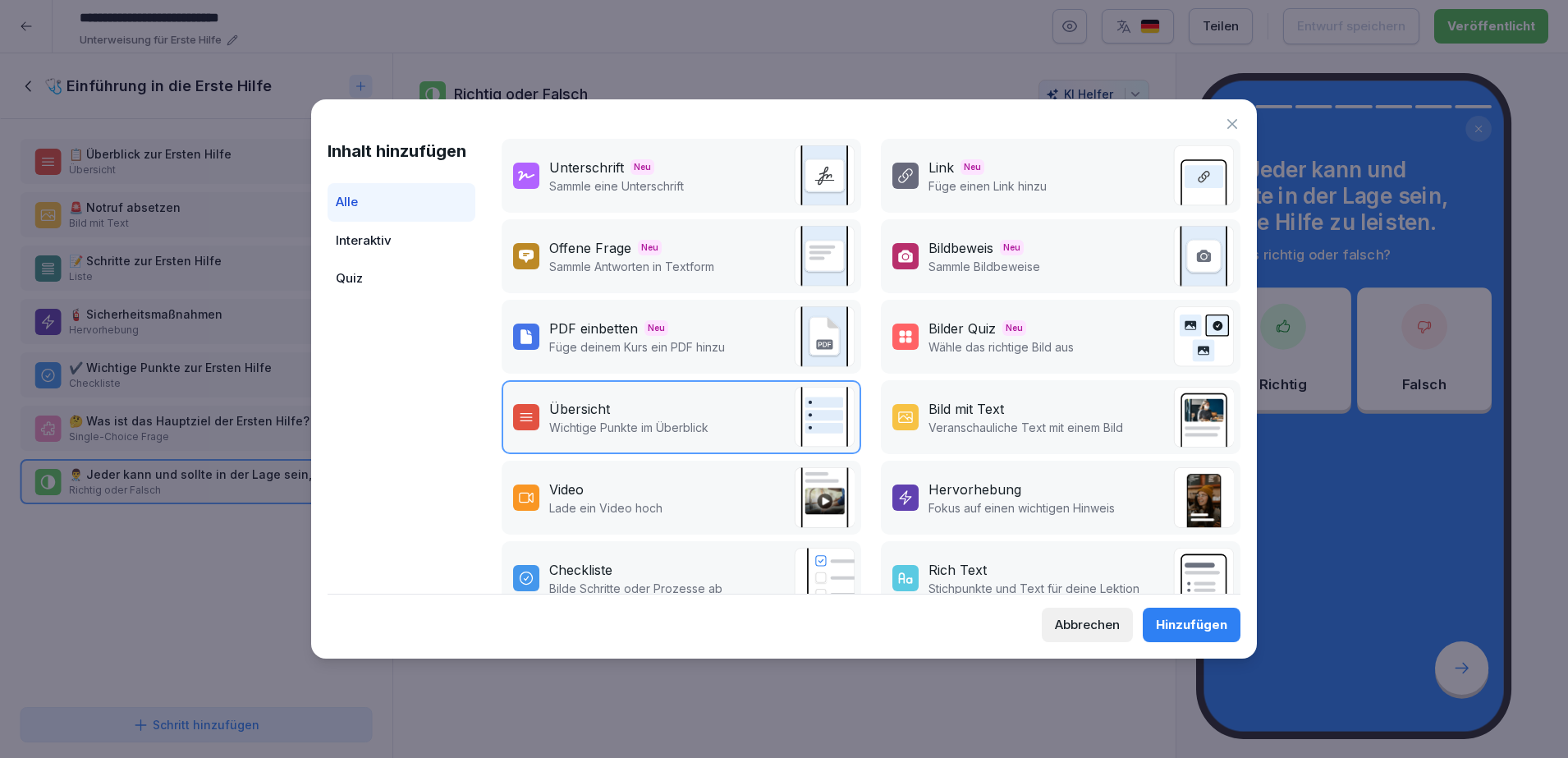
click at [1036, 414] on div "Bild mit Text" at bounding box center [1025, 409] width 194 height 19
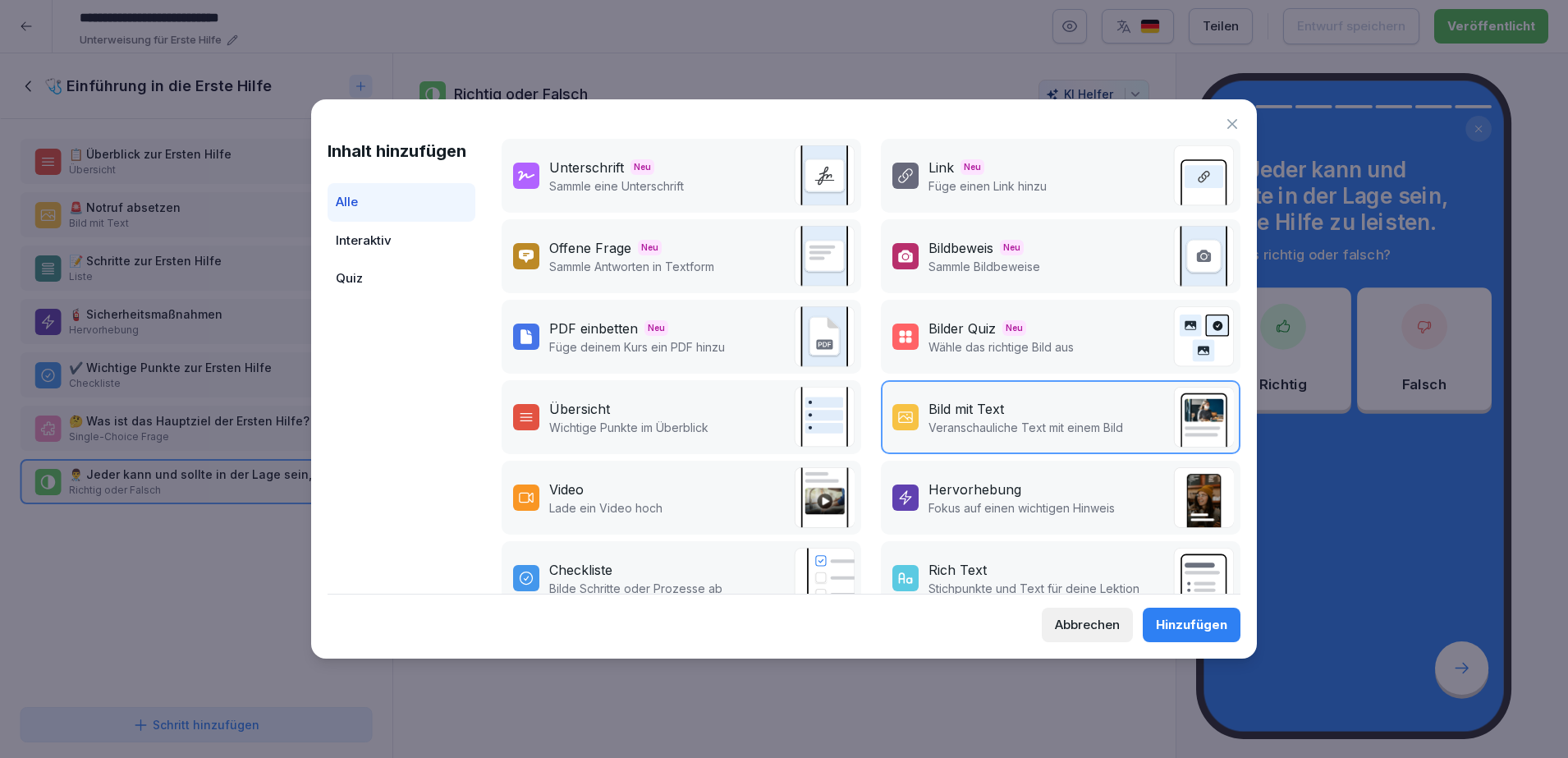
click at [1176, 624] on div "Hinzufügen" at bounding box center [1192, 624] width 71 height 18
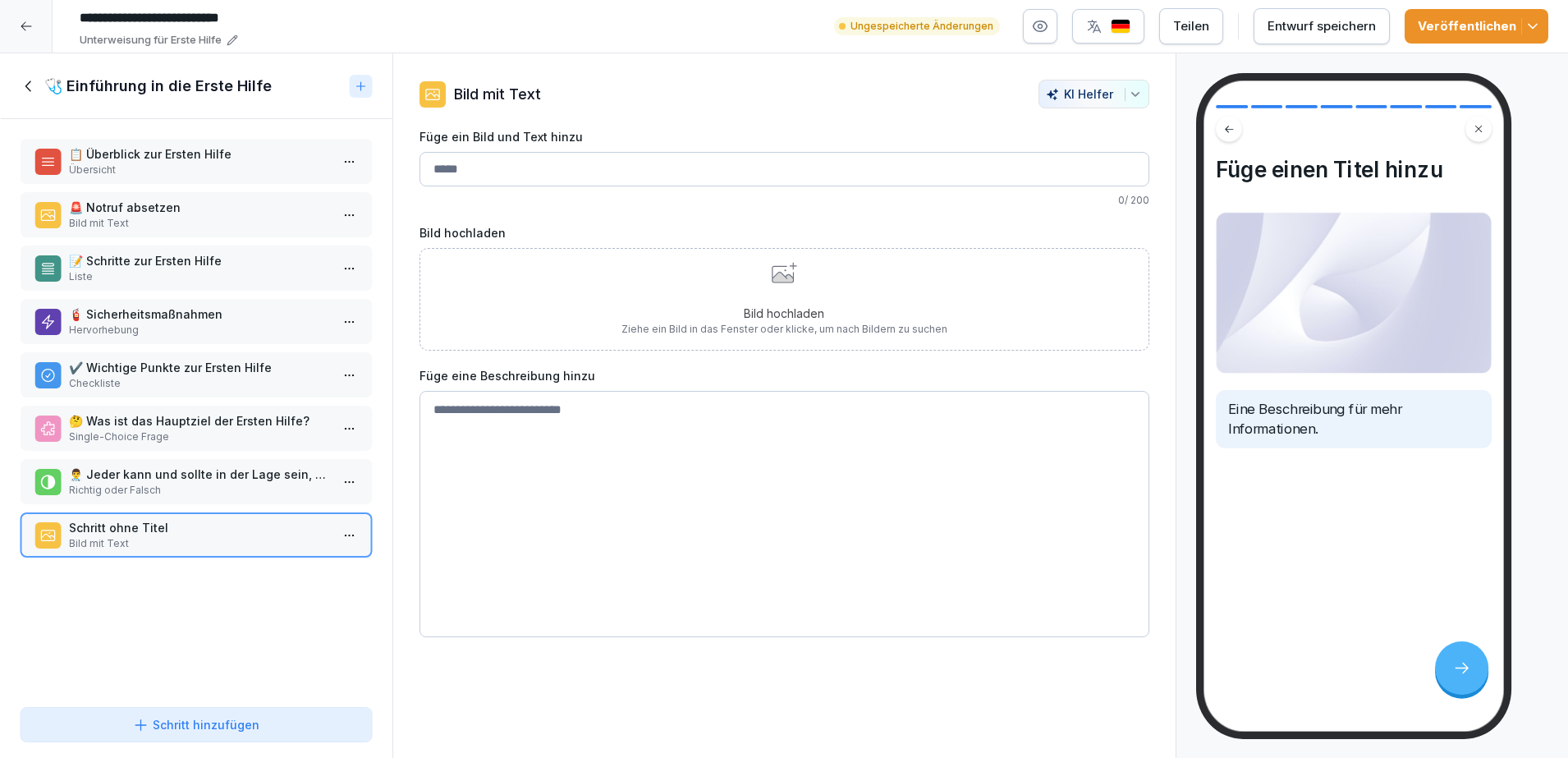
click at [750, 176] on input "Füge ein Bild und Text hinzu" at bounding box center [784, 169] width 730 height 34
click at [638, 164] on input "Füge ein Bild und Text hinzu" at bounding box center [784, 169] width 730 height 34
click at [562, 168] on input "Füge ein Bild und Text hinzu" at bounding box center [784, 169] width 730 height 34
paste input "**********"
click at [626, 273] on div "Bild hochladen Ziehe ein Bild in das Fenster oder klicke, um nach Bildern zu su…" at bounding box center [784, 299] width 326 height 75
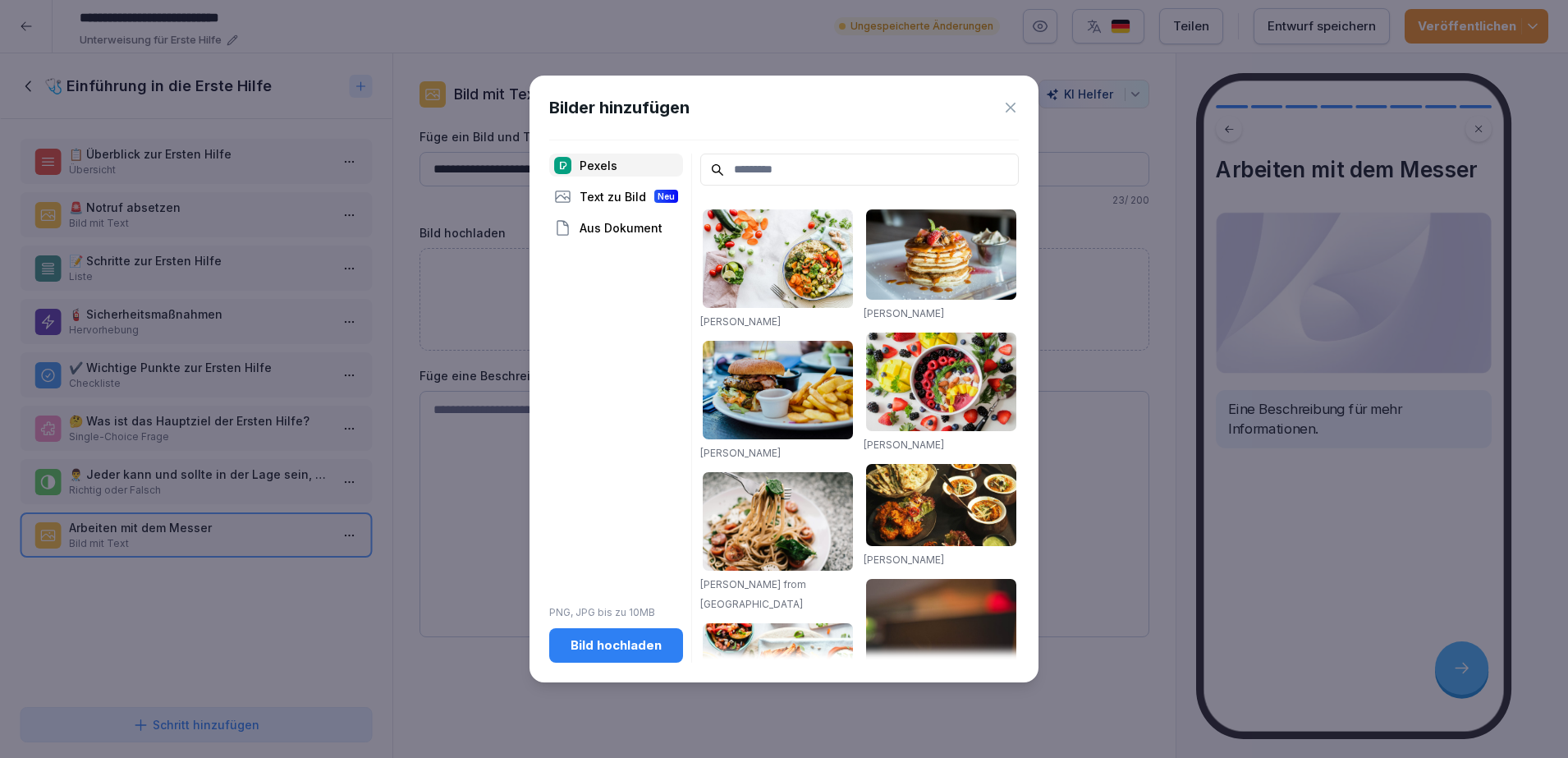
click at [625, 196] on div "Text zu Bild Neu" at bounding box center [616, 196] width 134 height 23
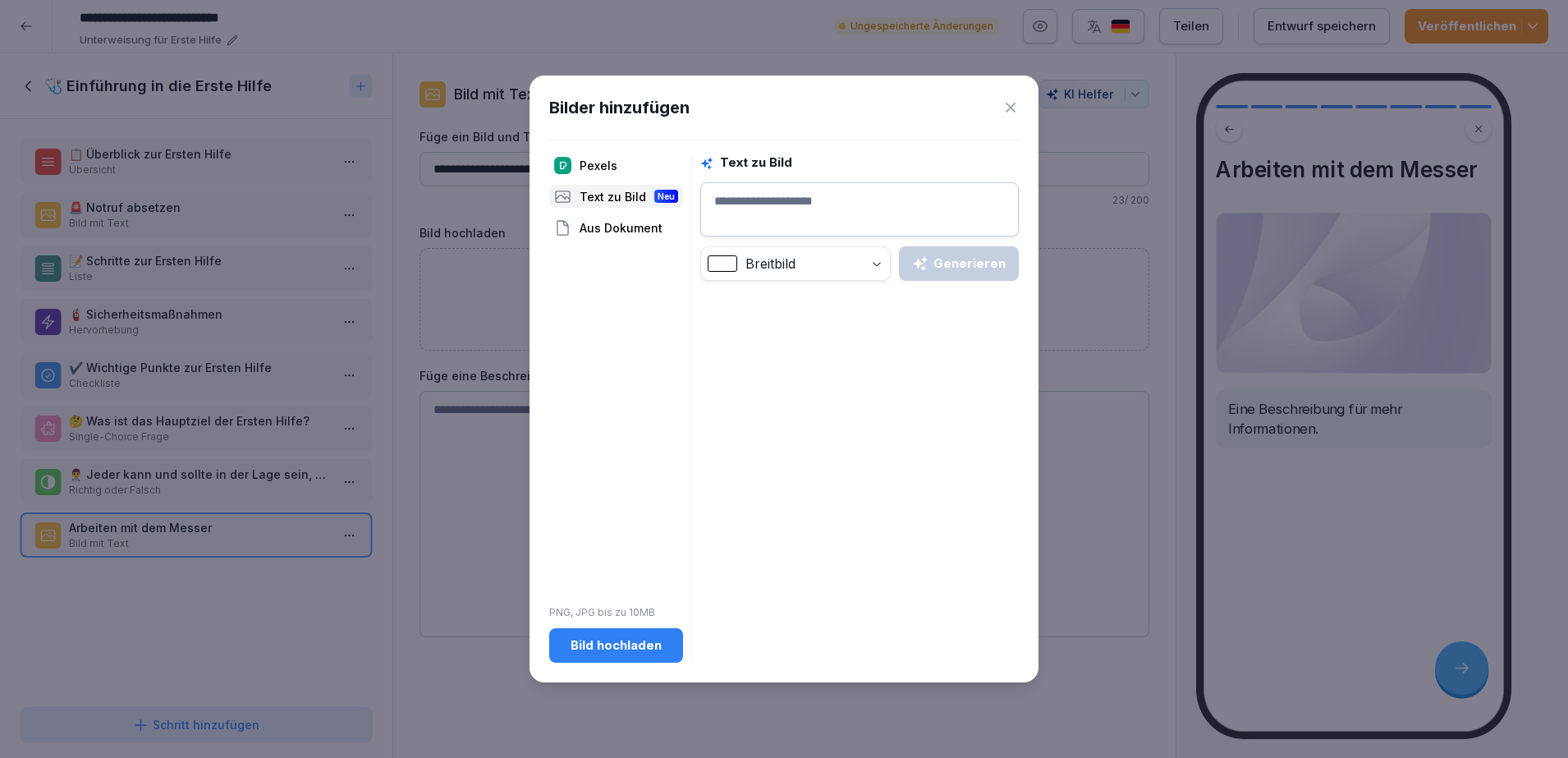
click at [609, 168] on div "Pexels" at bounding box center [616, 165] width 134 height 23
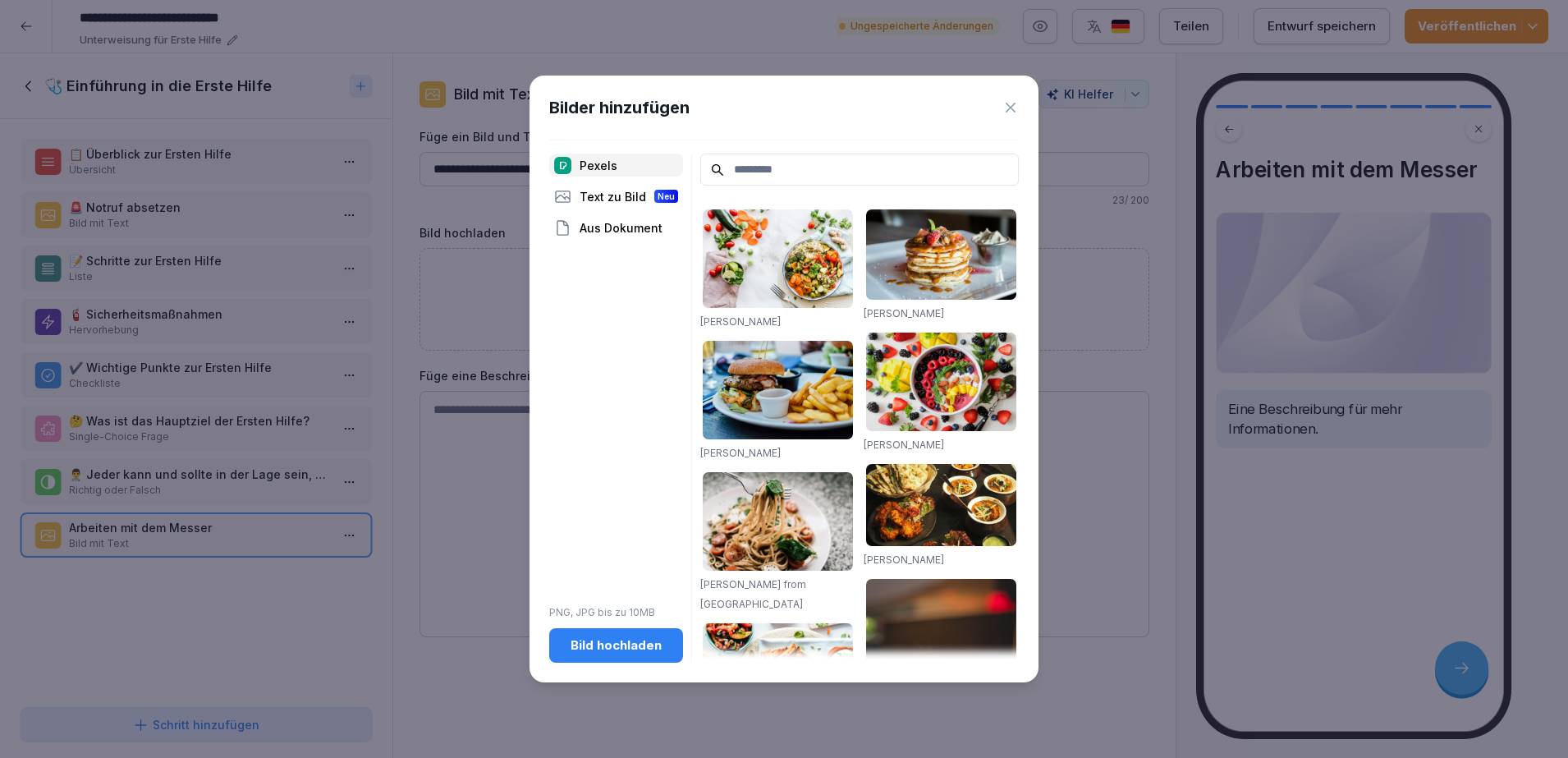
click at [1010, 109] on icon at bounding box center [1010, 107] width 17 height 17
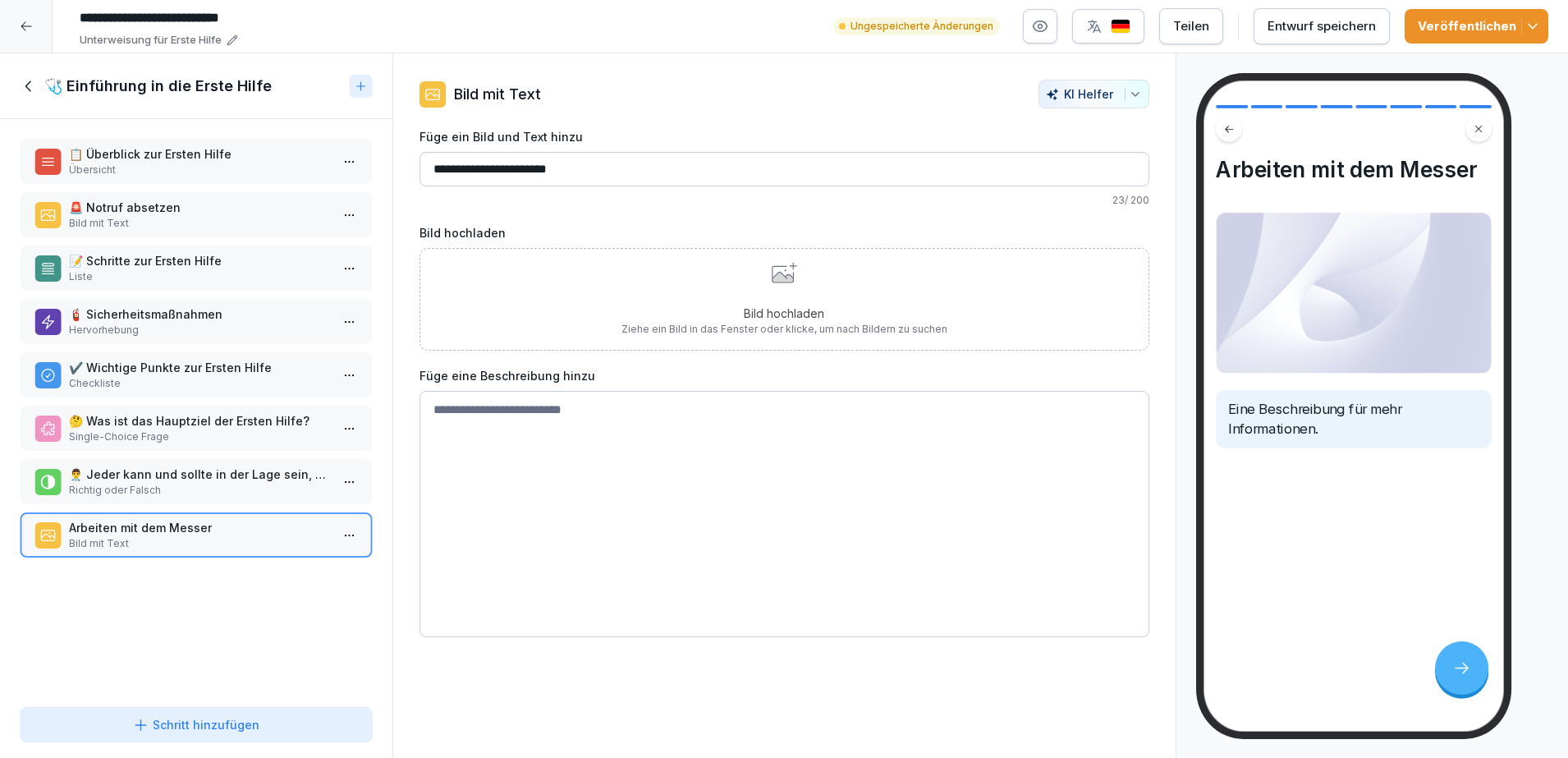
click at [857, 393] on textarea at bounding box center [784, 514] width 730 height 246
click at [1129, 98] on icon "button" at bounding box center [1135, 94] width 13 height 13
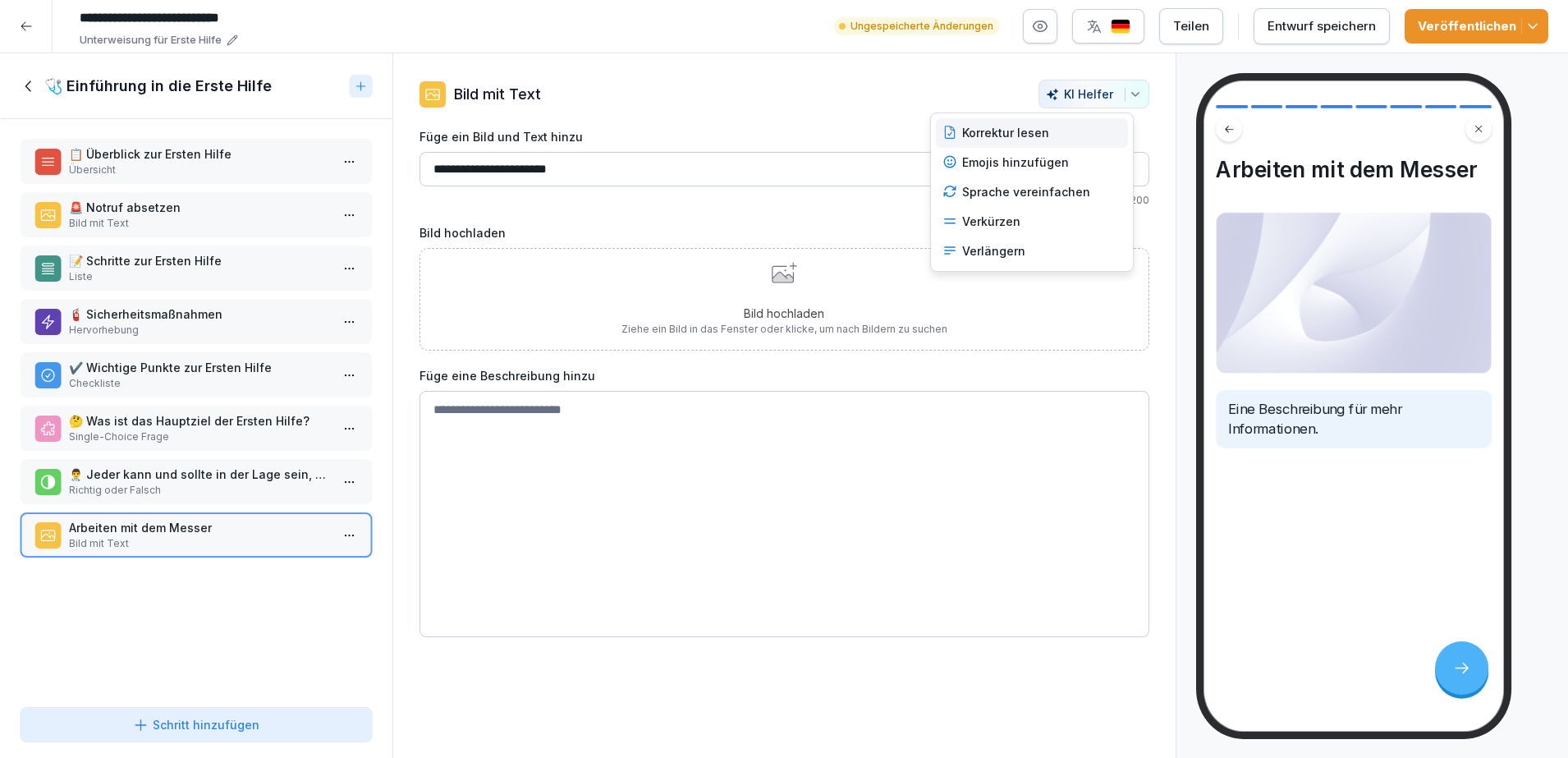
click at [988, 134] on div "Korrektur lesen" at bounding box center [1032, 133] width 192 height 30
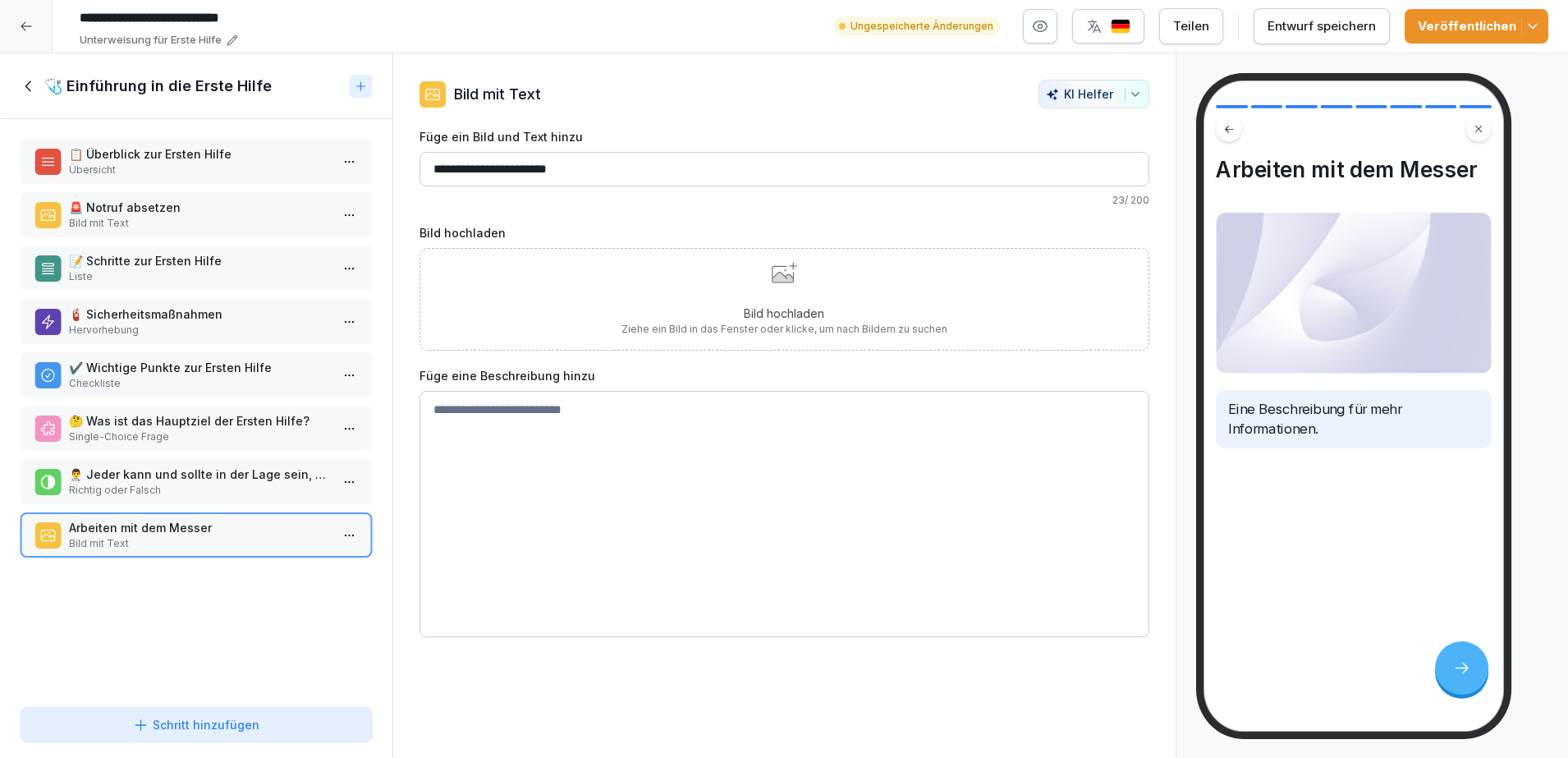
click at [622, 422] on textarea at bounding box center [784, 514] width 730 height 246
click at [1129, 93] on icon "button" at bounding box center [1135, 94] width 13 height 13
click at [918, 90] on html "**********" at bounding box center [784, 379] width 1568 height 758
click at [602, 159] on input "**********" at bounding box center [784, 169] width 730 height 34
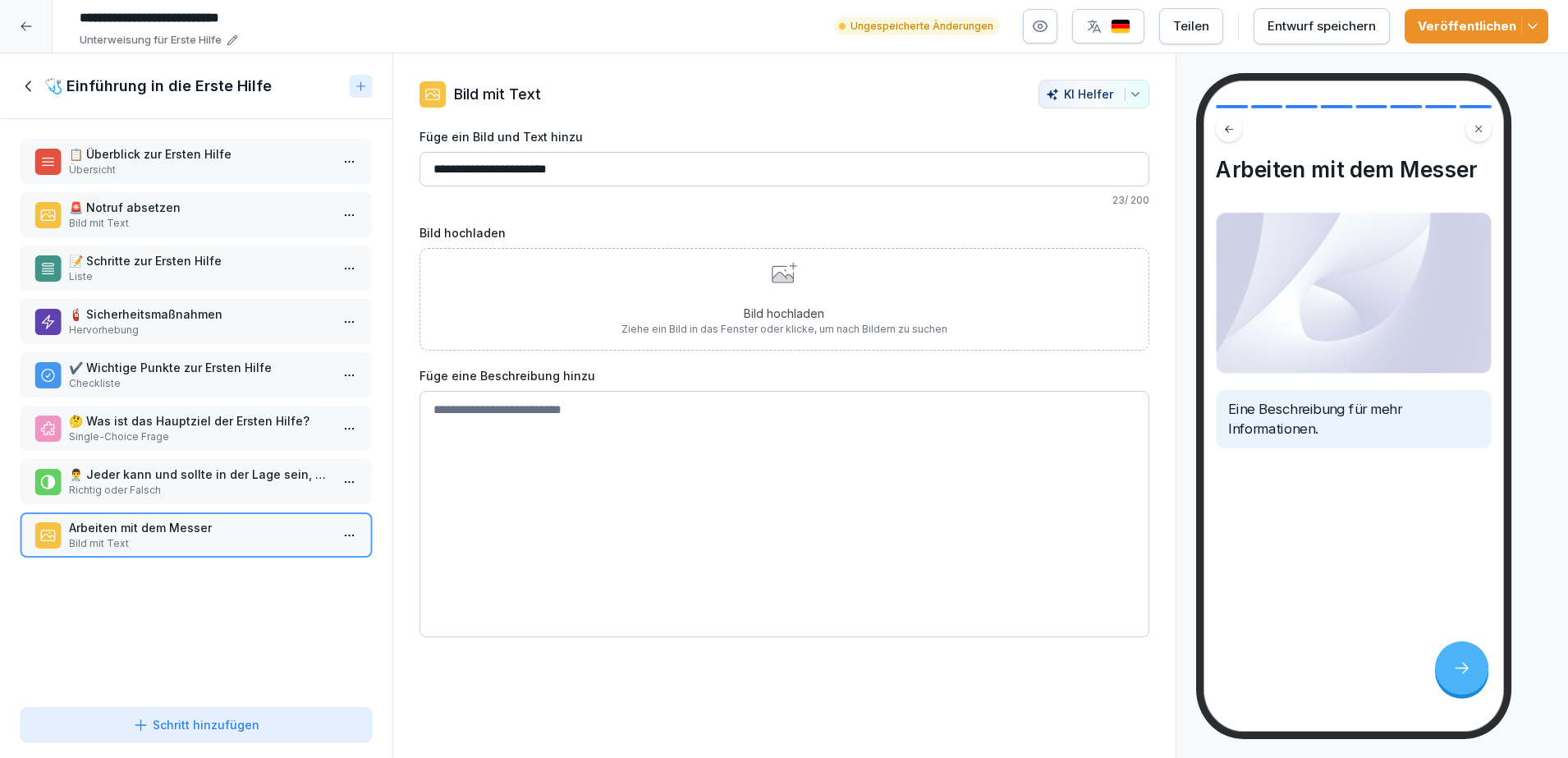
click at [602, 159] on input "**********" at bounding box center [784, 169] width 730 height 34
paste input "**********"
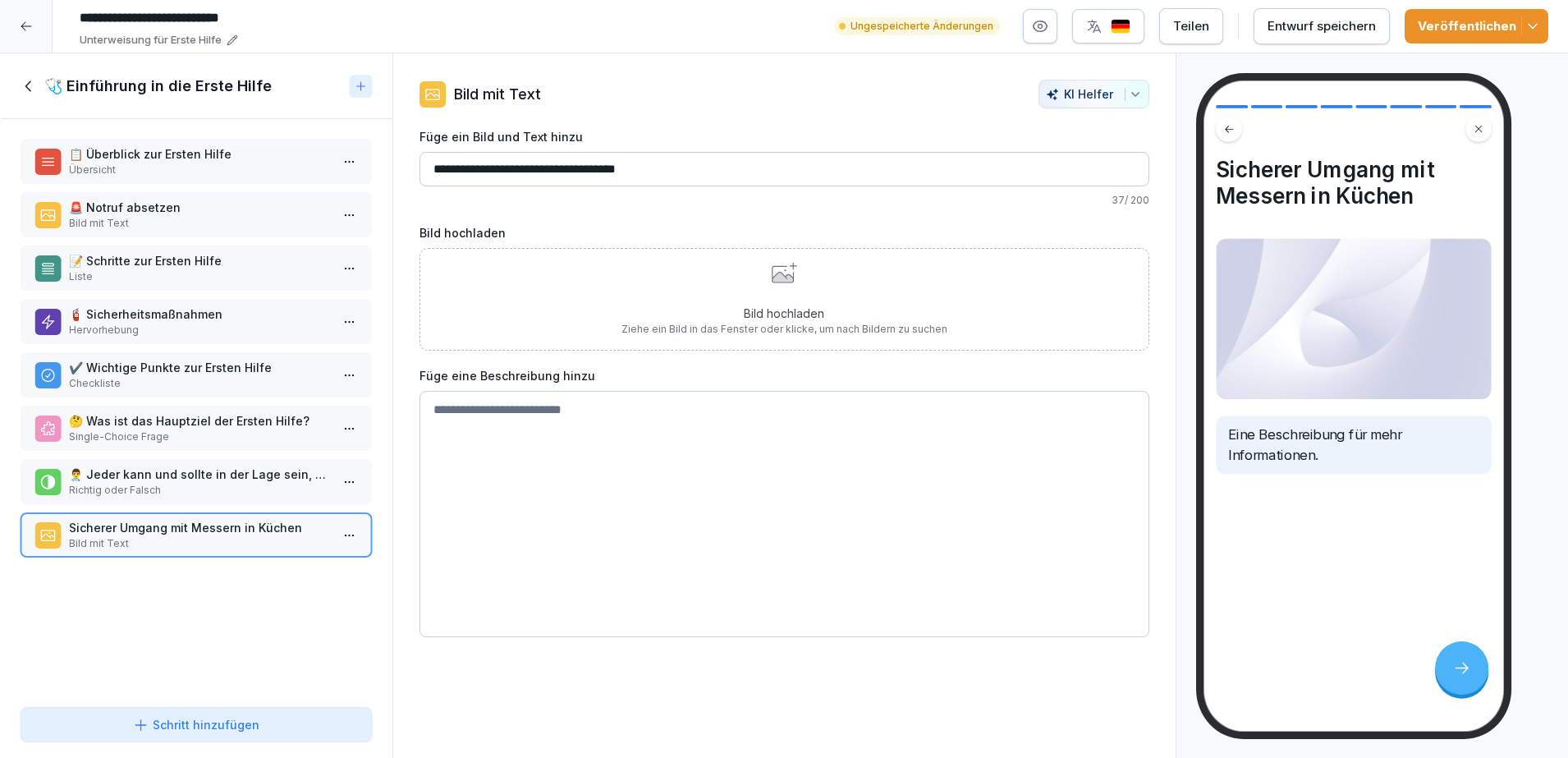
type input "**********"
click at [697, 199] on p "37 / 200" at bounding box center [784, 200] width 730 height 15
click at [187, 383] on p "Checkliste" at bounding box center [199, 383] width 261 height 15
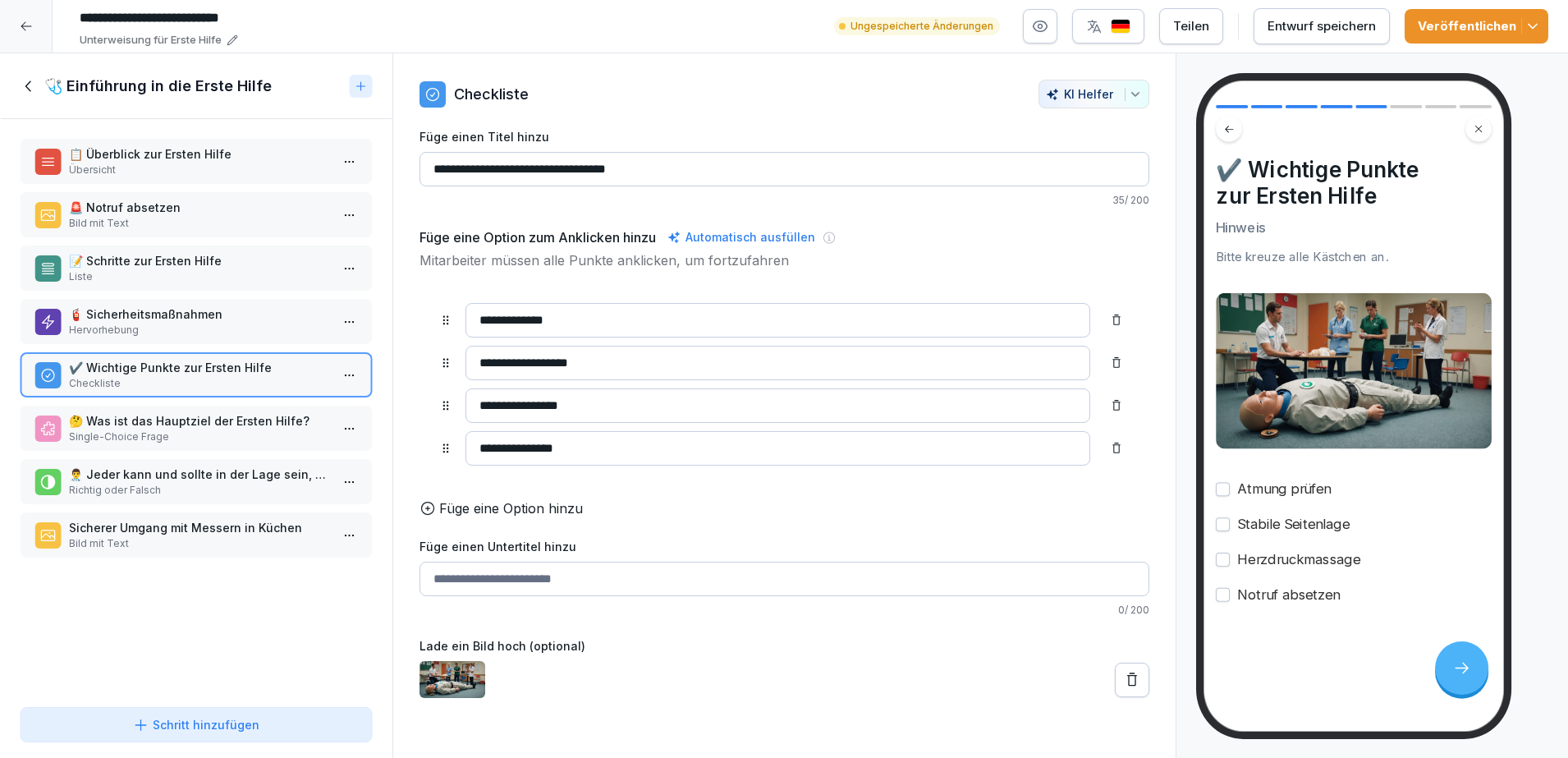
click at [613, 179] on input "**********" at bounding box center [784, 169] width 730 height 34
click at [914, 251] on p "Mitarbeiter müssen alle Punkte anklicken, um fortzufahren" at bounding box center [784, 260] width 730 height 19
click at [106, 522] on p "Sicherer Umgang mit Messern in Küchen" at bounding box center [199, 528] width 261 height 18
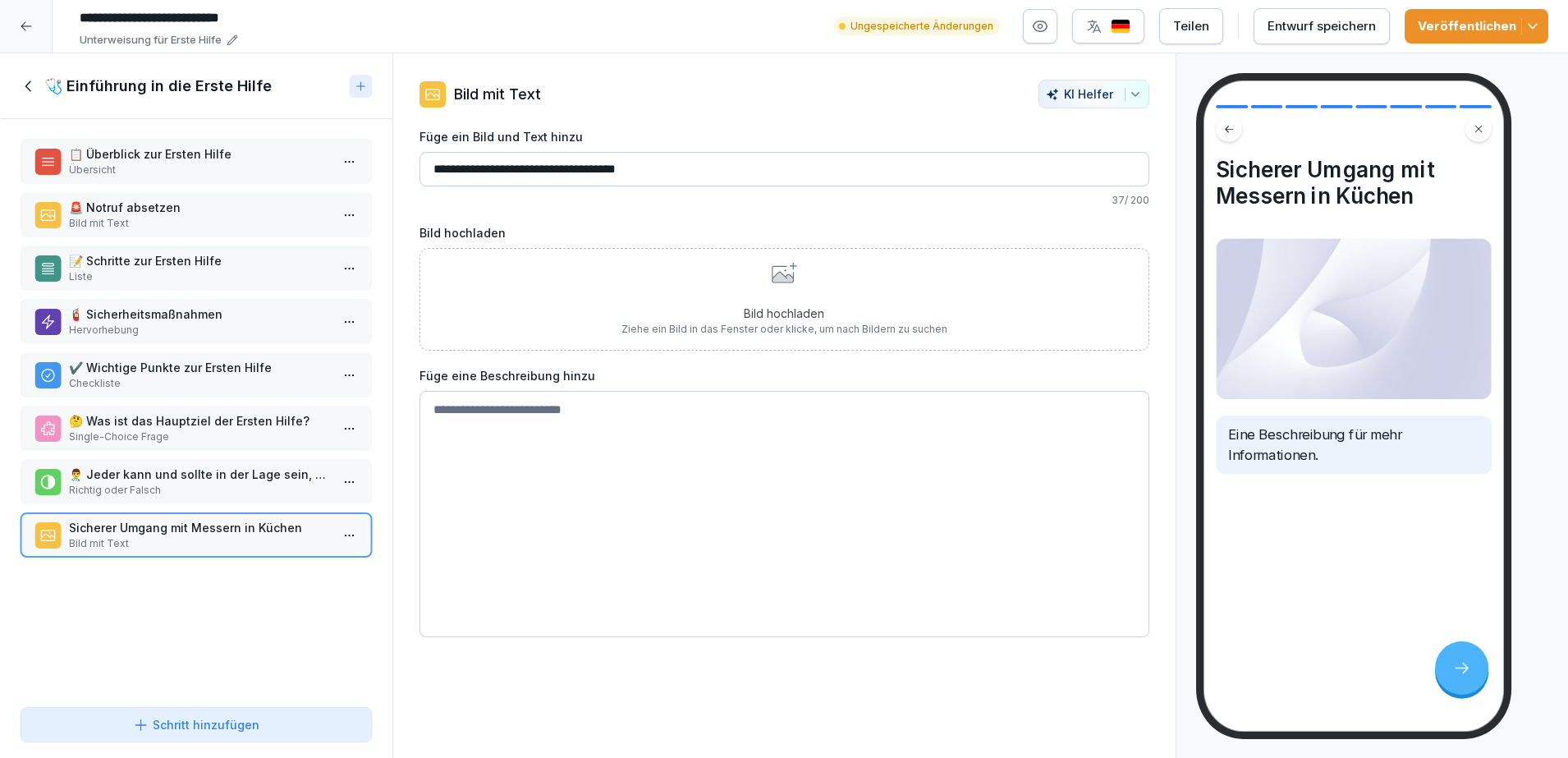
click at [134, 363] on p "✔️ Wichtige Punkte zur Ersten Hilfe" at bounding box center [199, 368] width 261 height 18
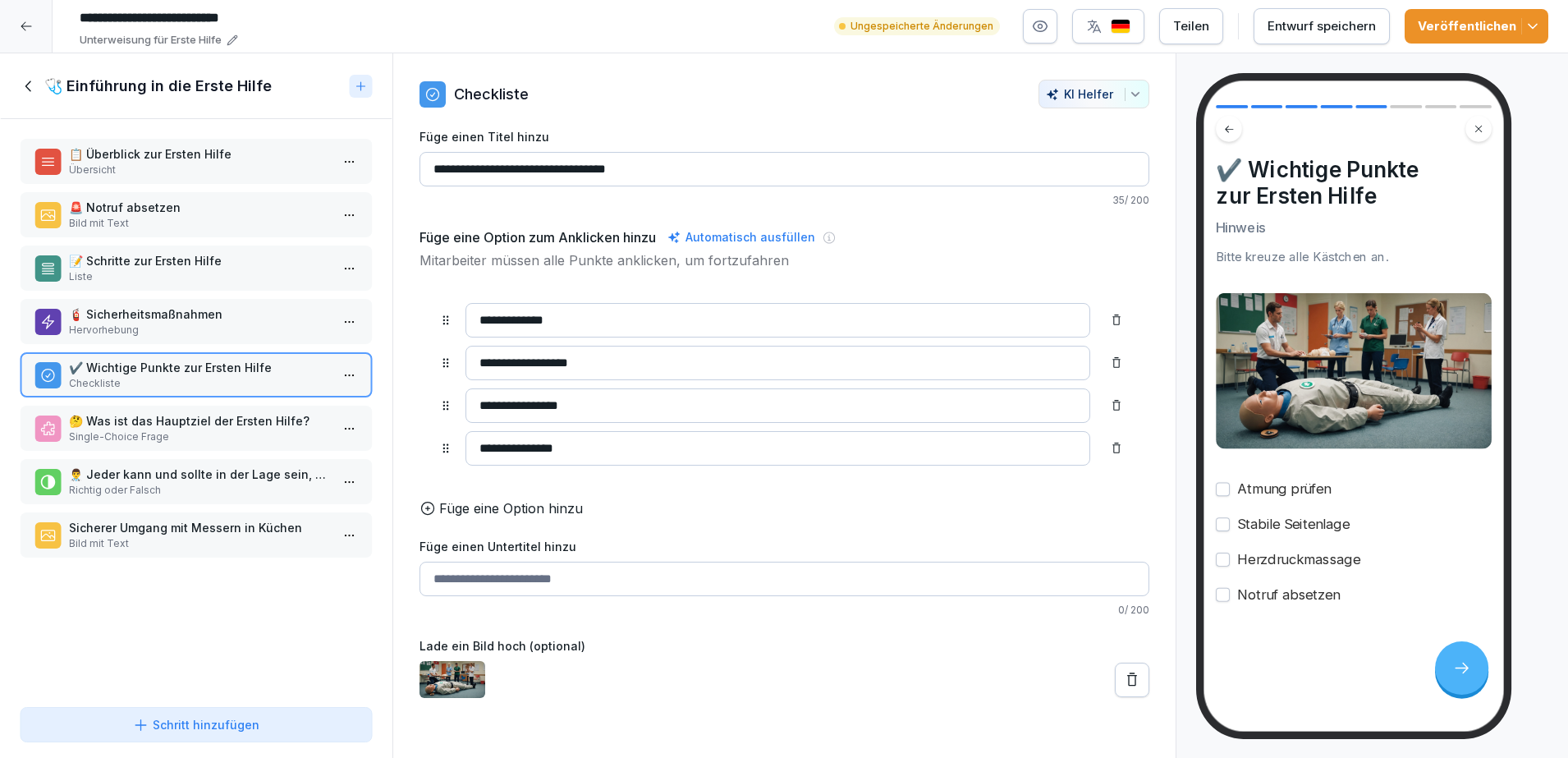
click at [35, 26] on div at bounding box center [26, 26] width 53 height 53
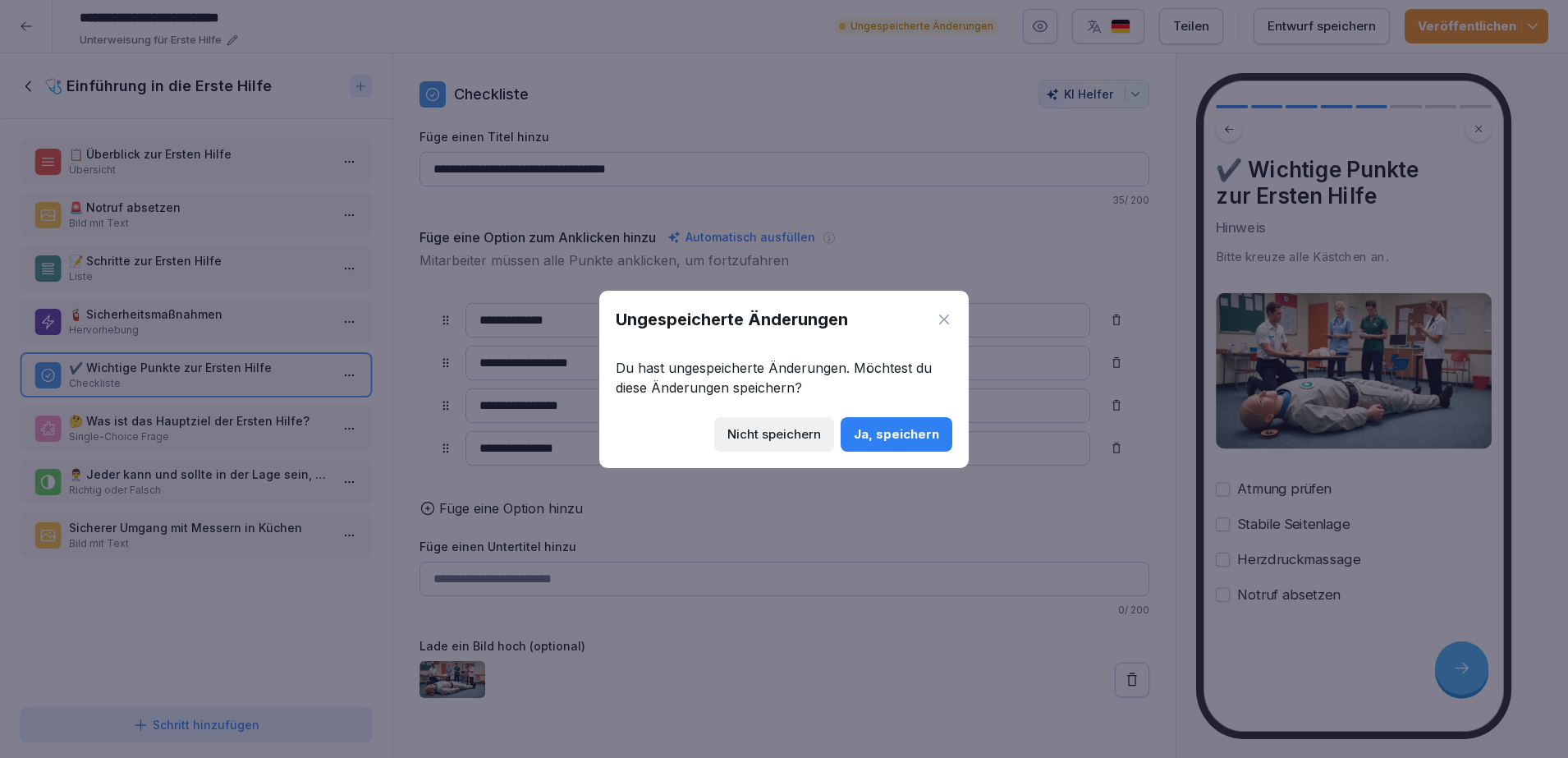
click at [879, 442] on button "Ja, speichern" at bounding box center [896, 434] width 112 height 34
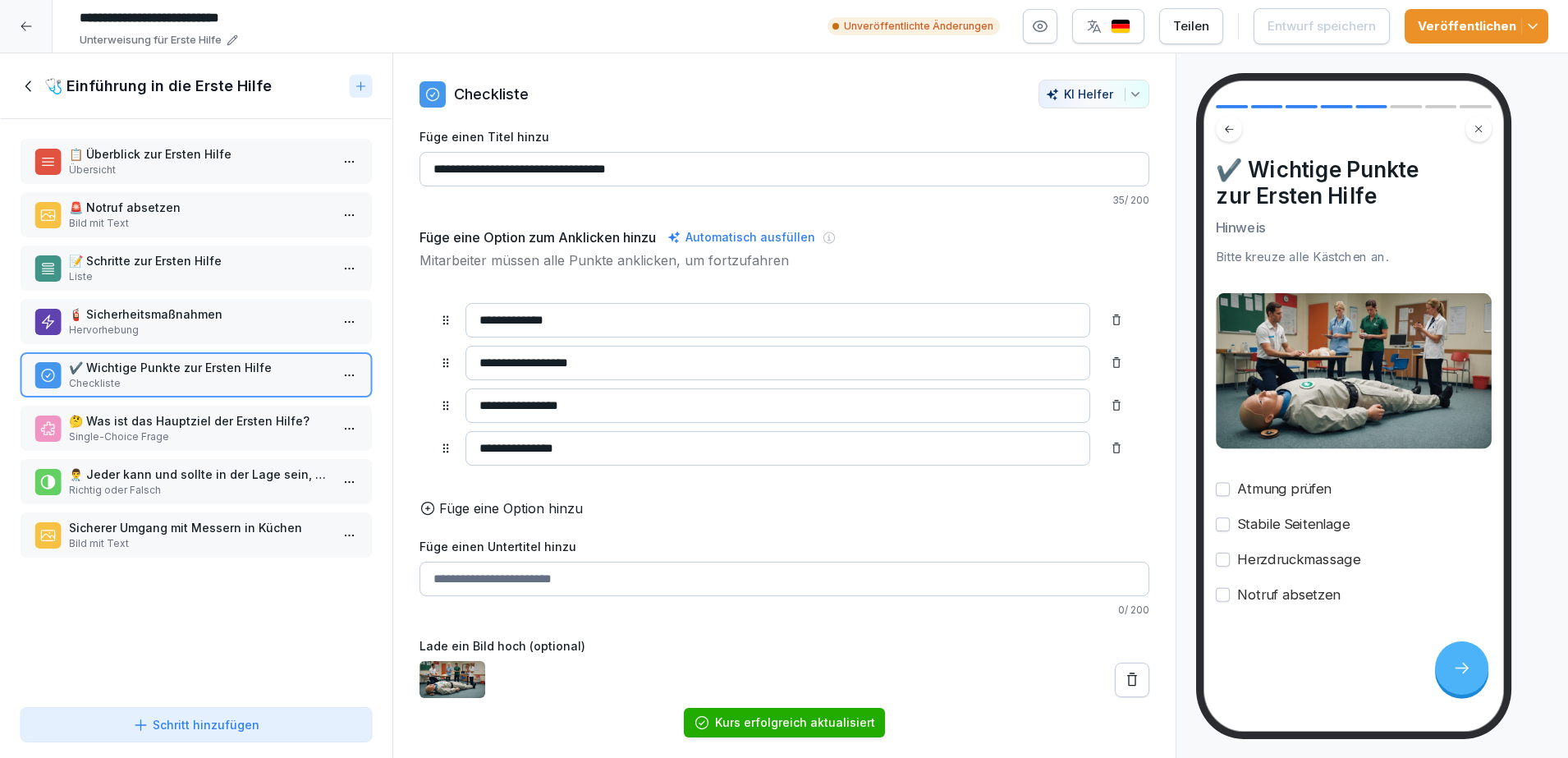
click at [33, 29] on div at bounding box center [26, 26] width 53 height 53
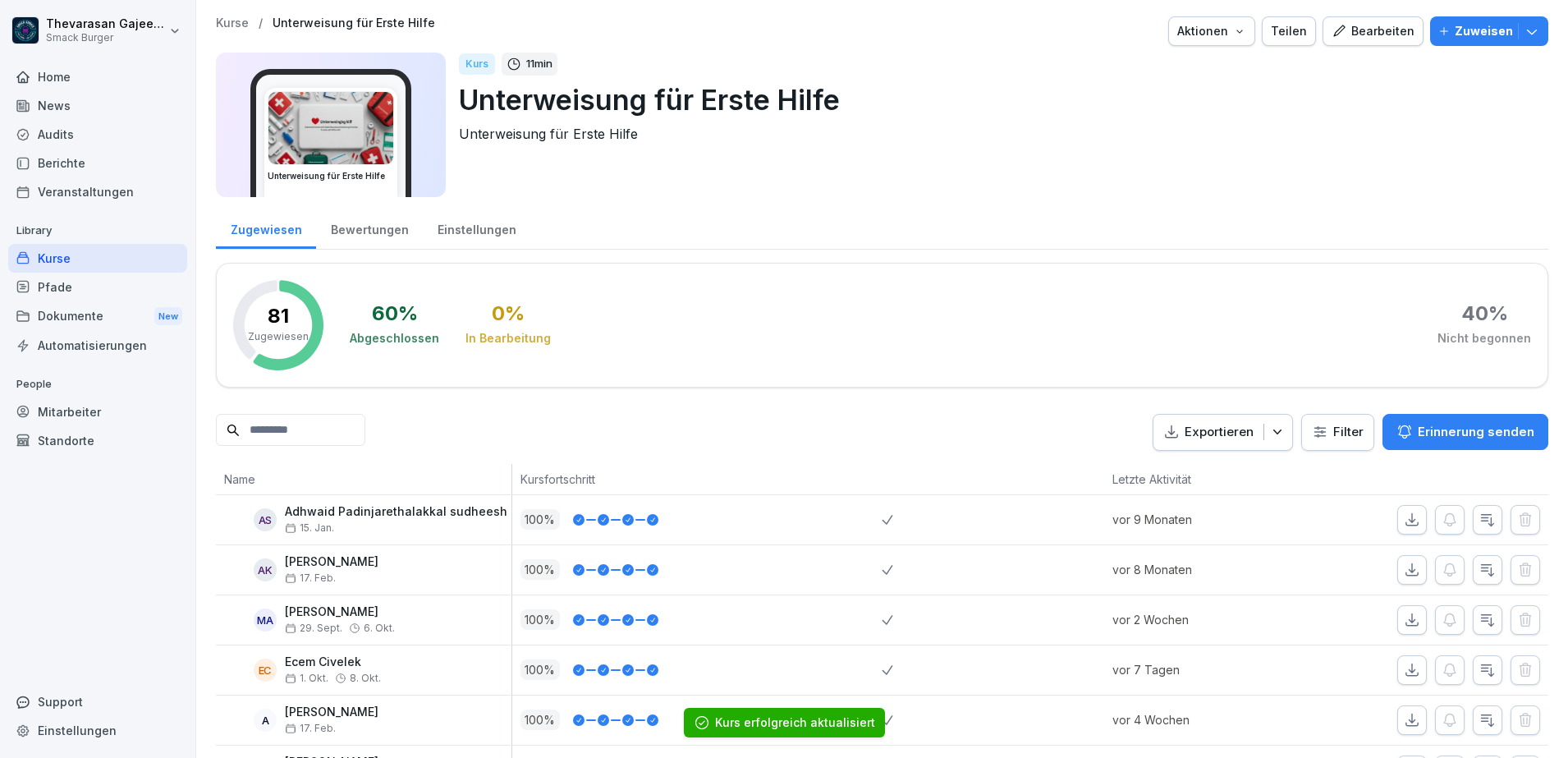
drag, startPoint x: 70, startPoint y: 69, endPoint x: 1288, endPoint y: 156, distance: 1221.1
click at [70, 69] on div "Home" at bounding box center [98, 77] width 179 height 29
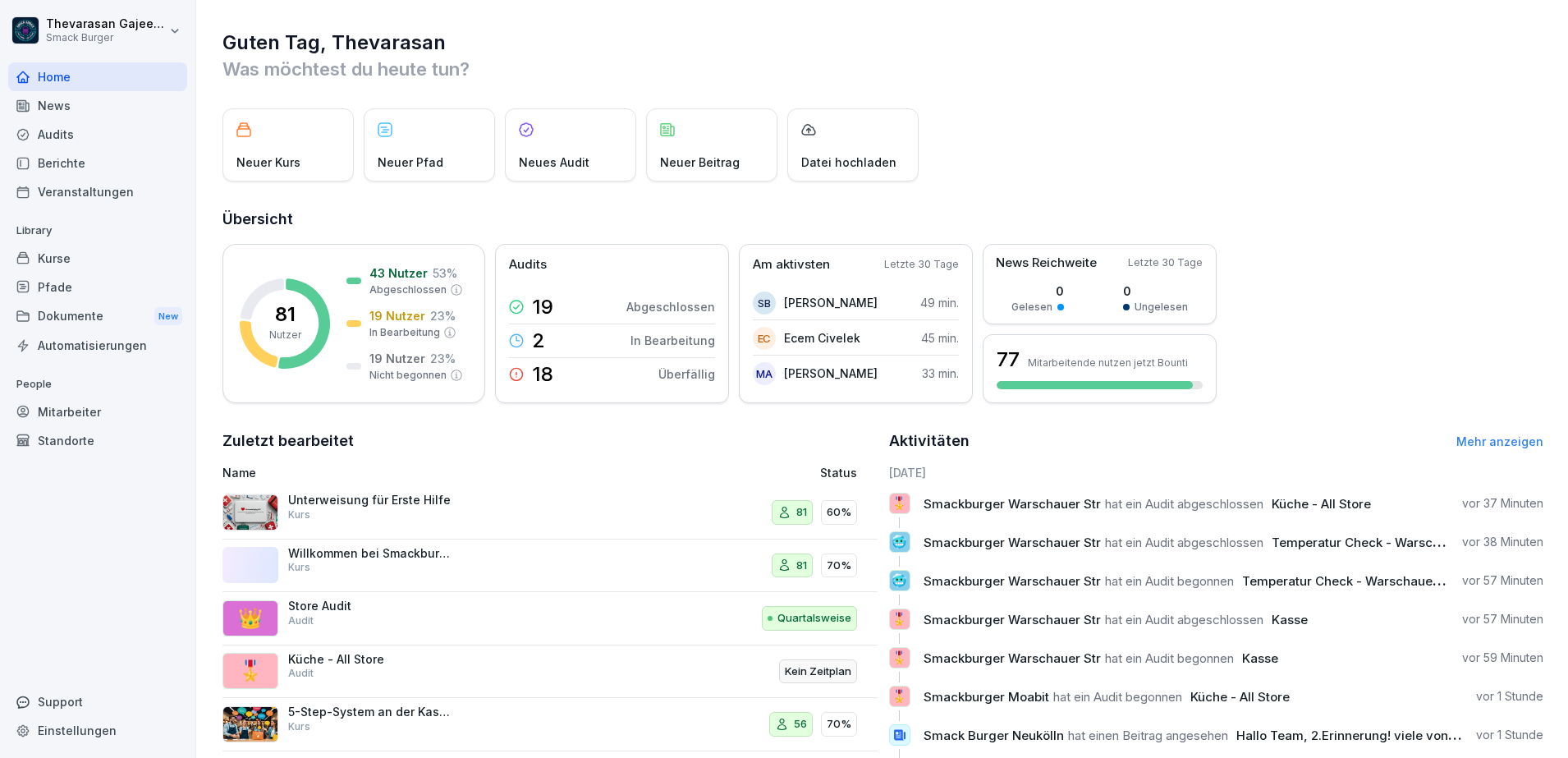
click at [101, 343] on div "Automatisierungen" at bounding box center [98, 345] width 179 height 29
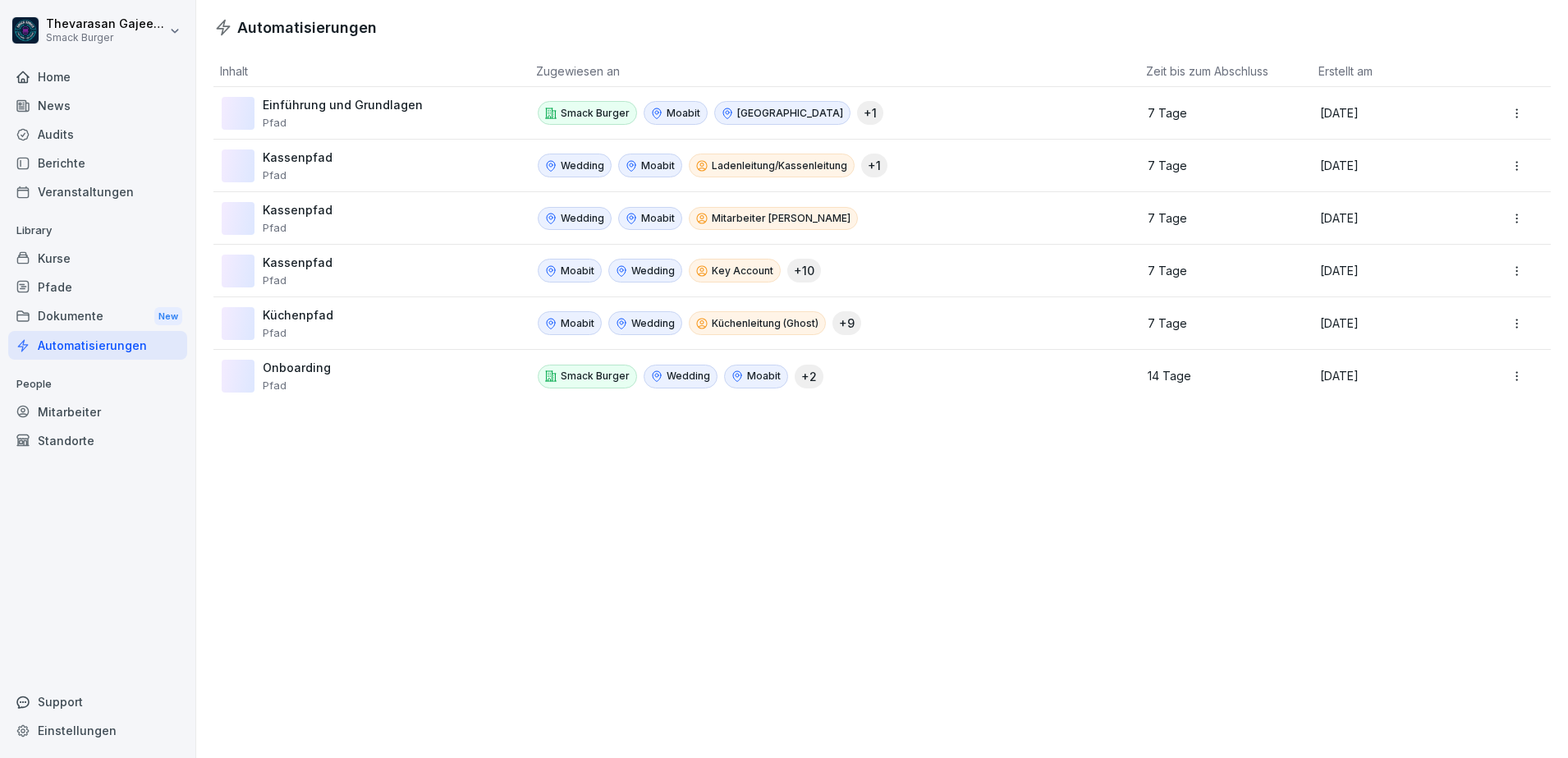
click at [79, 416] on div "Mitarbeiter" at bounding box center [98, 412] width 179 height 29
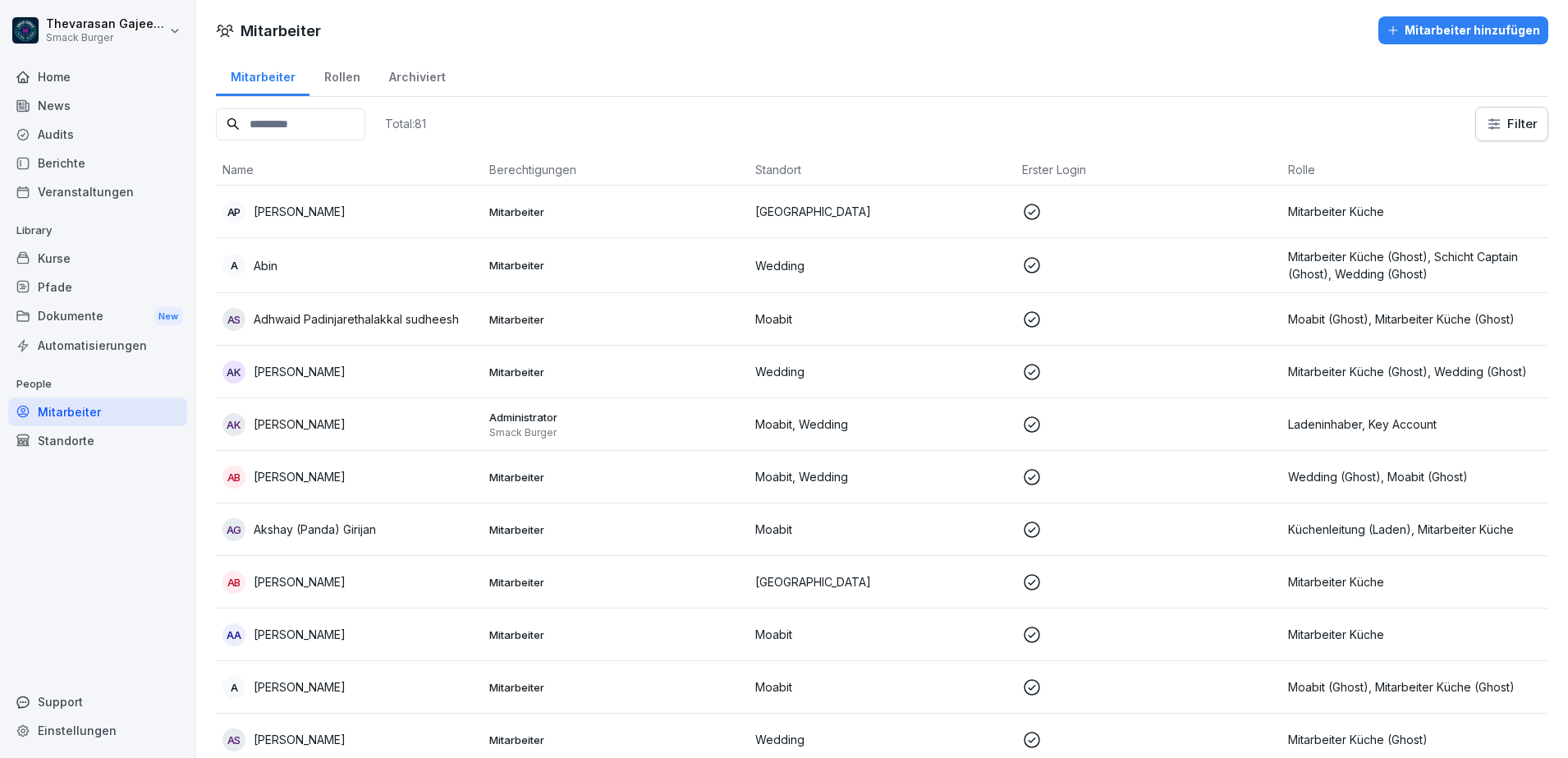
click at [281, 111] on input at bounding box center [291, 124] width 150 height 32
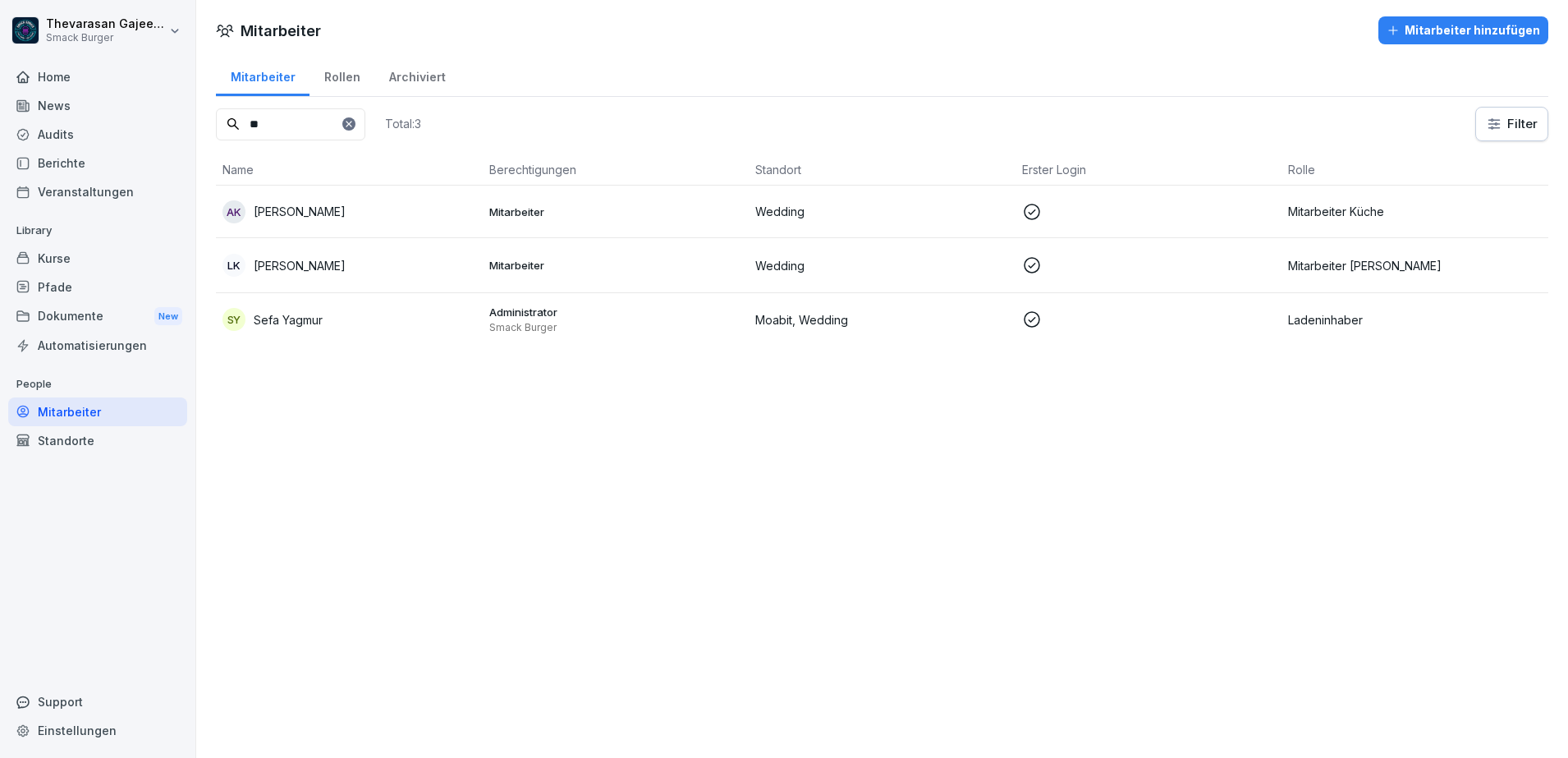
type input "*"
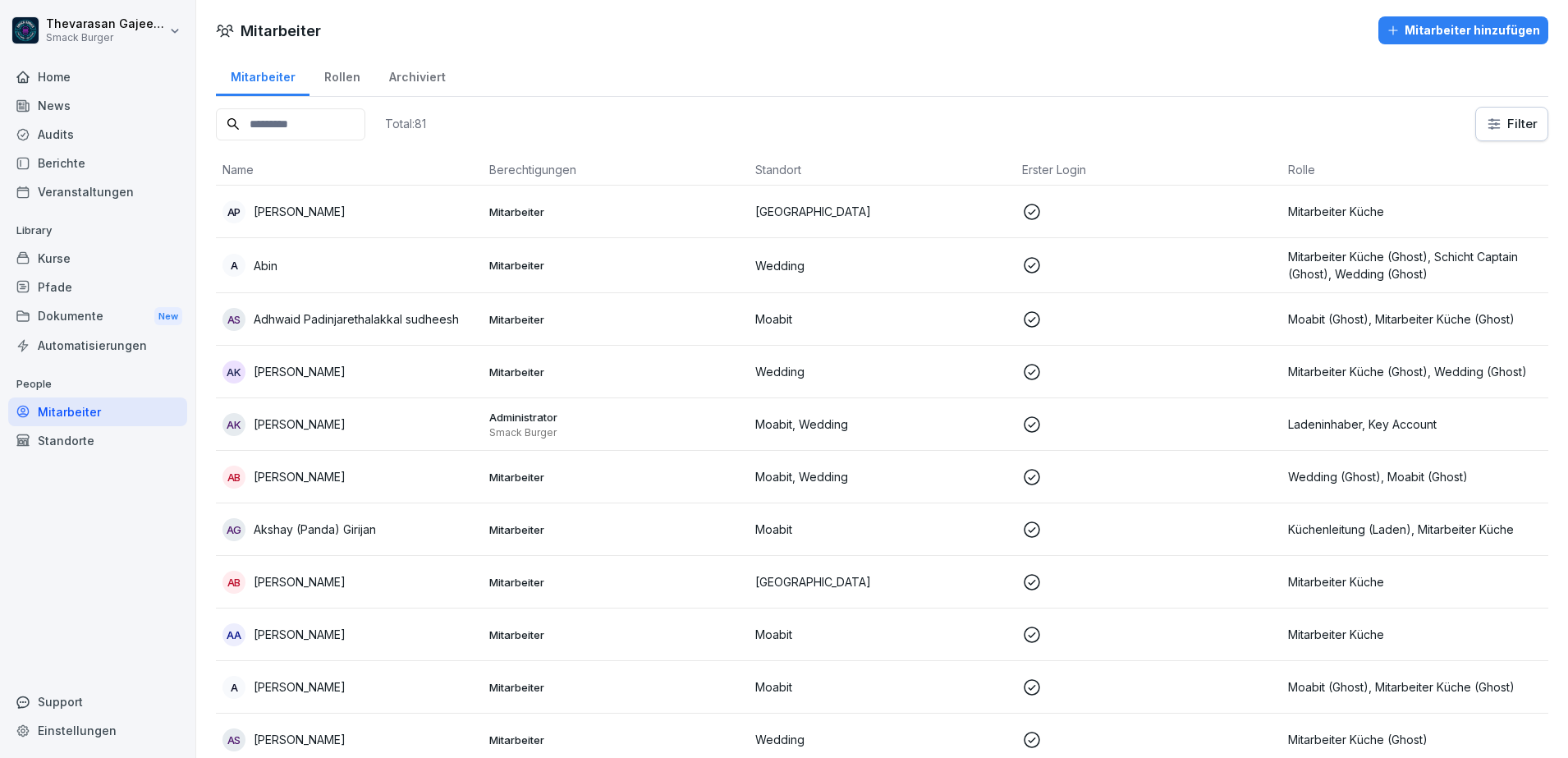
click at [118, 349] on div "Automatisierungen" at bounding box center [98, 345] width 179 height 29
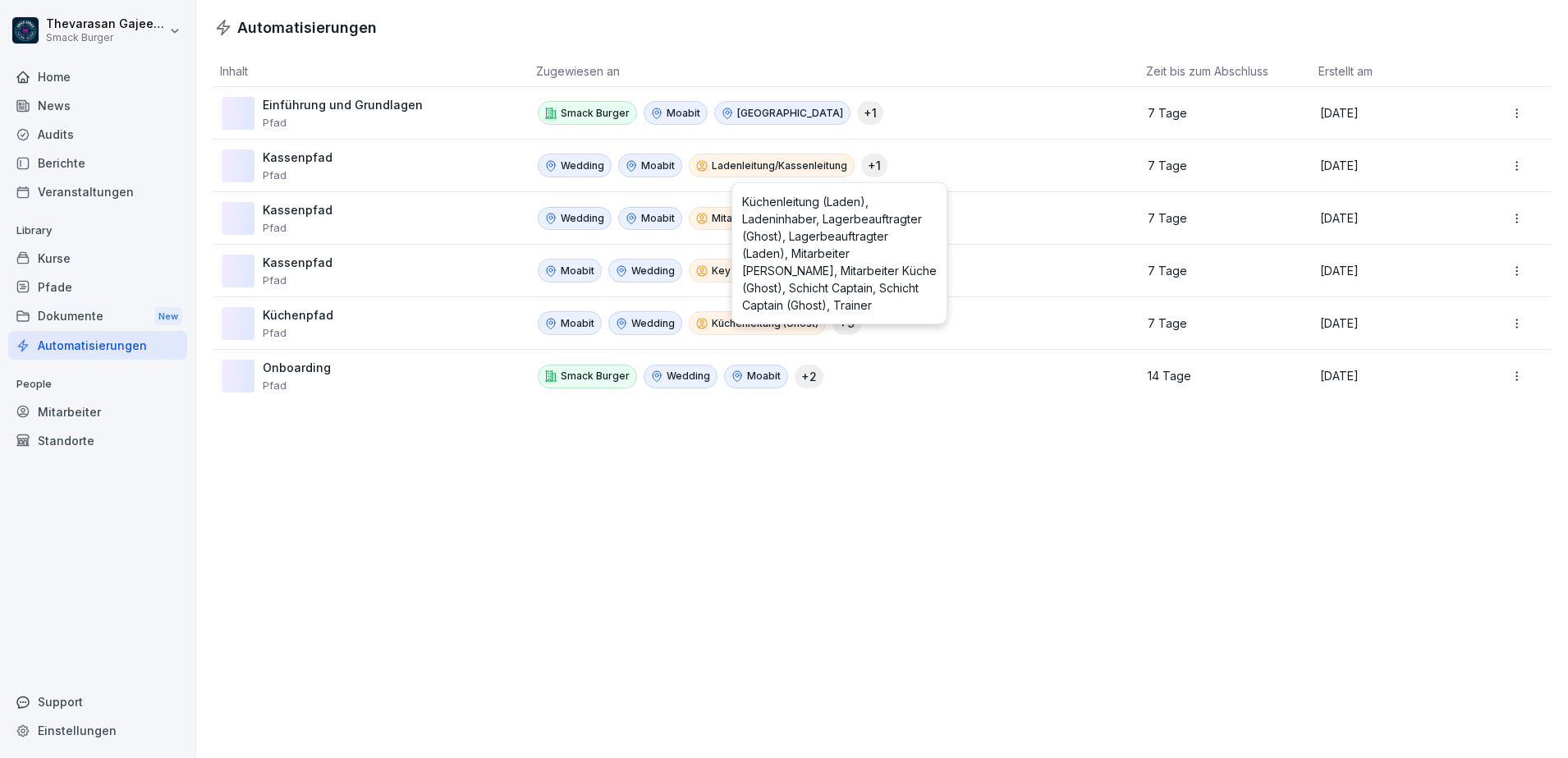
click at [802, 526] on div "Automatisierungen Inhalt Zugewiesen an Zeit bis zum Abschluss Erstellt am Einfü…" at bounding box center [882, 379] width 1372 height 758
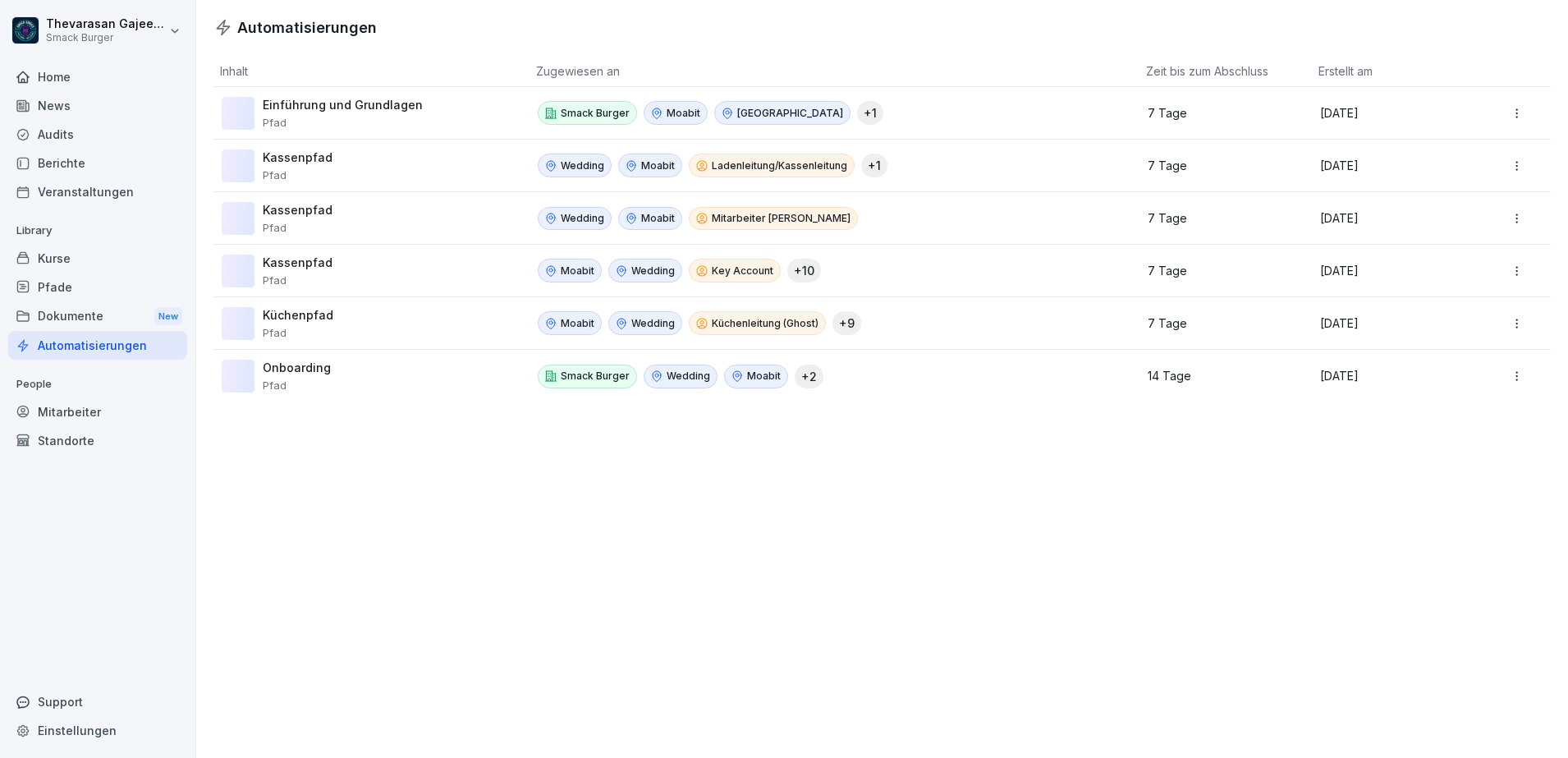
click at [99, 255] on div "Kurse" at bounding box center [98, 258] width 179 height 29
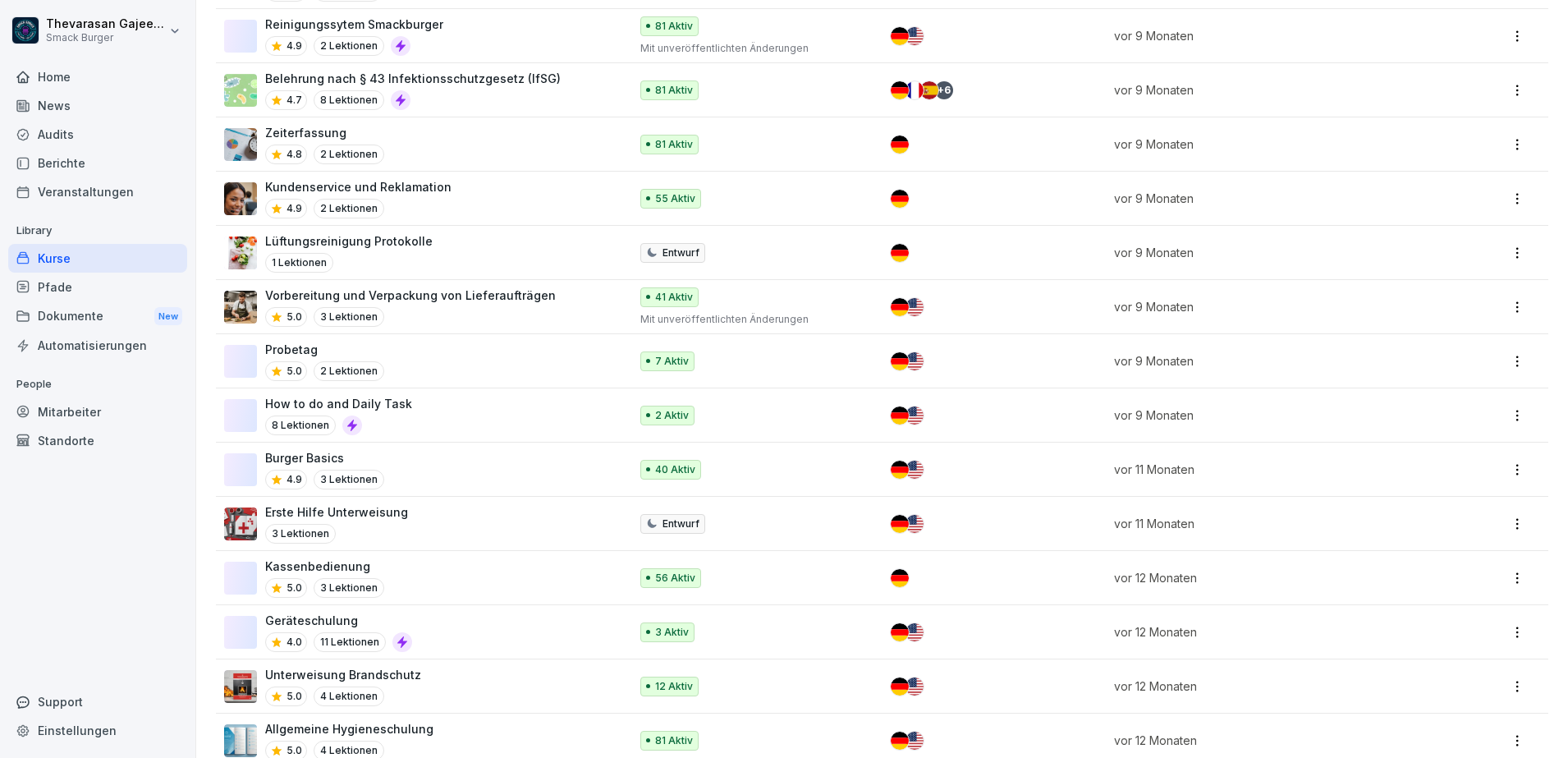
scroll to position [975, 0]
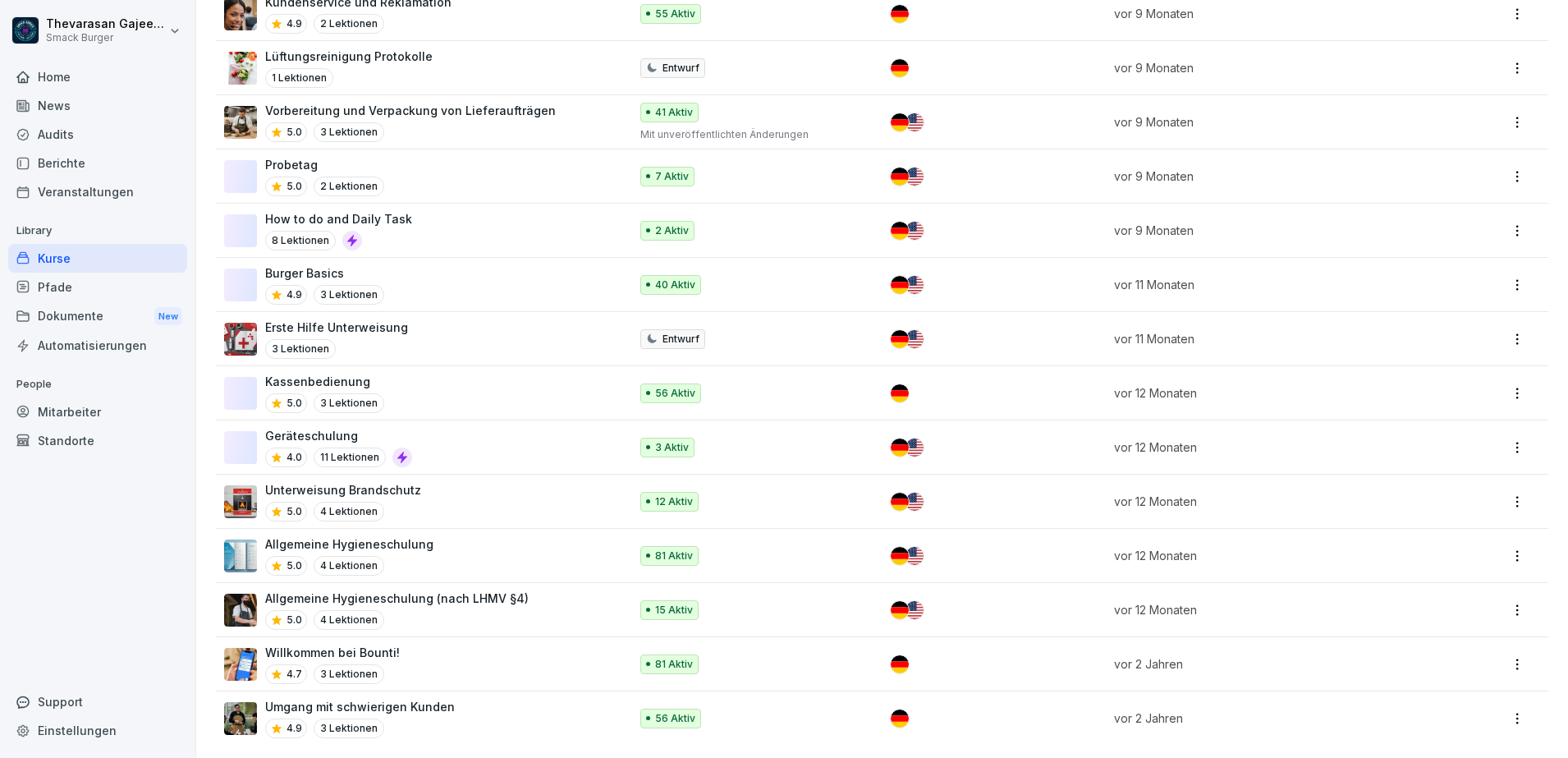
click at [116, 346] on div "Automatisierungen" at bounding box center [98, 345] width 179 height 29
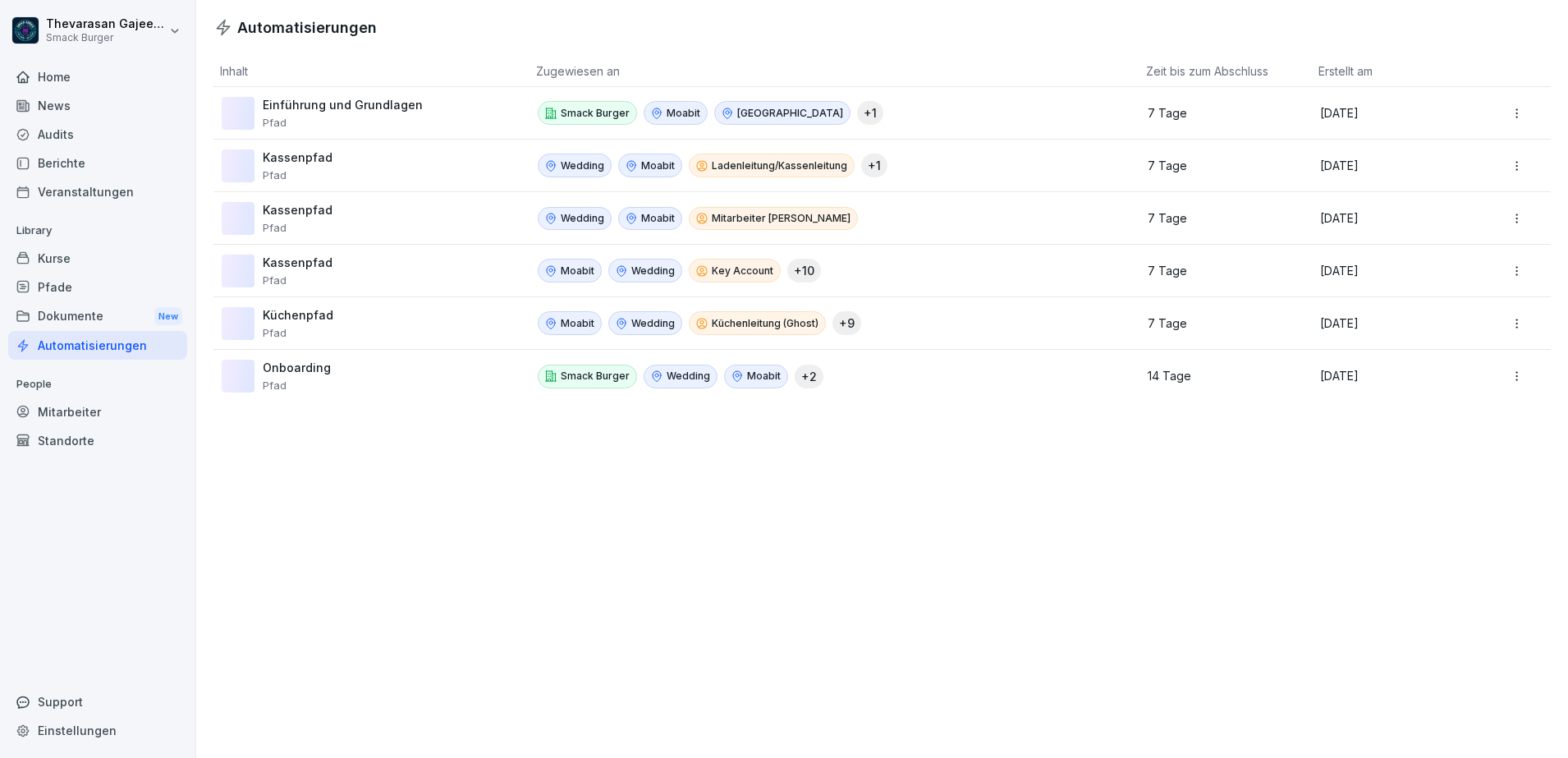
click at [85, 415] on div "Mitarbeiter" at bounding box center [98, 412] width 179 height 29
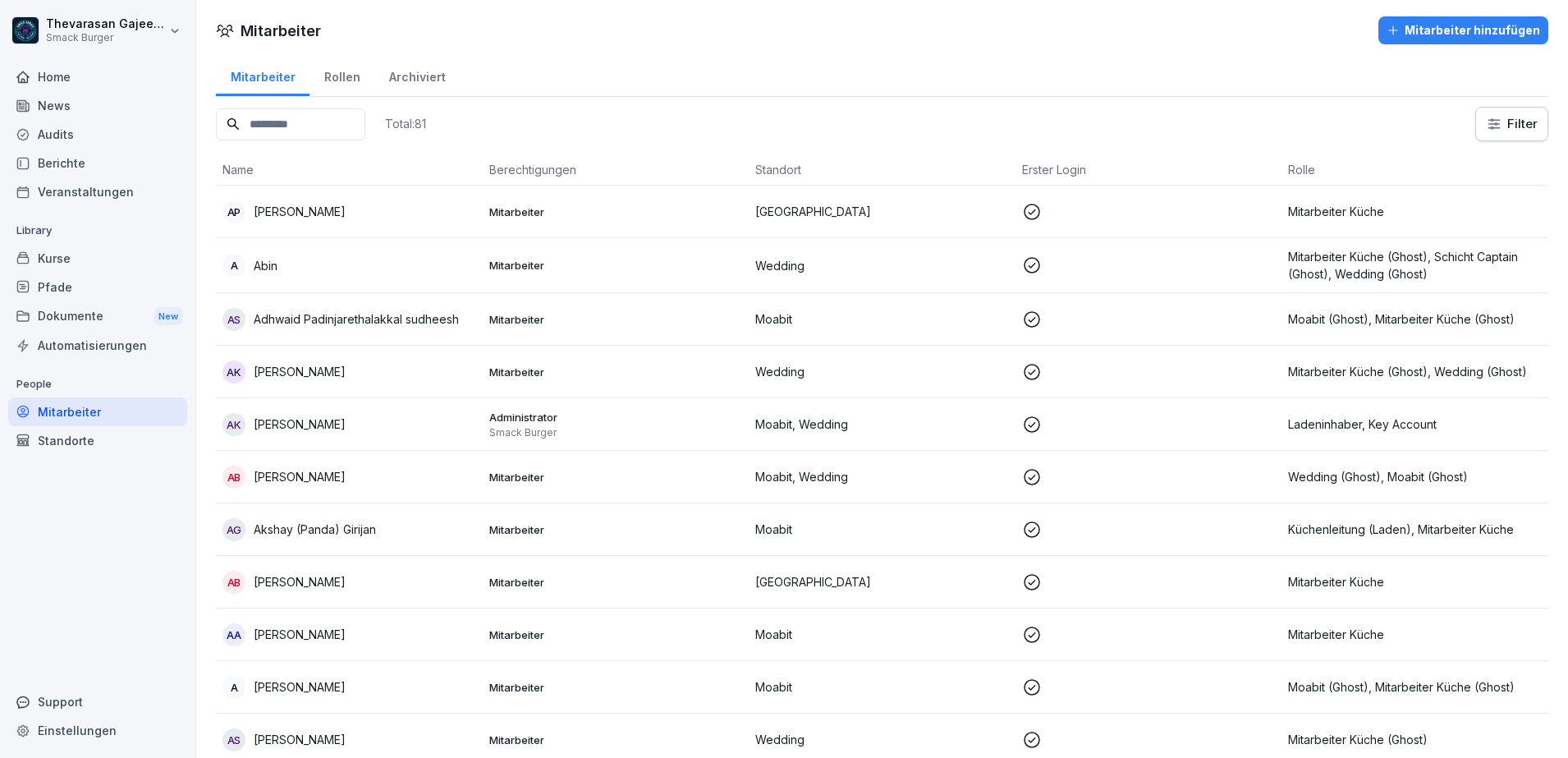
click at [361, 130] on input at bounding box center [291, 124] width 150 height 32
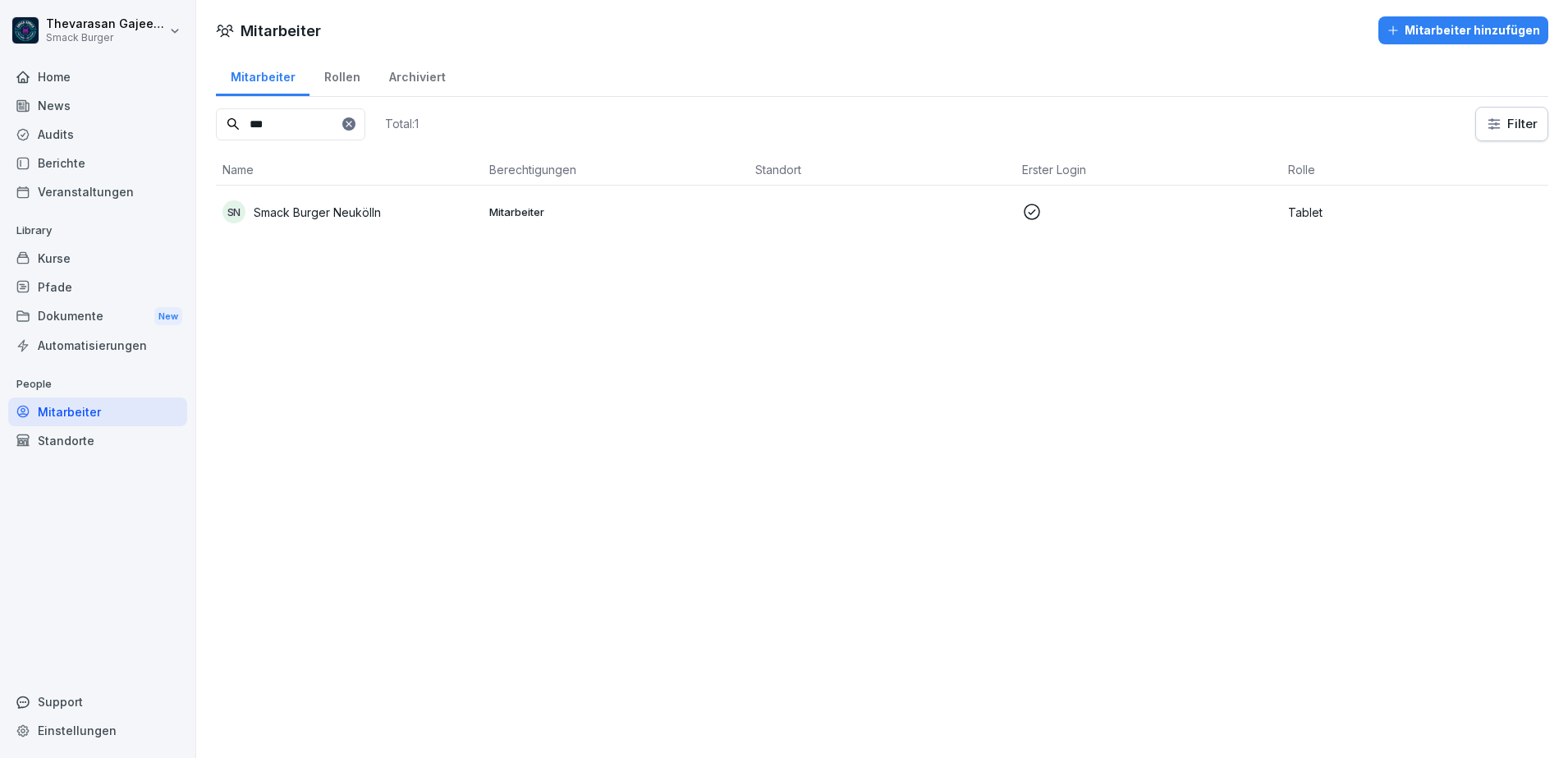
type input "***"
click at [349, 206] on p "Smack Burger Neukölln" at bounding box center [317, 213] width 128 height 18
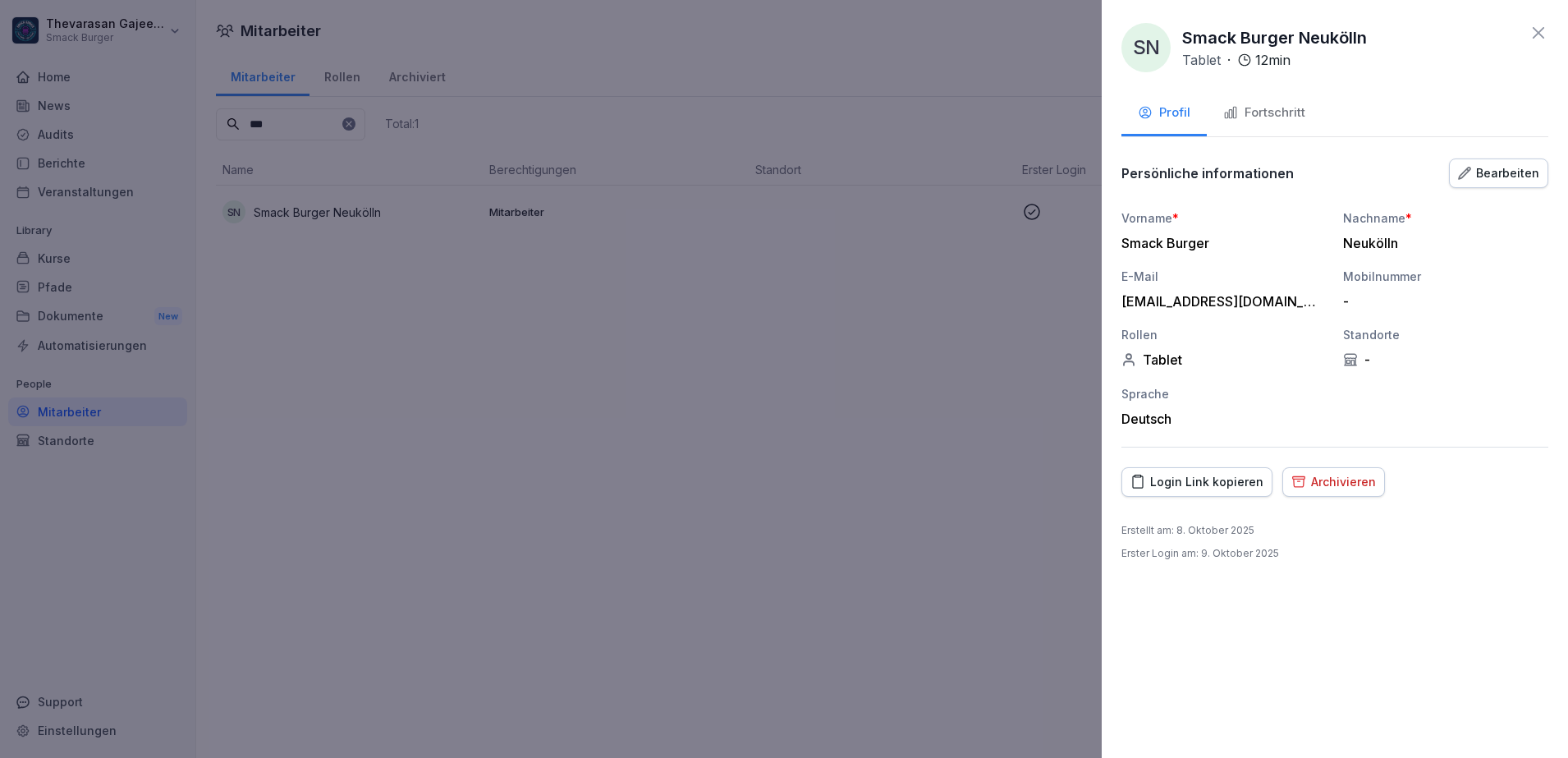
click at [1310, 101] on button "Fortschritt" at bounding box center [1264, 114] width 115 height 44
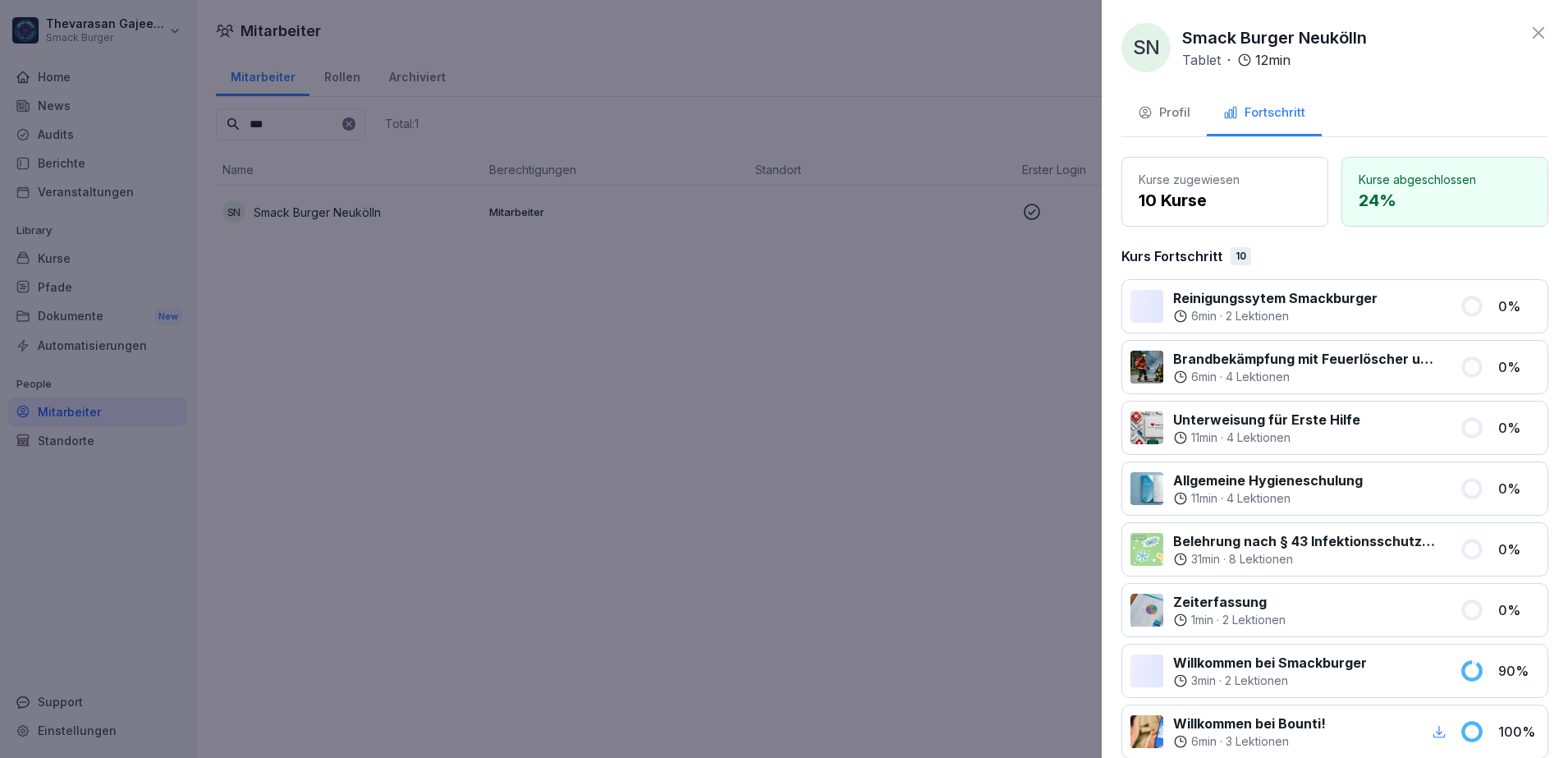
click at [877, 412] on div at bounding box center [784, 379] width 1568 height 758
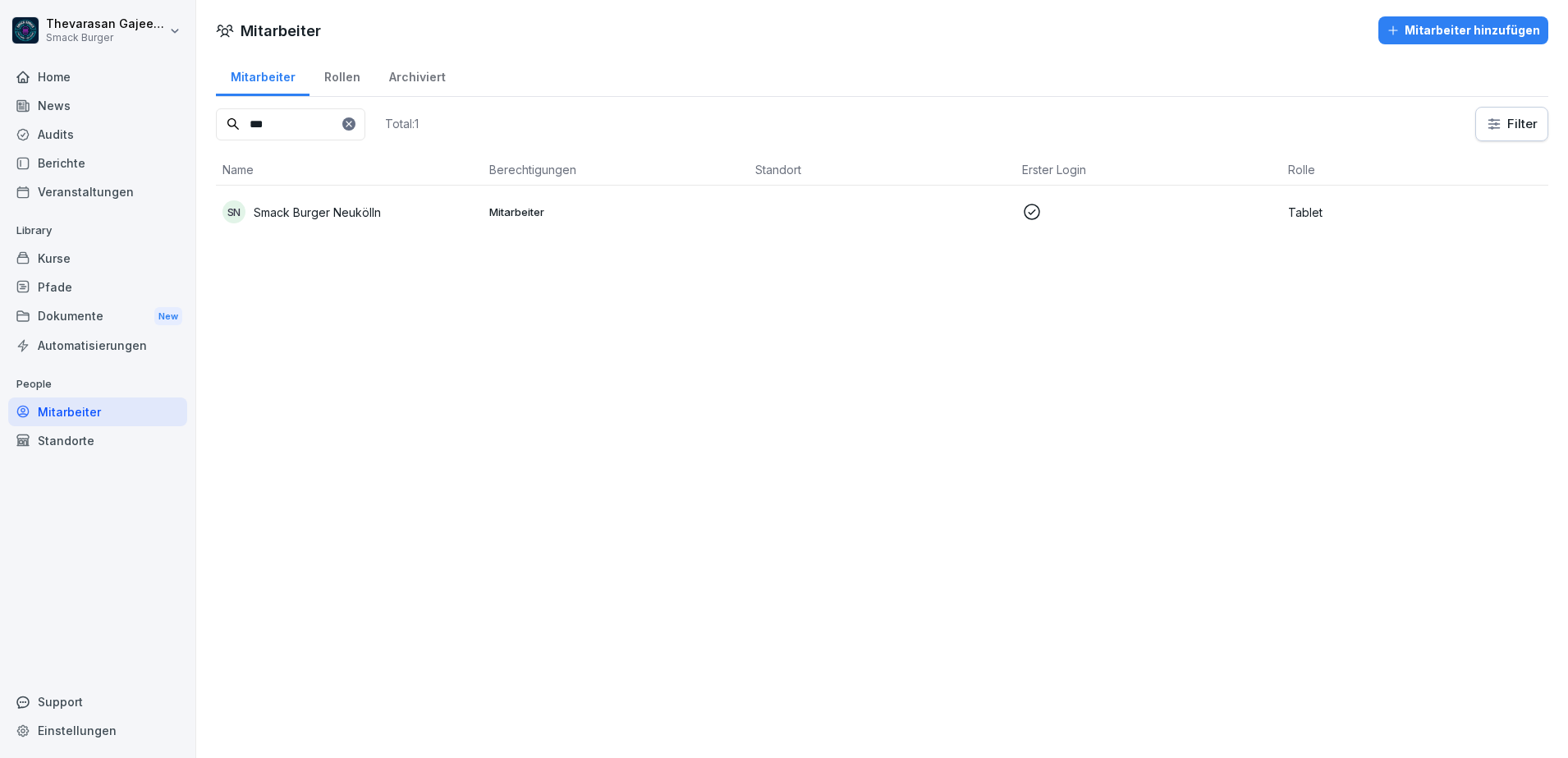
click at [109, 345] on div "Automatisierungen" at bounding box center [98, 345] width 179 height 29
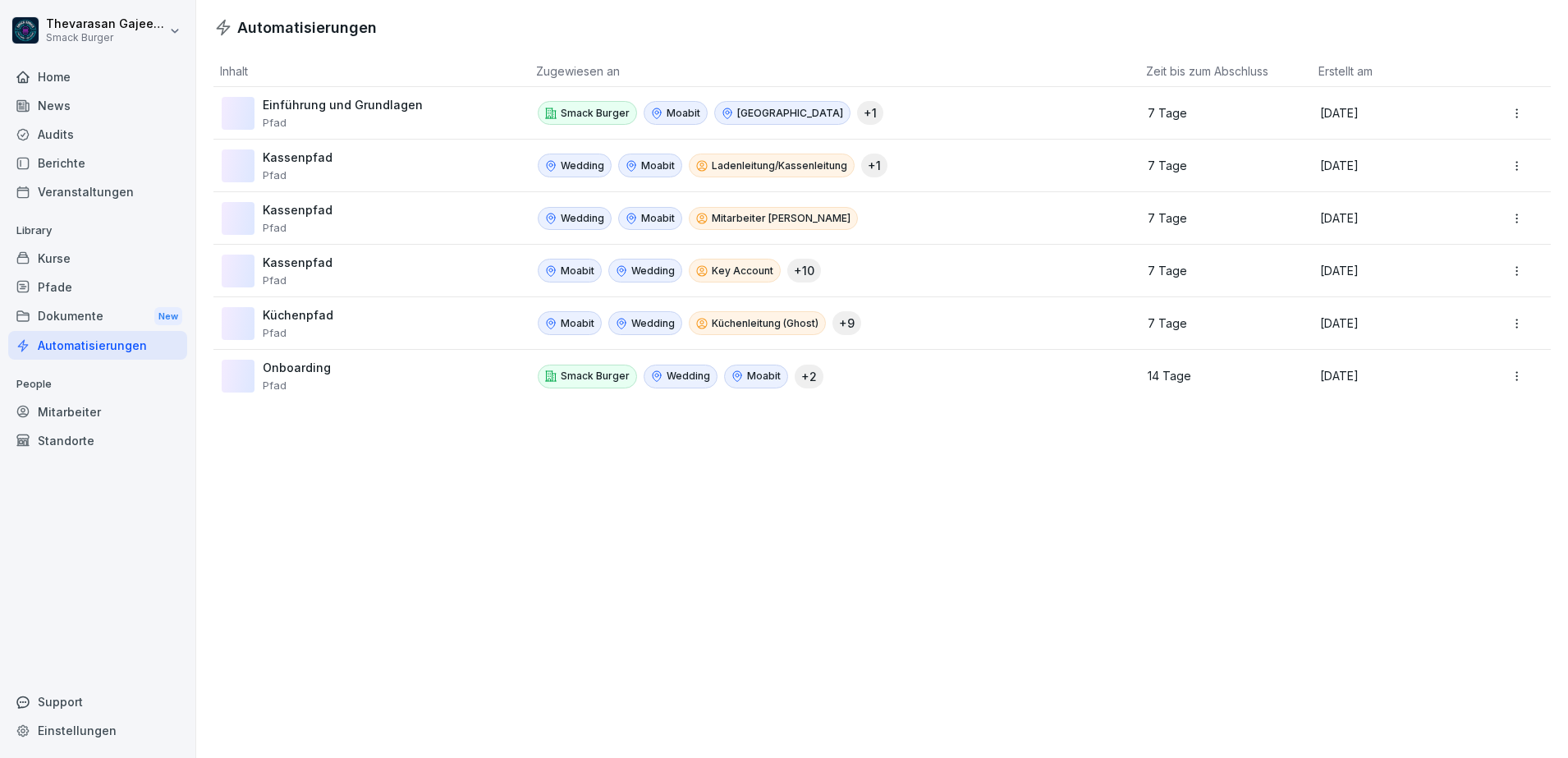
click at [85, 407] on div "Mitarbeiter" at bounding box center [98, 412] width 179 height 29
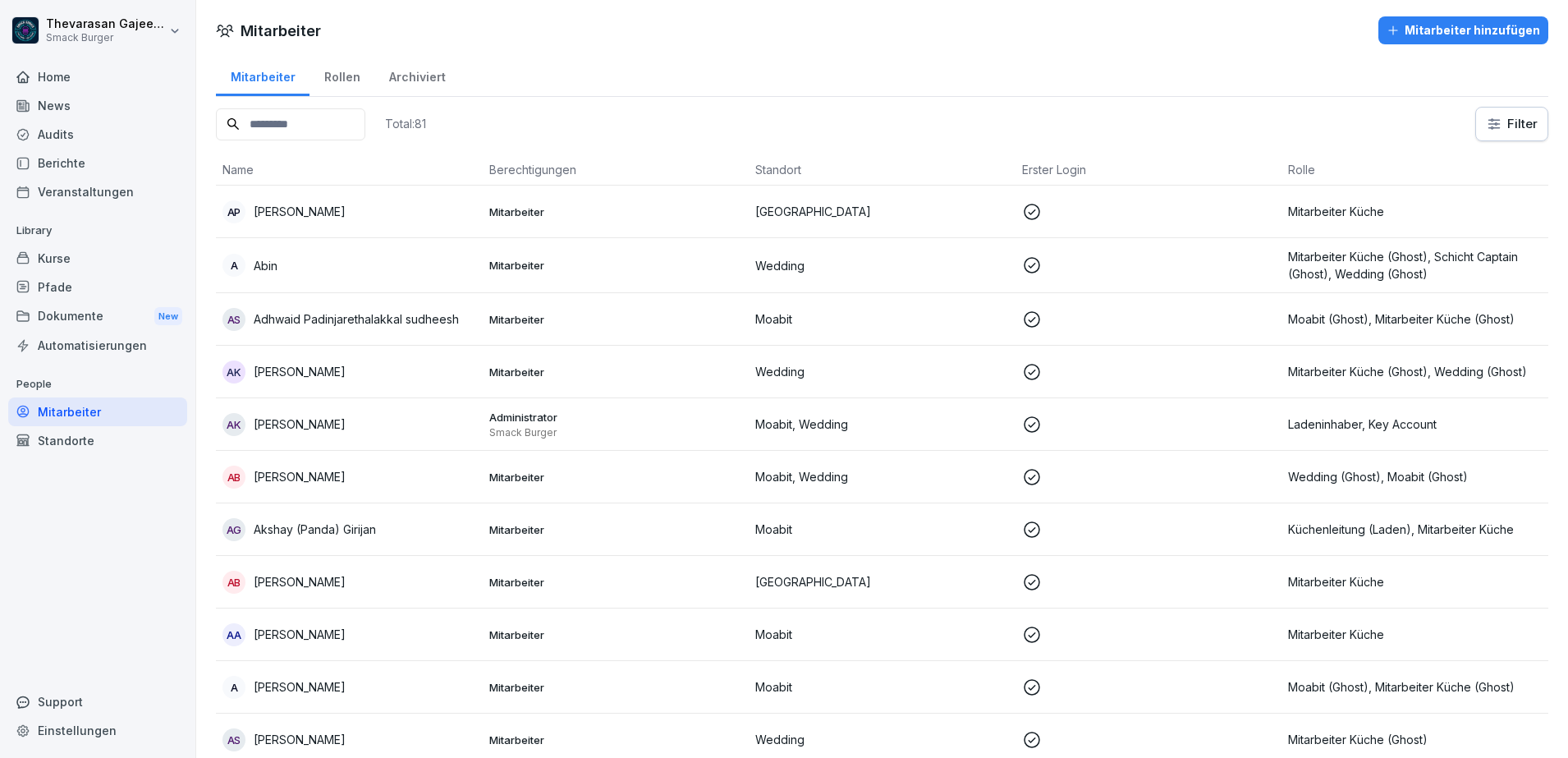
click at [329, 130] on input at bounding box center [291, 124] width 150 height 32
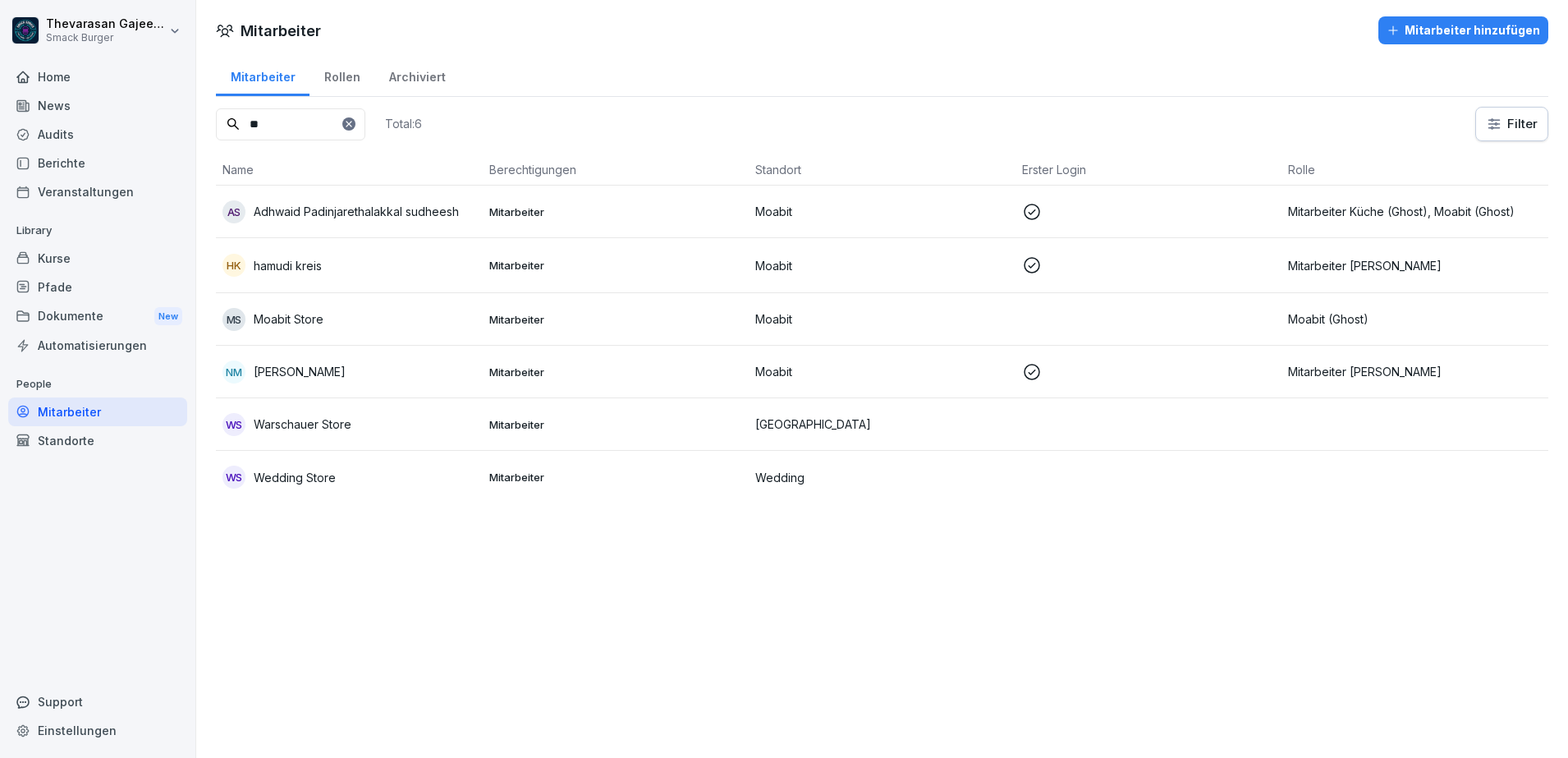
type input "*"
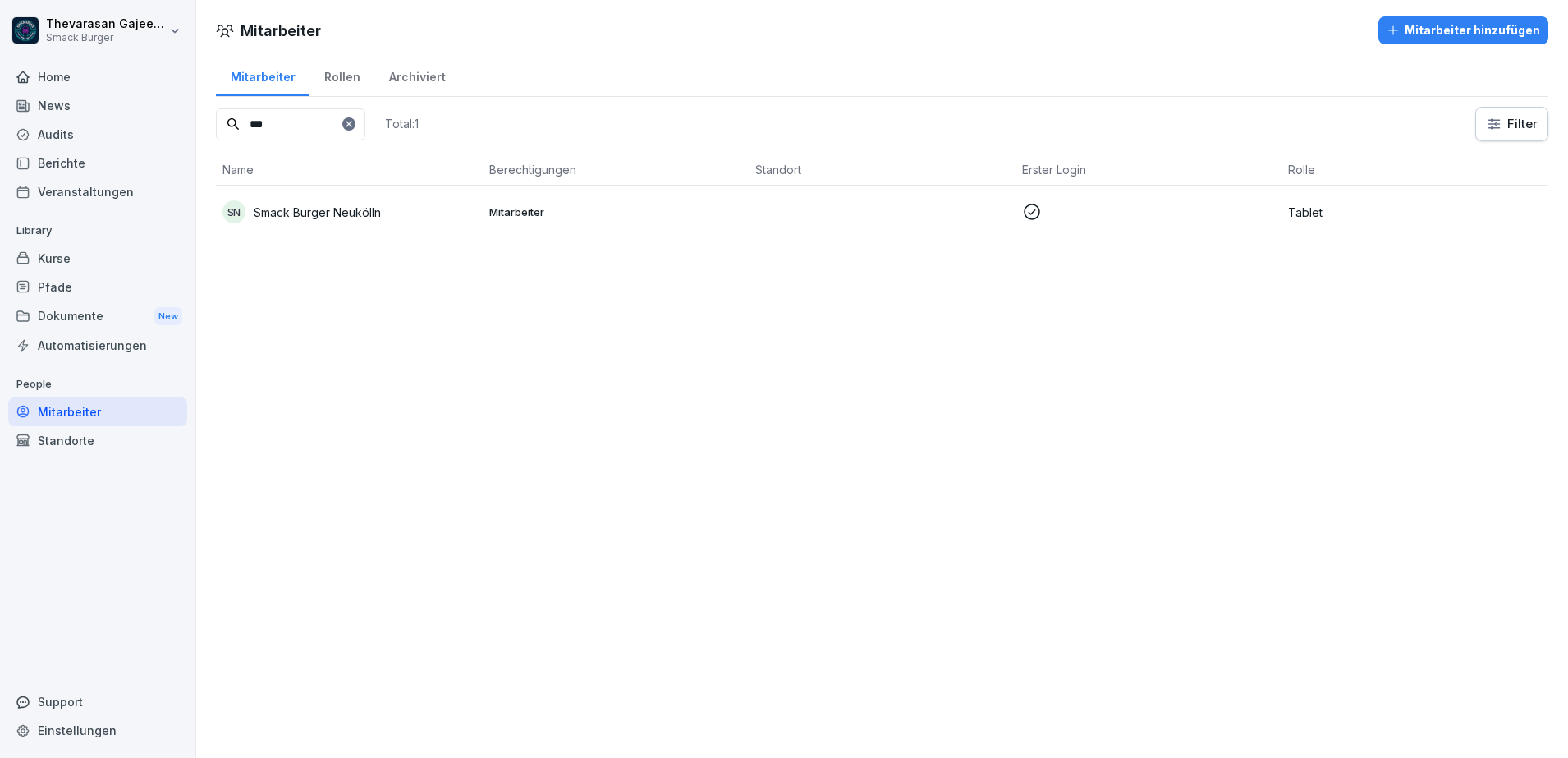
type input "***"
click at [362, 219] on p "Smack Burger Neukölln" at bounding box center [317, 213] width 128 height 18
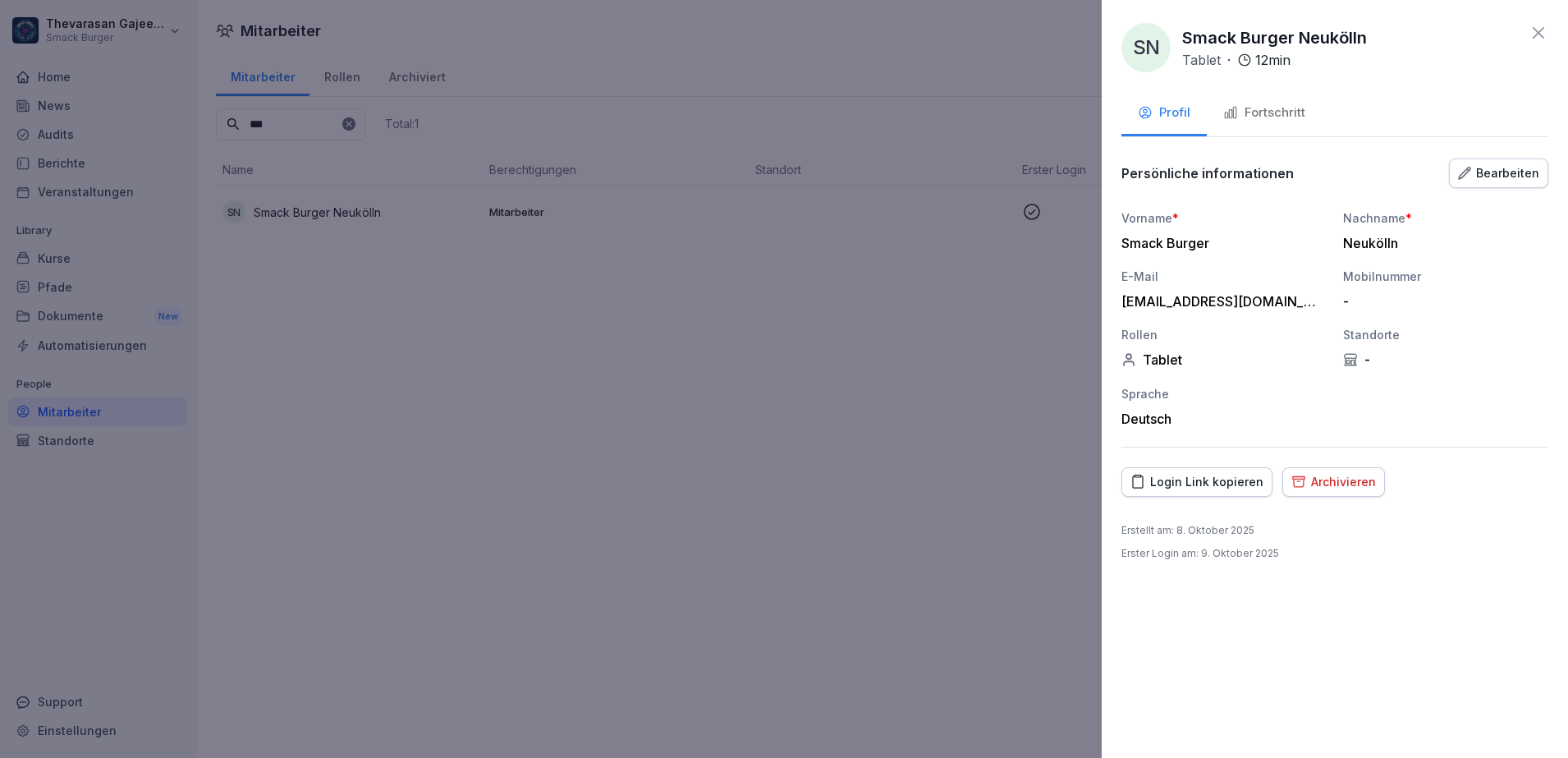
click at [1489, 170] on div "Bearbeiten" at bounding box center [1499, 173] width 81 height 18
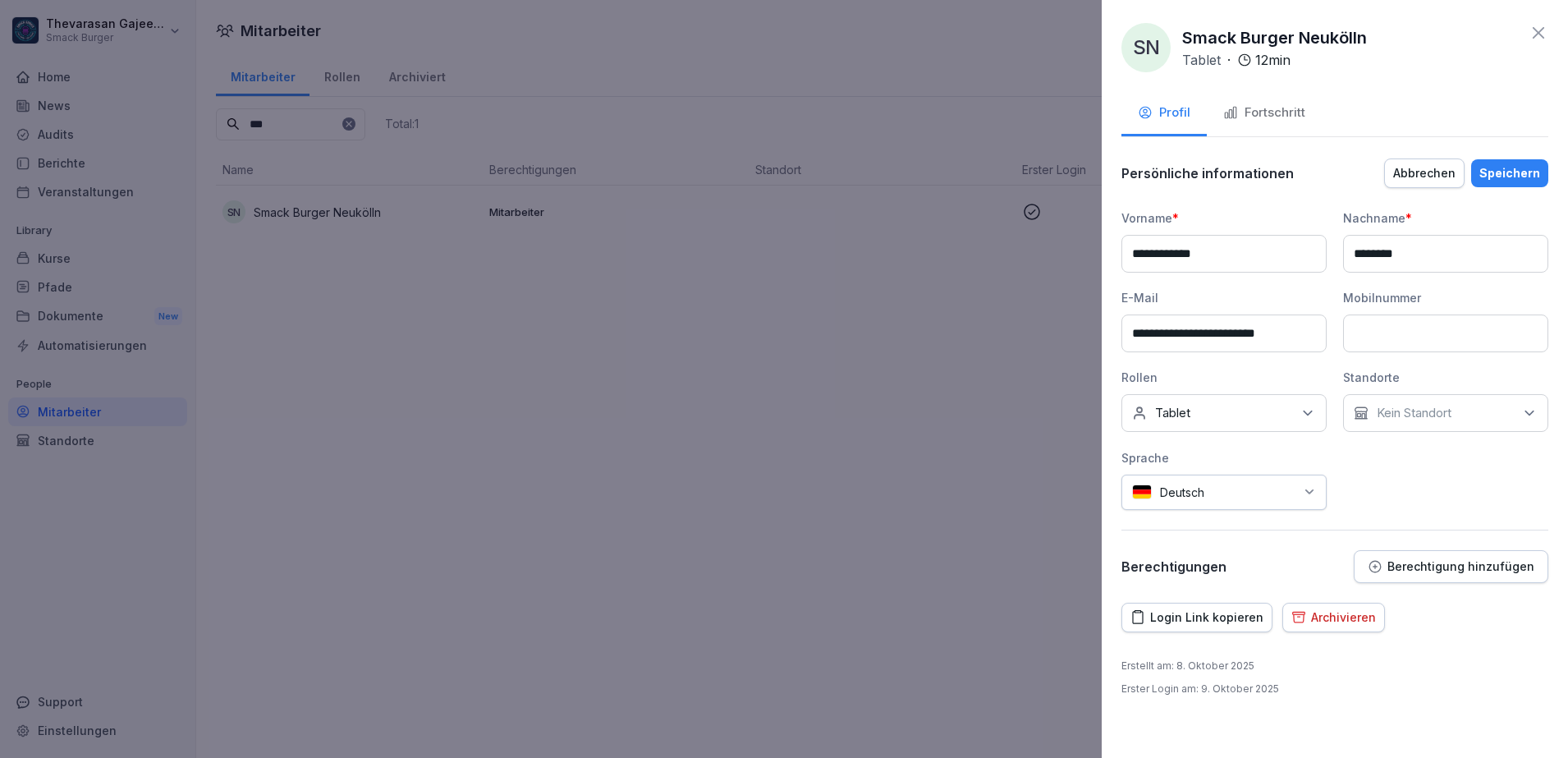
click at [1236, 413] on div "Keine Rollen Tablet" at bounding box center [1223, 412] width 205 height 38
click at [918, 476] on div at bounding box center [784, 379] width 1568 height 758
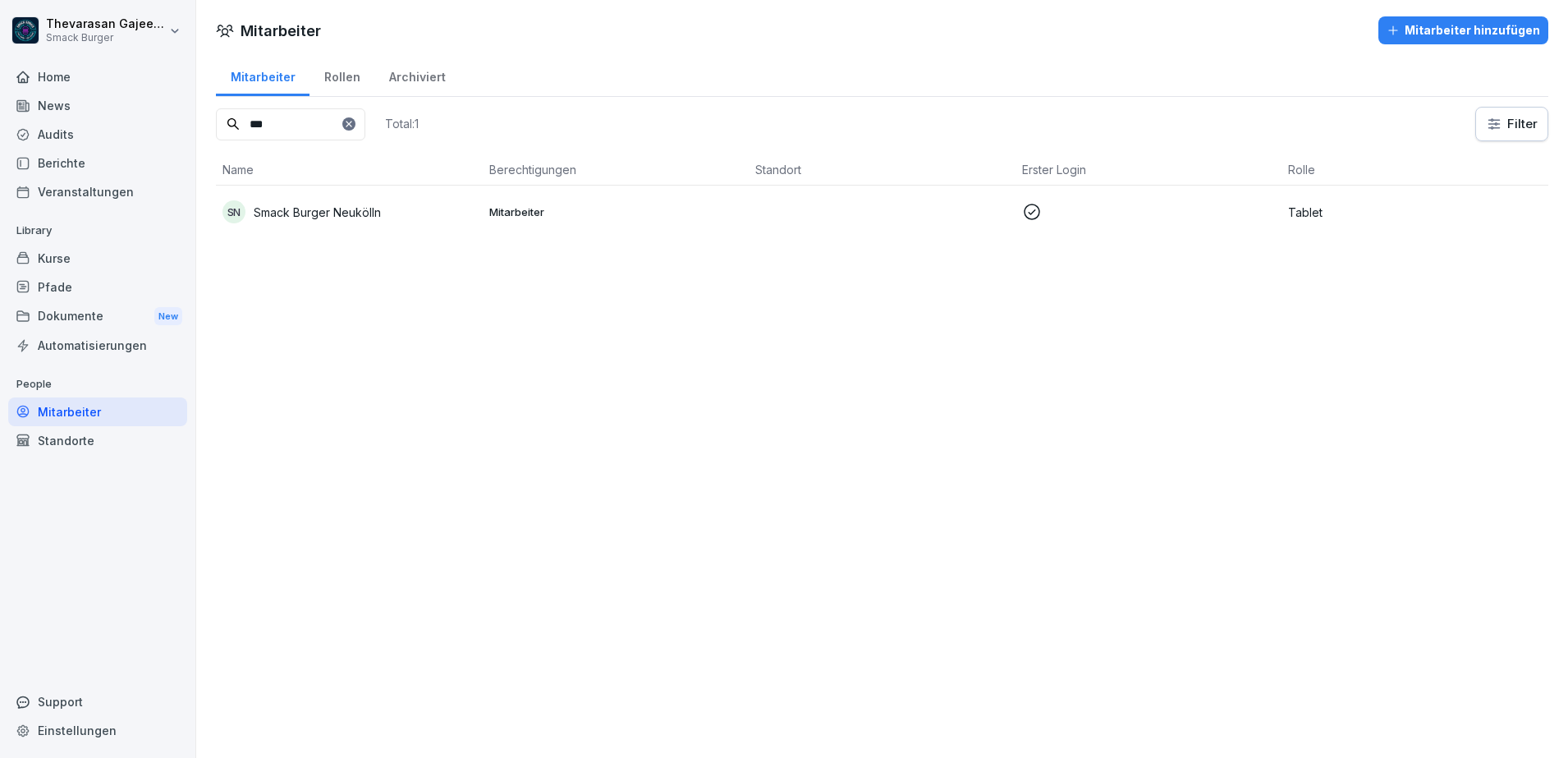
click at [96, 127] on div "Audits" at bounding box center [98, 134] width 179 height 29
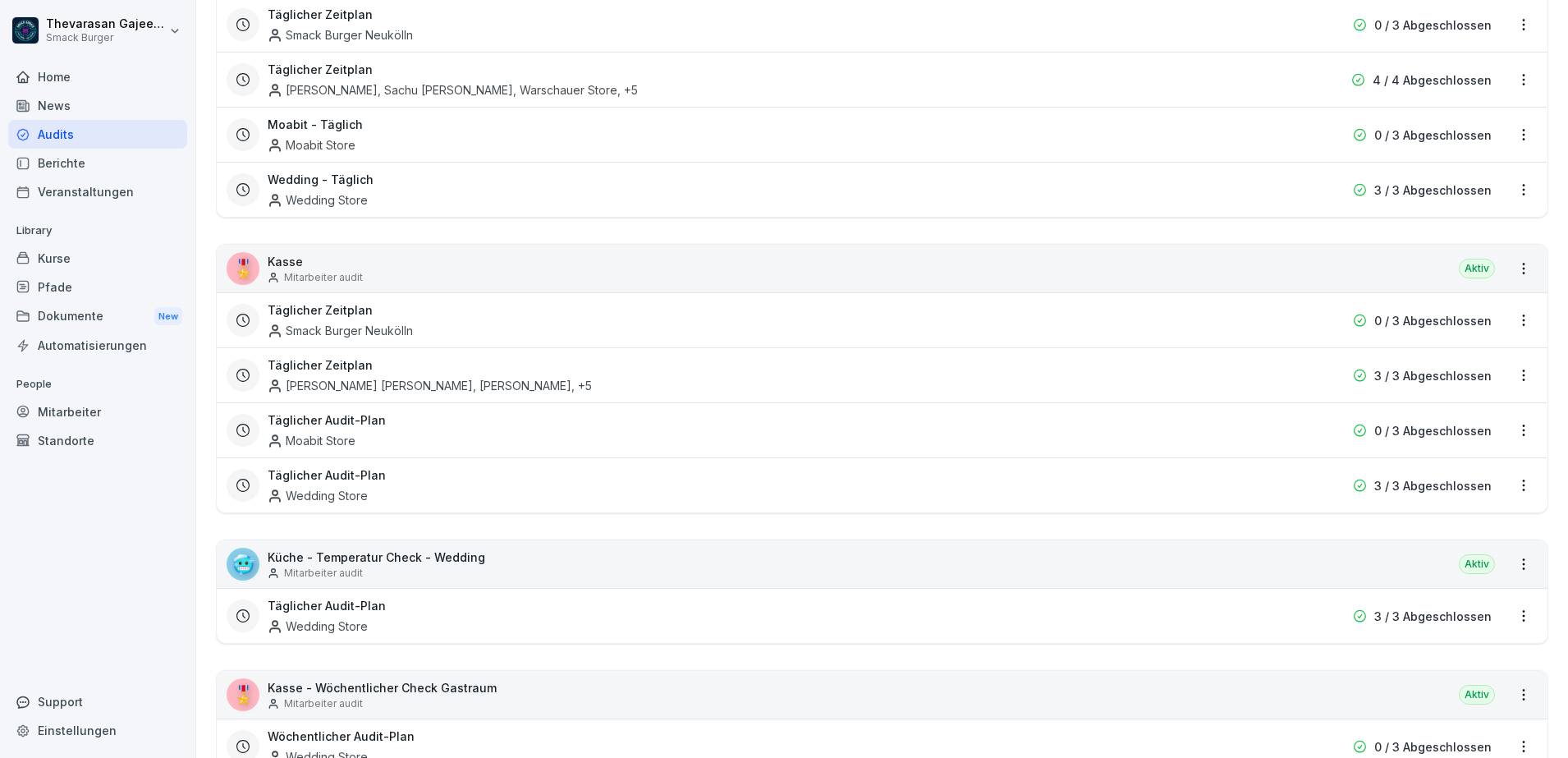
scroll to position [923, 0]
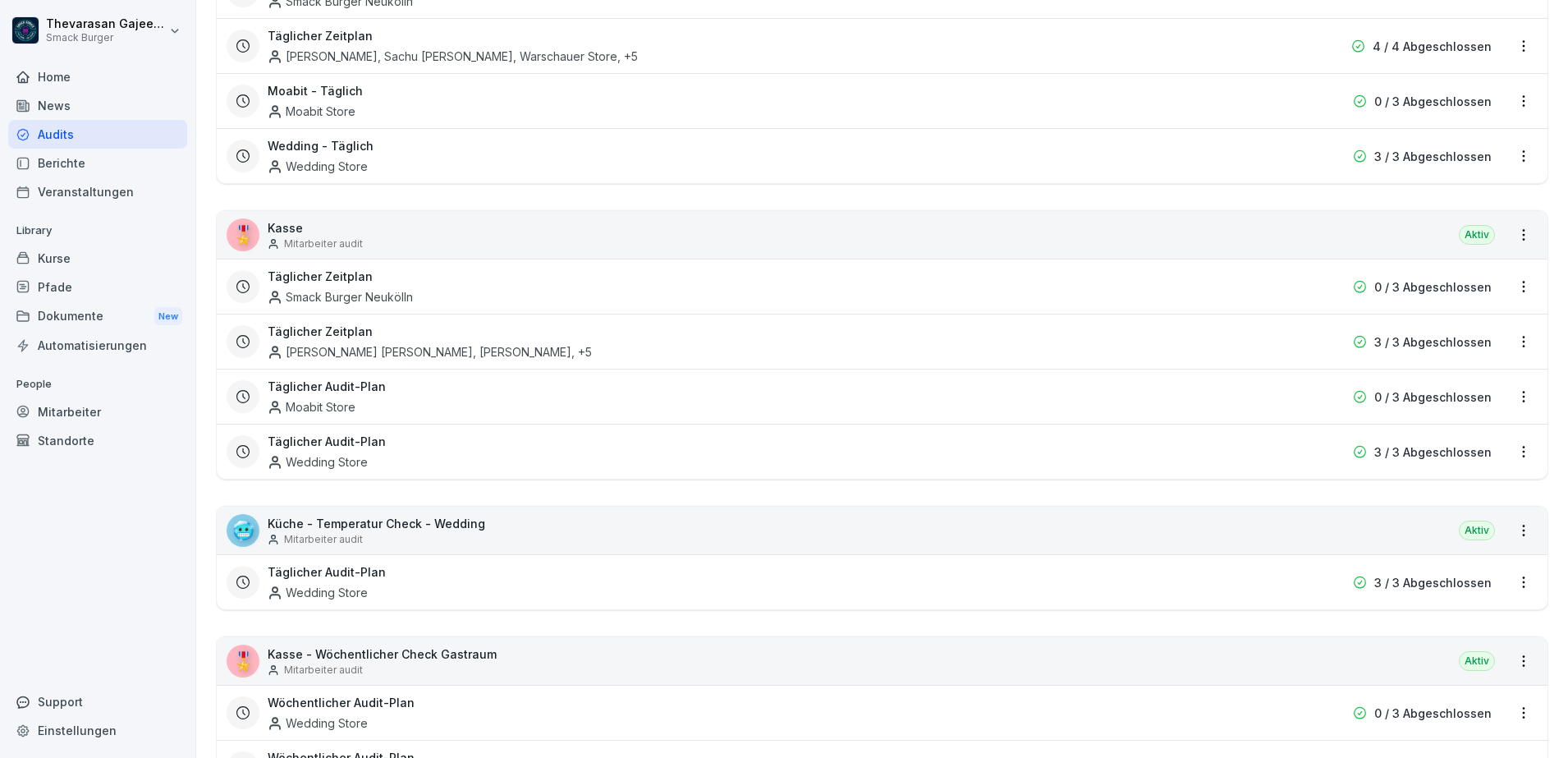
click at [493, 279] on div "Täglicher Zeitplan Smack Burger Neukölln" at bounding box center [777, 286] width 1019 height 38
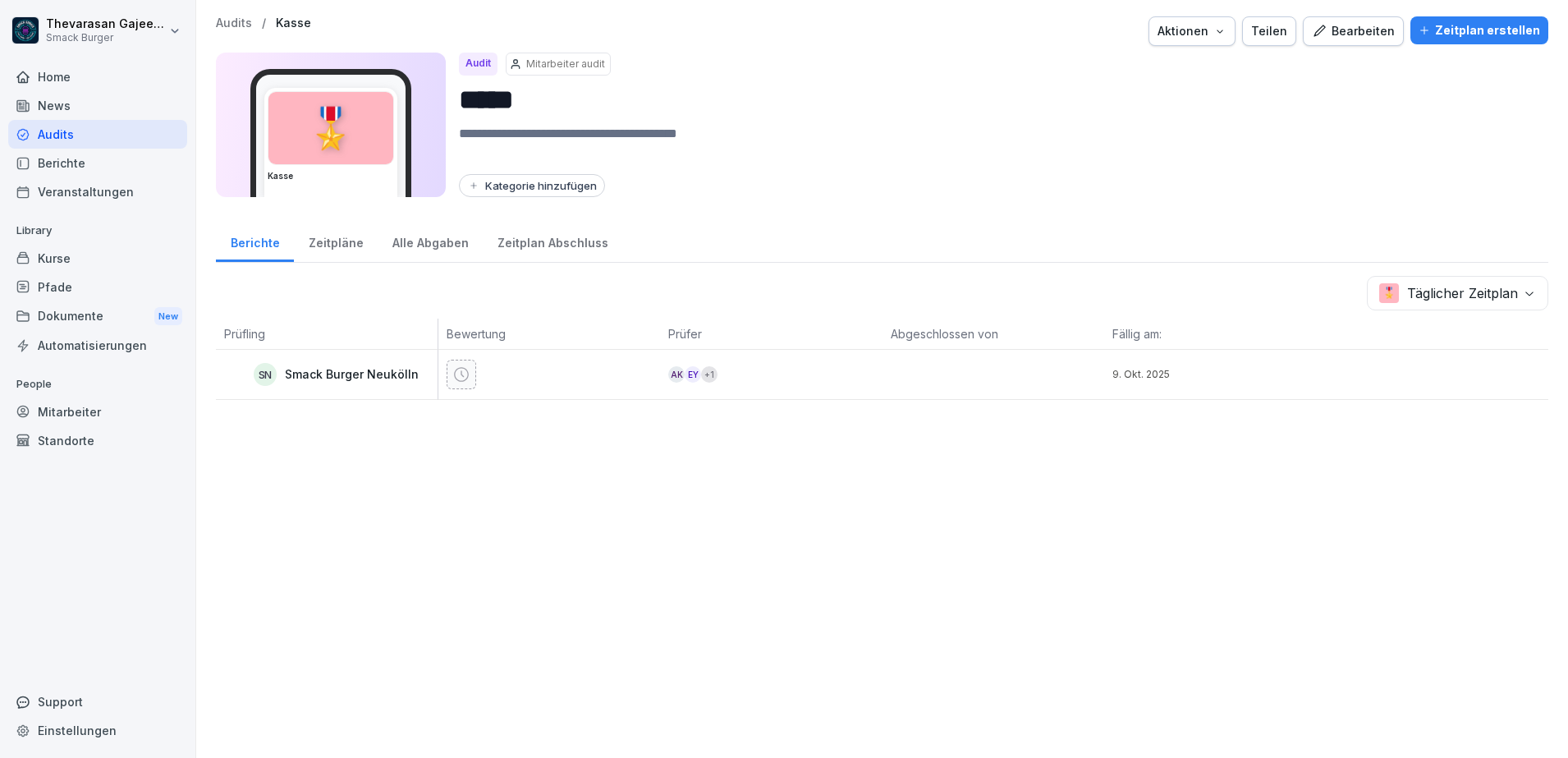
click at [414, 245] on div "Alle Abgaben" at bounding box center [430, 241] width 106 height 42
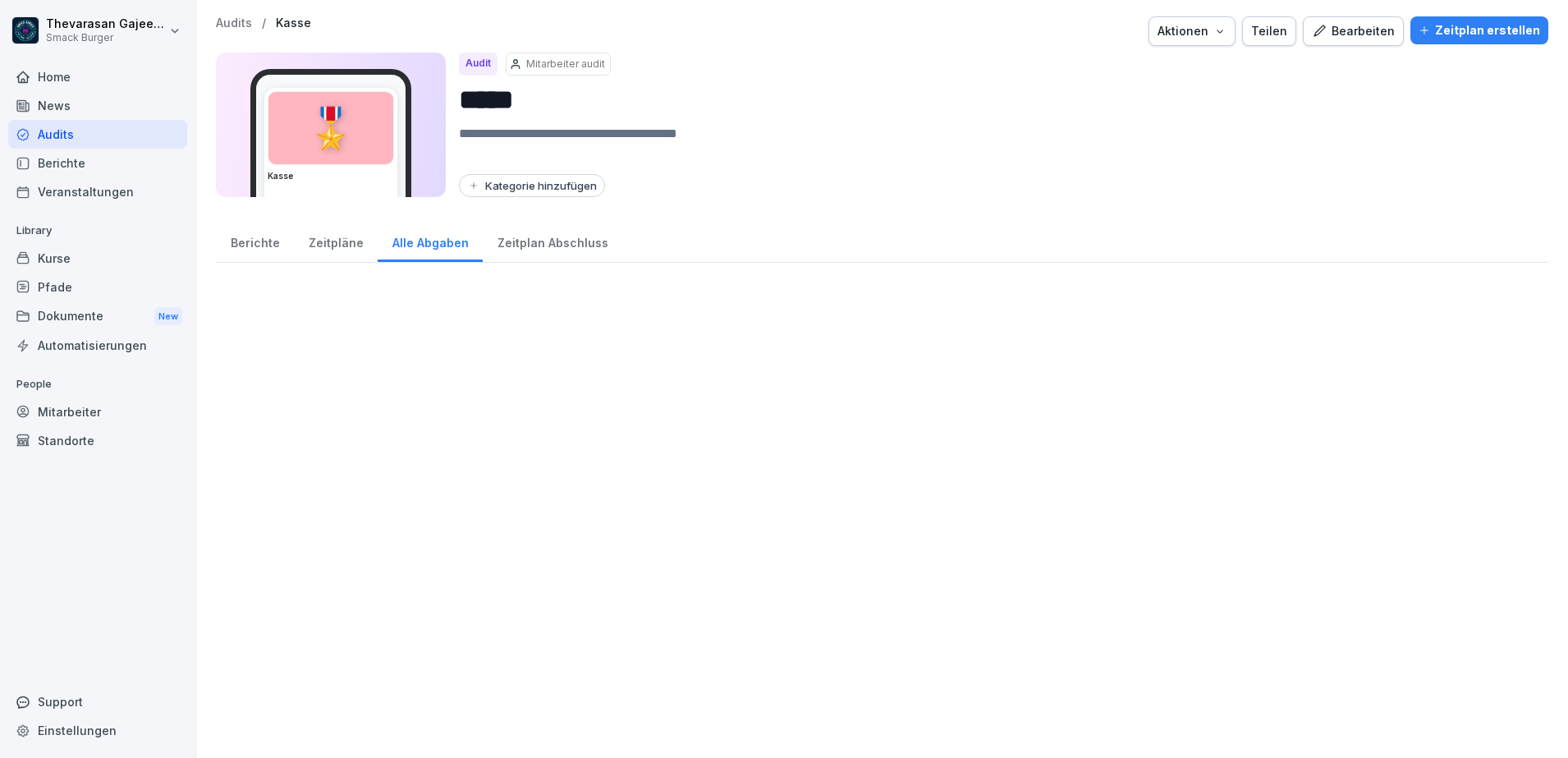
click at [343, 246] on div "Zeitpläne" at bounding box center [335, 241] width 84 height 42
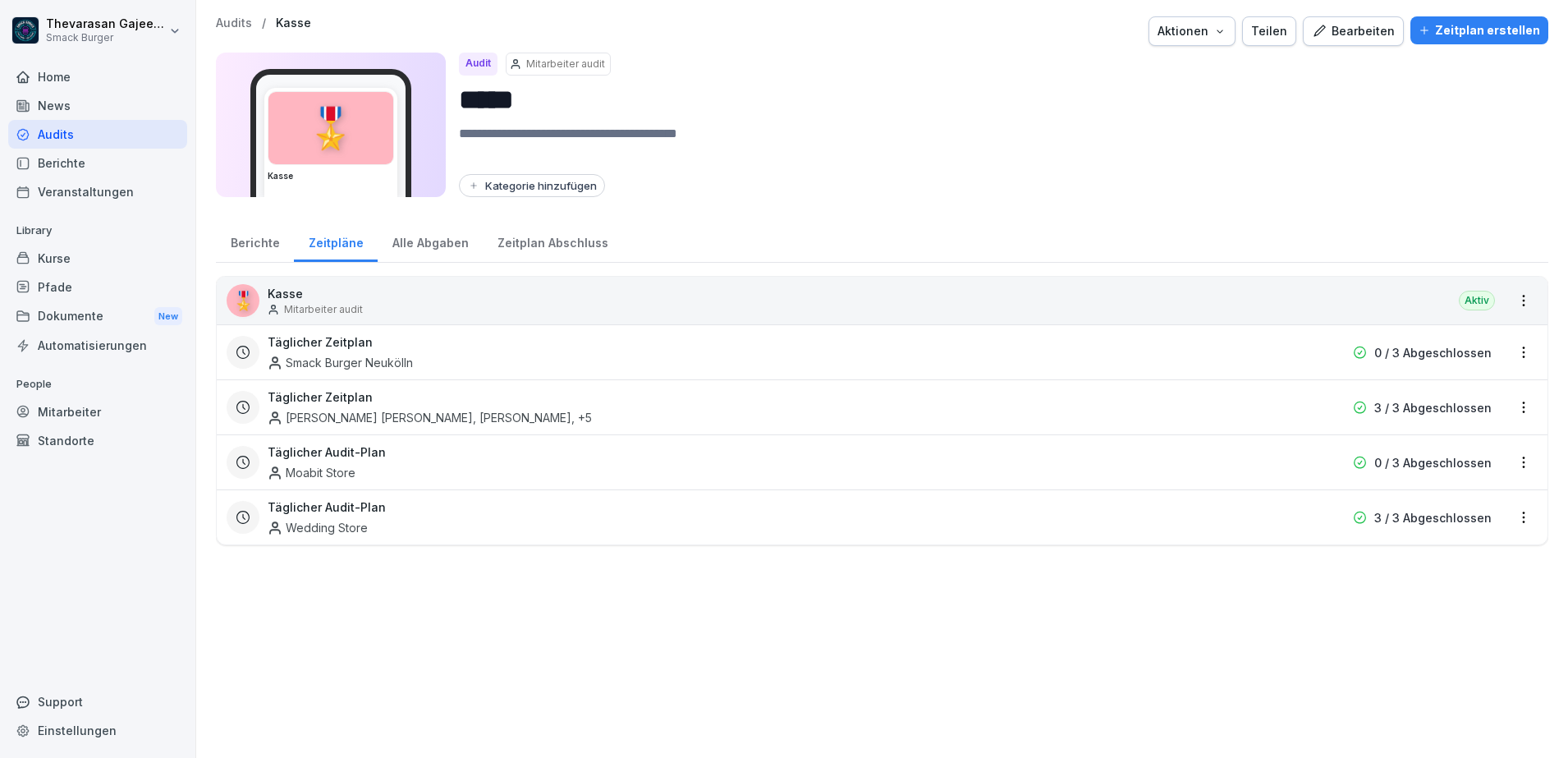
click at [583, 245] on div "Zeitplan Abschluss" at bounding box center [552, 241] width 140 height 42
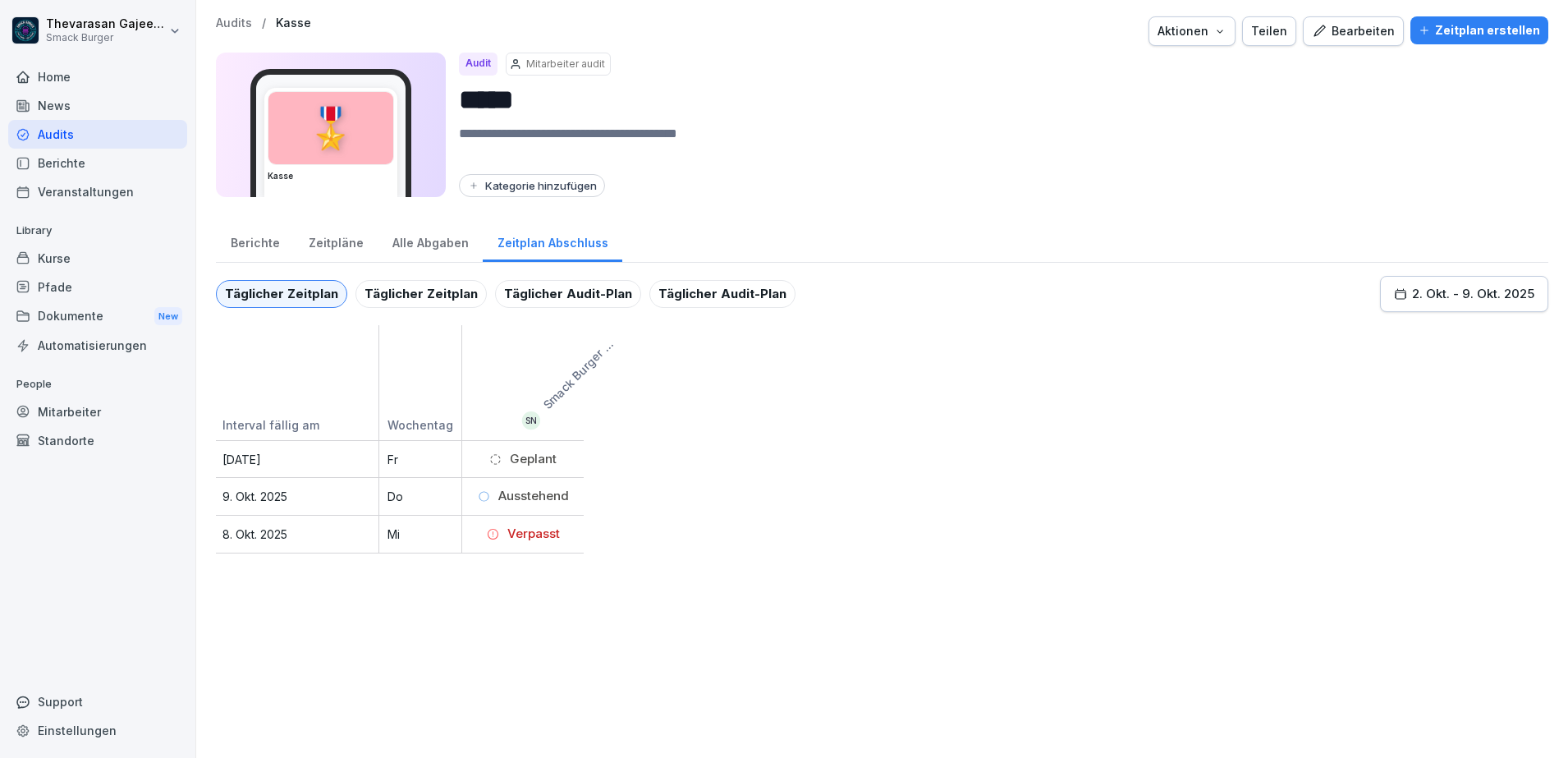
click at [1198, 31] on div "Aktionen" at bounding box center [1192, 31] width 69 height 18
click at [1324, 132] on html "Thevarasan Gajeendran Smack Burger Home News Audits Berichte Veranstaltungen Li…" at bounding box center [784, 379] width 1568 height 758
click at [251, 237] on div "Berichte" at bounding box center [255, 241] width 78 height 42
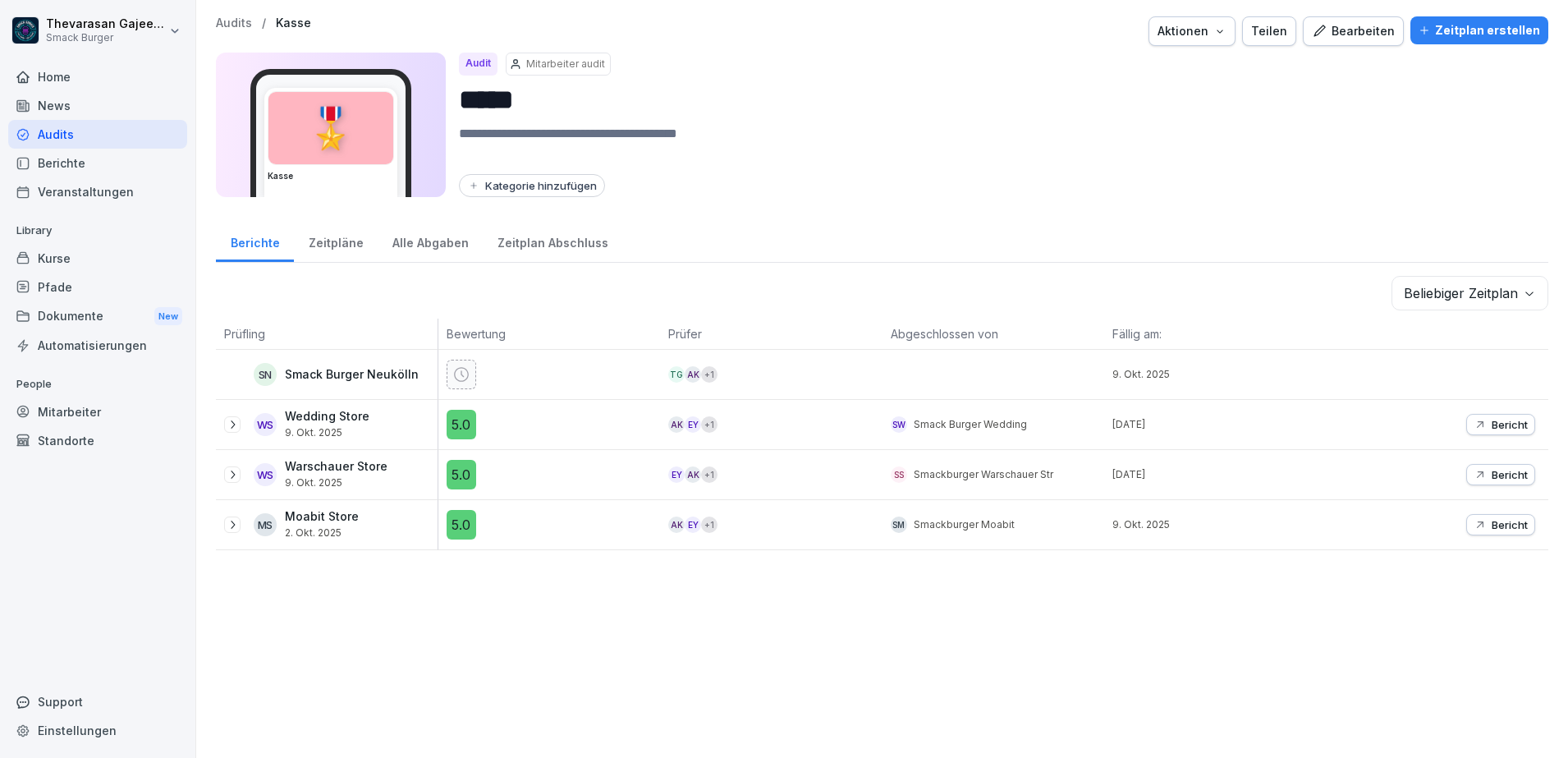
click at [244, 22] on p "Audits" at bounding box center [234, 24] width 36 height 14
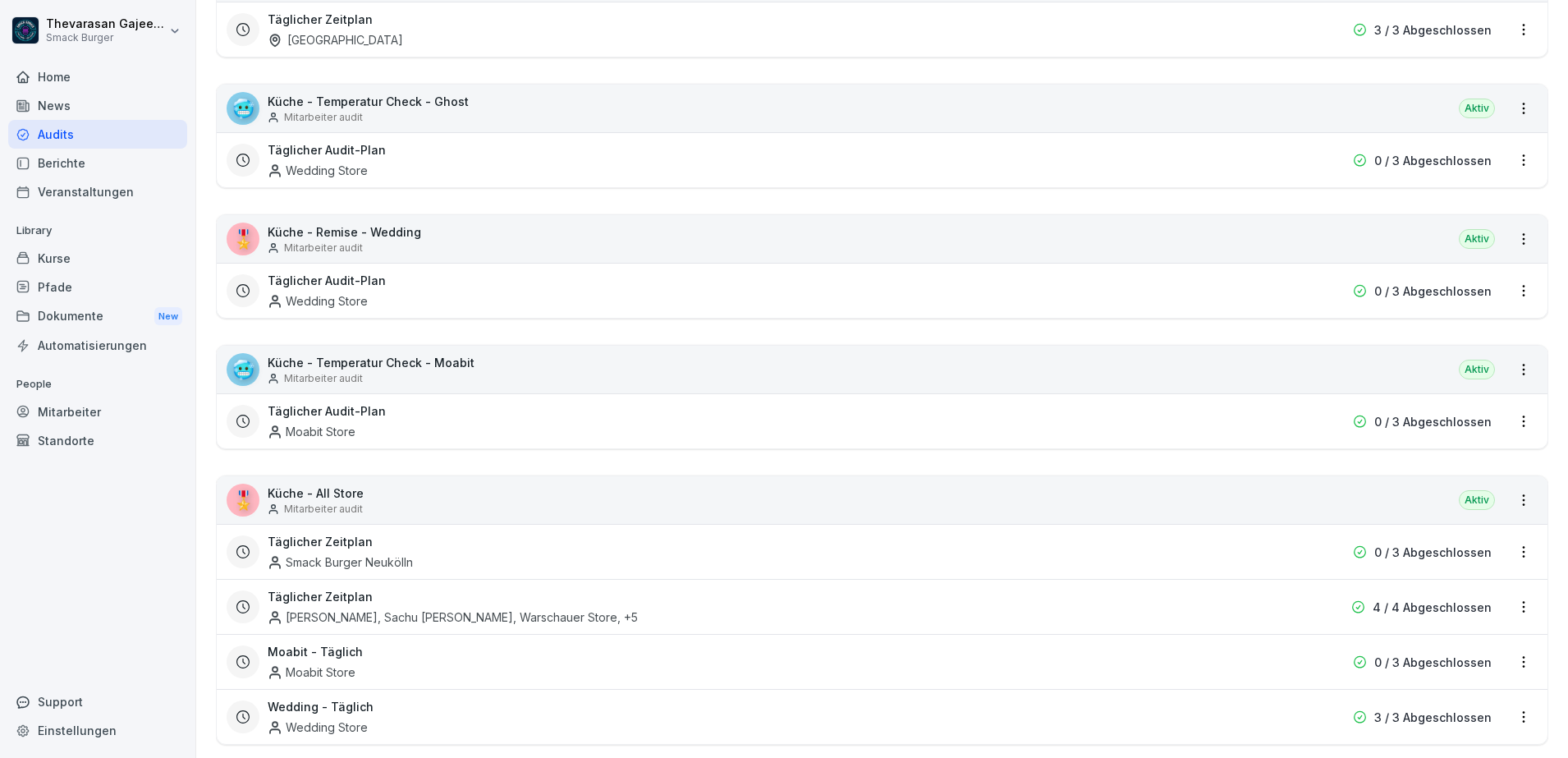
scroll to position [514, 0]
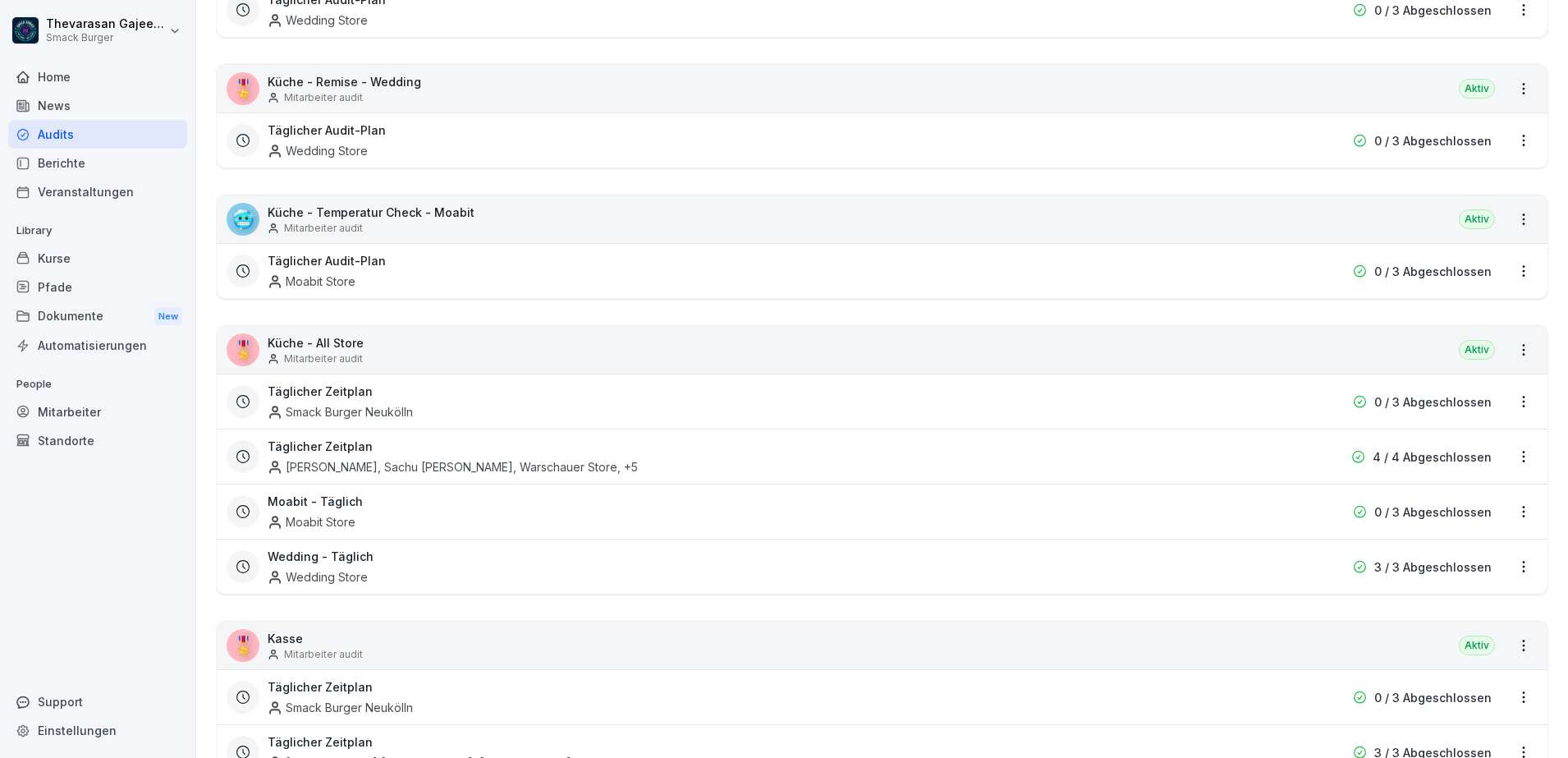
click at [1518, 405] on html "Thevarasan Gajeendran Smack Burger Home News Audits Berichte Veranstaltungen Li…" at bounding box center [784, 379] width 1568 height 758
click at [48, 560] on html "Thevarasan Gajeendran Smack Burger Home News Audits Berichte Veranstaltungen Li…" at bounding box center [784, 379] width 1568 height 758
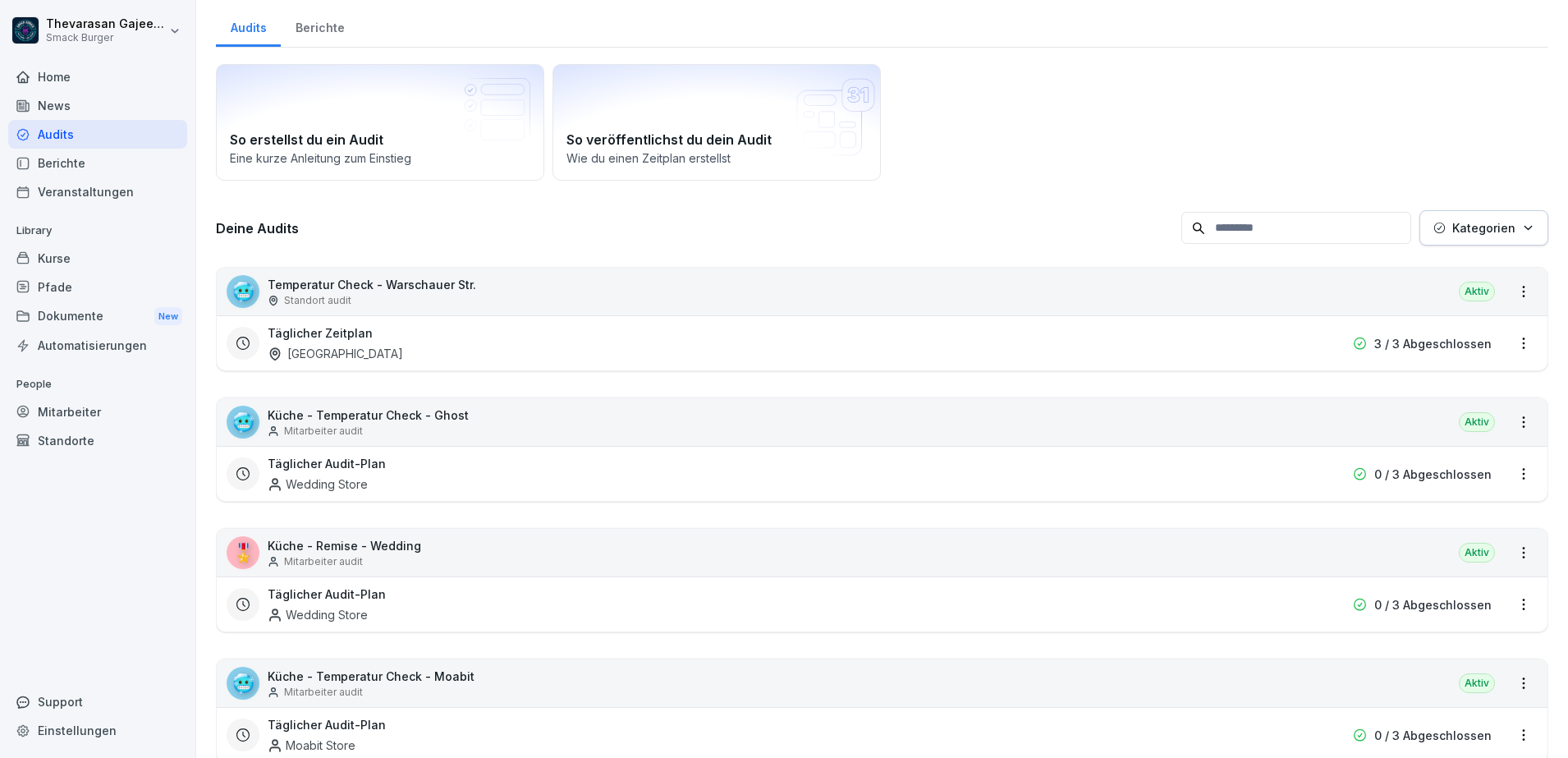
scroll to position [0, 0]
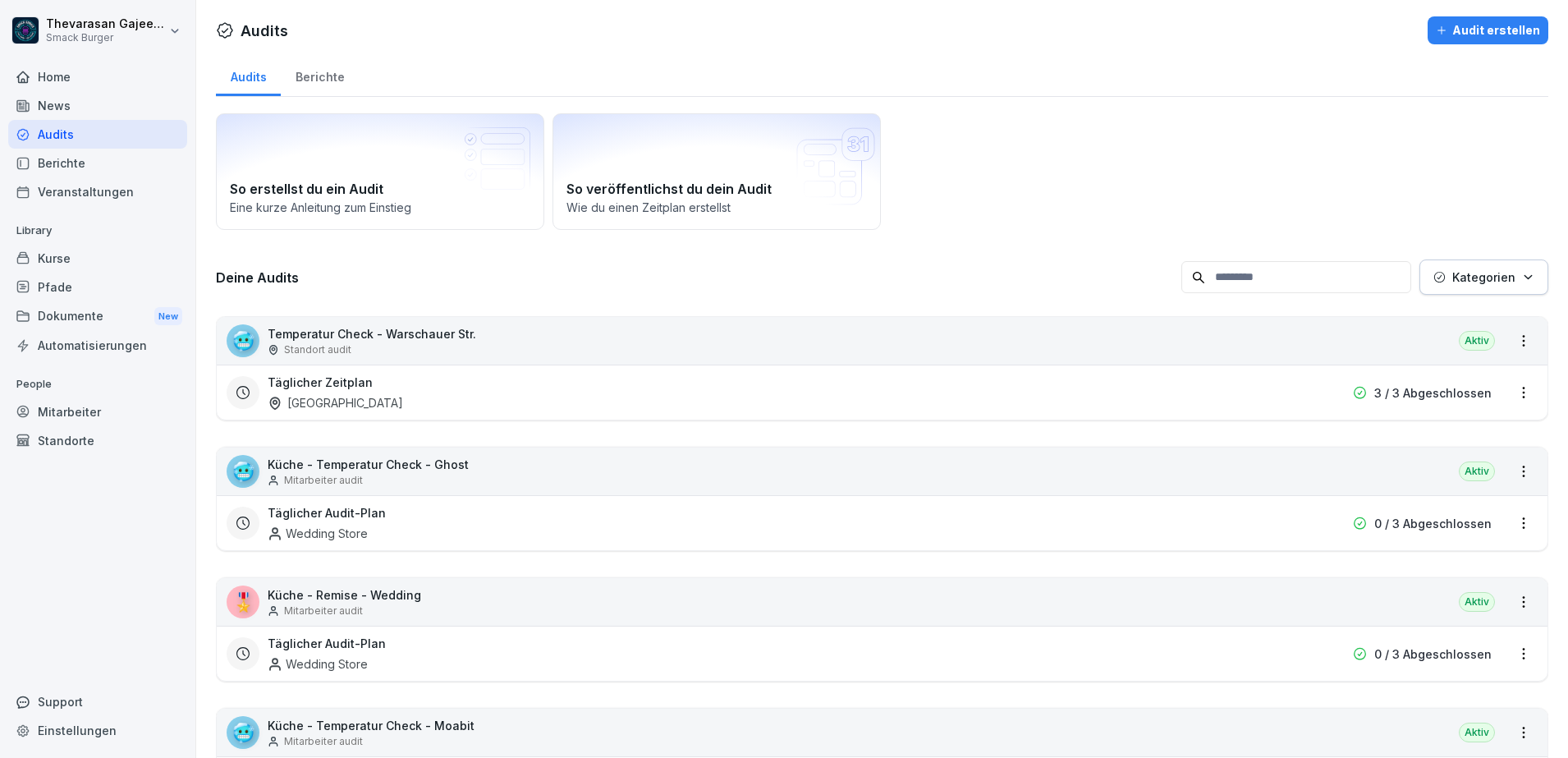
click at [91, 348] on div "Automatisierungen" at bounding box center [98, 345] width 179 height 29
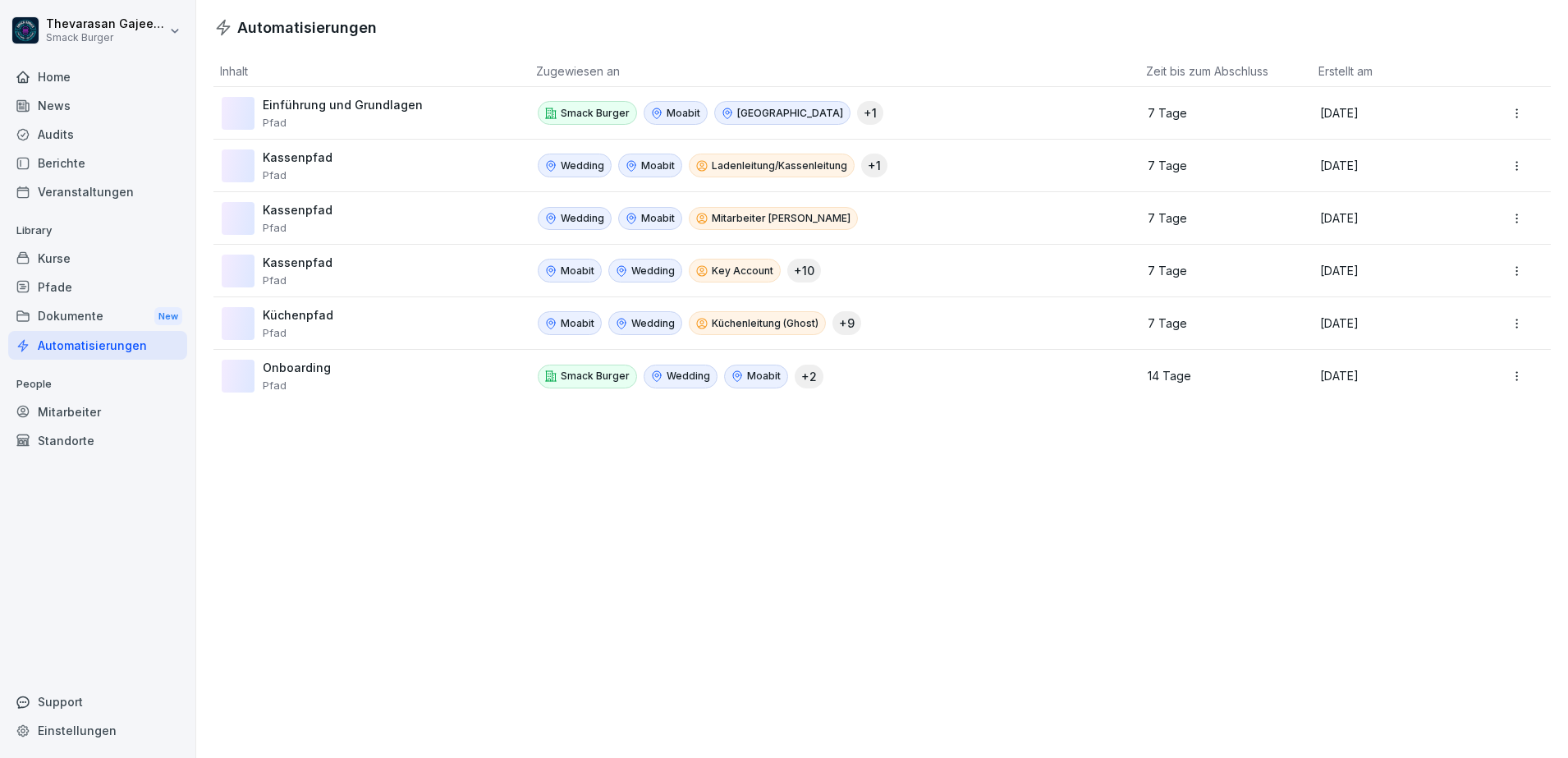
click at [1504, 116] on html "Thevarasan Gajeendran Smack Burger Home News Audits Berichte Veranstaltungen Li…" at bounding box center [784, 379] width 1568 height 758
click at [1405, 477] on html "Thevarasan Gajeendran Smack Burger Home News Audits Berichte Veranstaltungen Li…" at bounding box center [784, 379] width 1568 height 758
click at [62, 258] on div "Kurse" at bounding box center [98, 258] width 179 height 29
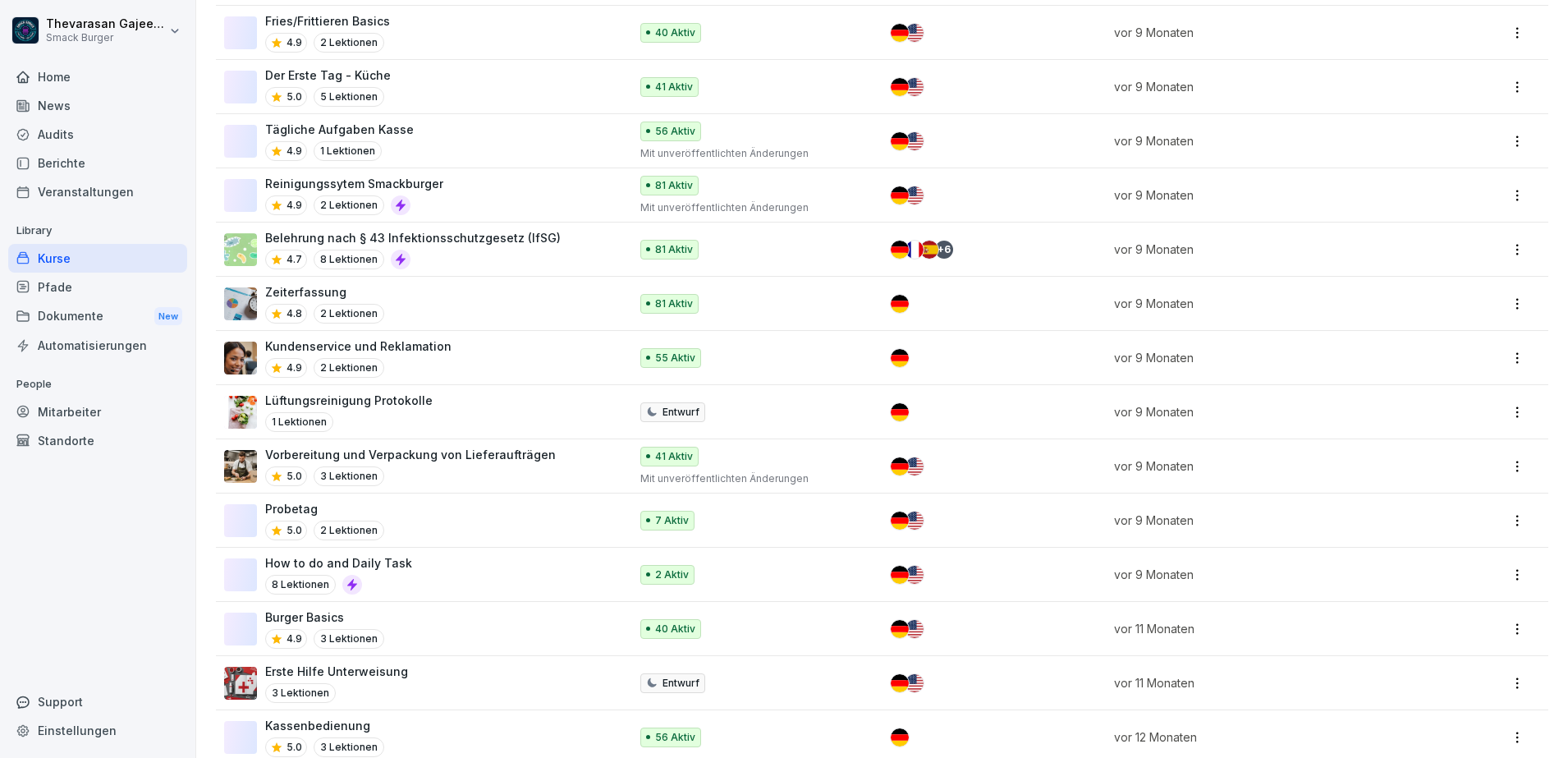
scroll to position [975, 0]
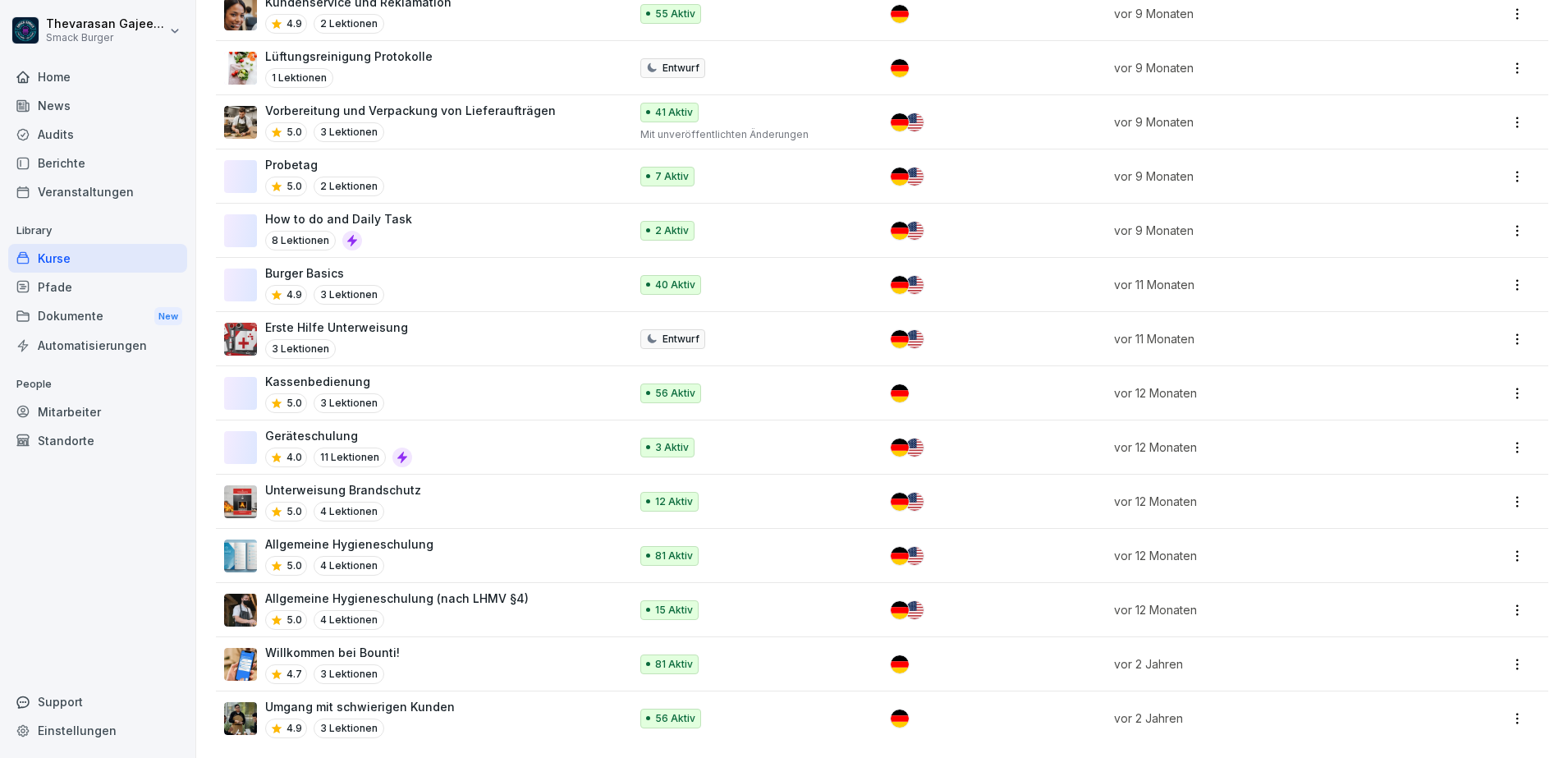
click at [122, 410] on div "Mitarbeiter" at bounding box center [98, 412] width 179 height 29
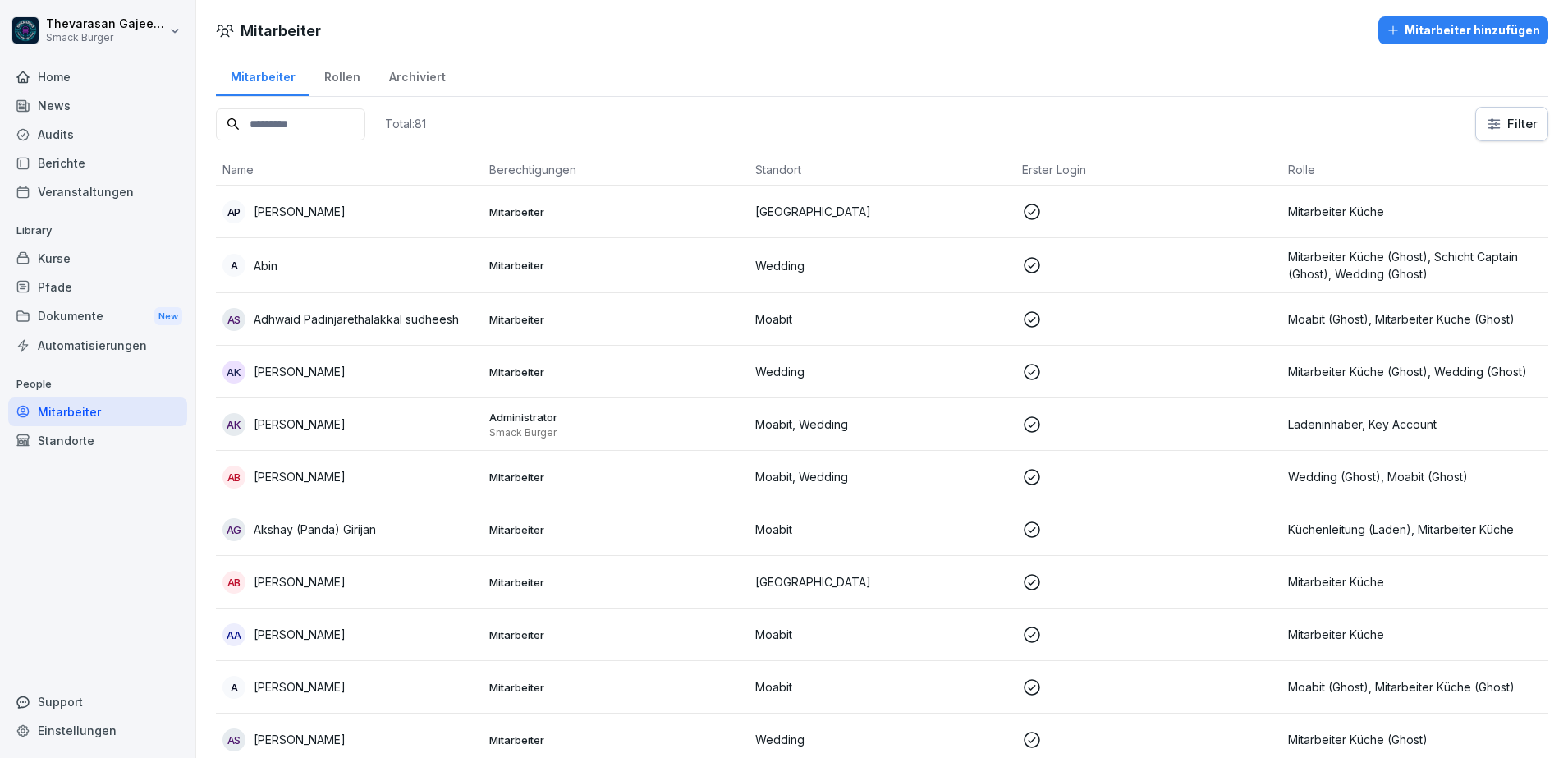
click at [295, 121] on input at bounding box center [291, 124] width 150 height 32
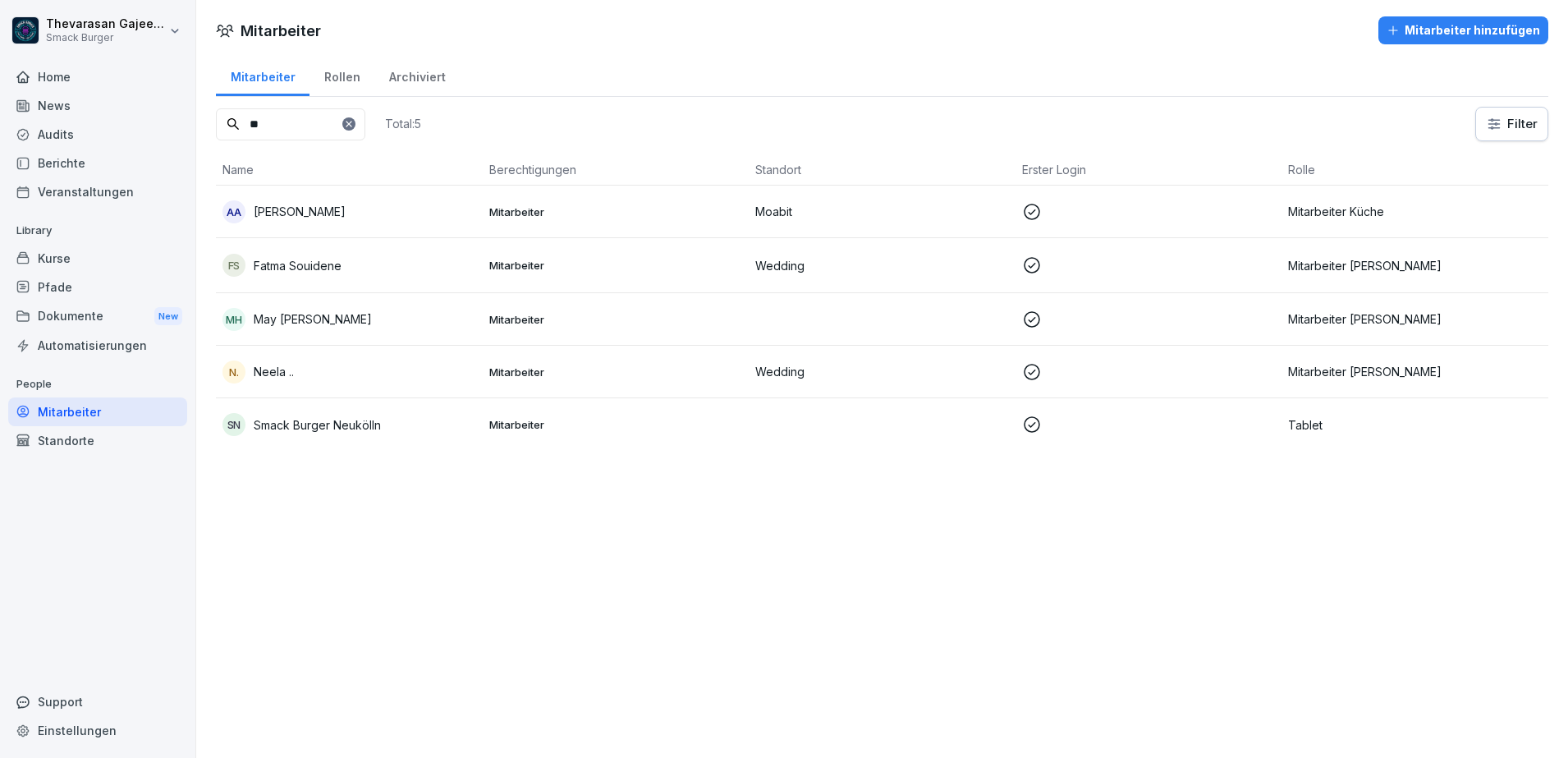
type input "**"
click at [360, 431] on p "Smack Burger Neukölln" at bounding box center [317, 425] width 128 height 18
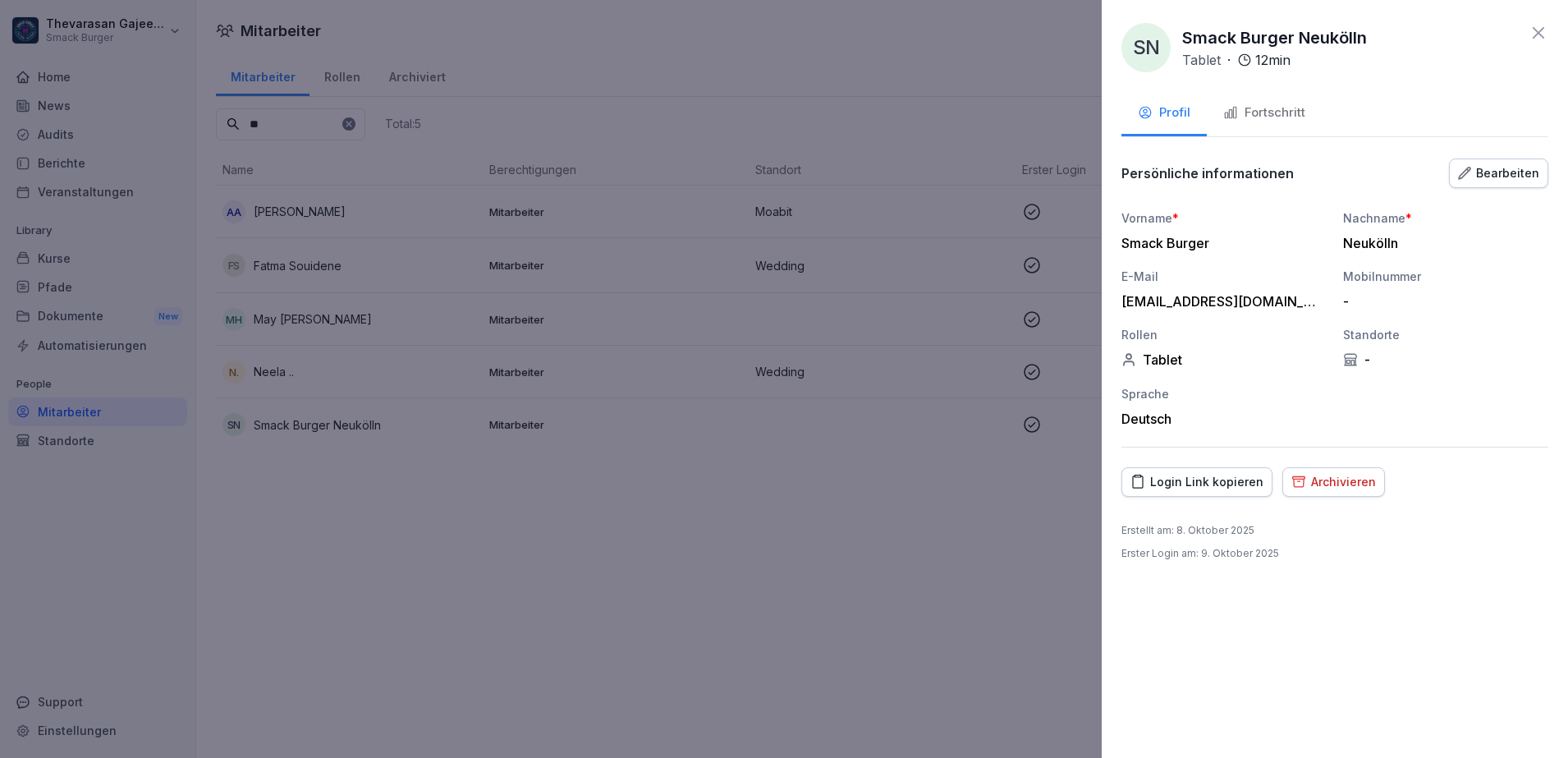
click at [1466, 176] on icon "button" at bounding box center [1464, 173] width 13 height 13
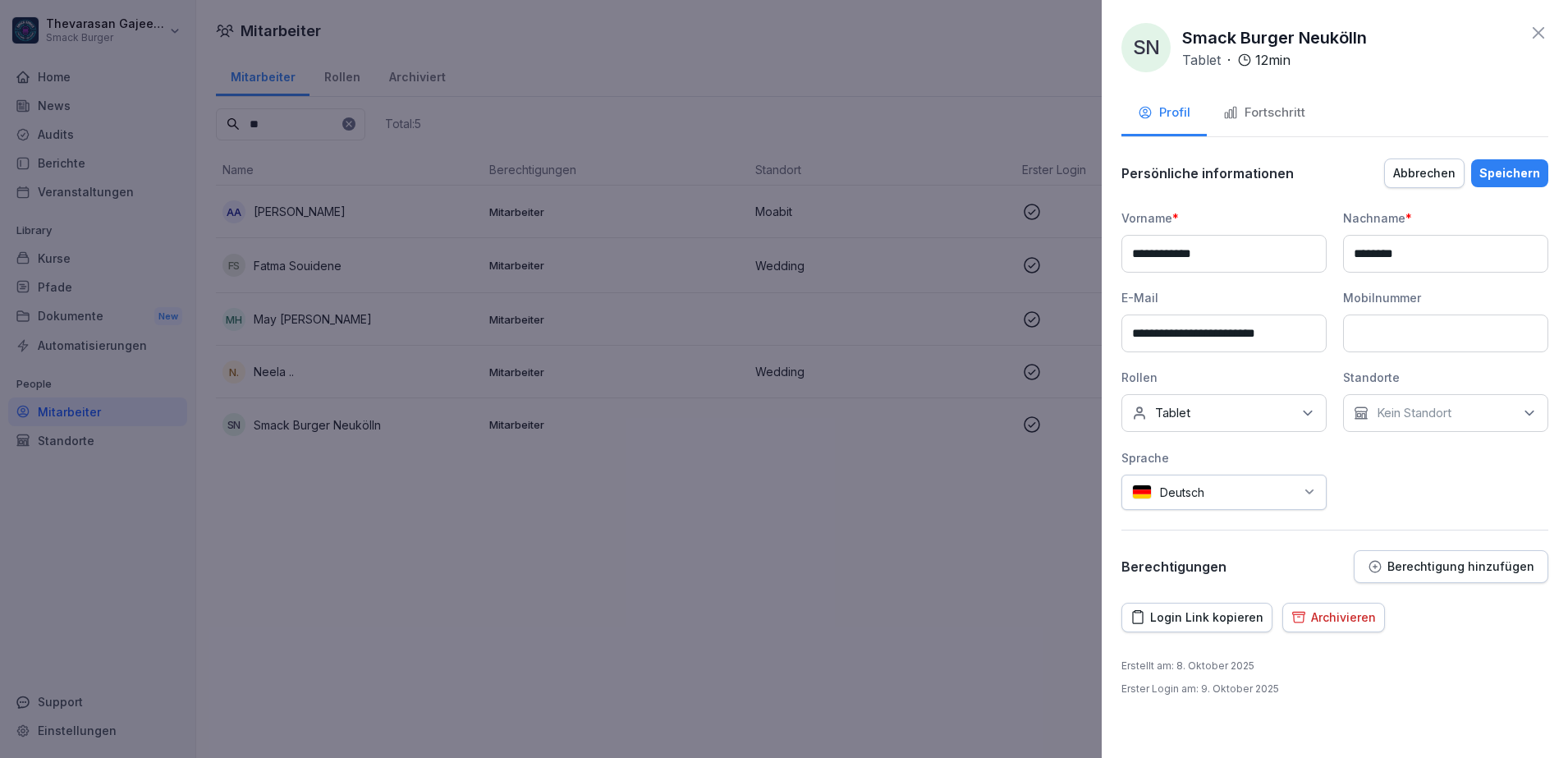
drag, startPoint x: 1420, startPoint y: 251, endPoint x: 1019, endPoint y: 266, distance: 401.3
click at [1046, 266] on body "**********" at bounding box center [784, 379] width 1568 height 758
type input "****"
click at [1462, 56] on div "SN Smack Burger Neukölln Tablet · 12 min" at bounding box center [1335, 47] width 427 height 49
click at [1510, 159] on button "Speichern" at bounding box center [1510, 173] width 77 height 28
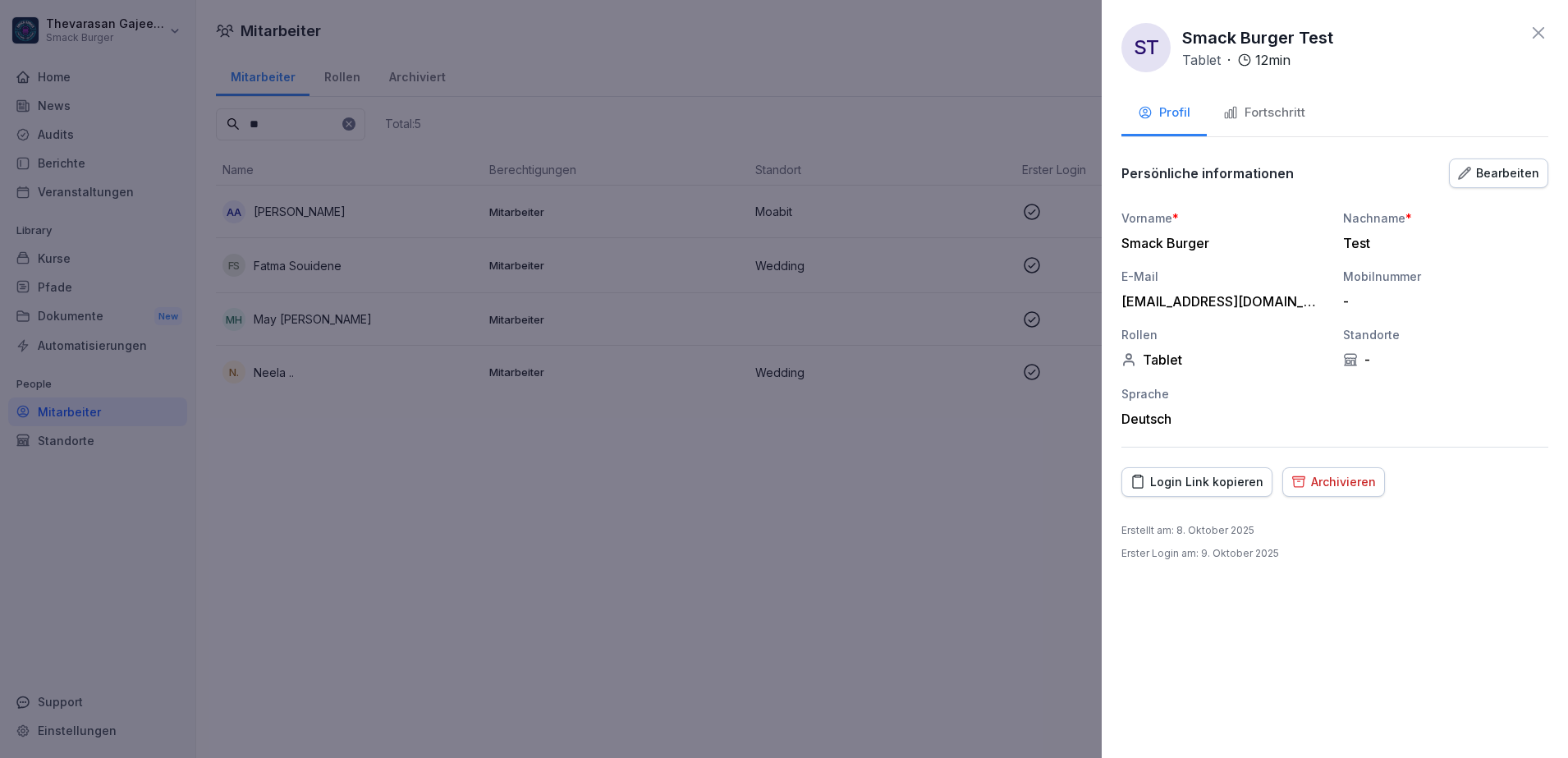
click at [1492, 166] on div "Bearbeiten" at bounding box center [1499, 173] width 81 height 18
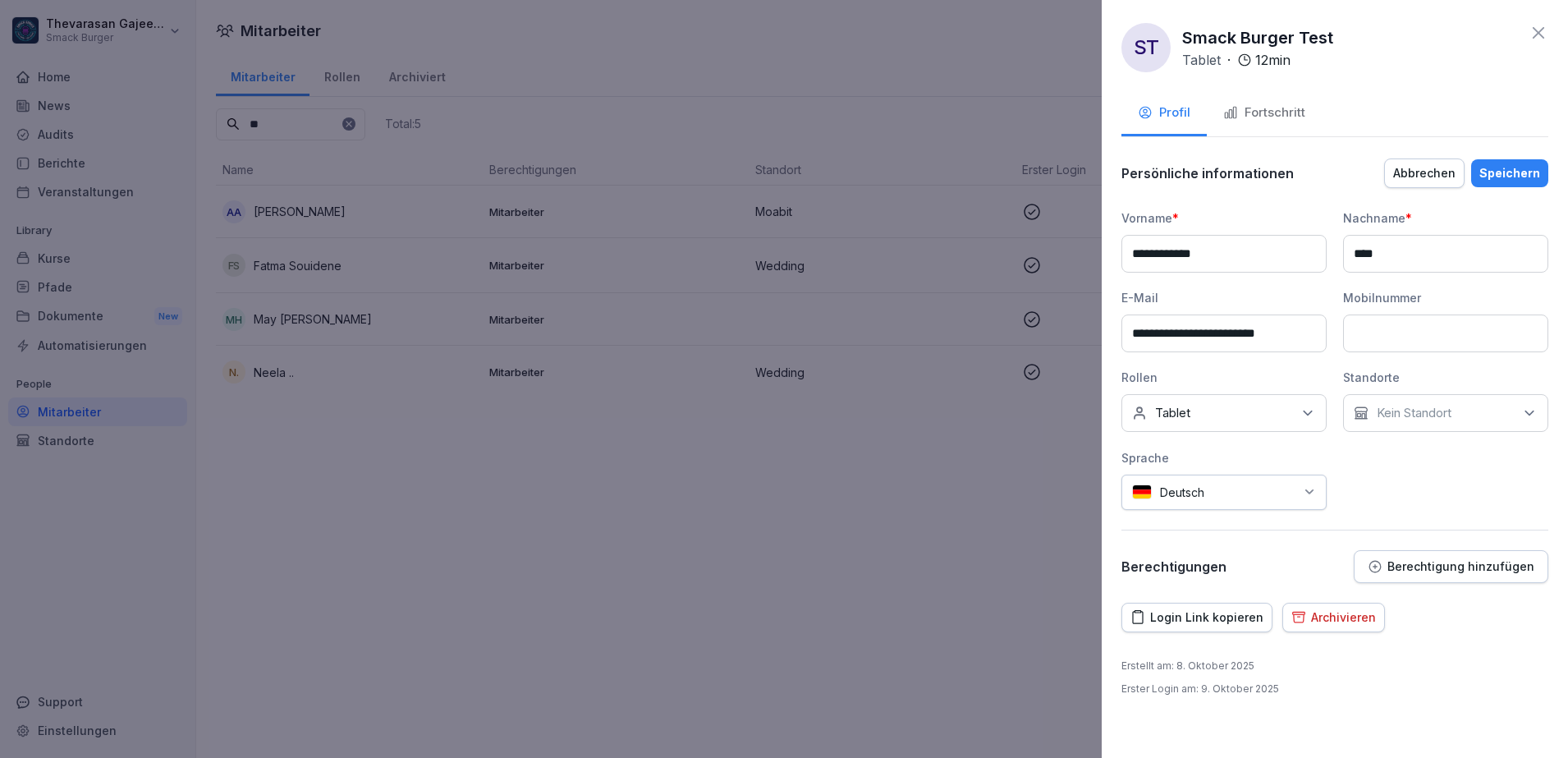
drag, startPoint x: 1392, startPoint y: 253, endPoint x: 1242, endPoint y: 258, distance: 150.1
click at [1243, 258] on div "**********" at bounding box center [1335, 360] width 427 height 301
paste input "**********"
click at [1360, 258] on input "*********" at bounding box center [1445, 253] width 205 height 38
type input "*********"
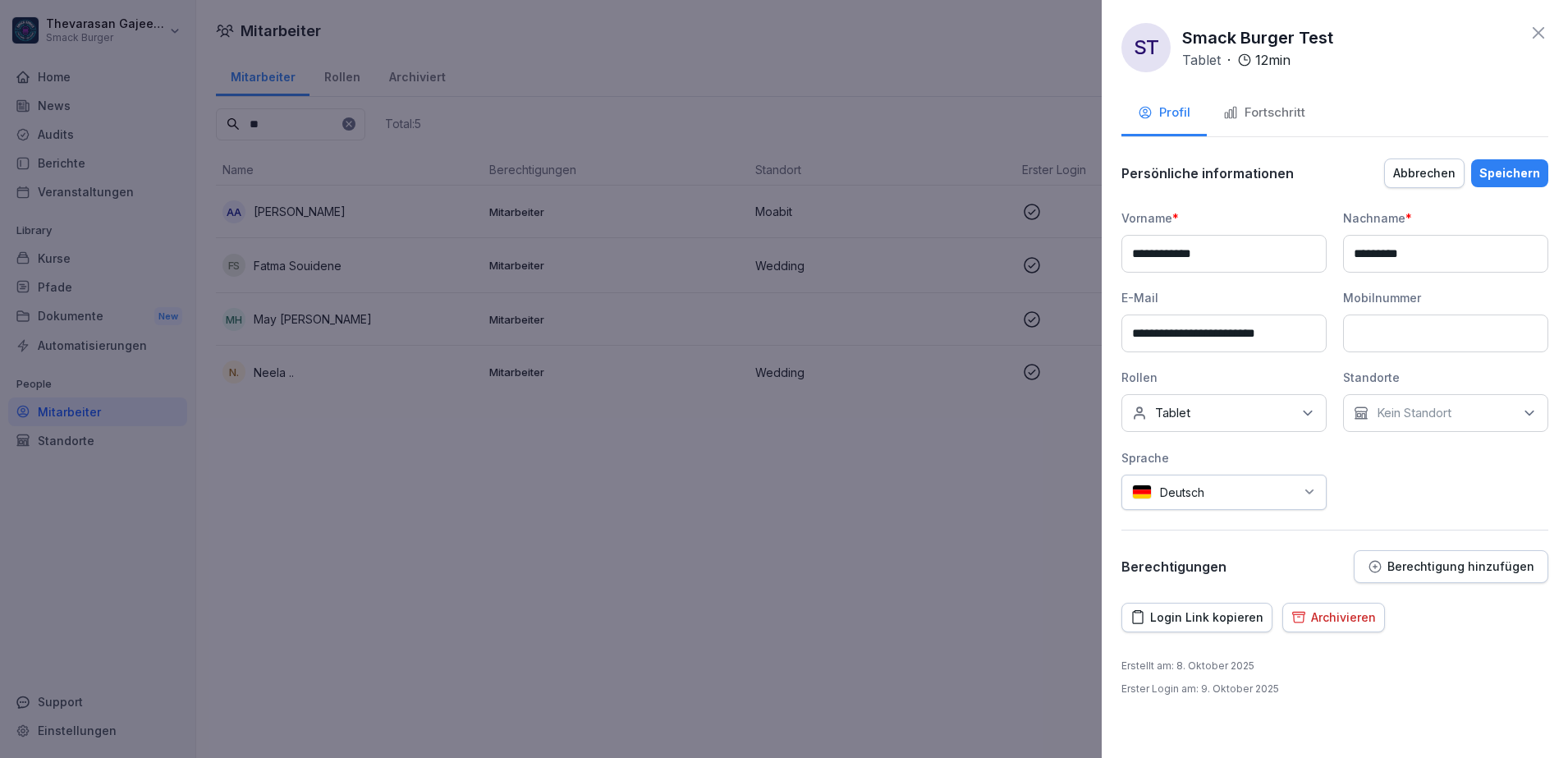
click at [1535, 177] on div "Speichern" at bounding box center [1509, 173] width 61 height 18
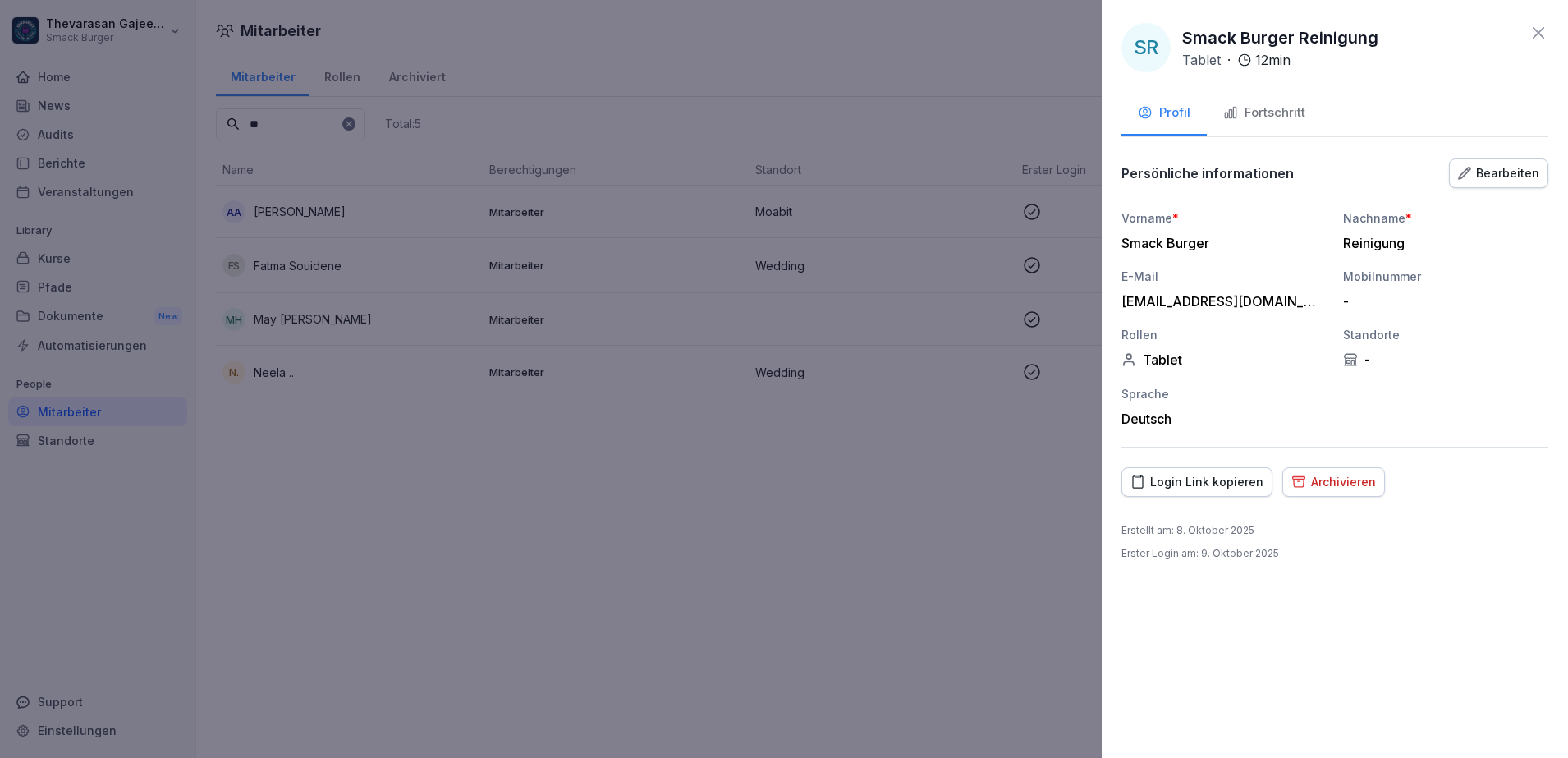
click at [900, 465] on div at bounding box center [784, 379] width 1568 height 758
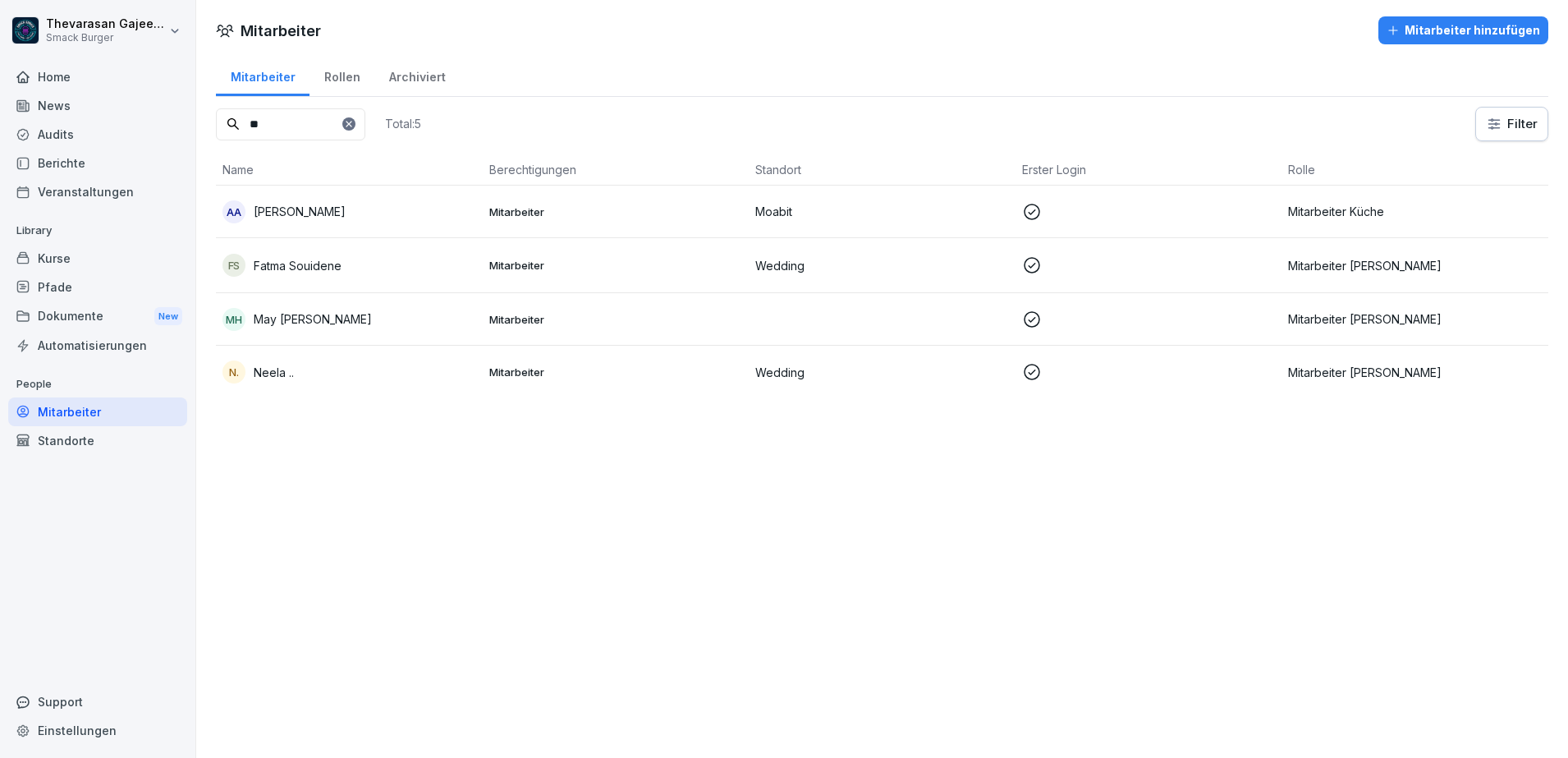
click at [65, 257] on div "Kurse" at bounding box center [98, 258] width 179 height 29
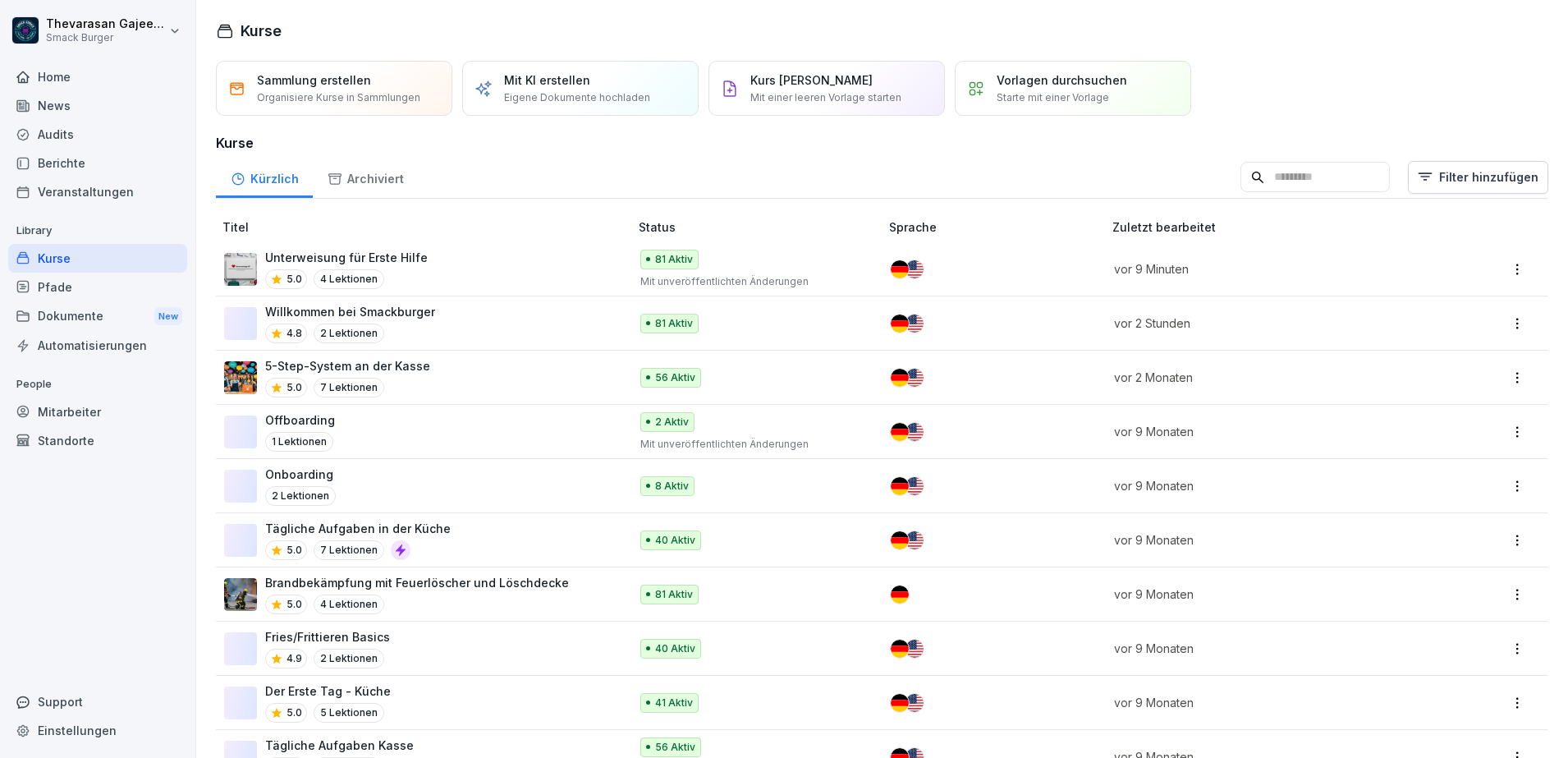
scroll to position [718, 0]
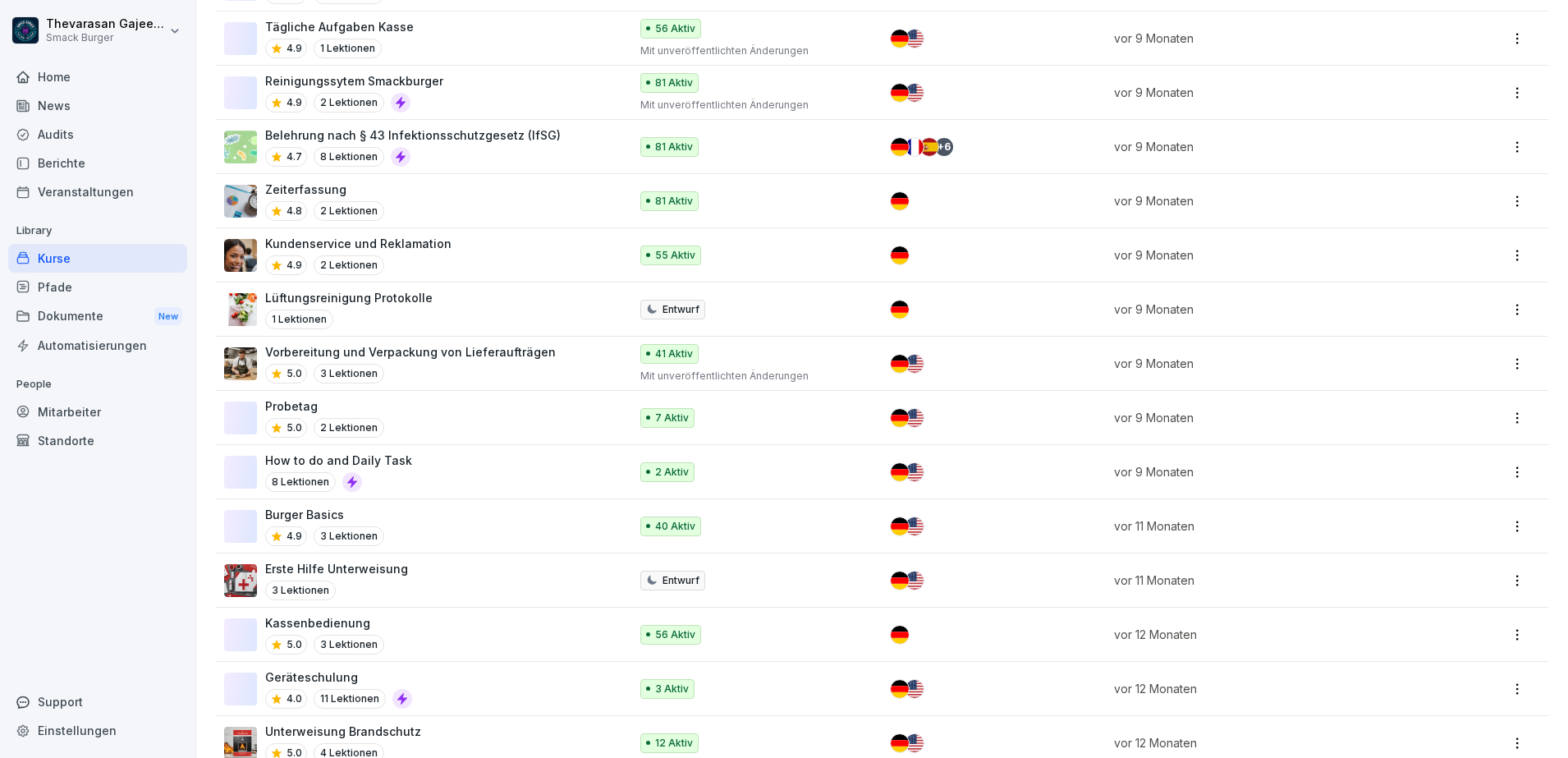
click at [62, 136] on div "Audits" at bounding box center [98, 134] width 179 height 29
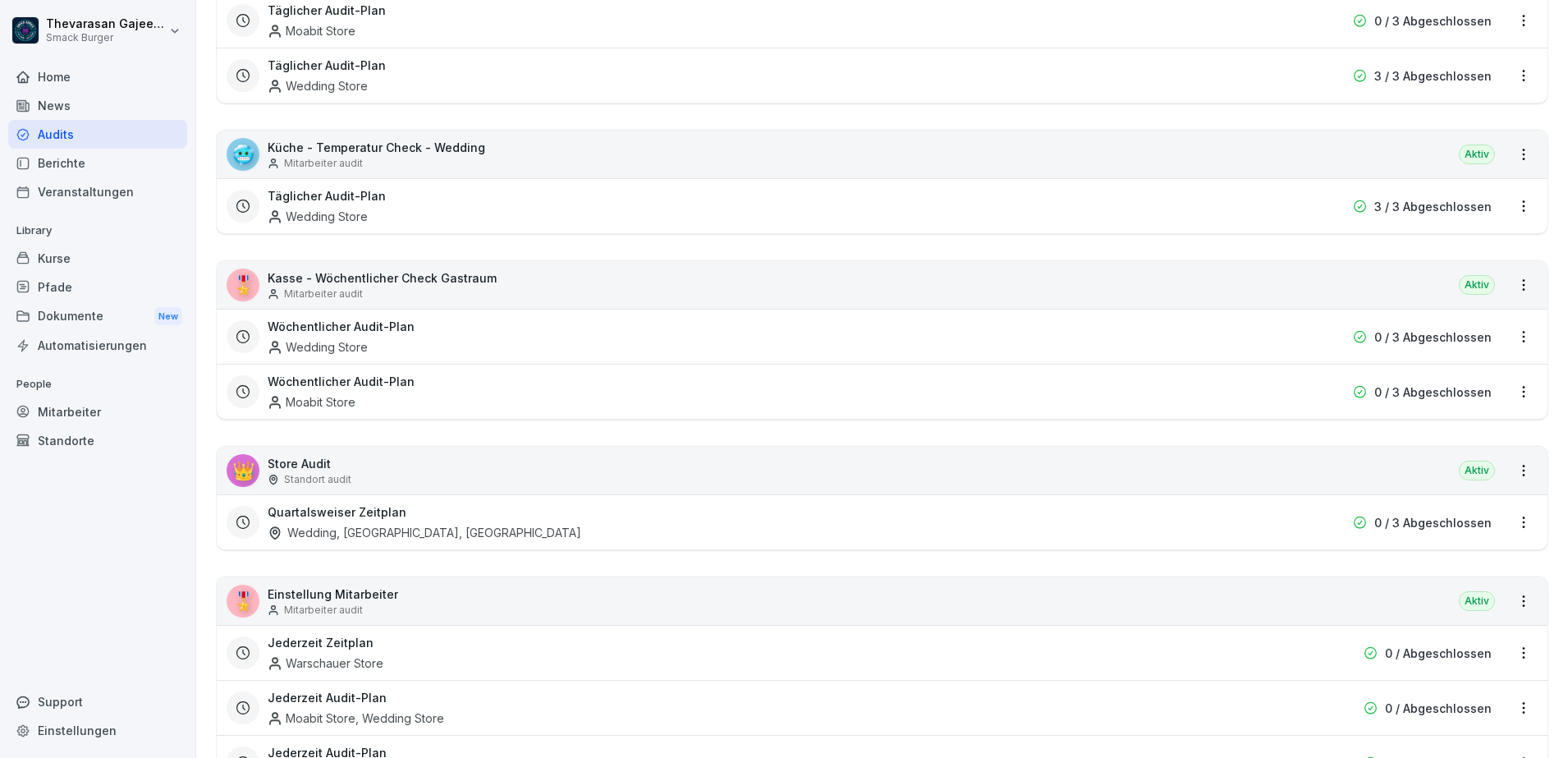
scroll to position [1351, 0]
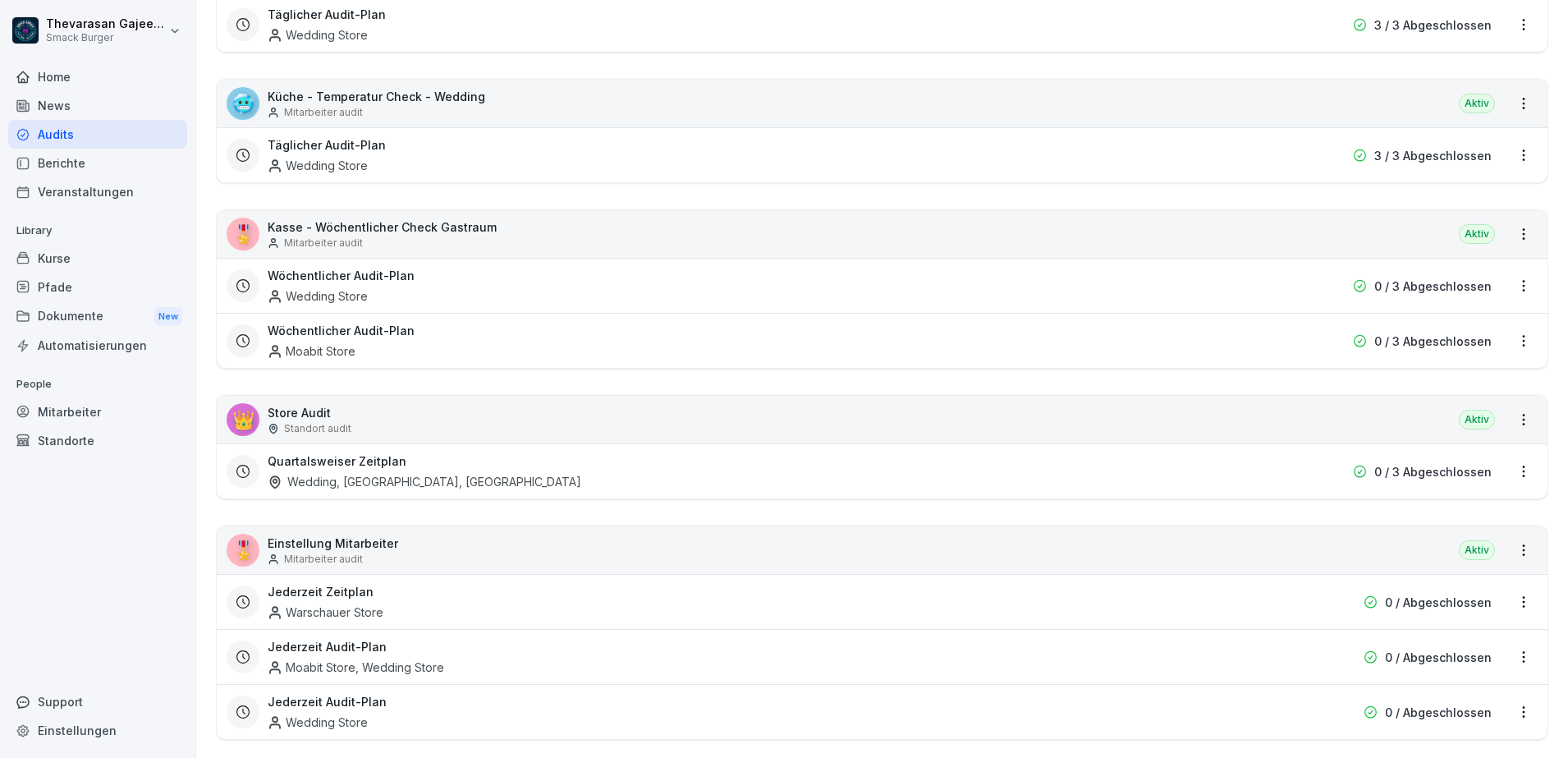
click at [294, 406] on p "Store Audit" at bounding box center [309, 412] width 84 height 18
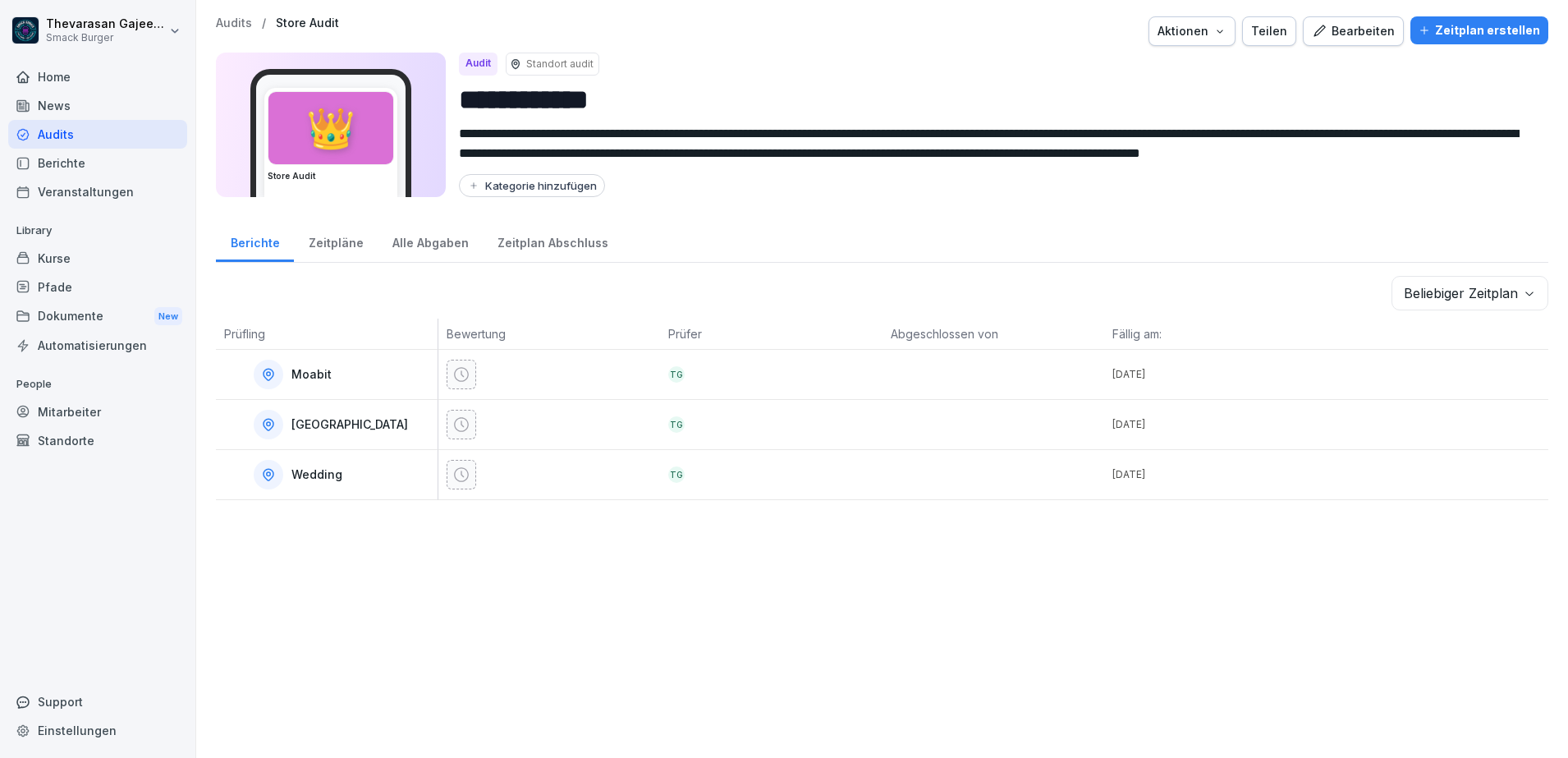
click at [307, 234] on div "Zeitpläne" at bounding box center [335, 241] width 84 height 42
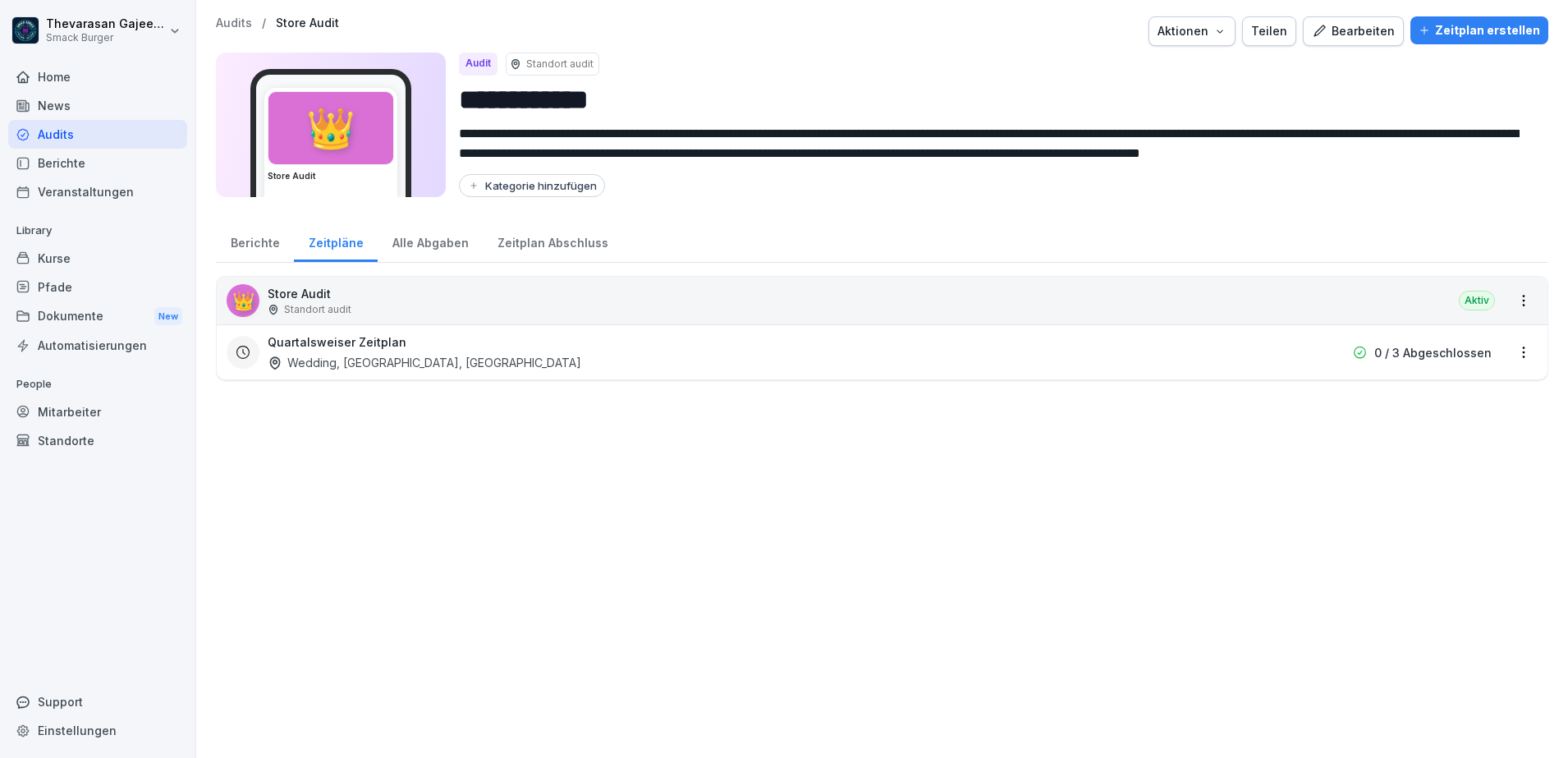
click at [438, 243] on div "Alle Abgaben" at bounding box center [430, 241] width 106 height 42
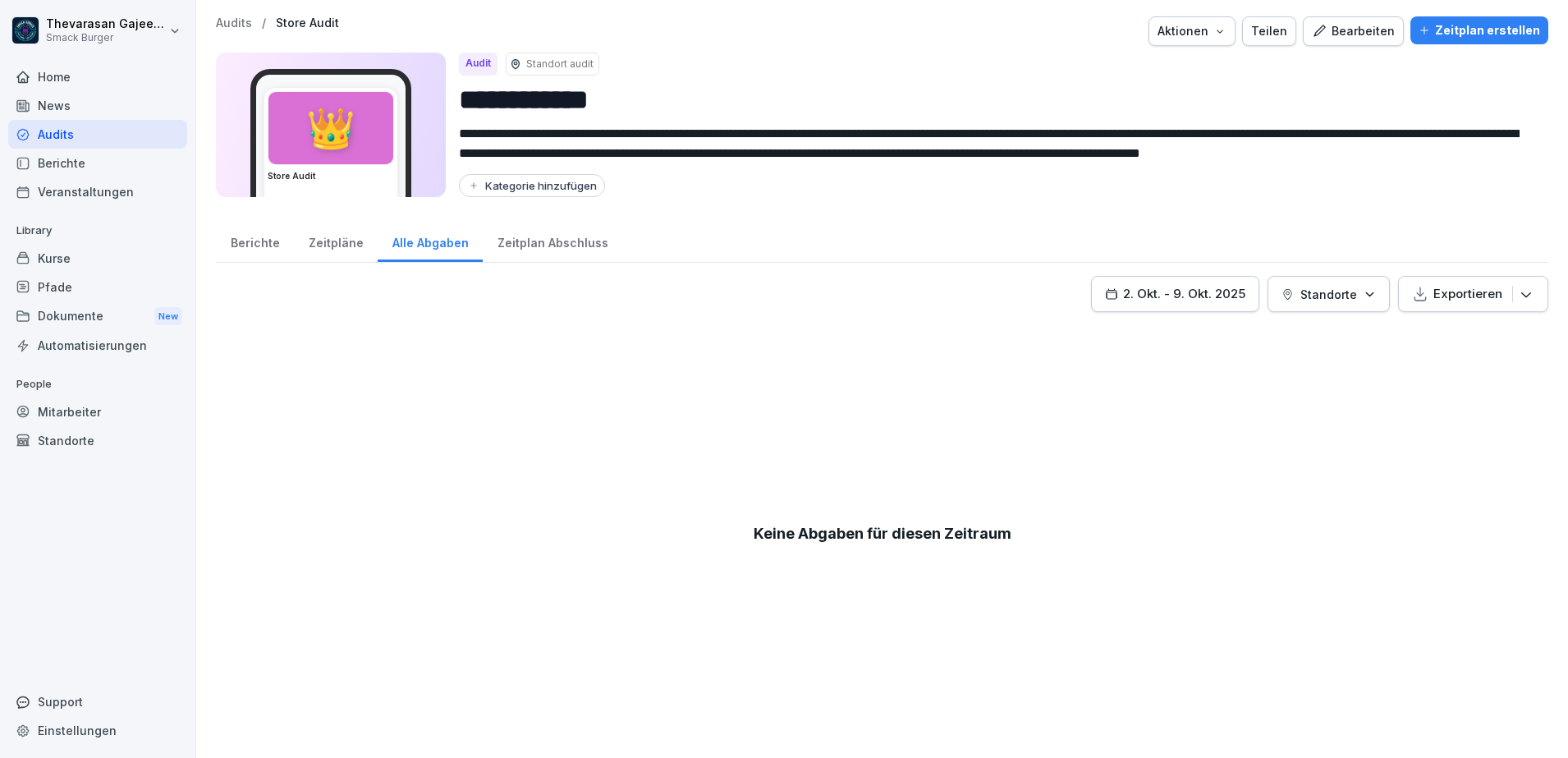
click at [571, 243] on div "Zeitplan Abschluss" at bounding box center [552, 241] width 140 height 42
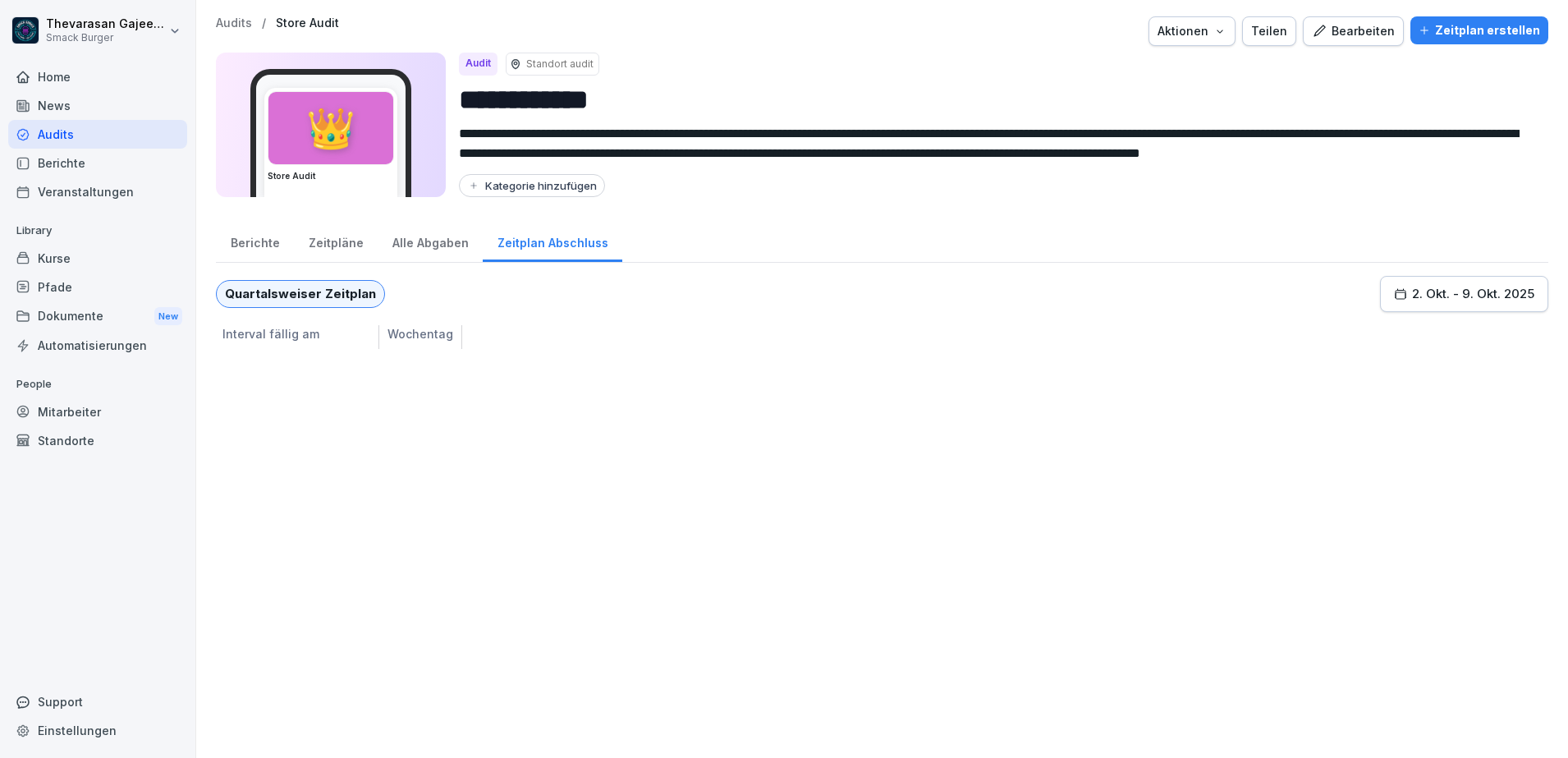
click at [245, 241] on div "Berichte" at bounding box center [255, 241] width 78 height 42
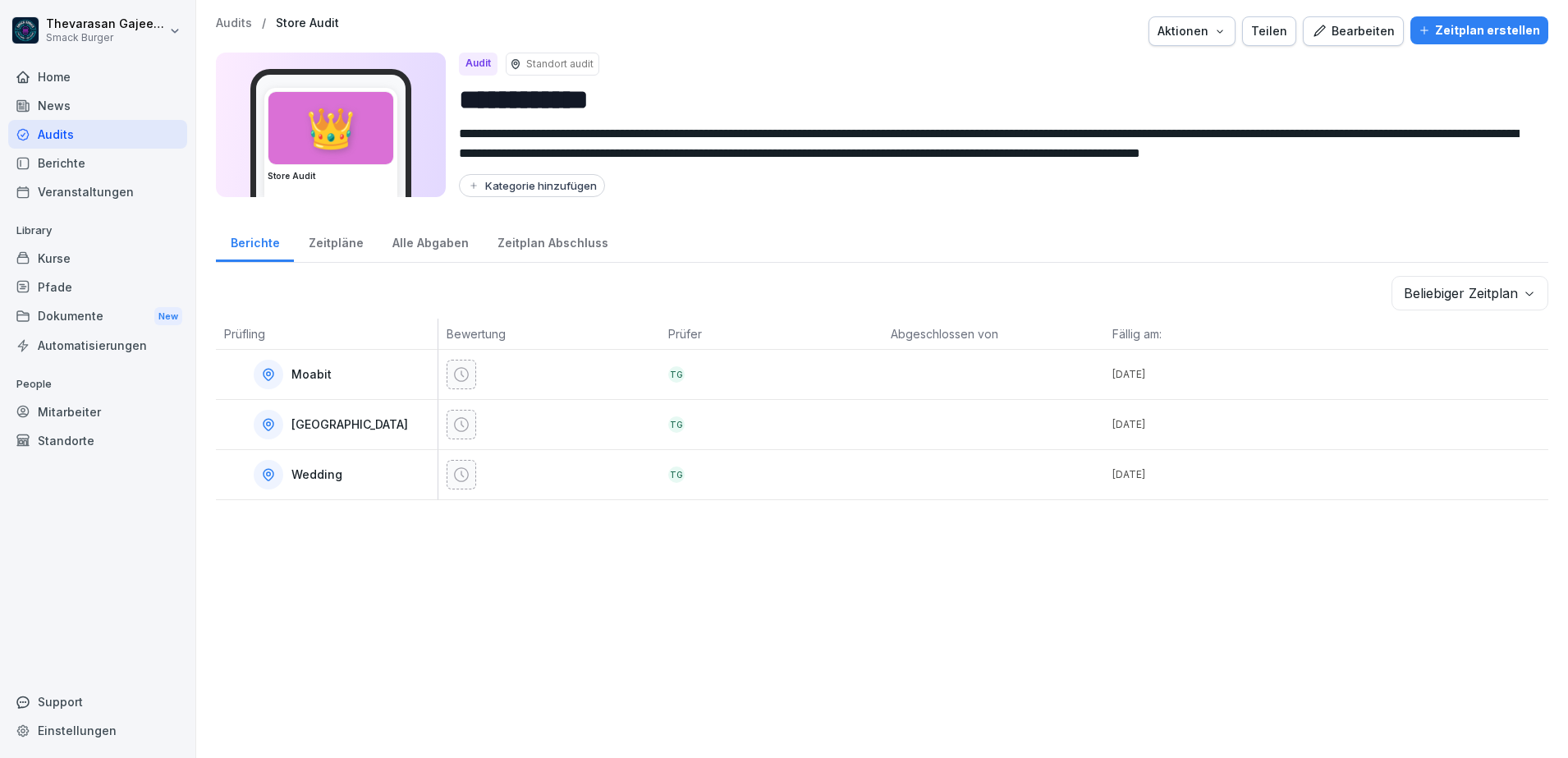
click at [239, 18] on p "Audits" at bounding box center [234, 24] width 36 height 14
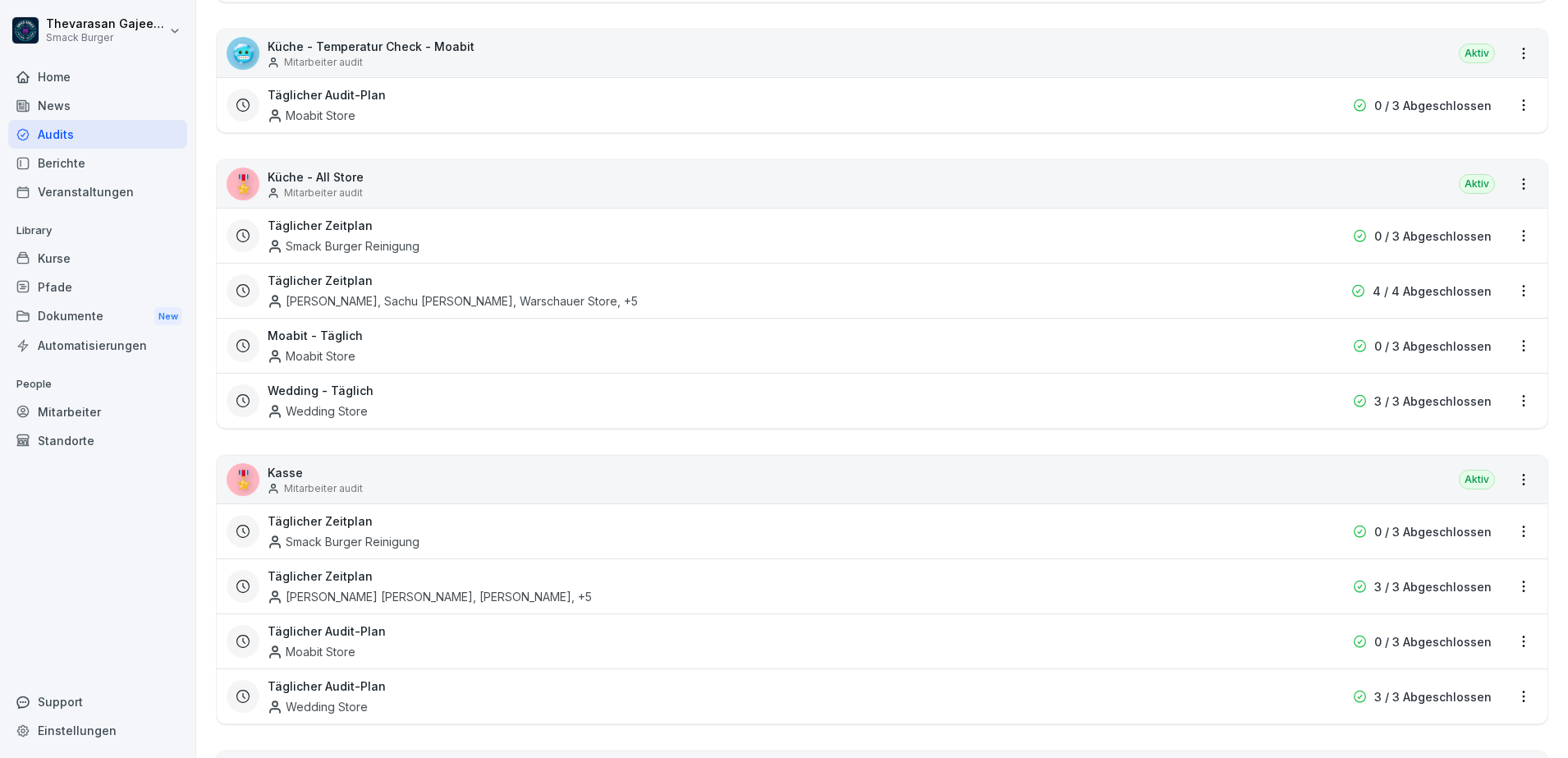
scroll to position [718, 0]
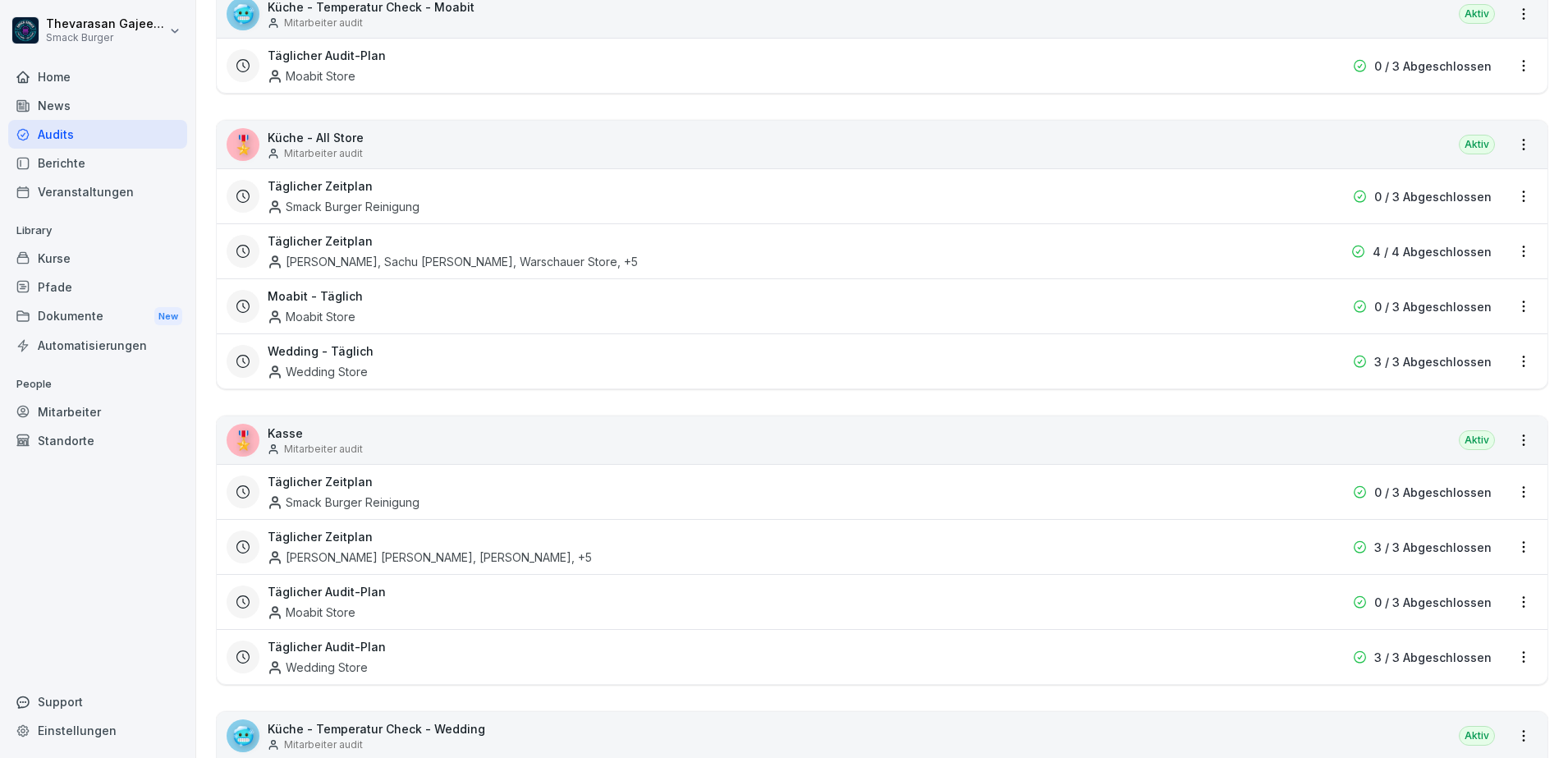
click at [343, 142] on p "Küche - All Store" at bounding box center [315, 138] width 96 height 18
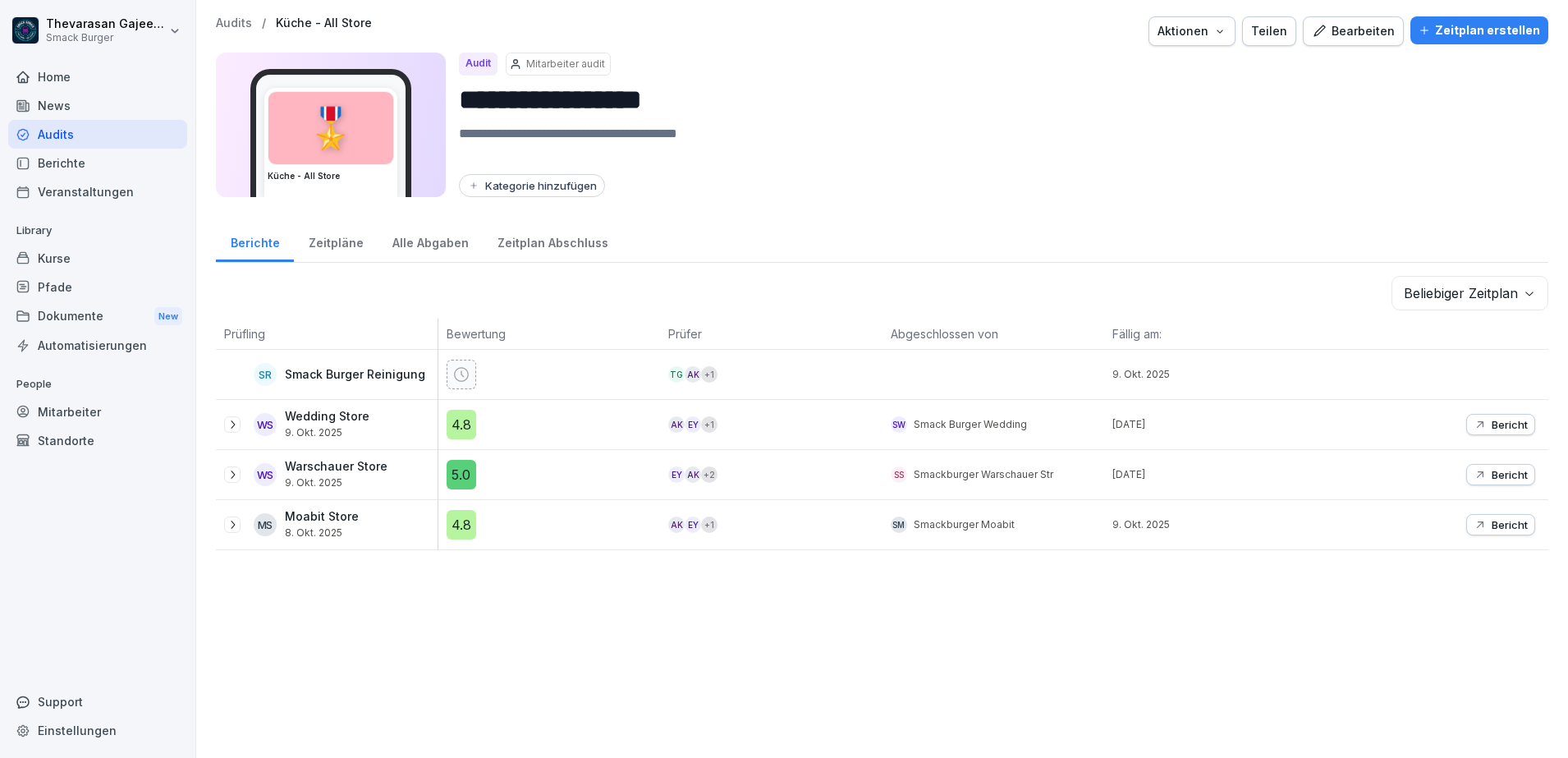
click at [453, 370] on icon at bounding box center [461, 374] width 17 height 17
click at [312, 373] on p "Smack Burger Reinigung" at bounding box center [355, 375] width 141 height 14
click at [228, 426] on icon at bounding box center [232, 424] width 13 height 13
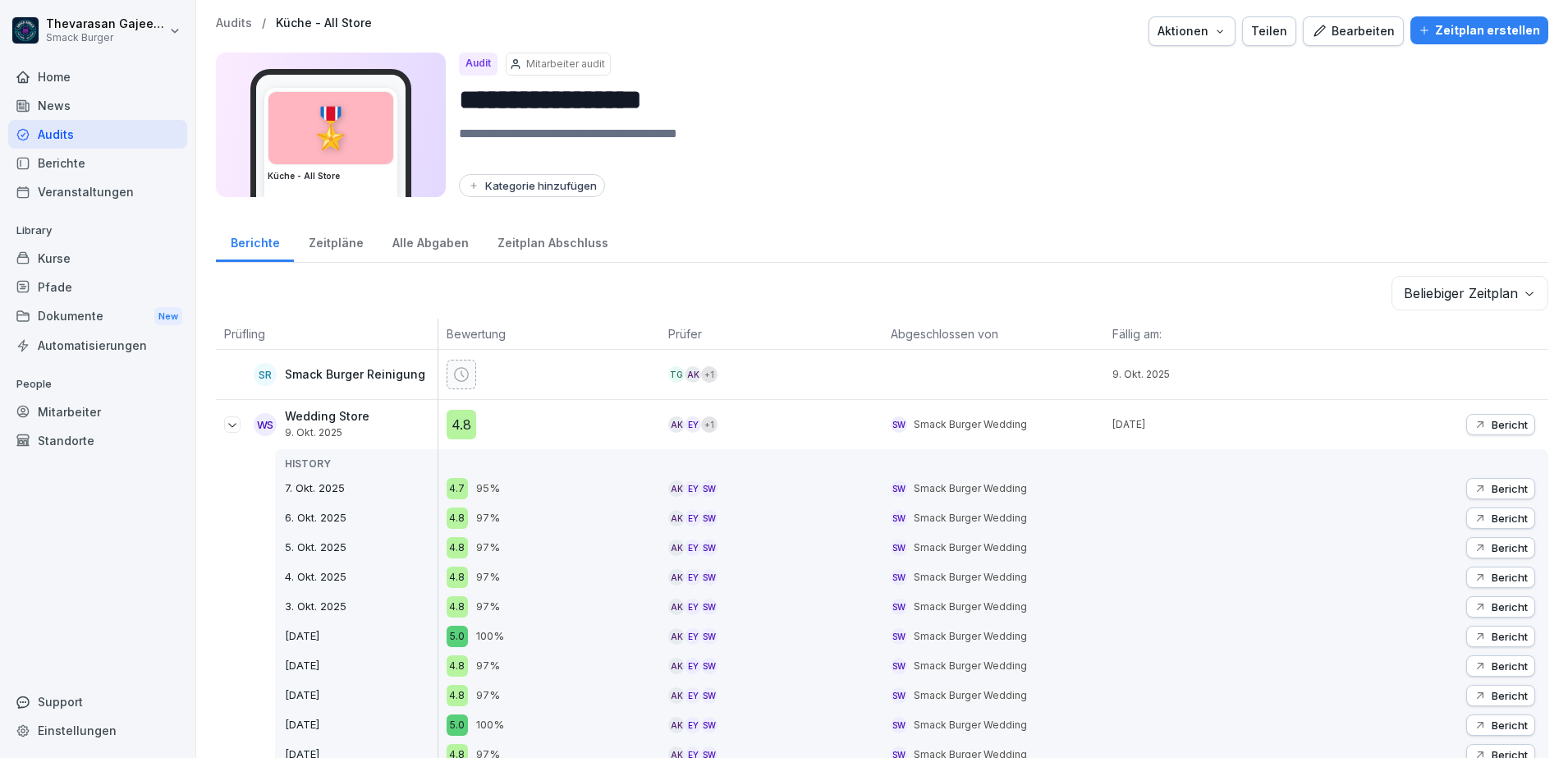
click at [230, 426] on icon at bounding box center [232, 425] width 8 height 4
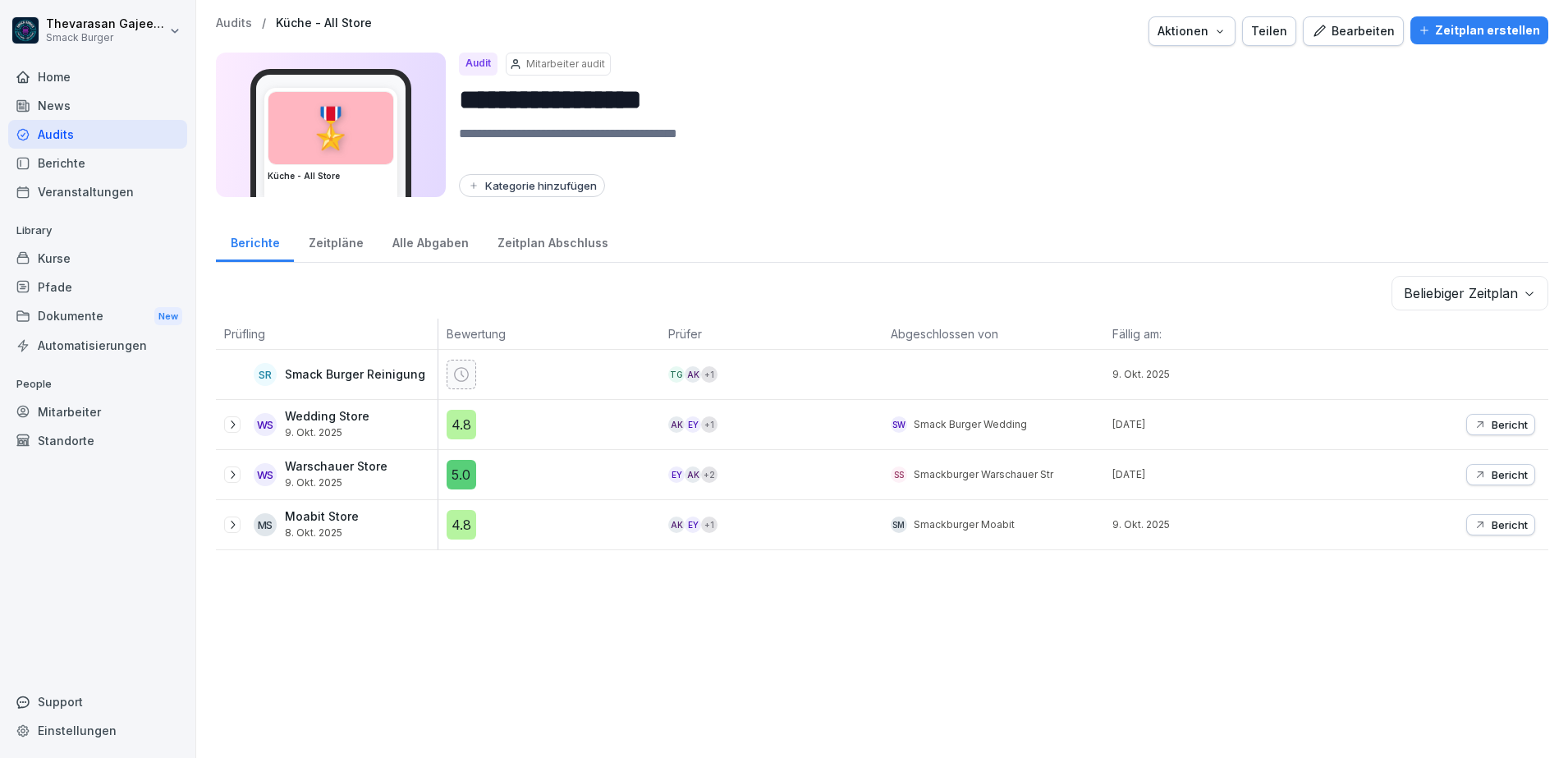
click at [1204, 31] on div "Aktionen" at bounding box center [1192, 31] width 69 height 18
click at [1399, 97] on html "**********" at bounding box center [784, 379] width 1568 height 758
click at [348, 415] on p "Wedding Store" at bounding box center [327, 417] width 84 height 14
click at [348, 239] on div "Zeitpläne" at bounding box center [335, 241] width 84 height 42
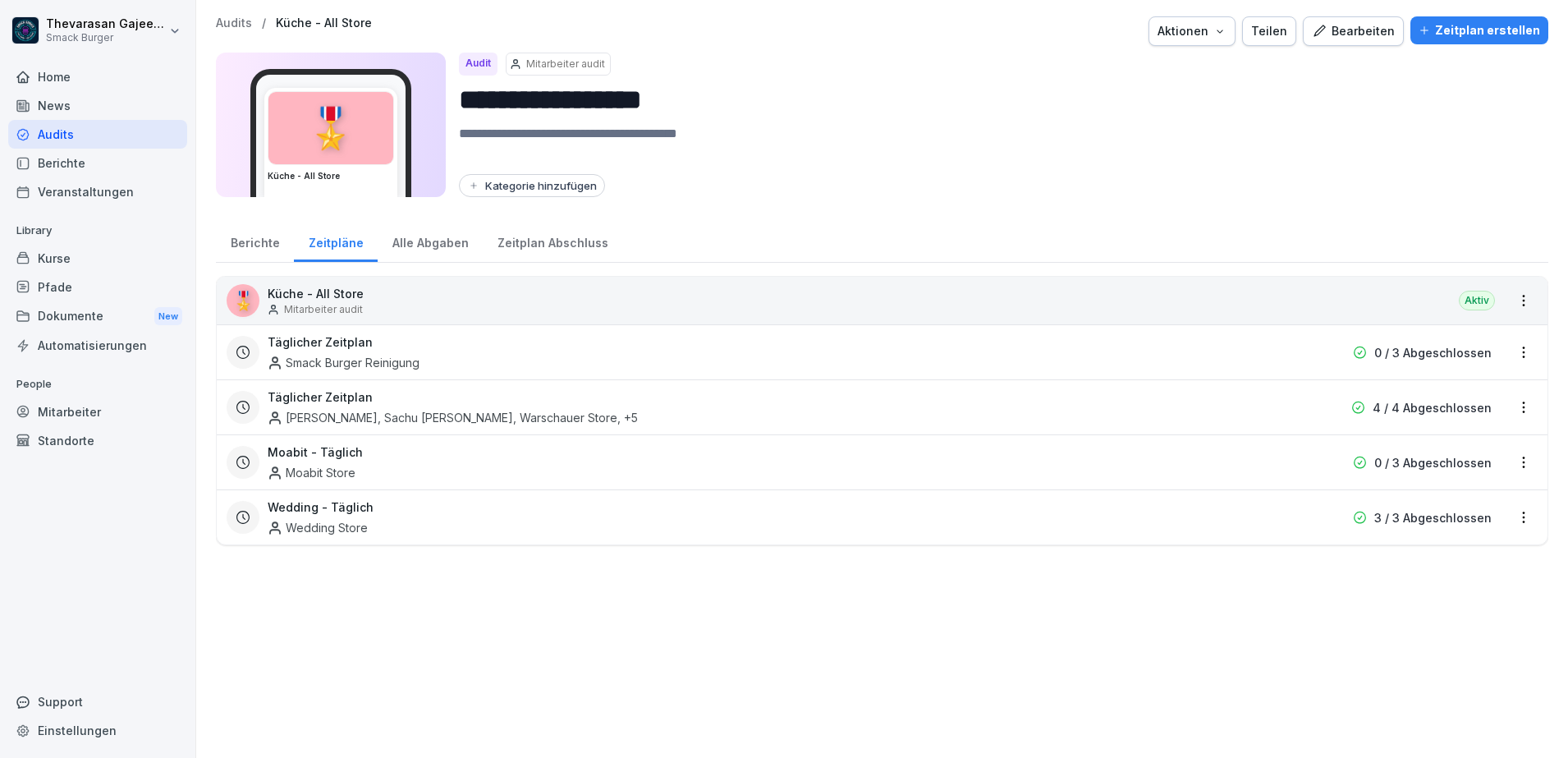
click at [393, 242] on div "Alle Abgaben" at bounding box center [430, 241] width 106 height 42
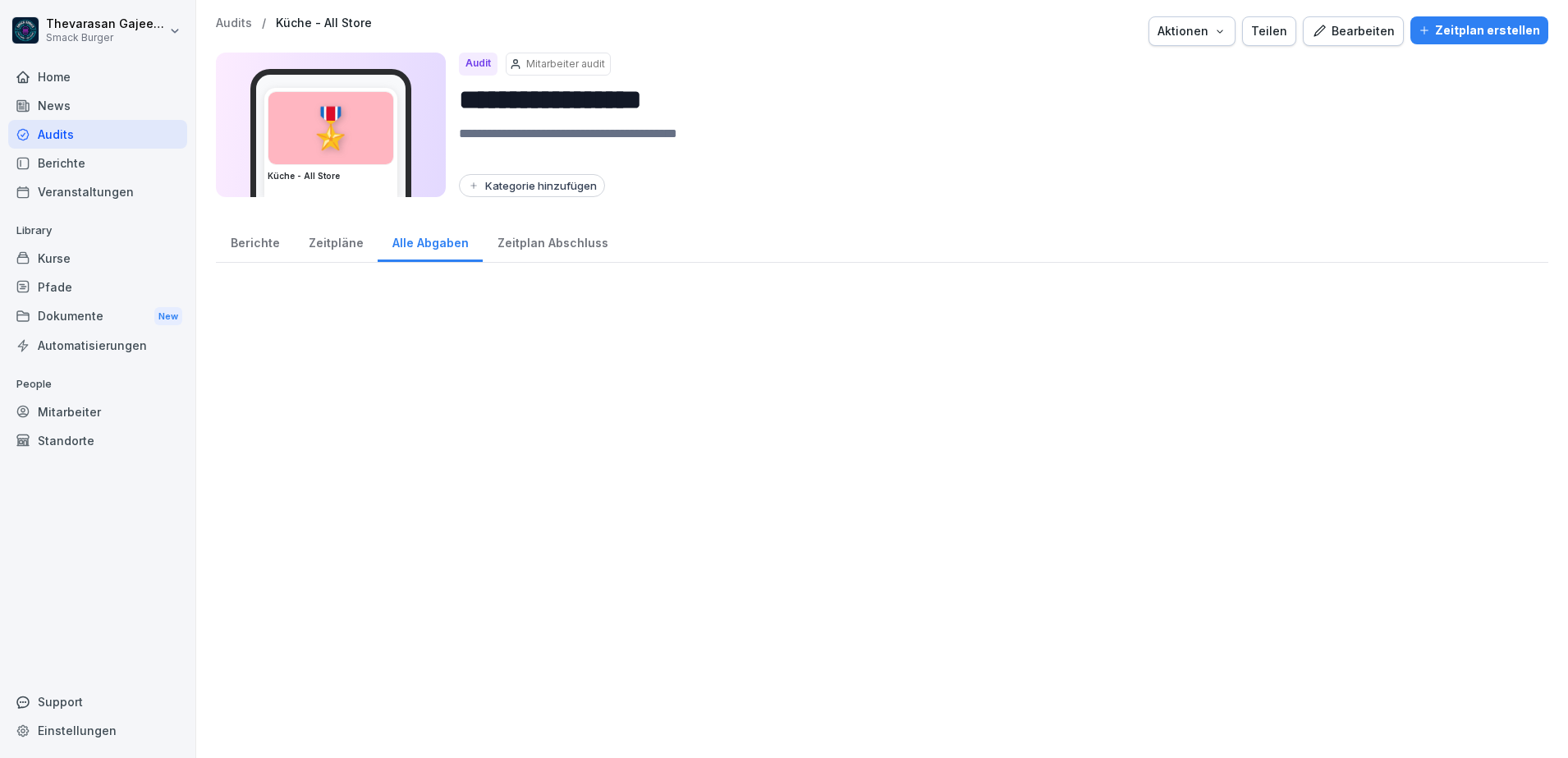
click at [247, 241] on div "Berichte" at bounding box center [255, 241] width 78 height 42
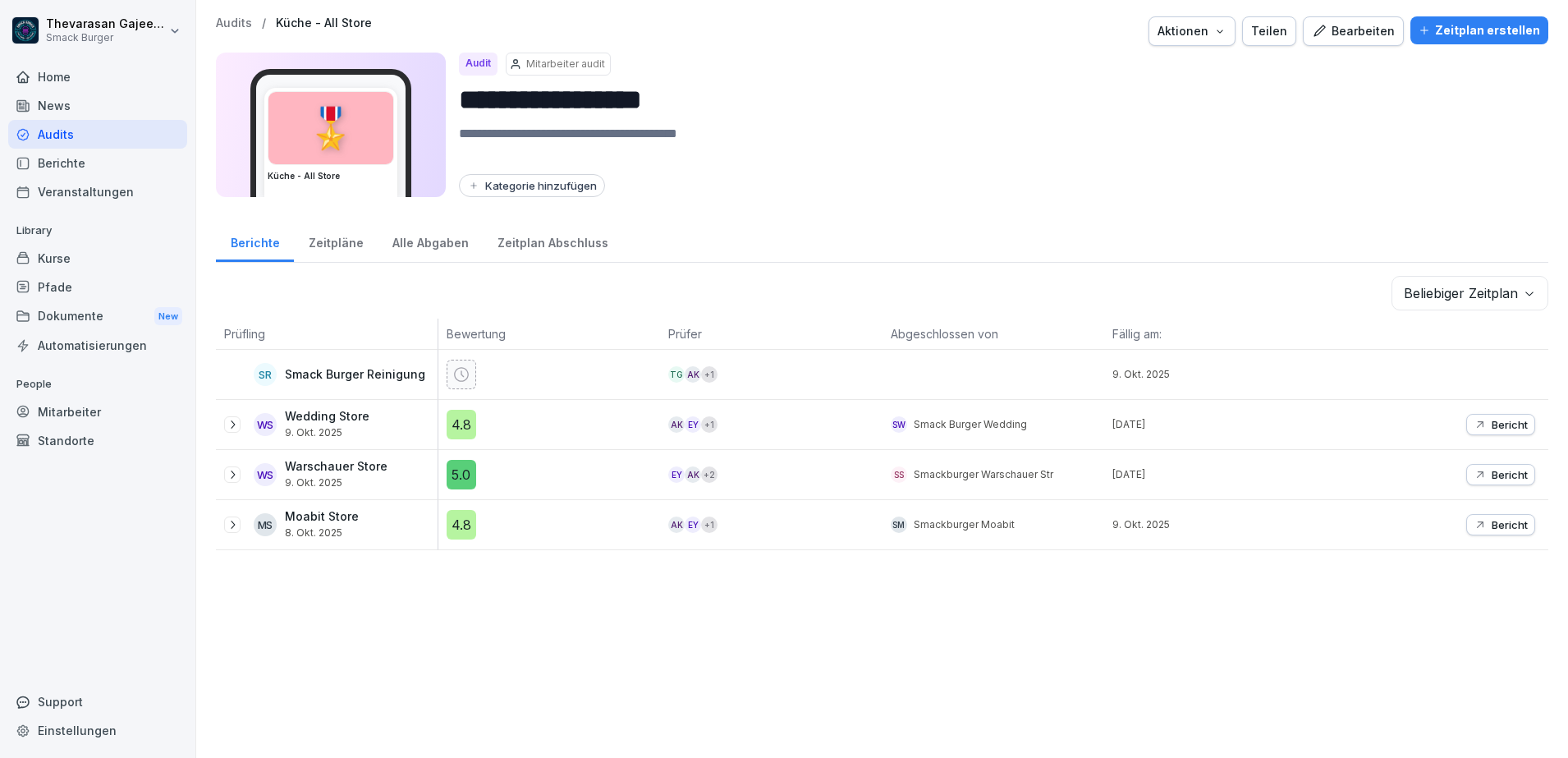
click at [260, 235] on div "Berichte" at bounding box center [255, 241] width 78 height 42
click at [245, 24] on p "Audits" at bounding box center [234, 24] width 36 height 14
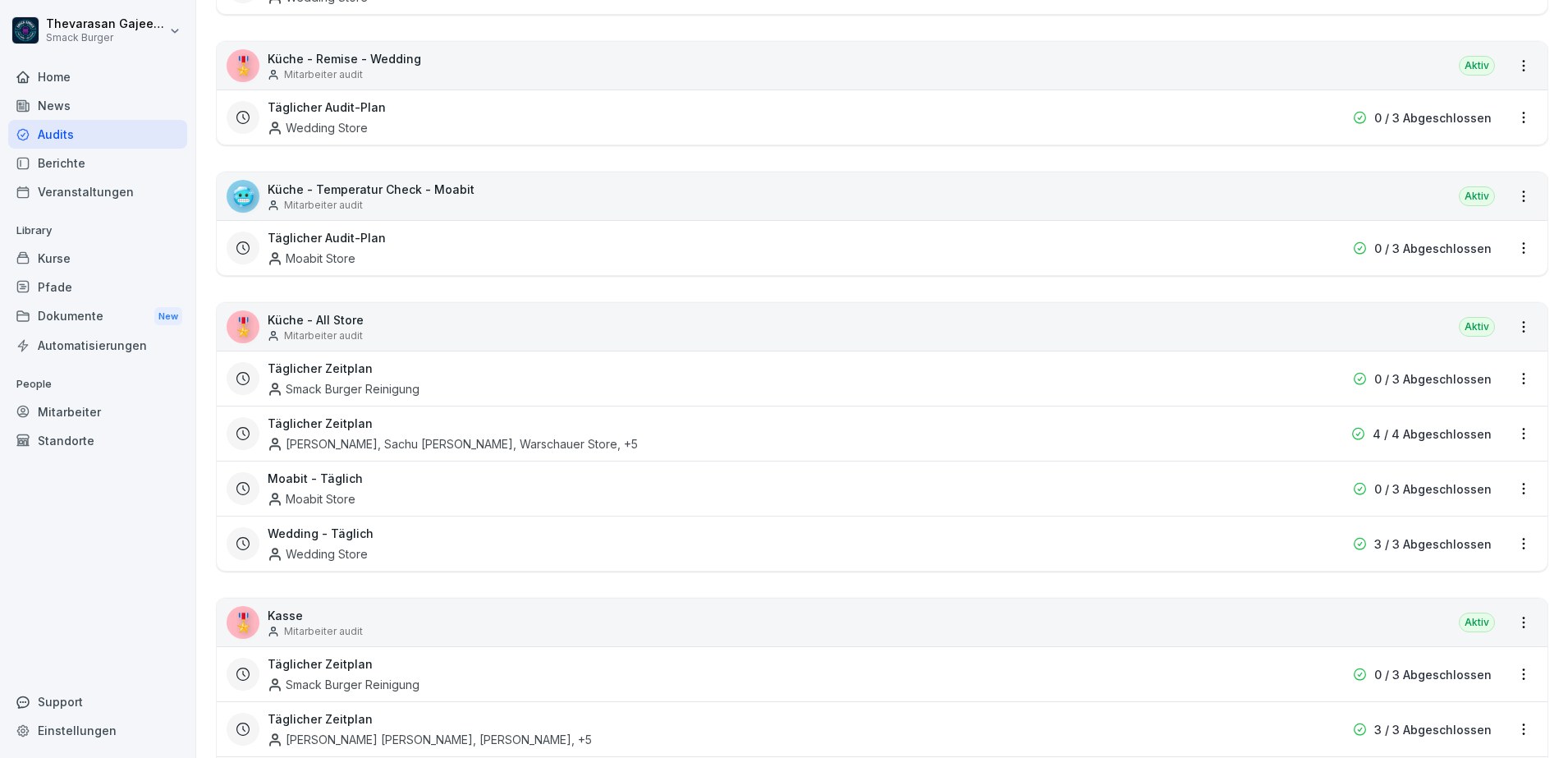
scroll to position [514, 0]
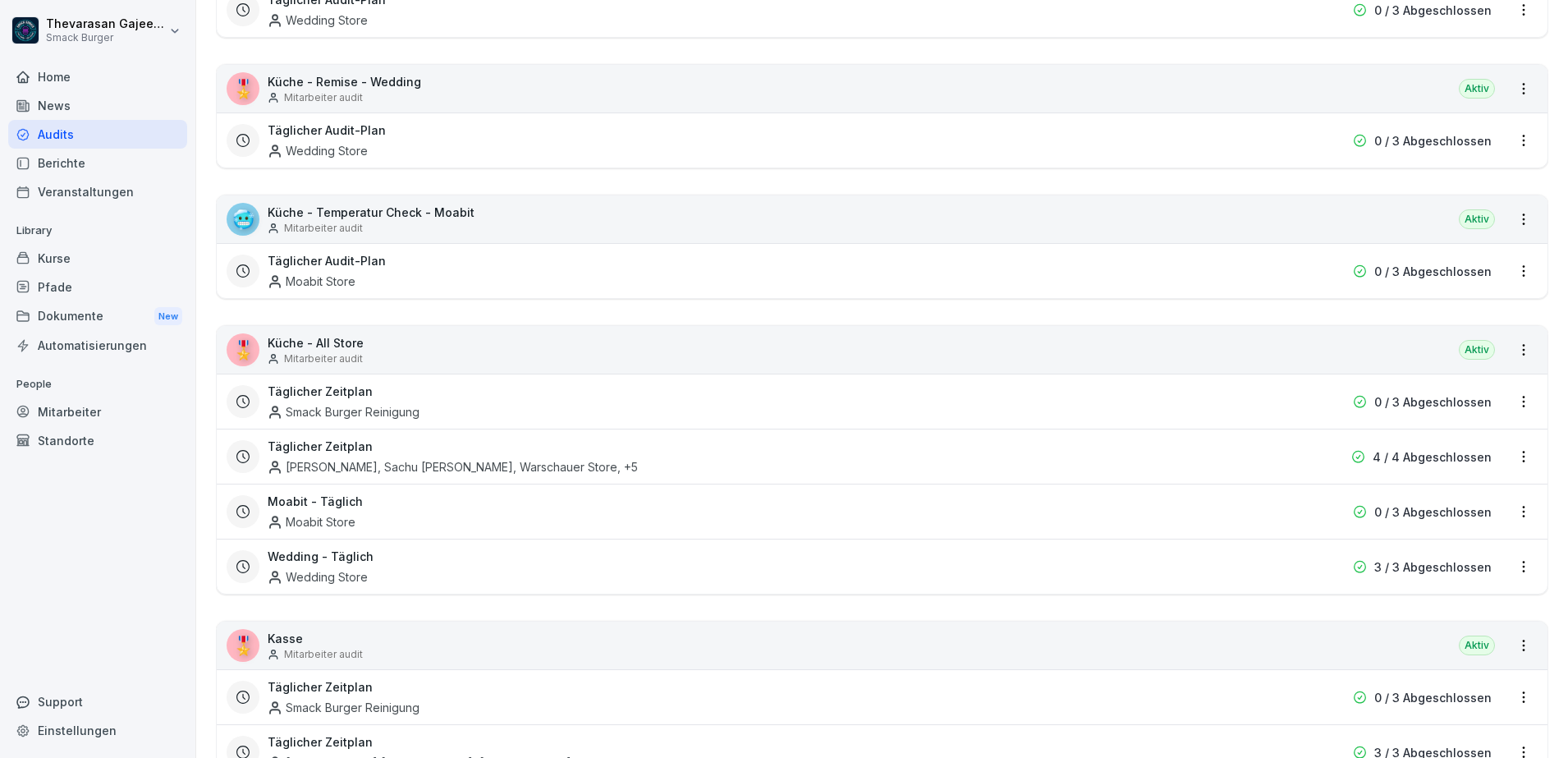
click at [334, 500] on h3 "Moabit - Täglich" at bounding box center [315, 501] width 95 height 18
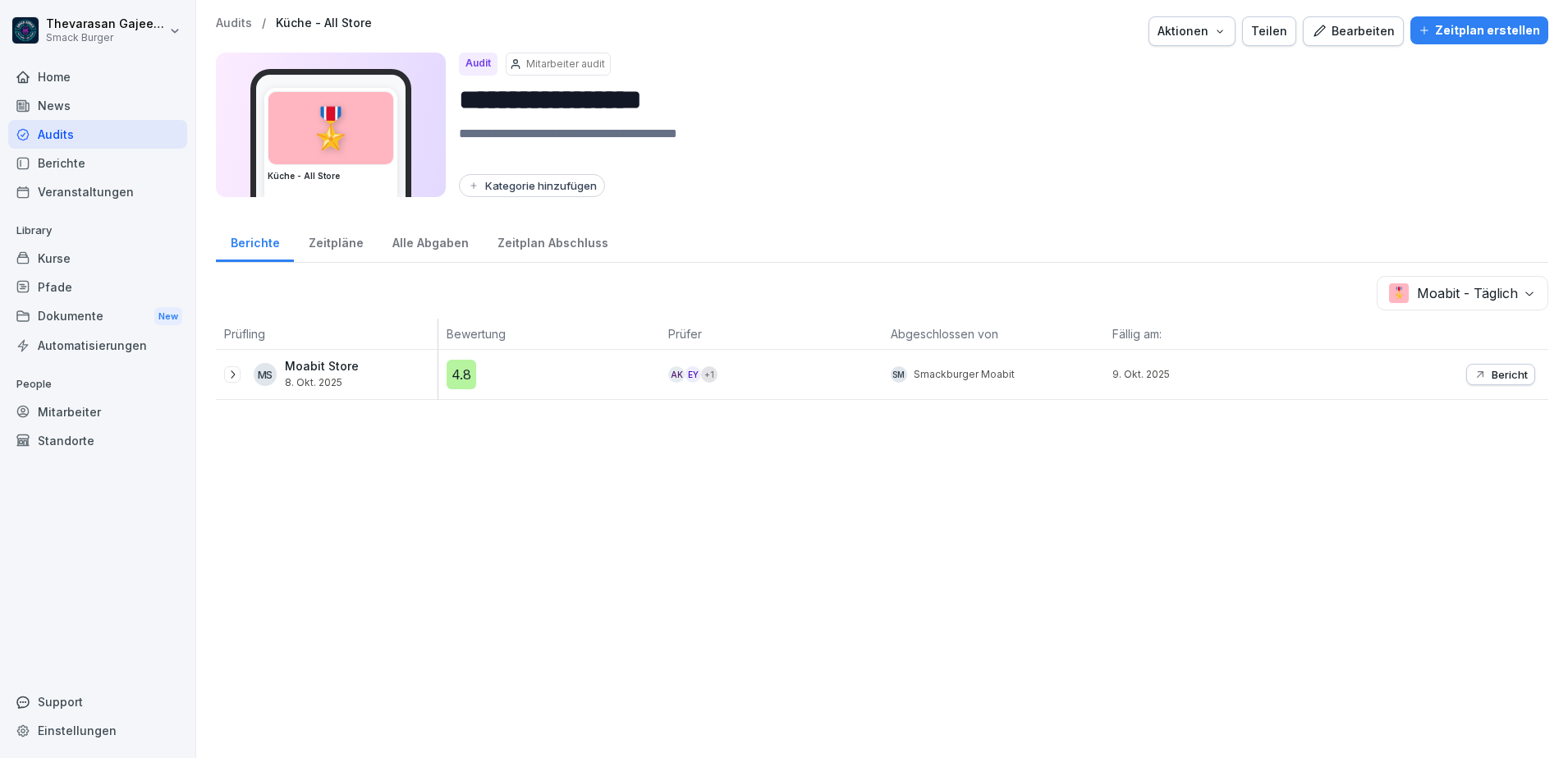
click at [234, 377] on icon at bounding box center [232, 374] width 13 height 13
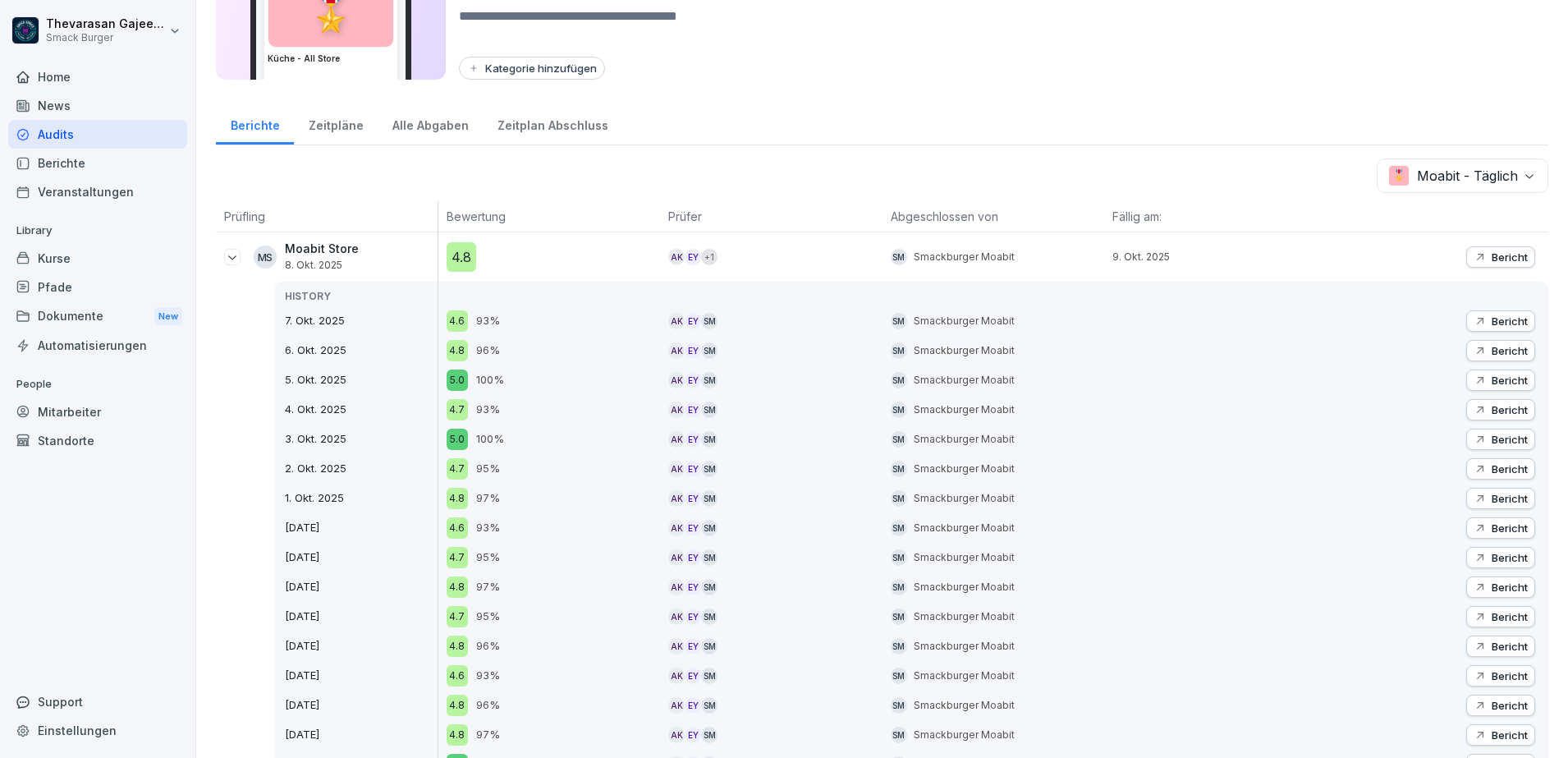
scroll to position [205, 0]
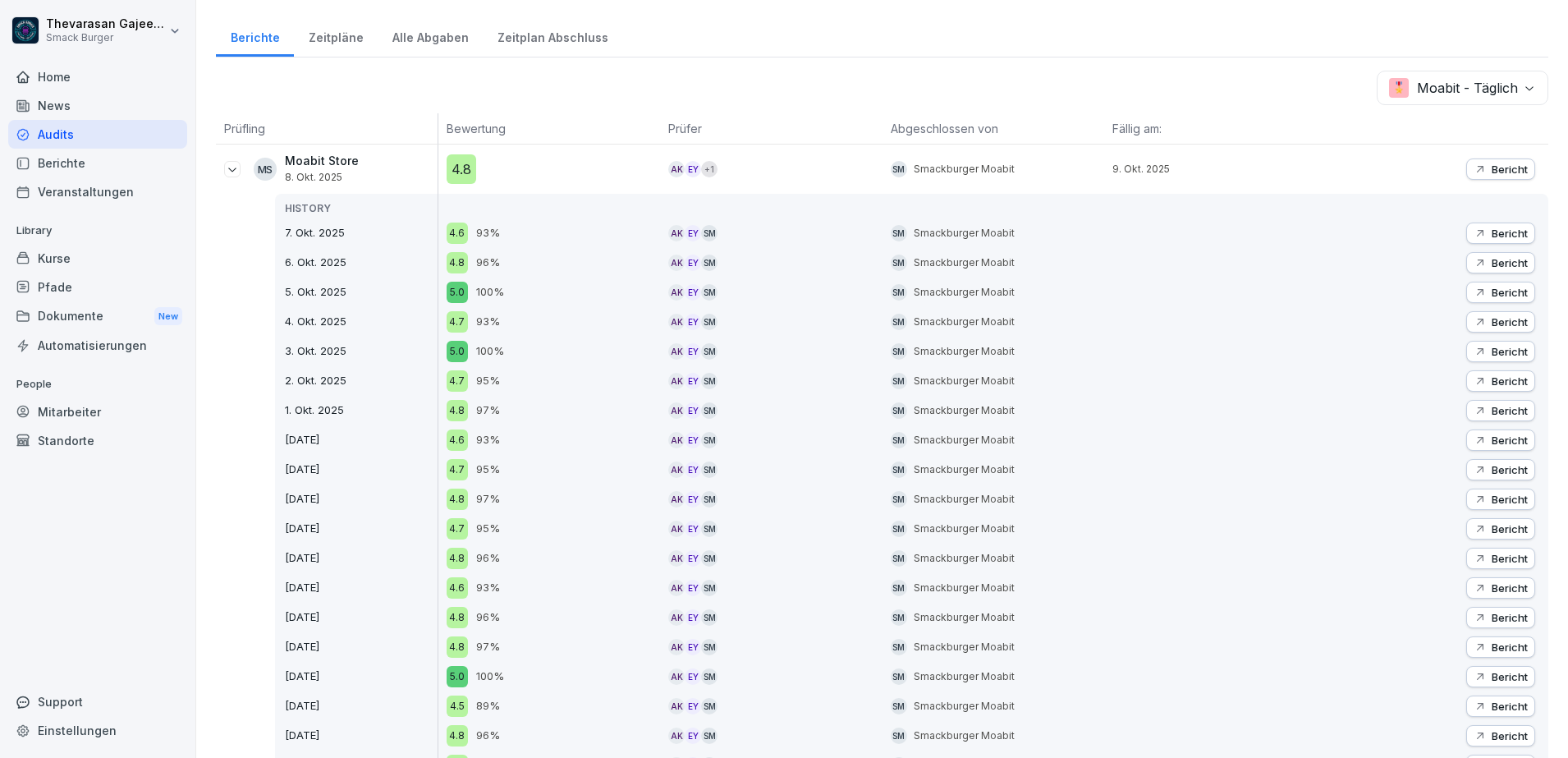
click at [237, 170] on icon at bounding box center [232, 169] width 13 height 13
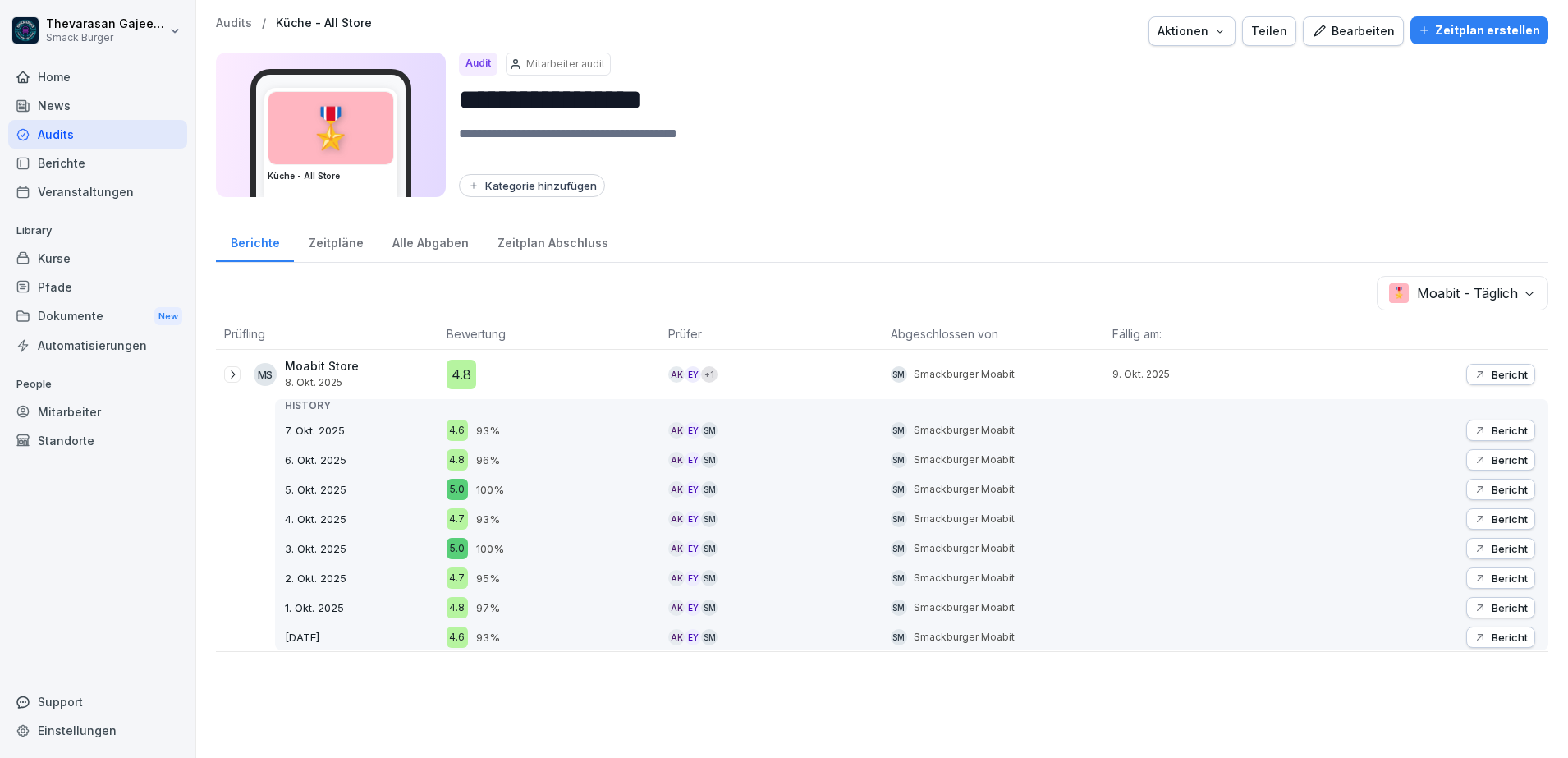
scroll to position [0, 0]
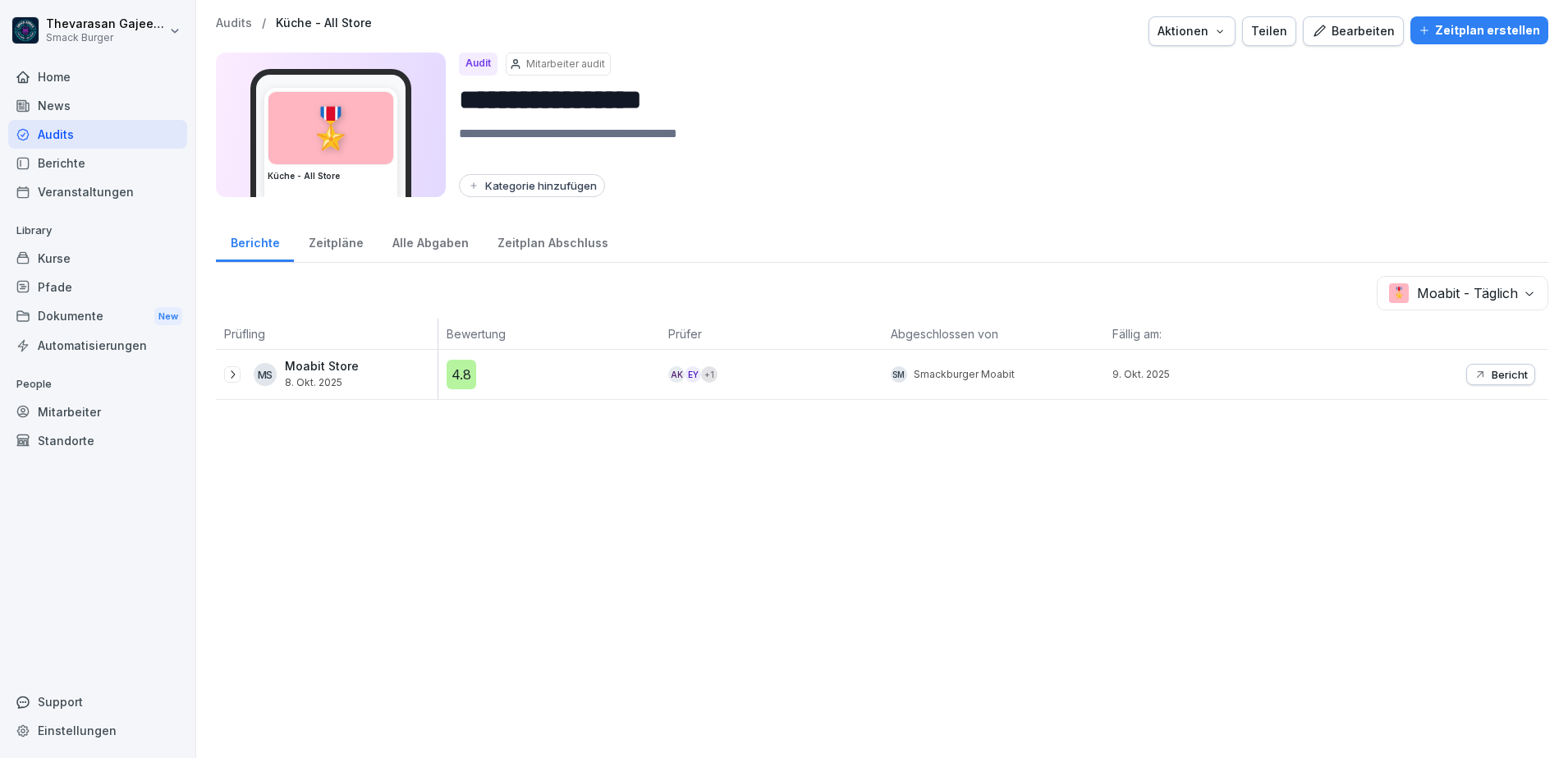
click at [479, 69] on div "Audit" at bounding box center [478, 64] width 39 height 23
click at [482, 59] on div "Audit" at bounding box center [478, 64] width 39 height 23
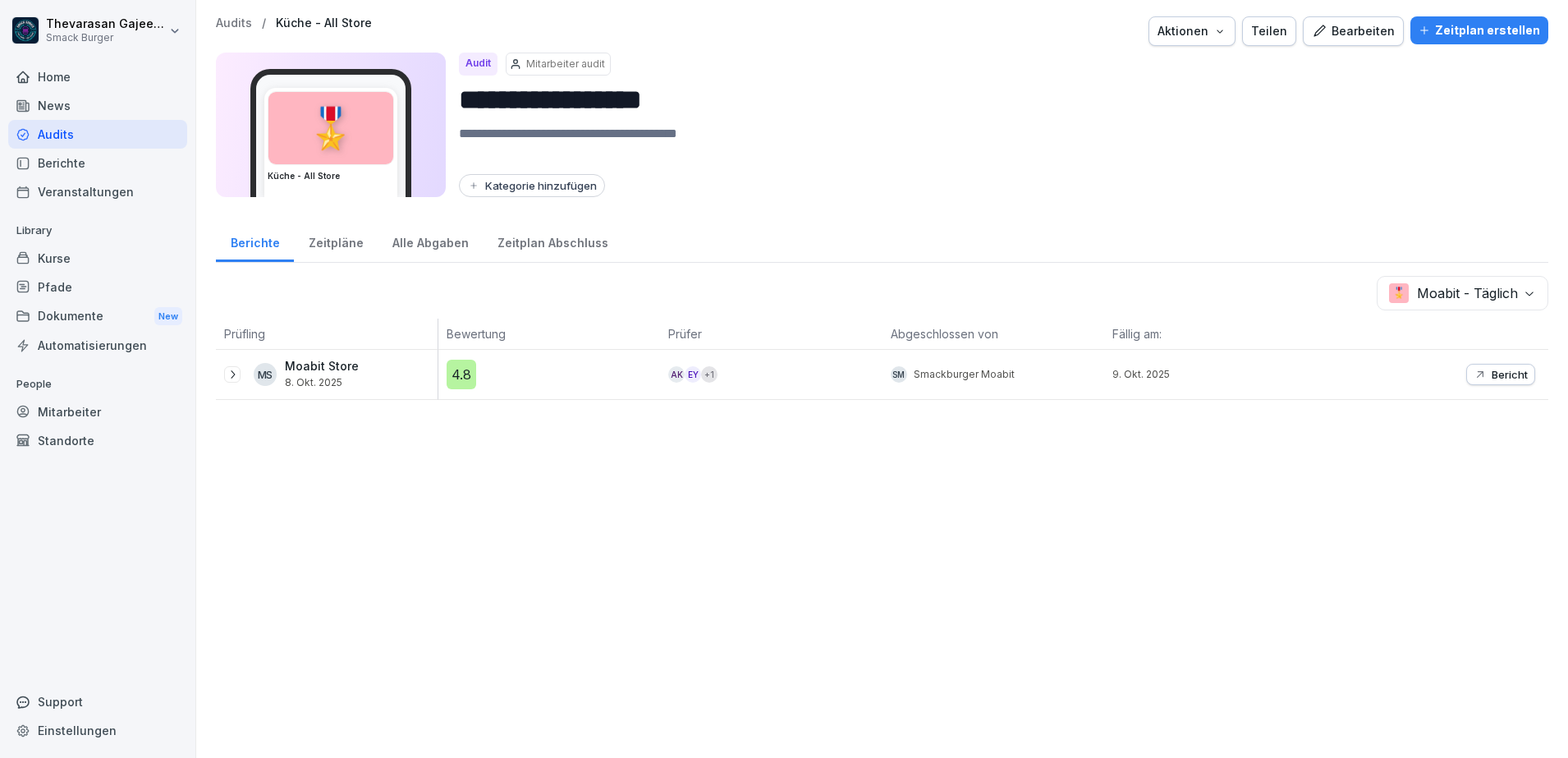
drag, startPoint x: 482, startPoint y: 59, endPoint x: 798, endPoint y: 69, distance: 316.2
click at [798, 69] on div "Audit Mitarbeiter audit" at bounding box center [997, 64] width 1076 height 23
click at [1366, 39] on div "Bearbeiten" at bounding box center [1353, 31] width 83 height 18
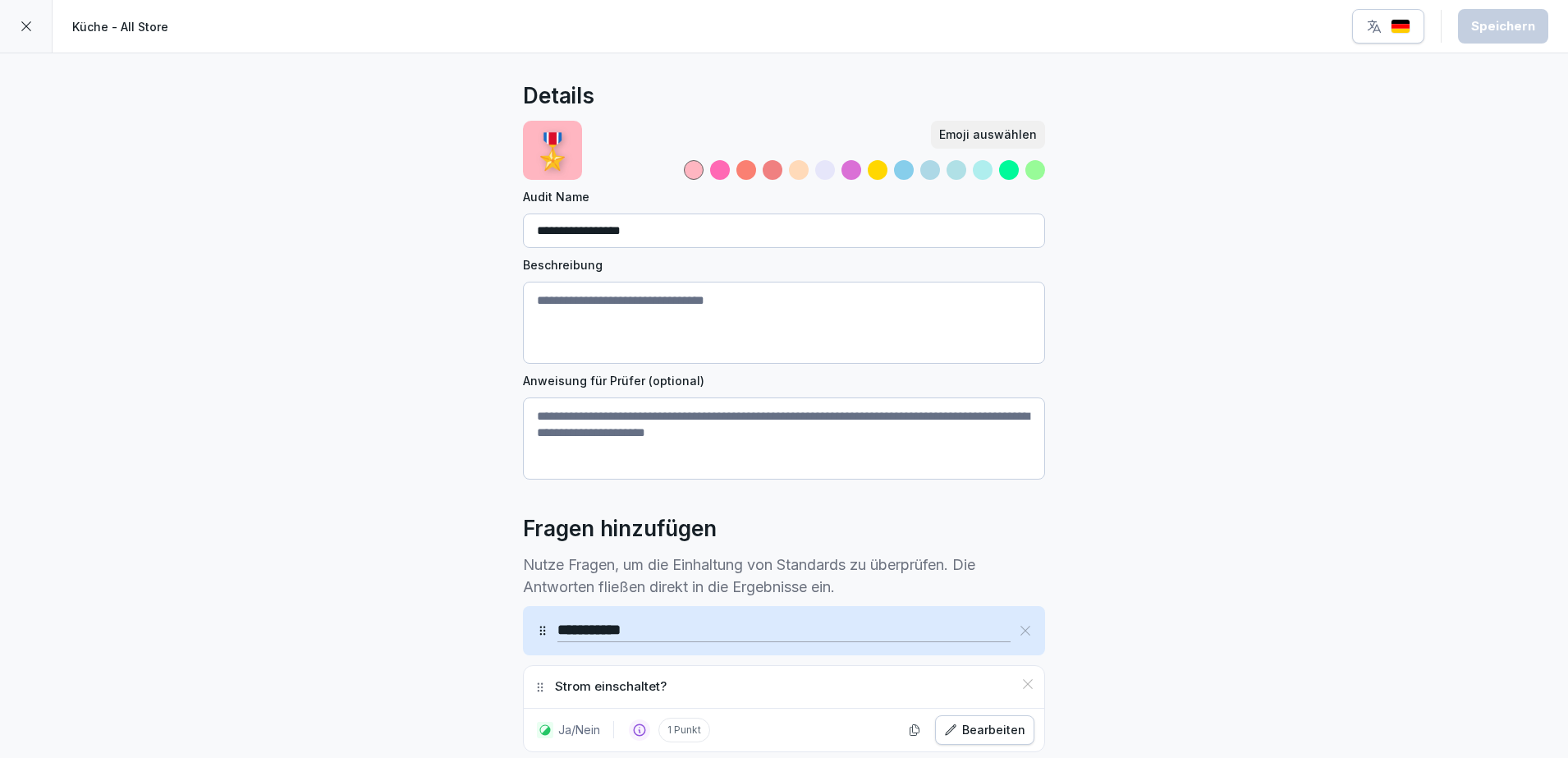
click at [33, 32] on div at bounding box center [26, 26] width 53 height 53
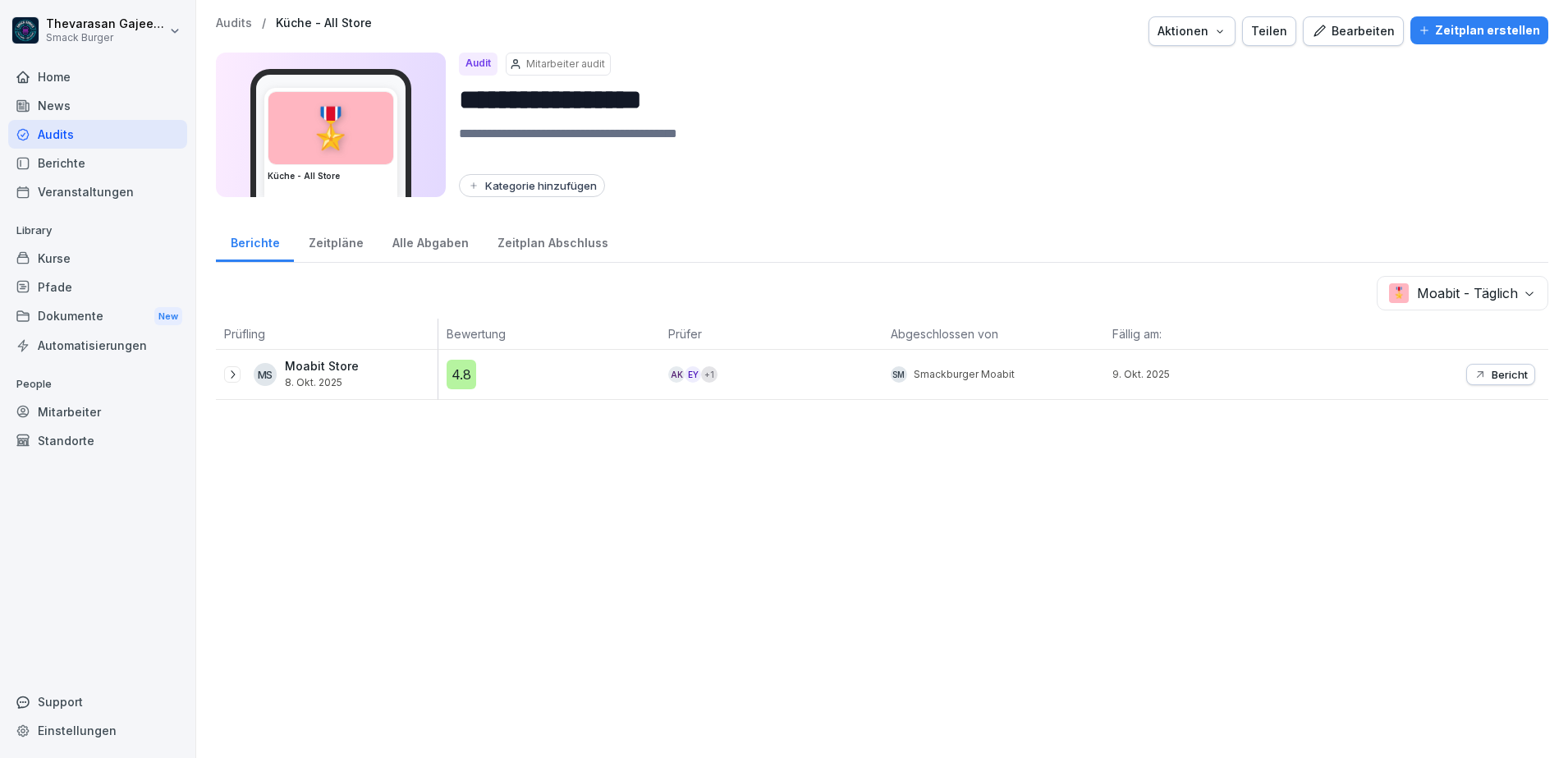
click at [244, 29] on p "Audits" at bounding box center [234, 24] width 36 height 14
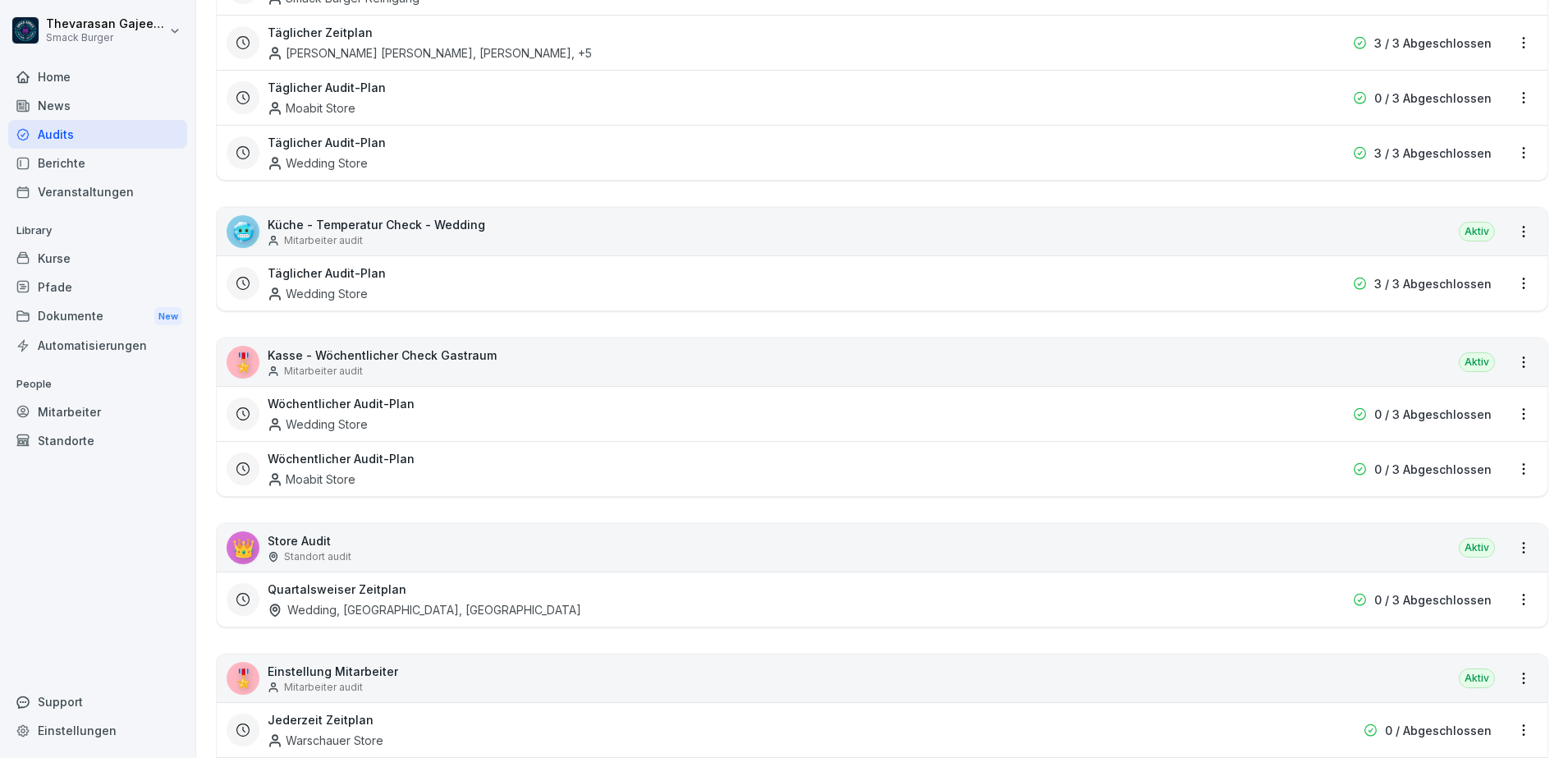
scroll to position [1231, 0]
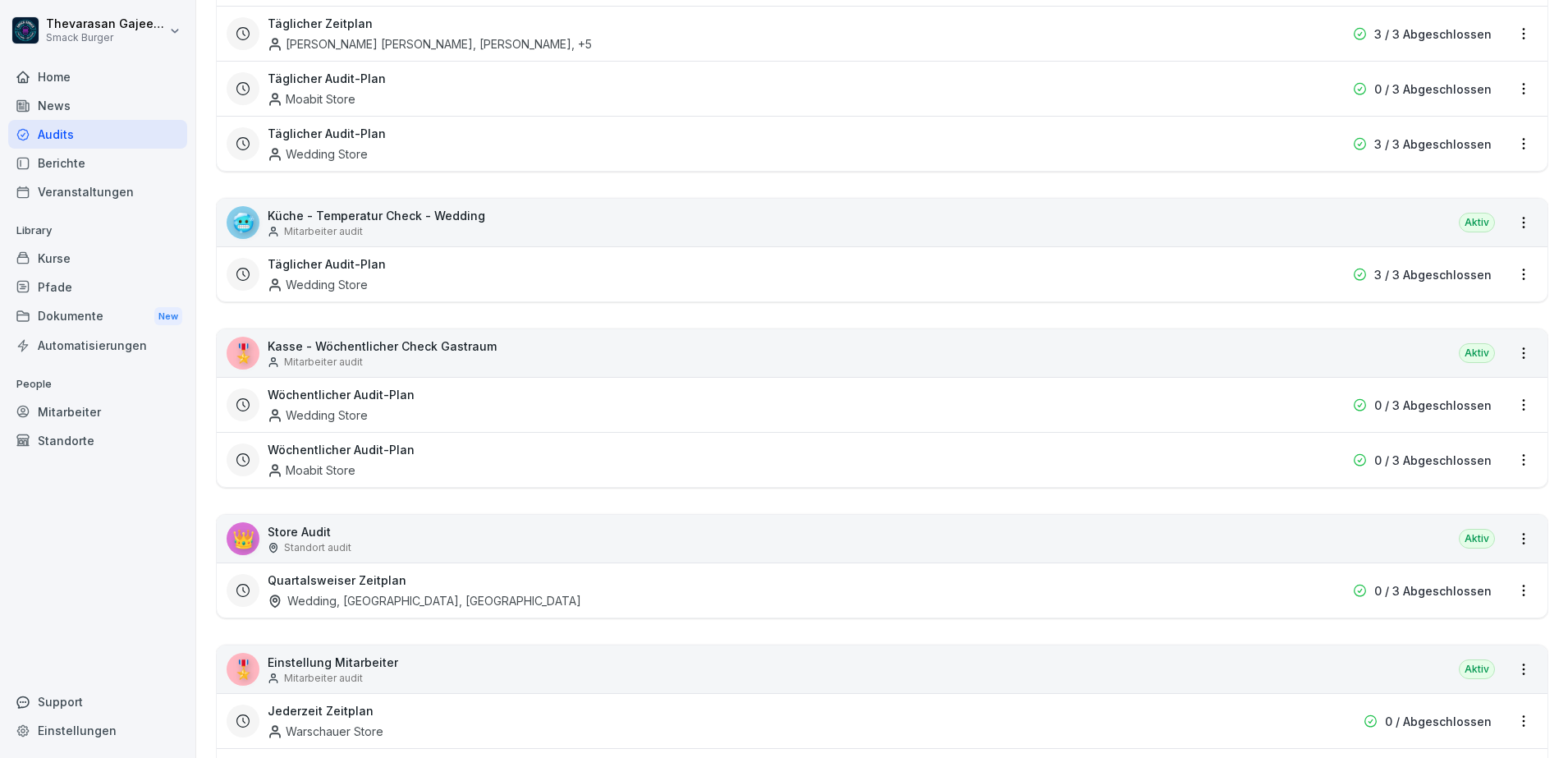
click at [556, 353] on div "🎖️ Kasse - Wöchentlicher Check Gastraum Mitarbeiter audit Aktiv" at bounding box center [881, 353] width 1331 height 47
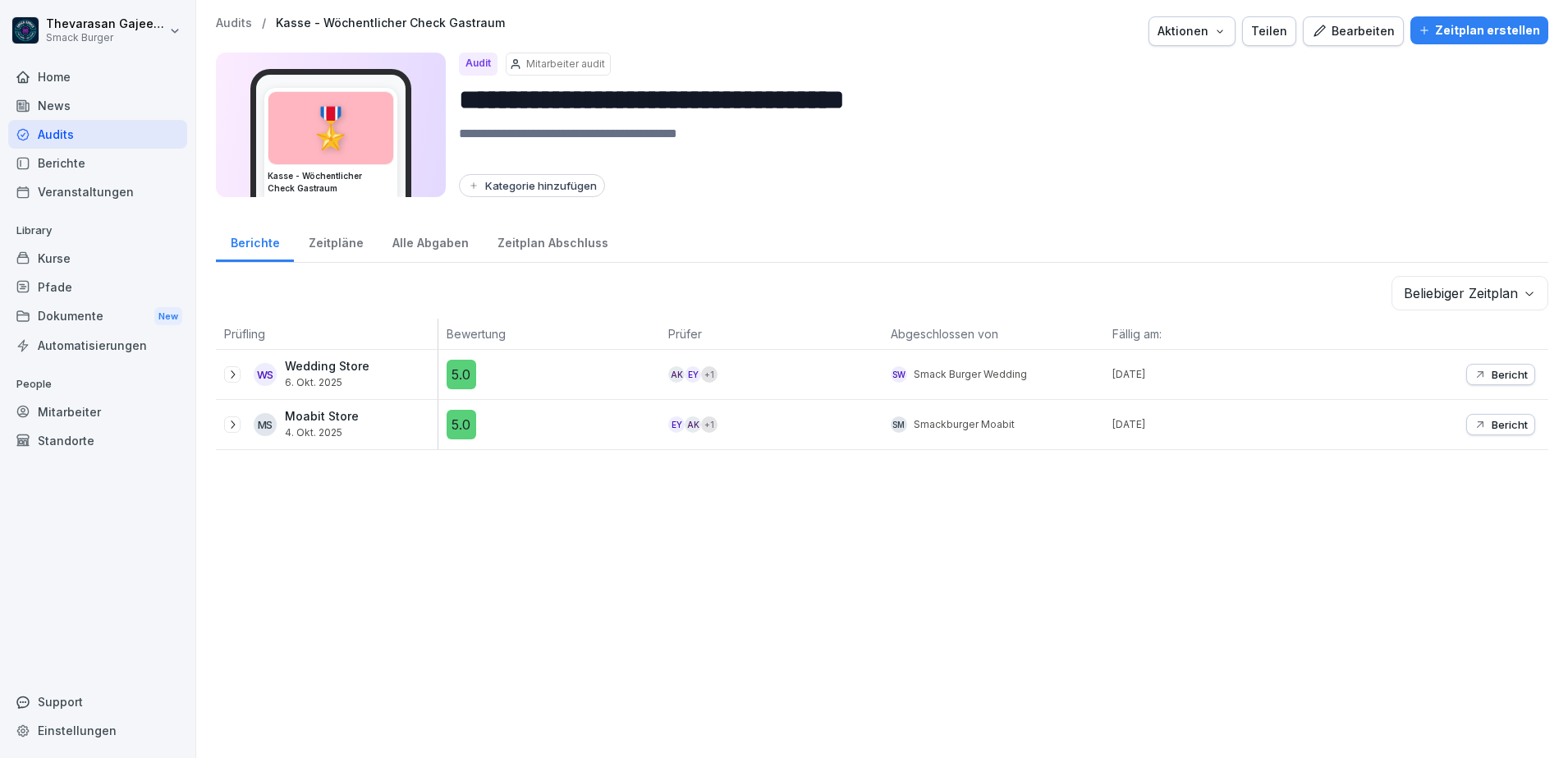
click at [340, 243] on div "Zeitpläne" at bounding box center [335, 241] width 84 height 42
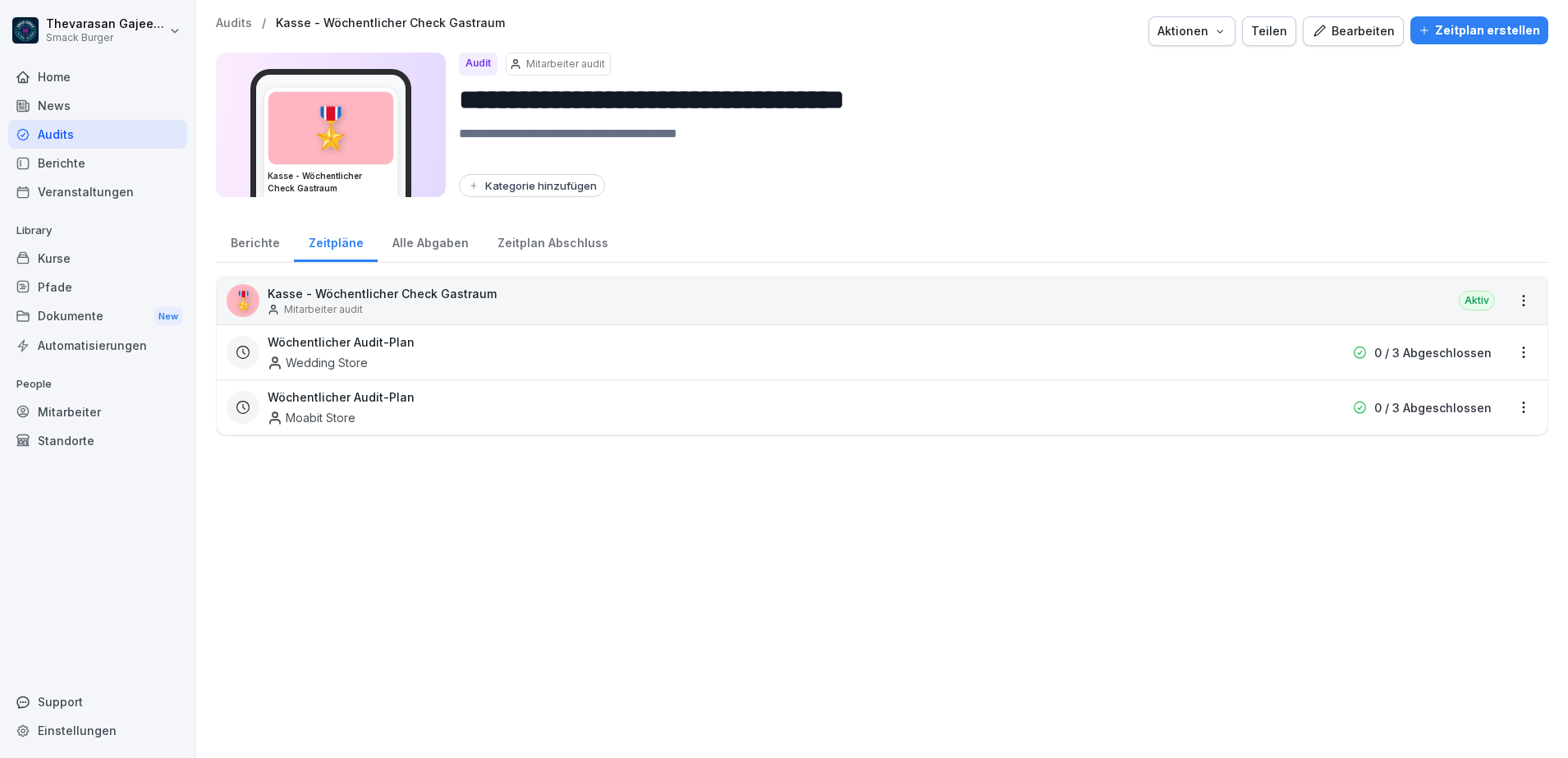
click at [1459, 33] on div "Zeitplan erstellen" at bounding box center [1479, 30] width 121 height 18
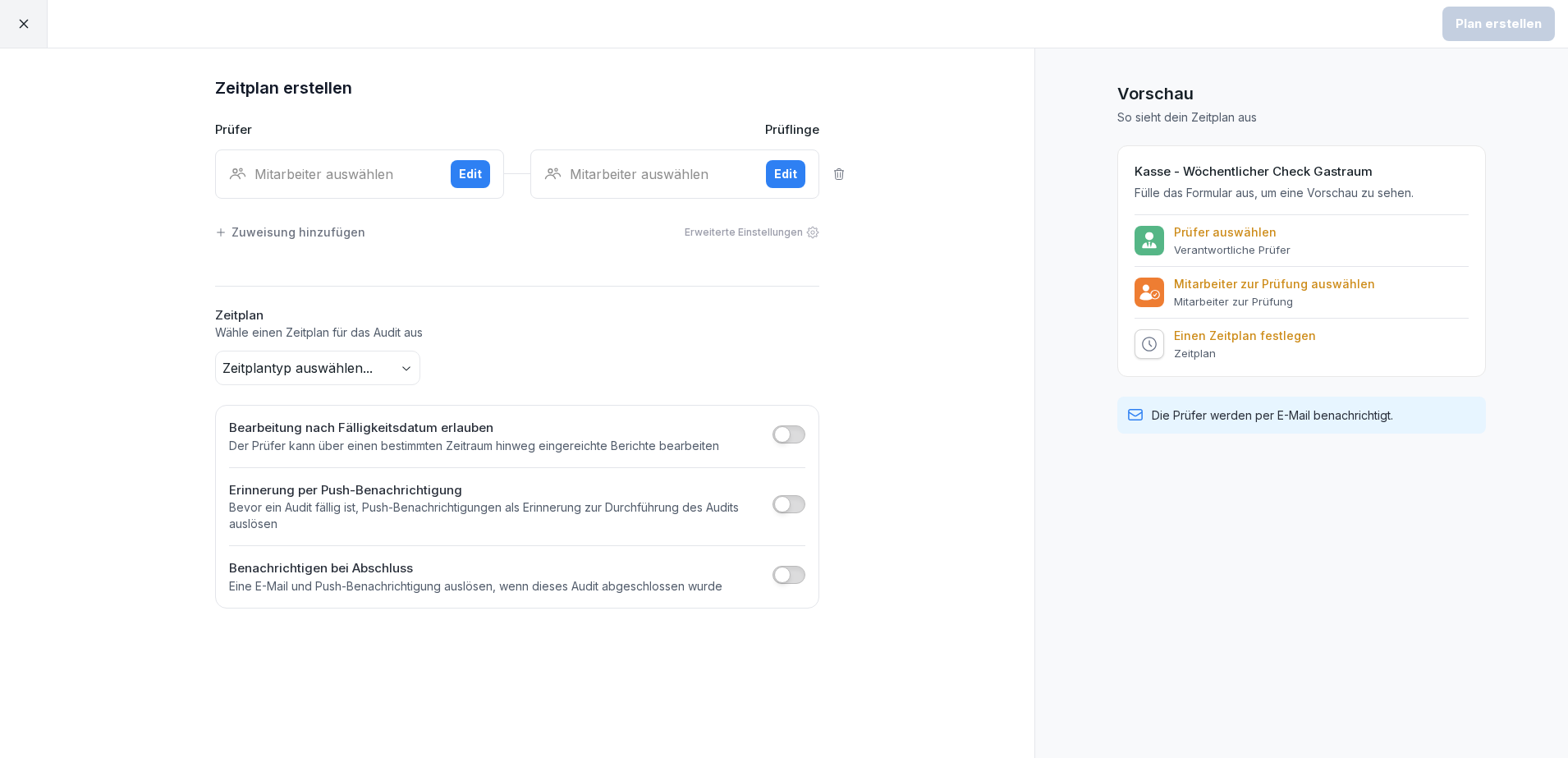
click at [383, 172] on div "Mitarbeiter auswählen" at bounding box center [332, 174] width 208 height 19
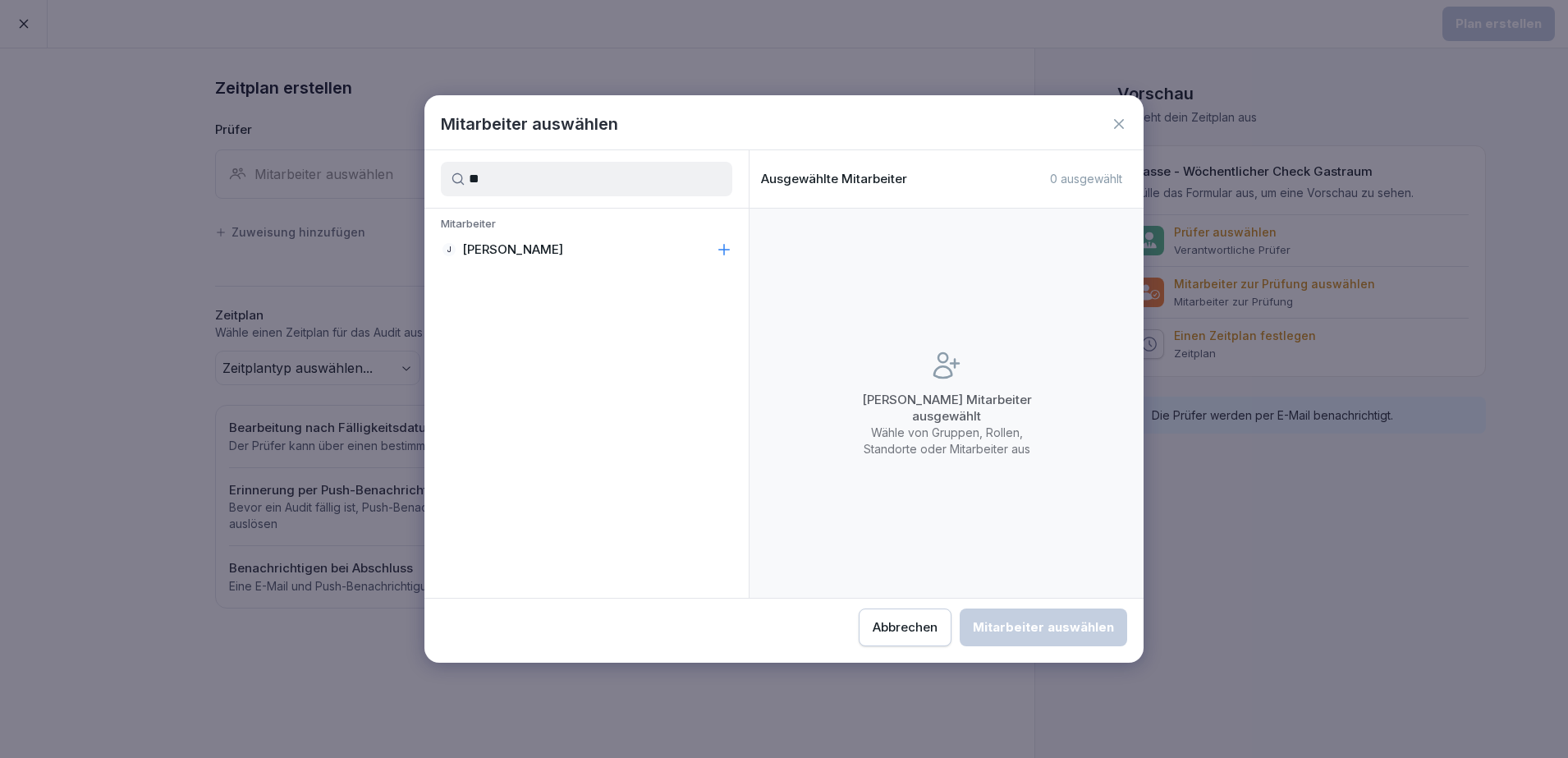
type input "*"
type input "***"
click at [515, 245] on p "[PERSON_NAME]" at bounding box center [513, 249] width 101 height 17
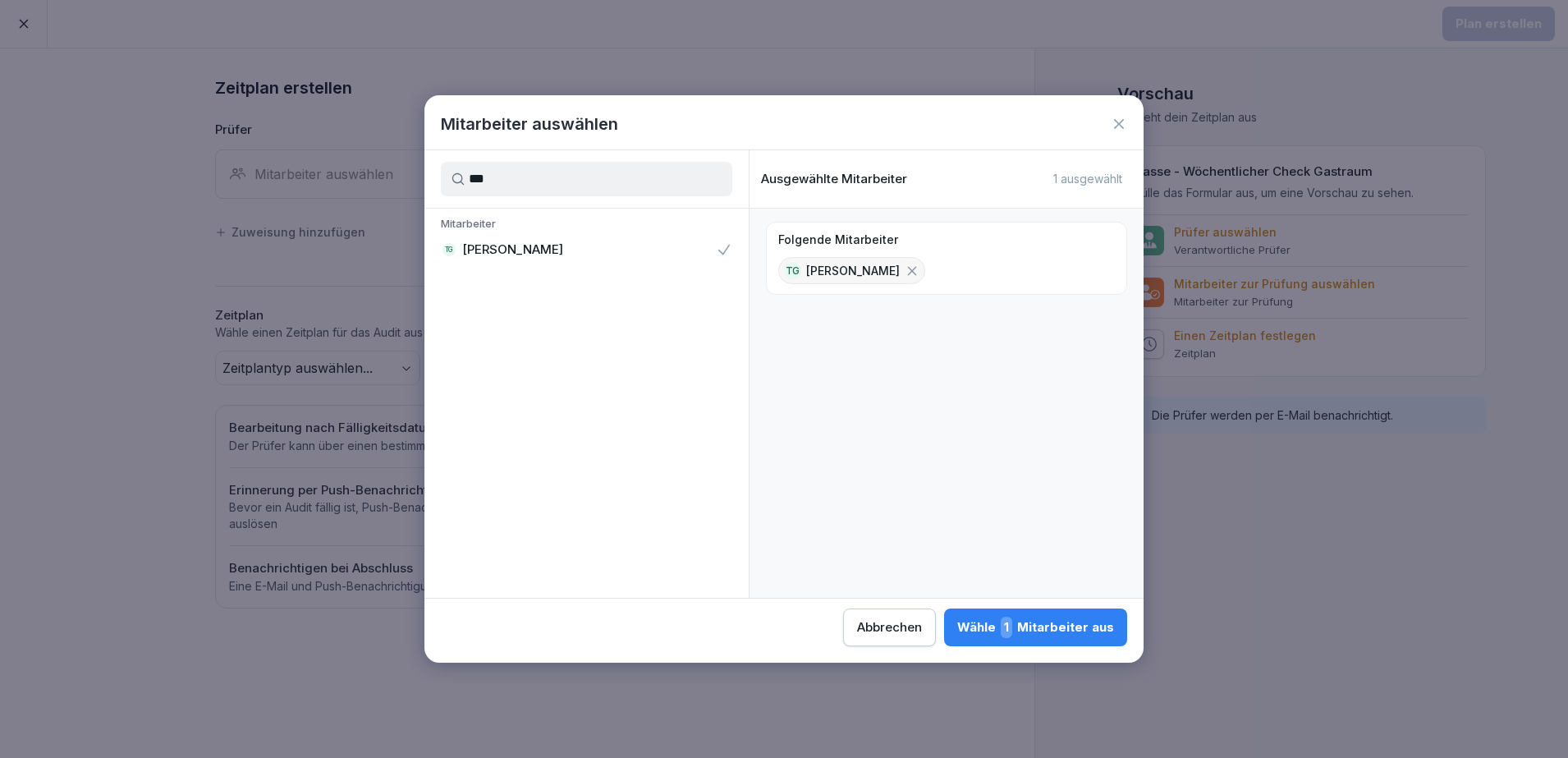
click at [1030, 625] on div "Wähle 1 Mitarbeiter aus" at bounding box center [1036, 627] width 157 height 21
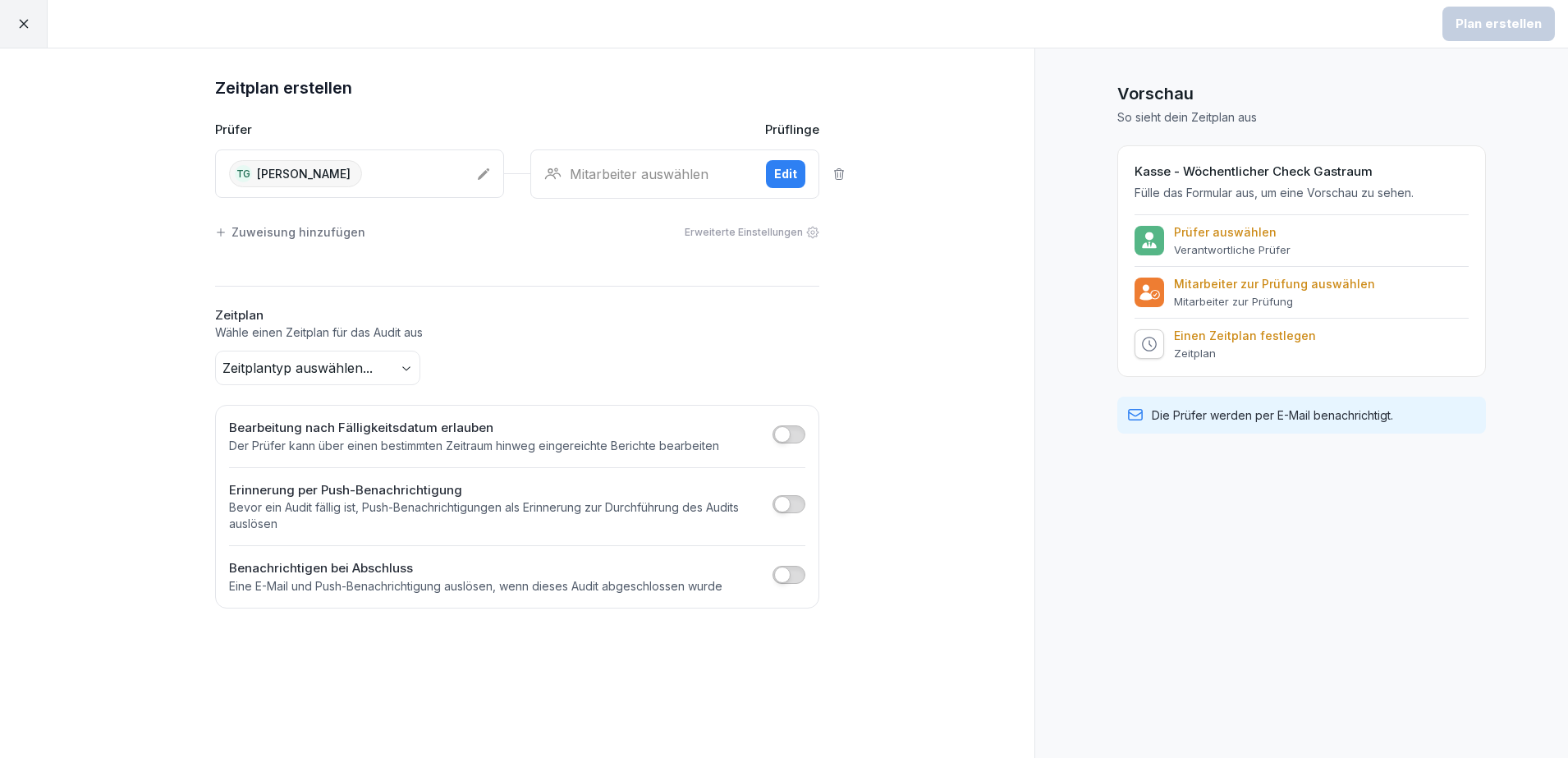
click at [615, 186] on div "Mitarbeiter auswählen Edit" at bounding box center [675, 174] width 289 height 49
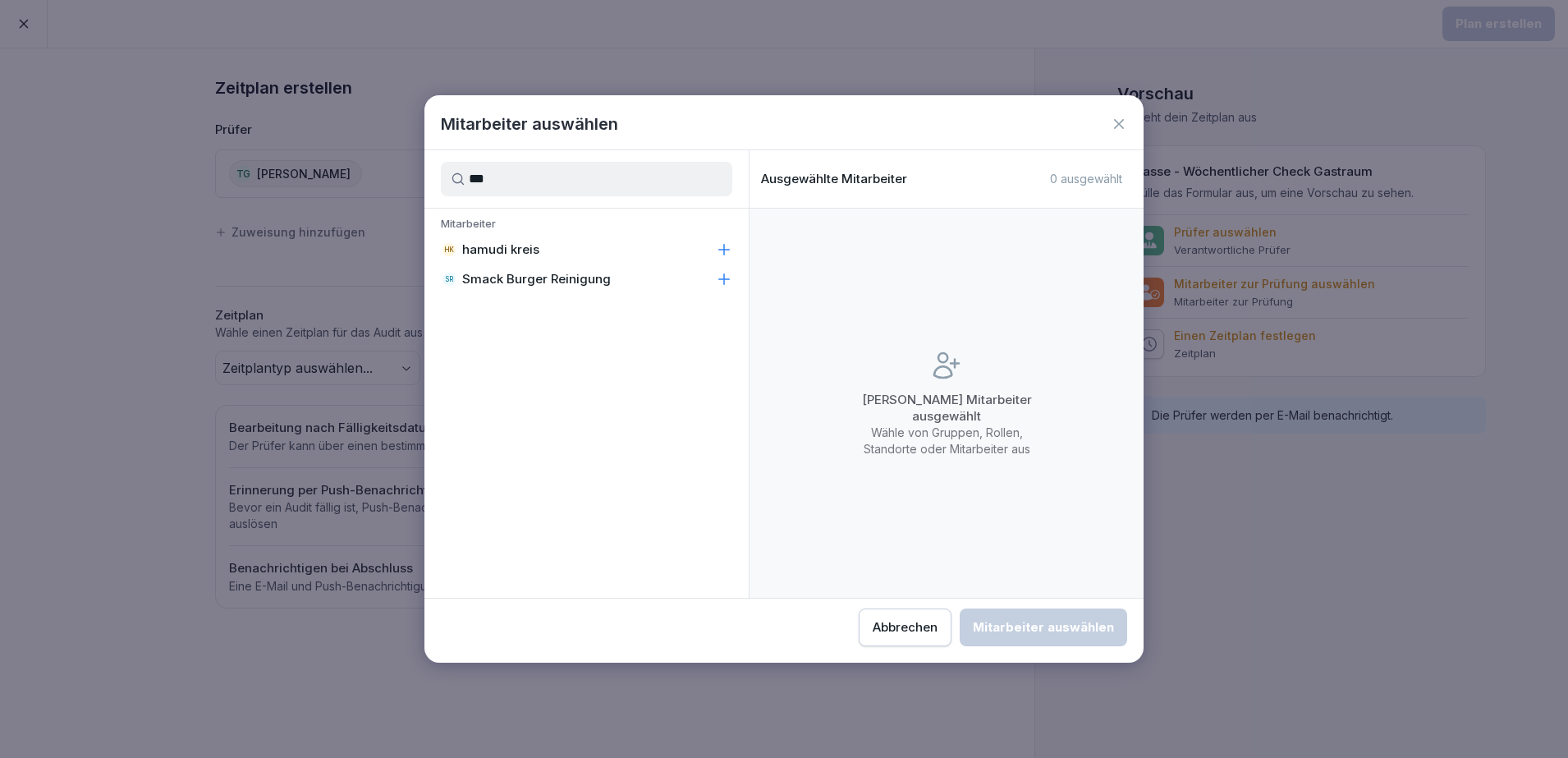
type input "***"
click at [630, 281] on div "SR Smack Burger Reinigung" at bounding box center [587, 280] width 325 height 30
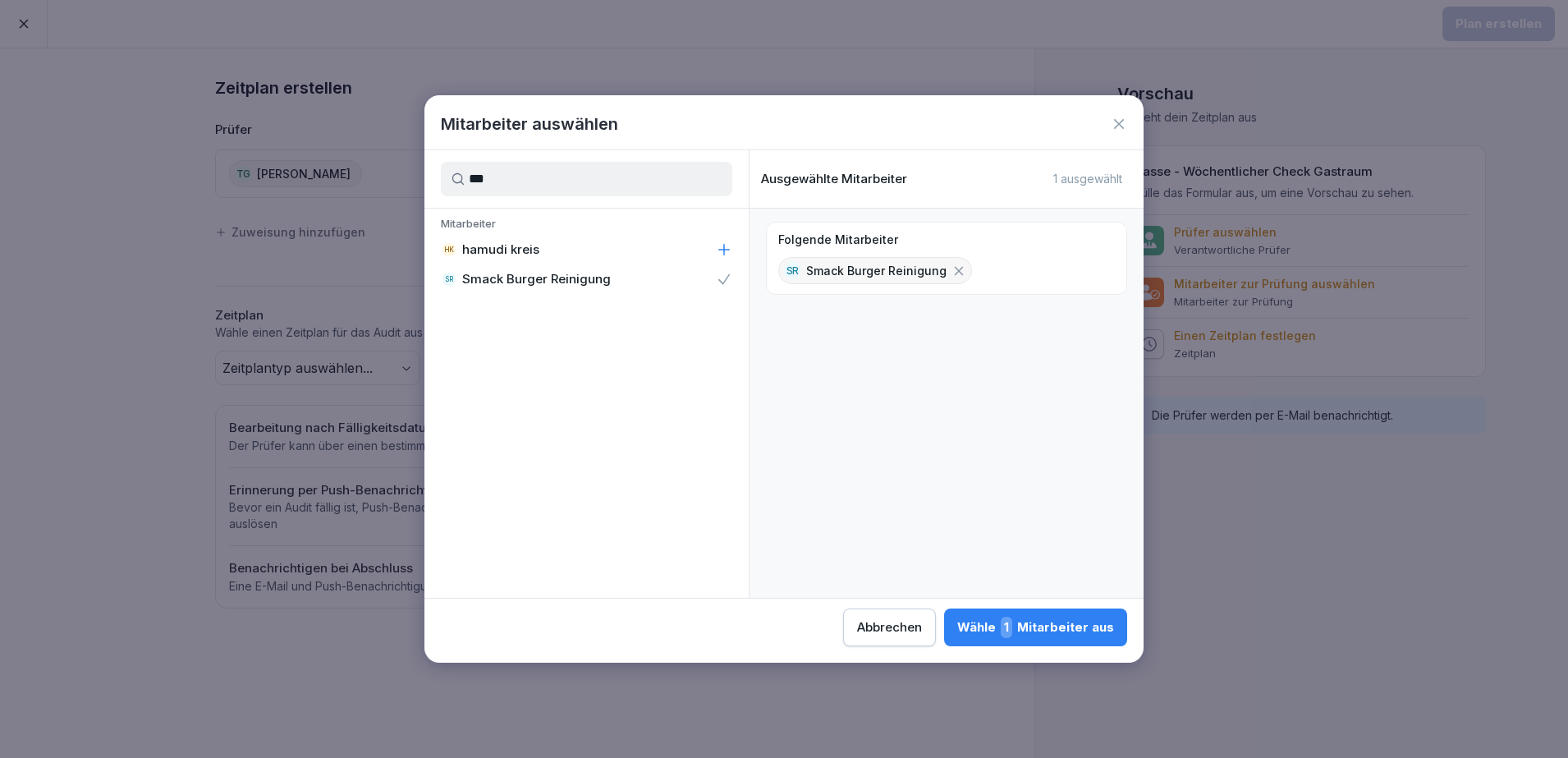
click at [1058, 632] on div "Wähle 1 Mitarbeiter aus" at bounding box center [1036, 627] width 157 height 21
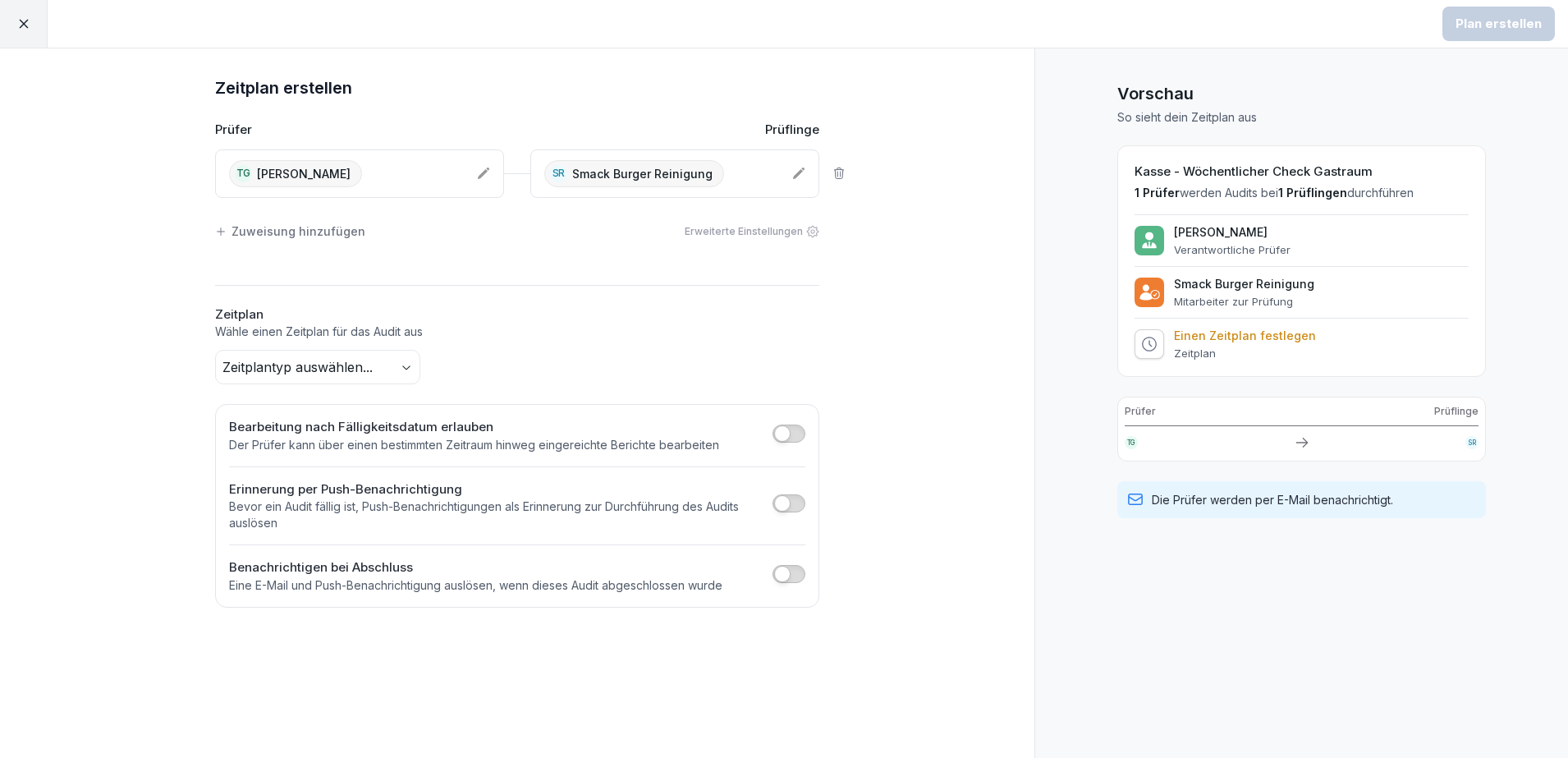
click at [780, 514] on div at bounding box center [789, 505] width 33 height 22
click at [786, 507] on span "button" at bounding box center [782, 503] width 17 height 17
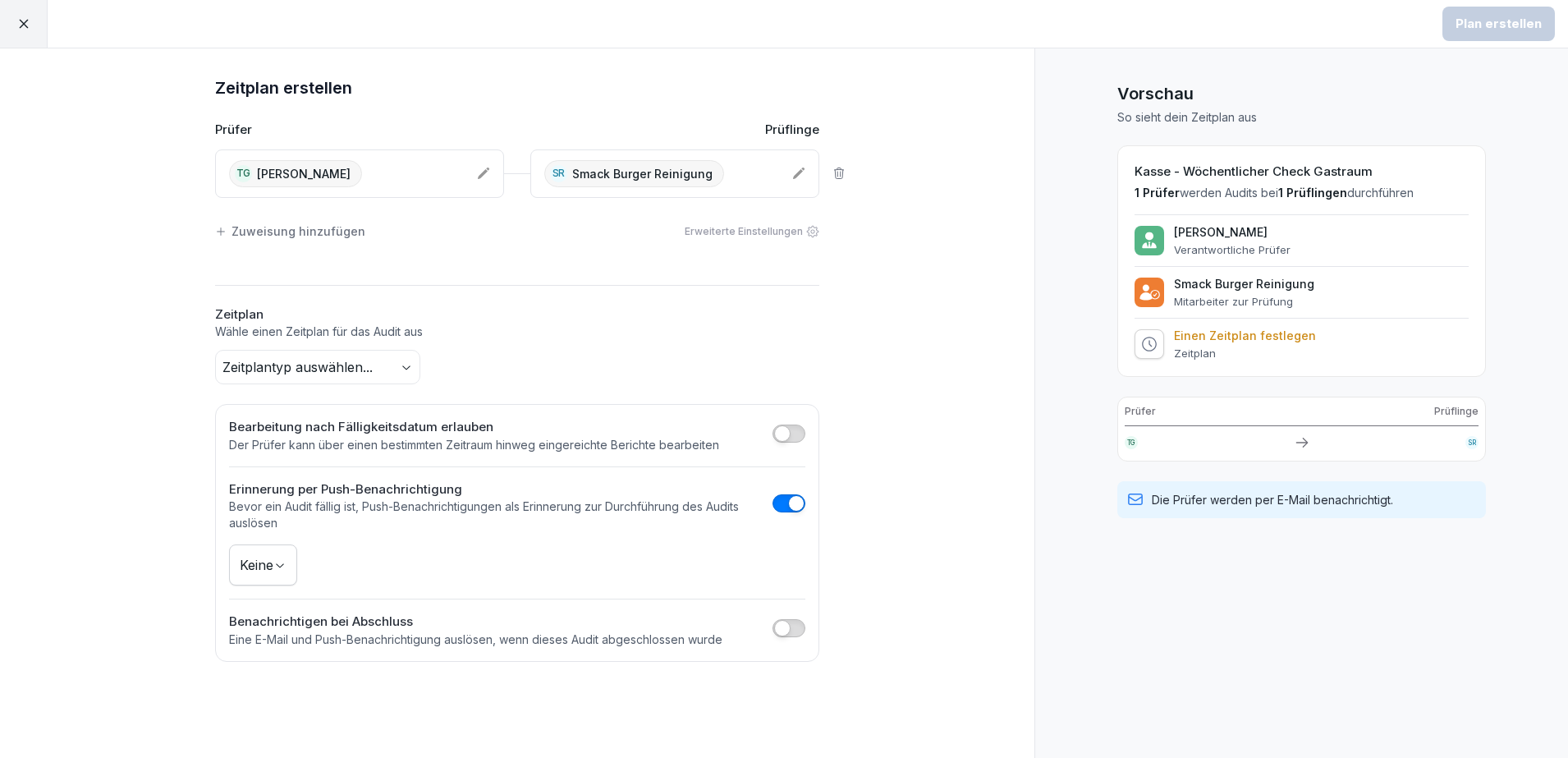
click at [269, 365] on body "Plan erstellen Zeitplan erstellen Prüfer Prüflinge TG Thevarasan Gajeendran SR …" at bounding box center [784, 379] width 1568 height 758
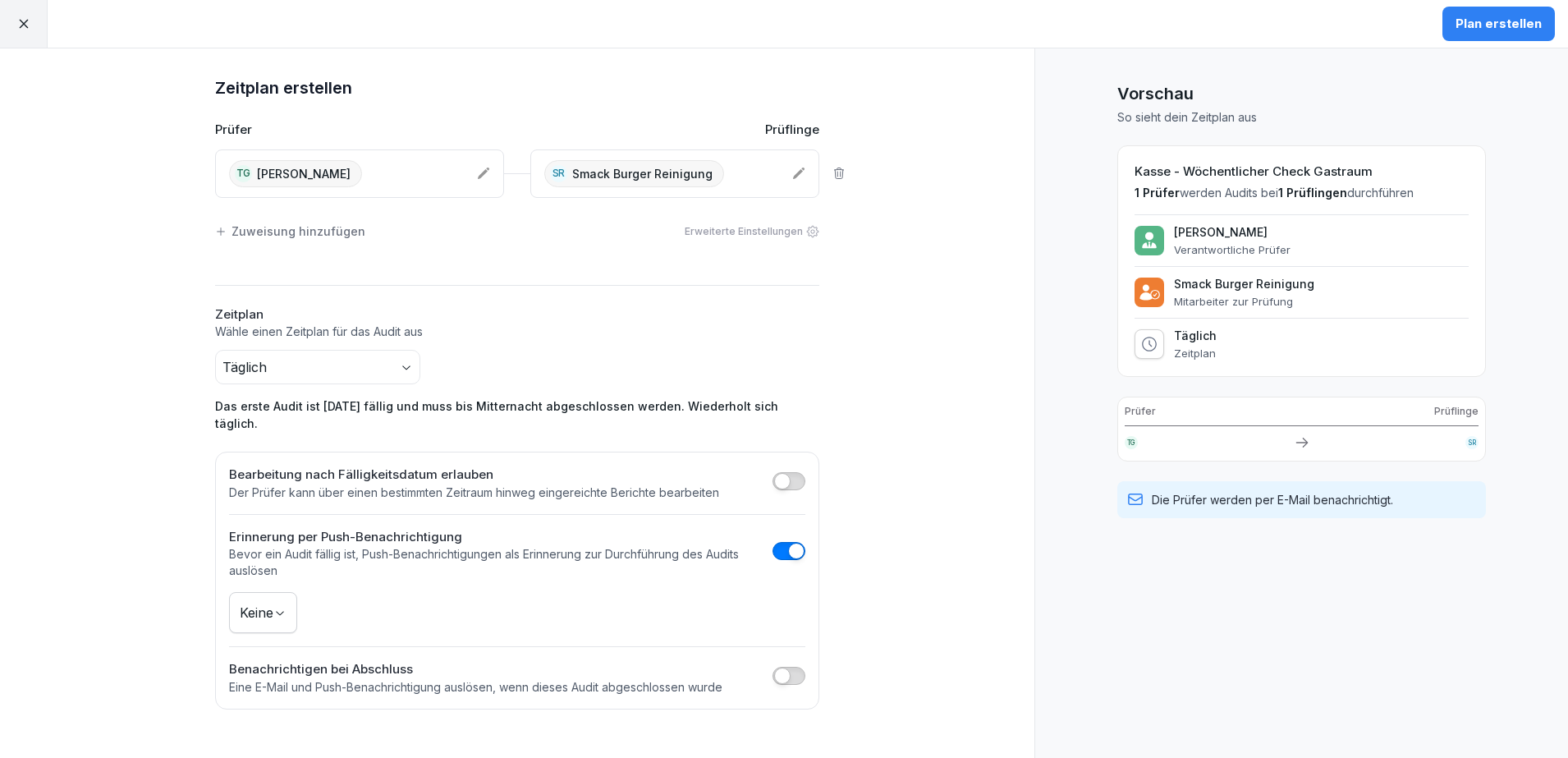
click at [1487, 25] on div "Plan erstellen" at bounding box center [1499, 24] width 86 height 18
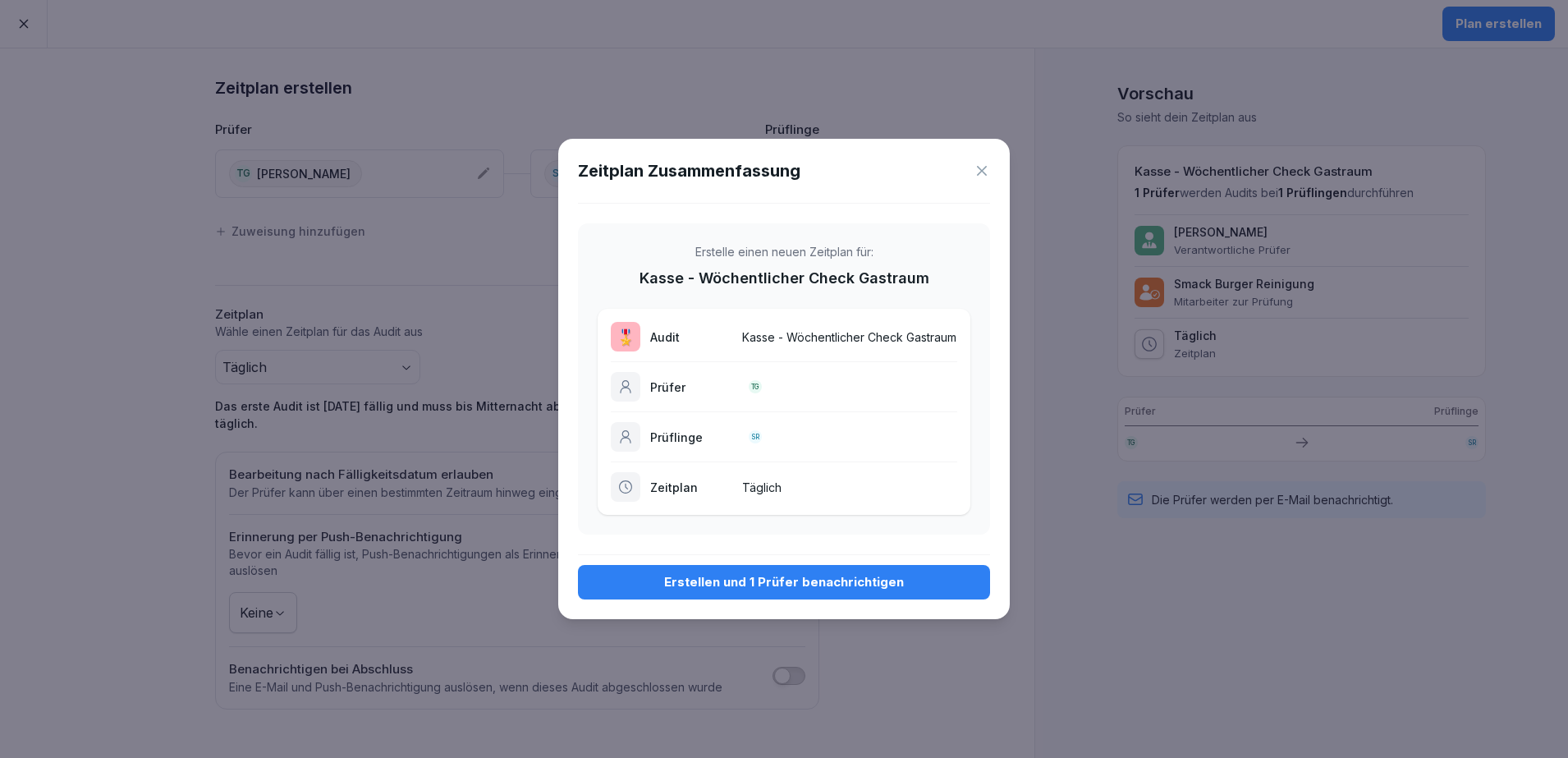
click at [785, 591] on div "Erstellen und 1 Prüfer benachrichtigen" at bounding box center [784, 582] width 386 height 18
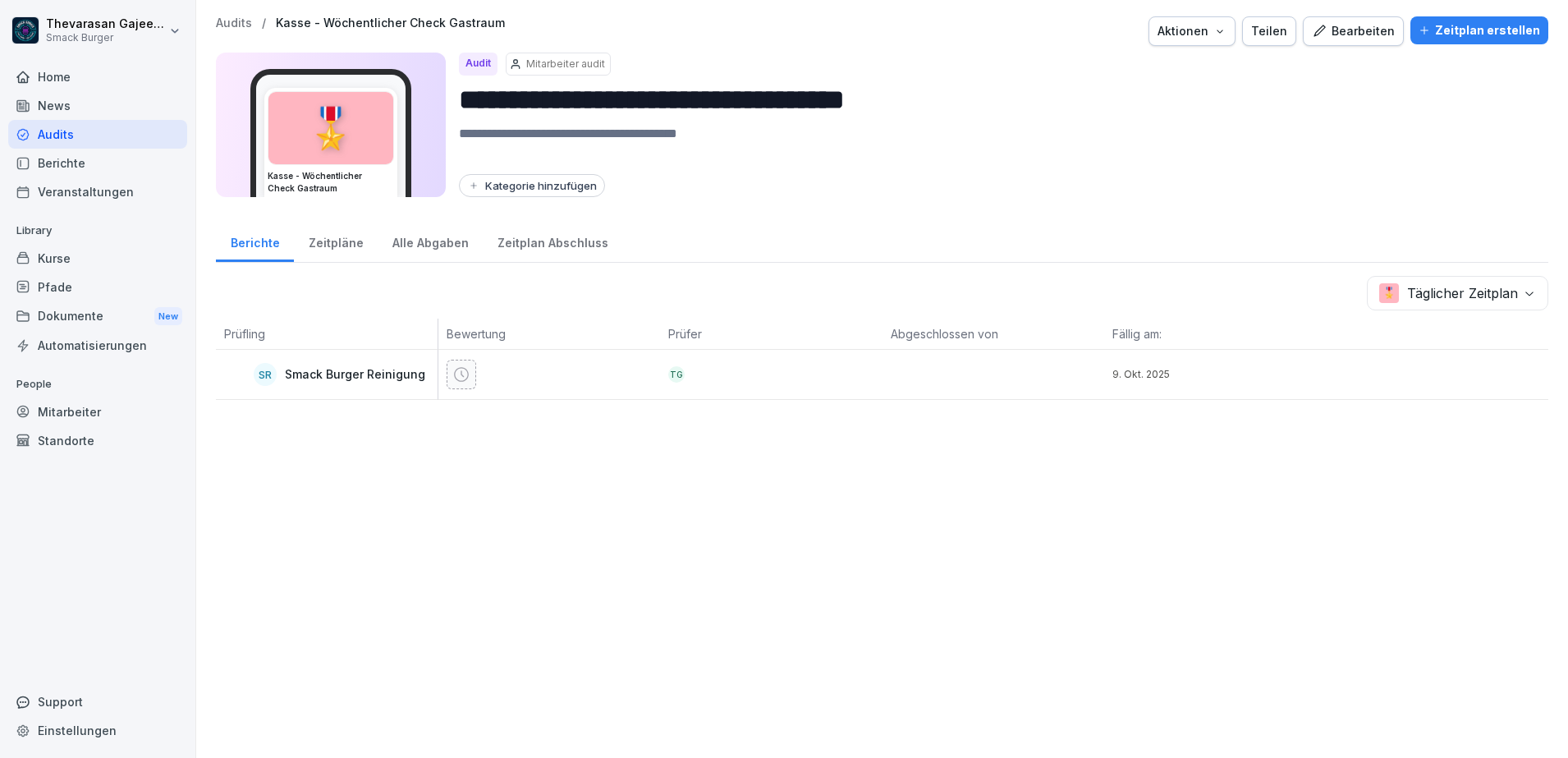
click at [359, 248] on div "Zeitpläne" at bounding box center [335, 241] width 84 height 42
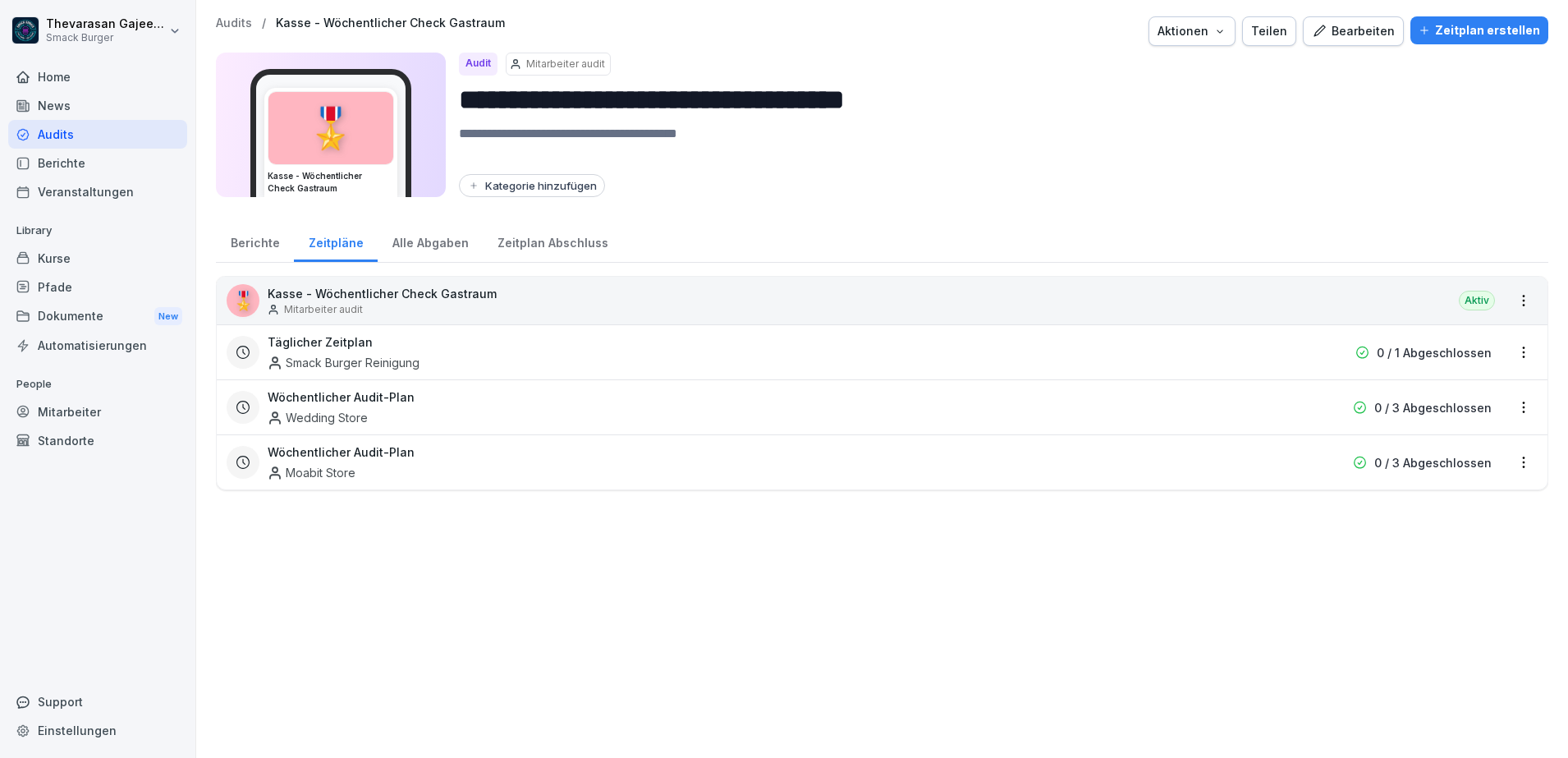
click at [266, 233] on div "Berichte" at bounding box center [255, 241] width 78 height 42
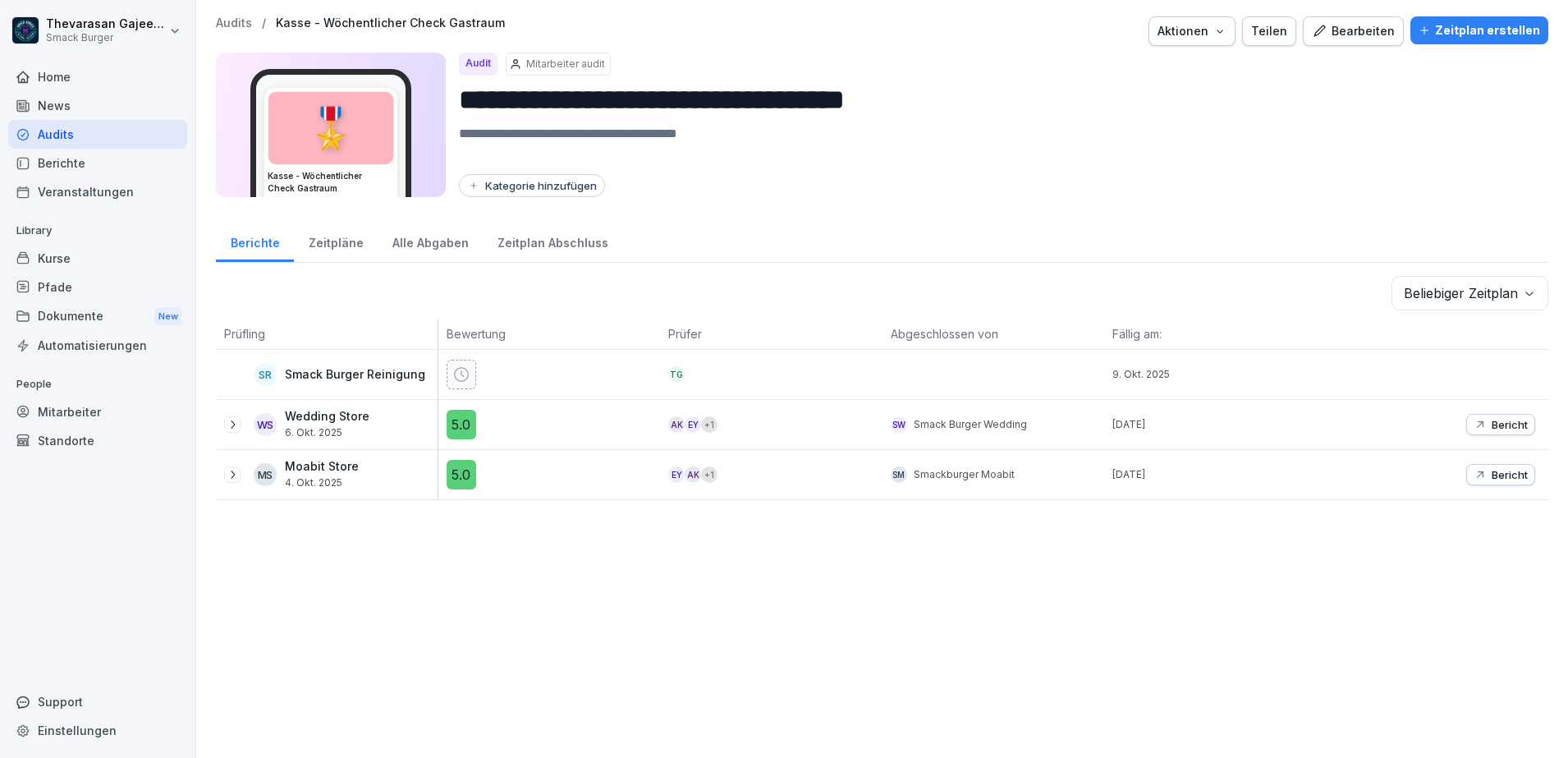
click at [1382, 34] on div "Bearbeiten" at bounding box center [1353, 31] width 83 height 18
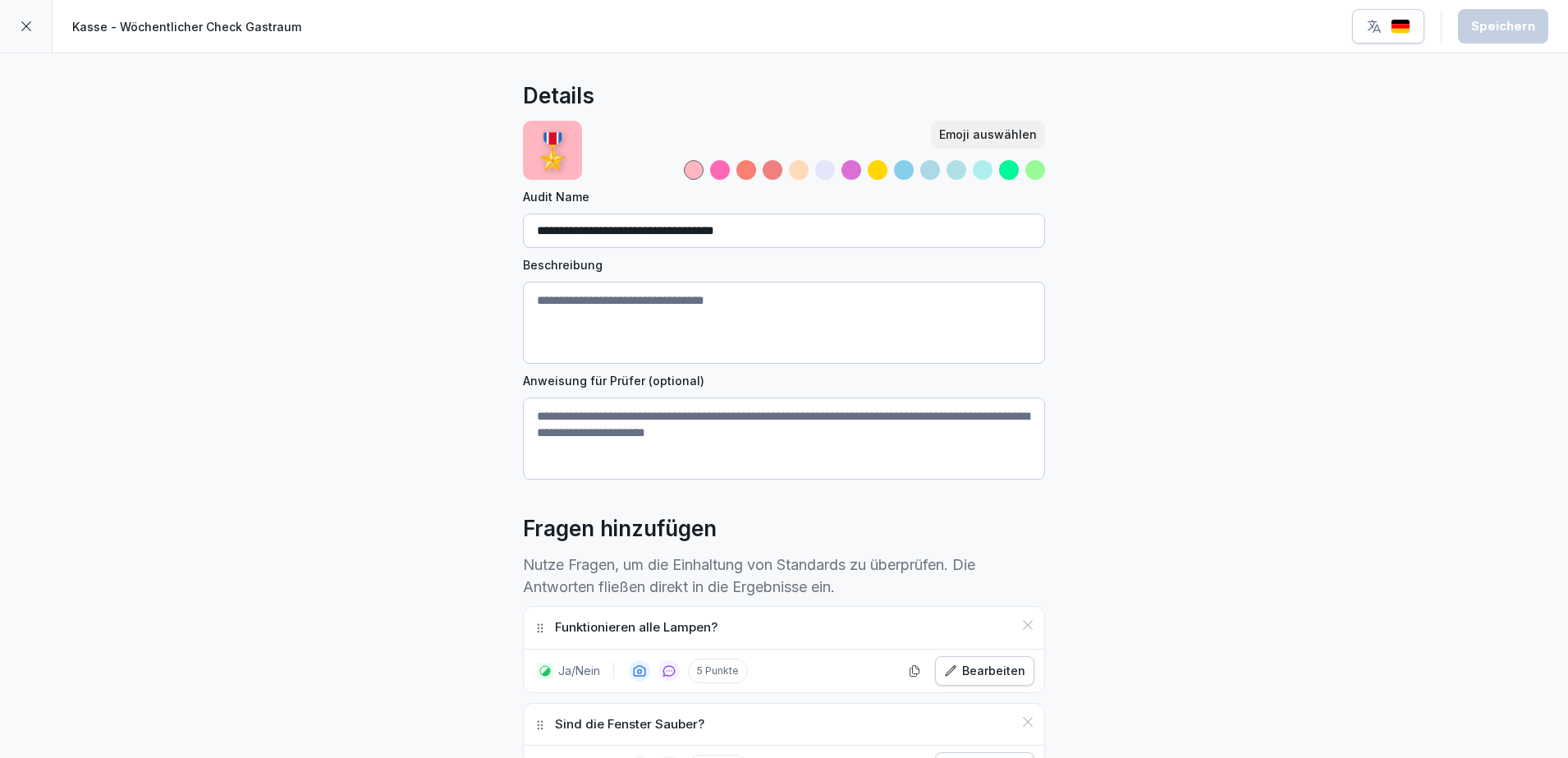
click at [22, 31] on icon at bounding box center [26, 26] width 13 height 13
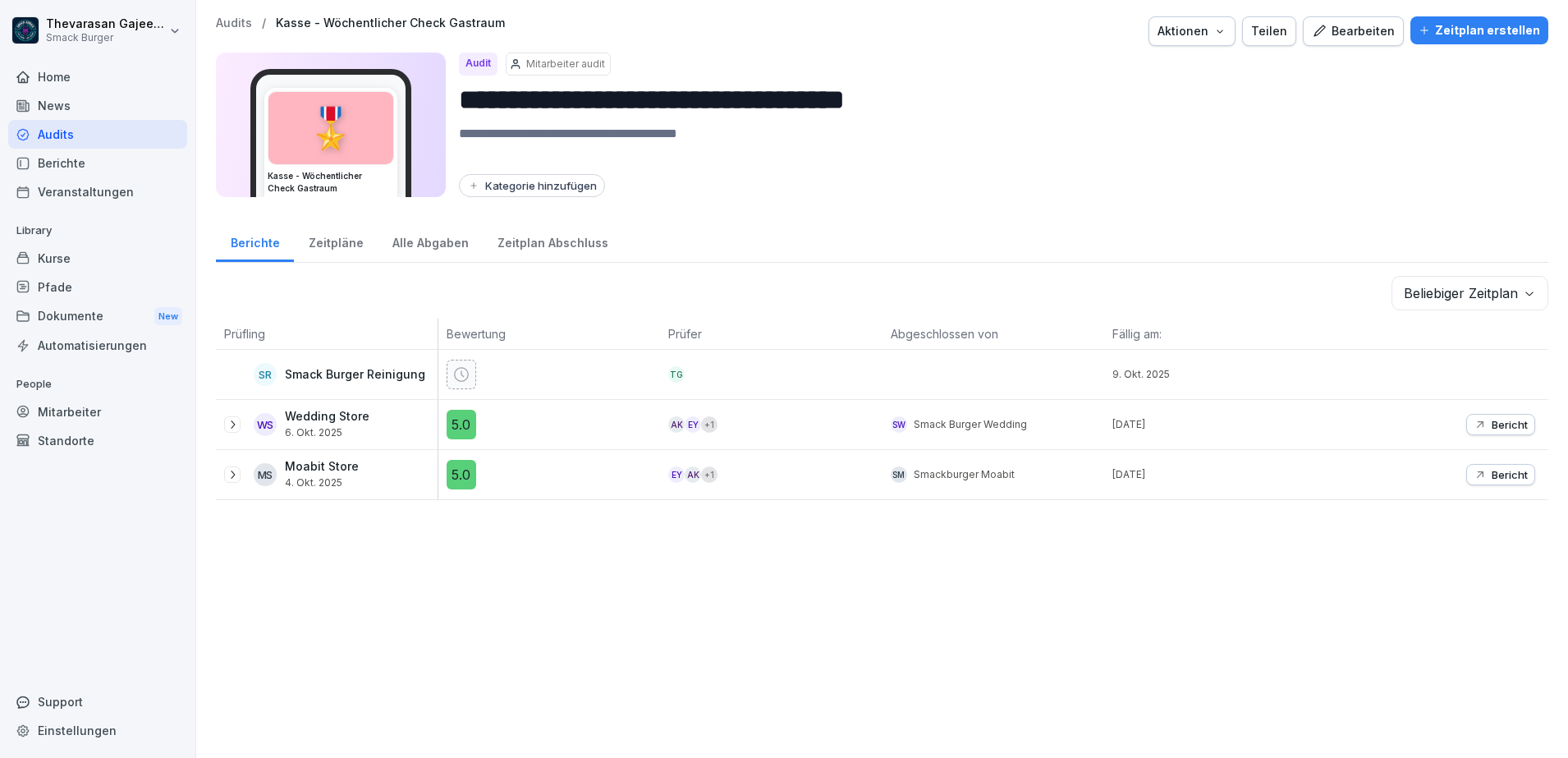
click at [1009, 560] on div "**********" at bounding box center [882, 379] width 1372 height 758
click at [100, 414] on div "Mitarbeiter" at bounding box center [98, 412] width 179 height 29
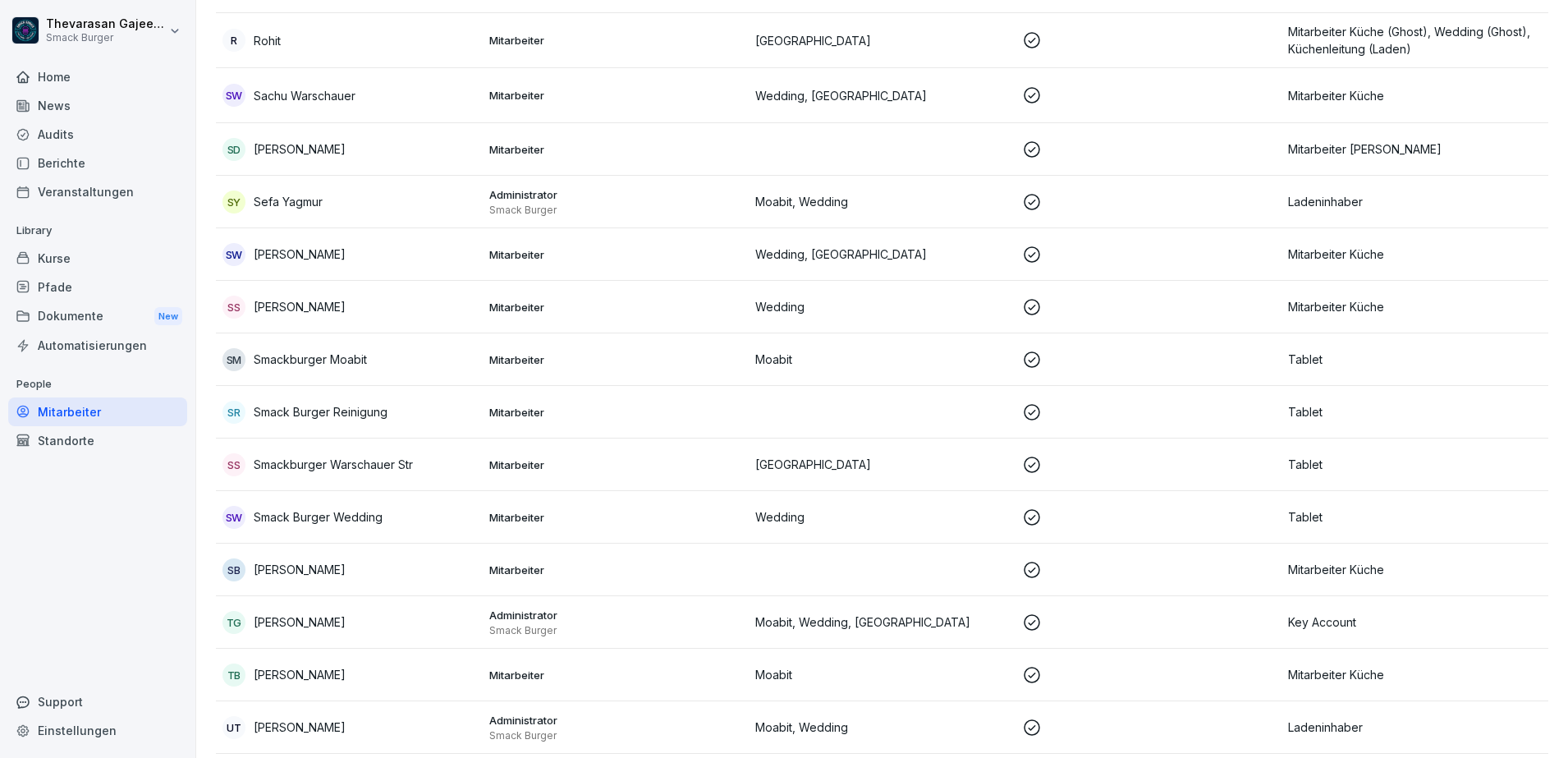
scroll to position [3670, 0]
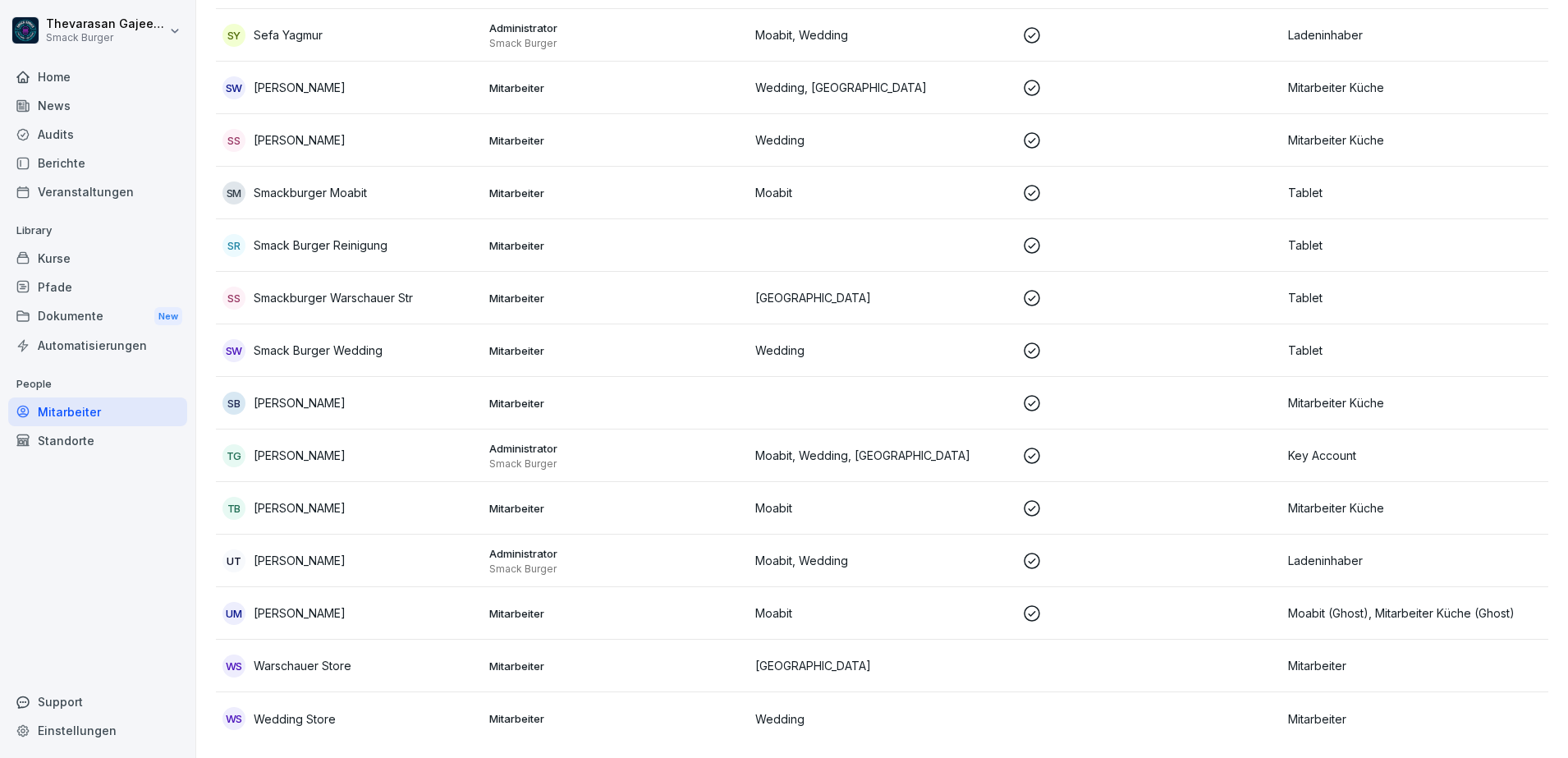
drag, startPoint x: 1268, startPoint y: 47, endPoint x: 1258, endPoint y: 65, distance: 20.6
click at [1258, 65] on td at bounding box center [1149, 88] width 266 height 53
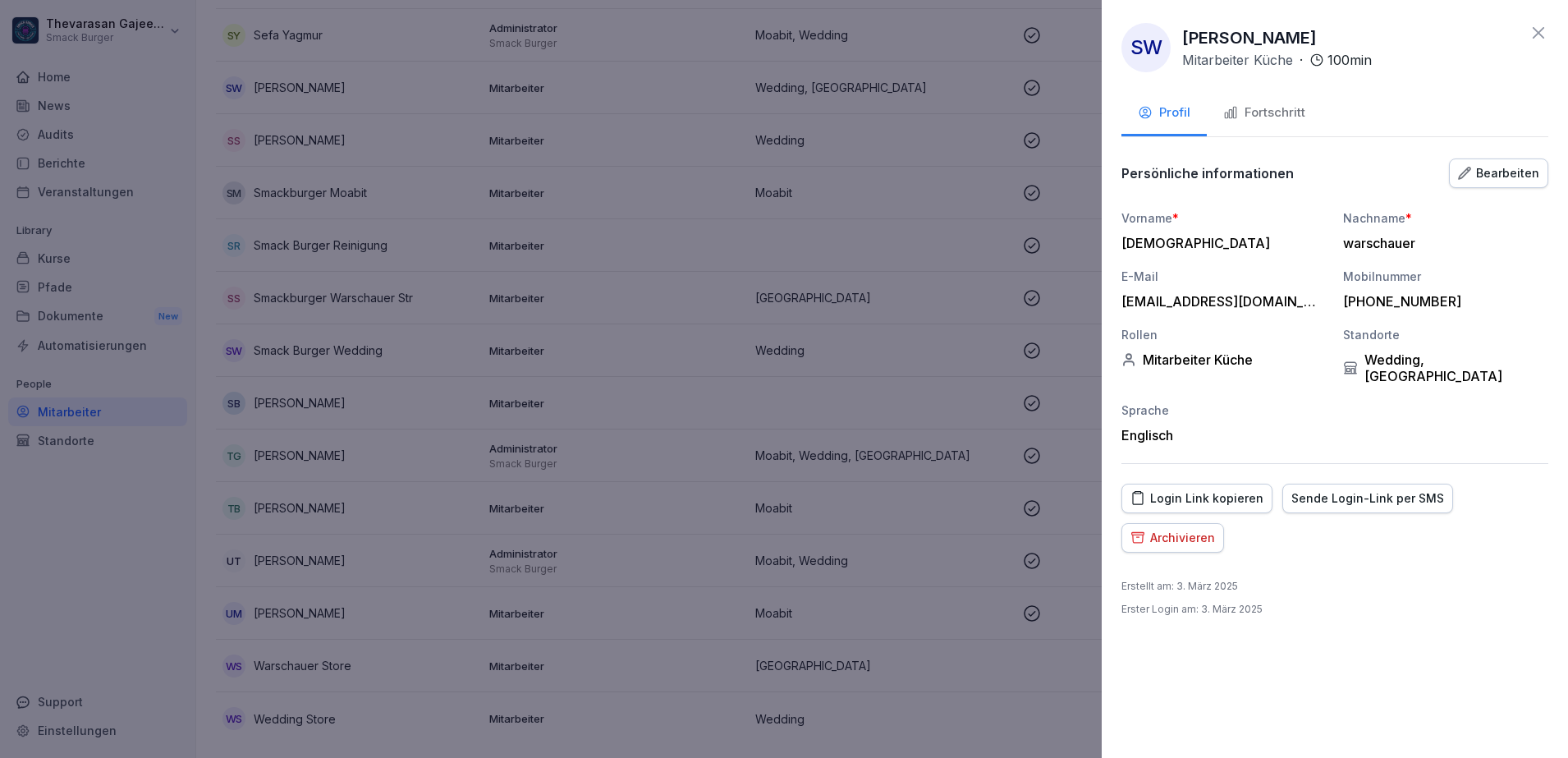
click at [990, 165] on div at bounding box center [784, 379] width 1568 height 758
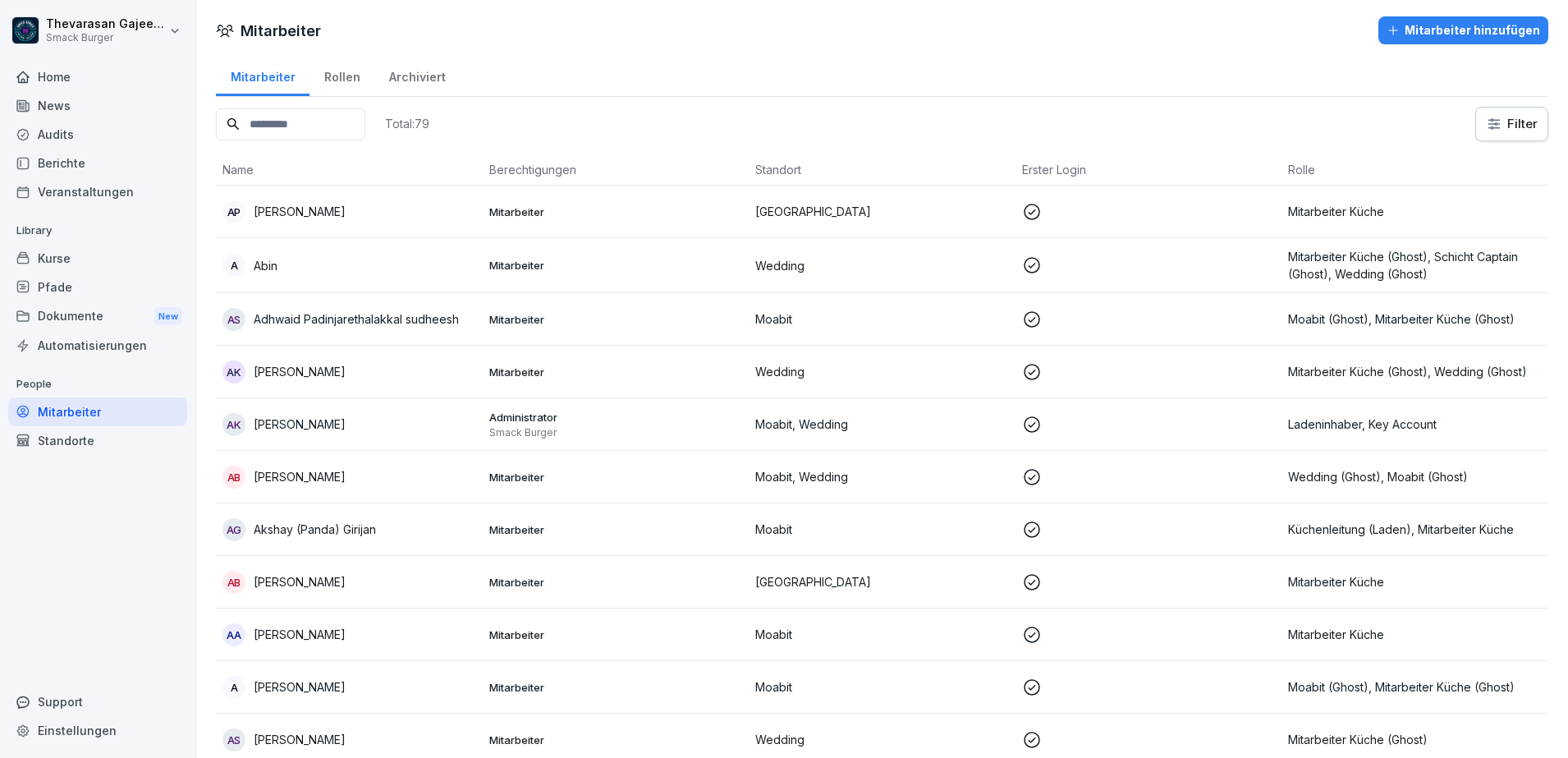
scroll to position [103, 0]
